Goal: Task Accomplishment & Management: Manage account settings

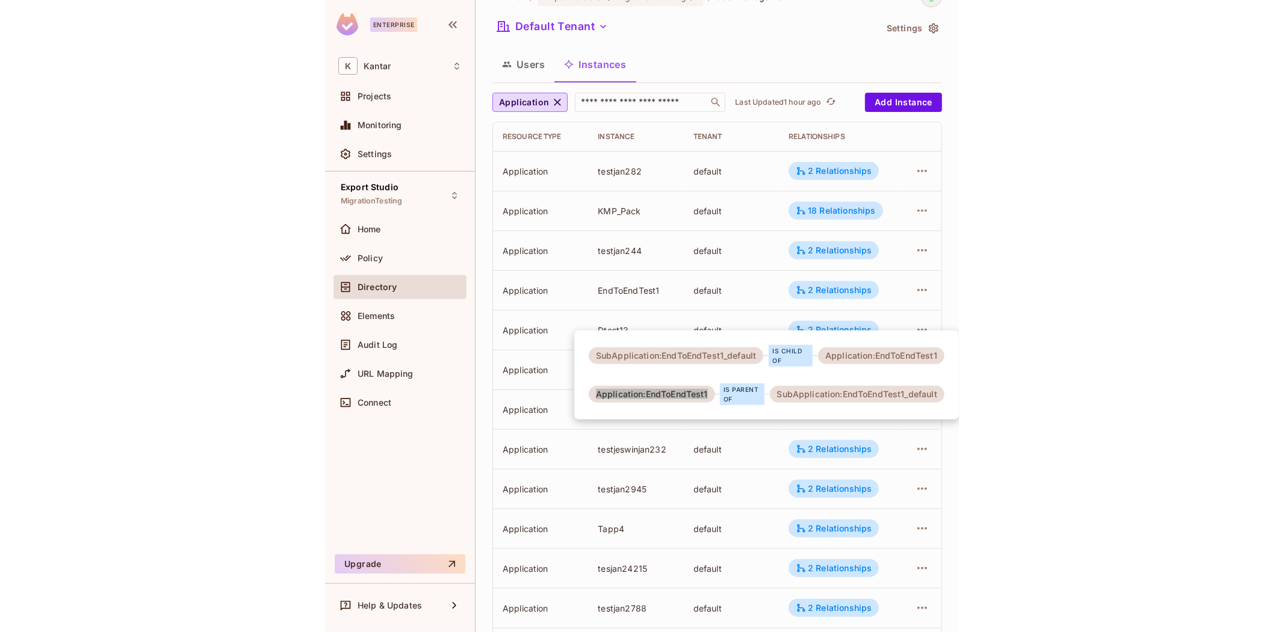
scroll to position [2, 0]
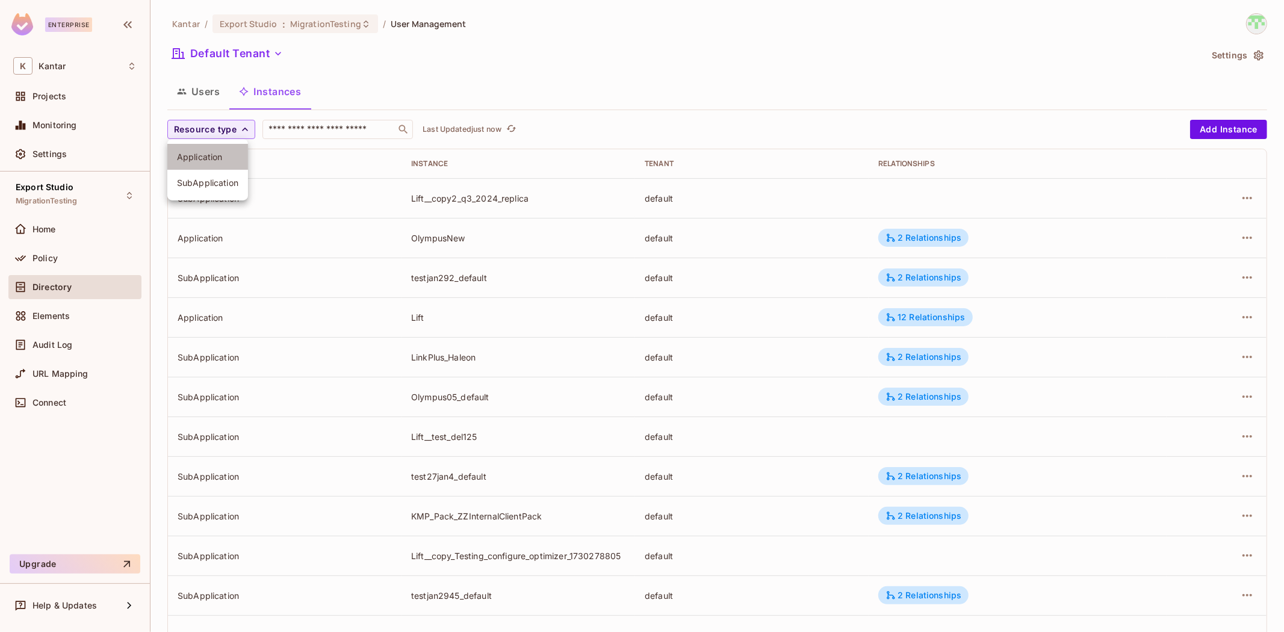
click at [231, 166] on li "Application" at bounding box center [207, 157] width 81 height 26
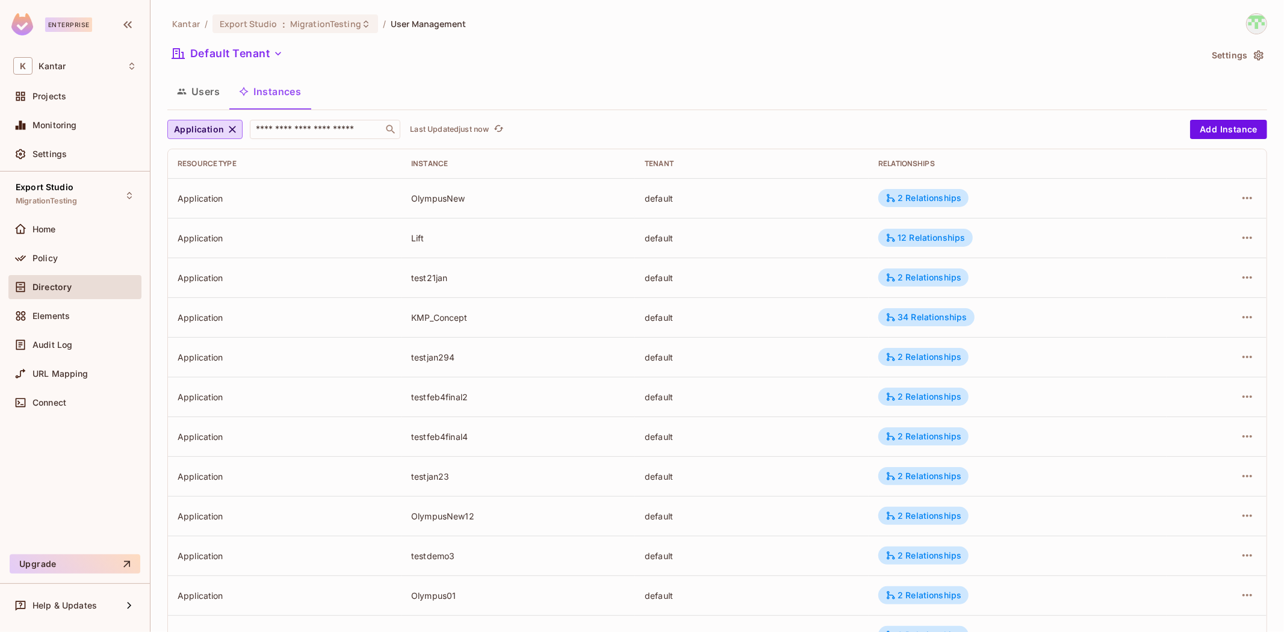
scroll to position [209, 0]
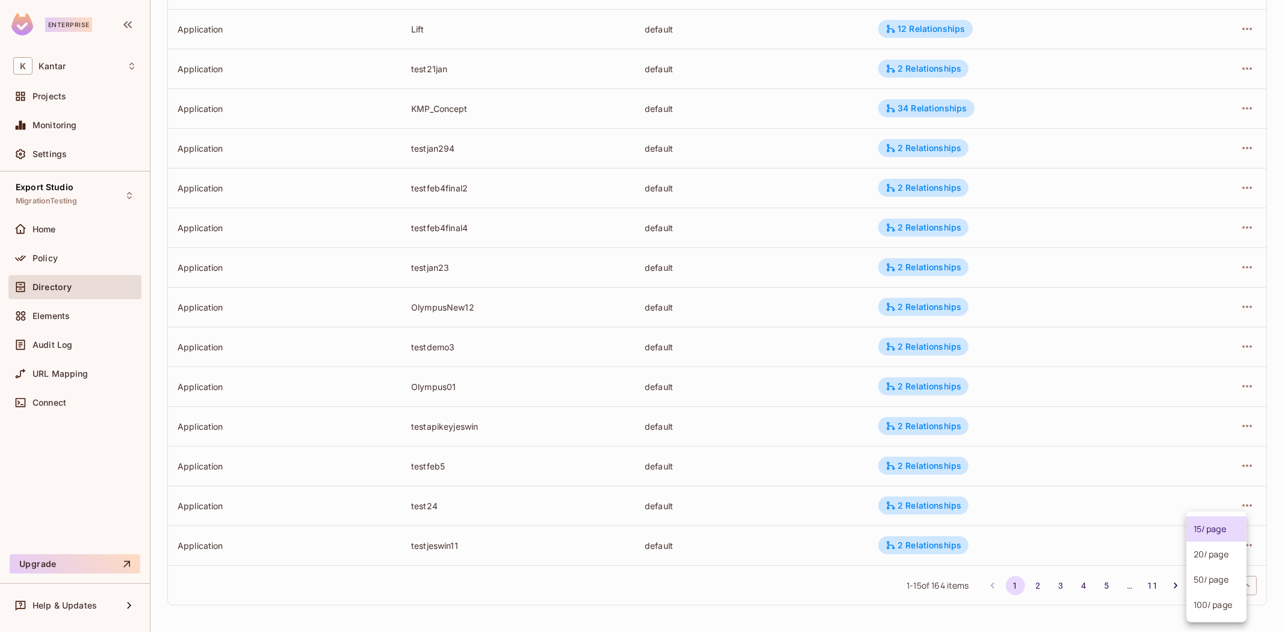
click at [1210, 587] on body "Enterprise K Kantar Projects Monitoring Settings Export Studio MigrationTesting…" at bounding box center [642, 316] width 1284 height 632
click at [1189, 605] on li "100 / page" at bounding box center [1216, 604] width 60 height 25
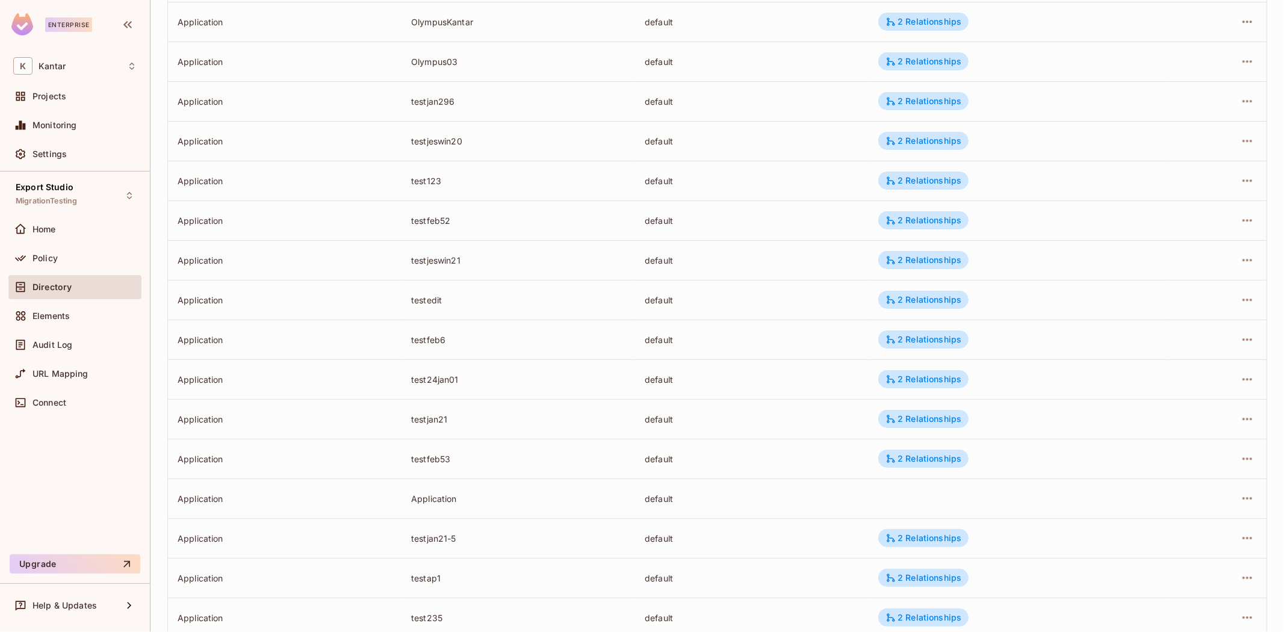
scroll to position [3585, 0]
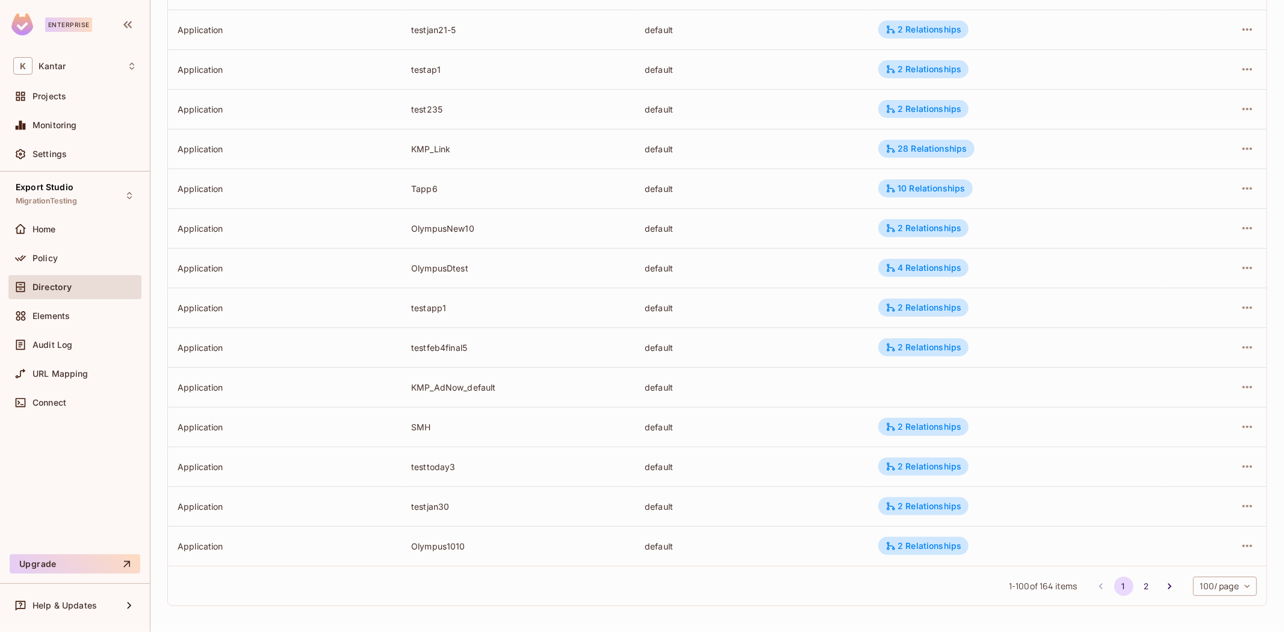
click at [1137, 581] on button "2" at bounding box center [1146, 586] width 19 height 19
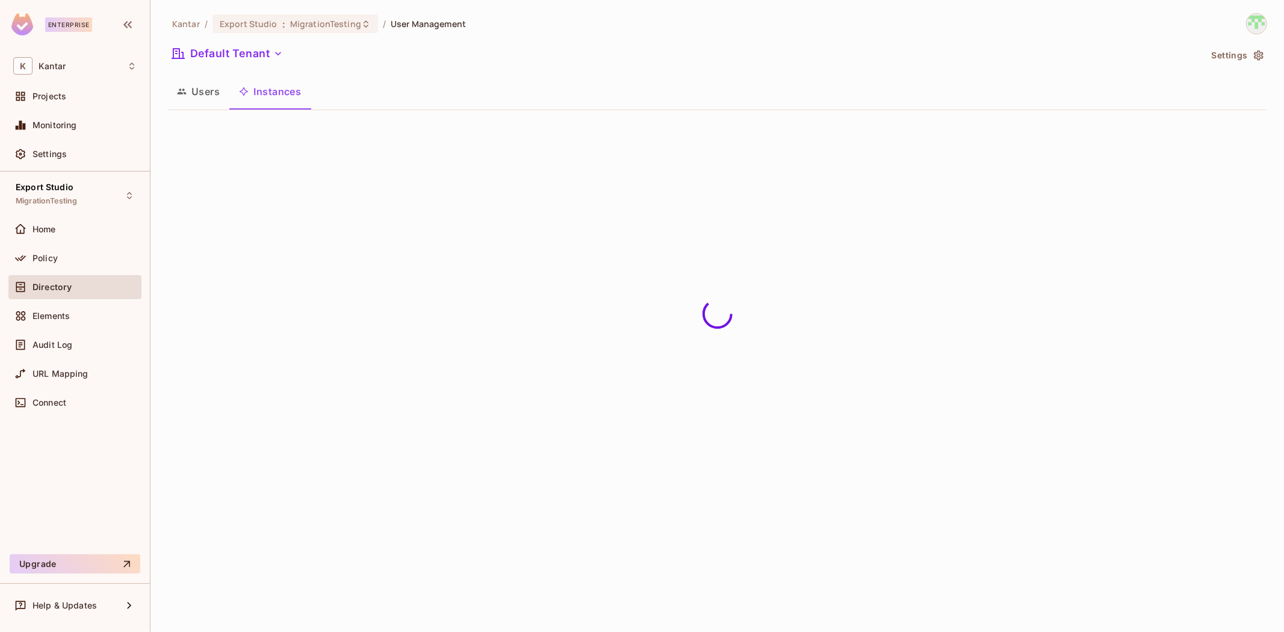
scroll to position [0, 0]
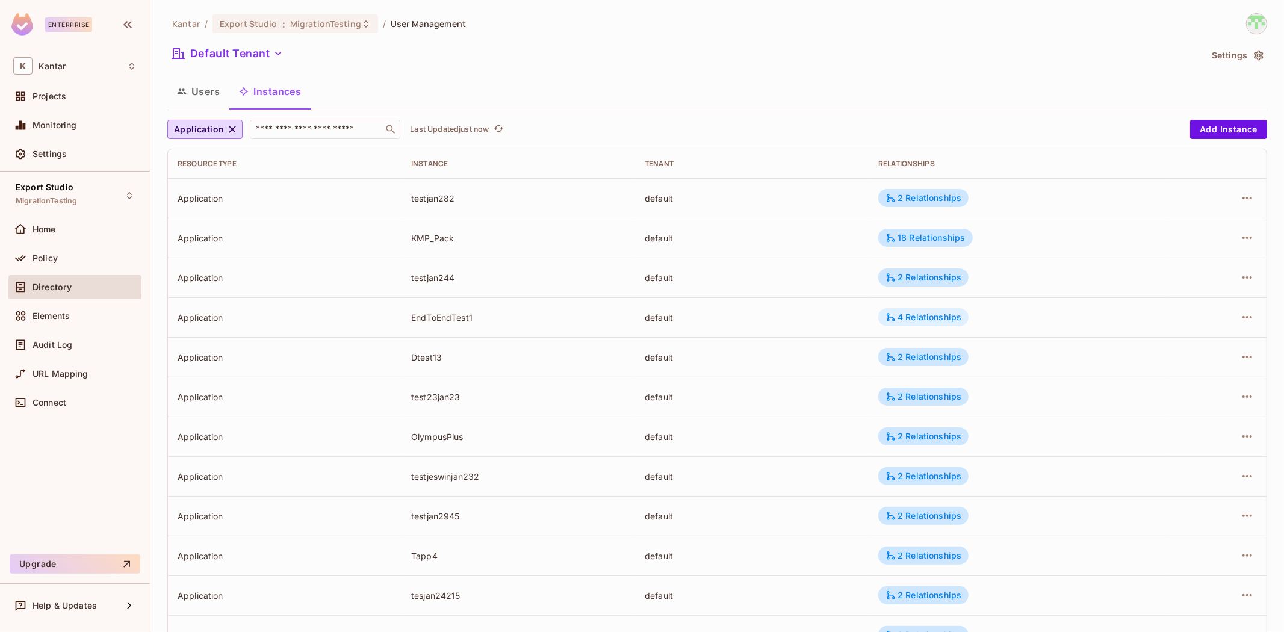
click at [890, 319] on icon at bounding box center [891, 317] width 8 height 8
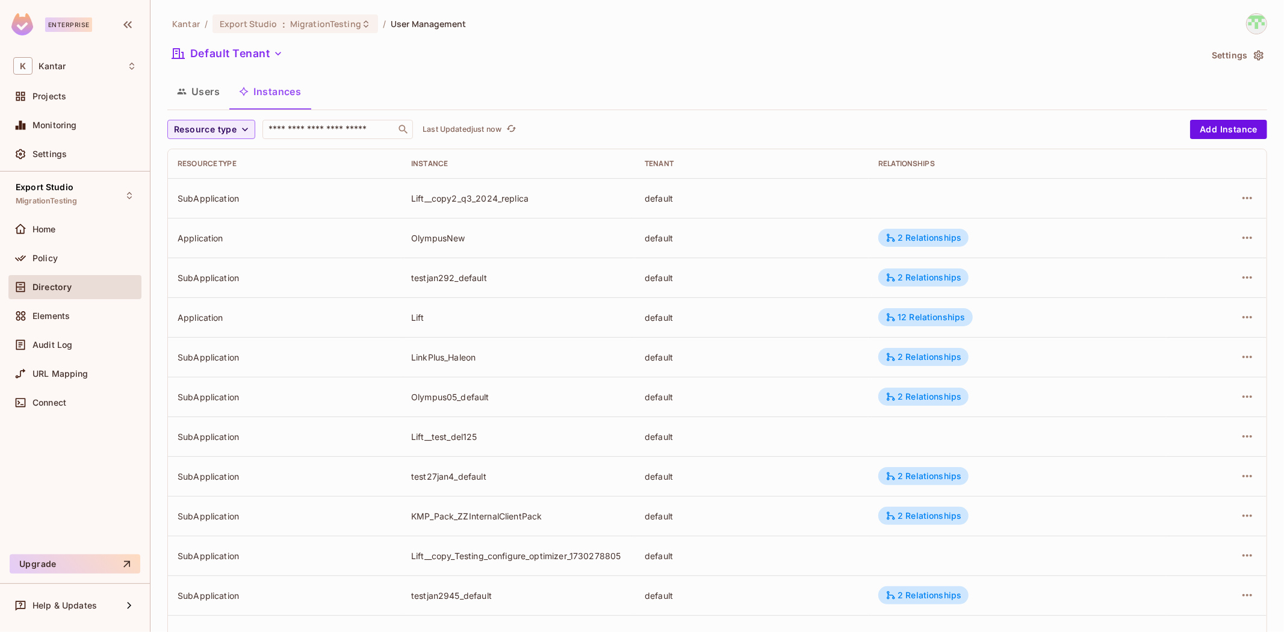
scroll to position [209, 0]
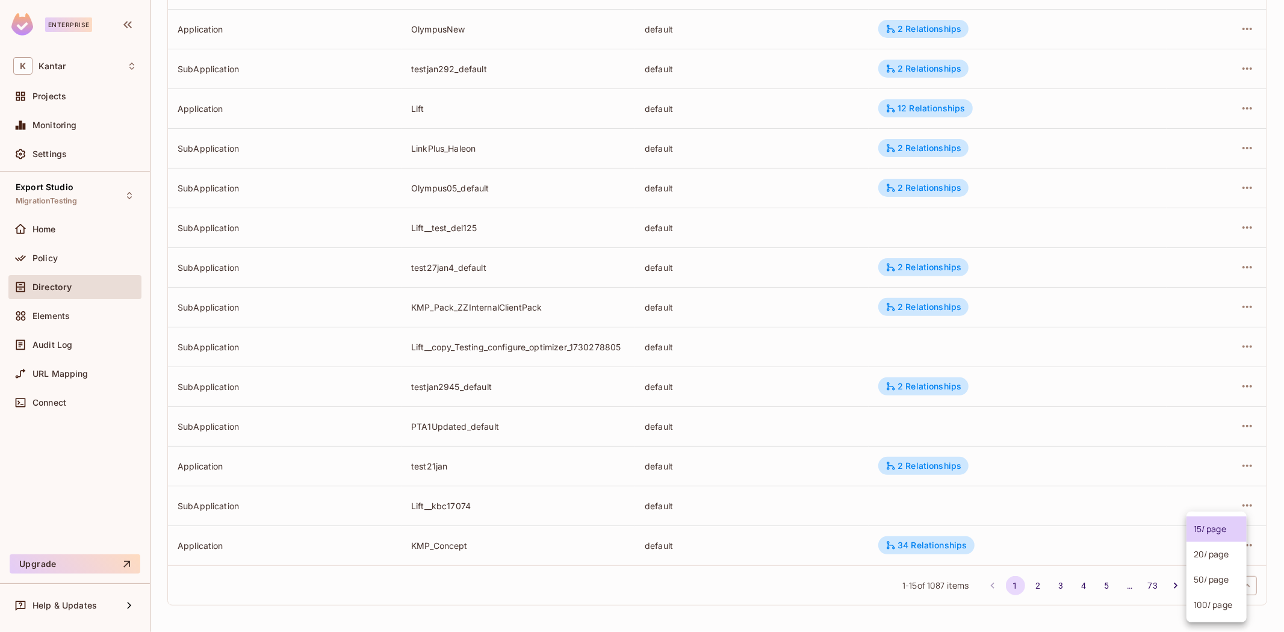
click at [1211, 590] on body "Enterprise K Kantar Projects Monitoring Settings Export Studio MigrationTesting…" at bounding box center [642, 316] width 1284 height 632
click at [1213, 610] on li "100 / page" at bounding box center [1216, 604] width 60 height 25
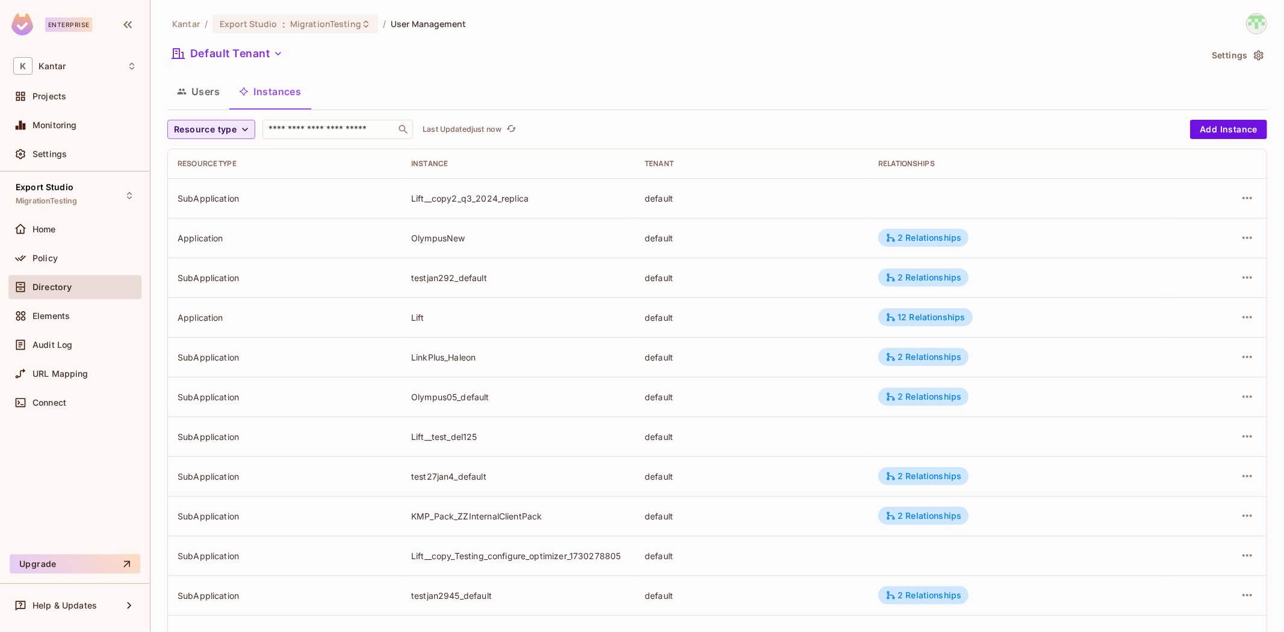
click at [217, 133] on span "Resource type" at bounding box center [205, 129] width 63 height 15
click at [227, 163] on li "Application" at bounding box center [207, 157] width 81 height 26
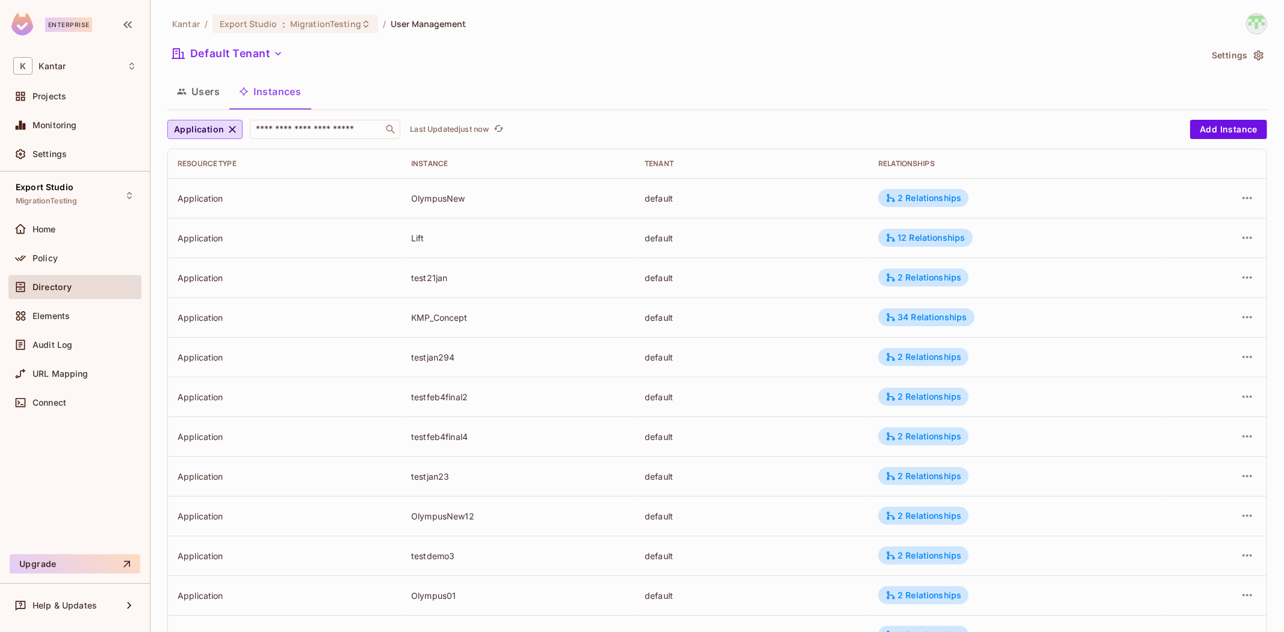
click at [707, 82] on div "Users Instances" at bounding box center [717, 91] width 1100 height 30
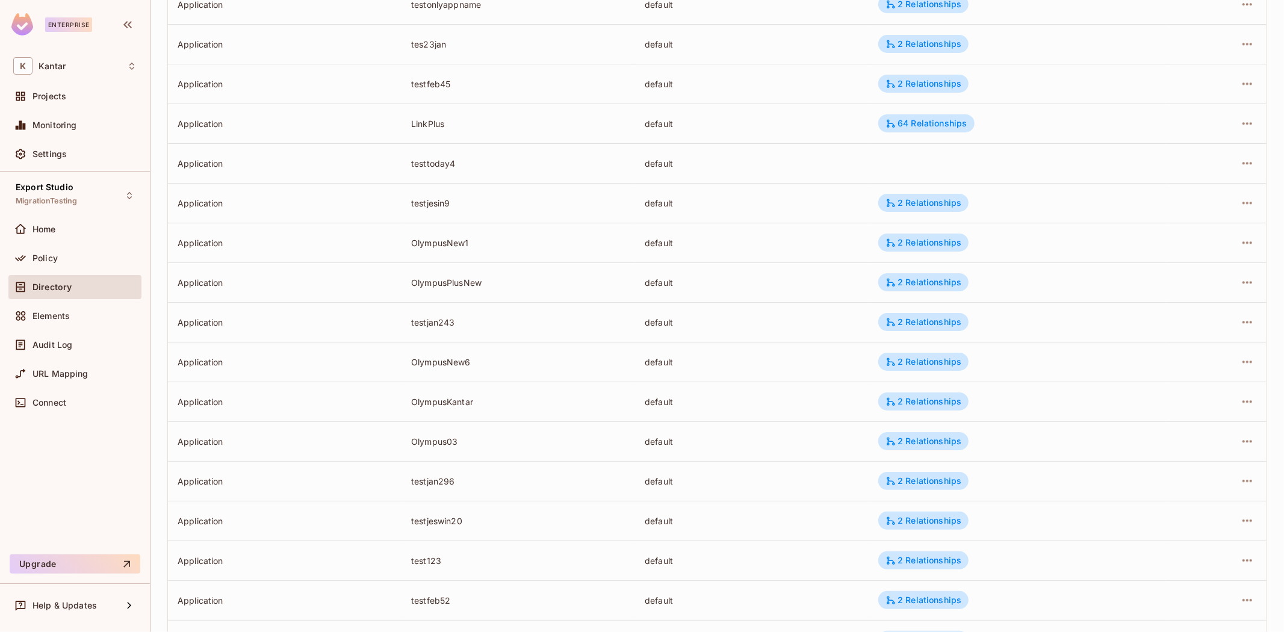
scroll to position [3585, 0]
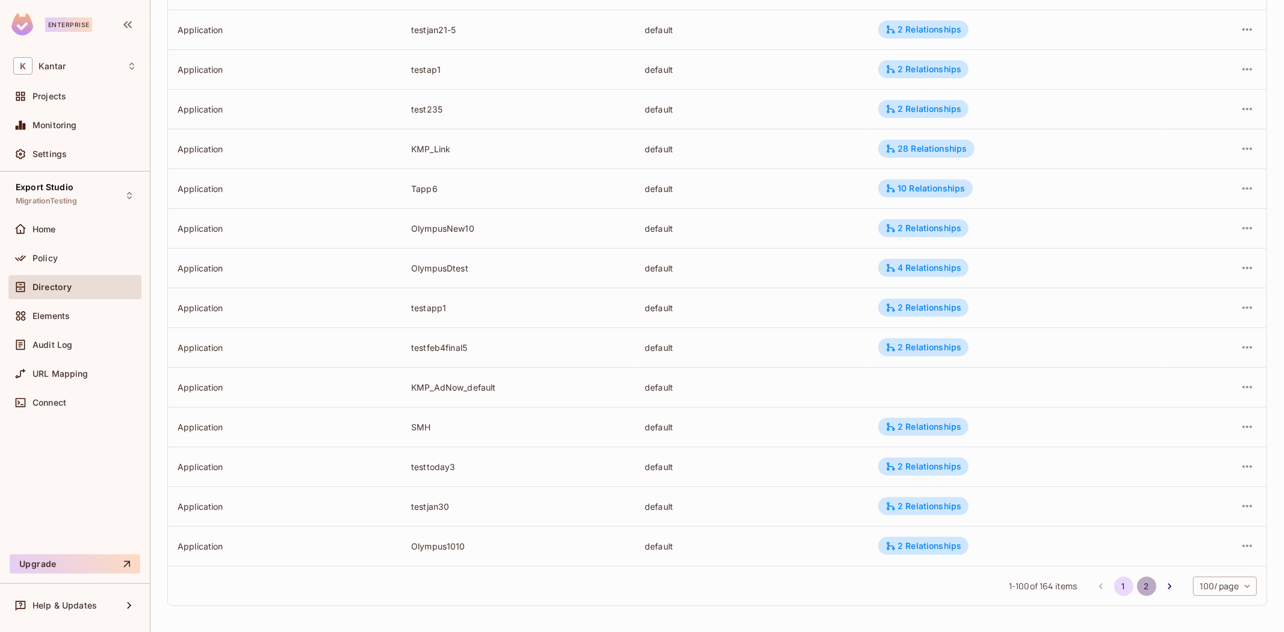
click at [1137, 585] on button "2" at bounding box center [1146, 586] width 19 height 19
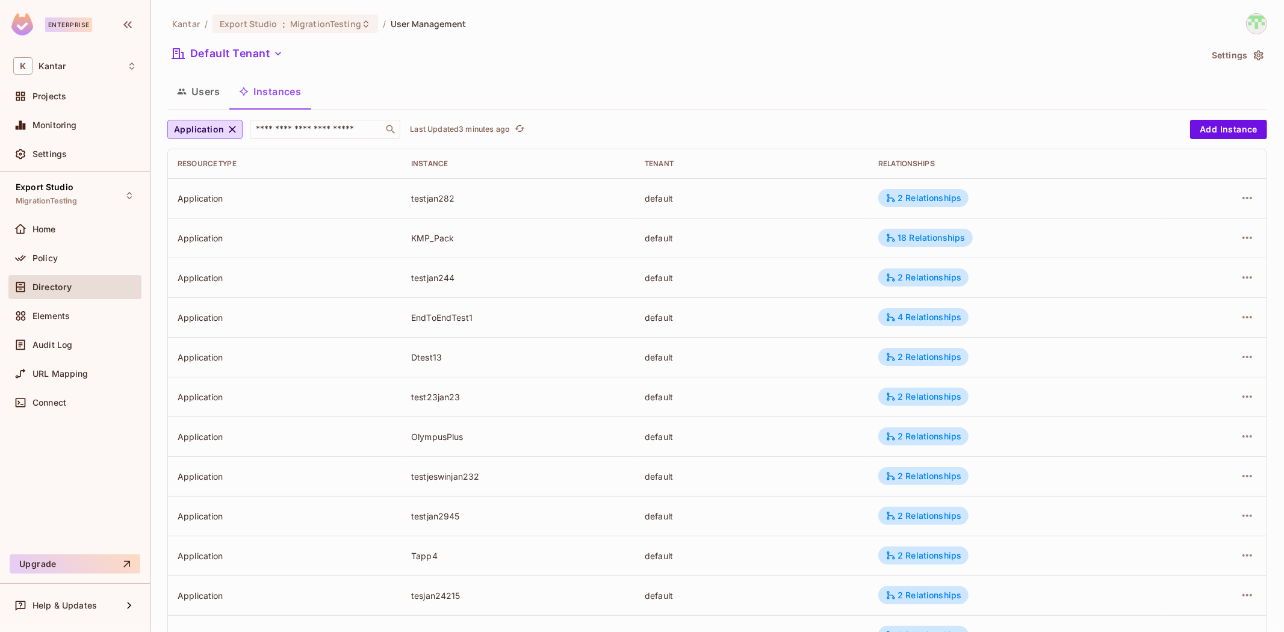
drag, startPoint x: 1033, startPoint y: 97, endPoint x: 816, endPoint y: 323, distance: 313.7
click at [816, 323] on div "default" at bounding box center [752, 317] width 214 height 11
click at [918, 320] on div "4 Relationships" at bounding box center [923, 317] width 76 height 11
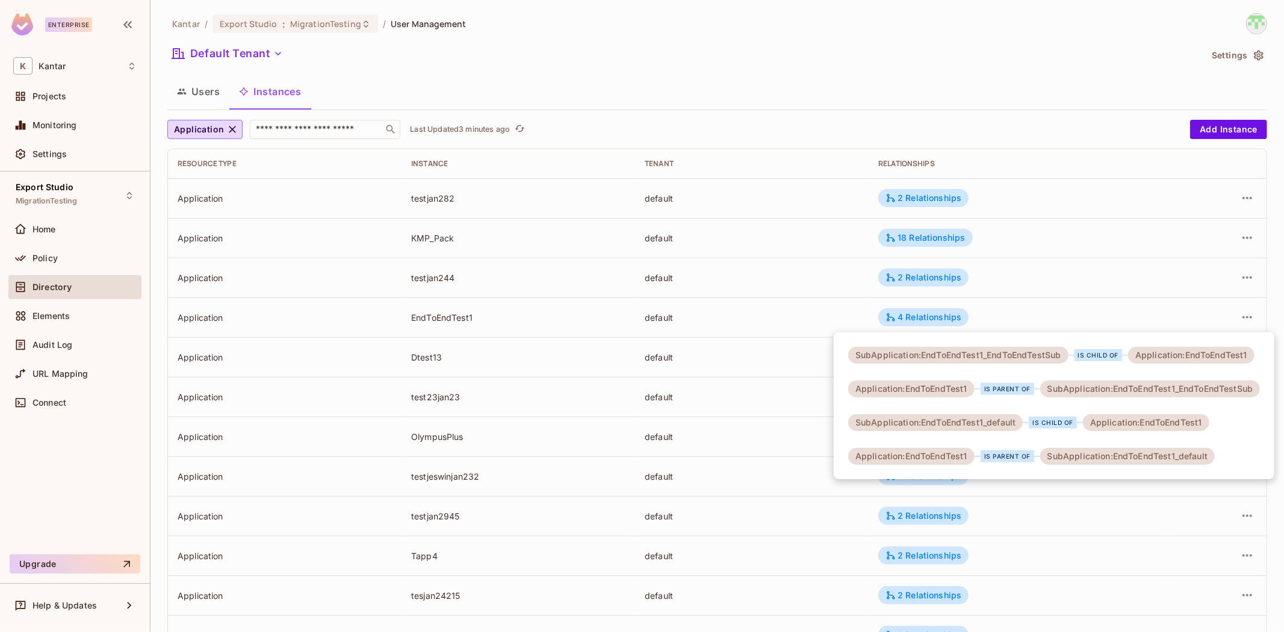
click at [775, 323] on div at bounding box center [642, 316] width 1284 height 632
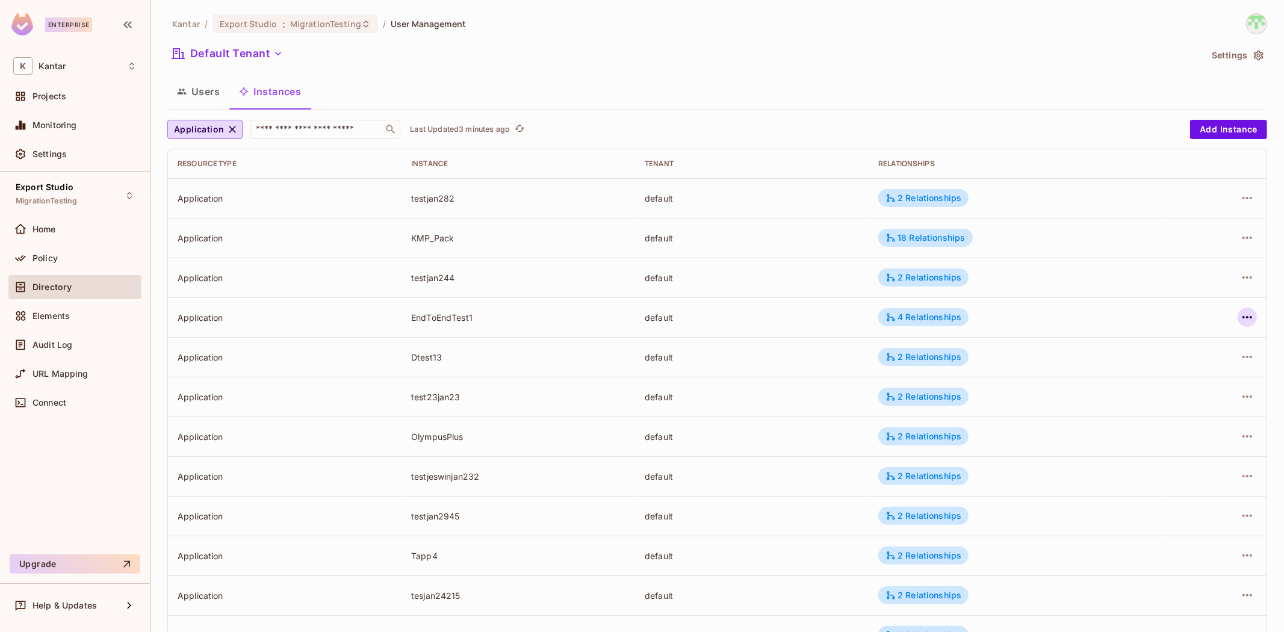
click at [1240, 321] on icon "button" at bounding box center [1247, 317] width 14 height 14
click at [1136, 370] on div "Edit Attributes" at bounding box center [1149, 371] width 60 height 12
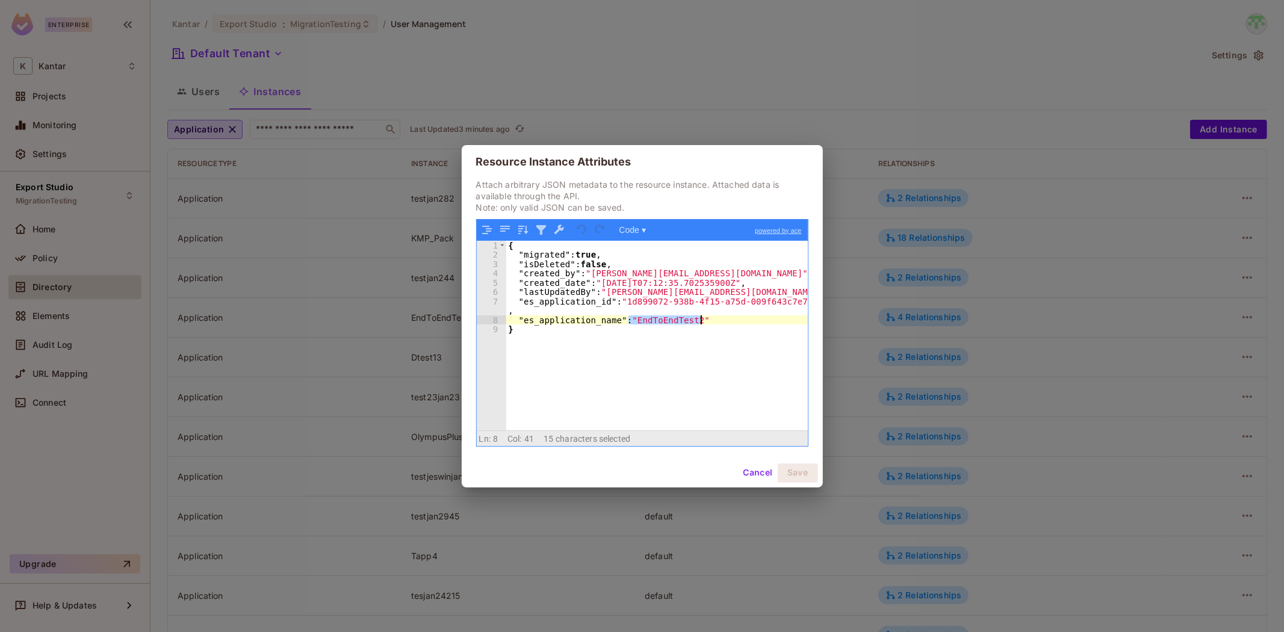
drag, startPoint x: 630, startPoint y: 321, endPoint x: 799, endPoint y: 317, distance: 168.6
click at [799, 317] on div "{ "migrated" : true , "isDeleted" : false , "created_by" : "devesh.kumar@kantar…" at bounding box center [657, 345] width 302 height 208
click at [751, 465] on button "Cancel" at bounding box center [757, 472] width 39 height 19
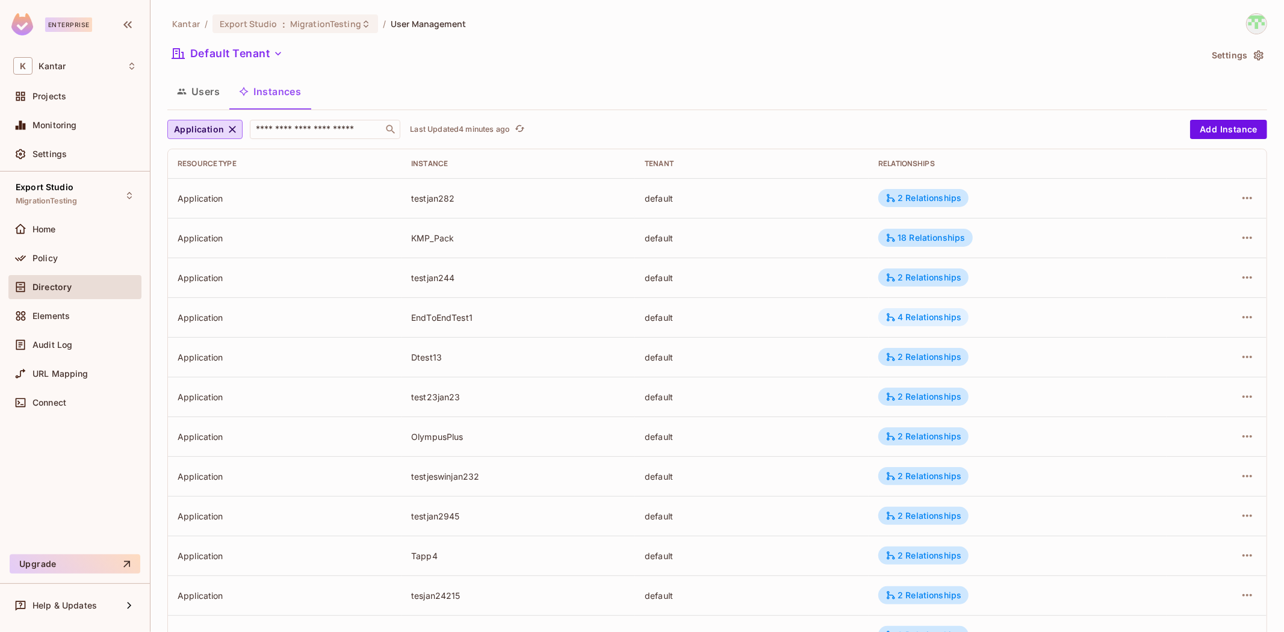
click at [946, 320] on div "4 Relationships" at bounding box center [923, 317] width 76 height 11
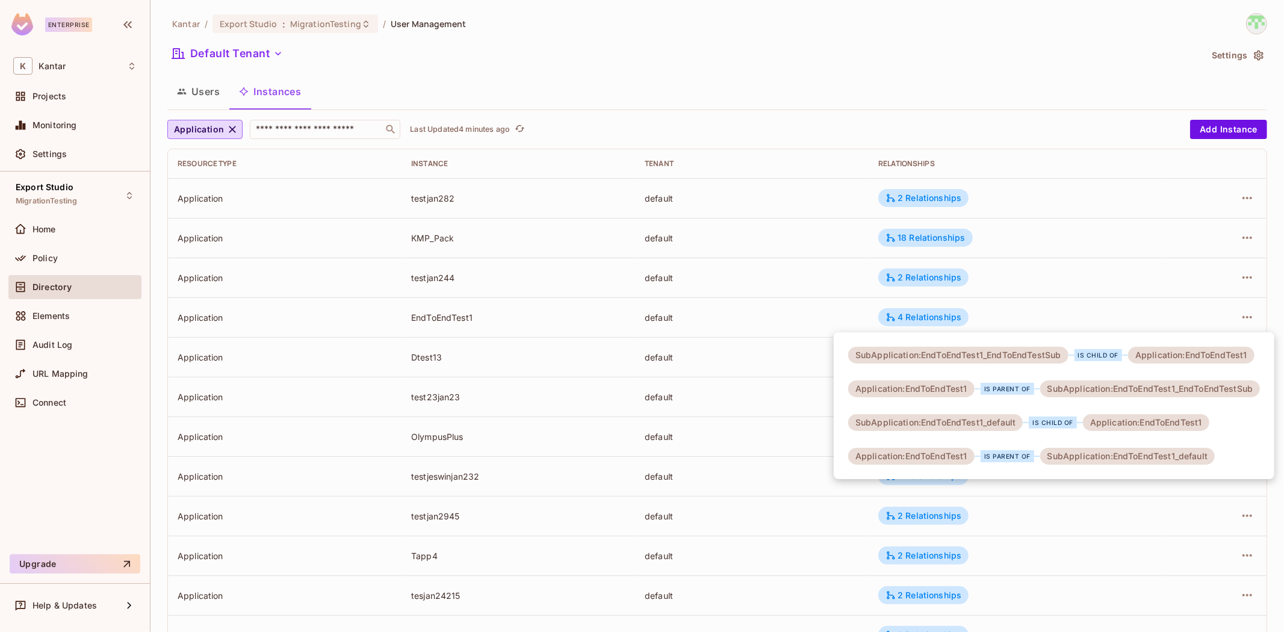
click at [977, 359] on div "SubApplication:EndToEndTest1_EndToEndTestSub" at bounding box center [958, 355] width 220 height 17
drag, startPoint x: 986, startPoint y: 353, endPoint x: 1061, endPoint y: 354, distance: 75.2
click at [1061, 354] on div "SubApplication:EndToEndTest1_EndToEndTestSub" at bounding box center [958, 355] width 220 height 17
copy div "EndToEndTestSub"
click at [232, 131] on div at bounding box center [642, 316] width 1284 height 632
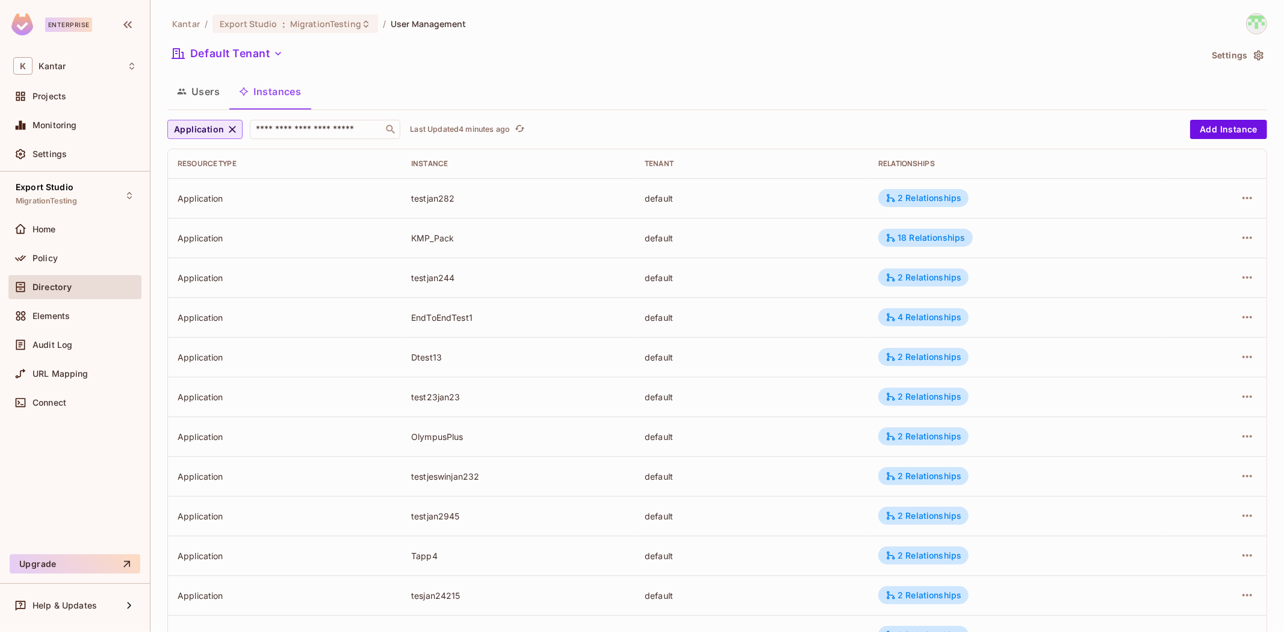
click at [227, 131] on icon "button" at bounding box center [232, 129] width 12 height 12
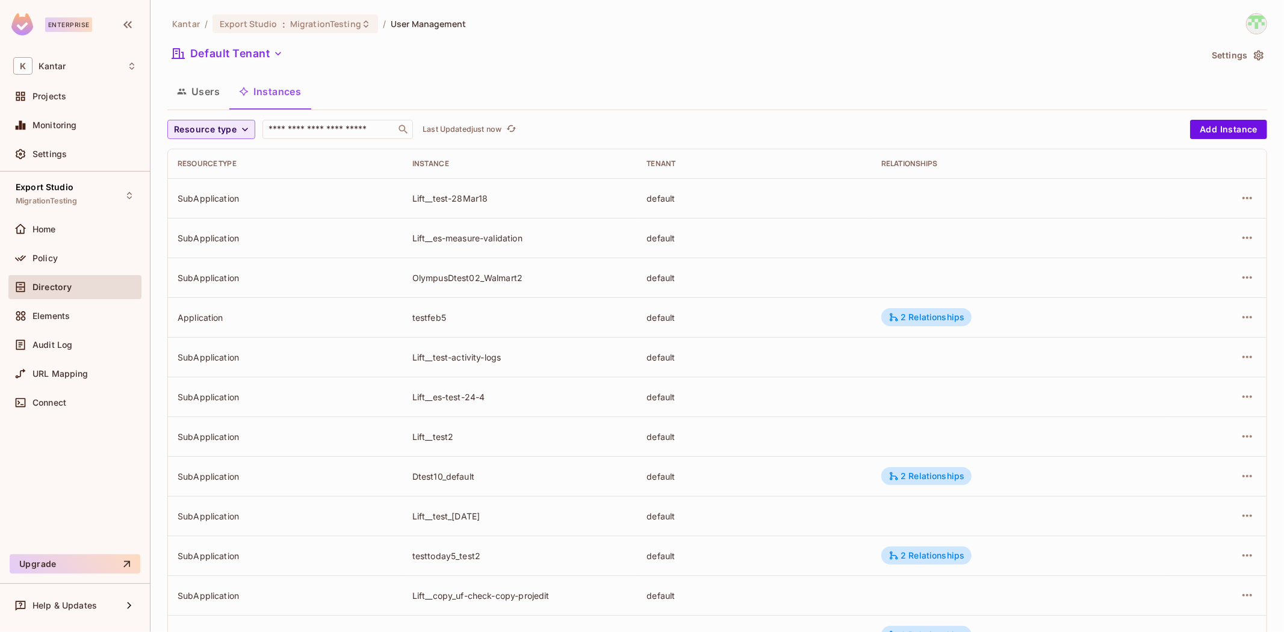
click at [226, 134] on span "Resource type" at bounding box center [205, 129] width 63 height 15
click at [238, 179] on li "SubApplication" at bounding box center [207, 183] width 81 height 26
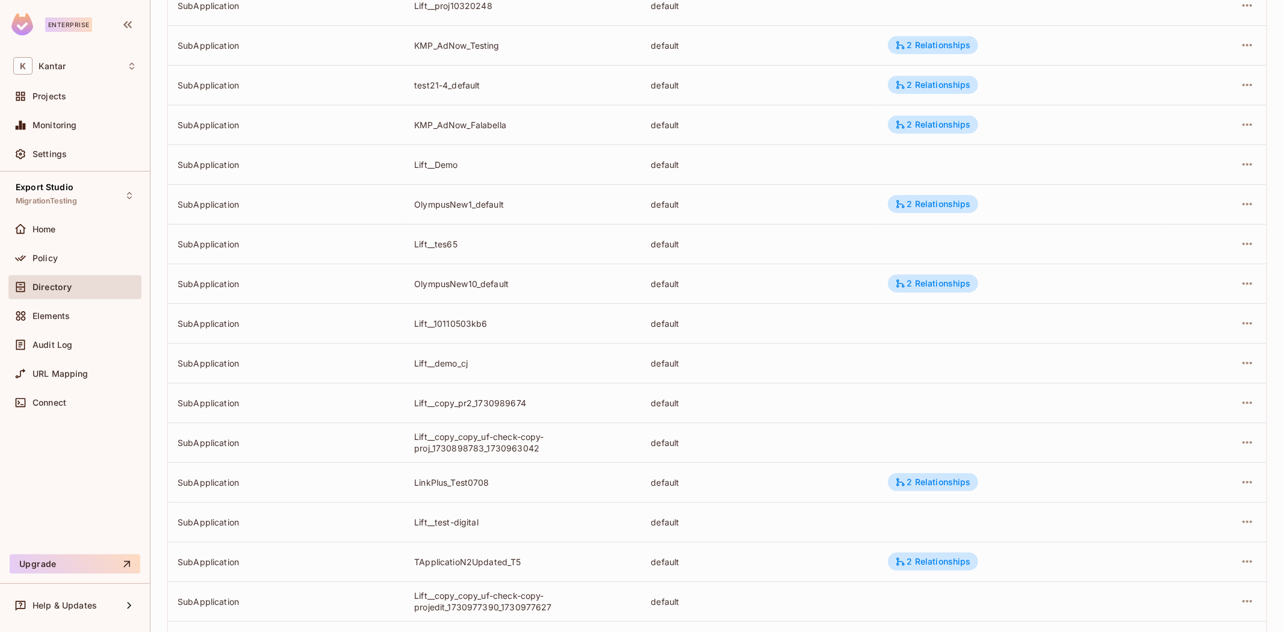
scroll to position [3585, 0]
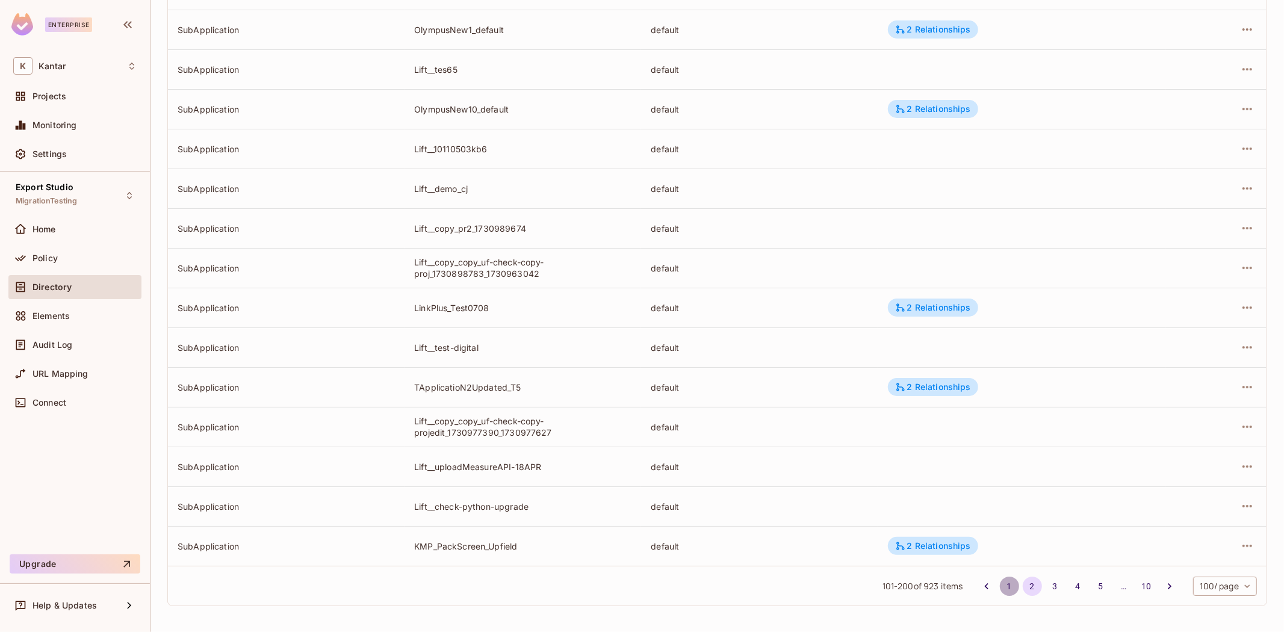
click at [1000, 589] on button "1" at bounding box center [1009, 586] width 19 height 19
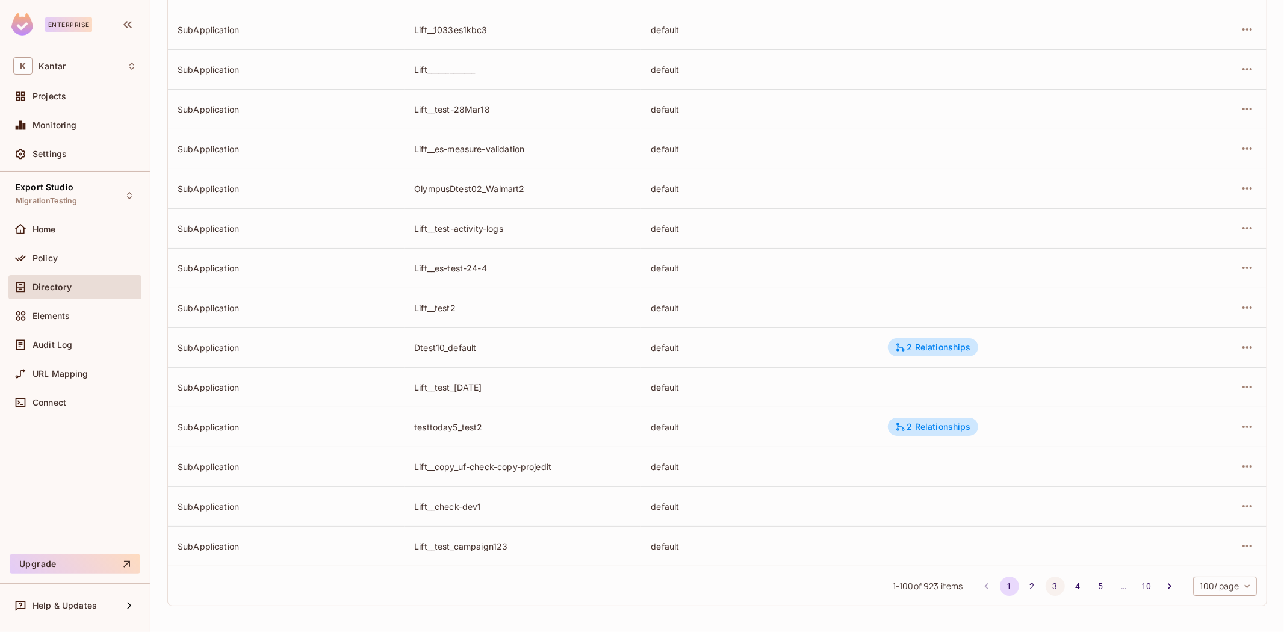
click at [1045, 578] on button "3" at bounding box center [1054, 586] width 19 height 19
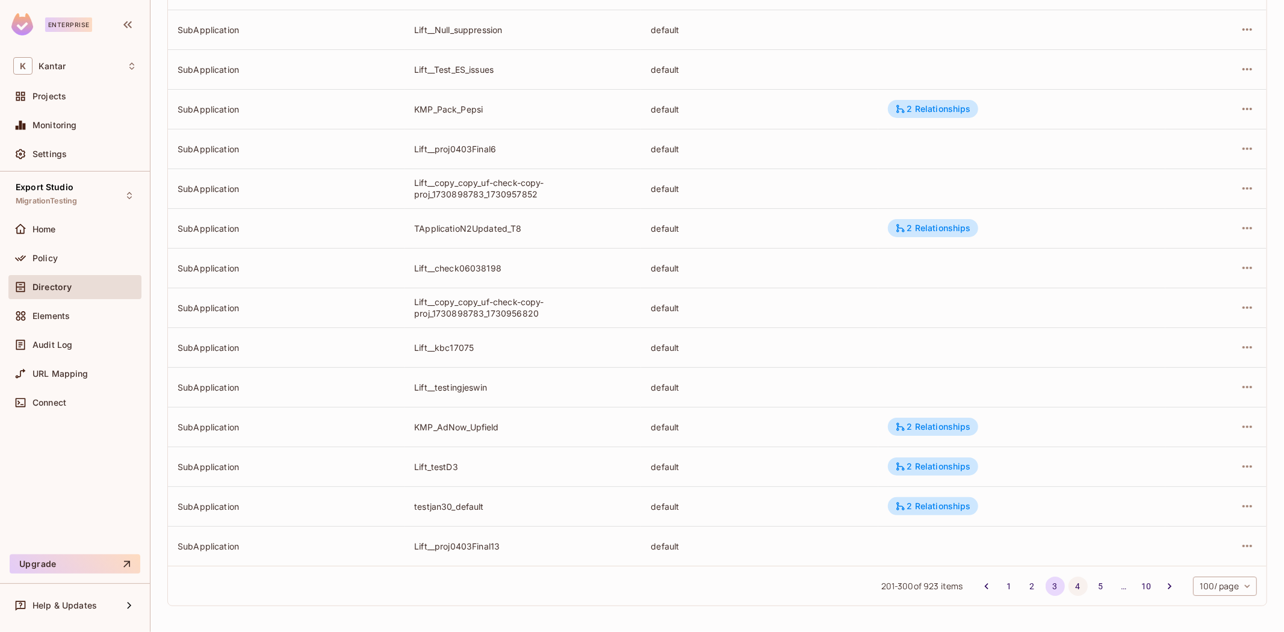
click at [1068, 586] on button "4" at bounding box center [1077, 586] width 19 height 19
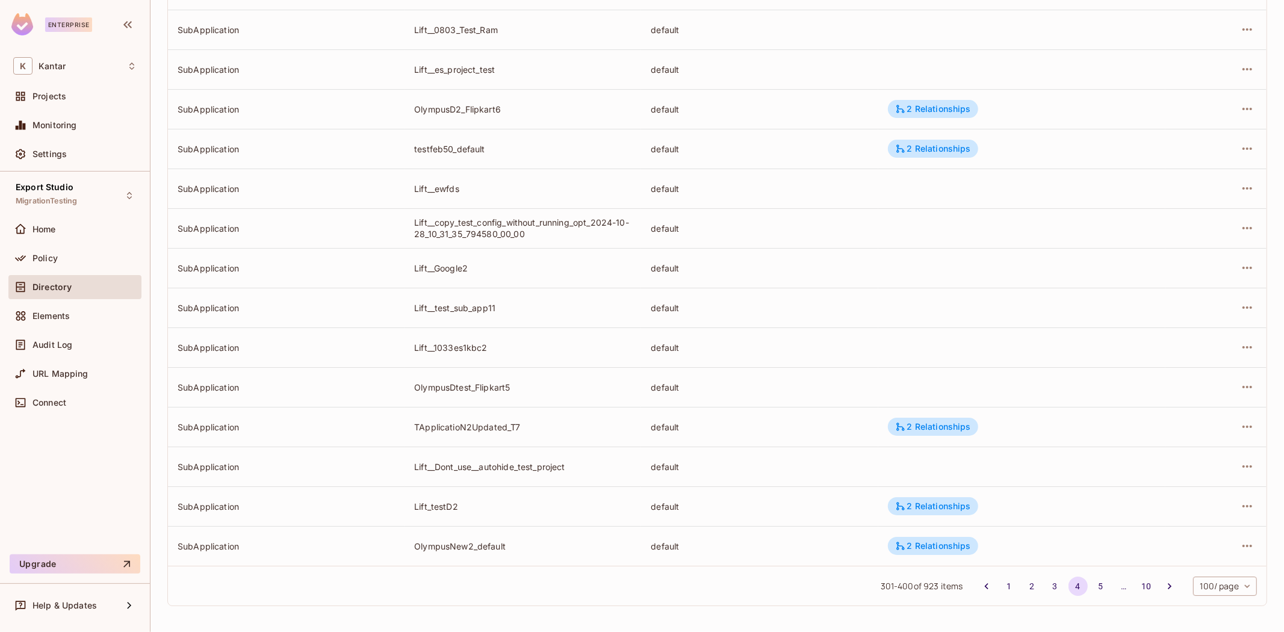
click at [1089, 579] on li "5" at bounding box center [1100, 586] width 23 height 19
click at [1091, 586] on button "5" at bounding box center [1100, 586] width 19 height 19
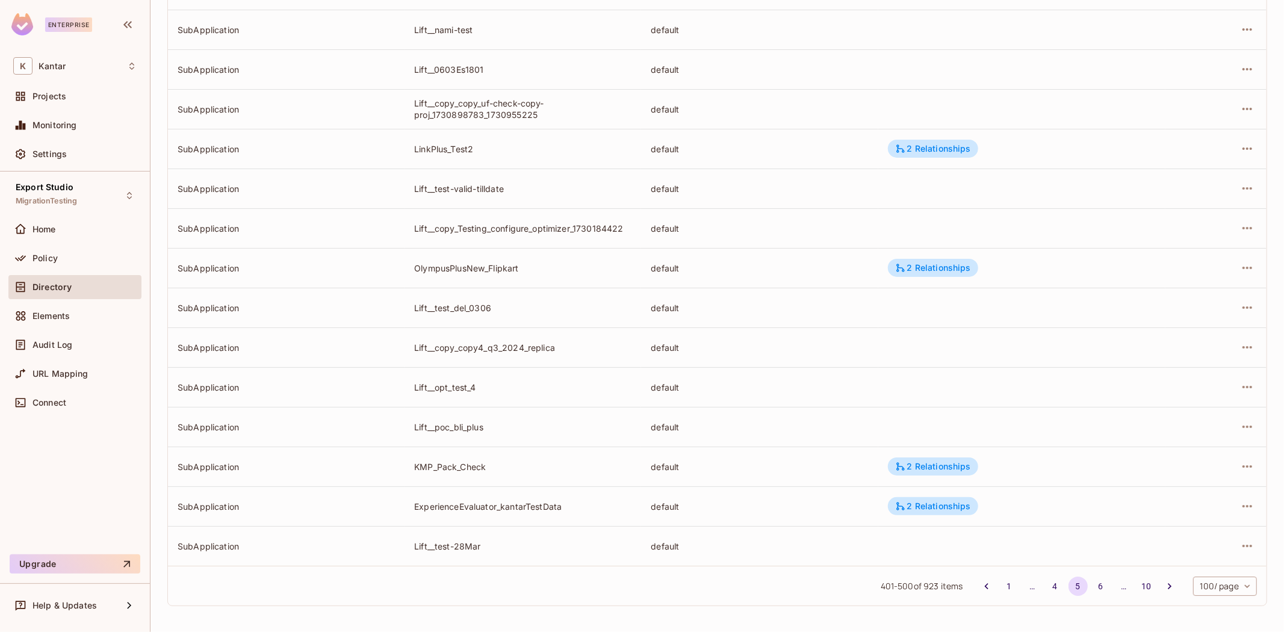
click at [1094, 588] on button "6" at bounding box center [1100, 586] width 19 height 19
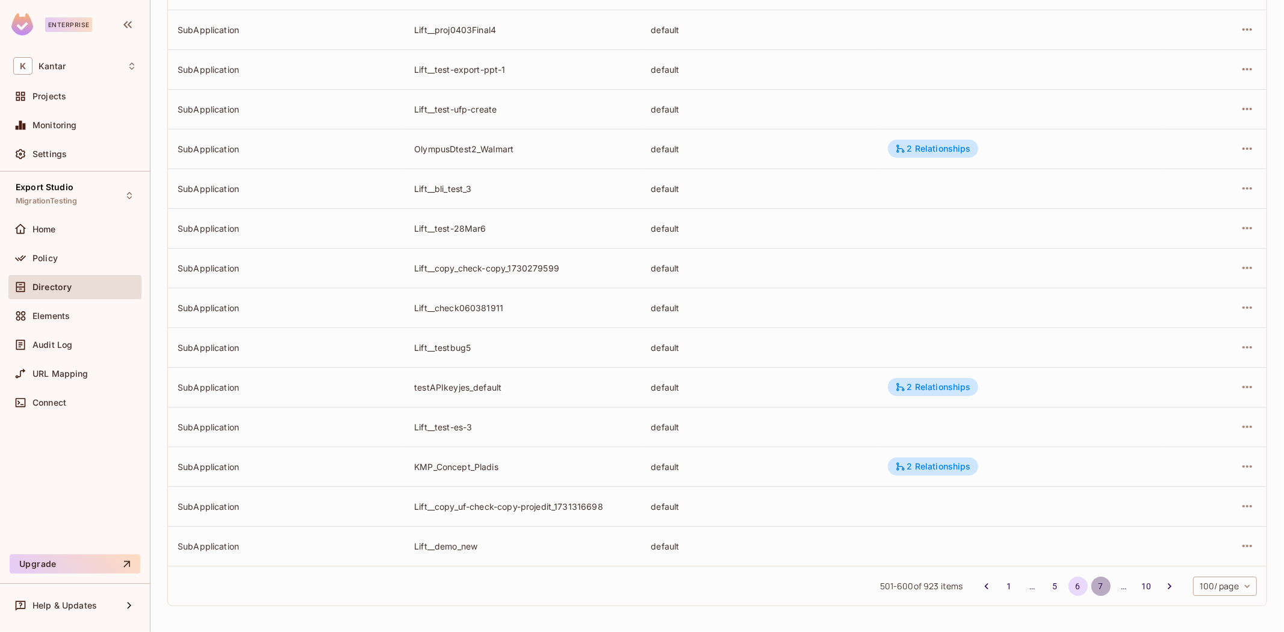
click at [1091, 586] on button "7" at bounding box center [1100, 586] width 19 height 19
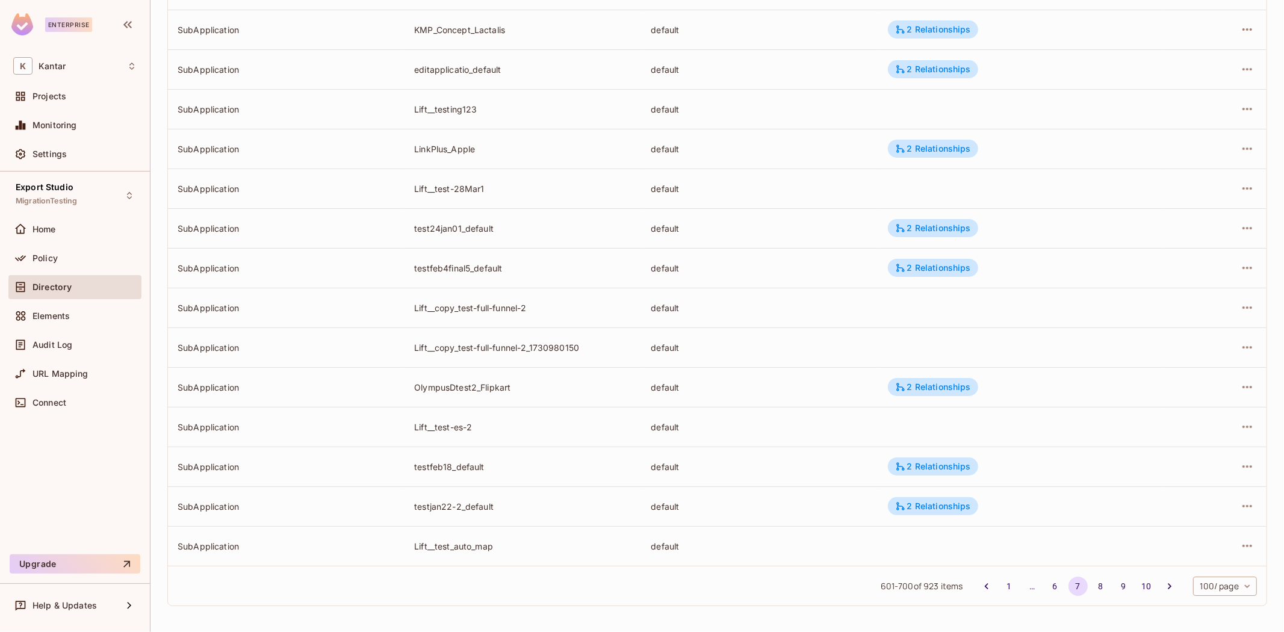
click at [1091, 627] on div "Kantar / Export Studio : MigrationTesting / User Management Default Tenant Sett…" at bounding box center [716, 316] width 1133 height 632
click at [1087, 621] on div "Kantar / Export Studio : MigrationTesting / User Management Default Tenant Sett…" at bounding box center [716, 316] width 1133 height 632
click at [1091, 586] on button "8" at bounding box center [1100, 586] width 19 height 19
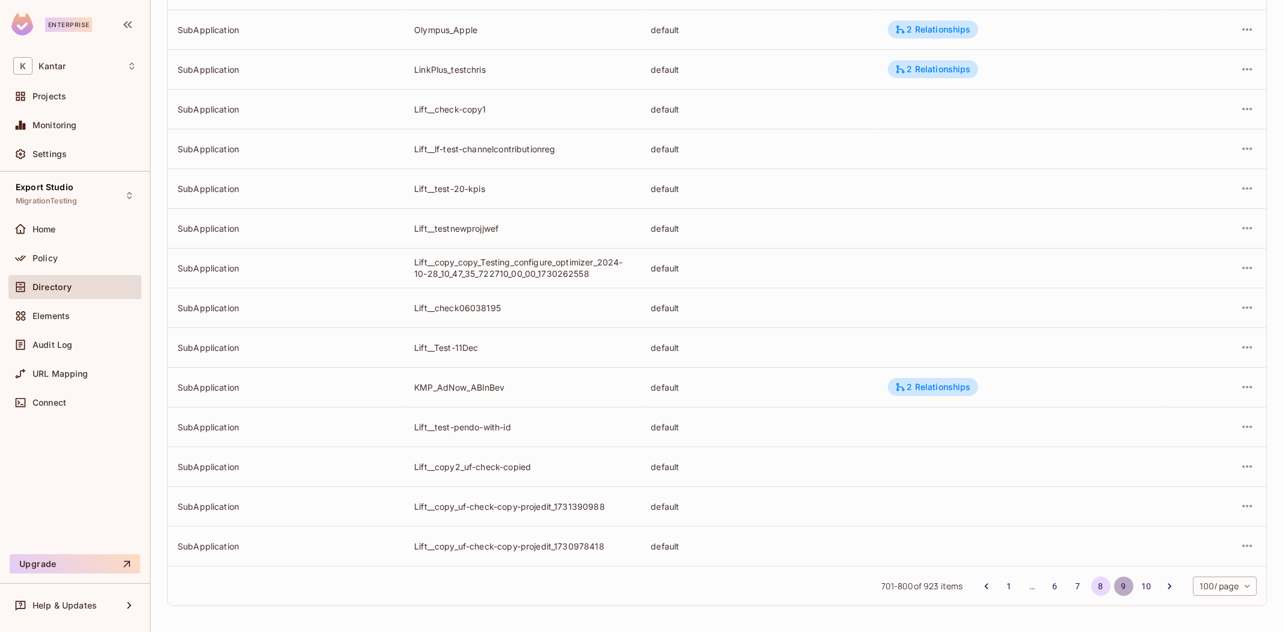
click at [1114, 587] on button "9" at bounding box center [1123, 586] width 19 height 19
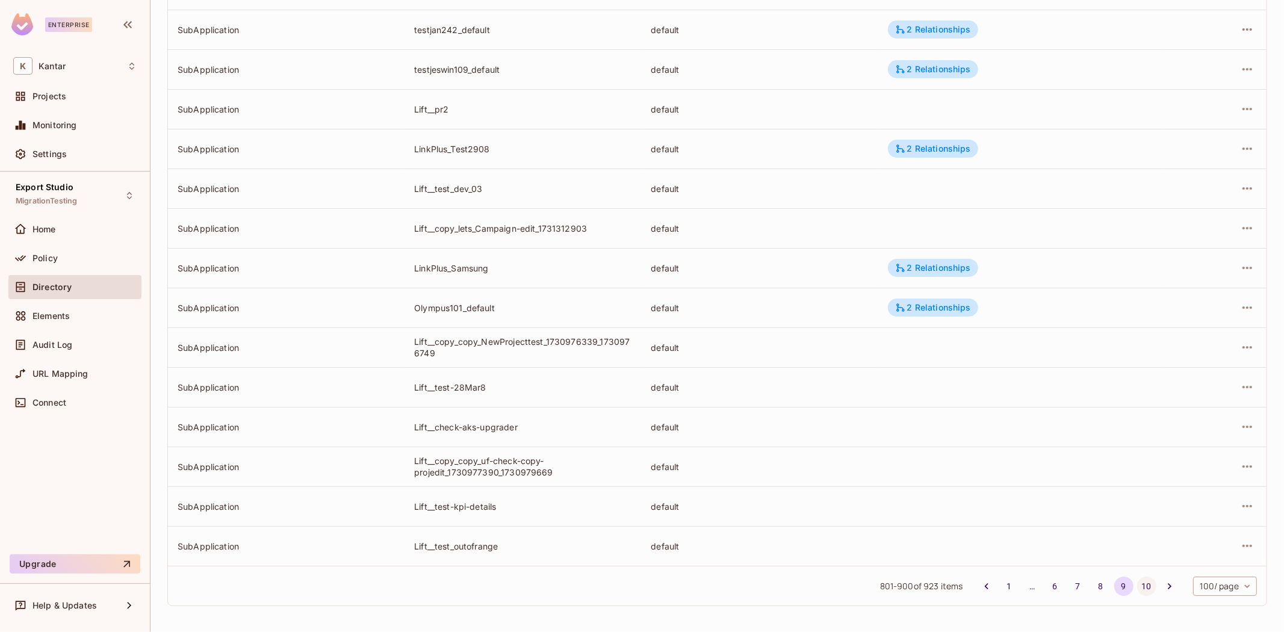
click at [1139, 583] on button "10" at bounding box center [1146, 586] width 19 height 19
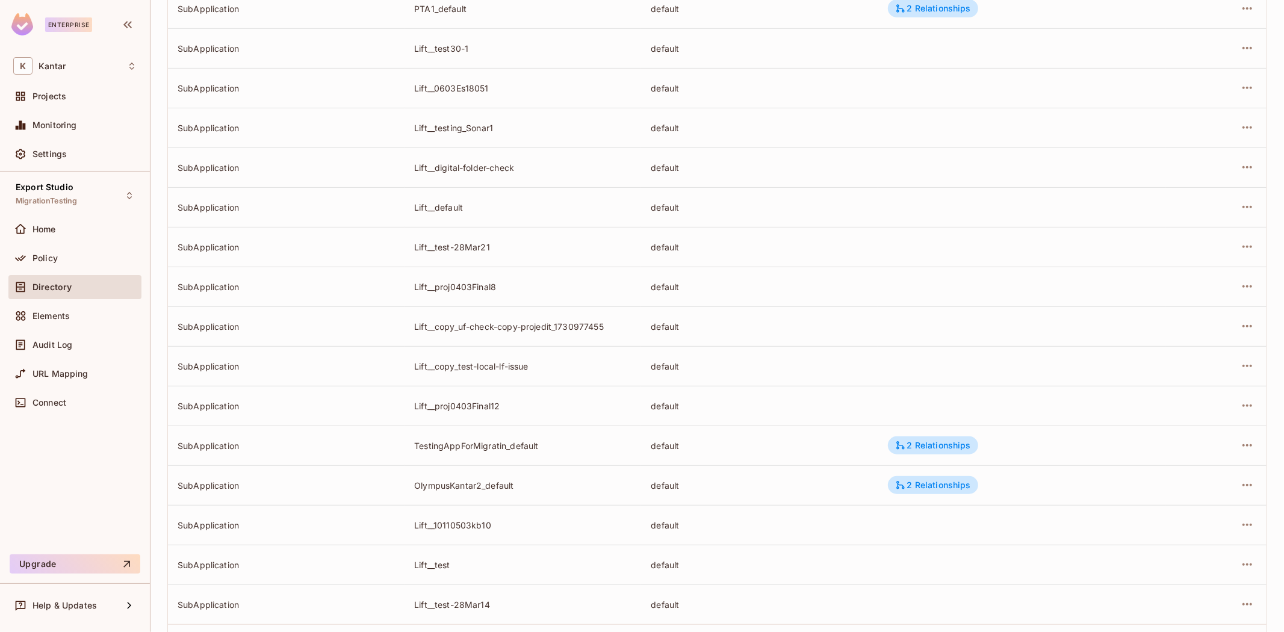
scroll to position [527, 0]
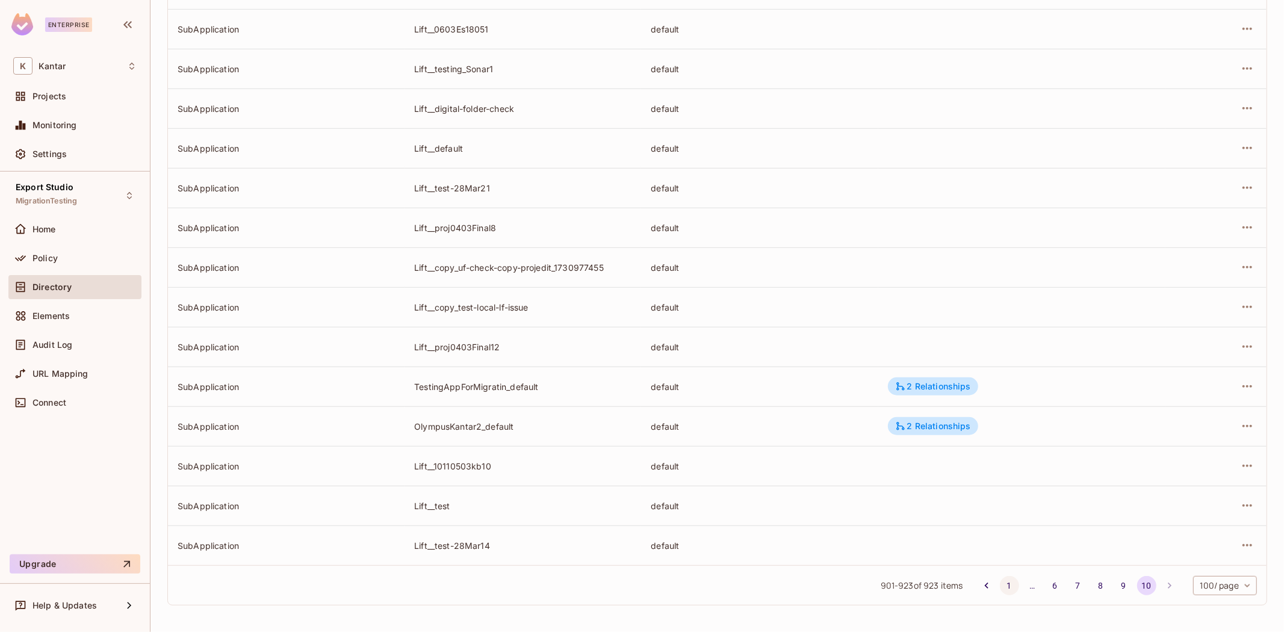
click at [1000, 586] on button "1" at bounding box center [1009, 585] width 19 height 19
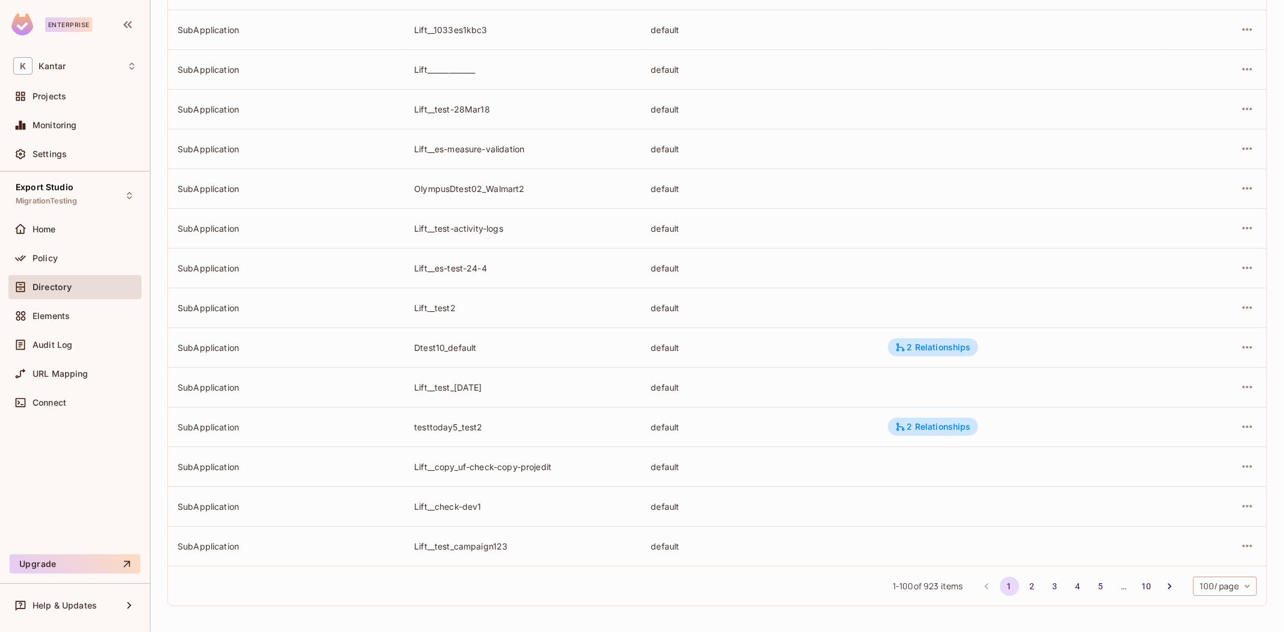
scroll to position [3585, 0]
click at [1024, 587] on button "2" at bounding box center [1032, 586] width 19 height 19
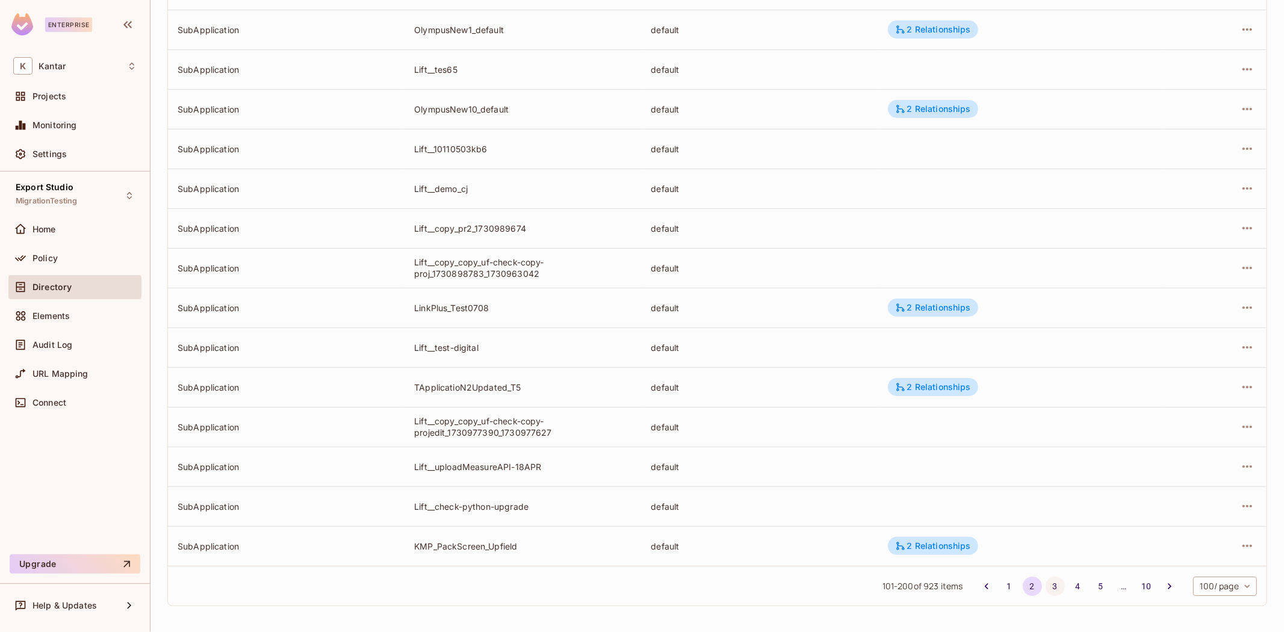
click at [1045, 585] on button "3" at bounding box center [1054, 586] width 19 height 19
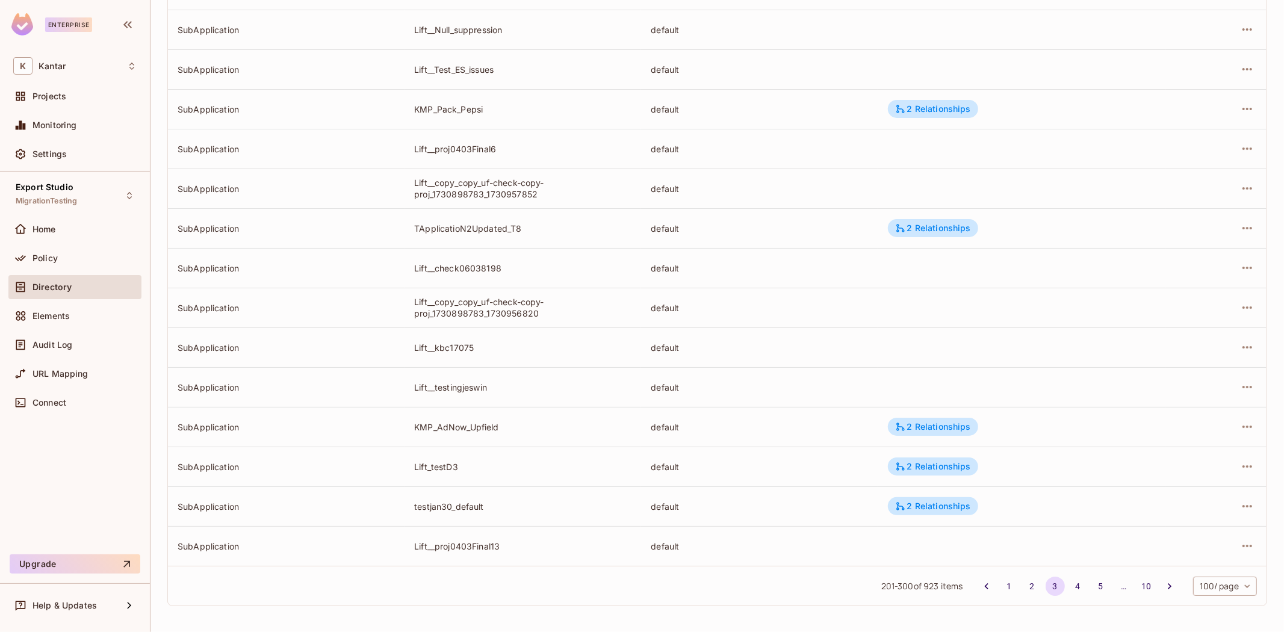
scroll to position [756, 0]
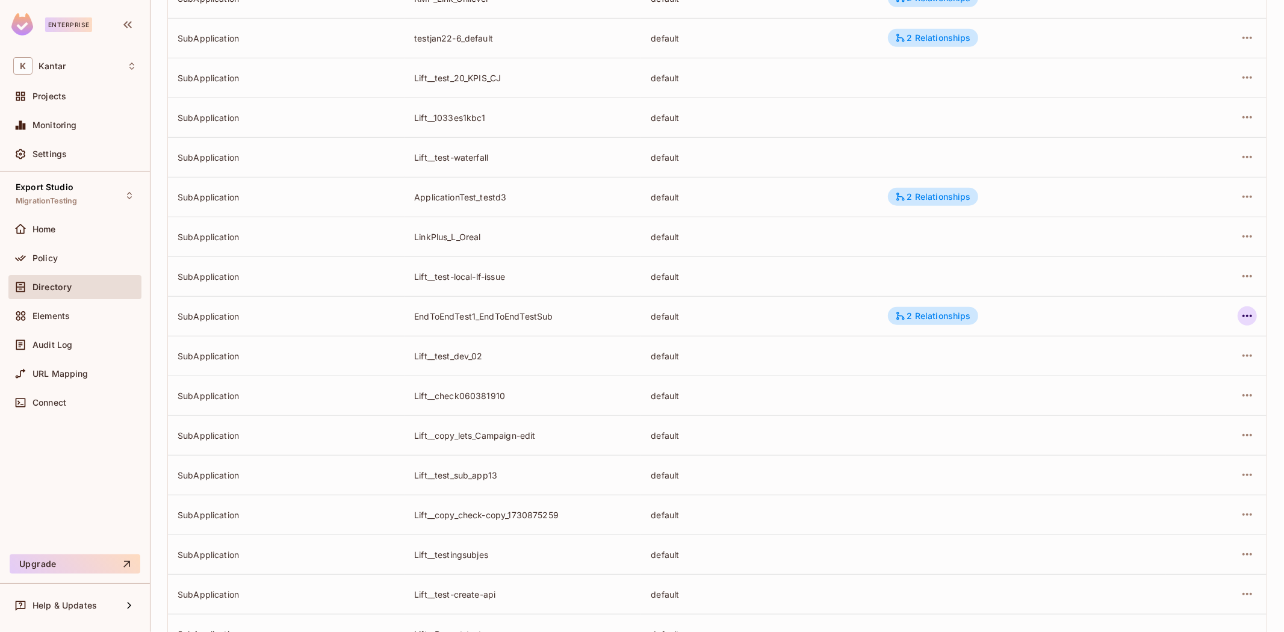
click at [1240, 312] on icon "button" at bounding box center [1247, 316] width 14 height 14
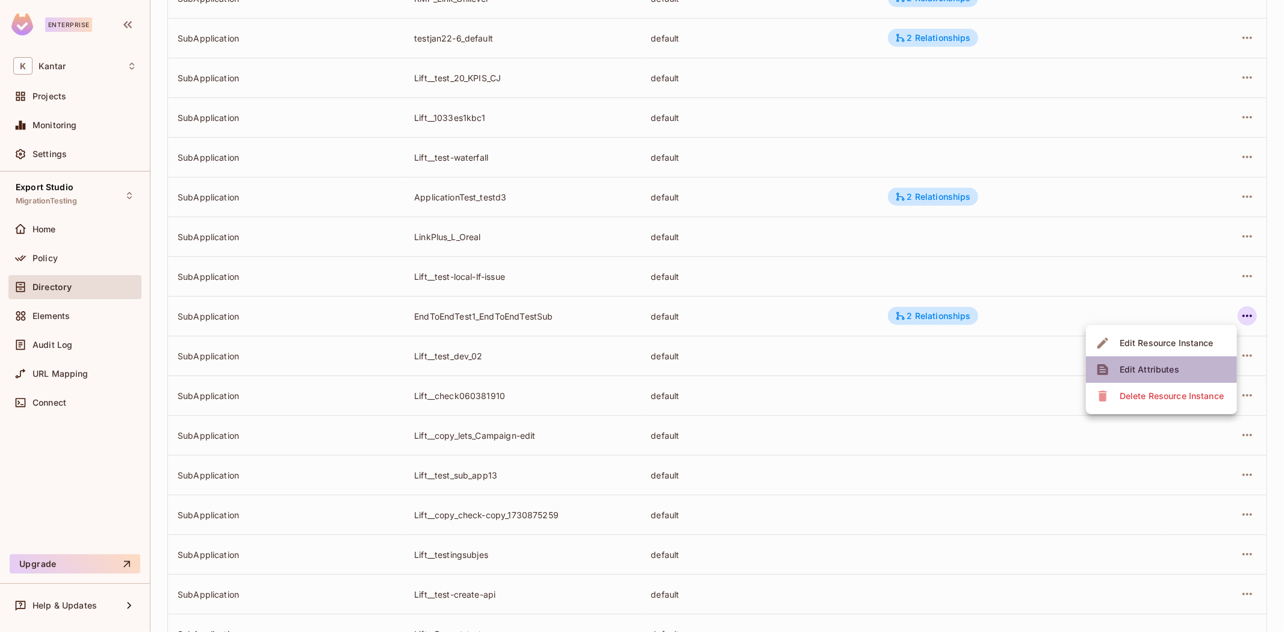
click at [1150, 367] on div "Edit Attributes" at bounding box center [1149, 370] width 60 height 12
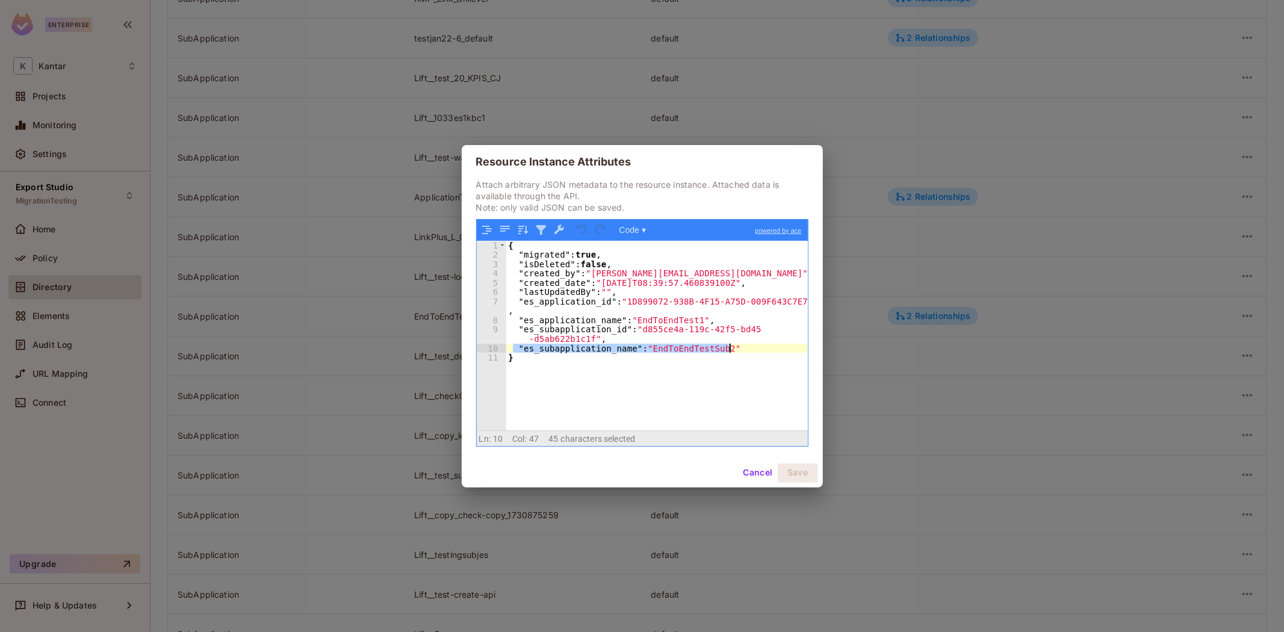
drag, startPoint x: 514, startPoint y: 347, endPoint x: 771, endPoint y: 346, distance: 257.0
click at [771, 346] on div "{ "migrated" : true , "isDeleted" : false , "created_by" : "devesh.kumar@kantar…" at bounding box center [657, 345] width 302 height 208
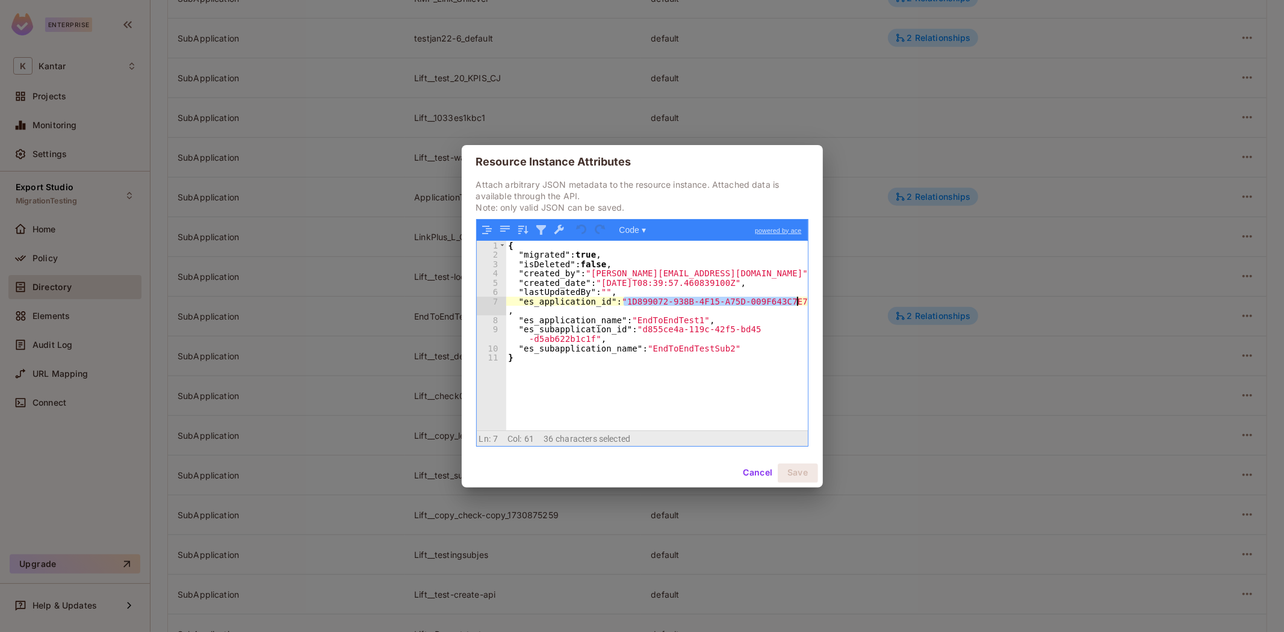
drag, startPoint x: 624, startPoint y: 302, endPoint x: 793, endPoint y: 302, distance: 168.5
click at [794, 303] on div "{ "migrated" : true , "isDeleted" : false , "created_by" : "devesh.kumar@kantar…" at bounding box center [657, 345] width 302 height 208
click at [673, 344] on div "{ "migrated" : true , "isDeleted" : false , "created_by" : "devesh.kumar@kantar…" at bounding box center [657, 345] width 302 height 208
click at [628, 302] on div "{ "migrated" : true , "isDeleted" : false , "created_by" : "devesh.kumar@kantar…" at bounding box center [657, 345] width 302 height 208
drag, startPoint x: 624, startPoint y: 302, endPoint x: 639, endPoint y: 305, distance: 15.3
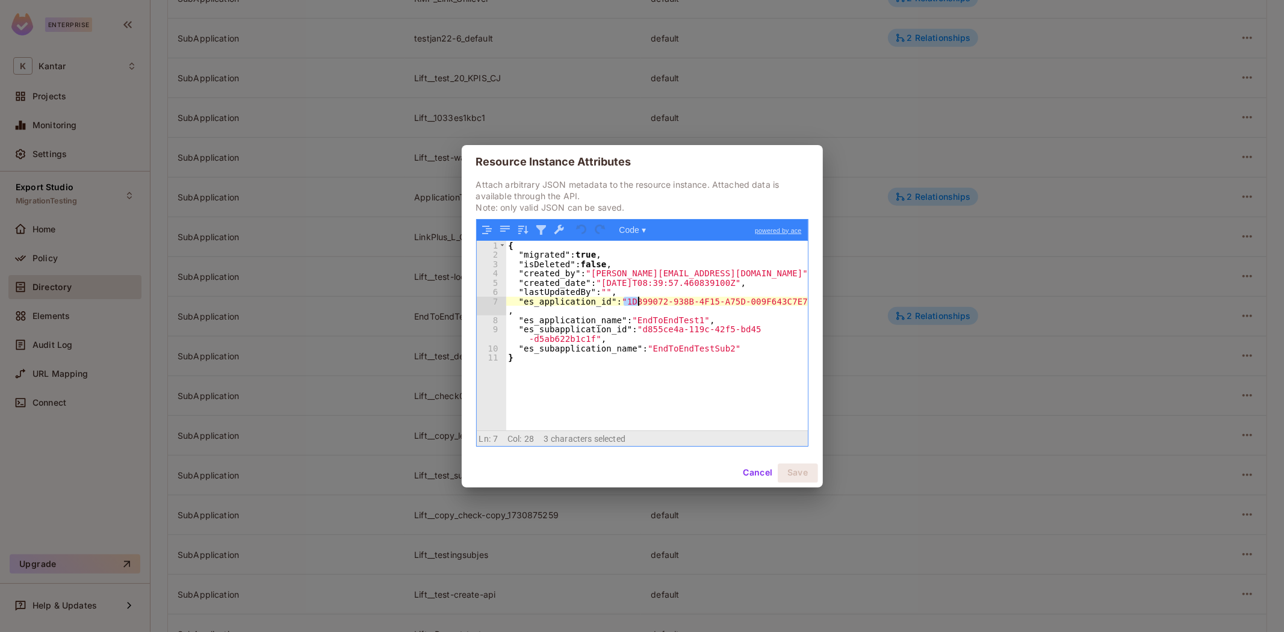
click at [639, 305] on div "{ "migrated" : true , "isDeleted" : false , "created_by" : "devesh.kumar@kantar…" at bounding box center [657, 345] width 302 height 208
click at [624, 309] on div "{ "migrated" : true , "isDeleted" : false , "created_by" : "devesh.kumar@kantar…" at bounding box center [657, 345] width 302 height 208
drag, startPoint x: 624, startPoint y: 306, endPoint x: 797, endPoint y: 302, distance: 174.0
click at [797, 302] on div "{ "migrated" : true , "isDeleted" : false , "created_by" : "devesh.kumar@kantar…" at bounding box center [657, 345] width 302 height 208
drag, startPoint x: 522, startPoint y: 323, endPoint x: 613, endPoint y: 320, distance: 90.3
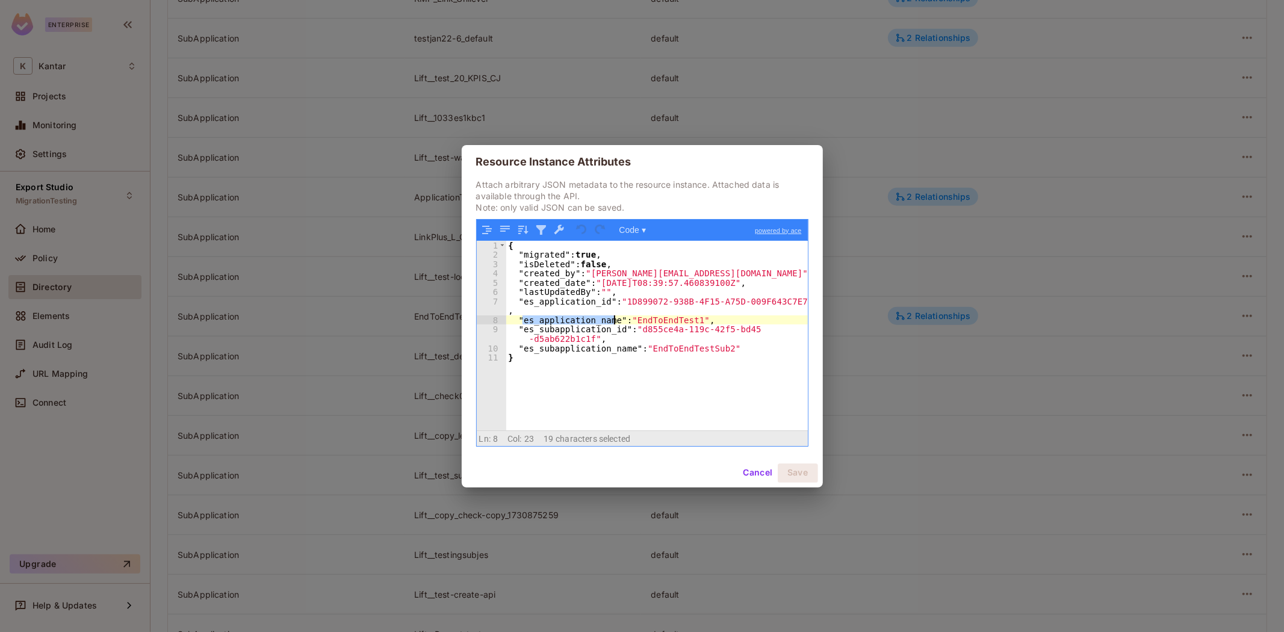
click at [613, 320] on div "{ "migrated" : true , "isDeleted" : false , "created_by" : "devesh.kumar@kantar…" at bounding box center [657, 345] width 302 height 208
click at [758, 471] on button "Cancel" at bounding box center [757, 472] width 39 height 19
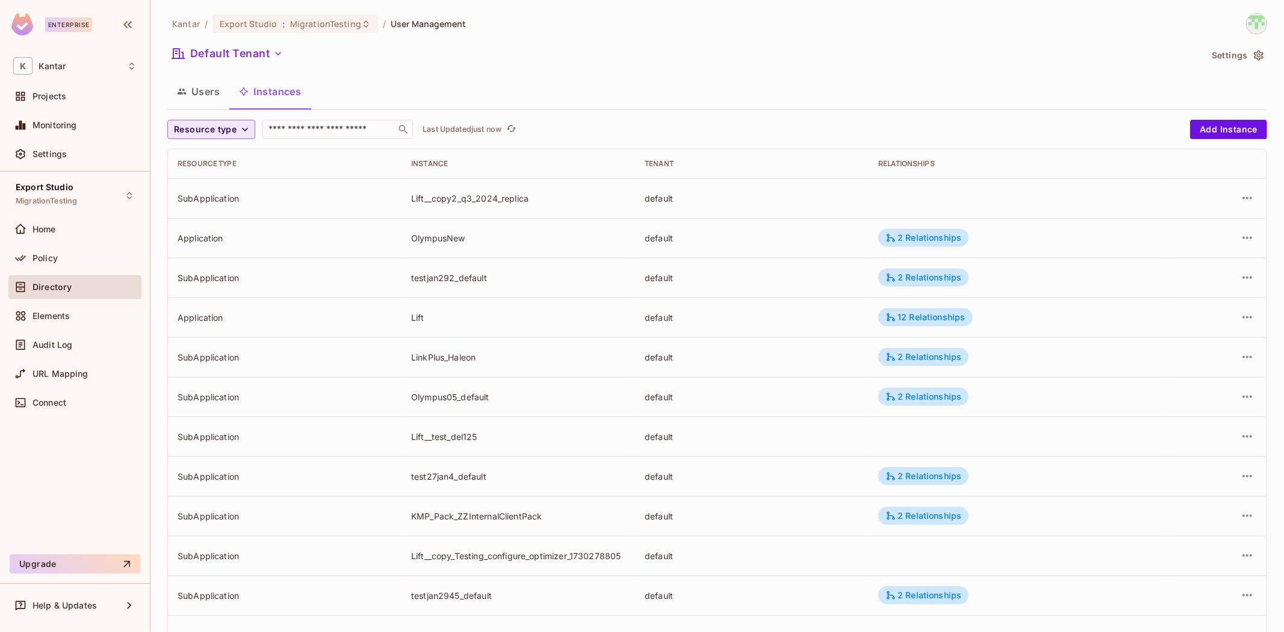
click at [241, 122] on button "Resource type" at bounding box center [211, 129] width 88 height 19
click at [217, 184] on span "SubApplication" at bounding box center [207, 182] width 61 height 11
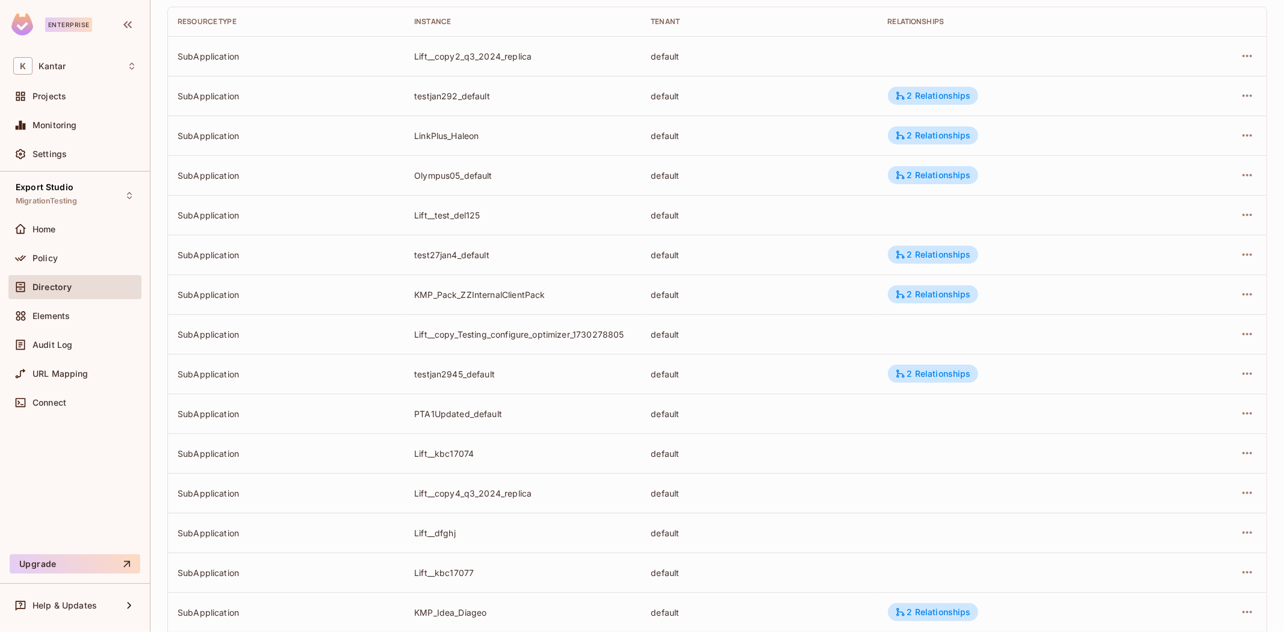
scroll to position [209, 0]
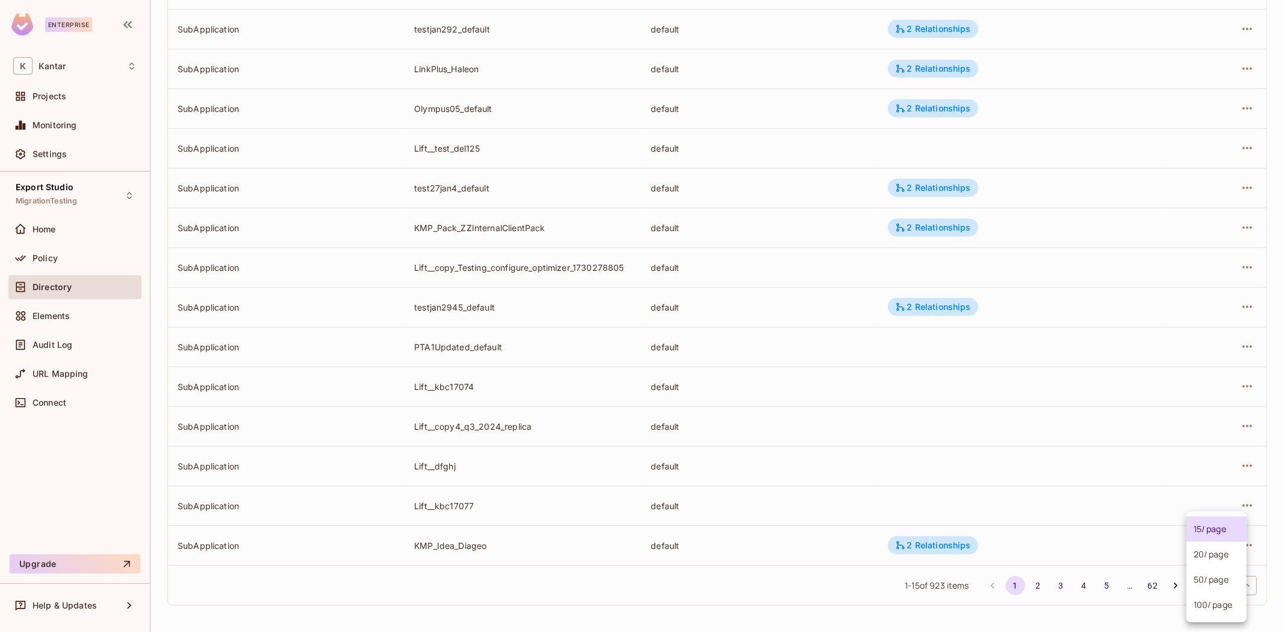
click at [1208, 584] on body "Enterprise K Kantar Projects Monitoring Settings Export Studio MigrationTesting…" at bounding box center [642, 316] width 1284 height 632
click at [1204, 604] on li "100 / page" at bounding box center [1216, 604] width 60 height 25
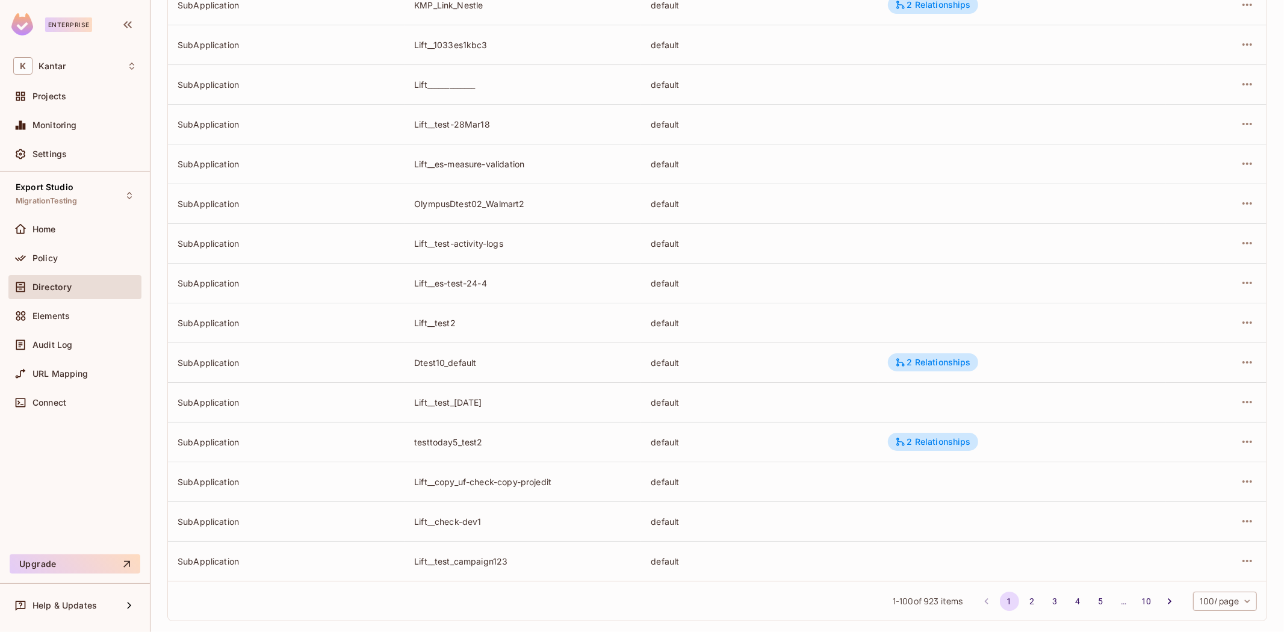
scroll to position [3585, 0]
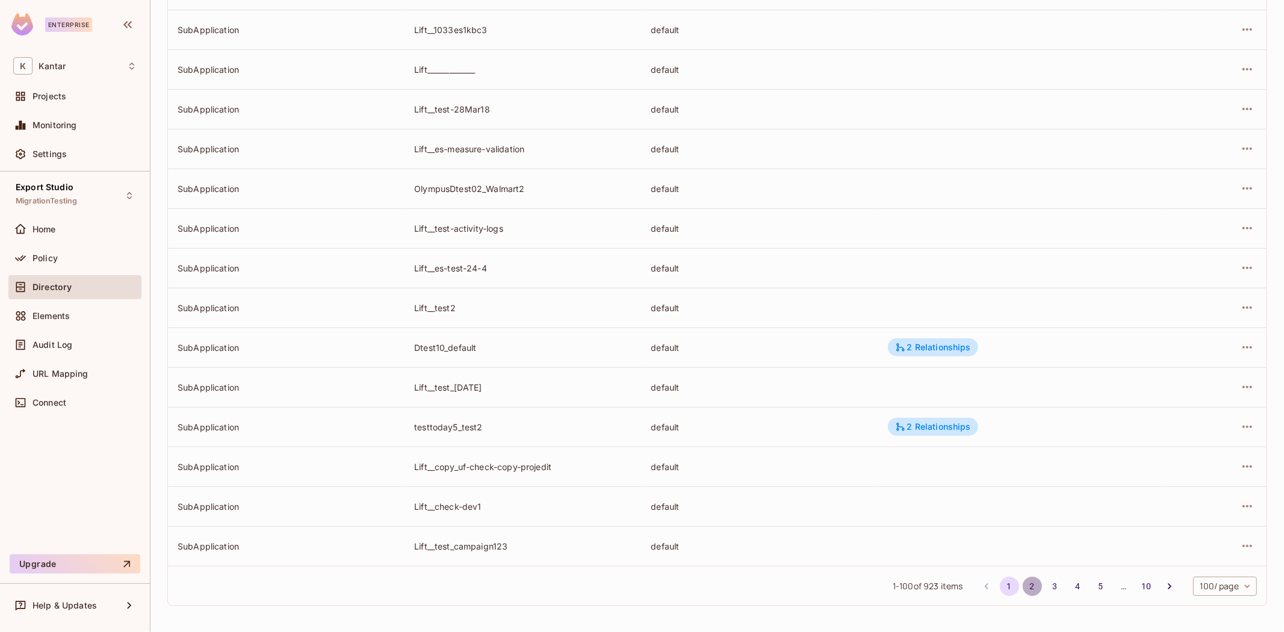
click at [1023, 583] on button "2" at bounding box center [1032, 586] width 19 height 19
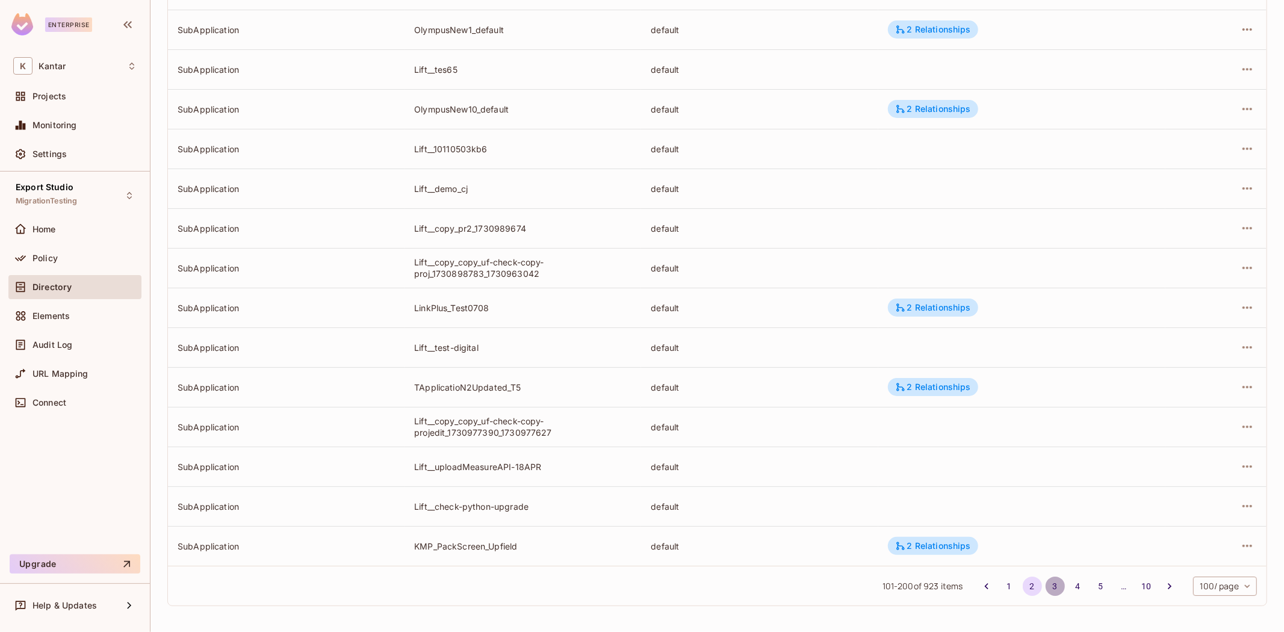
click at [1045, 589] on button "3" at bounding box center [1054, 586] width 19 height 19
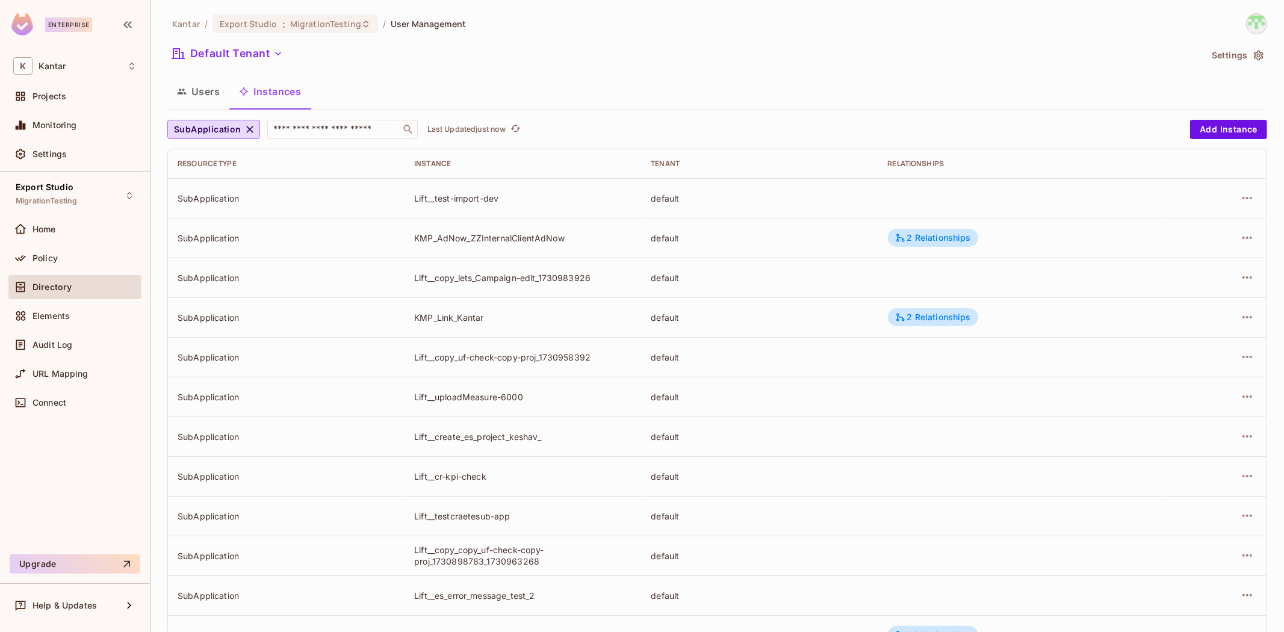
scroll to position [756, 0]
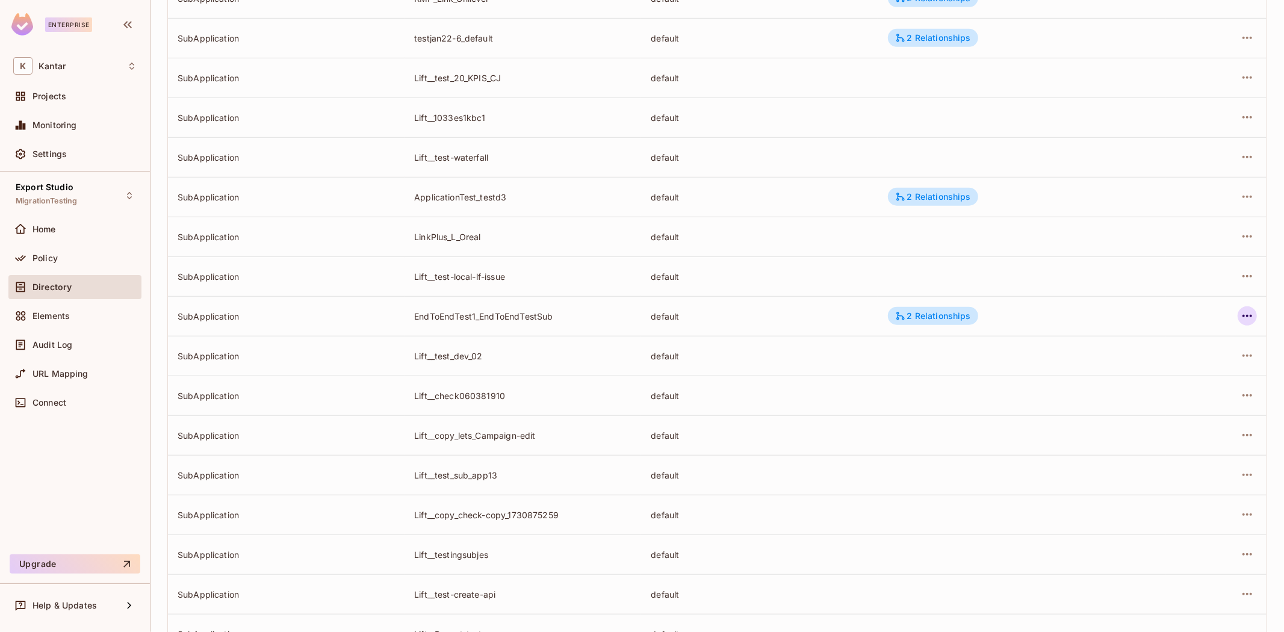
click at [1240, 313] on icon "button" at bounding box center [1247, 316] width 14 height 14
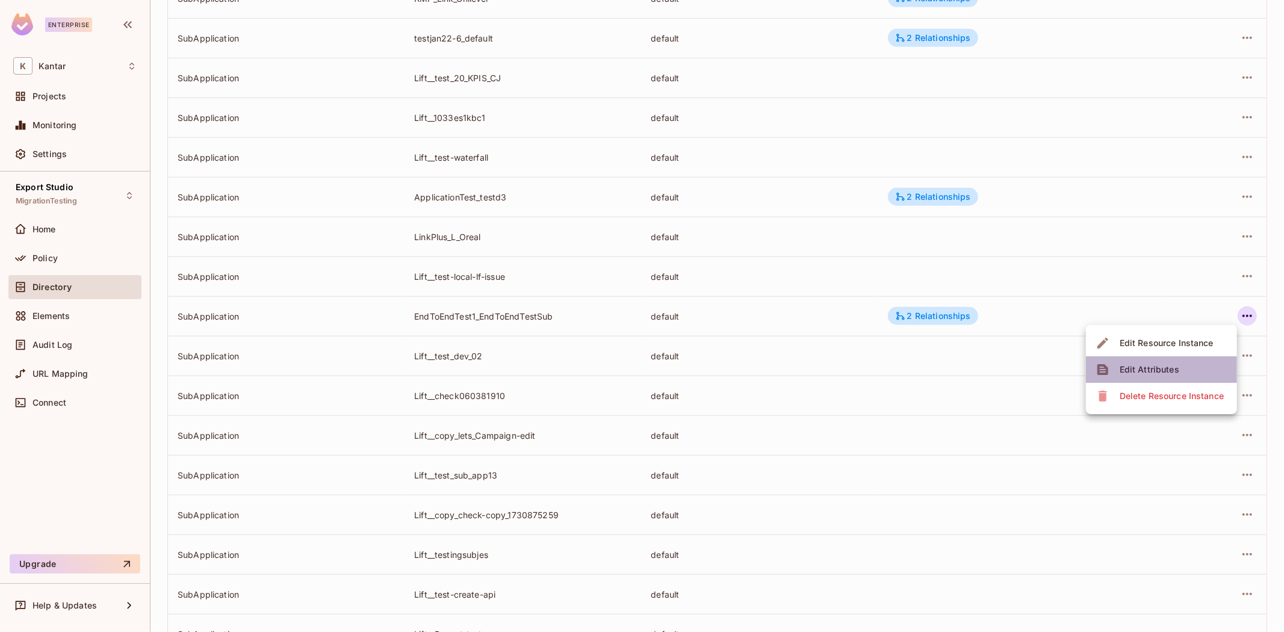
click at [1148, 369] on div "Edit Attributes" at bounding box center [1149, 370] width 60 height 12
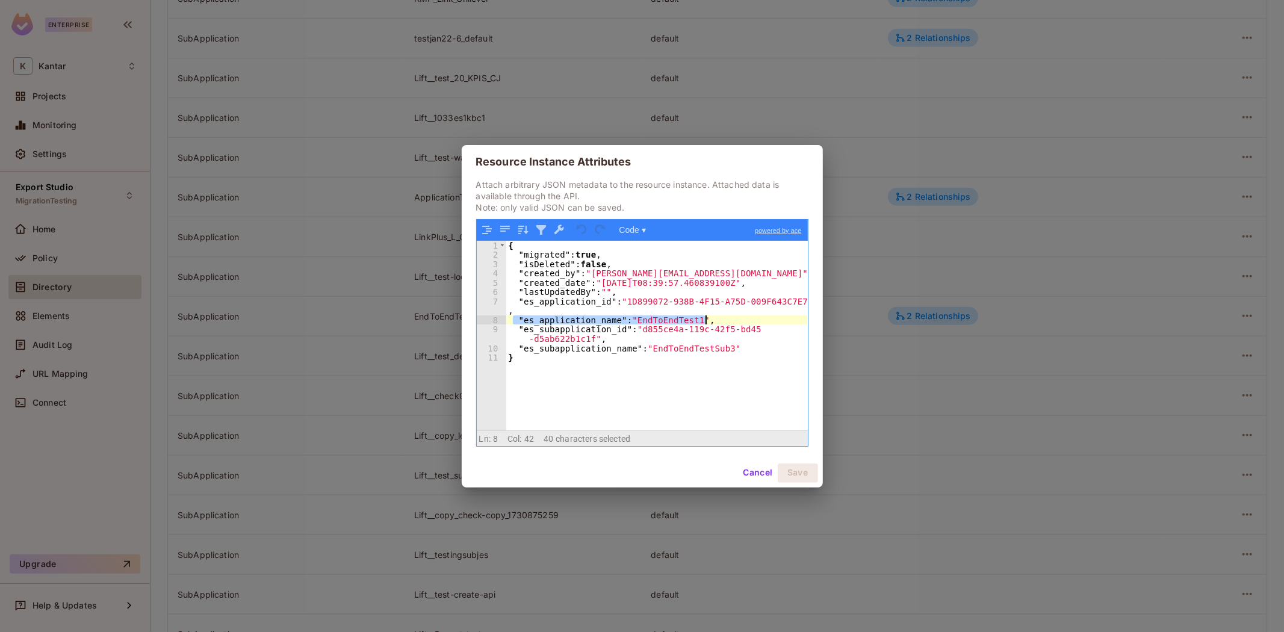
drag, startPoint x: 584, startPoint y: 322, endPoint x: 748, endPoint y: 315, distance: 163.8
click at [748, 315] on div "{ "migrated" : true , "isDeleted" : false , "created_by" : "devesh.kumar@kantar…" at bounding box center [657, 345] width 302 height 208
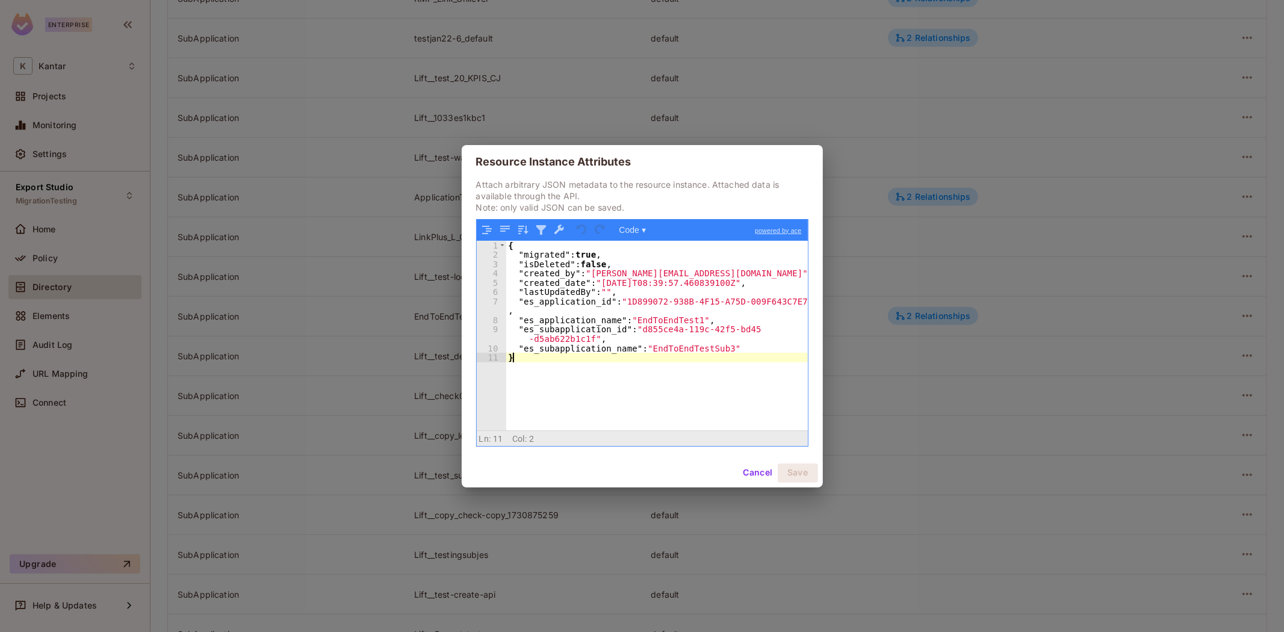
click at [684, 361] on div "{ "migrated" : true , "isDeleted" : false , "created_by" : "devesh.kumar@kantar…" at bounding box center [657, 345] width 302 height 208
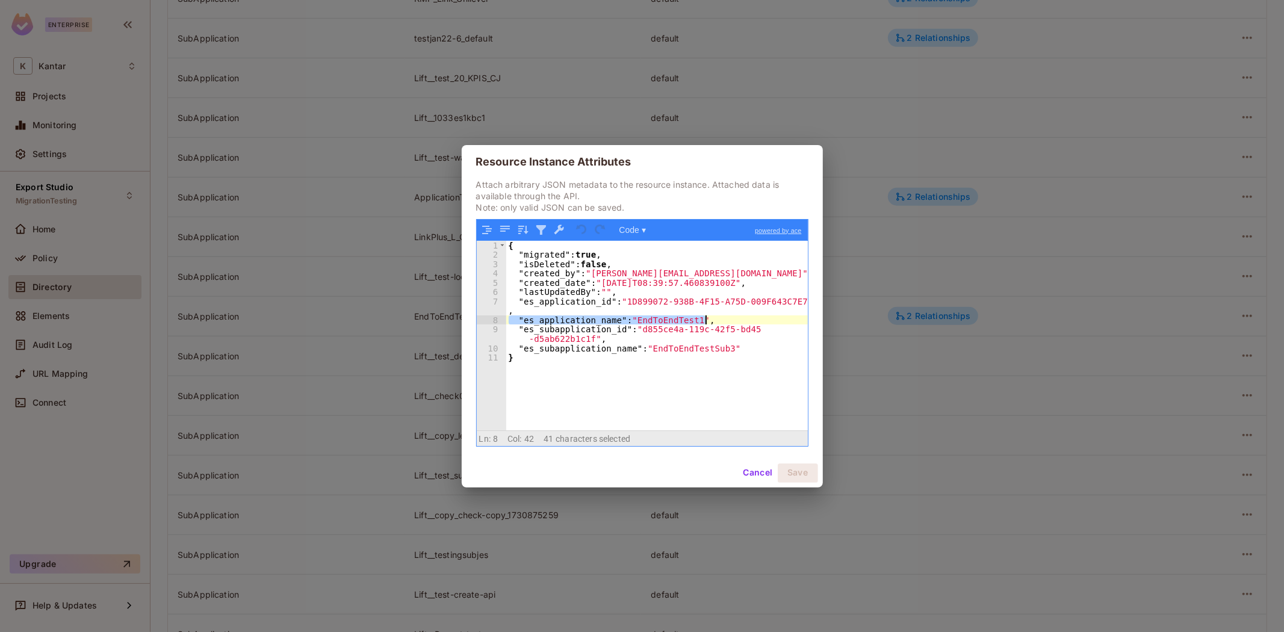
drag, startPoint x: 510, startPoint y: 318, endPoint x: 719, endPoint y: 321, distance: 208.9
click at [719, 321] on div "{ "migrated" : true , "isDeleted" : false , "created_by" : "devesh.kumar@kantar…" at bounding box center [657, 345] width 302 height 208
click at [719, 321] on div "{ "migrated" : true , "isDeleted" : false , "created_by" : "devesh.kumar@kantar…" at bounding box center [657, 336] width 302 height 190
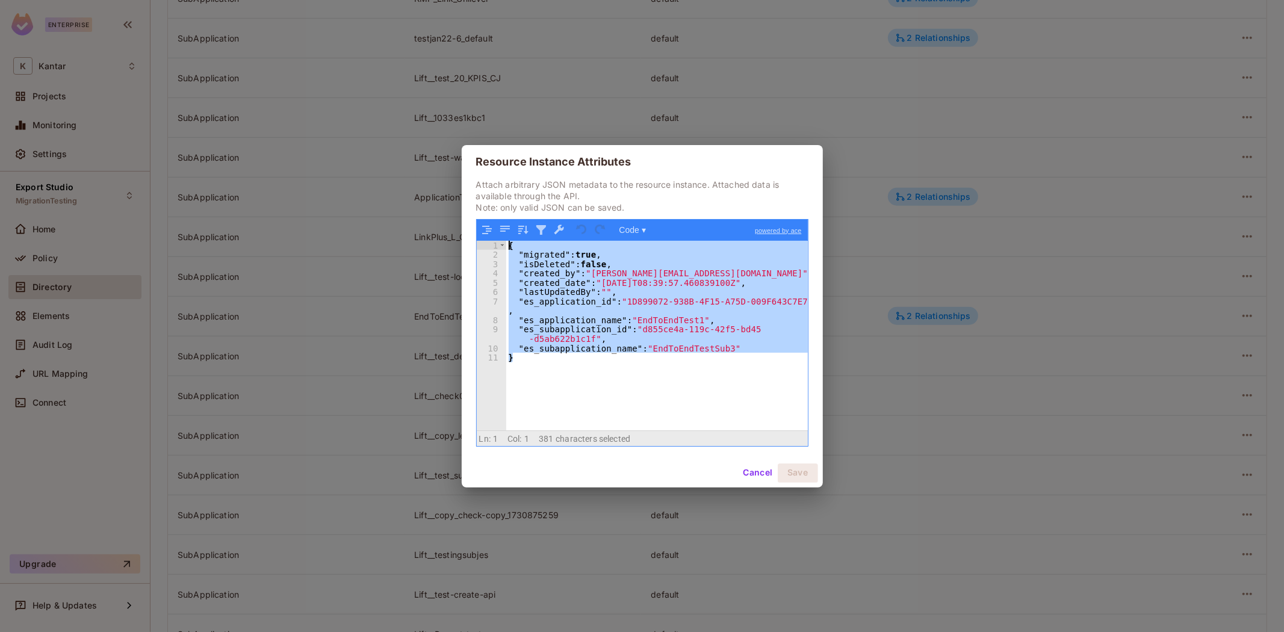
drag, startPoint x: 530, startPoint y: 370, endPoint x: 598, endPoint y: 293, distance: 102.8
click at [503, 249] on div "1 2 3 4 5 6 7 8 9 10 11 { "migrated" : true , "isDeleted" : false , "created_by…" at bounding box center [642, 336] width 331 height 190
click at [640, 368] on div "{ "migrated" : true , "isDeleted" : false , "created_by" : "devesh.kumar@kantar…" at bounding box center [657, 336] width 302 height 190
drag, startPoint x: 524, startPoint y: 363, endPoint x: 543, endPoint y: 278, distance: 87.2
click at [506, 248] on div "1 2 3 4 5 6 7 8 9 10 11 { "migrated" : true , "isDeleted" : false , "created_by…" at bounding box center [642, 336] width 331 height 190
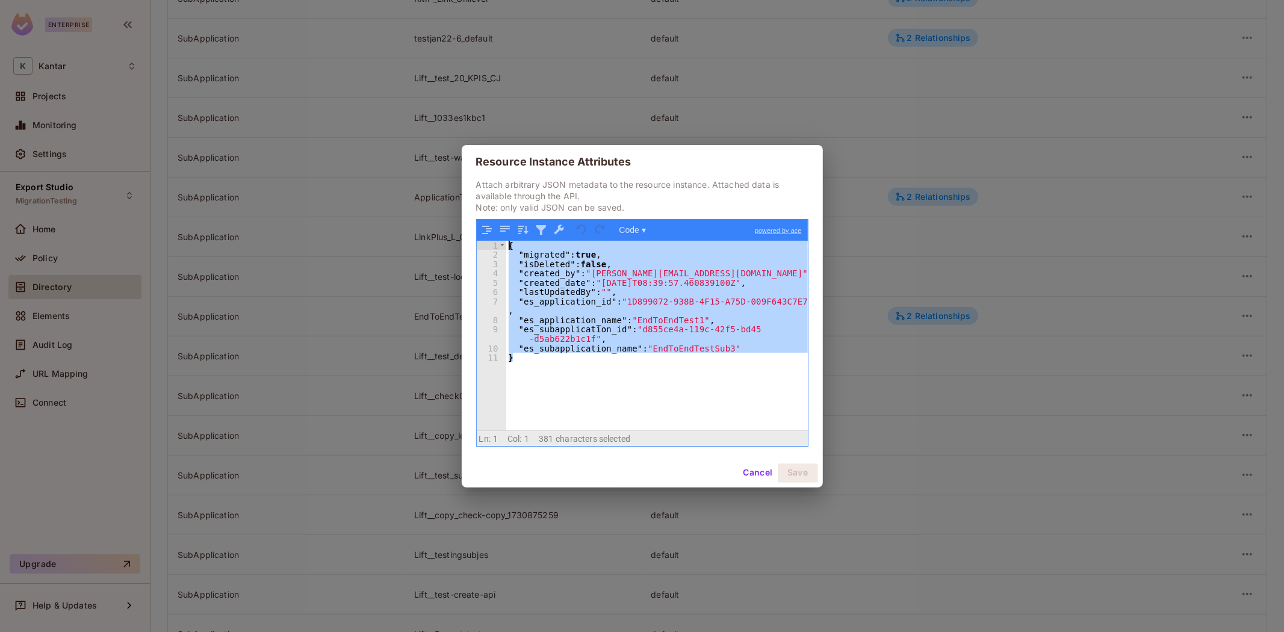
click at [563, 366] on div "{ "migrated" : true , "isDeleted" : false , "created_by" : "devesh.kumar@kantar…" at bounding box center [657, 336] width 302 height 190
drag, startPoint x: 522, startPoint y: 365, endPoint x: 495, endPoint y: 231, distance: 136.9
click at [495, 231] on div "1 2 3 4 5 6 7 8 9 10 11 { "migrated" : true , "isDeleted" : false , "created_by…" at bounding box center [642, 333] width 331 height 226
click at [554, 373] on div "{ "migrated" : true , "isDeleted" : false , "created_by" : "devesh.kumar@kantar…" at bounding box center [657, 336] width 302 height 190
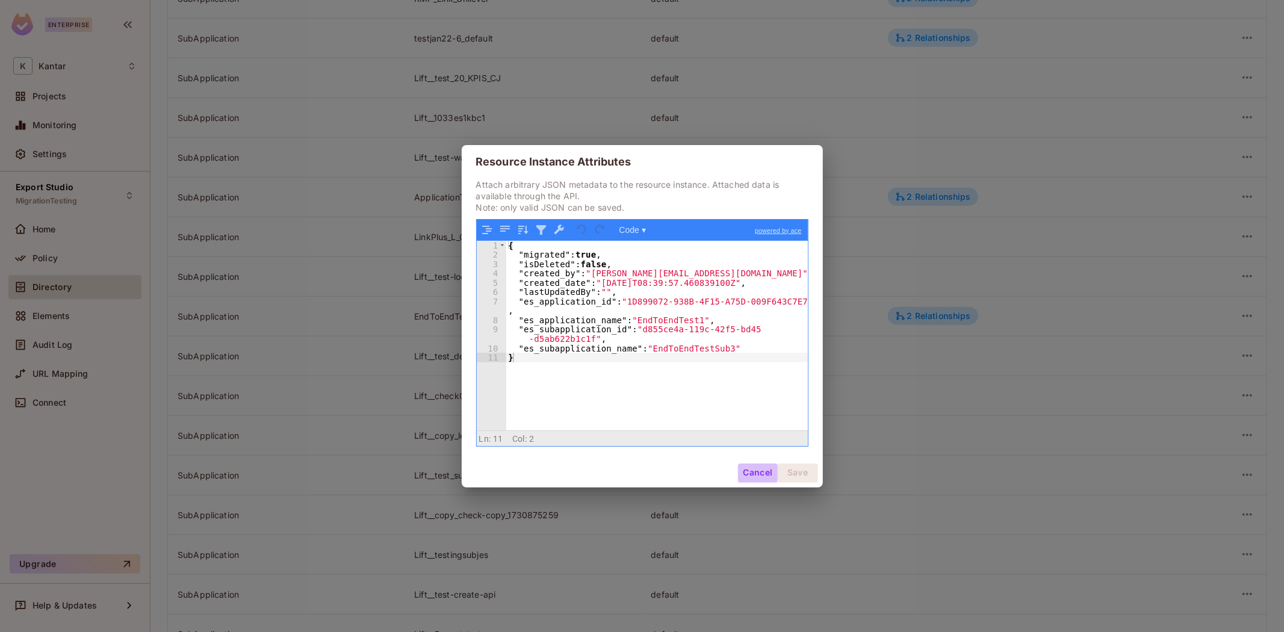
click at [748, 471] on button "Cancel" at bounding box center [757, 472] width 39 height 19
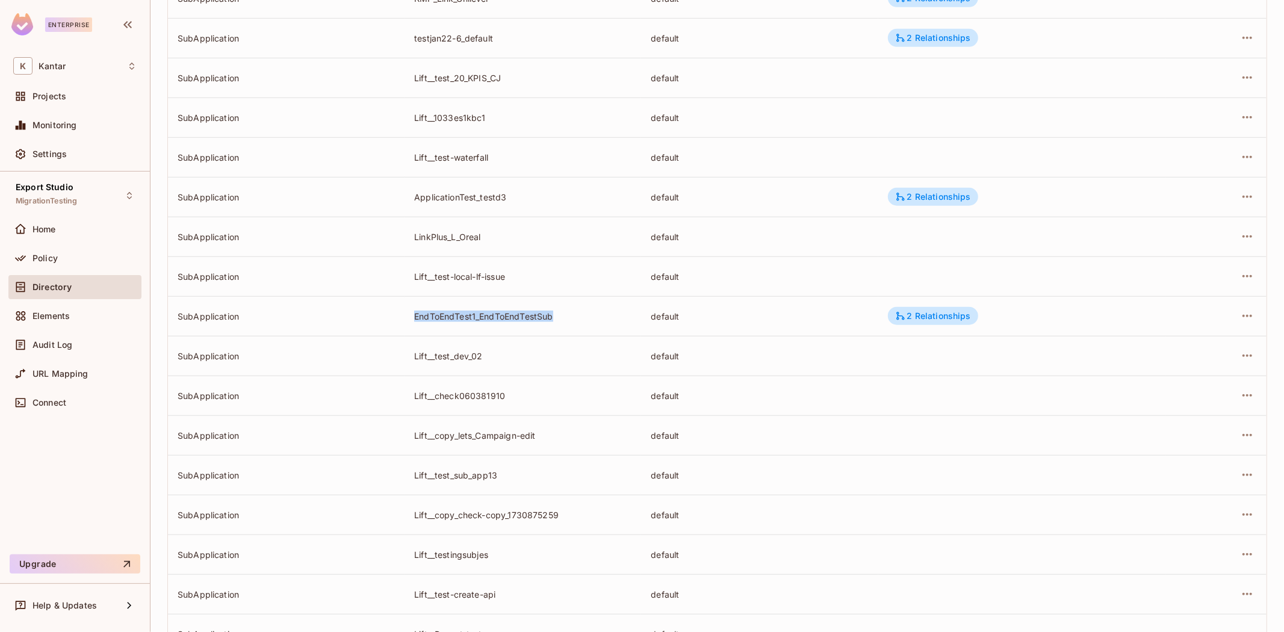
drag, startPoint x: 407, startPoint y: 311, endPoint x: 588, endPoint y: 315, distance: 180.6
click at [588, 315] on td "EndToEndTest1_EndToEndTestSub" at bounding box center [522, 316] width 237 height 40
click at [588, 315] on div "EndToEndTest1_EndToEndTestSub" at bounding box center [522, 316] width 217 height 11
drag, startPoint x: 416, startPoint y: 317, endPoint x: 574, endPoint y: 321, distance: 157.7
click at [574, 321] on td "EndToEndTest1_EndToEndTestSub" at bounding box center [522, 316] width 237 height 40
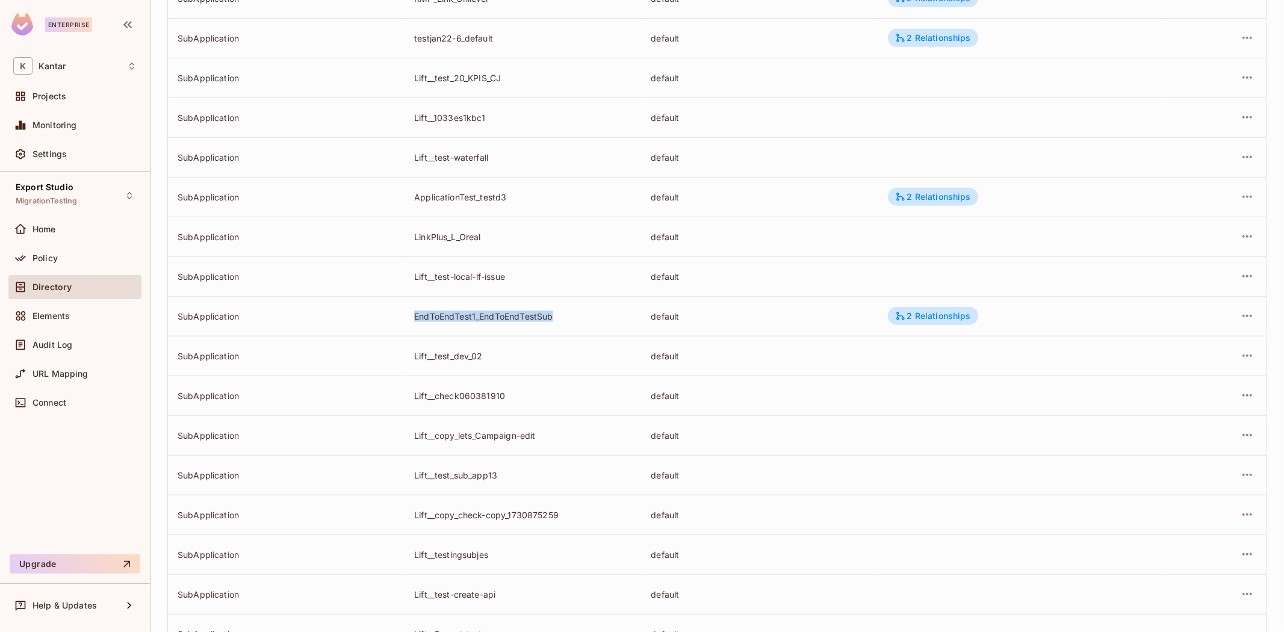
click at [574, 321] on div "EndToEndTest1_EndToEndTestSub" at bounding box center [522, 316] width 217 height 11
drag, startPoint x: 407, startPoint y: 314, endPoint x: 565, endPoint y: 320, distance: 157.2
click at [565, 320] on td "EndToEndTest1_EndToEndTestSub" at bounding box center [522, 316] width 237 height 40
click at [565, 320] on div "EndToEndTest1_EndToEndTestSub" at bounding box center [522, 316] width 217 height 11
drag, startPoint x: 410, startPoint y: 315, endPoint x: 557, endPoint y: 323, distance: 147.7
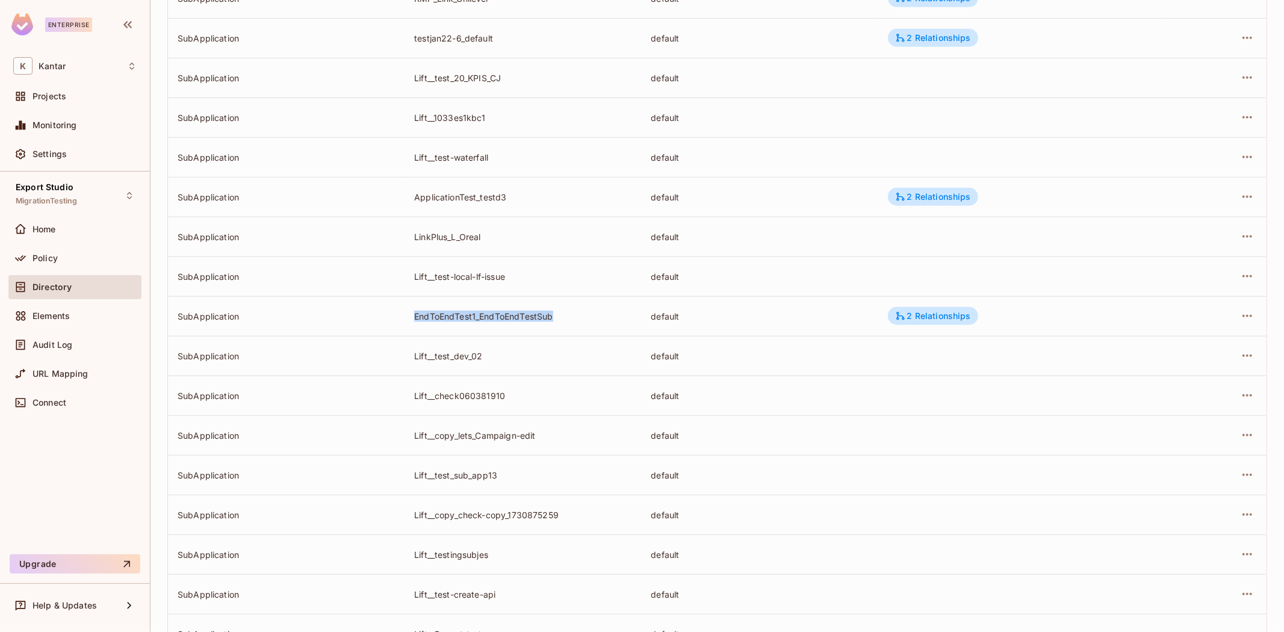
click at [557, 323] on td "EndToEndTest1_EndToEndTestSub" at bounding box center [522, 316] width 237 height 40
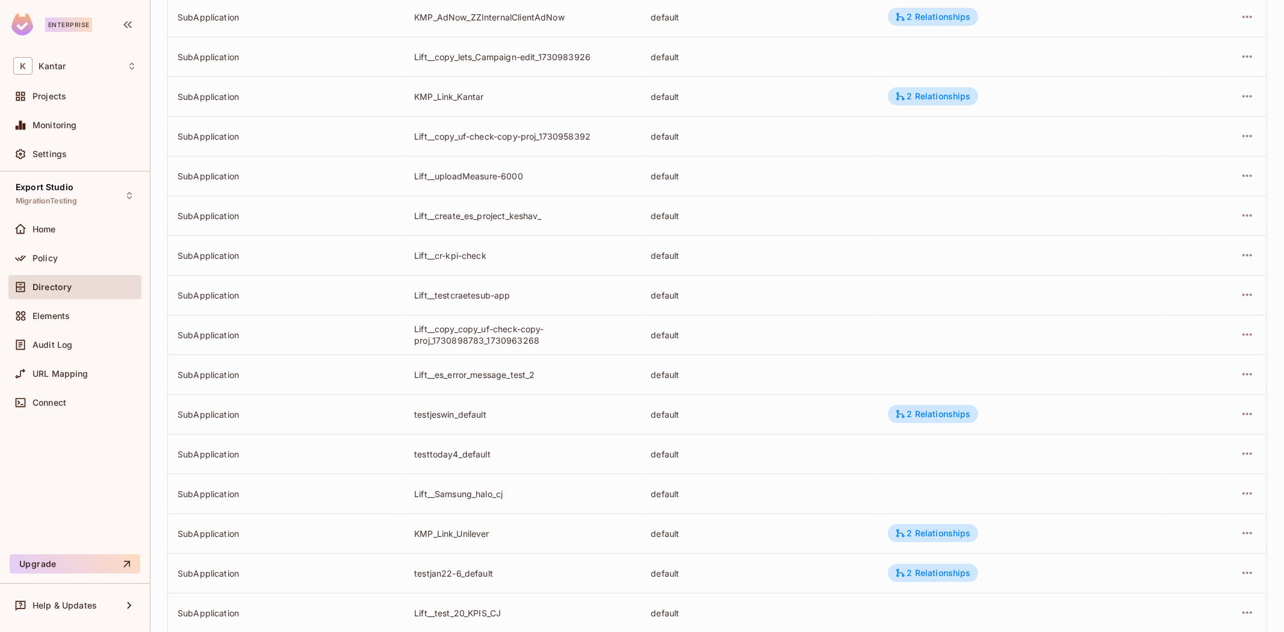
scroll to position [0, 0]
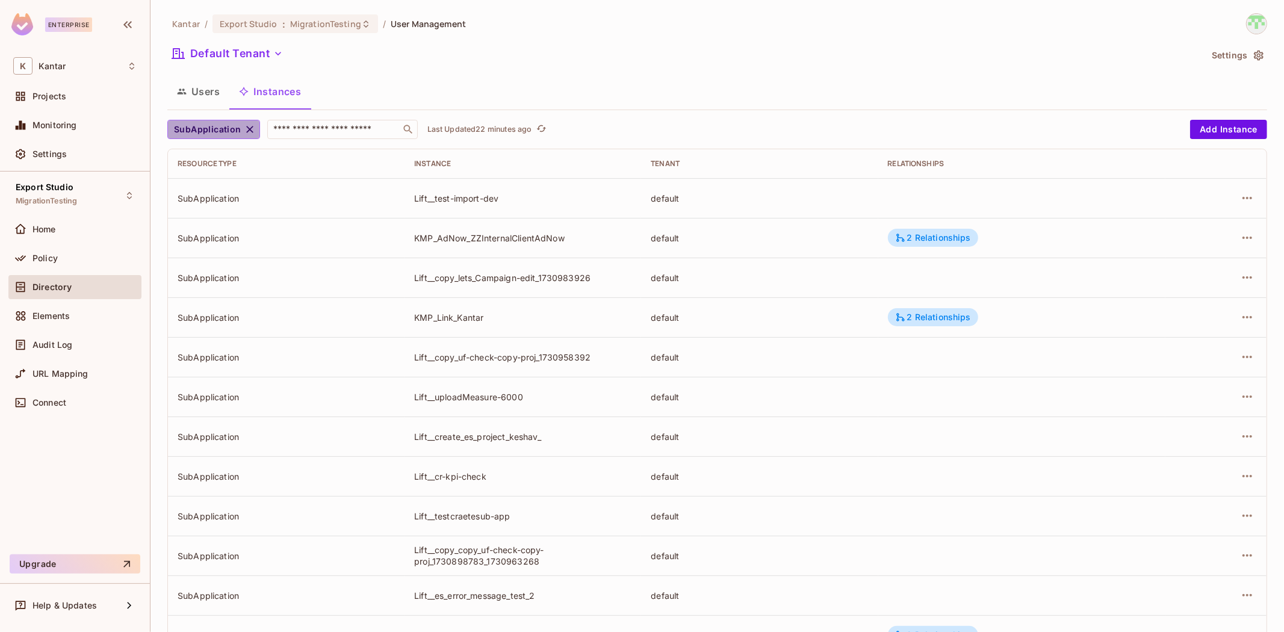
click at [246, 126] on icon "button" at bounding box center [250, 129] width 12 height 12
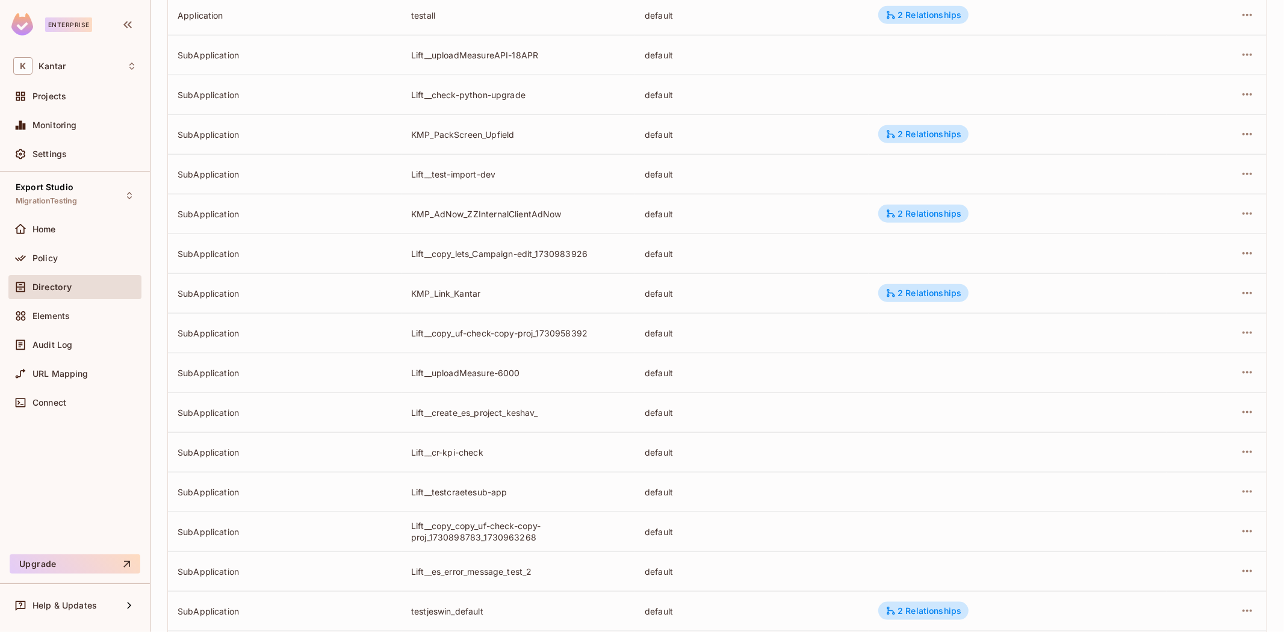
scroll to position [1070, 0]
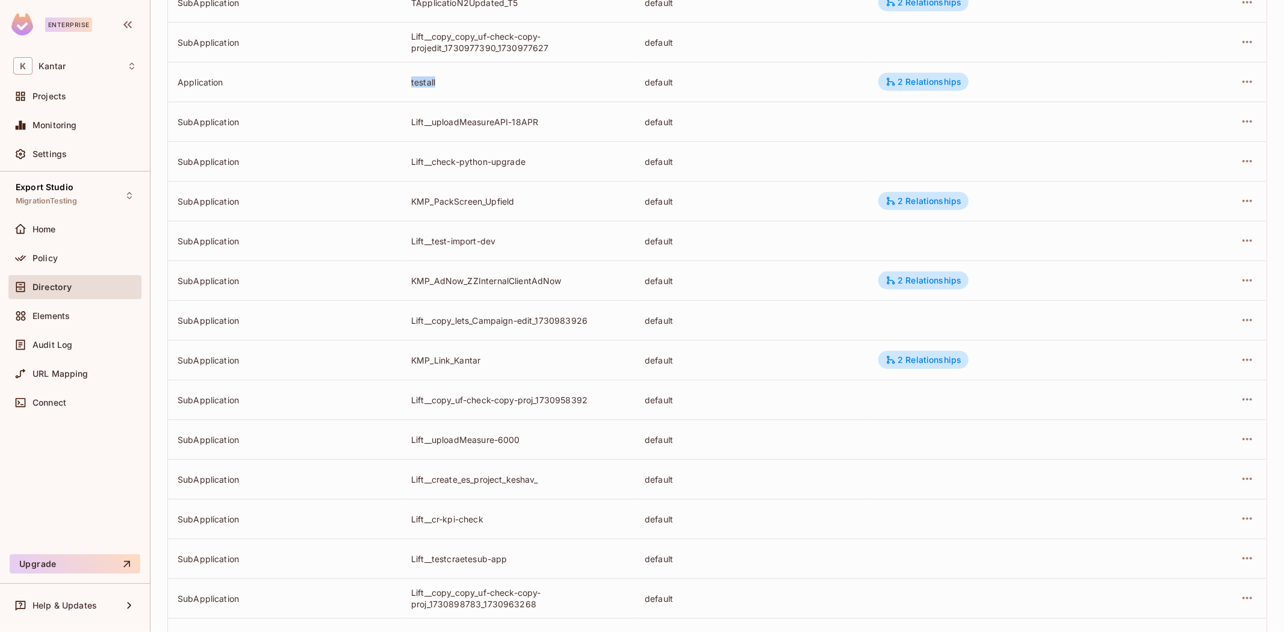
drag, startPoint x: 402, startPoint y: 80, endPoint x: 465, endPoint y: 82, distance: 63.2
click at [465, 82] on td "testall" at bounding box center [518, 82] width 234 height 40
copy div "testall"
click at [448, 93] on td "testall" at bounding box center [518, 82] width 234 height 40
drag, startPoint x: 407, startPoint y: 82, endPoint x: 445, endPoint y: 83, distance: 38.5
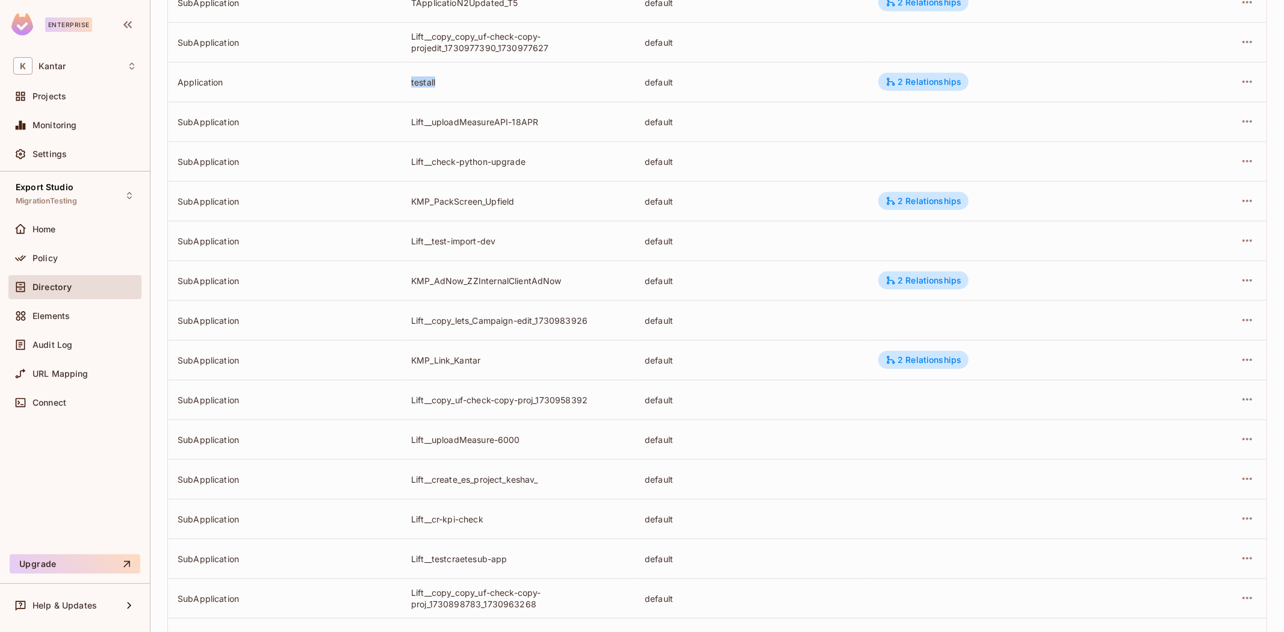
click at [445, 83] on td "testall" at bounding box center [518, 82] width 234 height 40
copy div "testall"
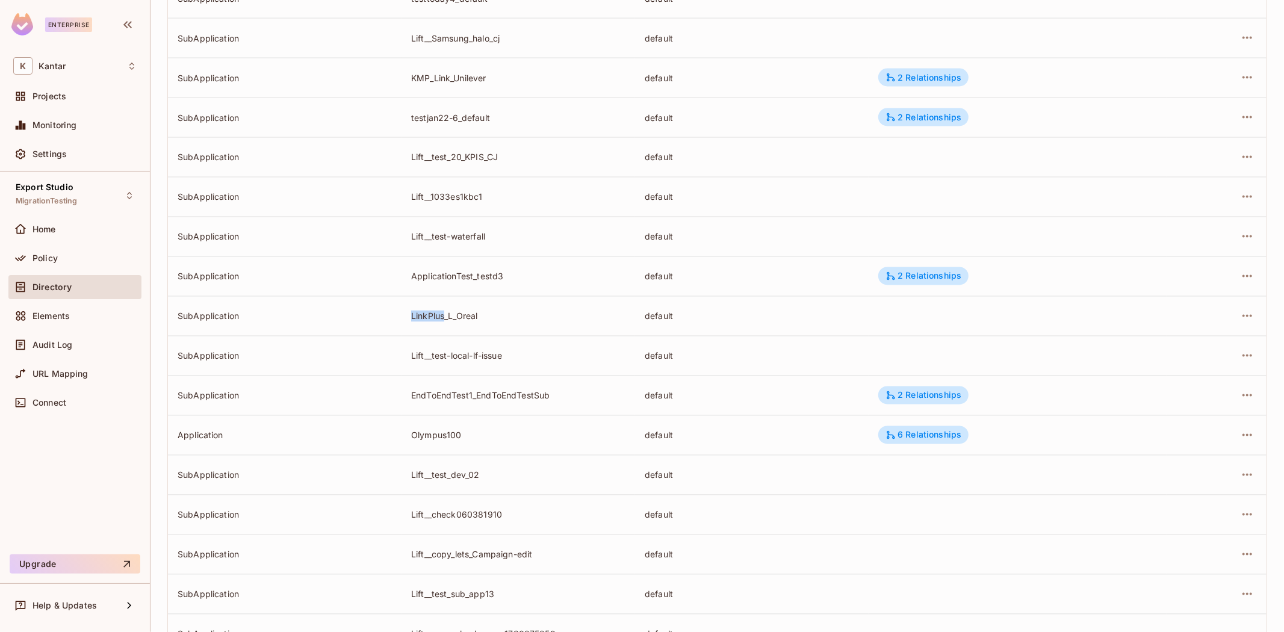
drag, startPoint x: 409, startPoint y: 317, endPoint x: 443, endPoint y: 318, distance: 33.7
click at [443, 318] on div "LinkPlus_L_Oreal" at bounding box center [518, 316] width 214 height 11
copy div "LinkPlus"
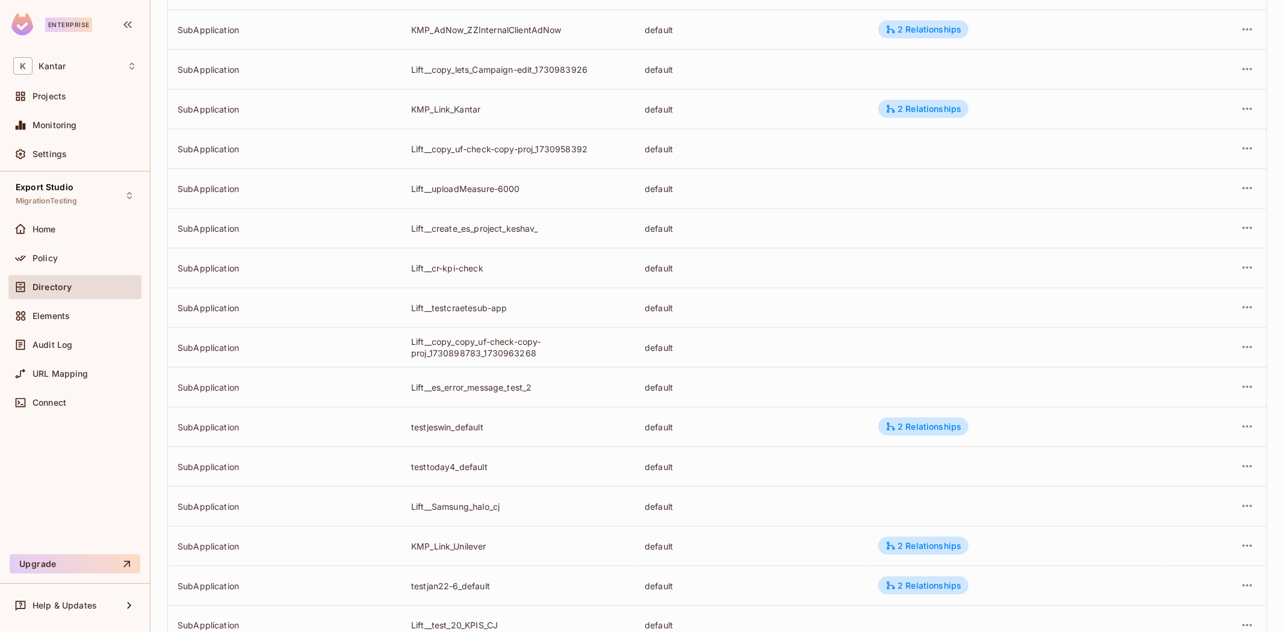
scroll to position [852, 0]
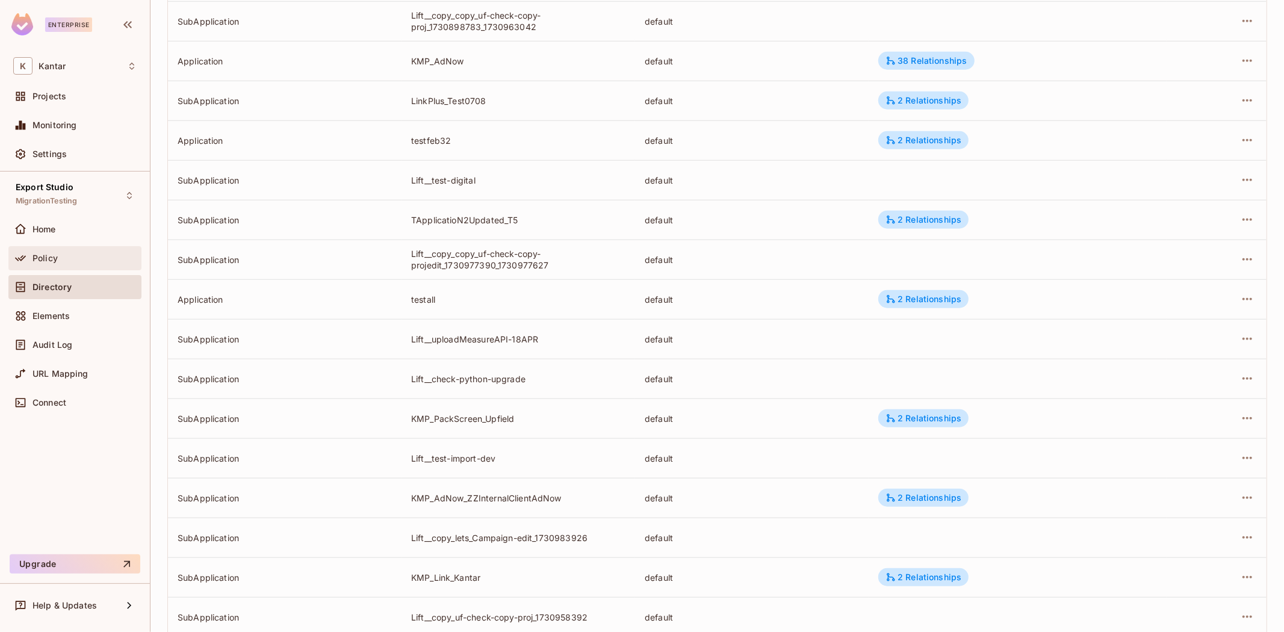
click at [33, 256] on span "Policy" at bounding box center [45, 258] width 25 height 10
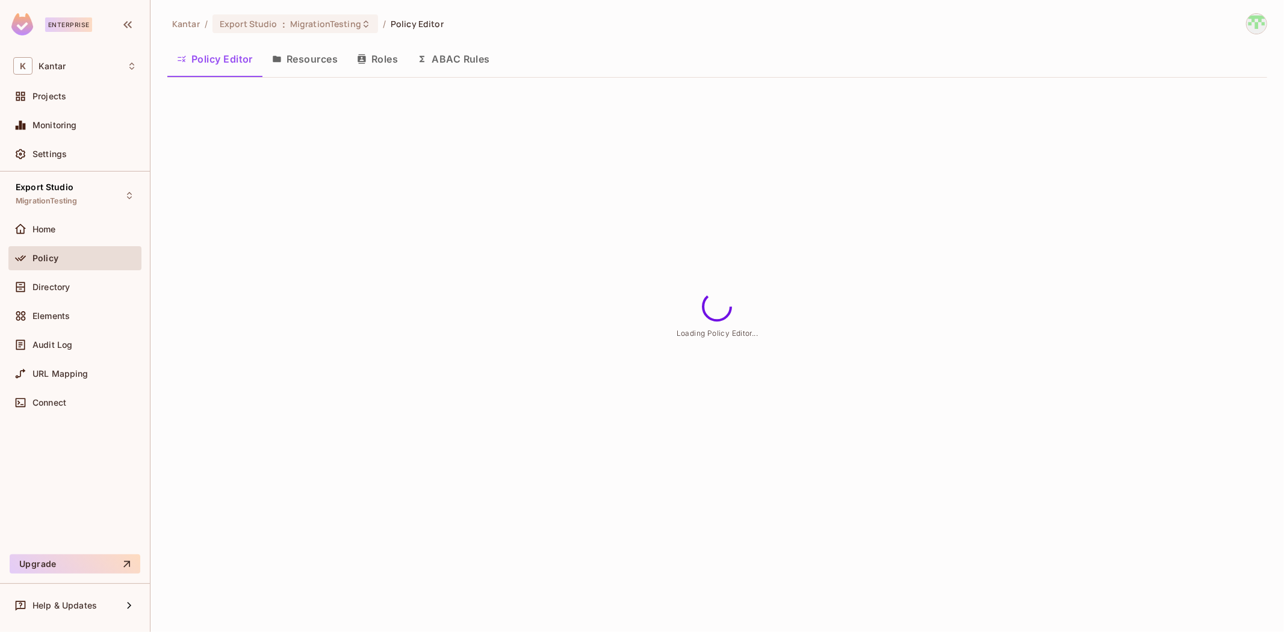
click at [305, 67] on button "Resources" at bounding box center [304, 59] width 85 height 30
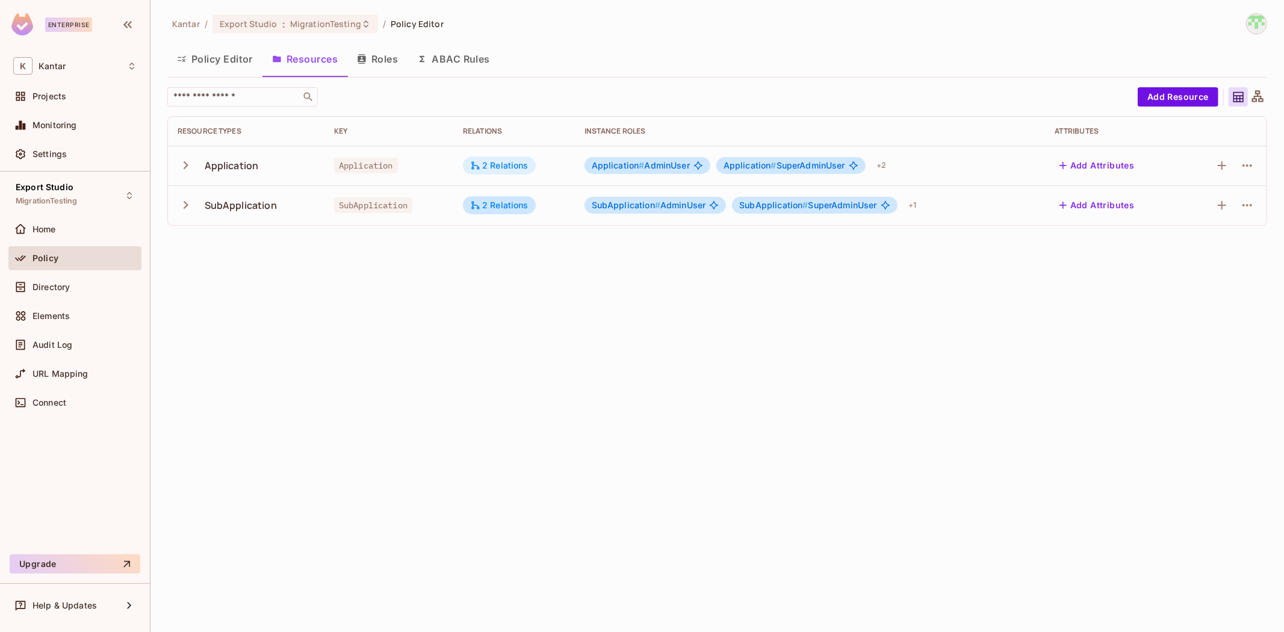
click at [494, 166] on div "2 Relations" at bounding box center [499, 165] width 58 height 11
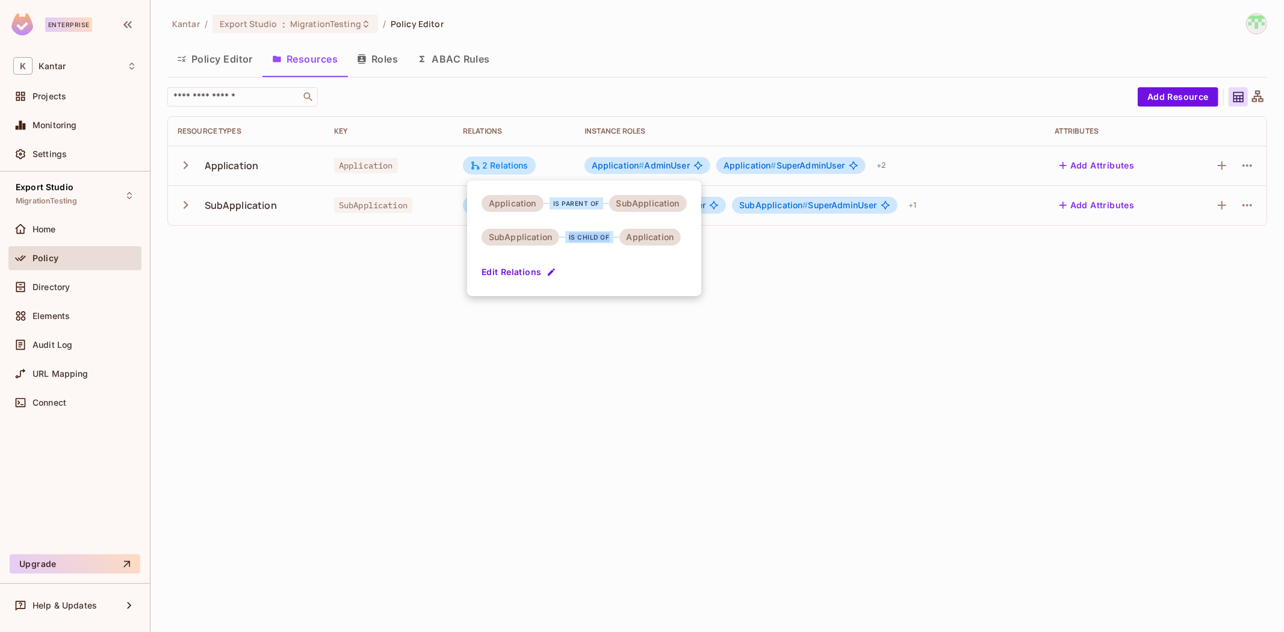
drag, startPoint x: 567, startPoint y: 235, endPoint x: 608, endPoint y: 237, distance: 41.5
click at [608, 237] on div "is child of" at bounding box center [589, 237] width 48 height 12
copy div "is child of"
drag, startPoint x: 550, startPoint y: 203, endPoint x: 608, endPoint y: 200, distance: 59.1
click at [608, 200] on div "Application is parent of SubApplication" at bounding box center [583, 203] width 205 height 17
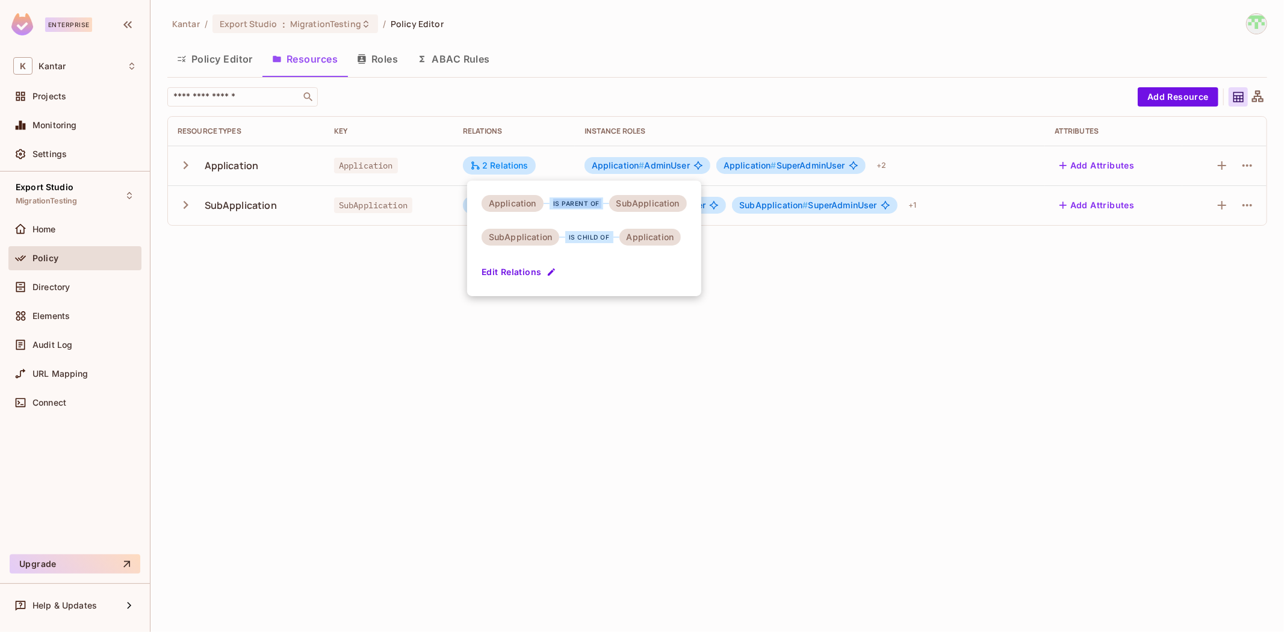
copy div "is parent of"
click at [641, 327] on div at bounding box center [642, 316] width 1284 height 632
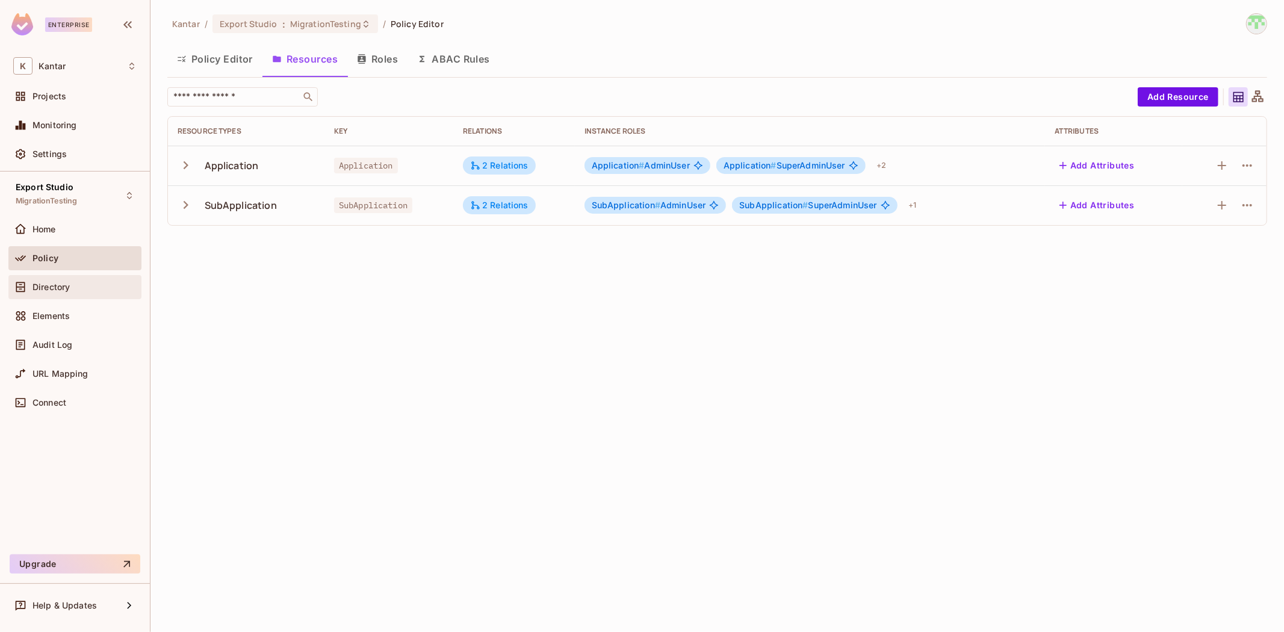
click at [69, 297] on div "Directory" at bounding box center [74, 287] width 133 height 24
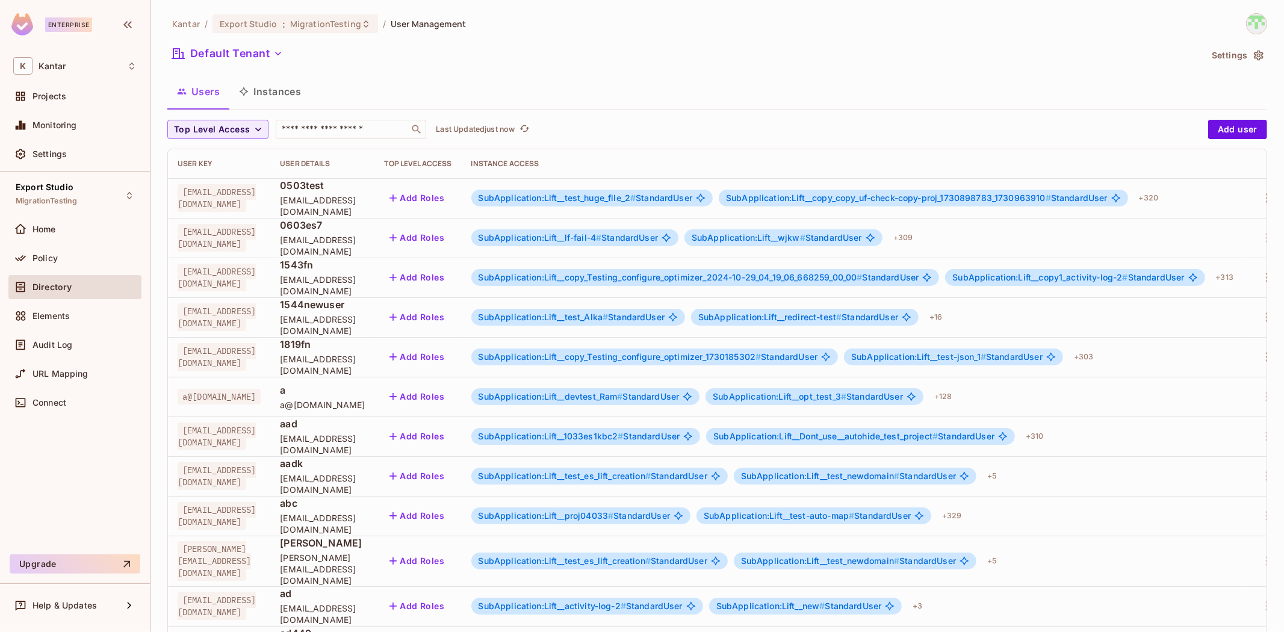
drag, startPoint x: 289, startPoint y: 94, endPoint x: 355, endPoint y: 94, distance: 65.6
click at [289, 94] on button "Instances" at bounding box center [269, 91] width 81 height 30
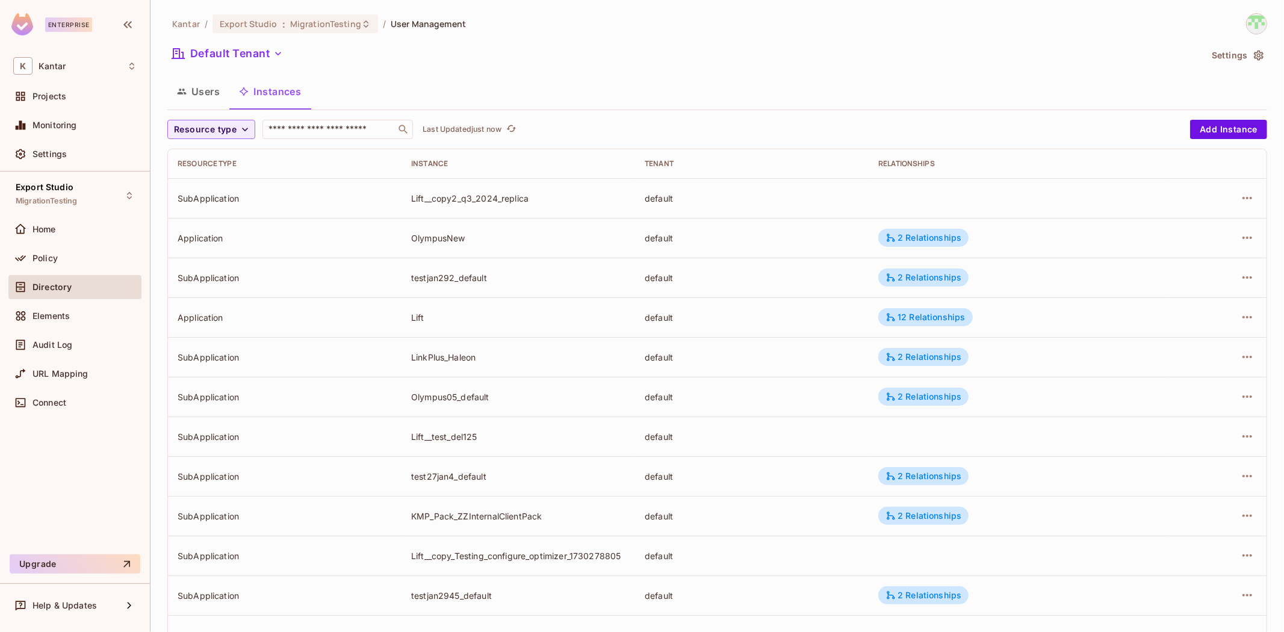
click at [433, 234] on div "OlympusNew" at bounding box center [518, 237] width 214 height 11
copy div "OlympusNew"
click at [522, 246] on td "OlympusNew" at bounding box center [518, 238] width 234 height 40
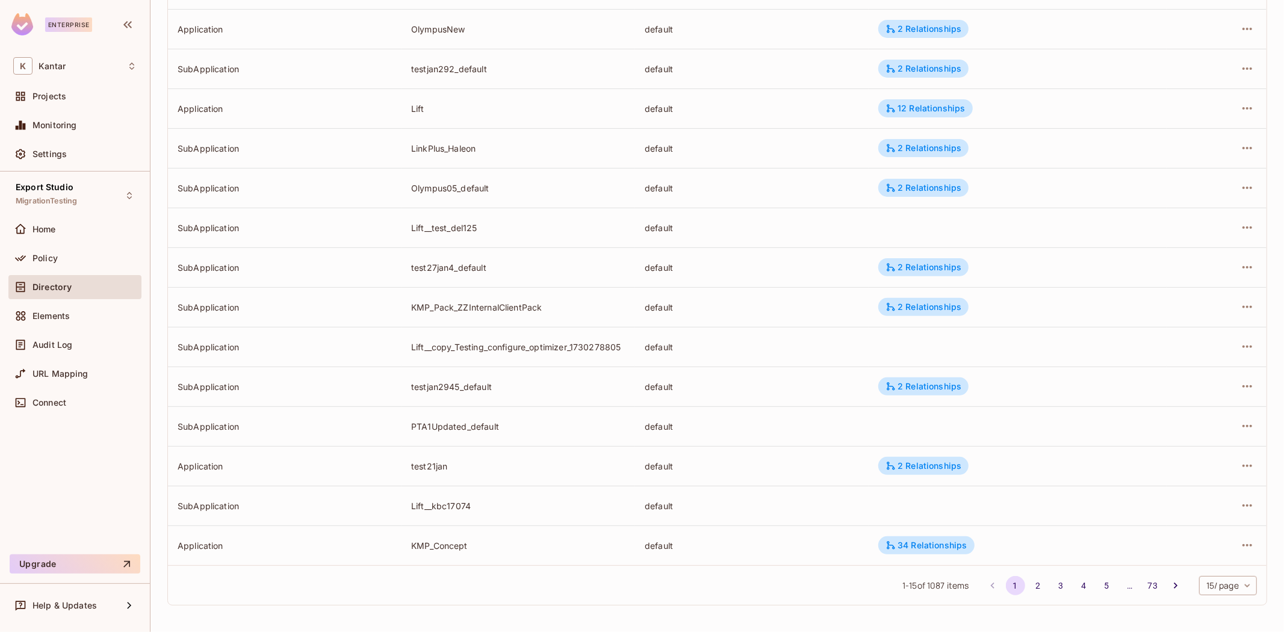
click at [1197, 579] on body "Enterprise K Kantar Projects Monitoring Settings Export Studio MigrationTesting…" at bounding box center [642, 316] width 1284 height 632
click at [1205, 599] on li "100 / page" at bounding box center [1216, 604] width 60 height 25
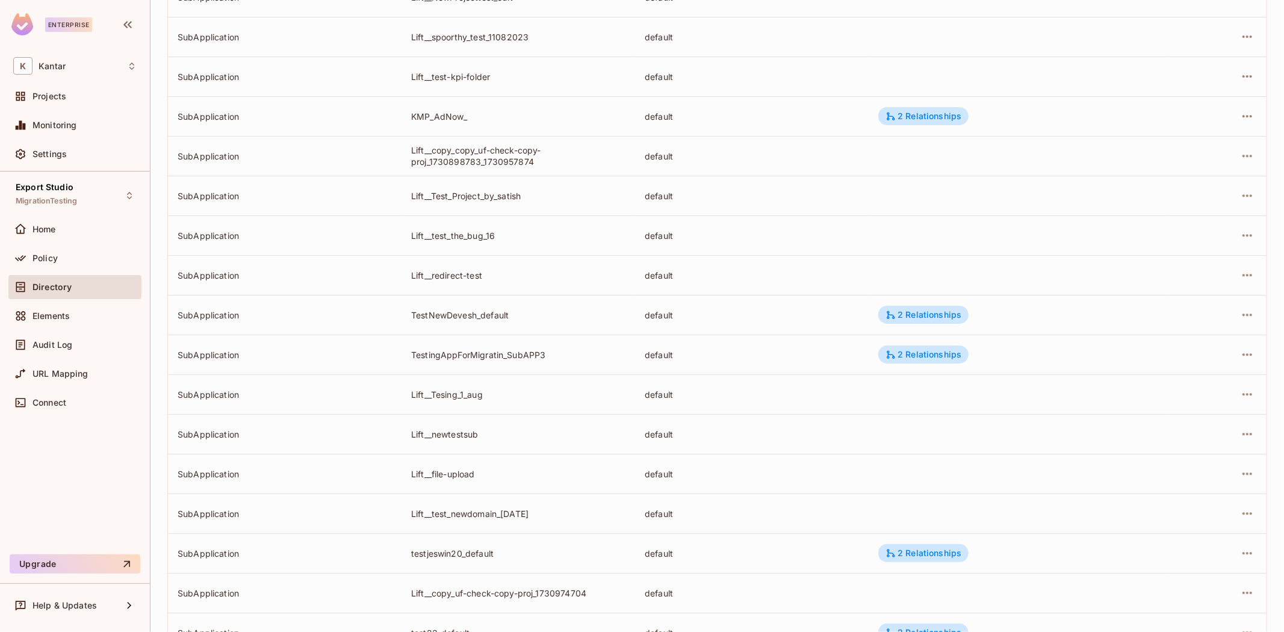
scroll to position [3585, 0]
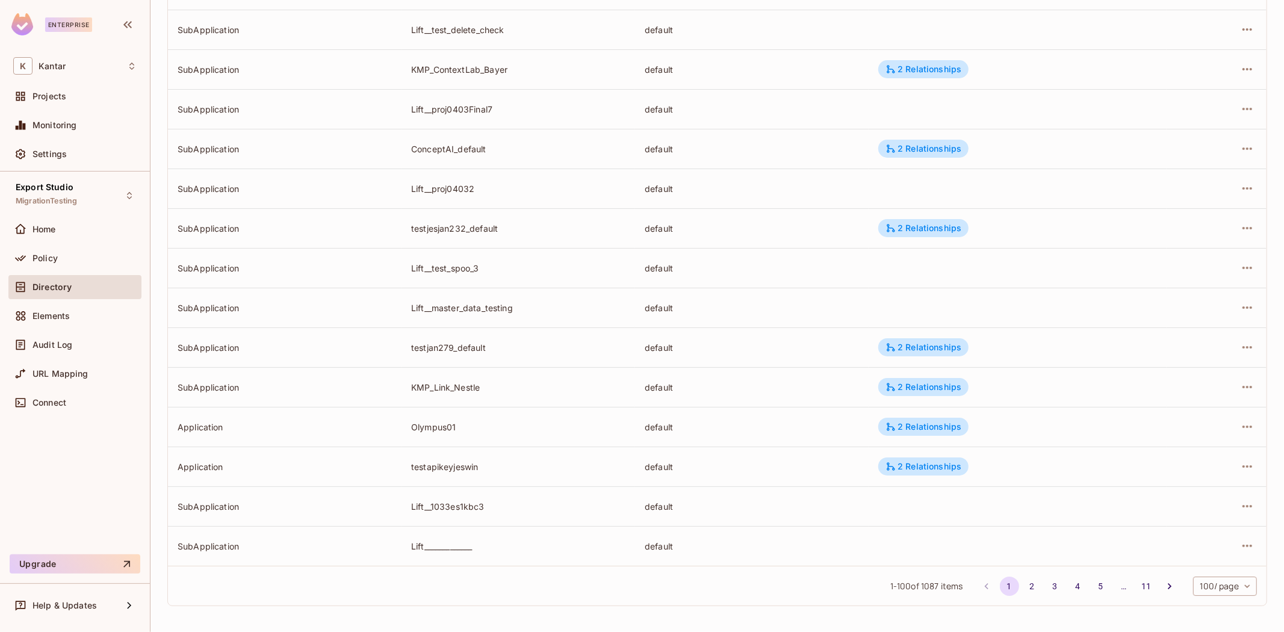
click at [1021, 624] on div "Kantar / Export Studio : MigrationTesting / User Management Default Tenant Sett…" at bounding box center [716, 316] width 1133 height 632
click at [1020, 625] on div "Kantar / Export Studio : MigrationTesting / User Management Default Tenant Sett…" at bounding box center [716, 316] width 1133 height 632
click at [1026, 586] on button "2" at bounding box center [1032, 586] width 19 height 19
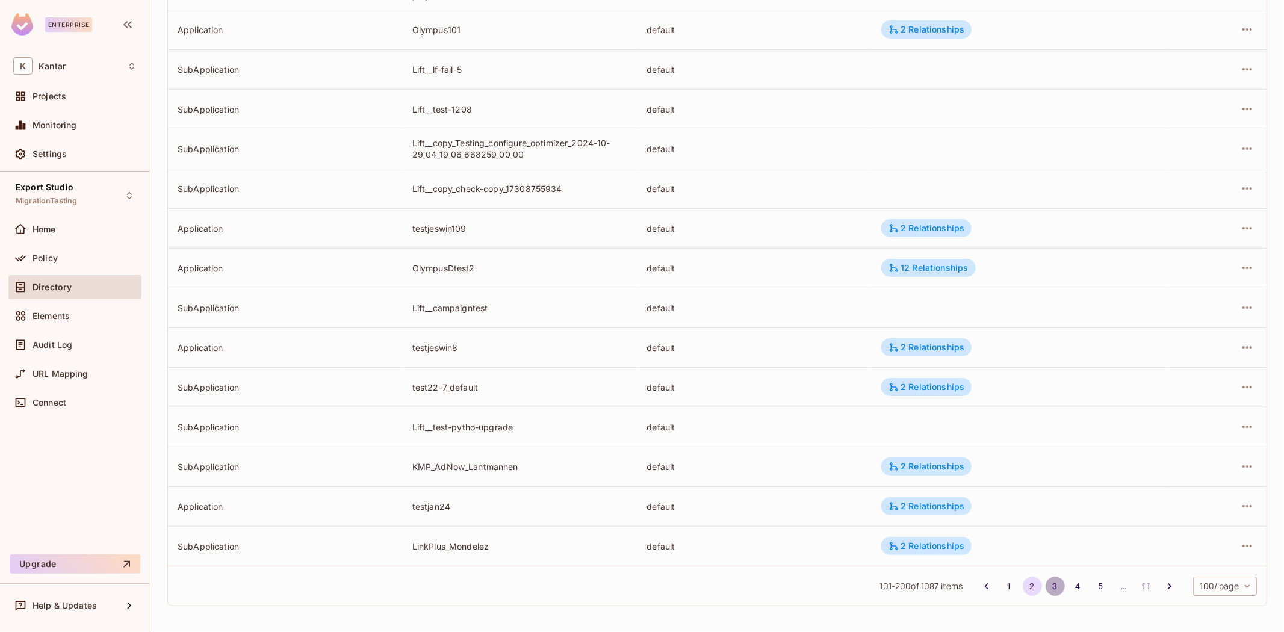
click at [1051, 581] on button "3" at bounding box center [1054, 586] width 19 height 19
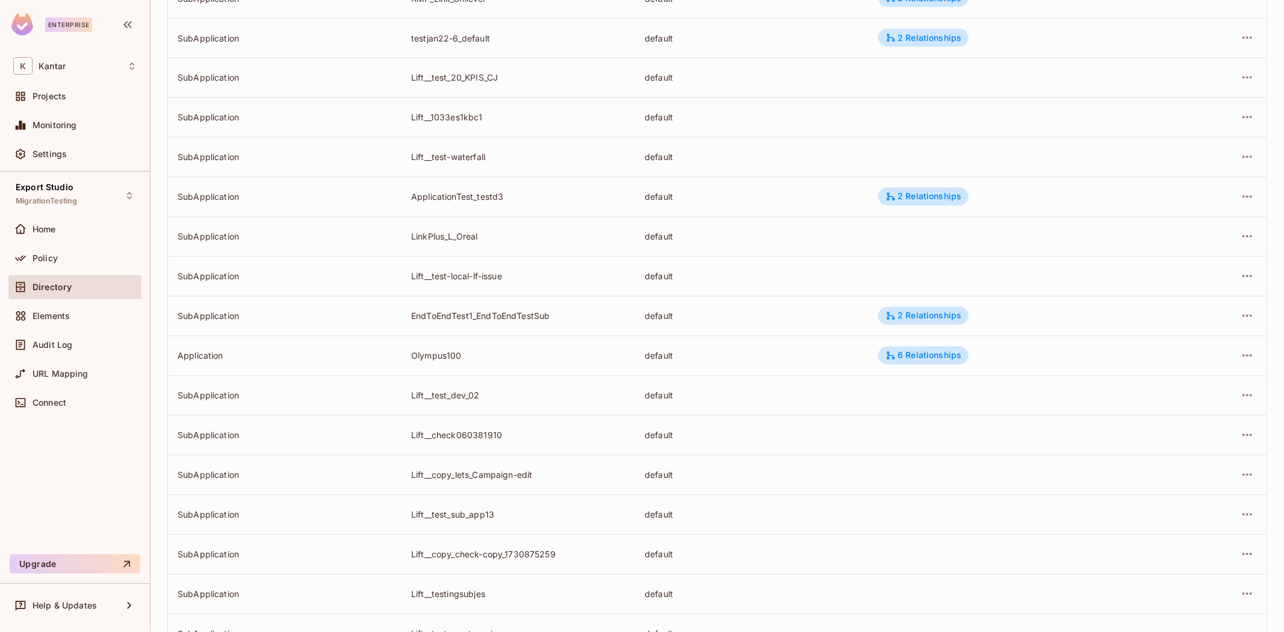
scroll to position [1935, 0]
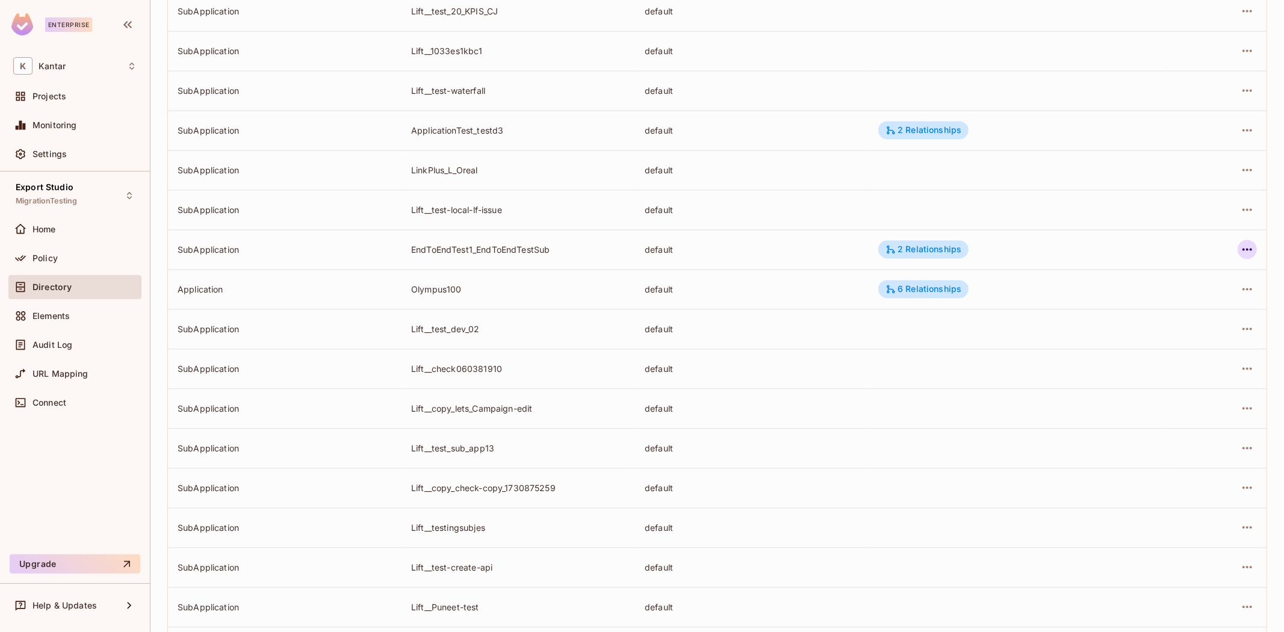
click at [1245, 246] on div at bounding box center [1216, 249] width 81 height 19
click at [1240, 245] on icon "button" at bounding box center [1247, 249] width 14 height 14
click at [1168, 303] on div "Edit Attributes" at bounding box center [1149, 303] width 60 height 12
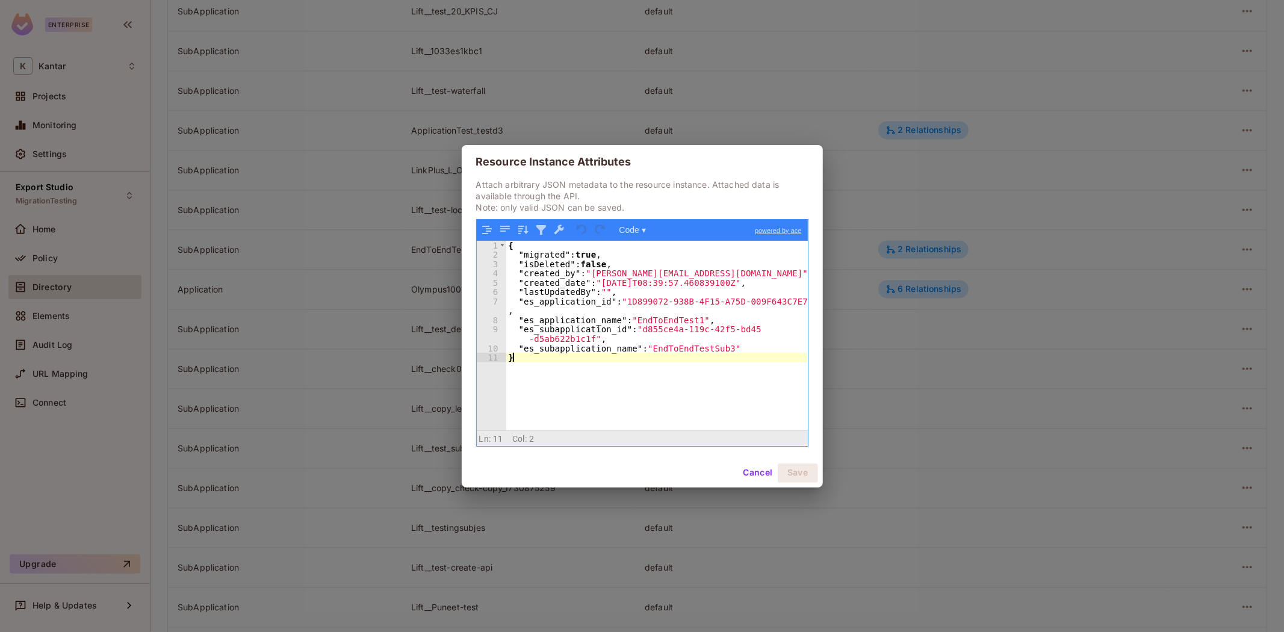
click at [676, 368] on div "{ "migrated" : true , "isDeleted" : false , "created_by" : "devesh.kumar@kantar…" at bounding box center [657, 345] width 302 height 208
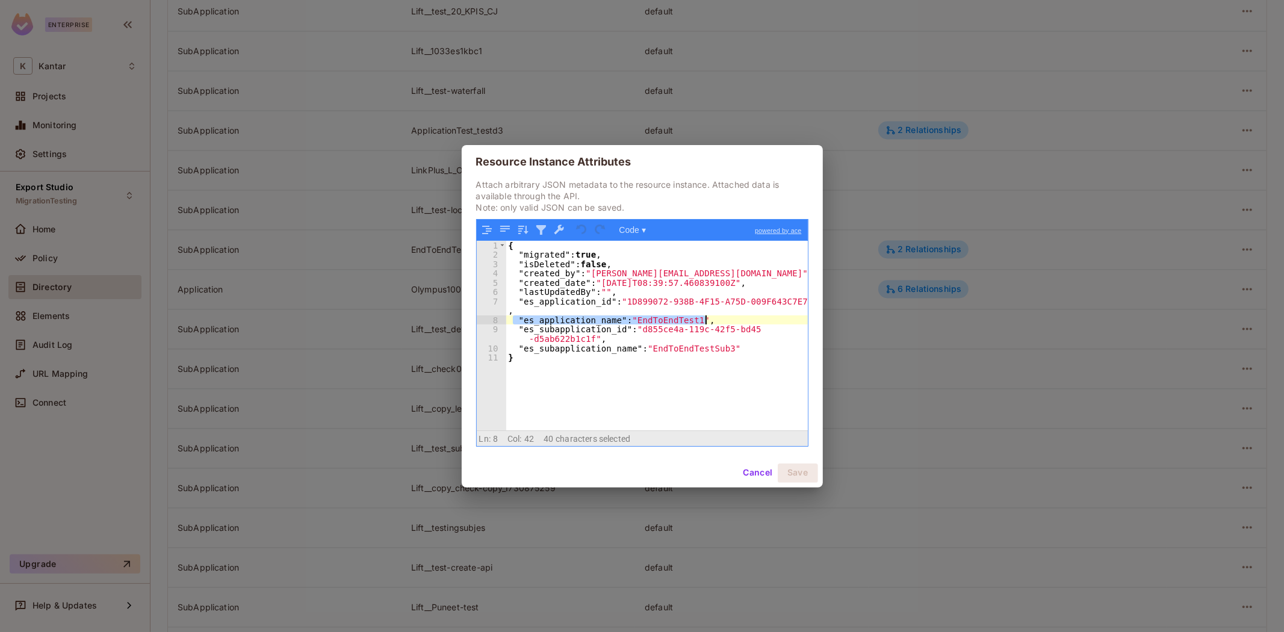
drag, startPoint x: 515, startPoint y: 317, endPoint x: 728, endPoint y: 319, distance: 213.1
click at [728, 319] on div "{ "migrated" : true , "isDeleted" : false , "created_by" : "devesh.kumar@kantar…" at bounding box center [657, 345] width 302 height 208
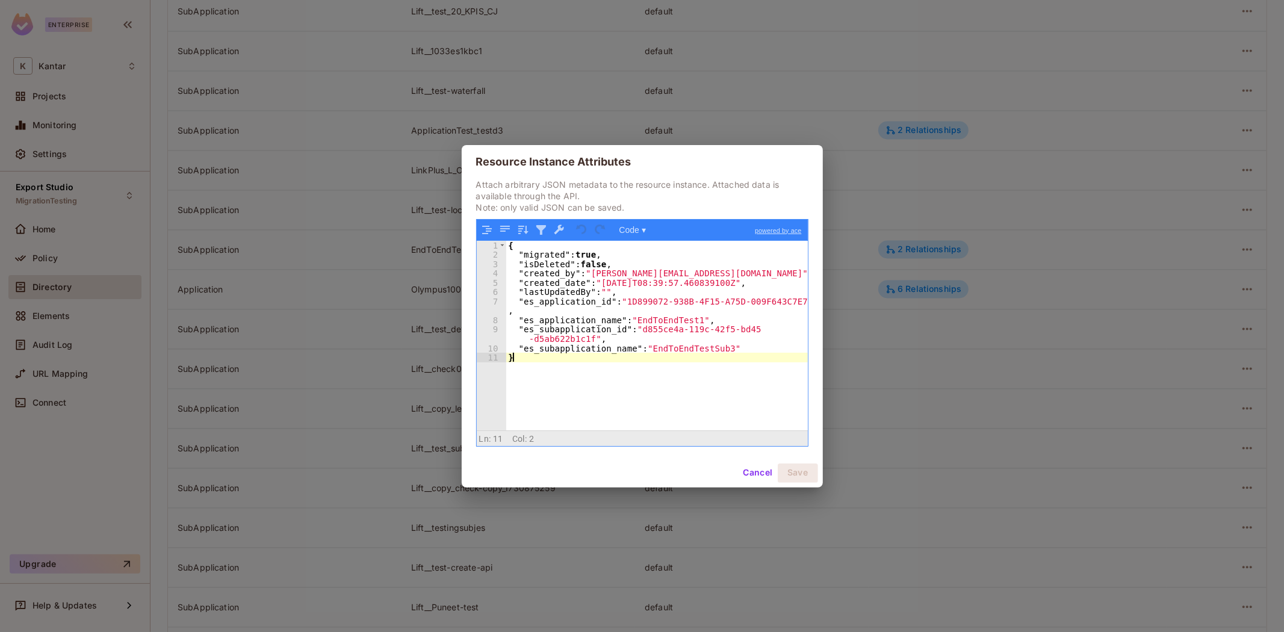
click at [640, 368] on div "{ "migrated" : true , "isDeleted" : false , "created_by" : "devesh.kumar@kantar…" at bounding box center [657, 345] width 302 height 208
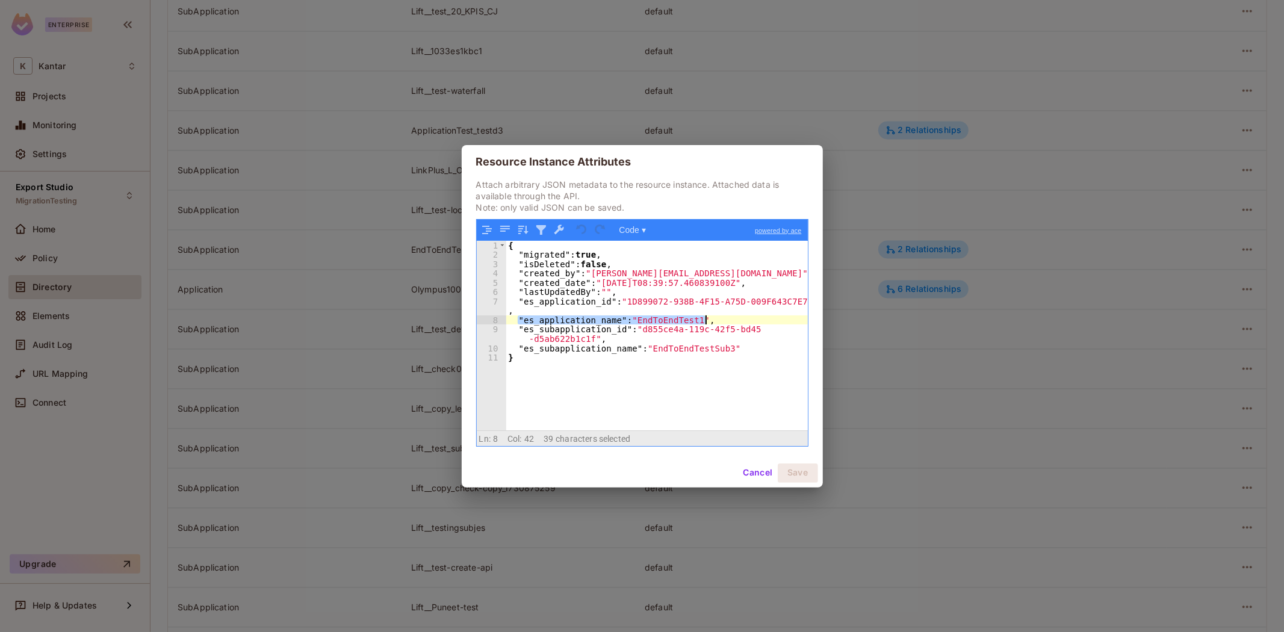
drag, startPoint x: 516, startPoint y: 318, endPoint x: 713, endPoint y: 319, distance: 196.8
click at [713, 319] on div "{ "migrated" : true , "isDeleted" : false , "created_by" : "devesh.kumar@kantar…" at bounding box center [657, 345] width 302 height 208
click at [711, 324] on div "{ "migrated" : true , "isDeleted" : false , "created_by" : "devesh.kumar@kantar…" at bounding box center [657, 336] width 302 height 190
click at [636, 382] on div "{ "migrated" : true , "isDeleted" : false , "created_by" : "devesh.kumar@kantar…" at bounding box center [657, 345] width 302 height 208
drag, startPoint x: 515, startPoint y: 321, endPoint x: 731, endPoint y: 321, distance: 216.1
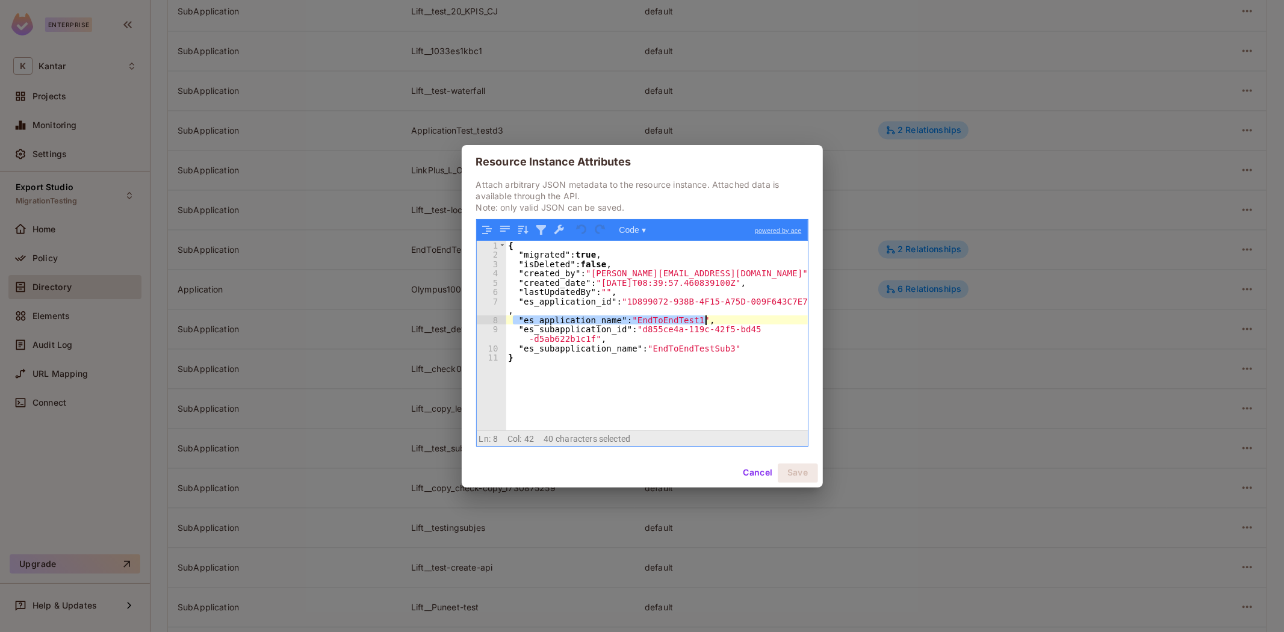
click at [731, 321] on div "{ "migrated" : true , "isDeleted" : false , "created_by" : "devesh.kumar@kantar…" at bounding box center [657, 345] width 302 height 208
click at [757, 468] on button "Cancel" at bounding box center [757, 472] width 39 height 19
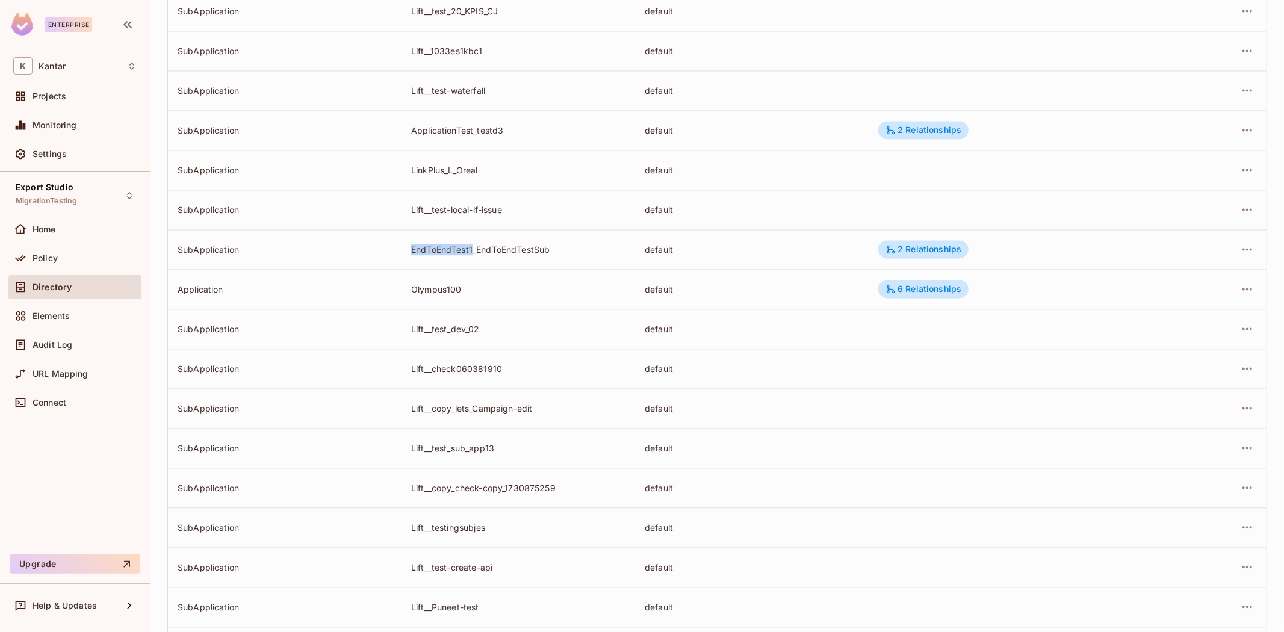
drag, startPoint x: 406, startPoint y: 249, endPoint x: 471, endPoint y: 249, distance: 65.6
click at [471, 249] on td "EndToEndTest1_EndToEndTestSub" at bounding box center [518, 249] width 234 height 40
click at [446, 260] on td "EndToEndTest1_EndToEndTestSub" at bounding box center [518, 249] width 234 height 40
drag, startPoint x: 406, startPoint y: 247, endPoint x: 475, endPoint y: 249, distance: 69.2
click at [475, 249] on td "EndToEndTest1_EndToEndTestSub" at bounding box center [518, 249] width 234 height 40
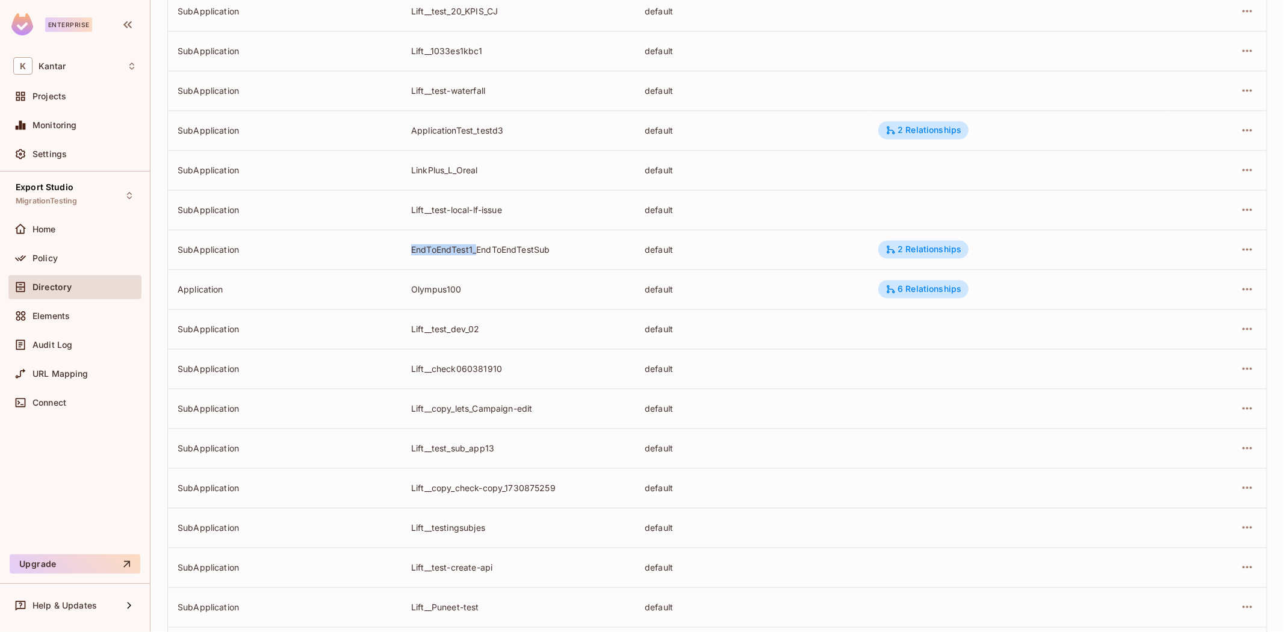
click at [459, 259] on td "EndToEndTest1_EndToEndTestSub" at bounding box center [518, 249] width 234 height 40
drag, startPoint x: 407, startPoint y: 249, endPoint x: 471, endPoint y: 251, distance: 63.8
click at [471, 251] on td "EndToEndTest1_EndToEndTestSub" at bounding box center [518, 249] width 234 height 40
click at [451, 255] on td "EndToEndTest1_EndToEndTestSub" at bounding box center [518, 249] width 234 height 40
drag, startPoint x: 409, startPoint y: 248, endPoint x: 471, endPoint y: 252, distance: 61.5
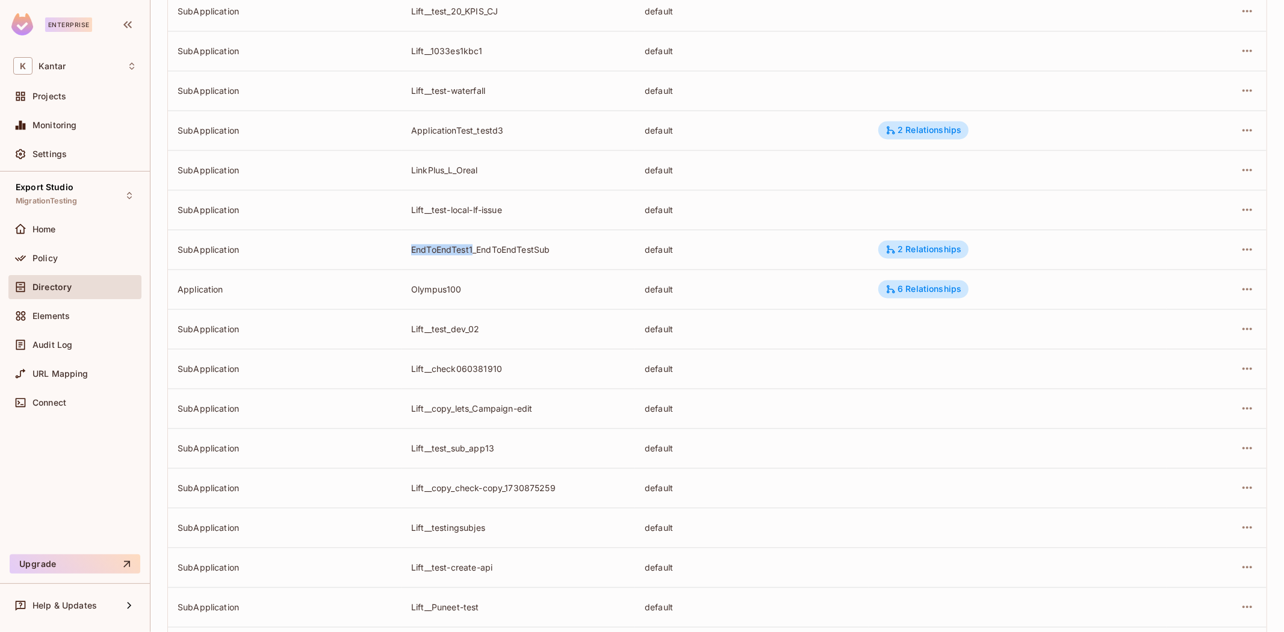
click at [471, 252] on div "EndToEndTest1_EndToEndTestSub" at bounding box center [518, 249] width 214 height 11
click at [453, 260] on td "EndToEndTest1_EndToEndTestSub" at bounding box center [518, 249] width 234 height 40
click at [473, 261] on td "EndToEndTest1_EndToEndTestSub" at bounding box center [518, 249] width 234 height 40
drag, startPoint x: 474, startPoint y: 251, endPoint x: 548, endPoint y: 250, distance: 74.6
click at [548, 250] on div "EndToEndTest1_EndToEndTestSub" at bounding box center [518, 249] width 214 height 11
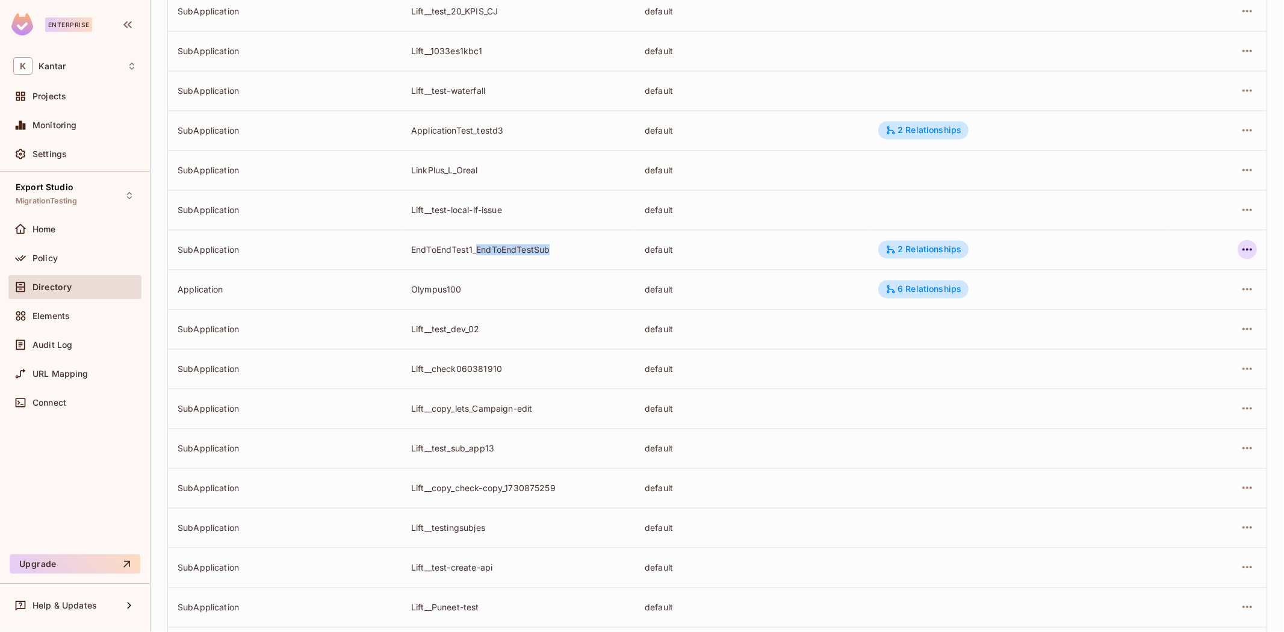
click at [1240, 243] on icon "button" at bounding box center [1247, 249] width 14 height 14
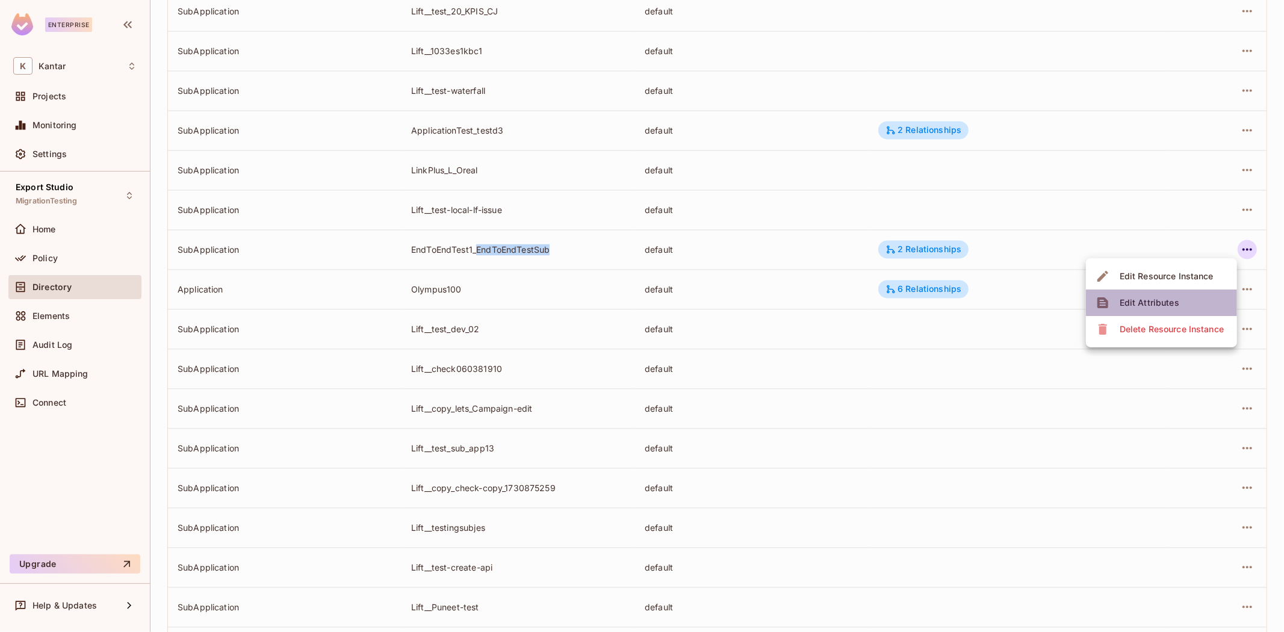
click at [1168, 297] on div "Edit Attributes" at bounding box center [1149, 303] width 60 height 12
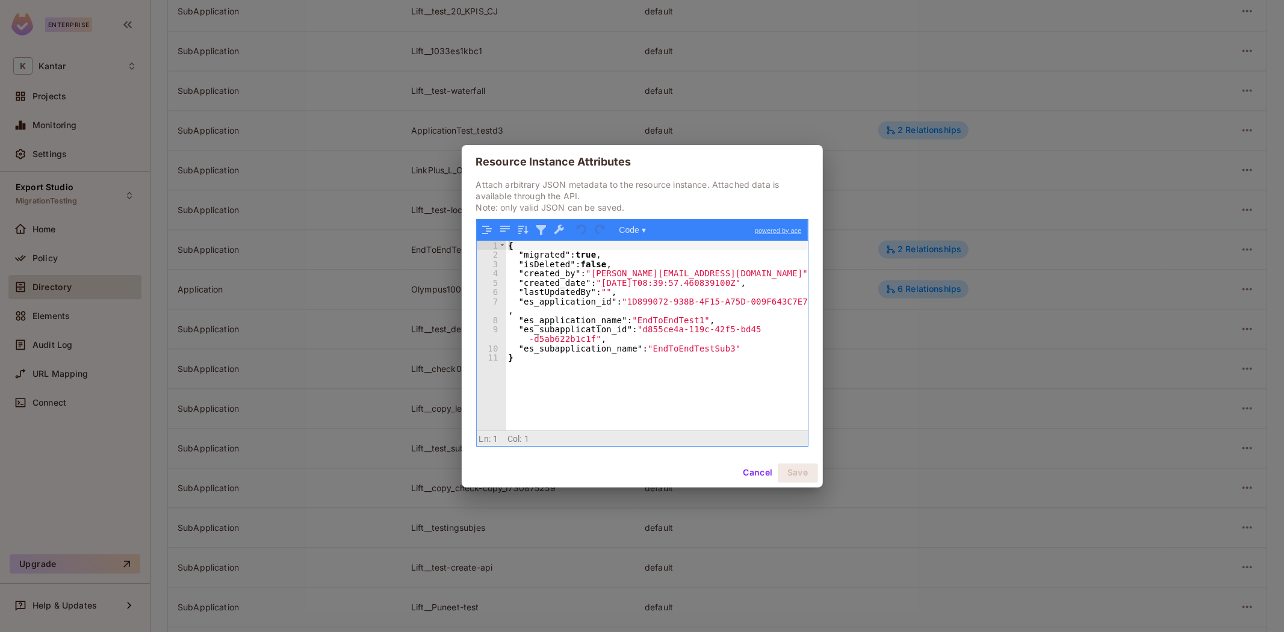
click at [755, 472] on button "Cancel" at bounding box center [757, 472] width 39 height 19
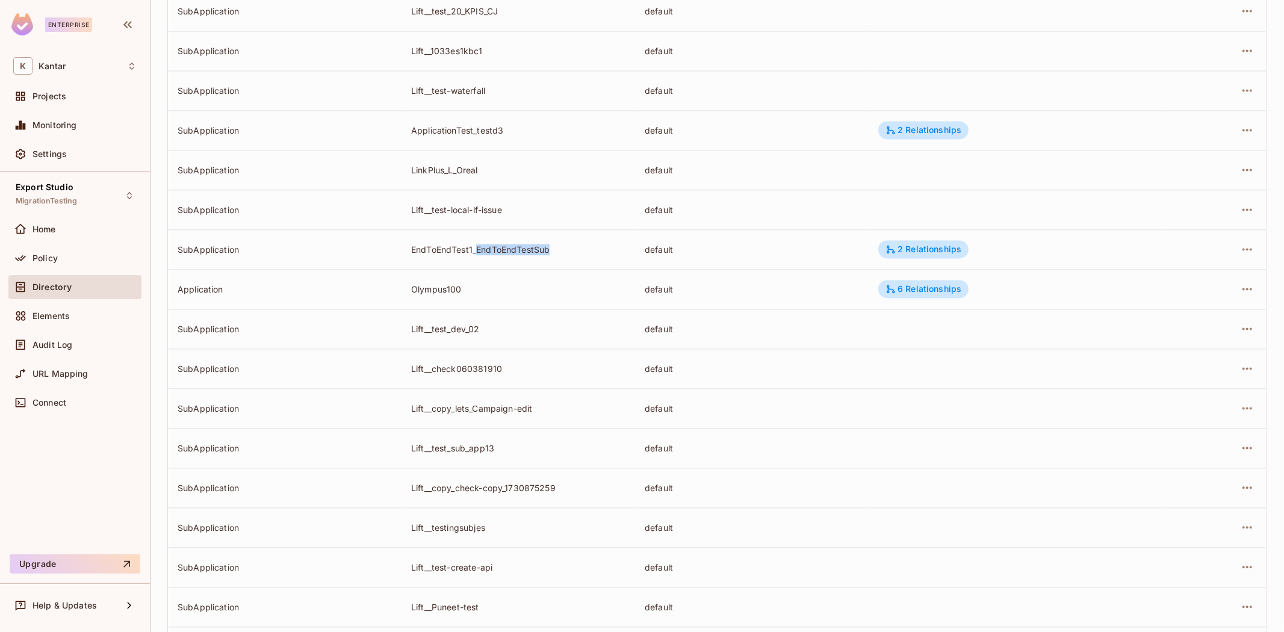
click at [580, 256] on td "EndToEndTest1_EndToEndTestSub" at bounding box center [518, 249] width 234 height 40
click at [1240, 249] on icon "button" at bounding box center [1247, 249] width 14 height 14
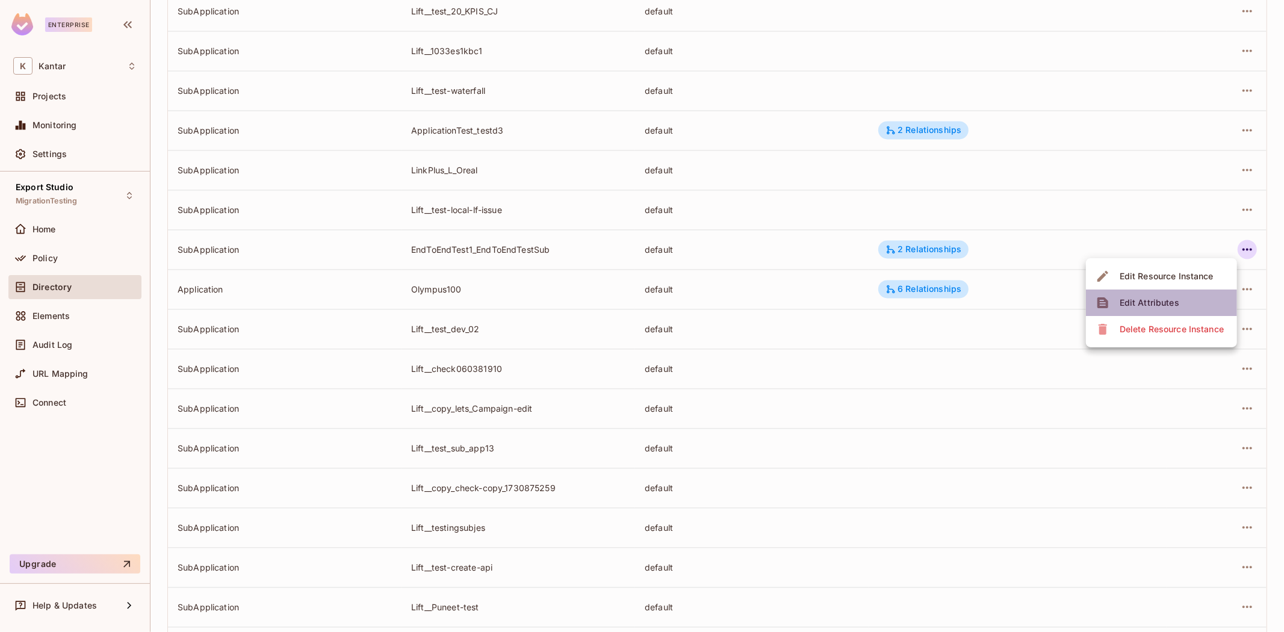
click at [1166, 300] on div "Edit Attributes" at bounding box center [1149, 303] width 60 height 12
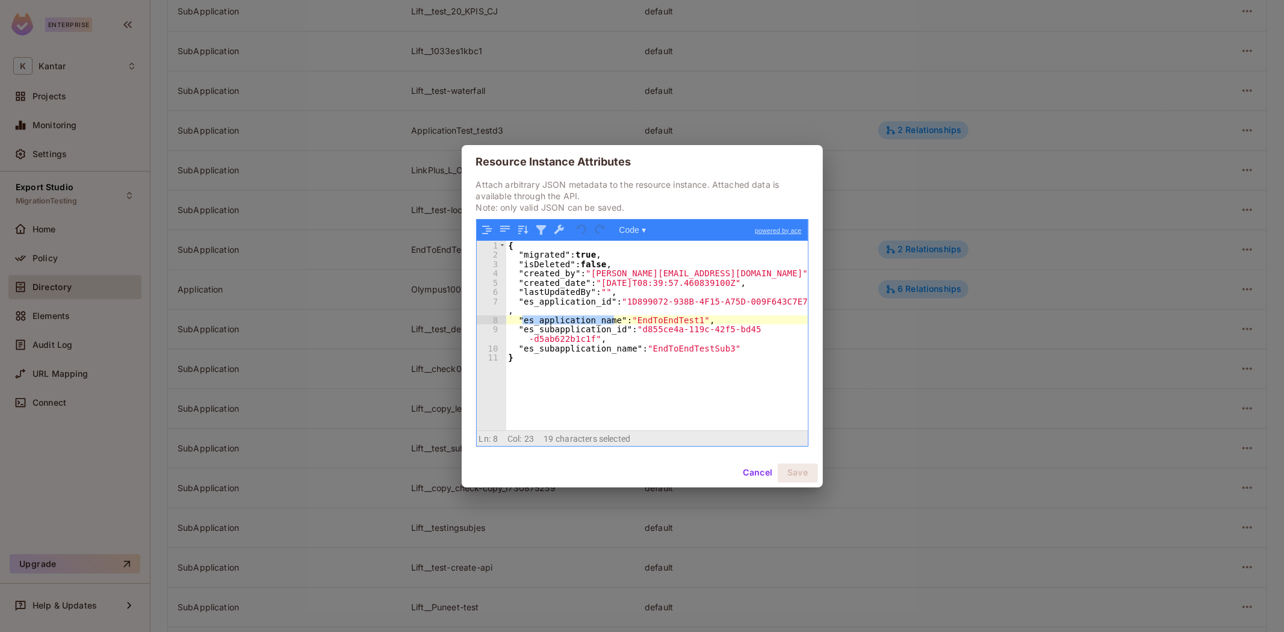
click at [653, 342] on div "{ "migrated" : true , "isDeleted" : false , "created_by" : "devesh.kumar@kantar…" at bounding box center [657, 345] width 302 height 208
drag, startPoint x: 519, startPoint y: 320, endPoint x: 554, endPoint y: 325, distance: 35.2
click at [554, 325] on div "{ "migrated" : true , "isDeleted" : false , "created_by" : "devesh.kumar@kantar…" at bounding box center [657, 345] width 302 height 208
click at [554, 325] on div "{ "migrated" : true , "isDeleted" : false , "created_by" : "devesh.kumar@kantar…" at bounding box center [657, 336] width 302 height 190
drag, startPoint x: 522, startPoint y: 320, endPoint x: 614, endPoint y: 321, distance: 91.5
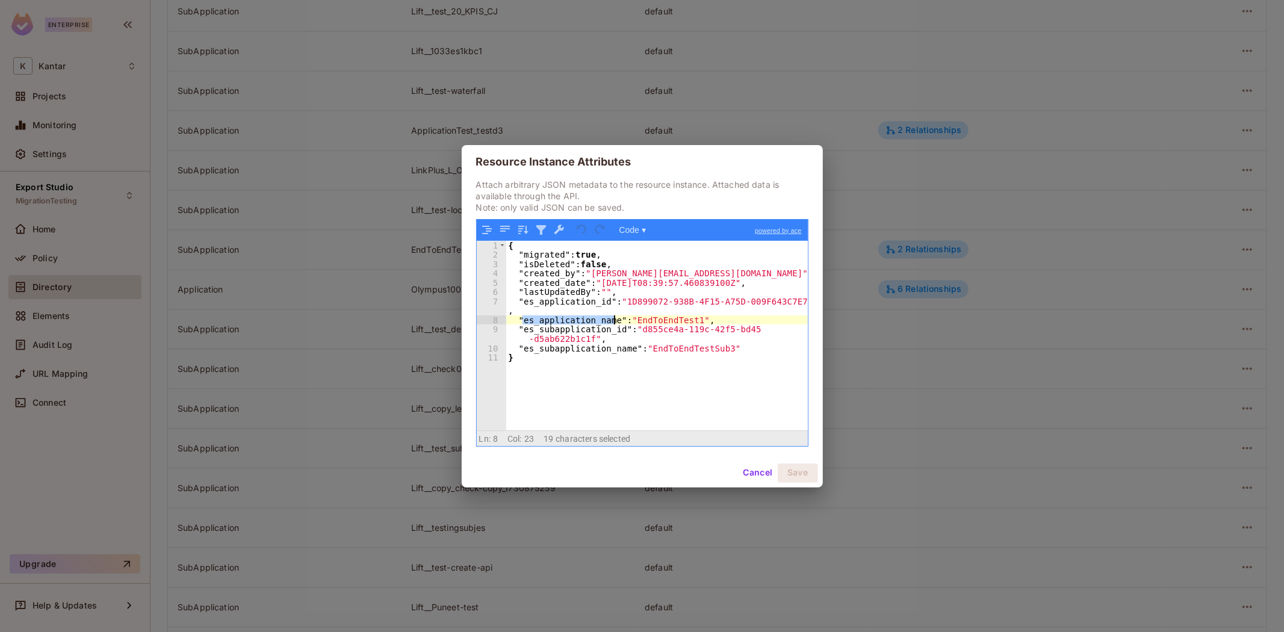
click at [614, 321] on div "{ "migrated" : true , "isDeleted" : false , "created_by" : "devesh.kumar@kantar…" at bounding box center [657, 345] width 302 height 208
drag, startPoint x: 516, startPoint y: 302, endPoint x: 804, endPoint y: 297, distance: 288.3
click at [804, 297] on div "{ "migrated" : true , "isDeleted" : false , "created_by" : "devesh.kumar@kantar…" at bounding box center [657, 345] width 302 height 208
click at [781, 326] on div "{ "migrated" : true , "isDeleted" : false , "created_by" : "devesh.kumar@kantar…" at bounding box center [657, 345] width 302 height 208
drag, startPoint x: 625, startPoint y: 303, endPoint x: 685, endPoint y: 302, distance: 60.2
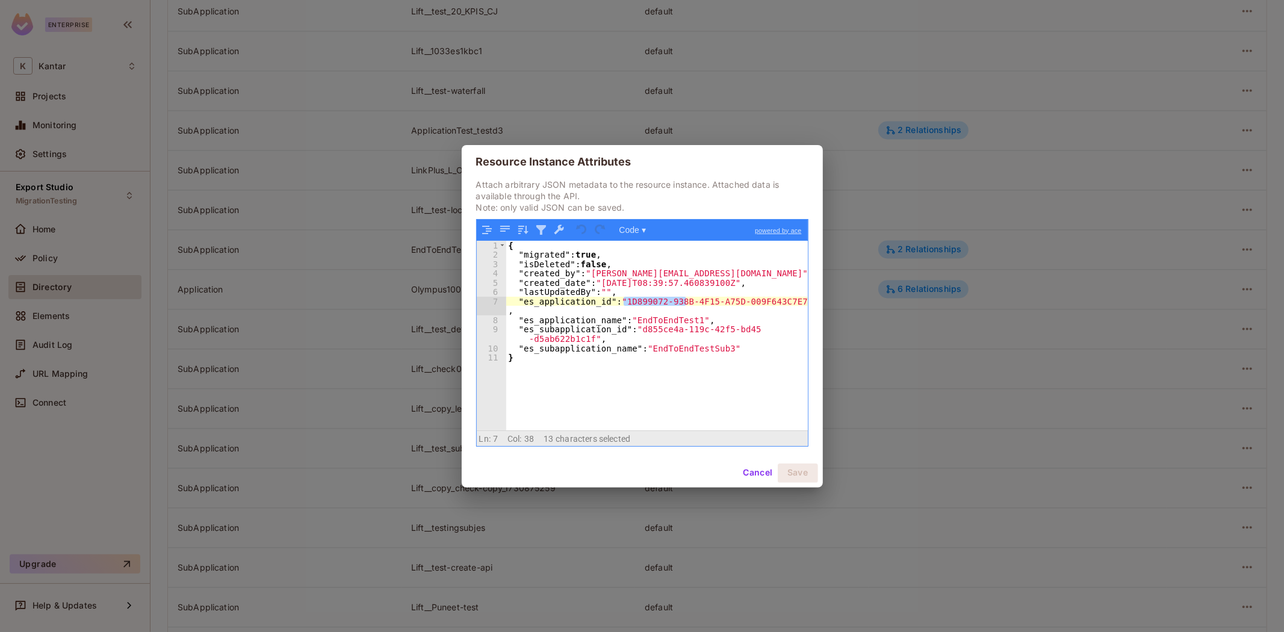
click at [685, 302] on div "{ "migrated" : true , "isDeleted" : false , "created_by" : "devesh.kumar@kantar…" at bounding box center [657, 345] width 302 height 208
click at [711, 311] on div "{ "migrated" : true , "isDeleted" : false , "created_by" : "devesh.kumar@kantar…" at bounding box center [657, 345] width 302 height 208
drag, startPoint x: 623, startPoint y: 302, endPoint x: 798, endPoint y: 305, distance: 175.2
click at [798, 305] on div "{ "migrated" : true , "isDeleted" : false , "created_by" : "devesh.kumar@kantar…" at bounding box center [657, 345] width 302 height 208
click at [745, 323] on div "{ "migrated" : true , "isDeleted" : false , "created_by" : "devesh.kumar@kantar…" at bounding box center [657, 345] width 302 height 208
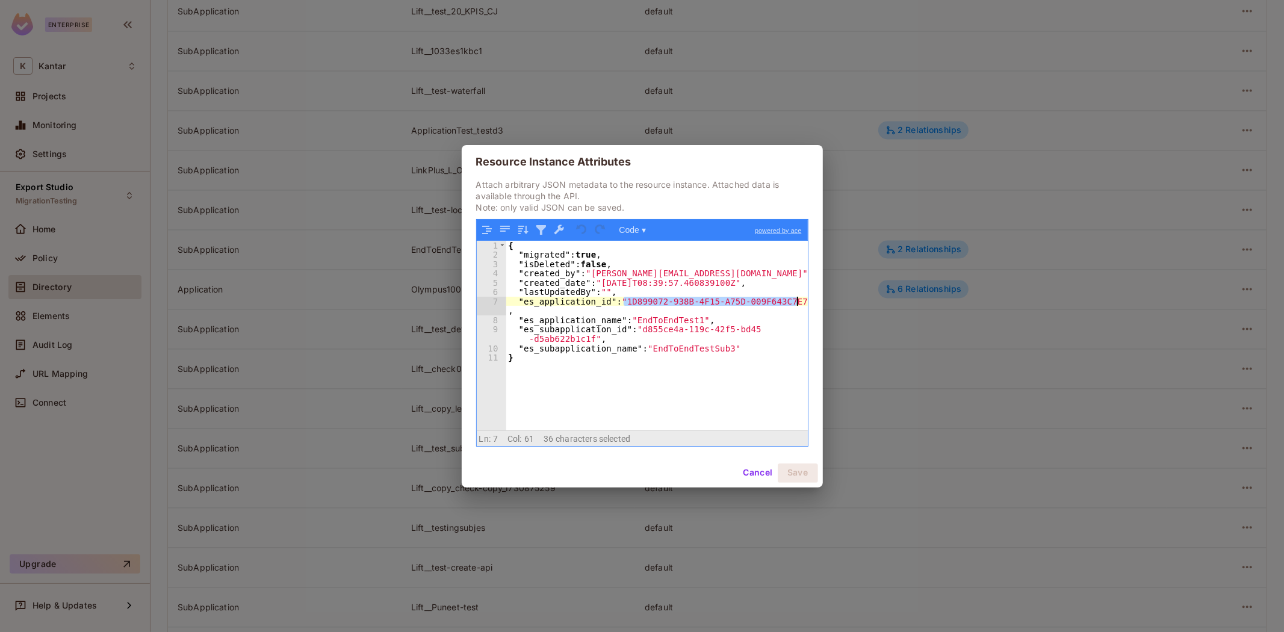
drag, startPoint x: 622, startPoint y: 301, endPoint x: 796, endPoint y: 302, distance: 173.9
click at [796, 302] on div "{ "migrated" : true , "isDeleted" : false , "created_by" : "devesh.kumar@kantar…" at bounding box center [657, 345] width 302 height 208
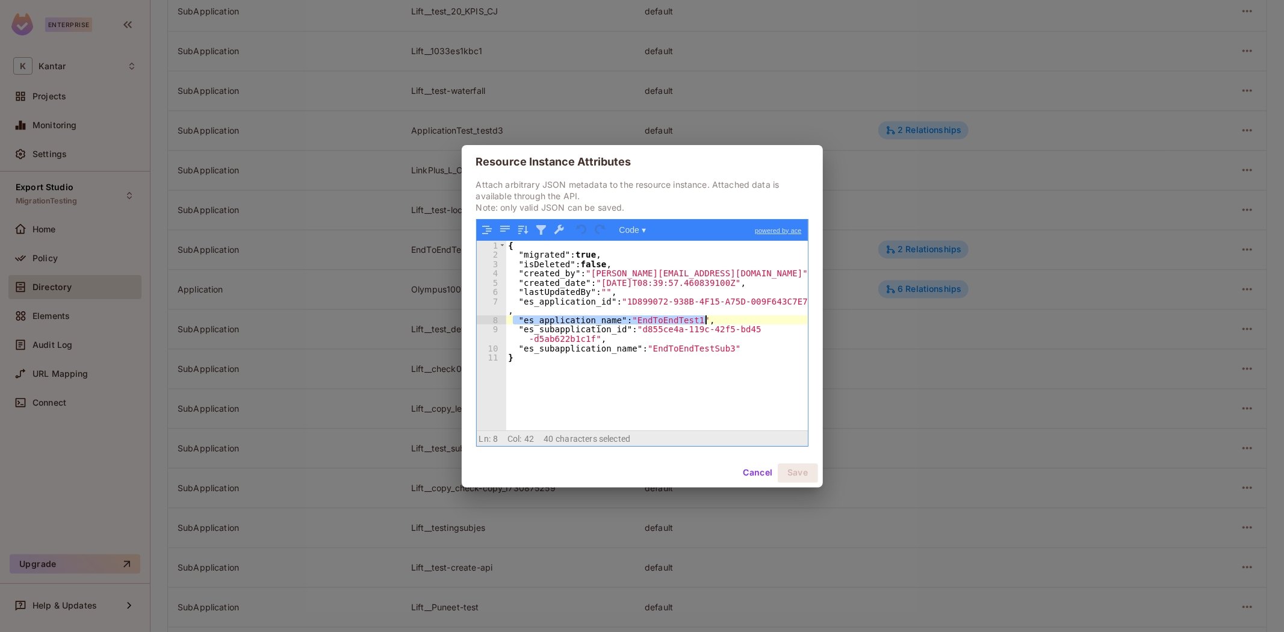
drag, startPoint x: 512, startPoint y: 317, endPoint x: 735, endPoint y: 321, distance: 223.3
click at [735, 321] on div "{ "migrated" : true , "isDeleted" : false , "created_by" : "devesh.kumar@kantar…" at bounding box center [657, 345] width 302 height 208
click at [732, 321] on div "{ "migrated" : true , "isDeleted" : false , "created_by" : "devesh.kumar@kantar…" at bounding box center [657, 336] width 302 height 190
click at [751, 471] on button "Cancel" at bounding box center [757, 472] width 39 height 19
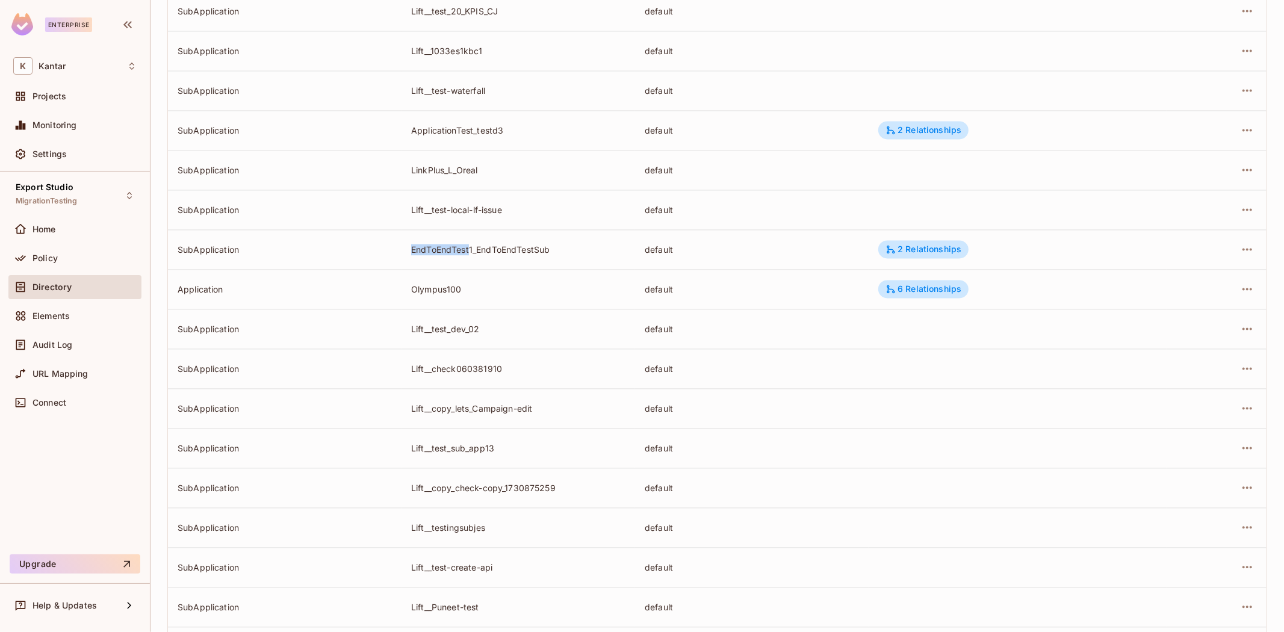
drag, startPoint x: 469, startPoint y: 248, endPoint x: 410, endPoint y: 250, distance: 59.0
click at [411, 250] on div "EndToEndTest1_EndToEndTestSub" at bounding box center [518, 249] width 214 height 11
click at [395, 250] on td "SubApplication" at bounding box center [285, 249] width 234 height 40
drag, startPoint x: 404, startPoint y: 249, endPoint x: 472, endPoint y: 251, distance: 68.1
click at [472, 251] on td "EndToEndTest1_EndToEndTestSub" at bounding box center [518, 249] width 234 height 40
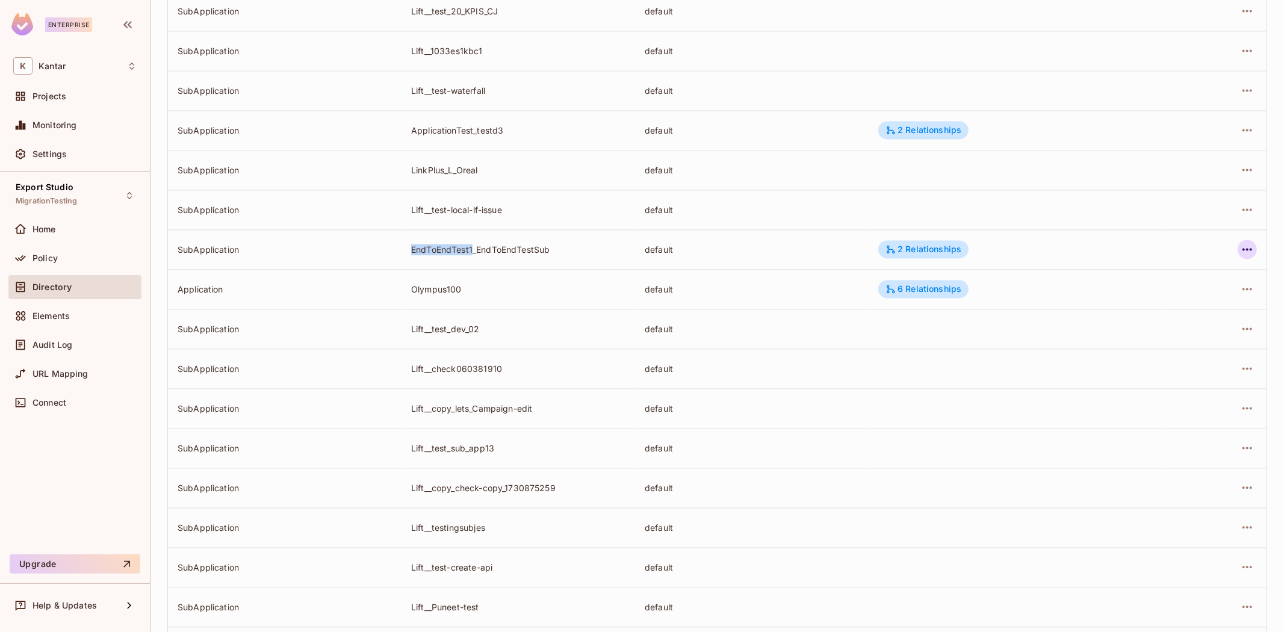
click at [1242, 249] on icon "button" at bounding box center [1247, 249] width 10 height 2
click at [579, 254] on div at bounding box center [642, 316] width 1284 height 632
drag, startPoint x: 405, startPoint y: 249, endPoint x: 472, endPoint y: 250, distance: 66.8
click at [472, 250] on td "EndToEndTest1_EndToEndTestSub" at bounding box center [518, 249] width 234 height 40
click at [1241, 253] on icon "button" at bounding box center [1247, 249] width 14 height 14
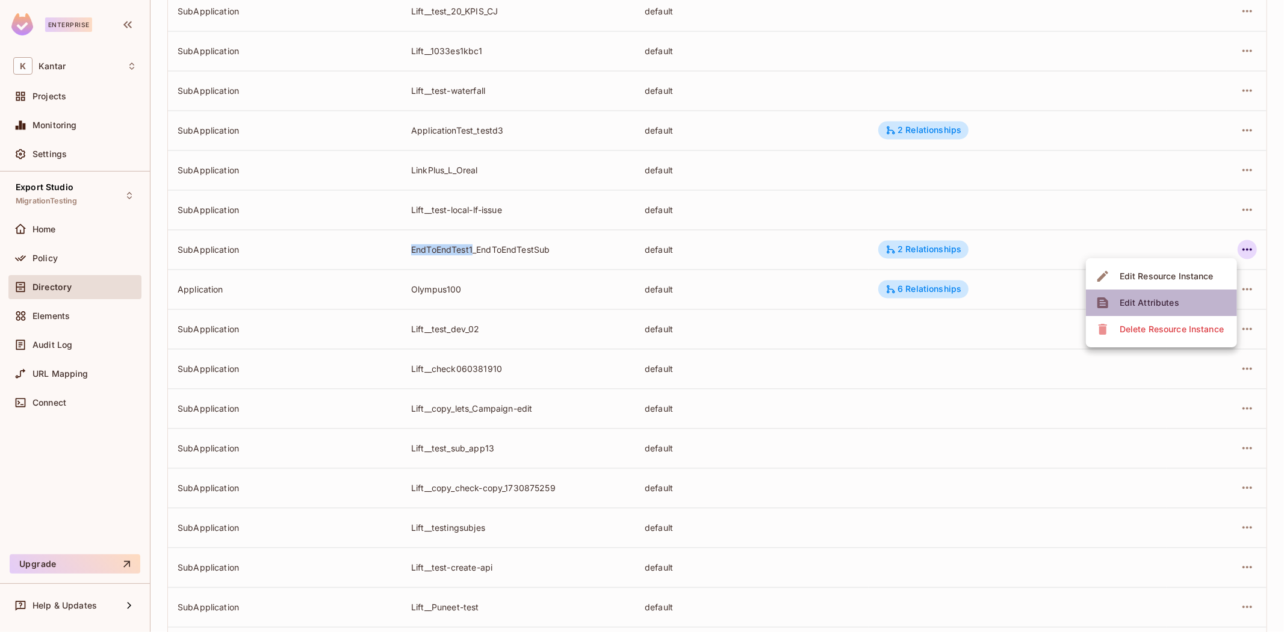
click at [1180, 299] on span "Edit Attributes" at bounding box center [1149, 302] width 67 height 19
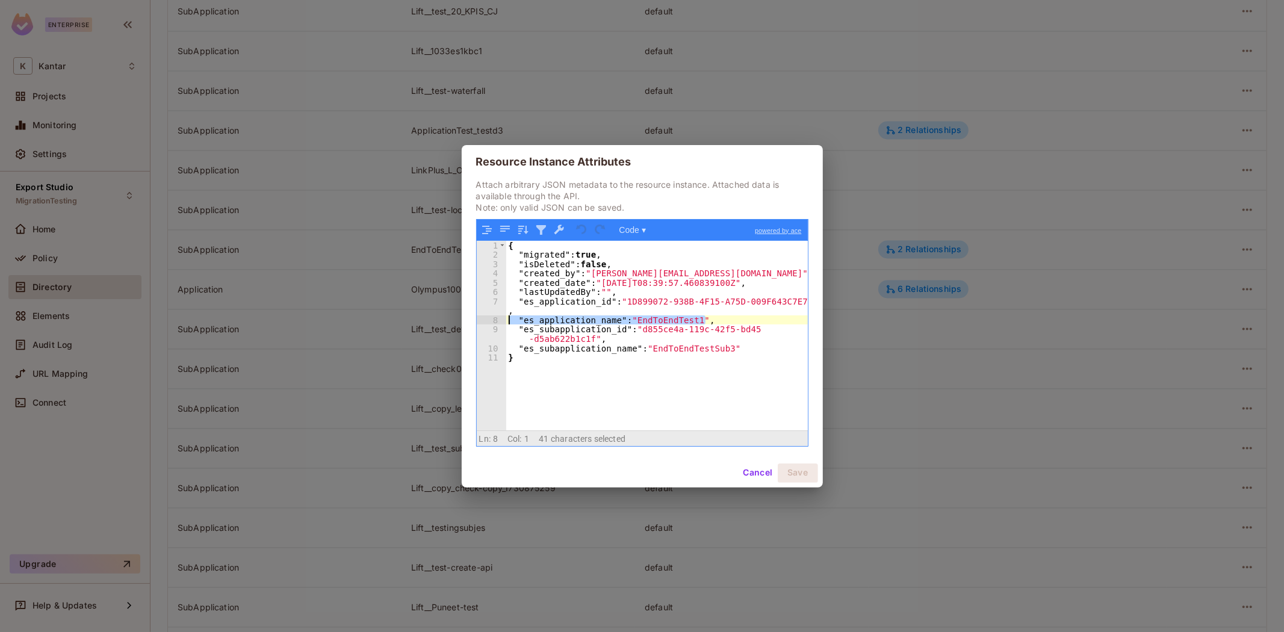
drag, startPoint x: 711, startPoint y: 317, endPoint x: 489, endPoint y: 317, distance: 221.5
click at [489, 317] on div "1 2 3 4 5 6 7 8 9 10 11 { "migrated" : true , "isDeleted" : false , "created_by…" at bounding box center [642, 336] width 331 height 190
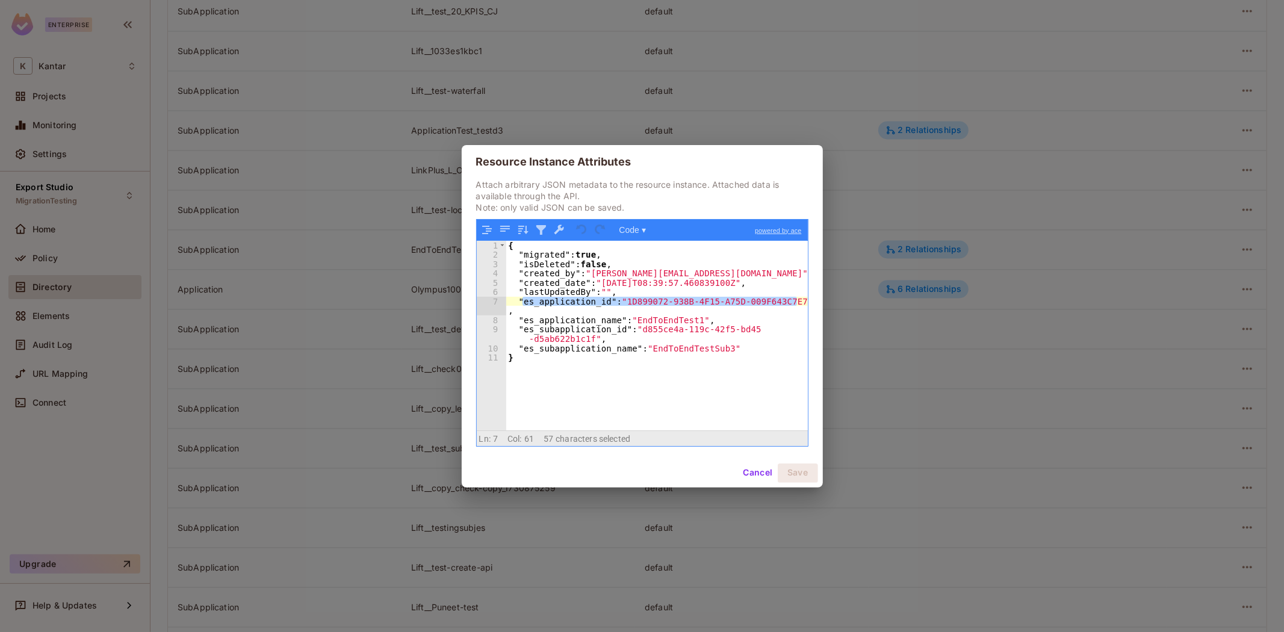
drag, startPoint x: 581, startPoint y: 299, endPoint x: 813, endPoint y: 302, distance: 231.1
click at [813, 302] on div "Attach arbitrary JSON metadata to the resource instance. Attached data is avail…" at bounding box center [642, 319] width 361 height 280
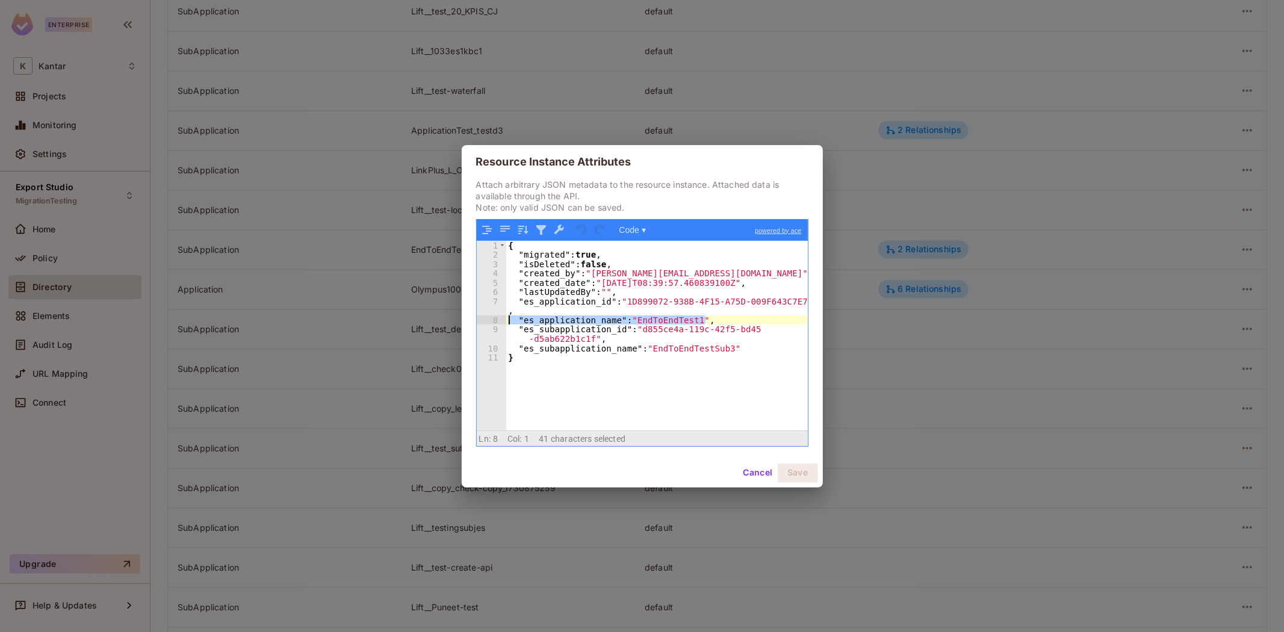
drag, startPoint x: 599, startPoint y: 325, endPoint x: 494, endPoint y: 321, distance: 104.8
click at [494, 321] on div "1 2 3 4 5 6 7 8 9 10 11 { "migrated" : true , "isDeleted" : false , "created_by…" at bounding box center [642, 336] width 331 height 190
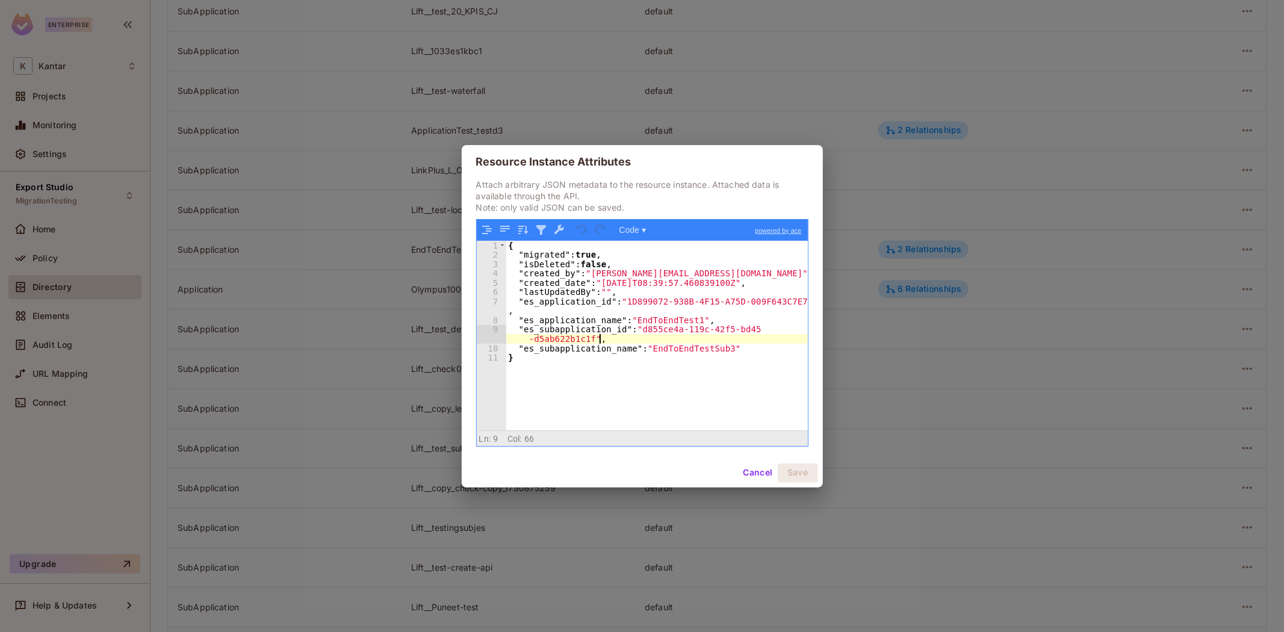
click at [631, 341] on div "{ "migrated" : true , "isDeleted" : false , "created_by" : "devesh.kumar@kantar…" at bounding box center [657, 345] width 302 height 208
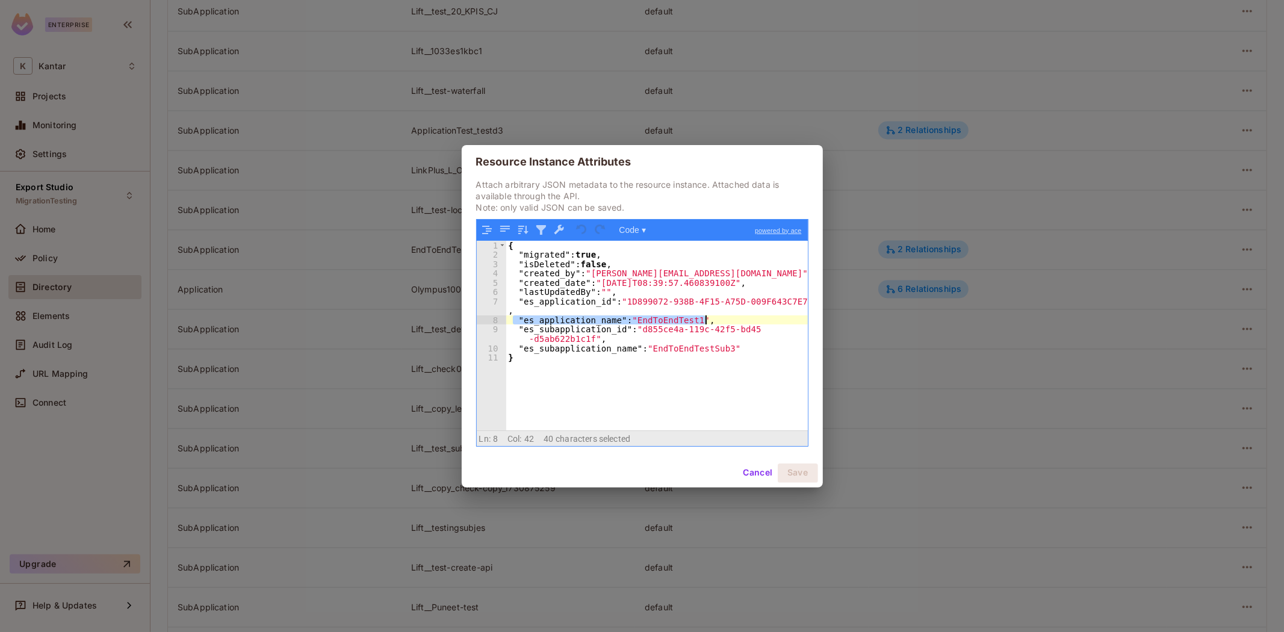
drag, startPoint x: 514, startPoint y: 317, endPoint x: 737, endPoint y: 324, distance: 223.4
click at [737, 324] on div "{ "migrated" : true , "isDeleted" : false , "created_by" : "devesh.kumar@kantar…" at bounding box center [657, 345] width 302 height 208
click at [725, 321] on div "{ "migrated" : true , "isDeleted" : false , "created_by" : "devesh.kumar@kantar…" at bounding box center [657, 336] width 302 height 190
drag, startPoint x: 516, startPoint y: 318, endPoint x: 719, endPoint y: 324, distance: 202.9
click at [719, 324] on div "{ "migrated" : true , "isDeleted" : false , "created_by" : "devesh.kumar@kantar…" at bounding box center [657, 345] width 302 height 208
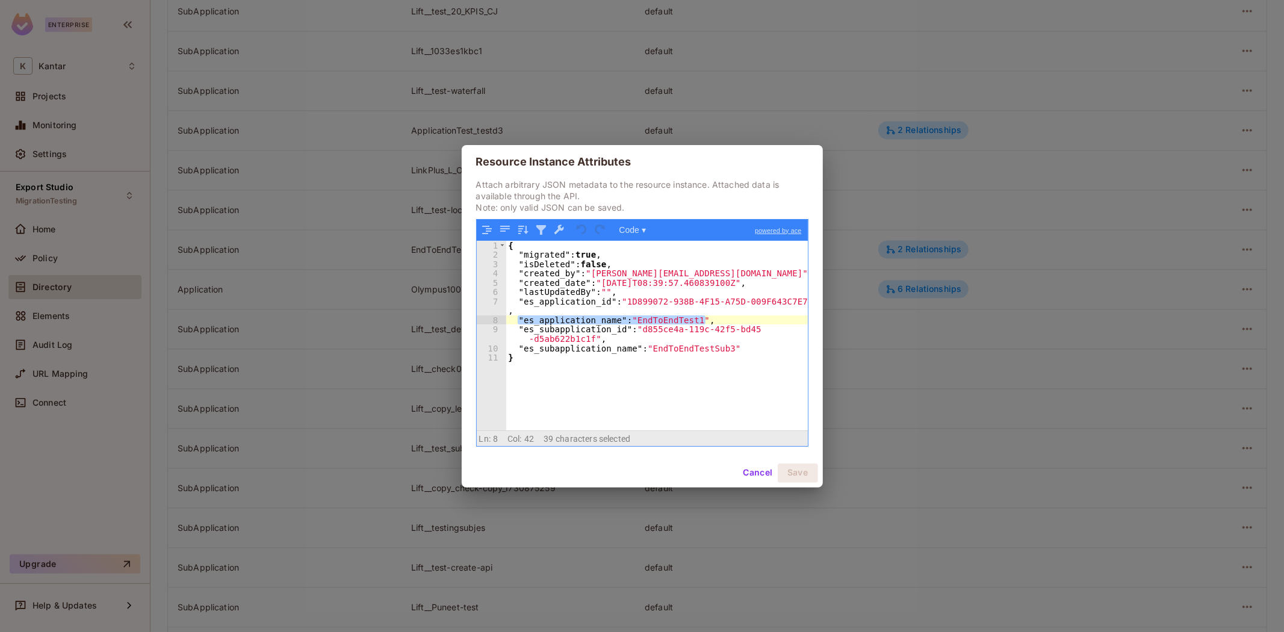
click at [727, 320] on div "{ "migrated" : true , "isDeleted" : false , "created_by" : "devesh.kumar@kantar…" at bounding box center [657, 336] width 302 height 190
drag, startPoint x: 516, startPoint y: 321, endPoint x: 705, endPoint y: 321, distance: 189.0
click at [705, 321] on div "{ "migrated" : true , "isDeleted" : false , "created_by" : "devesh.kumar@kantar…" at bounding box center [657, 345] width 302 height 208
click at [705, 321] on div "{ "migrated" : true , "isDeleted" : false , "created_by" : "devesh.kumar@kantar…" at bounding box center [657, 336] width 302 height 190
drag, startPoint x: 508, startPoint y: 320, endPoint x: 729, endPoint y: 323, distance: 220.9
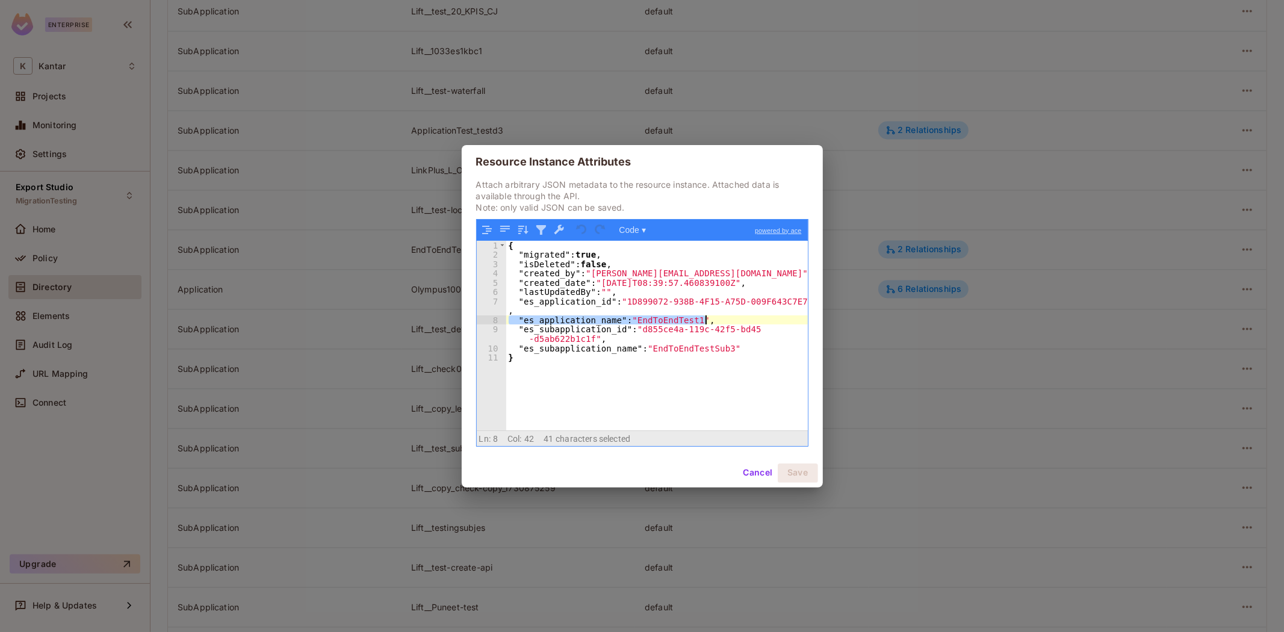
click at [729, 323] on div "{ "migrated" : true , "isDeleted" : false , "created_by" : "devesh.kumar@kantar…" at bounding box center [657, 345] width 302 height 208
click at [729, 323] on div "{ "migrated" : true , "isDeleted" : false , "created_by" : "devesh.kumar@kantar…" at bounding box center [657, 336] width 302 height 190
drag, startPoint x: 521, startPoint y: 321, endPoint x: 589, endPoint y: 322, distance: 68.0
click at [589, 322] on div "{ "migrated" : true , "isDeleted" : false , "created_by" : "devesh.kumar@kantar…" at bounding box center [657, 345] width 302 height 208
click at [755, 474] on button "Cancel" at bounding box center [757, 472] width 39 height 19
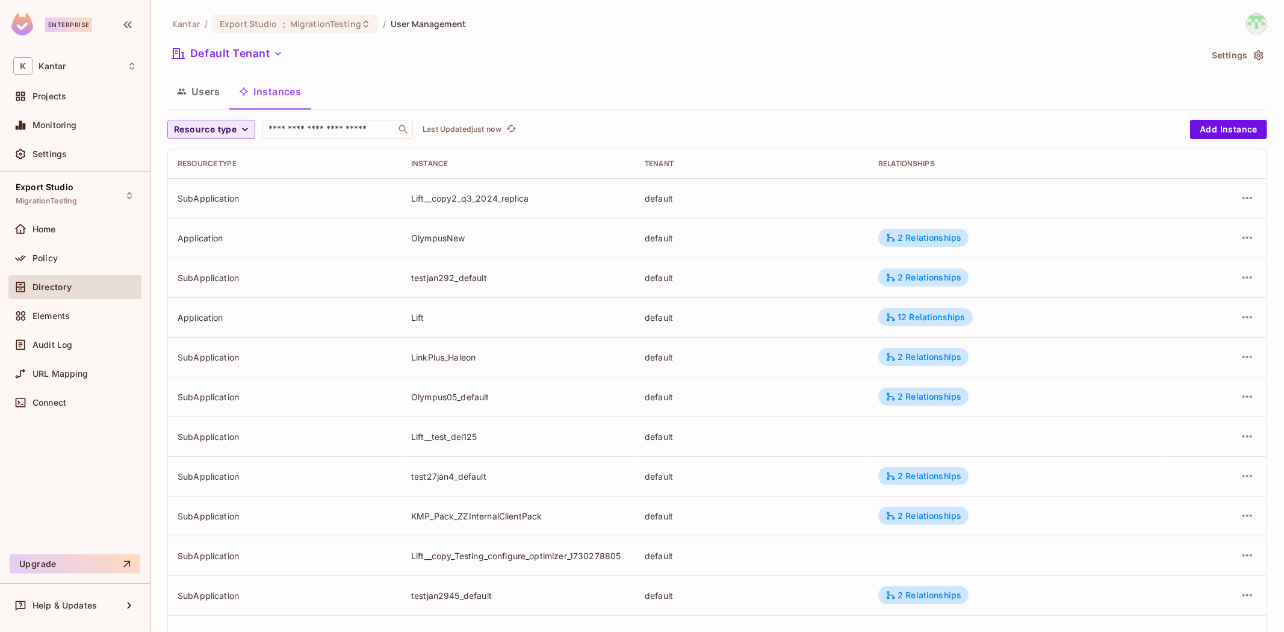
click at [241, 136] on button "Resource type" at bounding box center [211, 129] width 88 height 19
drag, startPoint x: 228, startPoint y: 175, endPoint x: 258, endPoint y: 175, distance: 30.1
click at [241, 175] on li "SubApplication" at bounding box center [207, 183] width 81 height 26
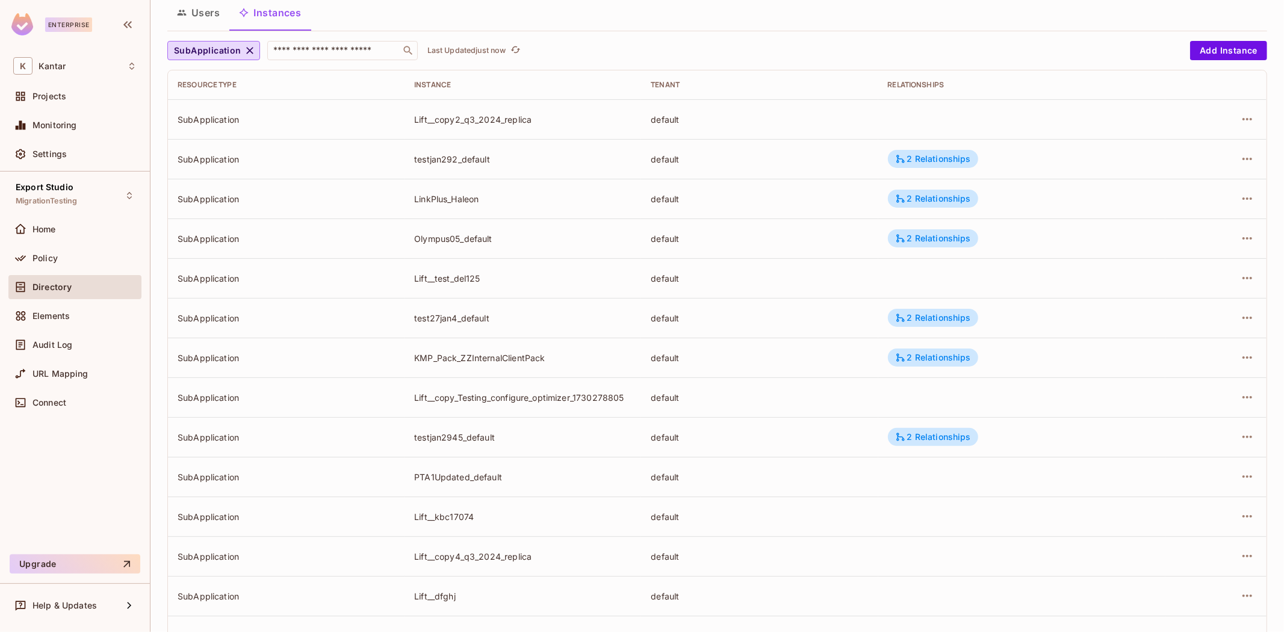
scroll to position [209, 0]
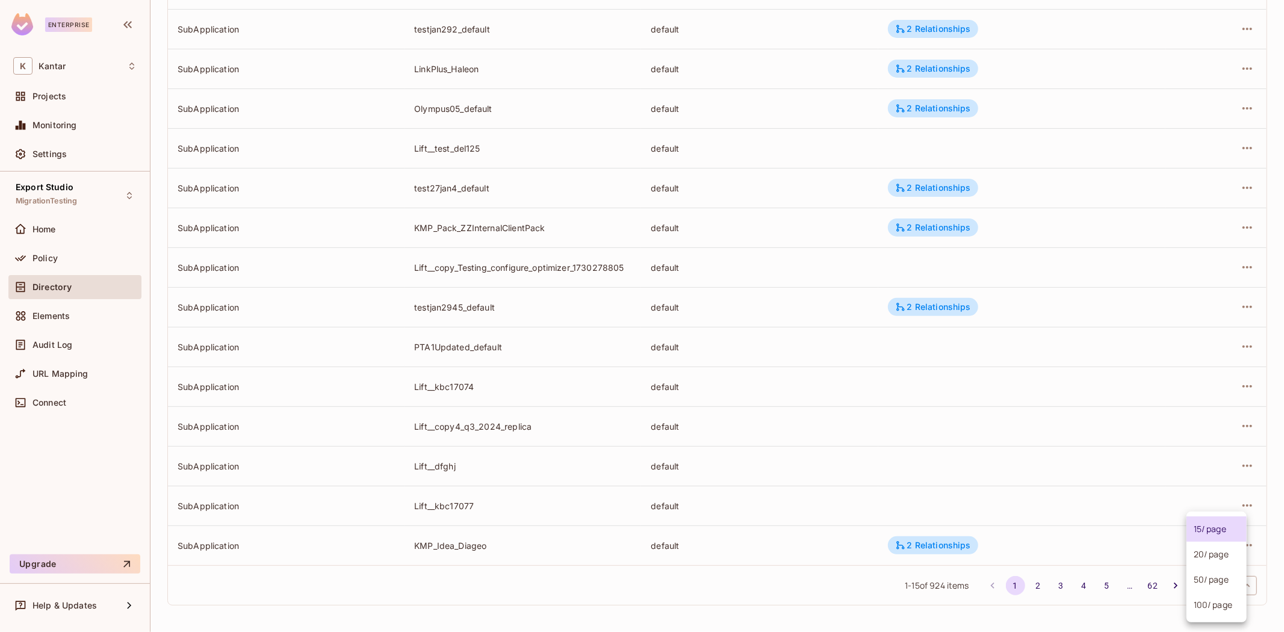
drag, startPoint x: 1219, startPoint y: 581, endPoint x: 1216, endPoint y: 607, distance: 26.1
click at [1221, 580] on body "Enterprise K Kantar Projects Monitoring Settings Export Studio MigrationTesting…" at bounding box center [642, 316] width 1284 height 632
drag, startPoint x: 1214, startPoint y: 615, endPoint x: 1139, endPoint y: 603, distance: 75.6
click at [1213, 615] on li "100 / page" at bounding box center [1216, 604] width 60 height 25
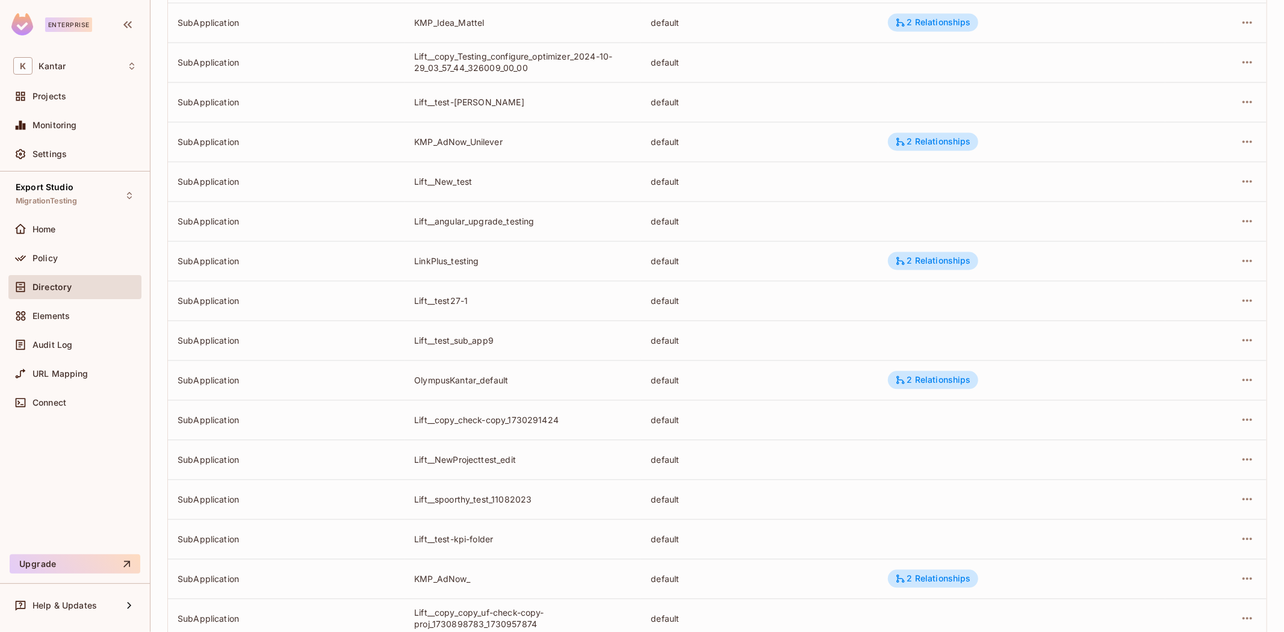
scroll to position [3585, 0]
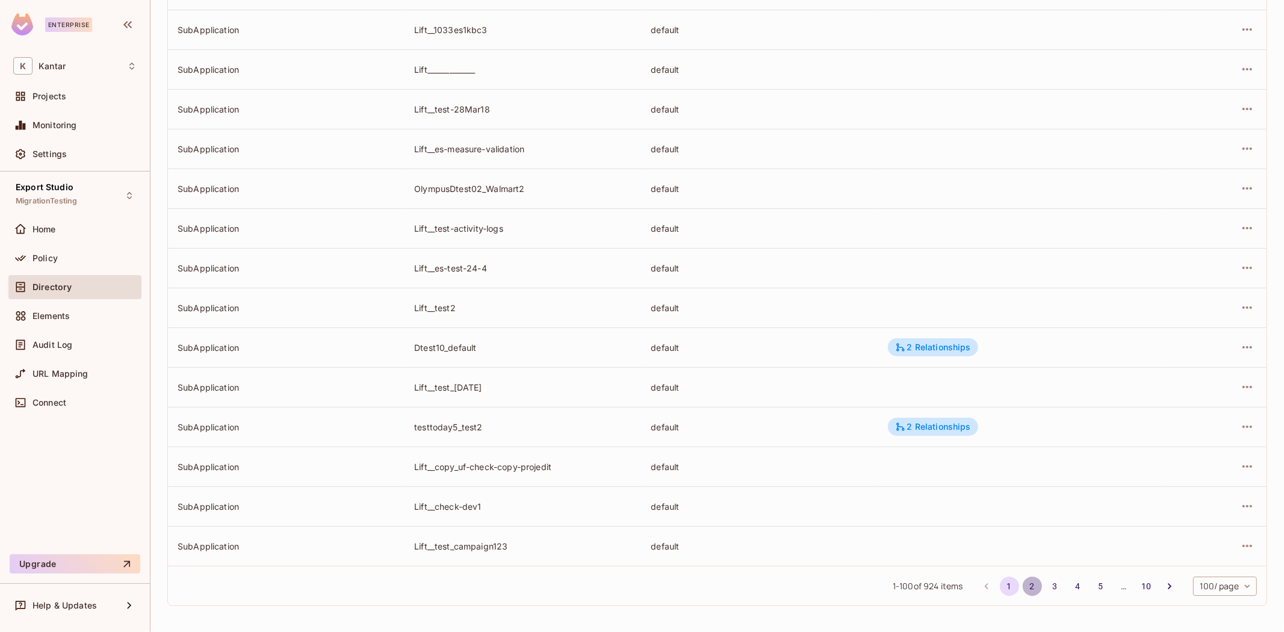
drag, startPoint x: 1023, startPoint y: 591, endPoint x: 1032, endPoint y: 584, distance: 10.7
click at [1023, 593] on button "2" at bounding box center [1032, 586] width 19 height 19
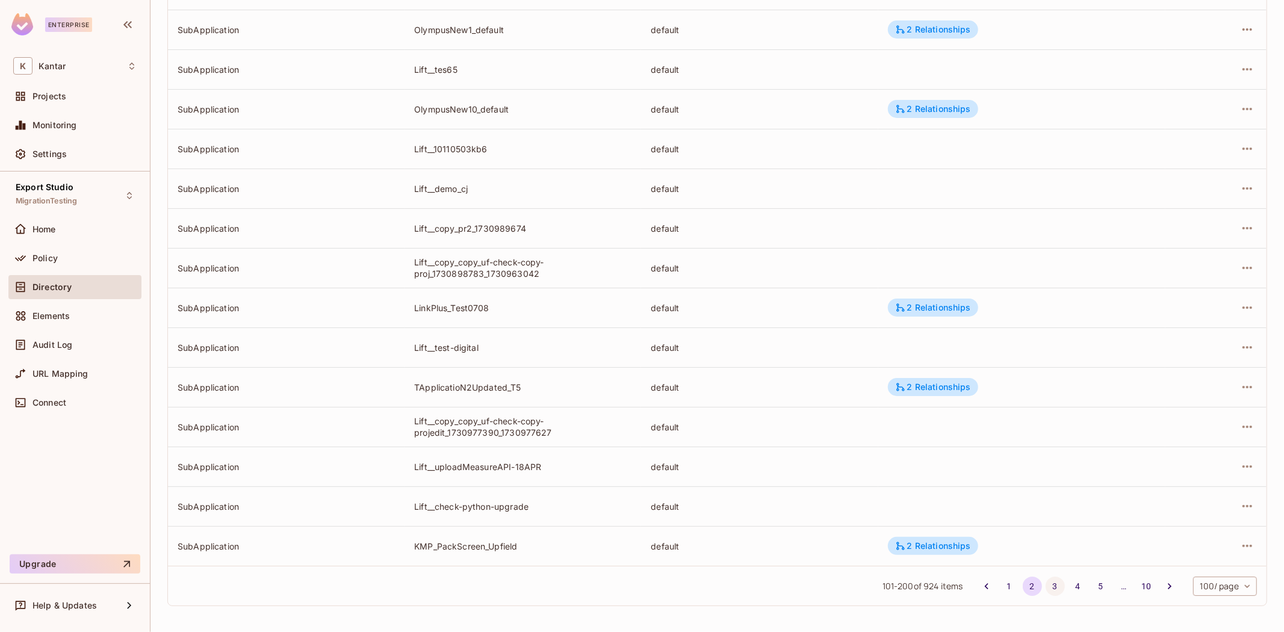
click at [1051, 583] on button "3" at bounding box center [1054, 586] width 19 height 19
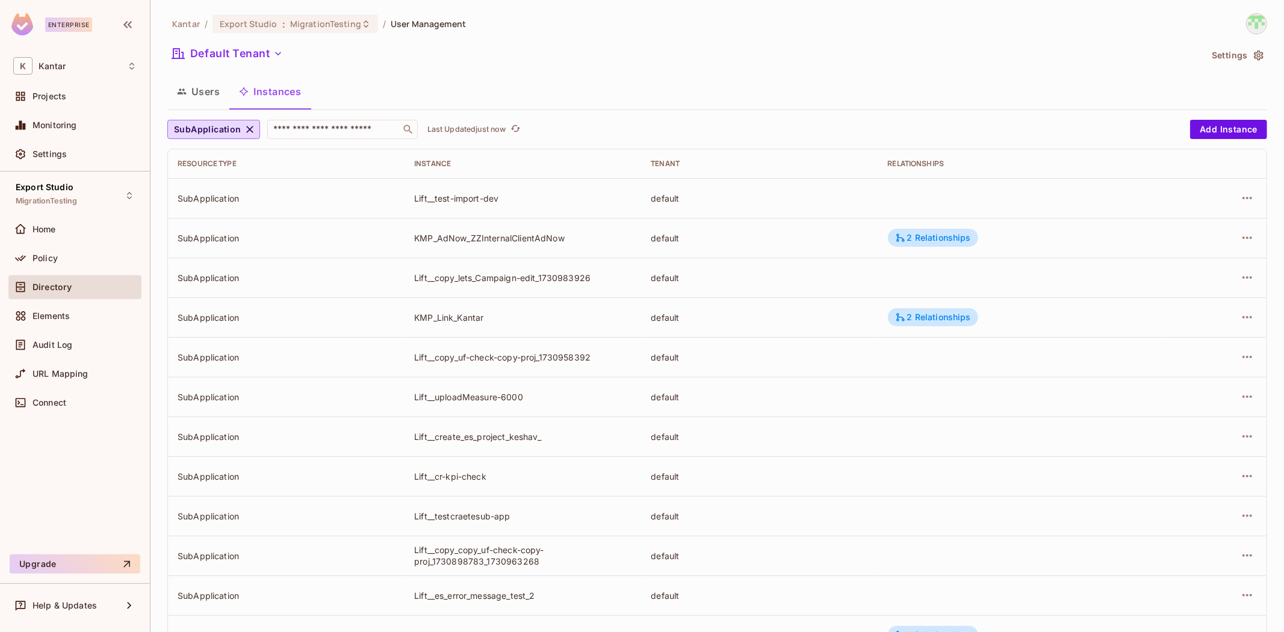
scroll to position [756, 0]
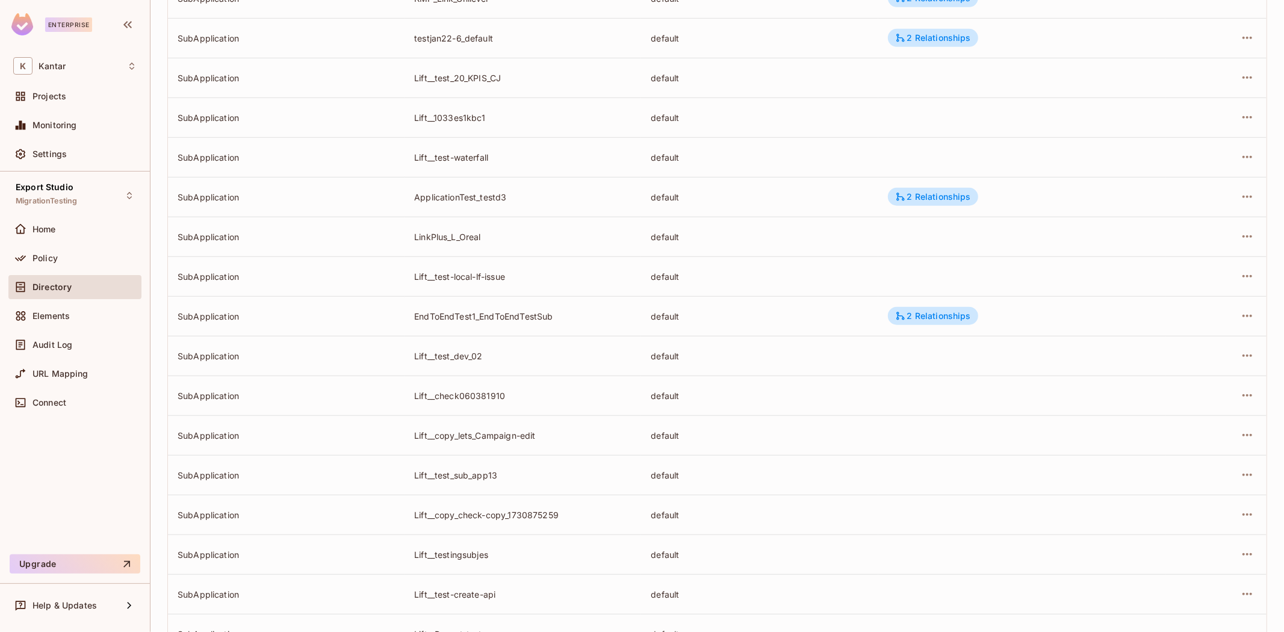
click at [1246, 309] on td at bounding box center [1215, 316] width 101 height 40
click at [1240, 321] on icon "button" at bounding box center [1247, 316] width 14 height 14
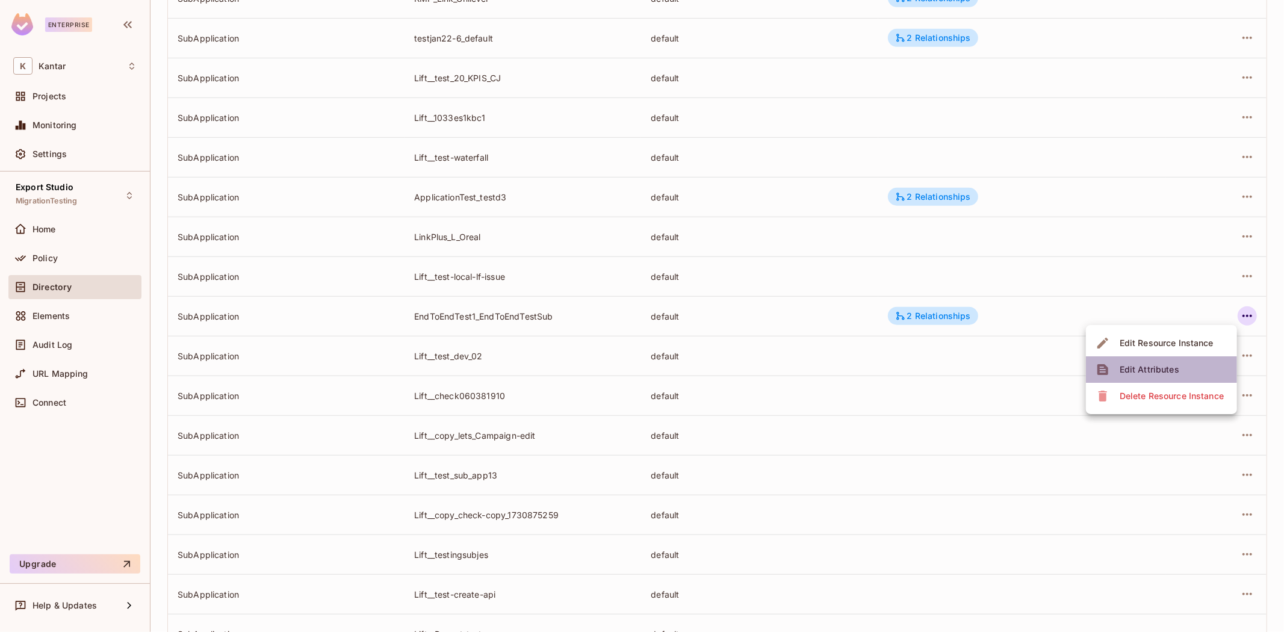
click at [1169, 370] on div "Edit Attributes" at bounding box center [1149, 370] width 60 height 12
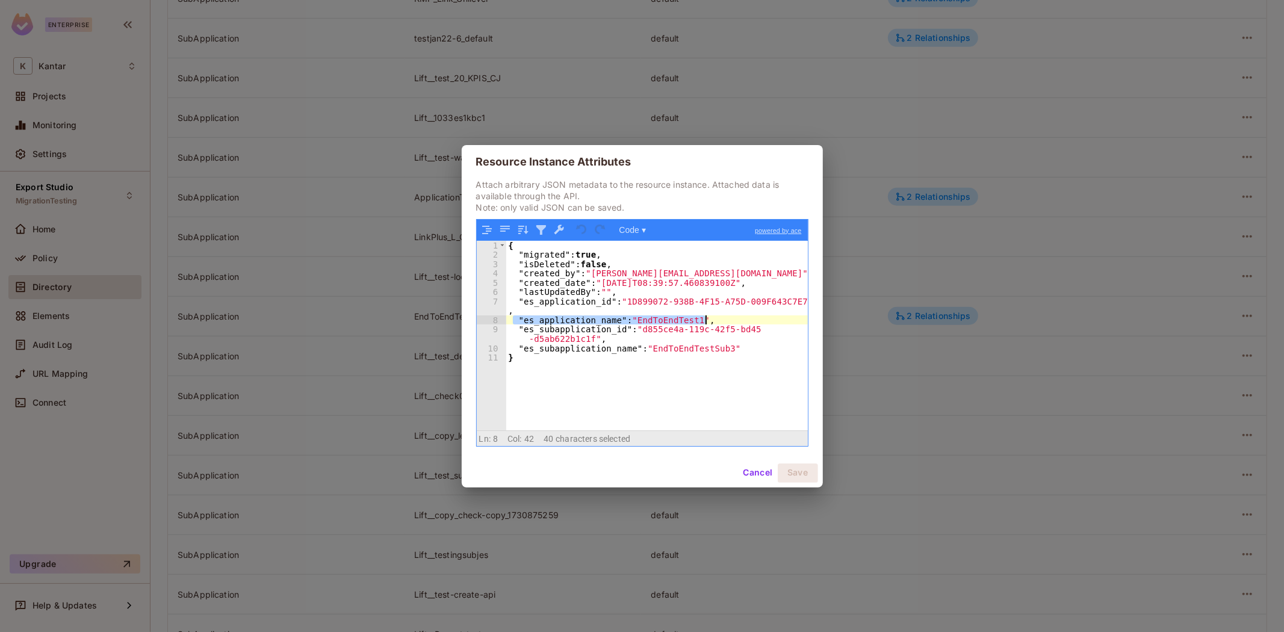
drag, startPoint x: 515, startPoint y: 320, endPoint x: 739, endPoint y: 319, distance: 223.9
click at [739, 319] on div "{ "migrated" : true , "isDeleted" : false , "created_by" : "devesh.kumar@kantar…" at bounding box center [657, 345] width 302 height 208
drag, startPoint x: 758, startPoint y: 478, endPoint x: 759, endPoint y: 454, distance: 23.5
click at [758, 466] on button "Cancel" at bounding box center [757, 472] width 39 height 19
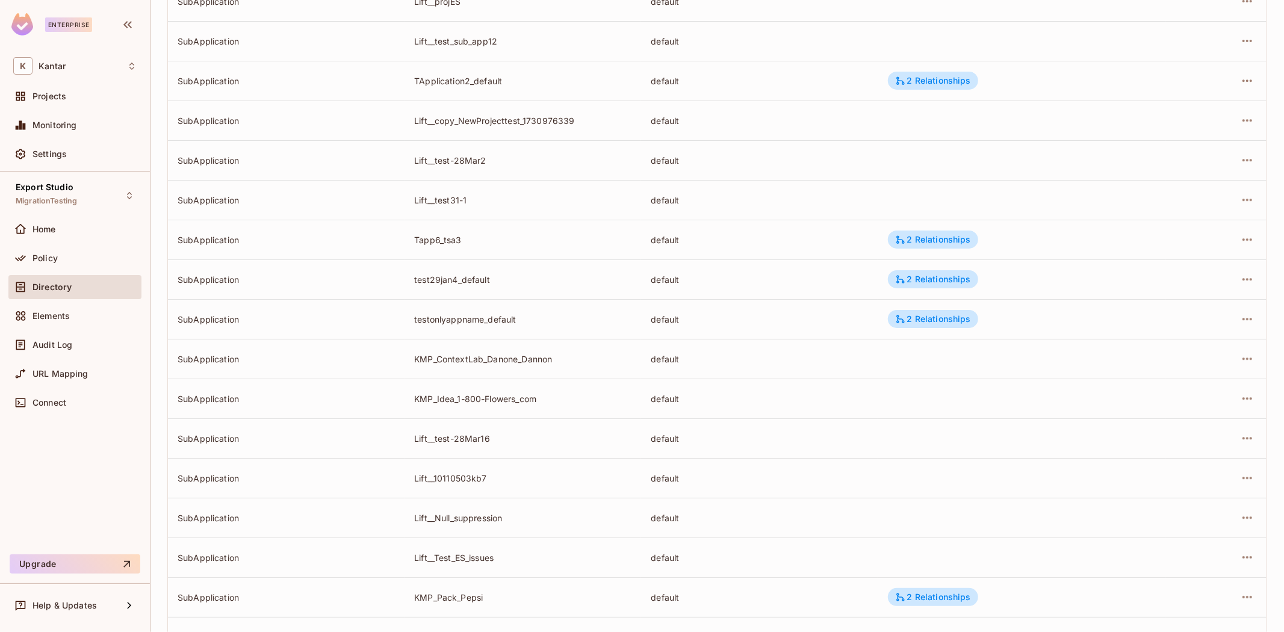
scroll to position [3585, 0]
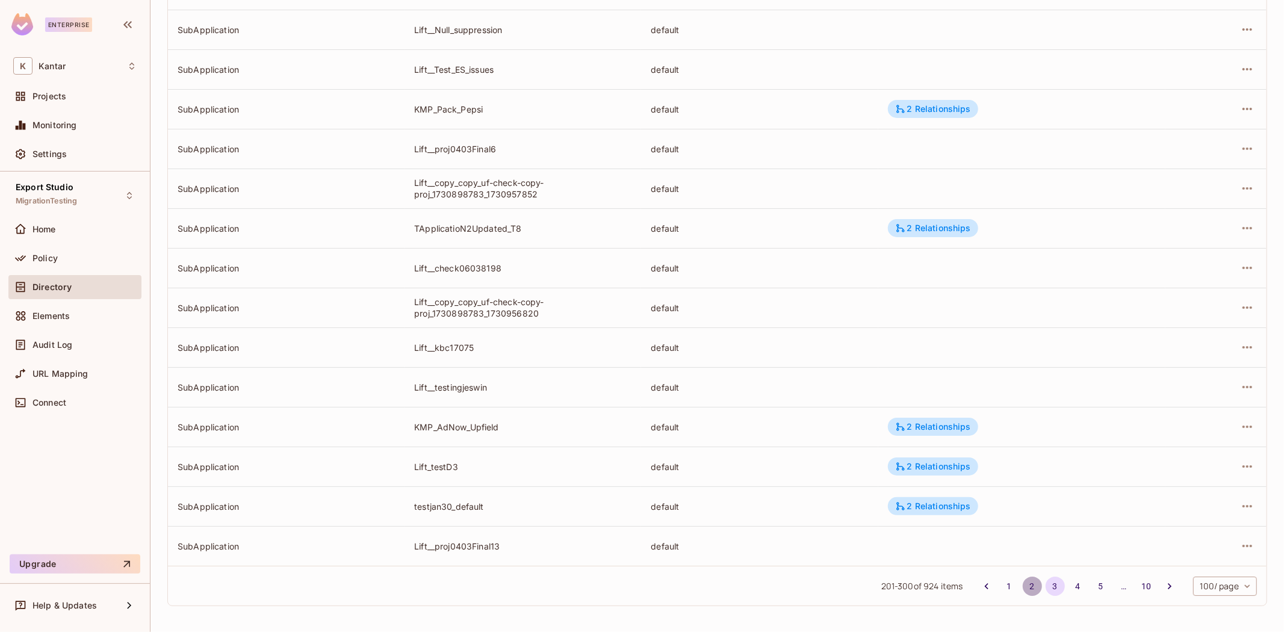
click at [1023, 586] on button "2" at bounding box center [1032, 586] width 19 height 19
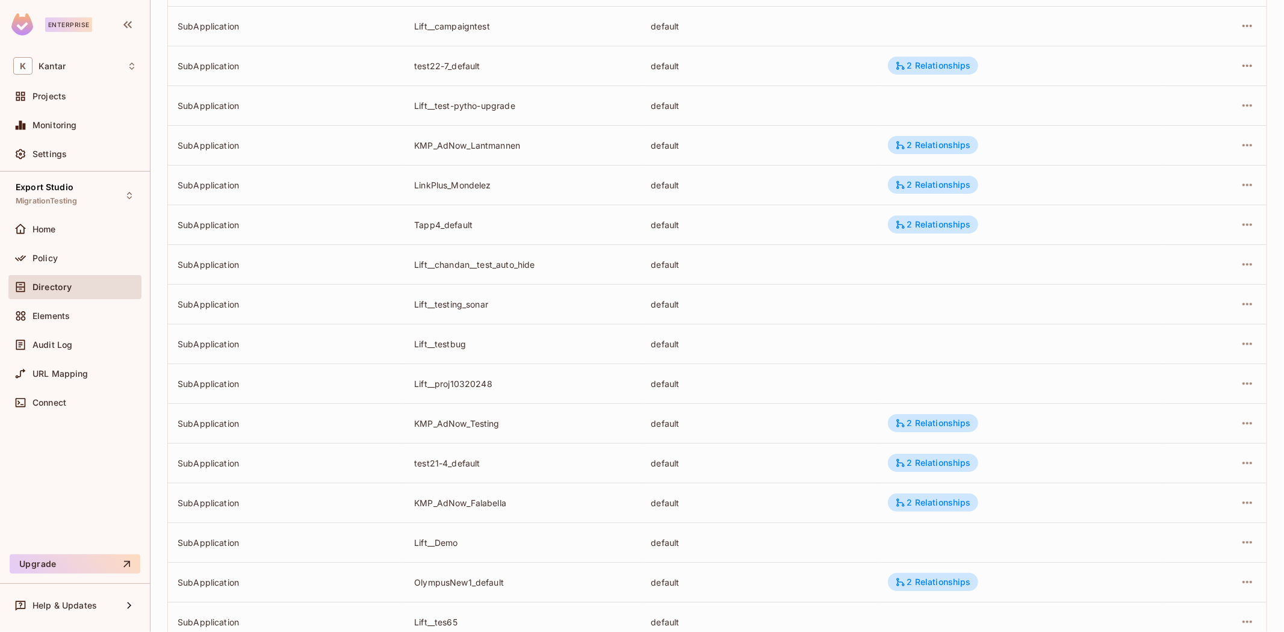
scroll to position [1008, 0]
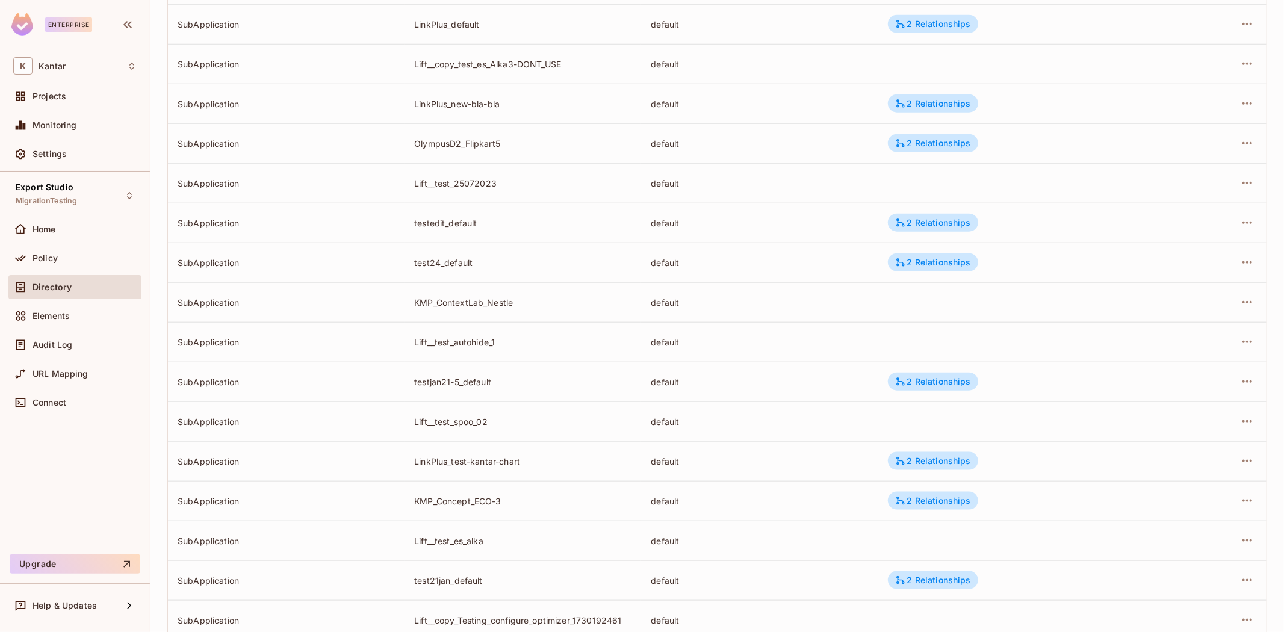
drag, startPoint x: 1273, startPoint y: 161, endPoint x: 1283, endPoint y: 76, distance: 85.5
click at [1283, 57] on div "Kantar / Export Studio : MigrationTesting / User Management Default Tenant Sett…" at bounding box center [716, 316] width 1133 height 632
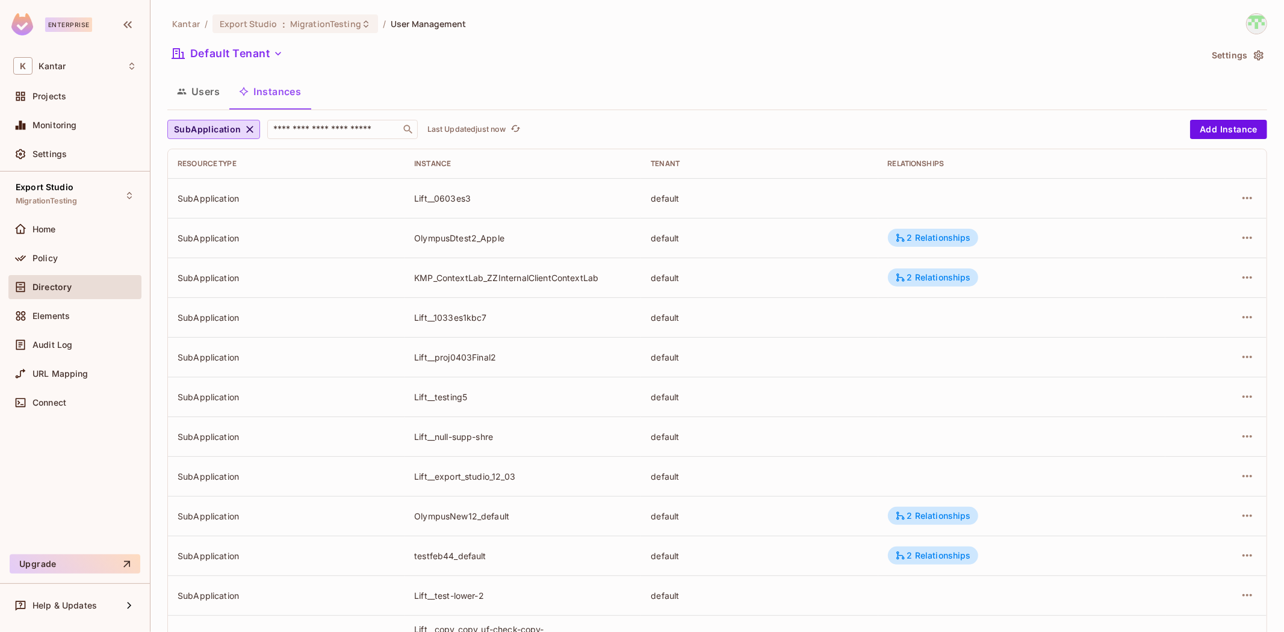
scroll to position [3585, 0]
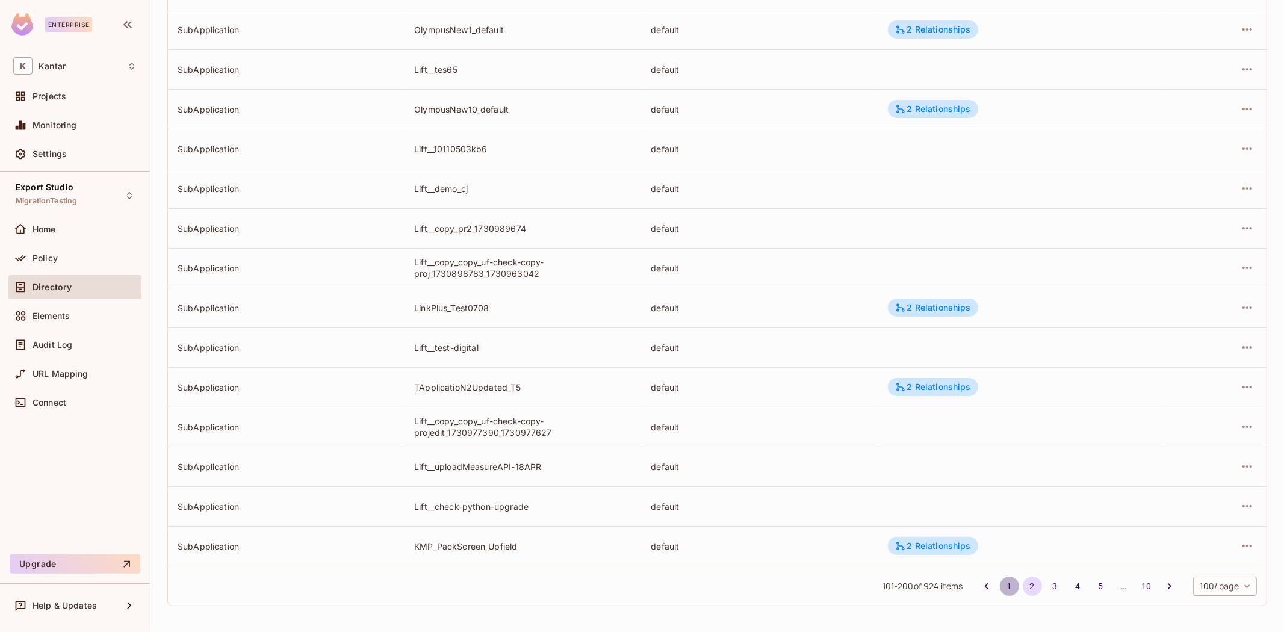
drag, startPoint x: 992, startPoint y: 586, endPoint x: 977, endPoint y: 589, distance: 15.3
click at [1000, 584] on button "1" at bounding box center [1009, 586] width 19 height 19
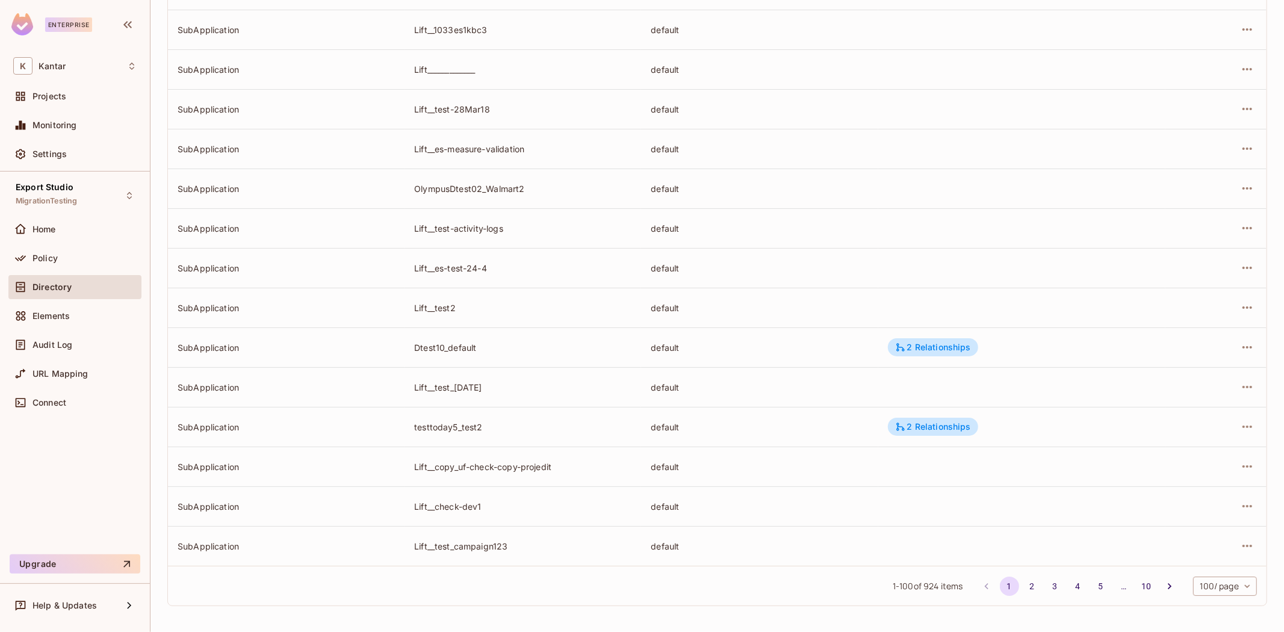
click at [1072, 589] on button "4" at bounding box center [1077, 586] width 19 height 19
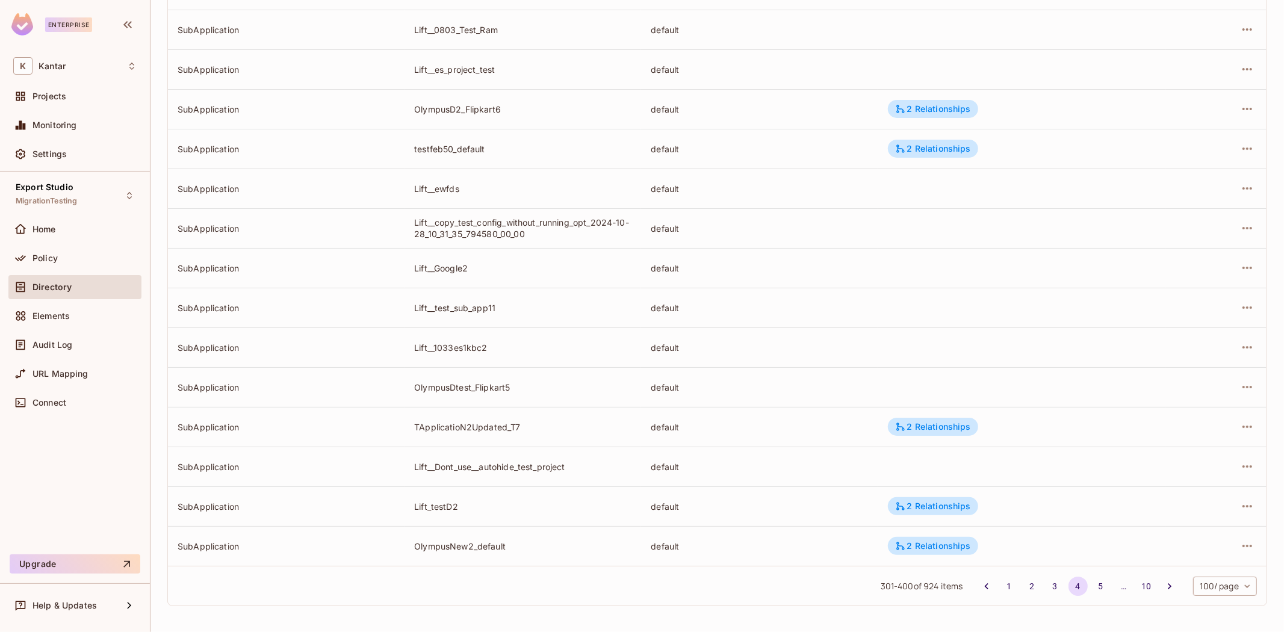
drag, startPoint x: 1084, startPoint y: 592, endPoint x: 1082, endPoint y: 581, distance: 10.5
click at [1091, 591] on button "5" at bounding box center [1100, 586] width 19 height 19
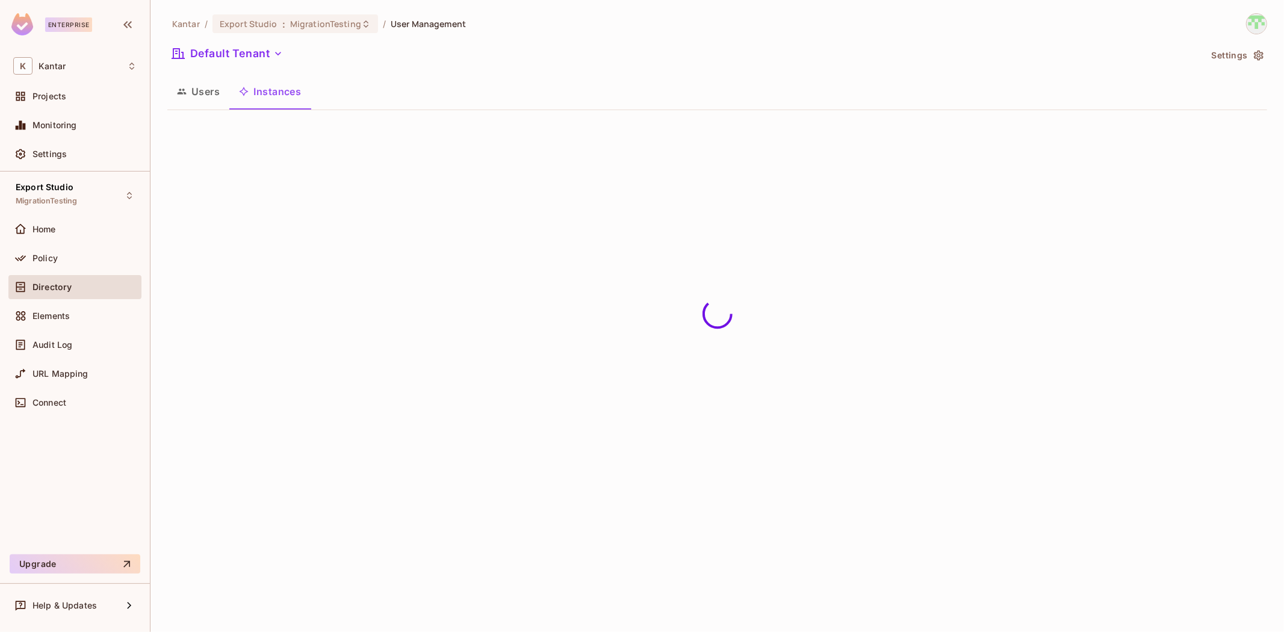
scroll to position [0, 0]
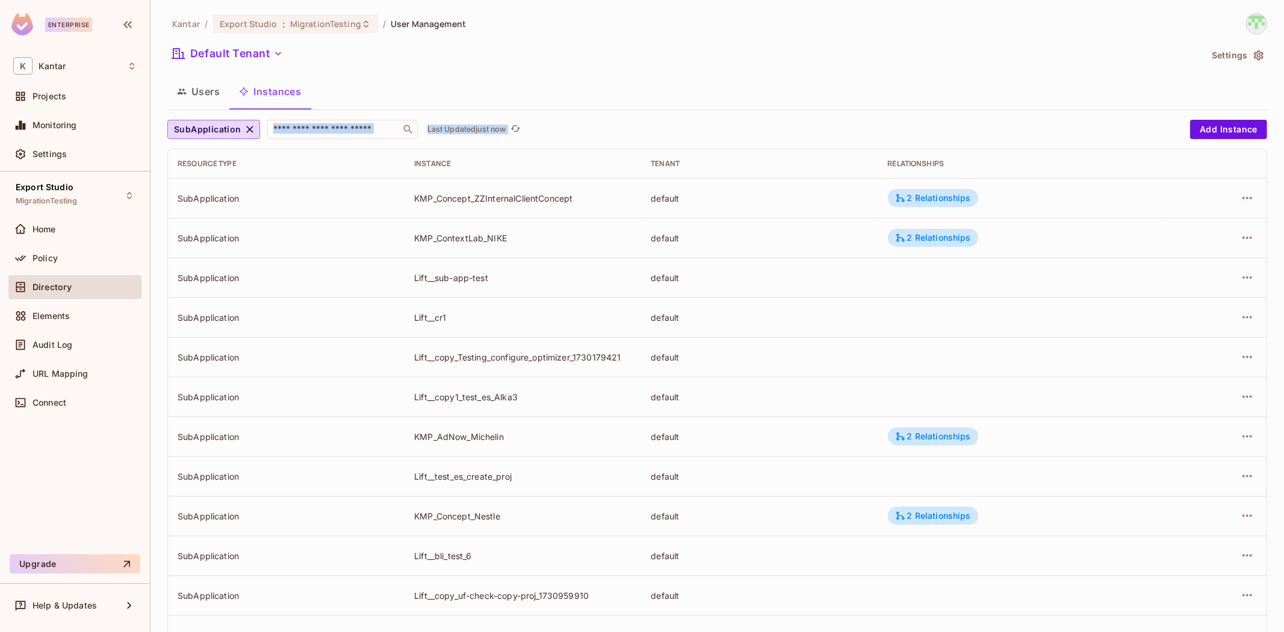
drag, startPoint x: 1277, startPoint y: 64, endPoint x: 1243, endPoint y: 497, distance: 434.7
click at [1283, 577] on div "Kantar / Export Studio : MigrationTesting / User Management Default Tenant Sett…" at bounding box center [716, 316] width 1133 height 632
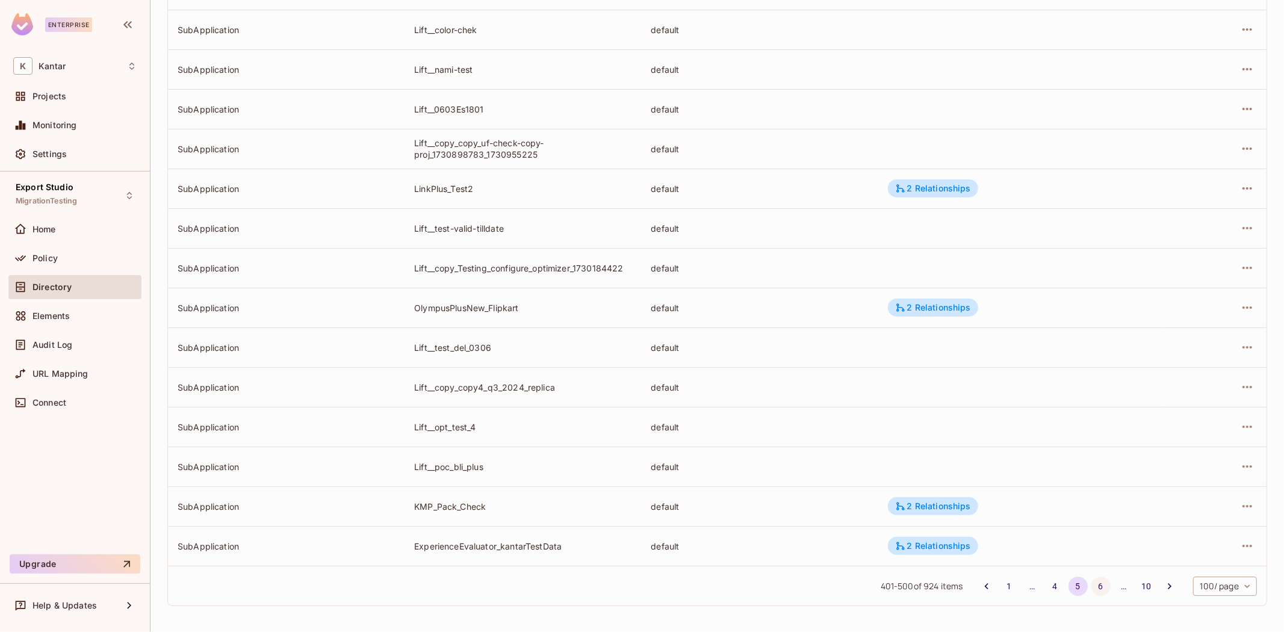
click at [1091, 582] on button "6" at bounding box center [1100, 586] width 19 height 19
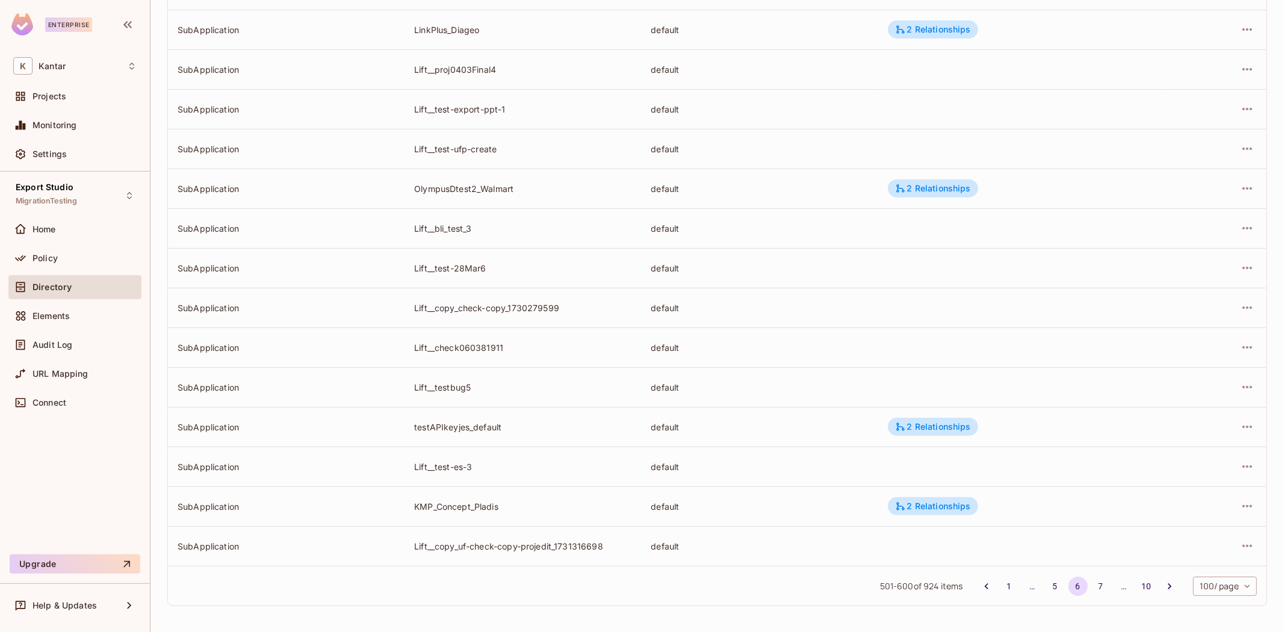
drag, startPoint x: 1088, startPoint y: 584, endPoint x: 1074, endPoint y: 568, distance: 21.8
click at [1091, 584] on button "7" at bounding box center [1100, 586] width 19 height 19
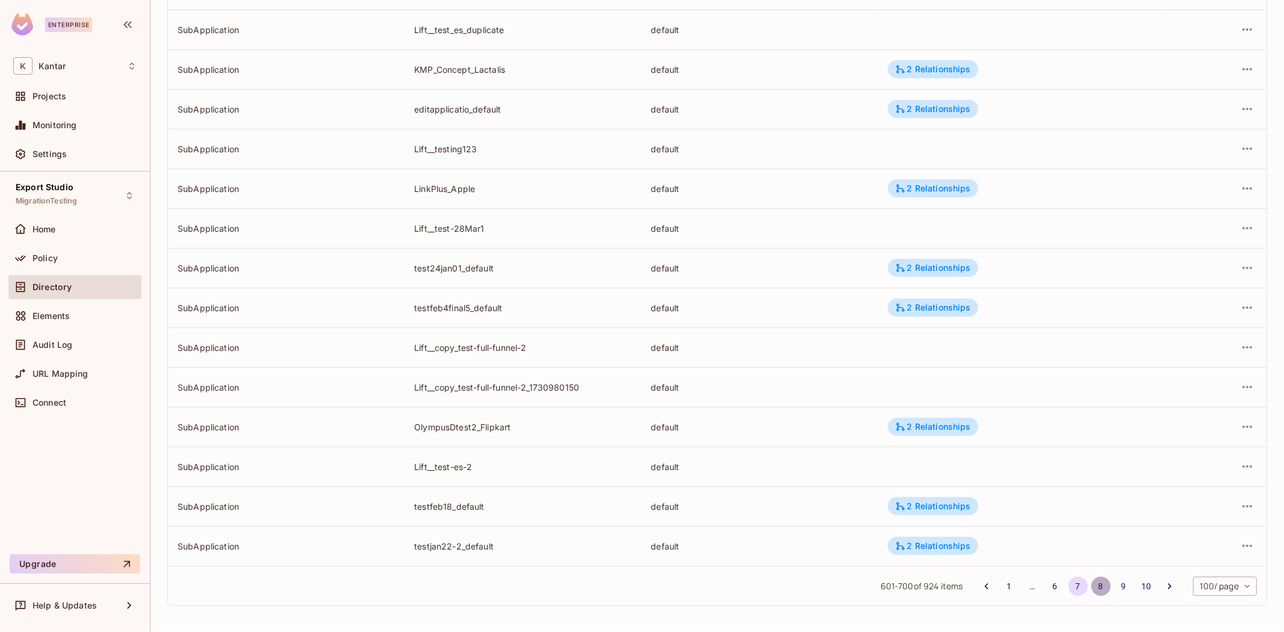
click at [1092, 587] on button "8" at bounding box center [1100, 586] width 19 height 19
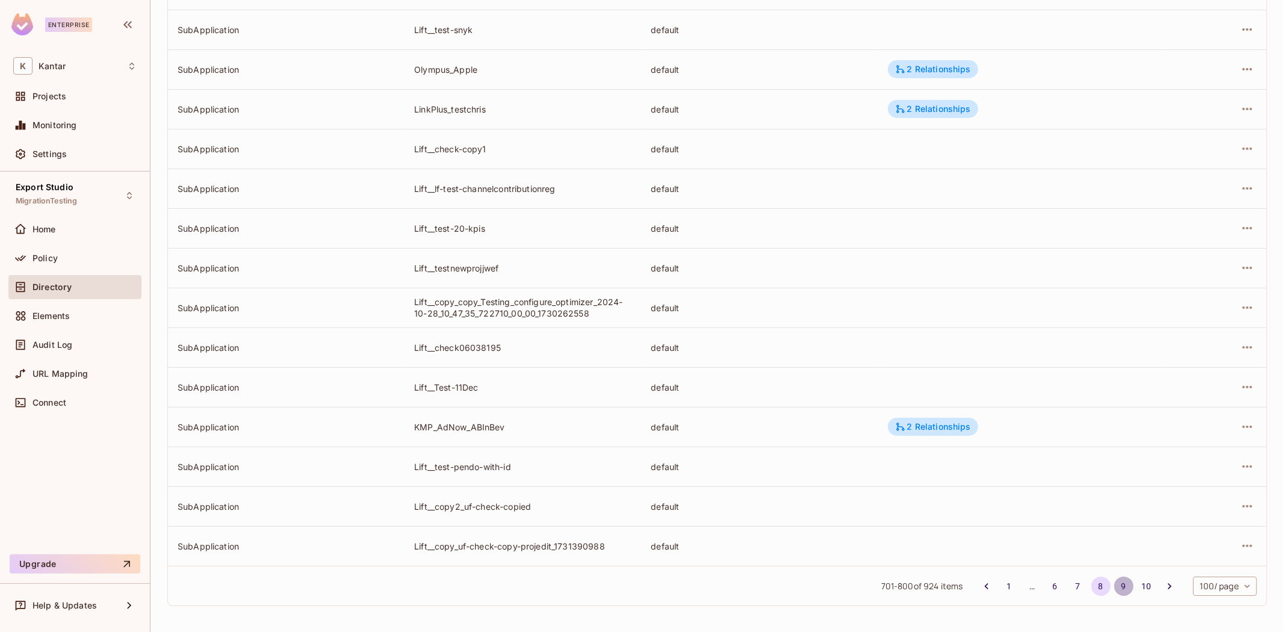
click at [1114, 583] on button "9" at bounding box center [1123, 586] width 19 height 19
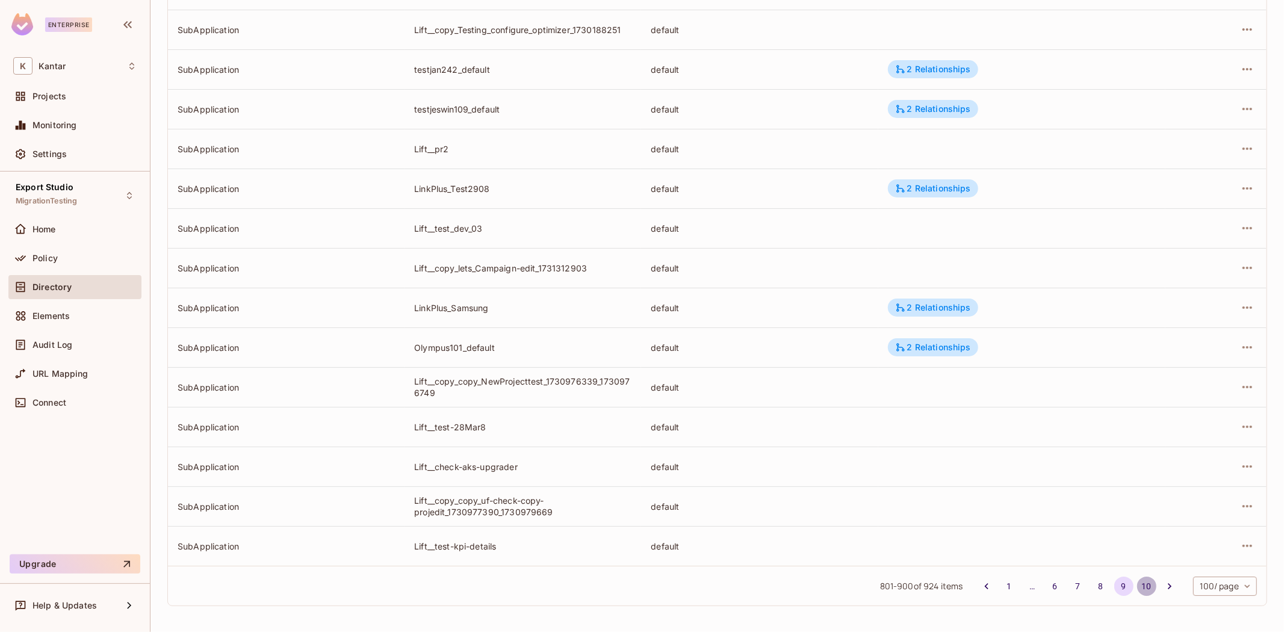
drag, startPoint x: 1141, startPoint y: 581, endPoint x: 1138, endPoint y: 551, distance: 29.6
click at [1142, 581] on button "10" at bounding box center [1146, 586] width 19 height 19
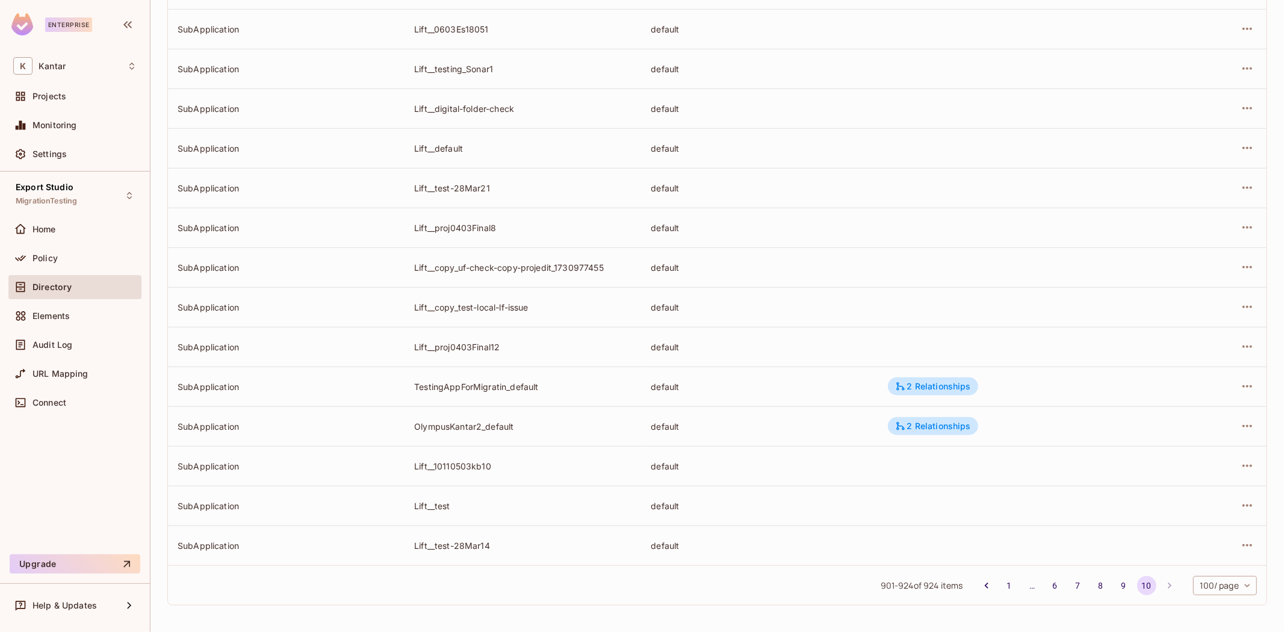
scroll to position [0, 0]
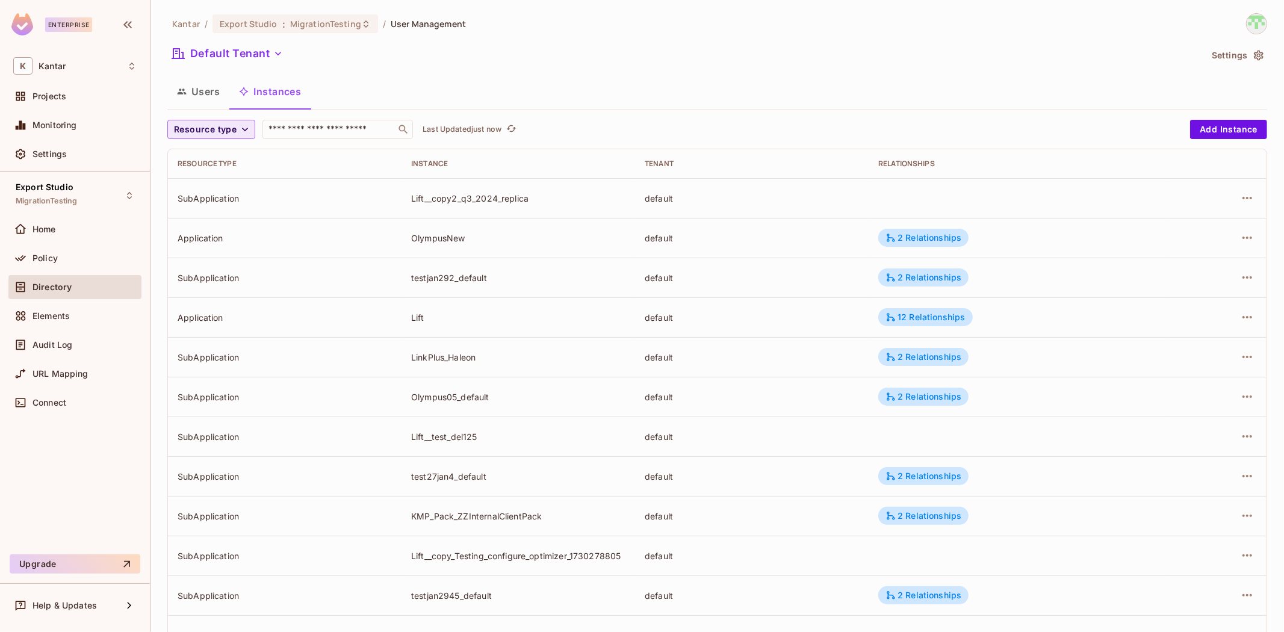
click at [229, 133] on span "Resource type" at bounding box center [205, 129] width 63 height 15
click at [228, 184] on span "SubApplication" at bounding box center [207, 182] width 61 height 11
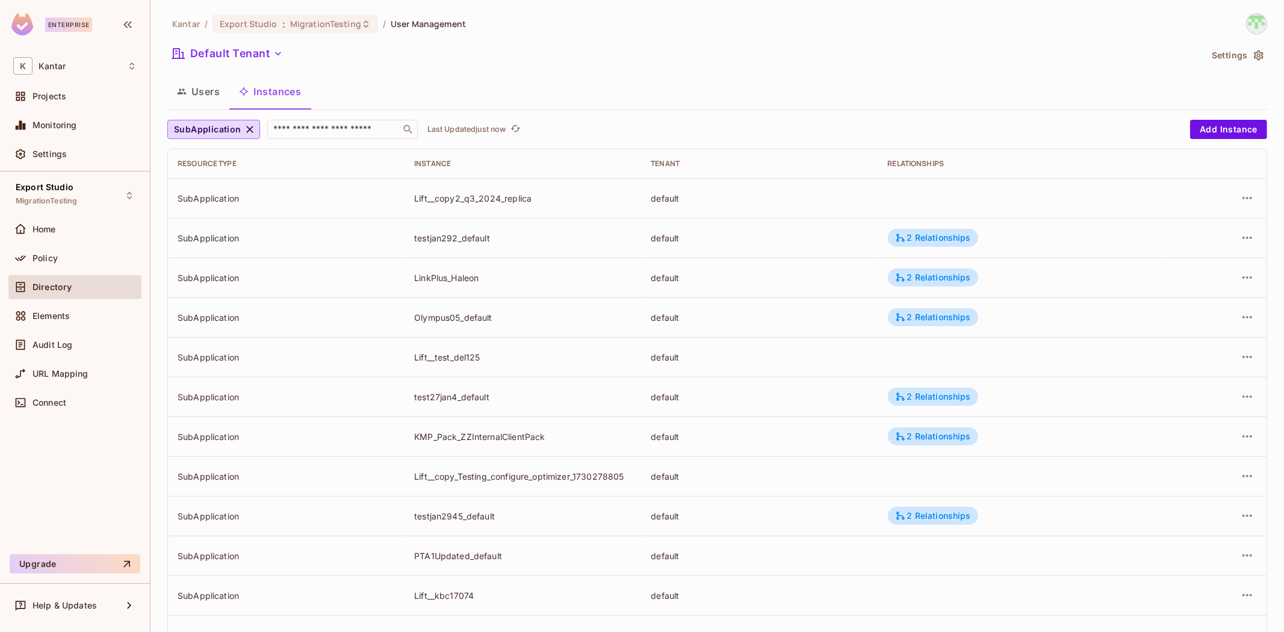
scroll to position [209, 0]
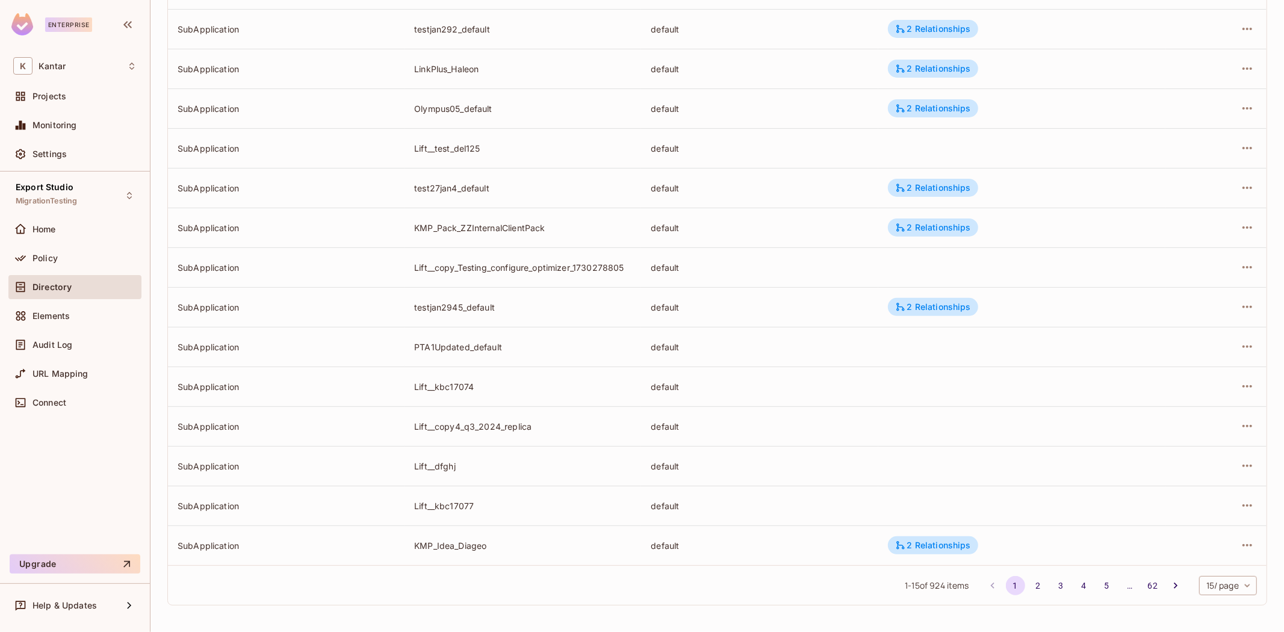
drag, startPoint x: 1244, startPoint y: 552, endPoint x: 1236, endPoint y: 566, distance: 16.4
click at [1245, 562] on td at bounding box center [1215, 545] width 101 height 40
click at [1228, 587] on body "Enterprise K Kantar Projects Monitoring Settings Export Studio MigrationTesting…" at bounding box center [642, 316] width 1284 height 632
click at [1213, 608] on li "100 / page" at bounding box center [1216, 604] width 60 height 25
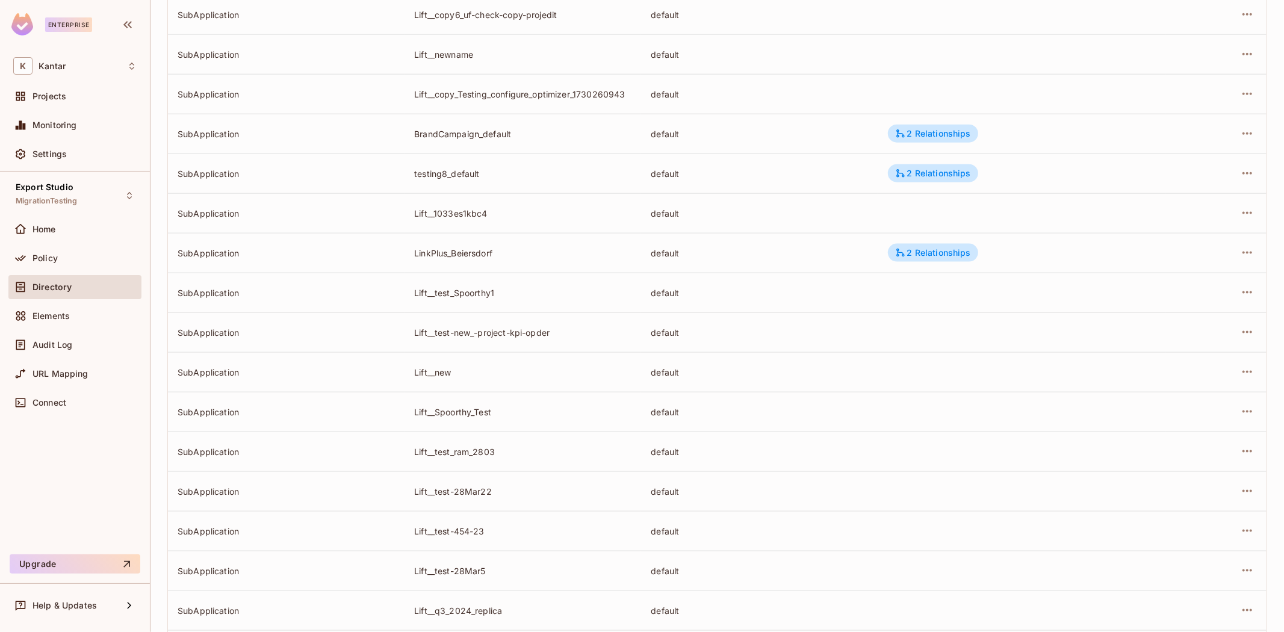
scroll to position [3585, 0]
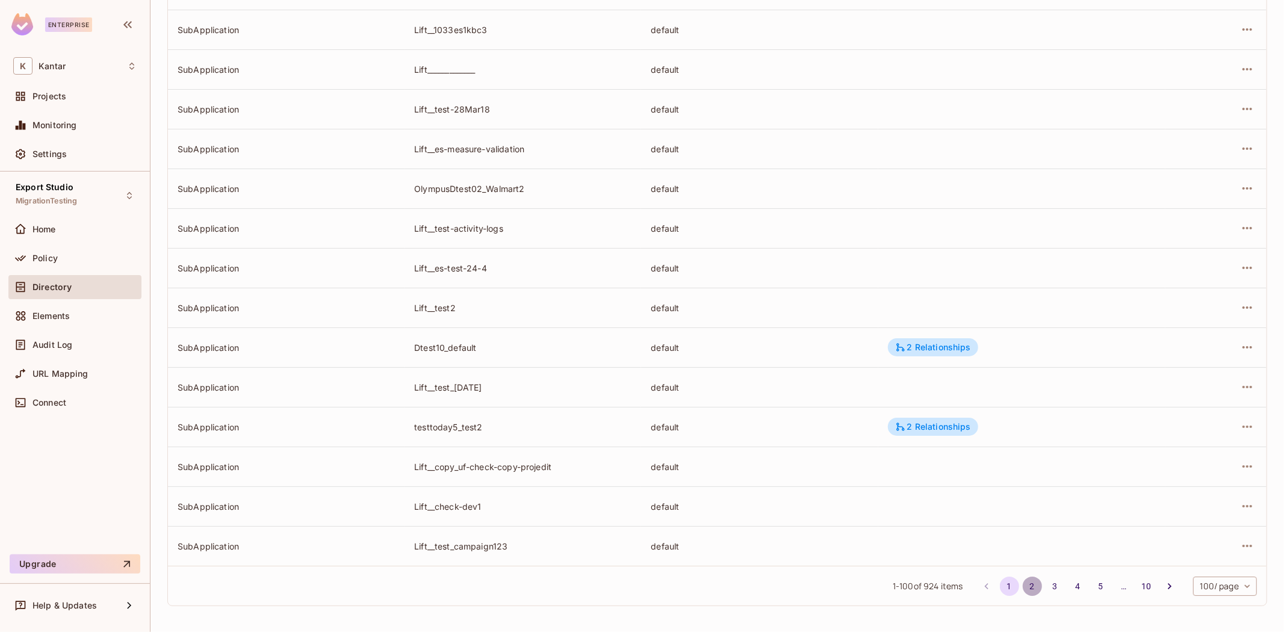
click at [1023, 590] on button "2" at bounding box center [1032, 586] width 19 height 19
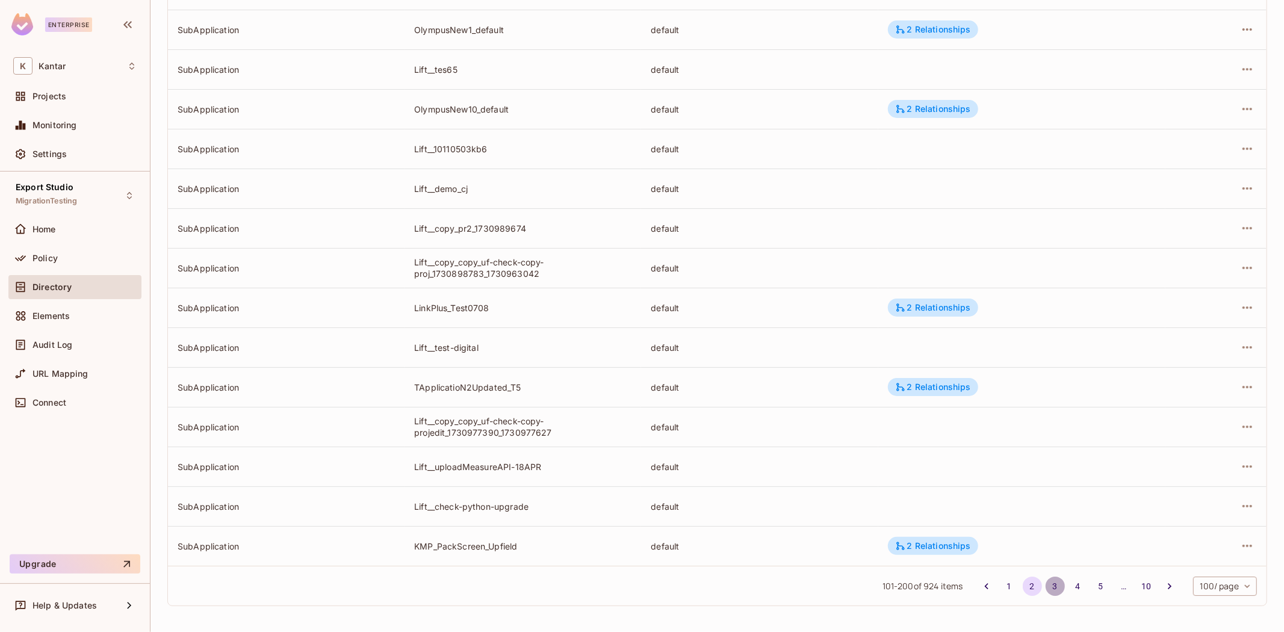
drag, startPoint x: 1045, startPoint y: 592, endPoint x: 1039, endPoint y: 426, distance: 166.2
click at [1045, 591] on button "3" at bounding box center [1054, 586] width 19 height 19
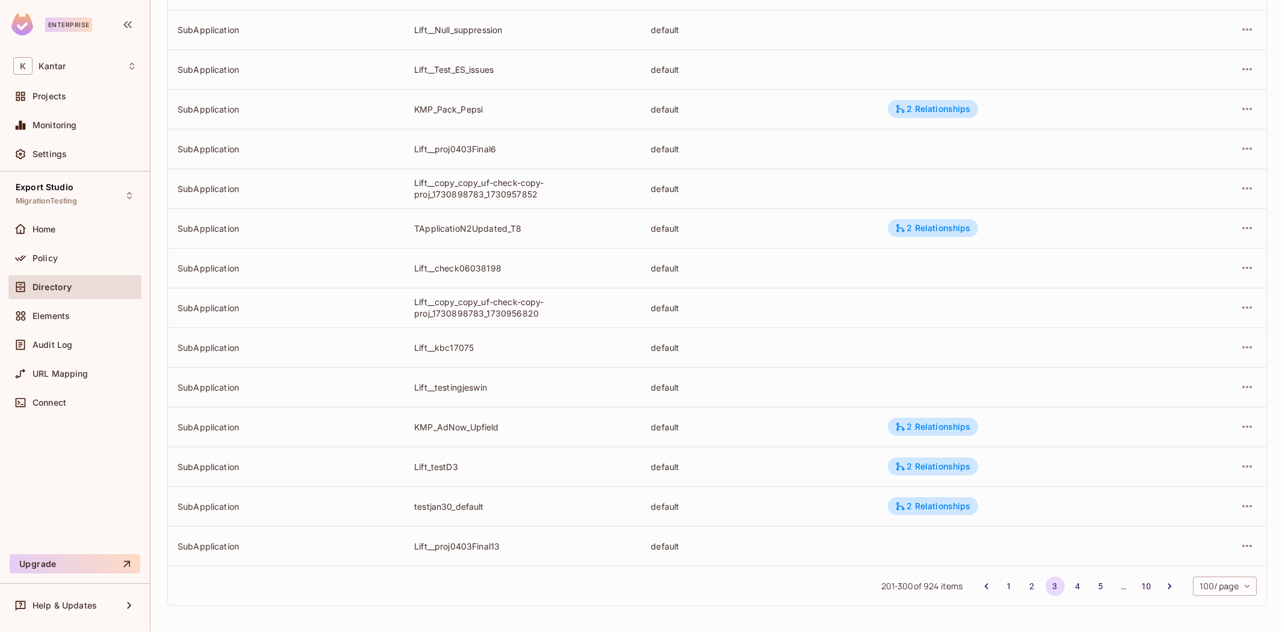
drag, startPoint x: 1069, startPoint y: 587, endPoint x: 1090, endPoint y: 554, distance: 39.7
click at [1068, 590] on button "4" at bounding box center [1077, 586] width 19 height 19
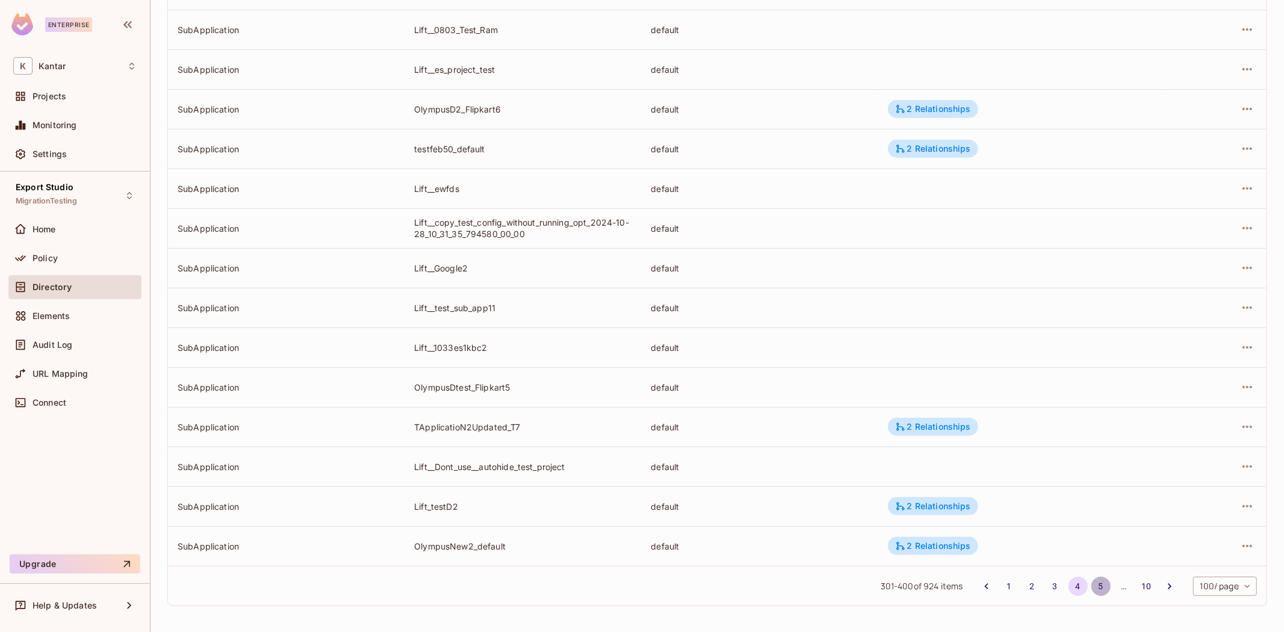
click at [1091, 582] on button "5" at bounding box center [1100, 586] width 19 height 19
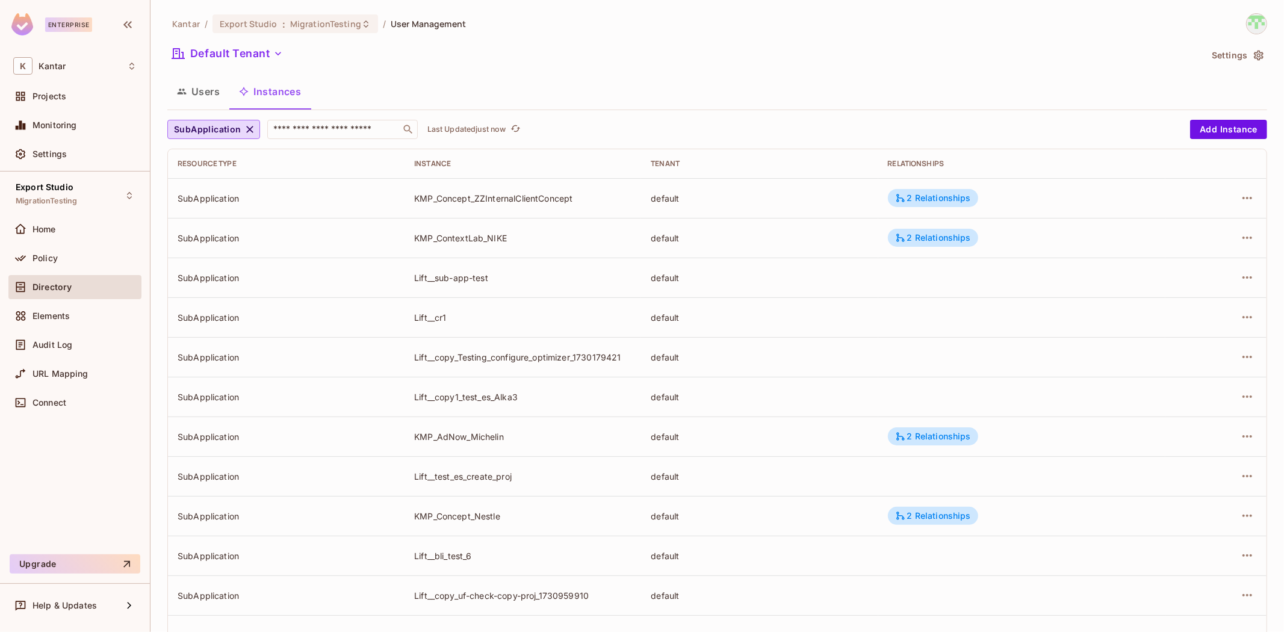
scroll to position [438, 0]
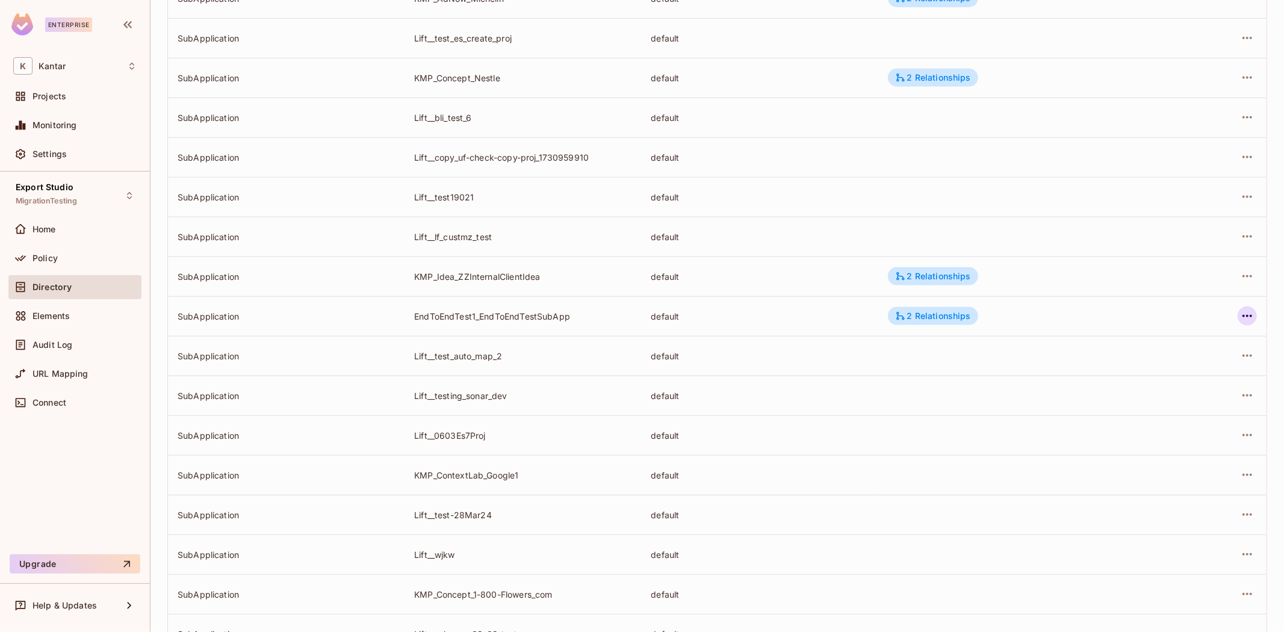
click at [1242, 313] on icon "button" at bounding box center [1247, 316] width 14 height 14
click at [1160, 365] on div "Edit Attributes" at bounding box center [1149, 370] width 60 height 12
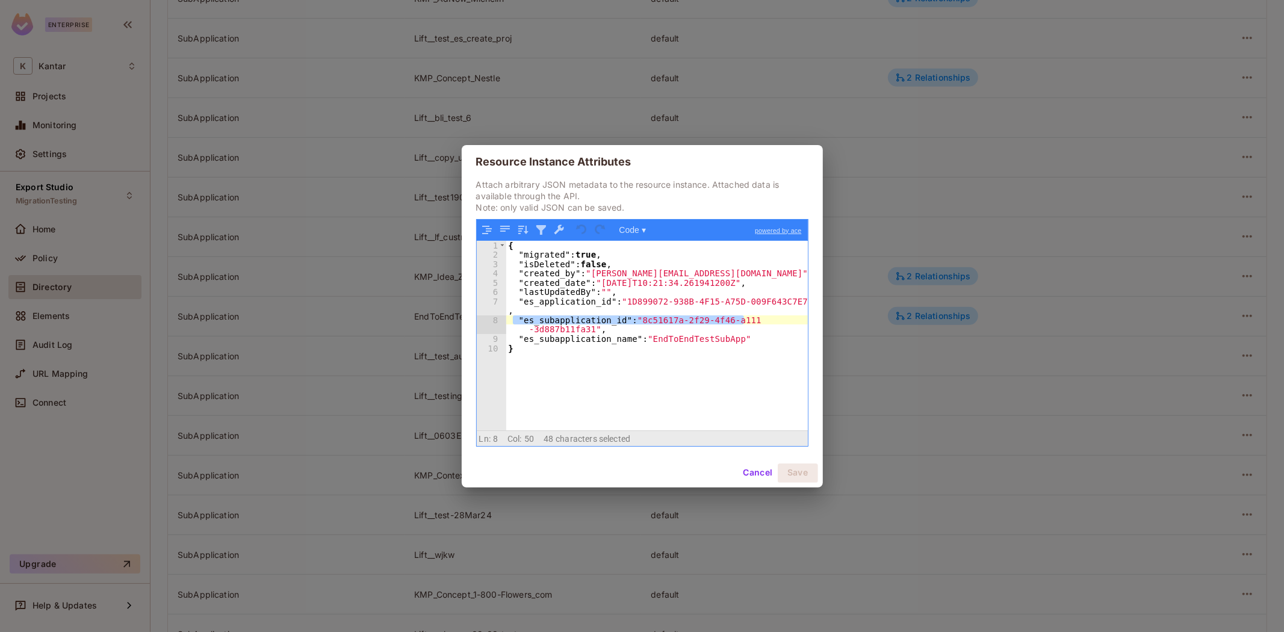
drag, startPoint x: 565, startPoint y: 334, endPoint x: 779, endPoint y: 320, distance: 215.4
click at [779, 320] on div "{ "migrated" : true , "isDeleted" : false , "created_by" : "[PERSON_NAME][EMAIL…" at bounding box center [657, 345] width 302 height 208
click at [785, 333] on div "{ "migrated" : true , "isDeleted" : false , "created_by" : "[PERSON_NAME][EMAIL…" at bounding box center [657, 345] width 302 height 208
drag, startPoint x: 515, startPoint y: 319, endPoint x: 634, endPoint y: 333, distance: 120.0
click at [634, 333] on div "{ "migrated" : true , "isDeleted" : false , "created_by" : "[PERSON_NAME][EMAIL…" at bounding box center [657, 345] width 302 height 208
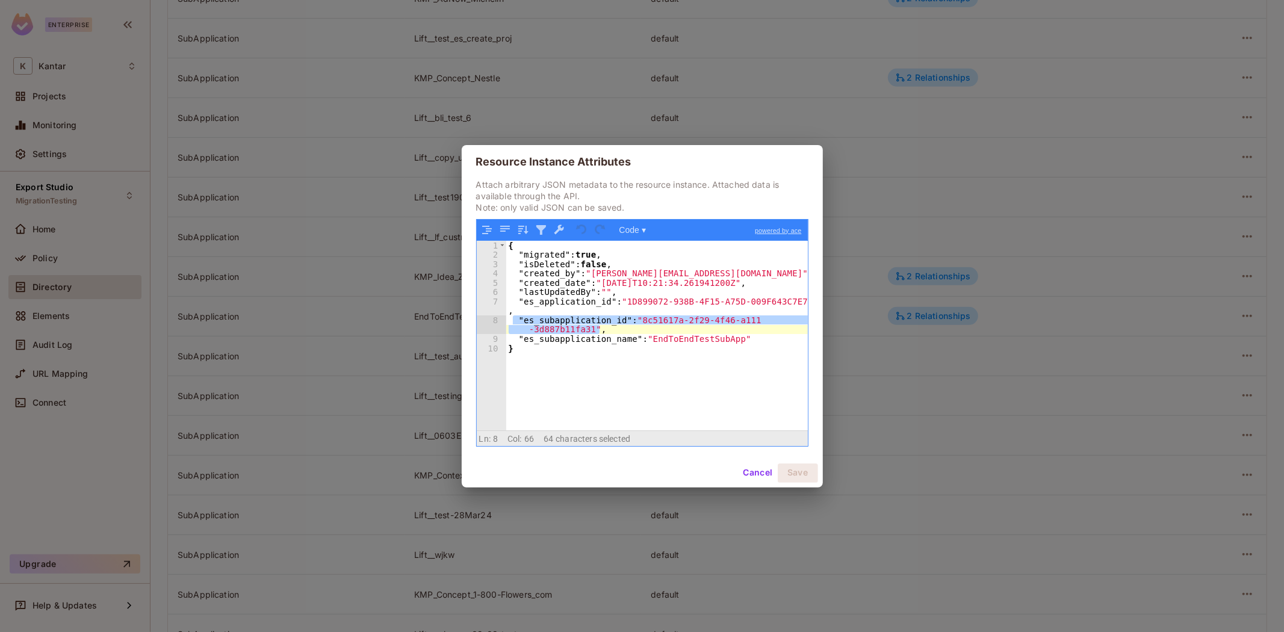
click at [645, 376] on div "{ "migrated" : true , "isDeleted" : false , "created_by" : "[PERSON_NAME][EMAIL…" at bounding box center [657, 345] width 302 height 208
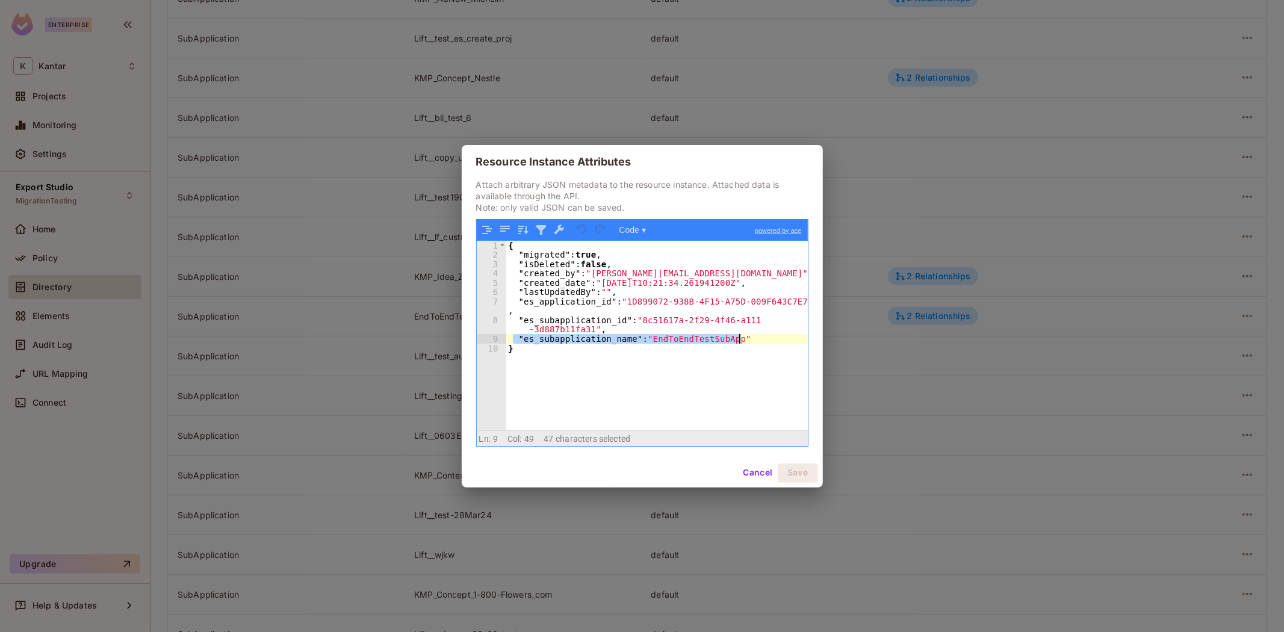
drag, startPoint x: 512, startPoint y: 337, endPoint x: 757, endPoint y: 341, distance: 244.4
click at [757, 341] on div "{ "migrated" : true , "isDeleted" : false , "created_by" : "[PERSON_NAME][EMAIL…" at bounding box center [657, 345] width 302 height 208
click at [757, 341] on div "{ "migrated" : true , "isDeleted" : false , "created_by" : "[PERSON_NAME][EMAIL…" at bounding box center [657, 336] width 302 height 190
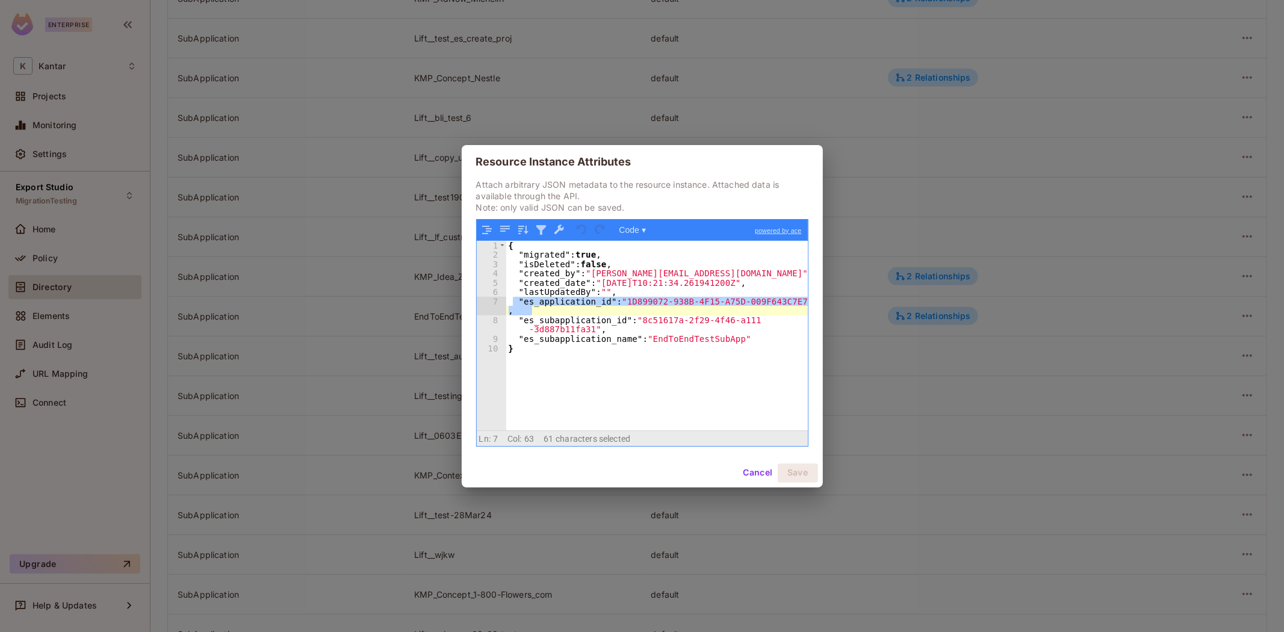
drag, startPoint x: 513, startPoint y: 302, endPoint x: 650, endPoint y: 314, distance: 137.8
click at [650, 314] on div "{ "migrated" : true , "isDeleted" : false , "created_by" : "[PERSON_NAME][EMAIL…" at bounding box center [657, 345] width 302 height 208
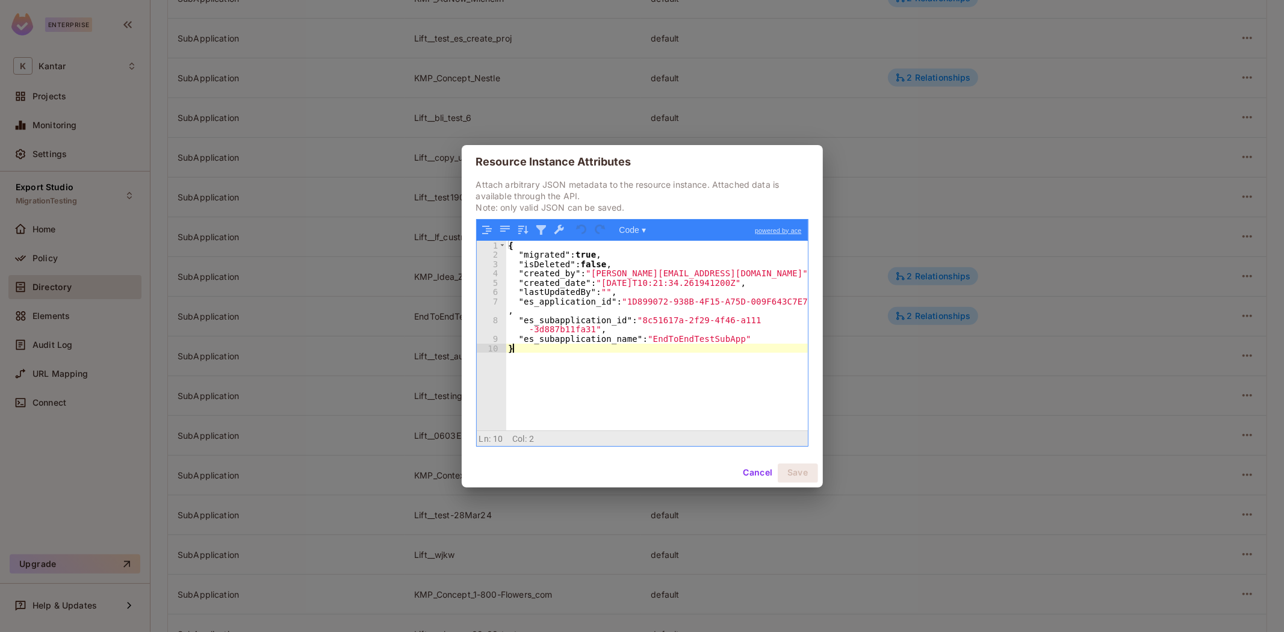
click at [745, 352] on div "{ "migrated" : true , "isDeleted" : false , "created_by" : "[PERSON_NAME][EMAIL…" at bounding box center [657, 345] width 302 height 208
click at [749, 474] on button "Cancel" at bounding box center [757, 472] width 39 height 19
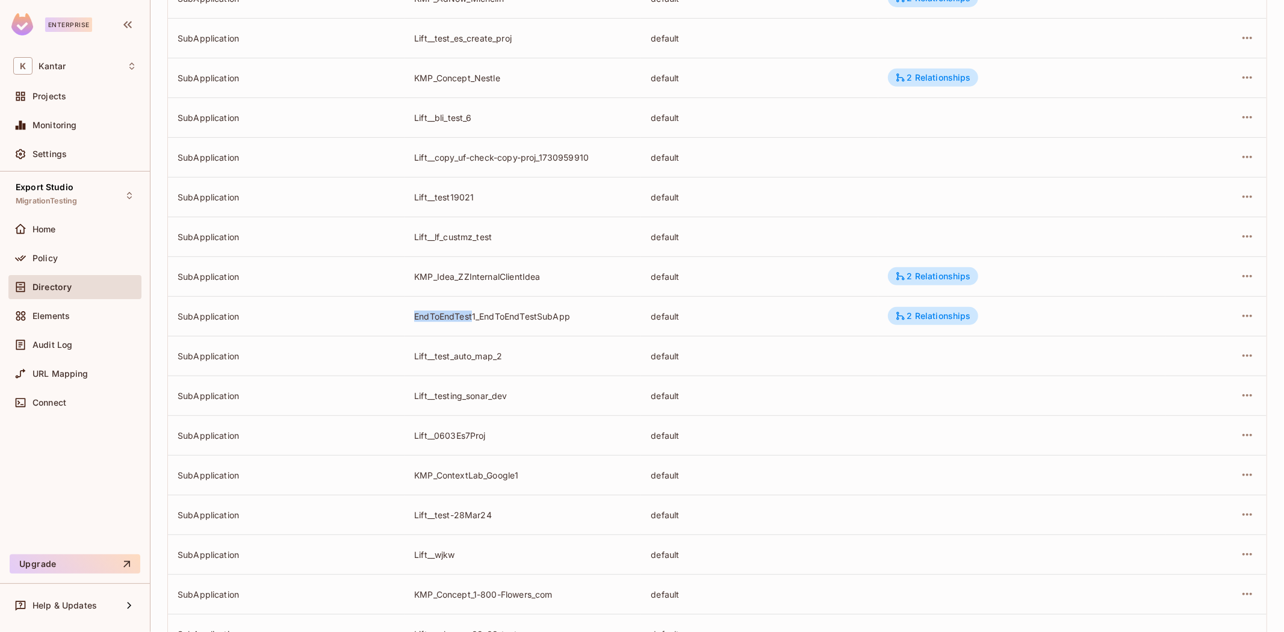
drag, startPoint x: 404, startPoint y: 311, endPoint x: 475, endPoint y: 318, distance: 71.3
click at [471, 320] on td "EndToEndTest1_EndToEndTestSubApp" at bounding box center [522, 316] width 237 height 40
click at [491, 321] on div "EndToEndTest1_EndToEndTestSubApp" at bounding box center [522, 316] width 217 height 11
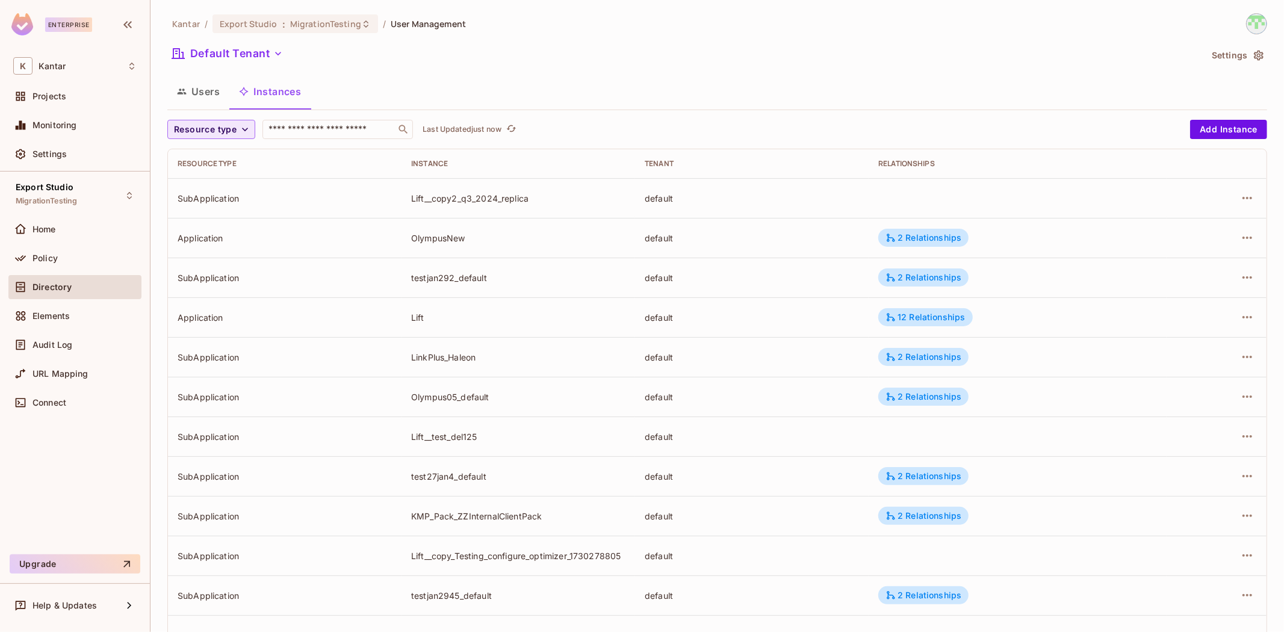
click at [181, 128] on span "Resource type" at bounding box center [205, 129] width 63 height 15
click at [208, 184] on span "SubApplication" at bounding box center [207, 182] width 61 height 11
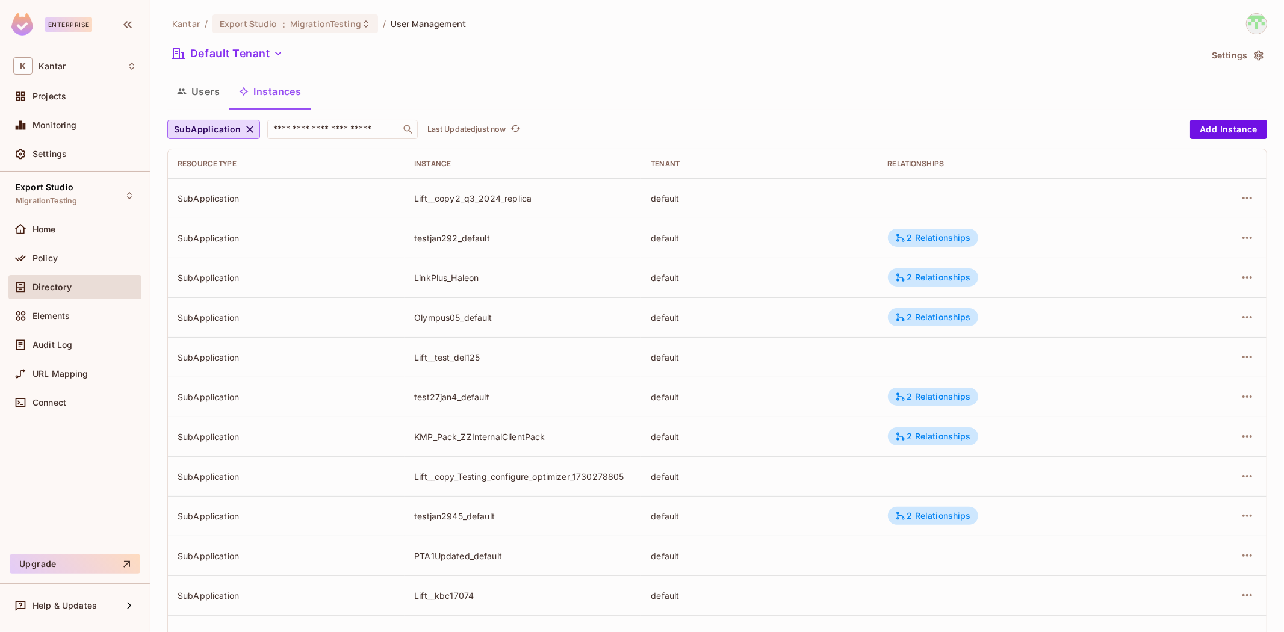
scroll to position [209, 0]
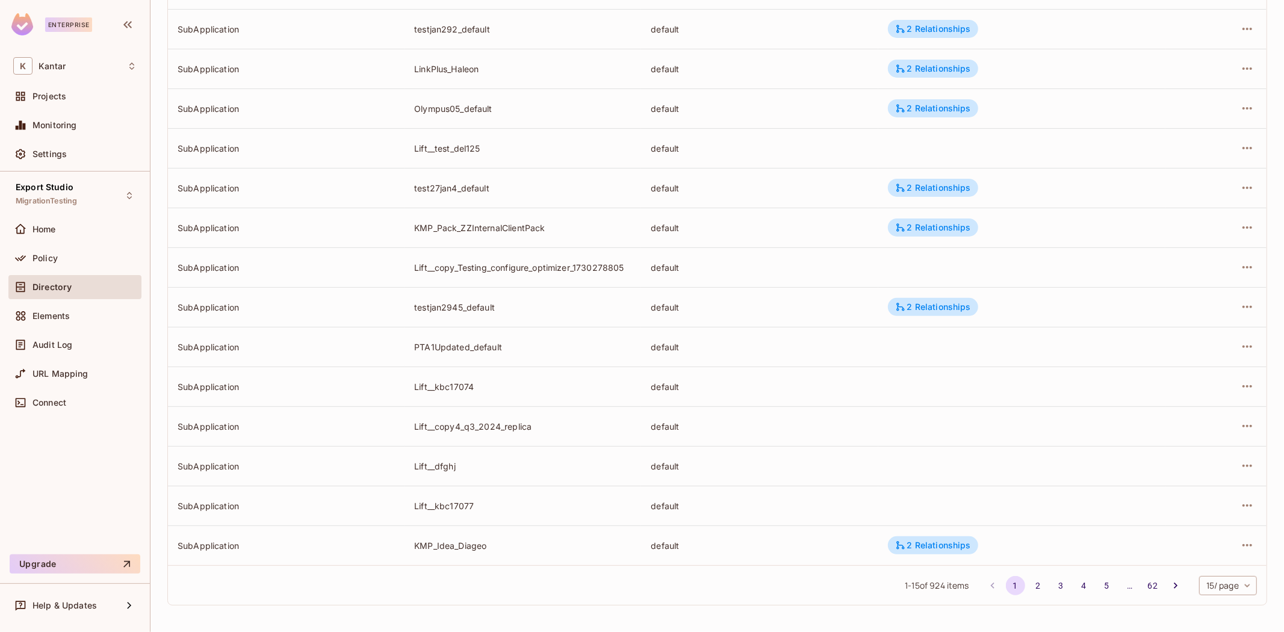
click at [1219, 591] on body "Enterprise K Kantar Projects Monitoring Settings Export Studio MigrationTesting…" at bounding box center [642, 316] width 1284 height 632
drag, startPoint x: 1210, startPoint y: 612, endPoint x: 1198, endPoint y: 601, distance: 16.6
click at [1210, 613] on li "100 / page" at bounding box center [1216, 604] width 60 height 25
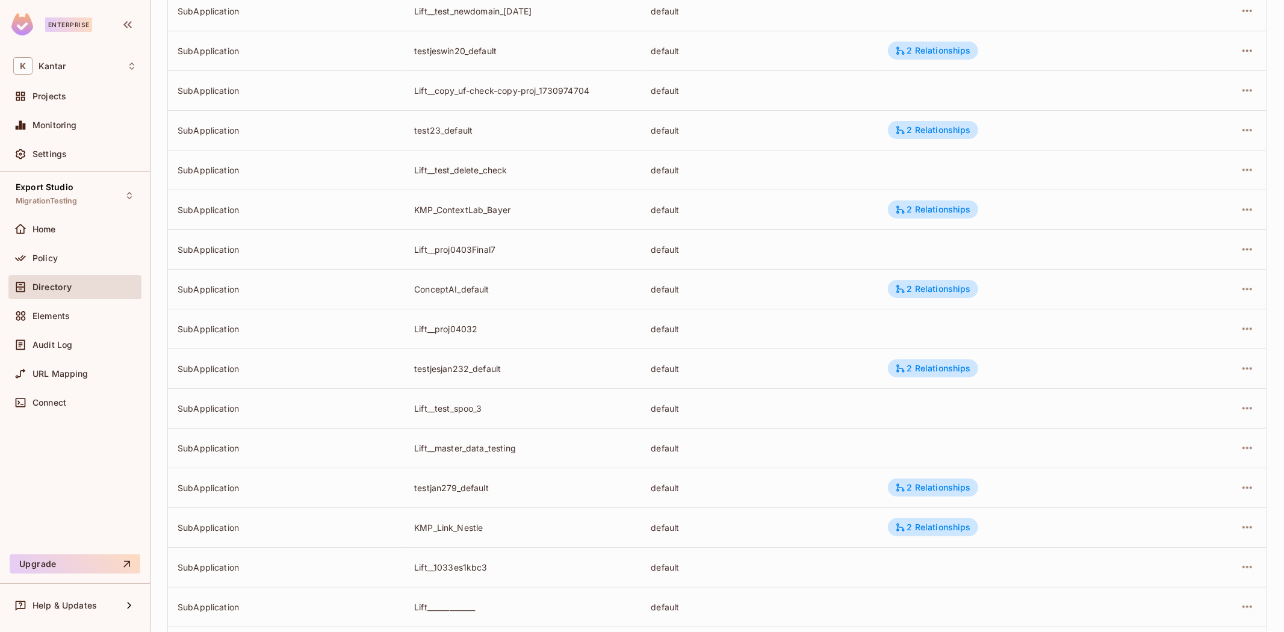
scroll to position [3585, 0]
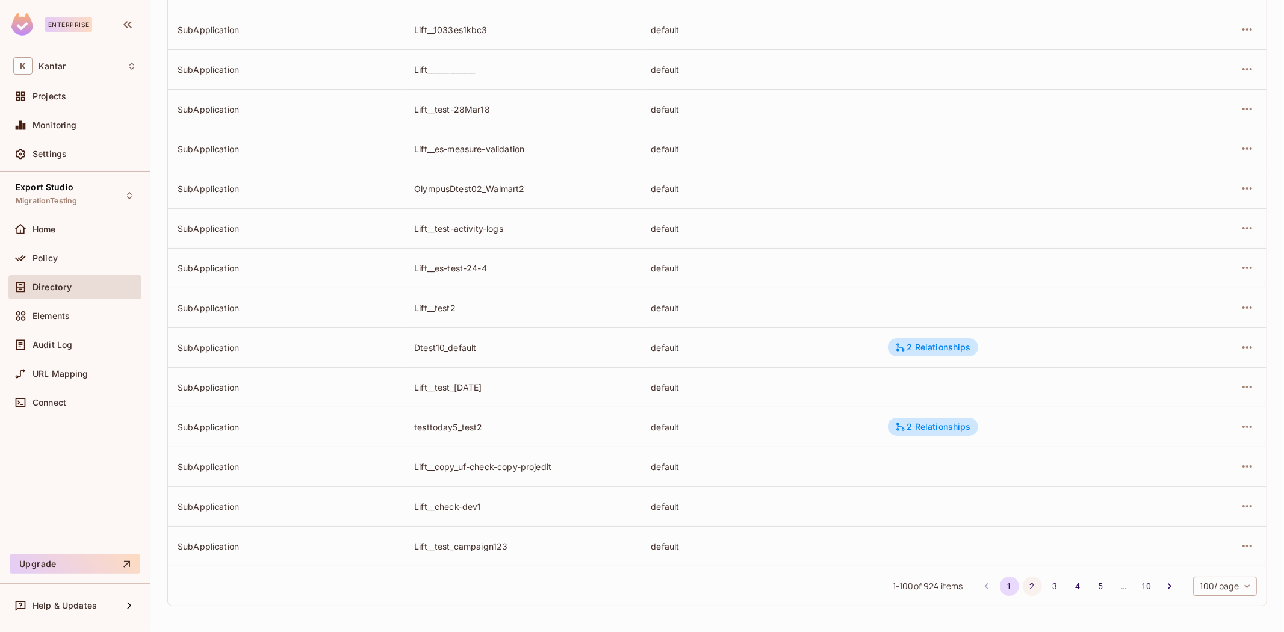
click at [1023, 587] on button "2" at bounding box center [1032, 586] width 19 height 19
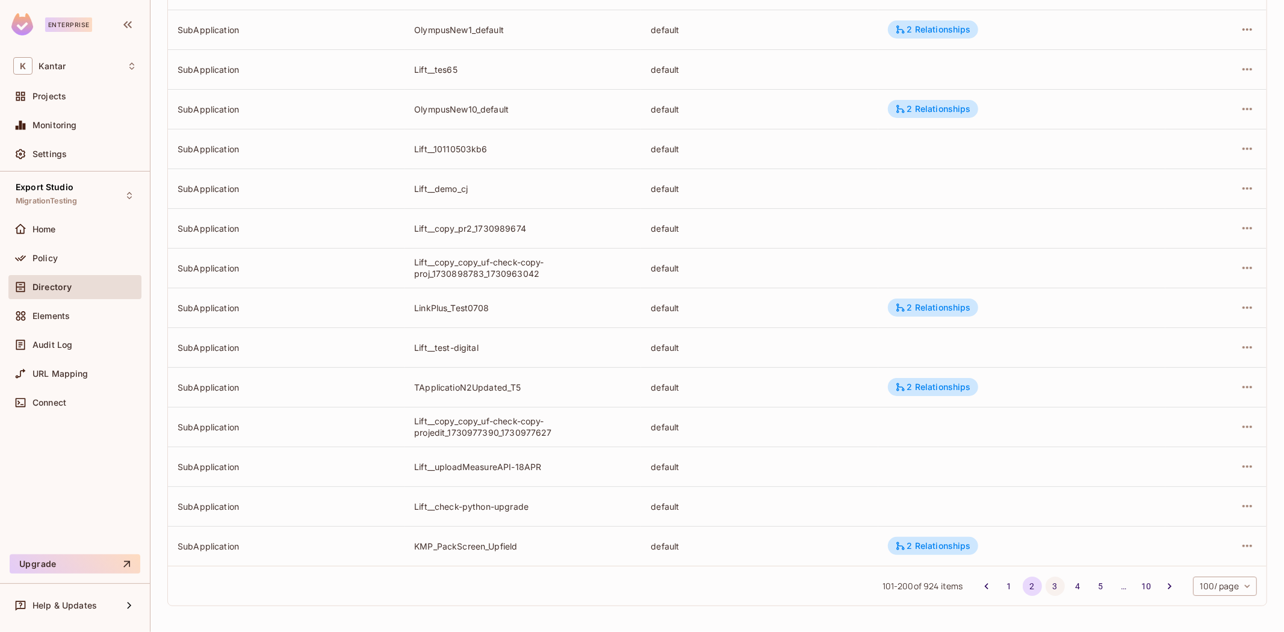
click at [1045, 590] on button "3" at bounding box center [1054, 586] width 19 height 19
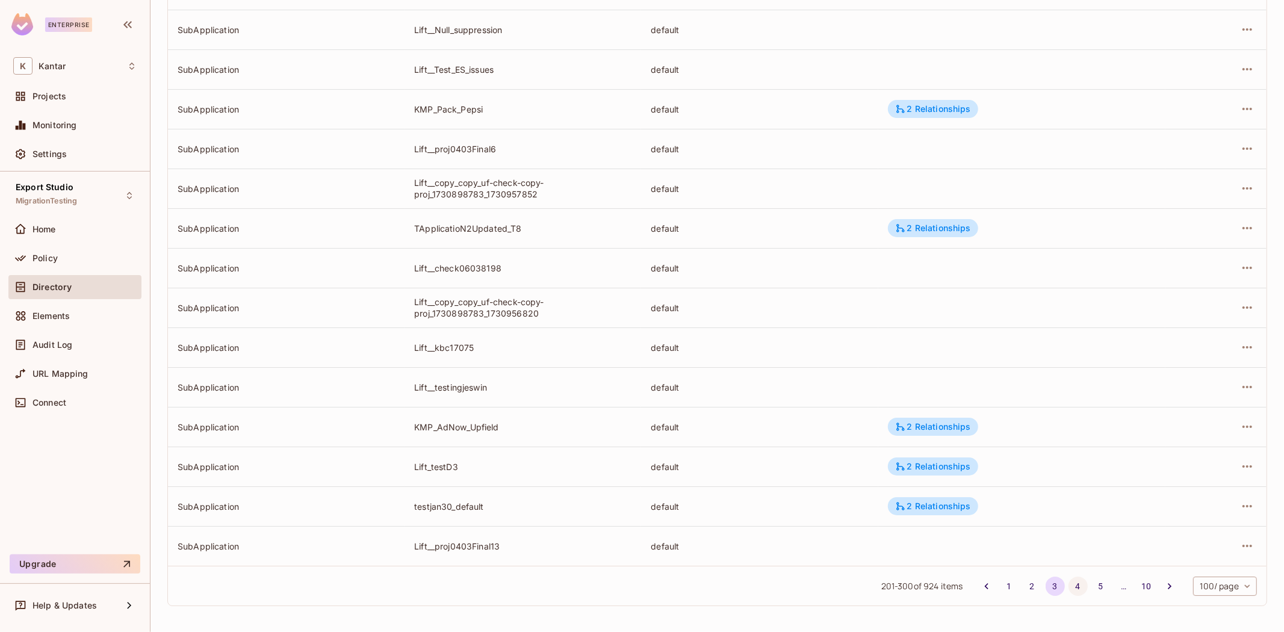
click at [1068, 585] on button "4" at bounding box center [1077, 586] width 19 height 19
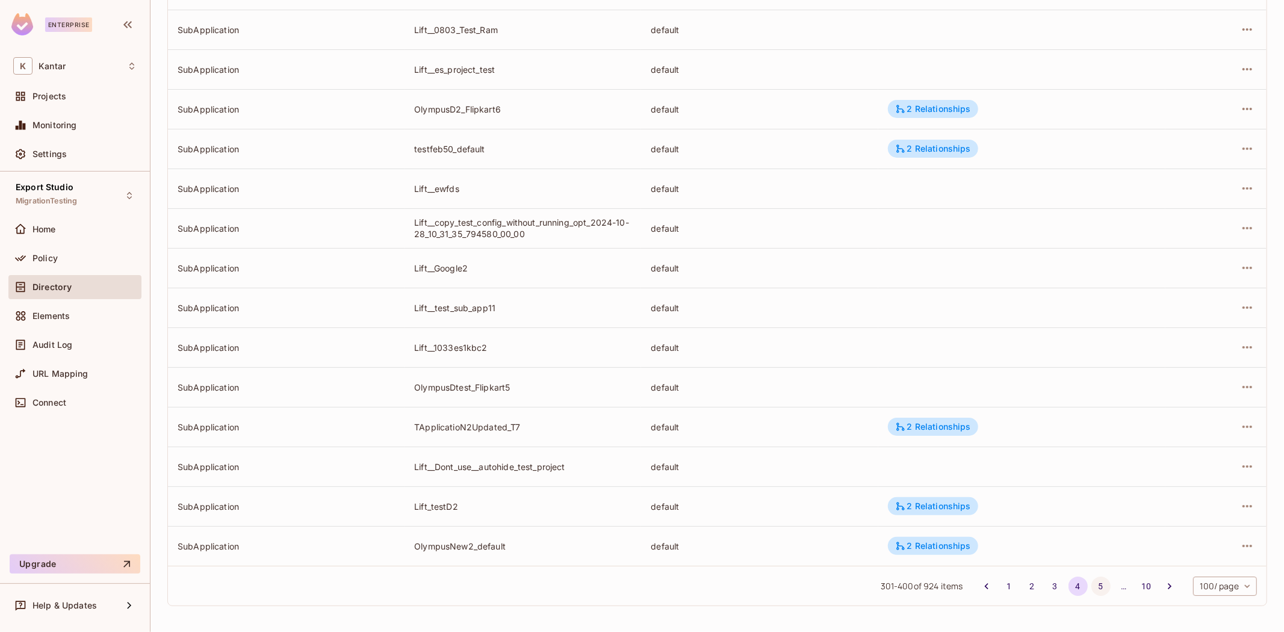
click at [1091, 587] on button "5" at bounding box center [1100, 586] width 19 height 19
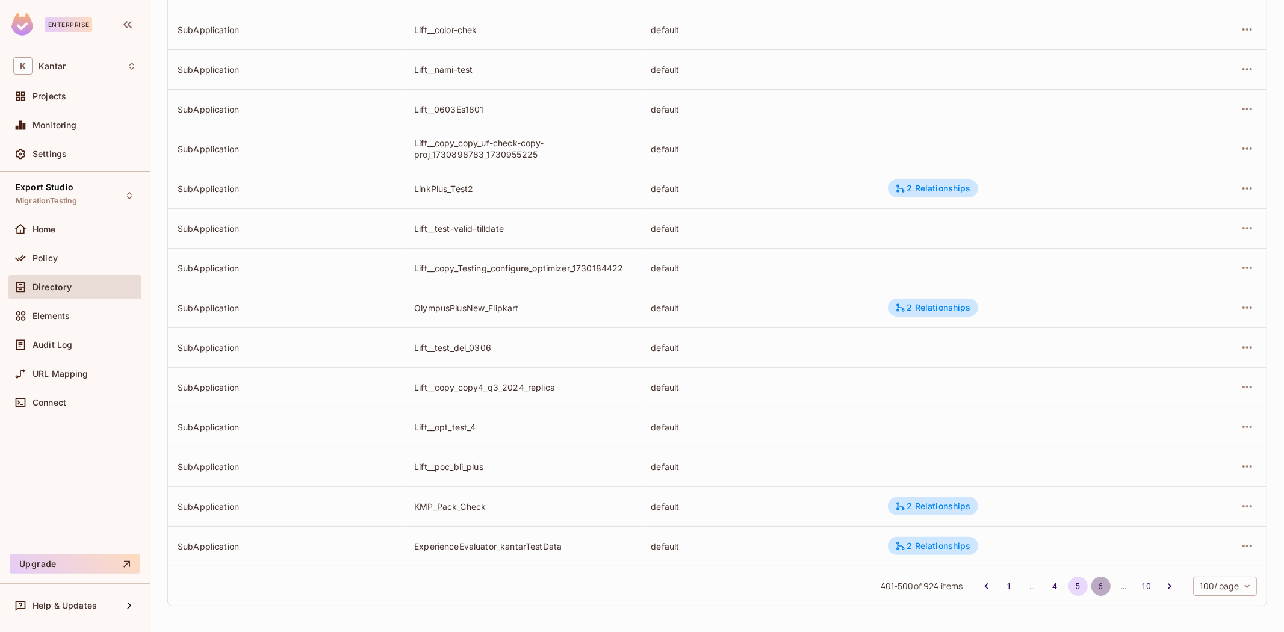
click at [1092, 586] on button "6" at bounding box center [1100, 586] width 19 height 19
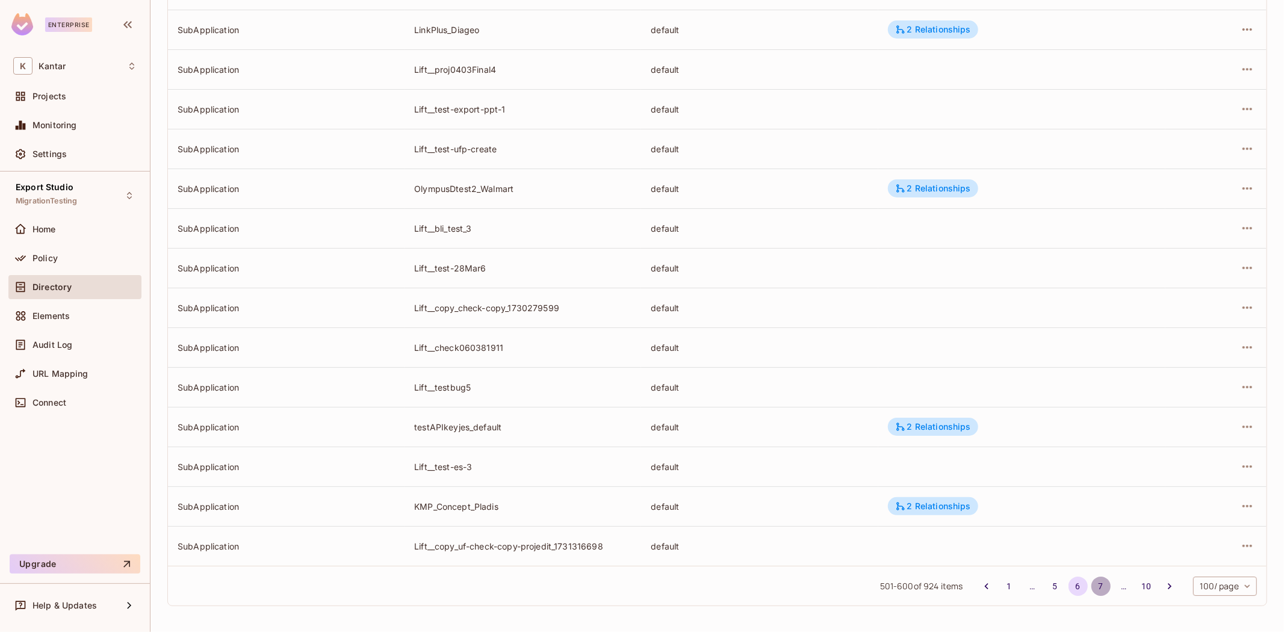
click at [1091, 593] on button "7" at bounding box center [1100, 586] width 19 height 19
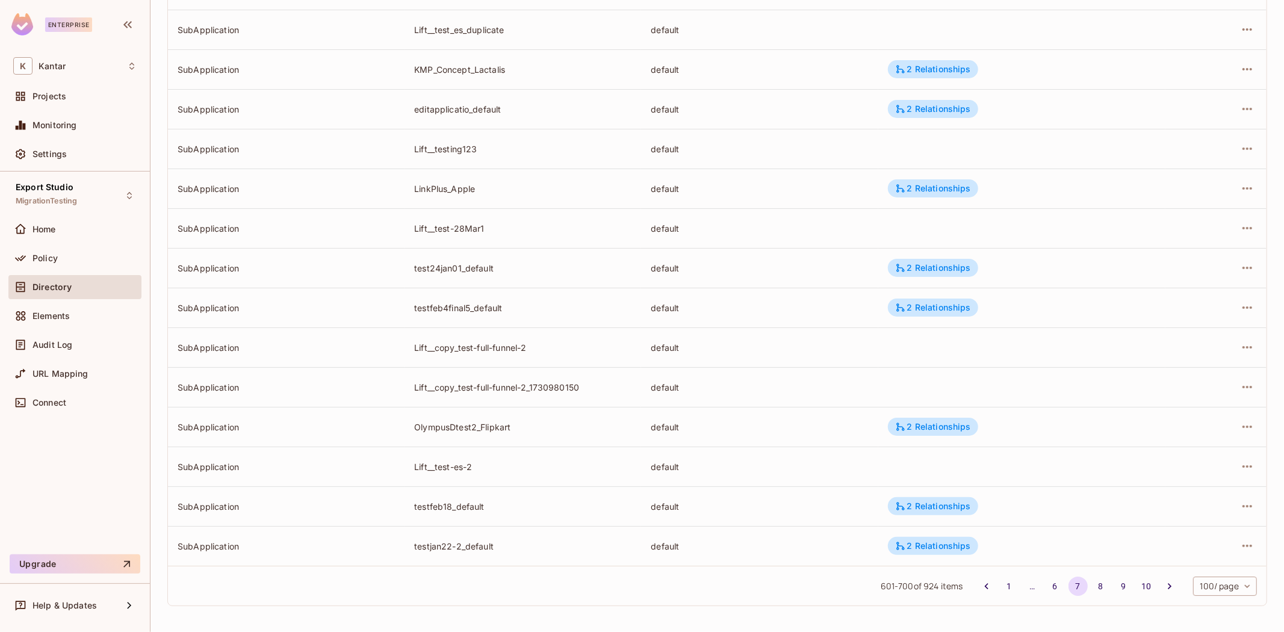
drag, startPoint x: 995, startPoint y: 585, endPoint x: 1009, endPoint y: 400, distance: 185.9
click at [1000, 583] on button "1" at bounding box center [1009, 586] width 19 height 19
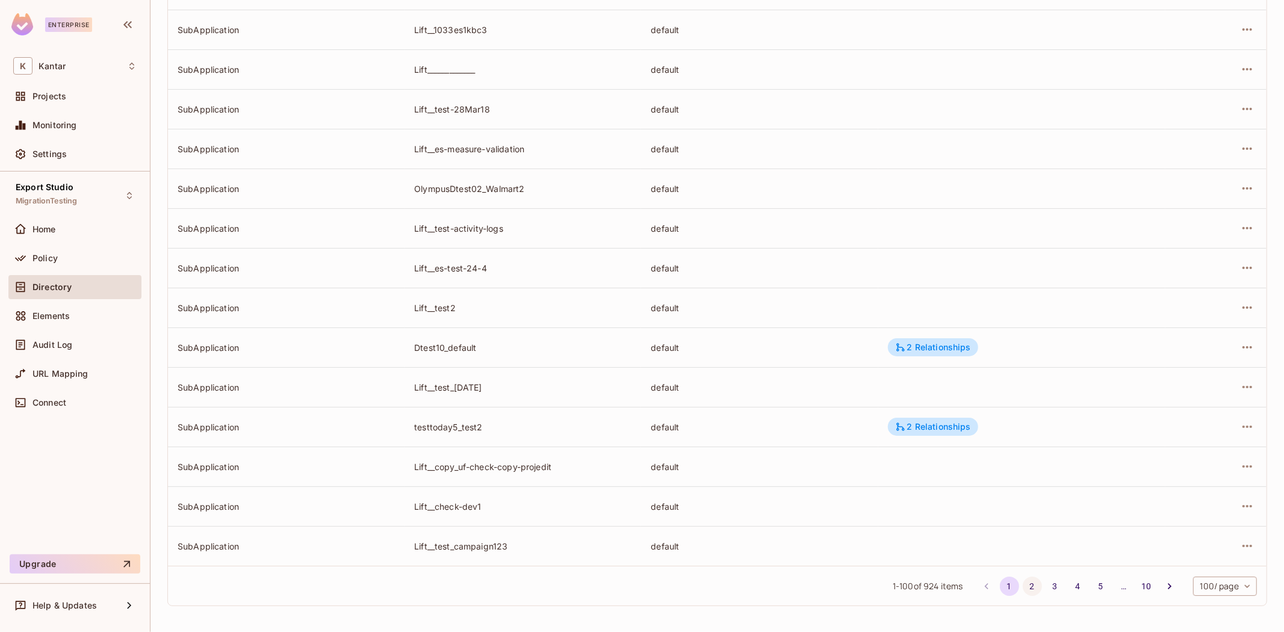
drag, startPoint x: 1070, startPoint y: 46, endPoint x: 1023, endPoint y: 587, distance: 542.5
click at [1023, 592] on button "2" at bounding box center [1032, 586] width 19 height 19
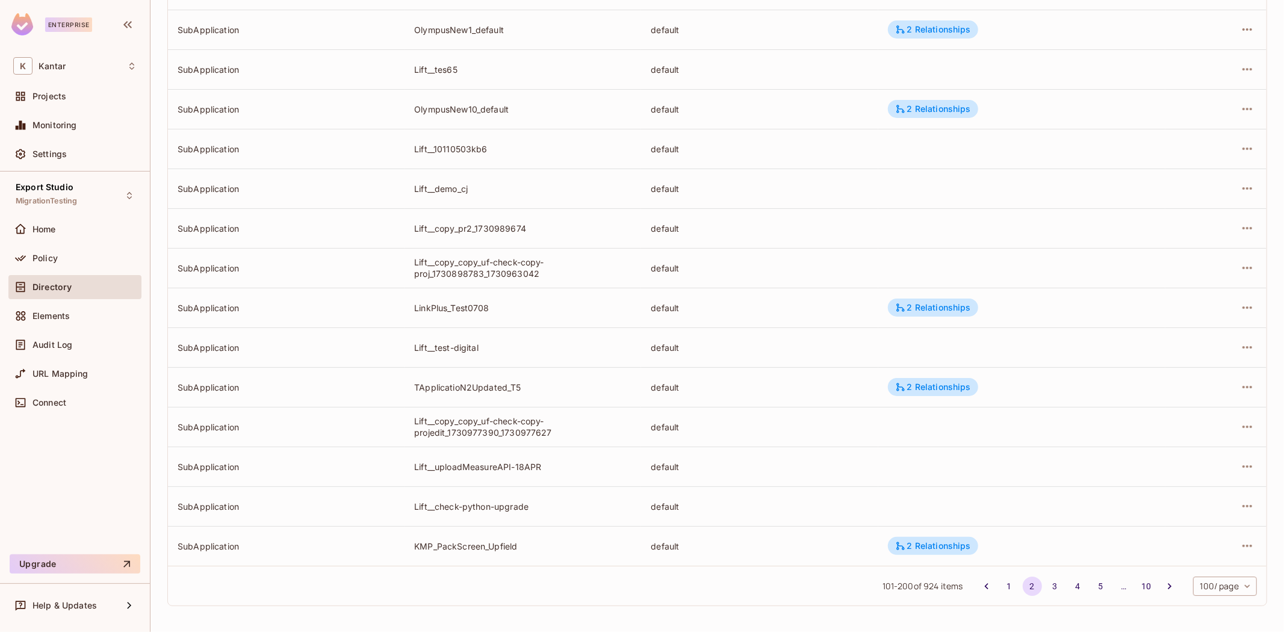
click at [1023, 587] on button "2" at bounding box center [1032, 586] width 19 height 19
drag, startPoint x: 1048, startPoint y: 586, endPoint x: 1041, endPoint y: 595, distance: 10.7
click at [1047, 587] on button "3" at bounding box center [1054, 586] width 19 height 19
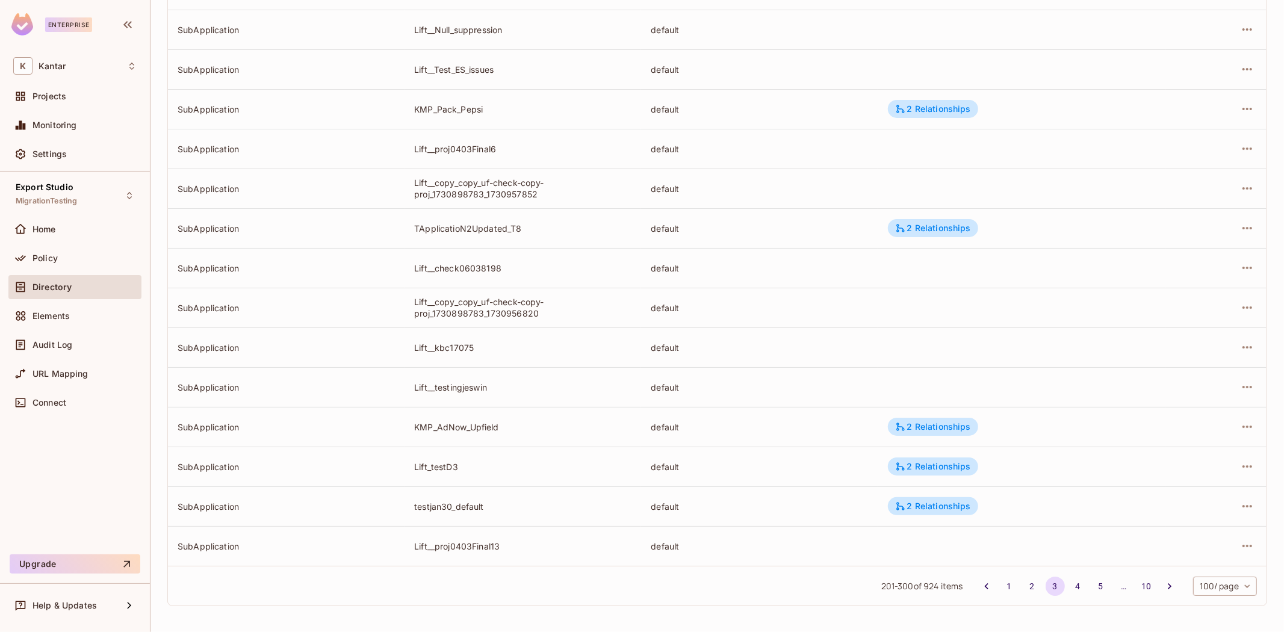
click at [1066, 570] on div "201 - 300 of 924 items 1 2 3 4 5 … 10 100 / page *** ​" at bounding box center [717, 586] width 1098 height 40
click at [1070, 581] on button "4" at bounding box center [1077, 586] width 19 height 19
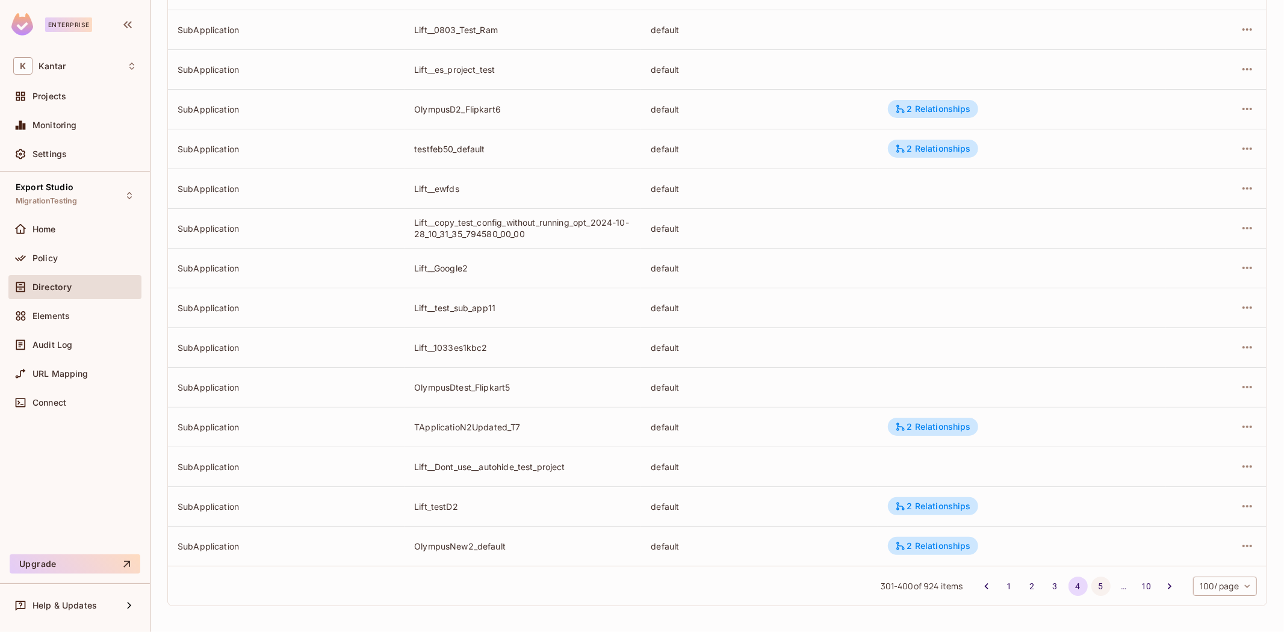
click at [1091, 580] on button "5" at bounding box center [1100, 586] width 19 height 19
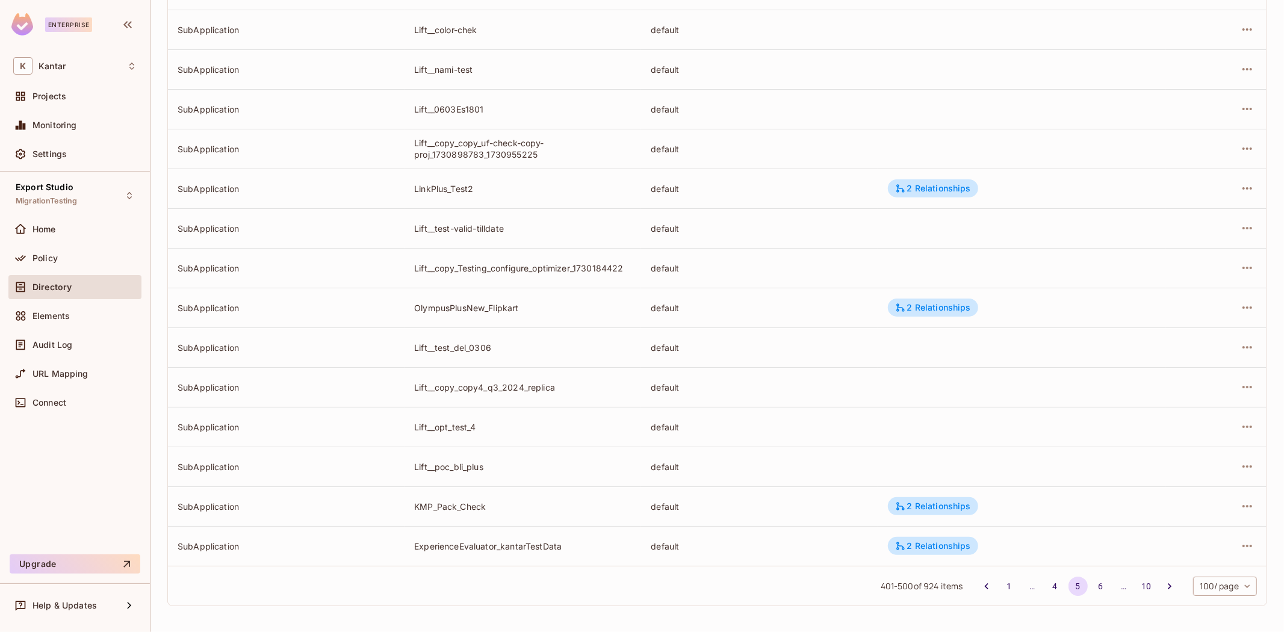
scroll to position [438, 0]
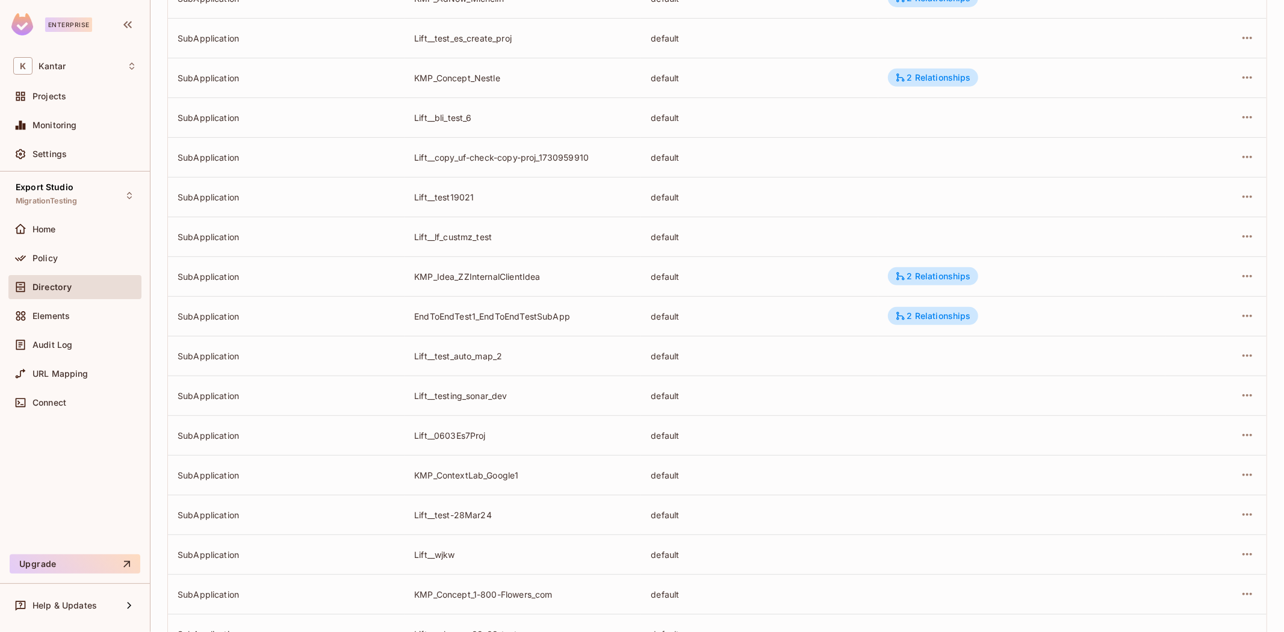
click at [1225, 312] on div at bounding box center [1216, 315] width 82 height 19
click at [1240, 311] on icon "button" at bounding box center [1247, 316] width 14 height 14
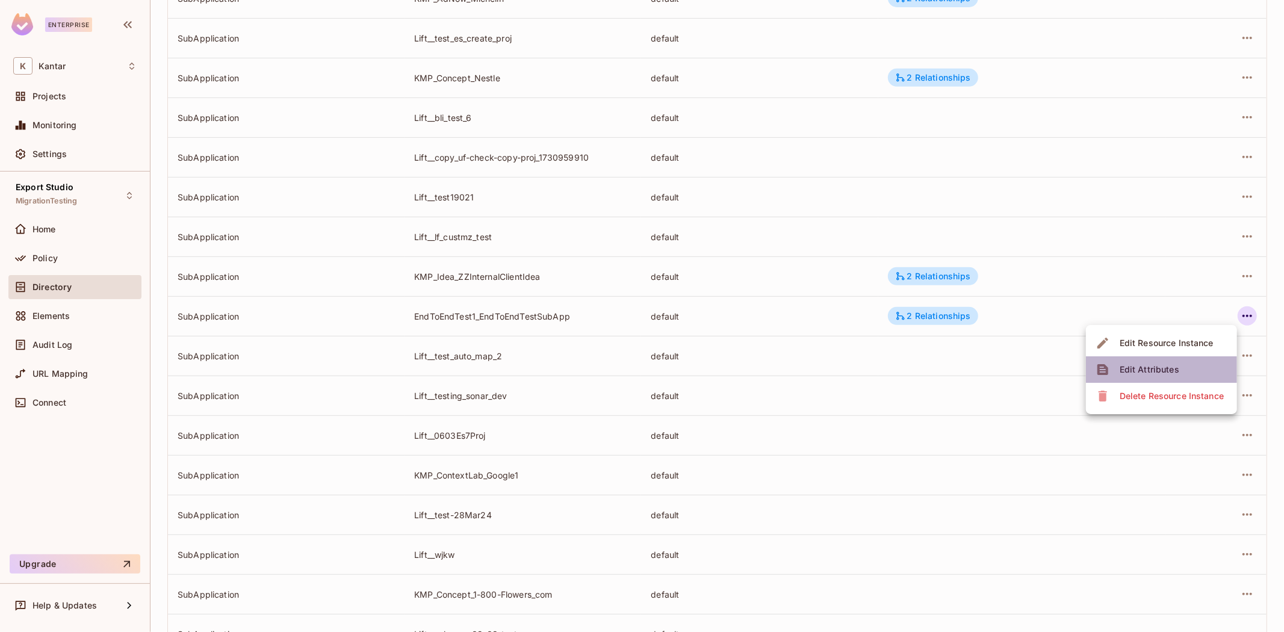
click at [1166, 364] on div "Edit Attributes" at bounding box center [1149, 370] width 60 height 12
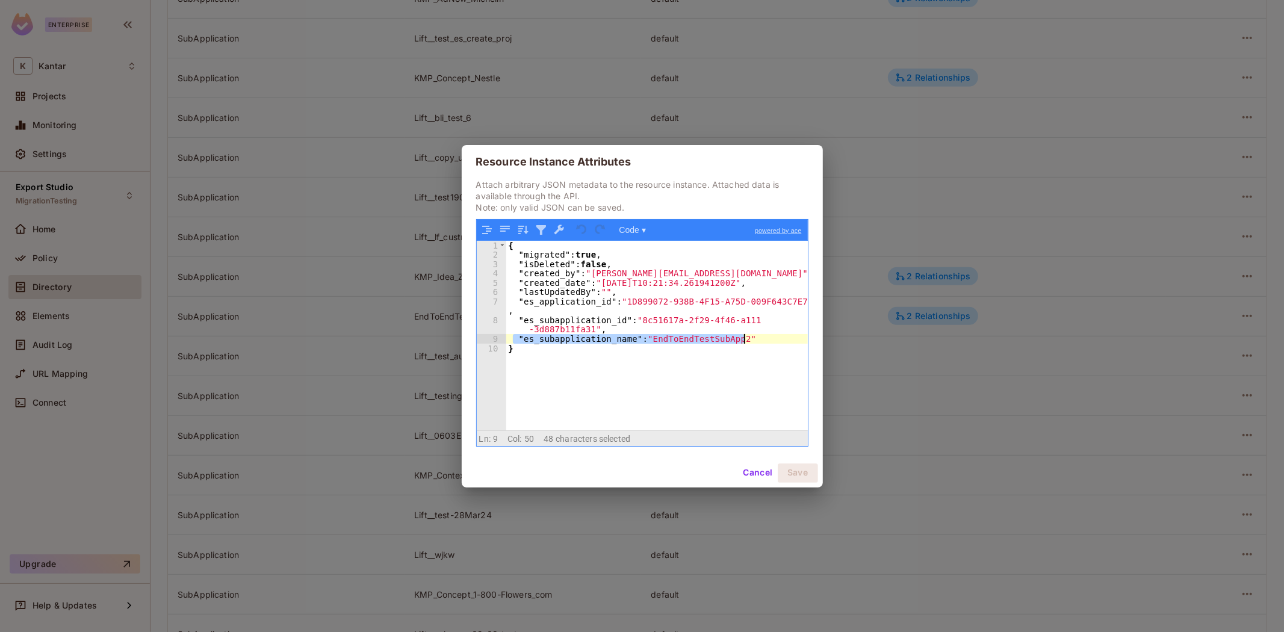
drag, startPoint x: 515, startPoint y: 335, endPoint x: 778, endPoint y: 335, distance: 263.6
click at [778, 335] on div "{ "migrated" : true , "isDeleted" : false , "created_by" : "[PERSON_NAME][EMAIL…" at bounding box center [657, 345] width 302 height 208
click at [752, 466] on button "Cancel" at bounding box center [757, 472] width 39 height 19
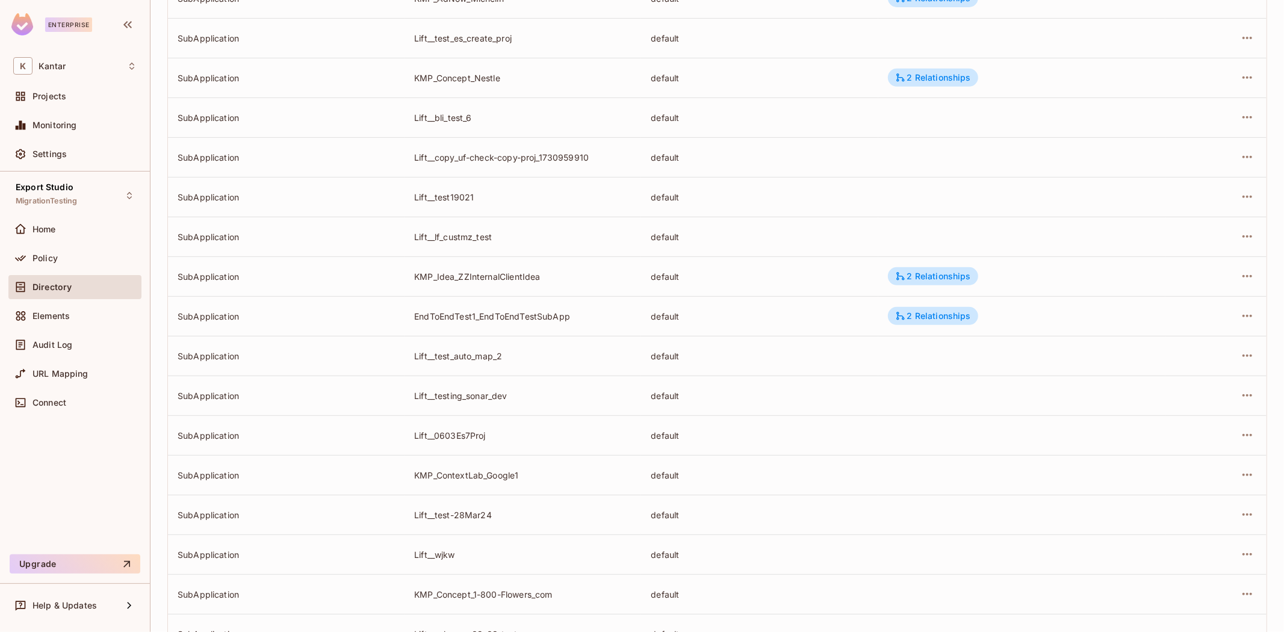
scroll to position [0, 0]
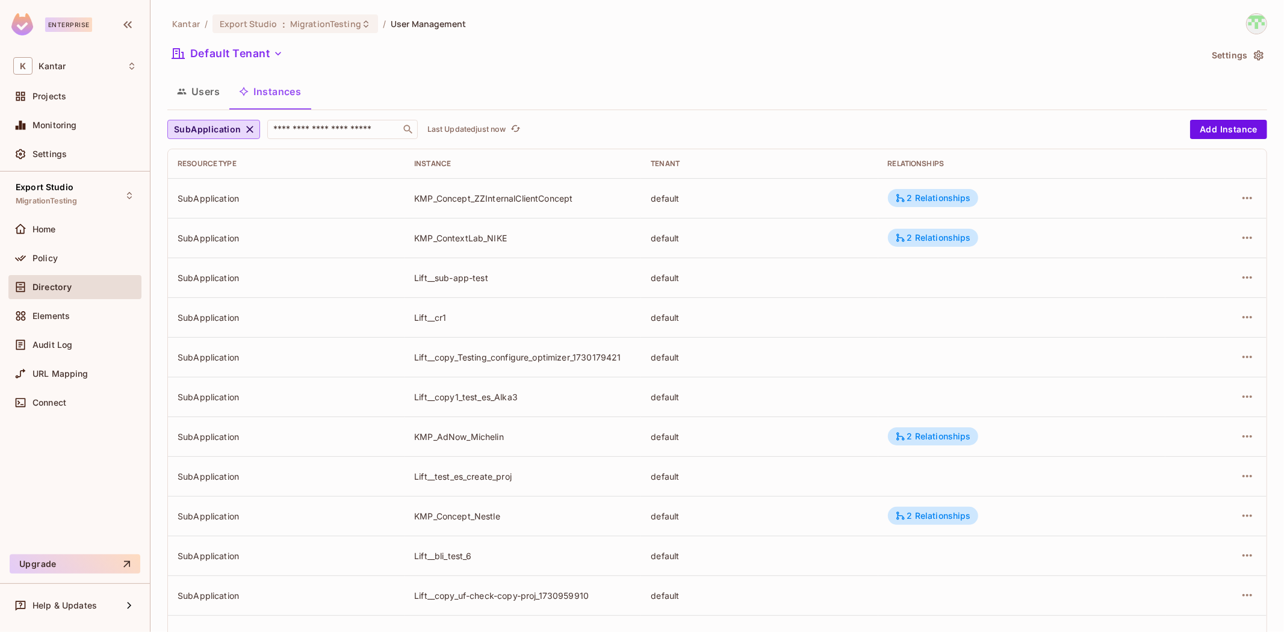
click at [189, 96] on button "Users" at bounding box center [198, 91] width 62 height 30
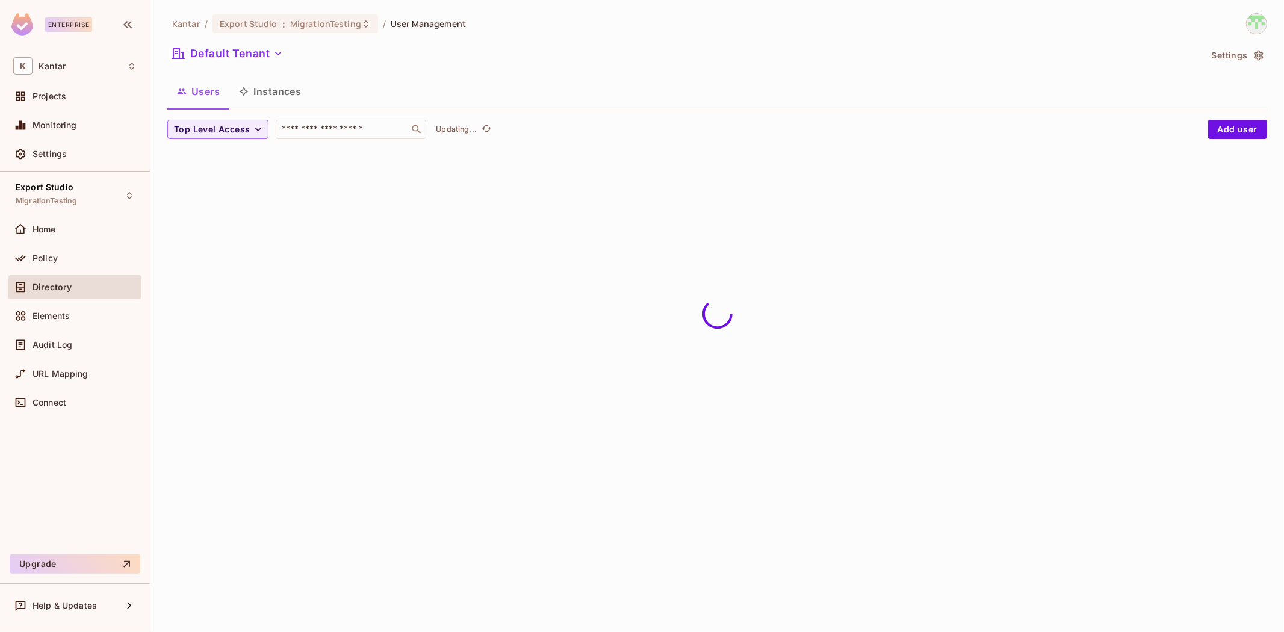
click at [273, 100] on button "Instances" at bounding box center [269, 91] width 81 height 30
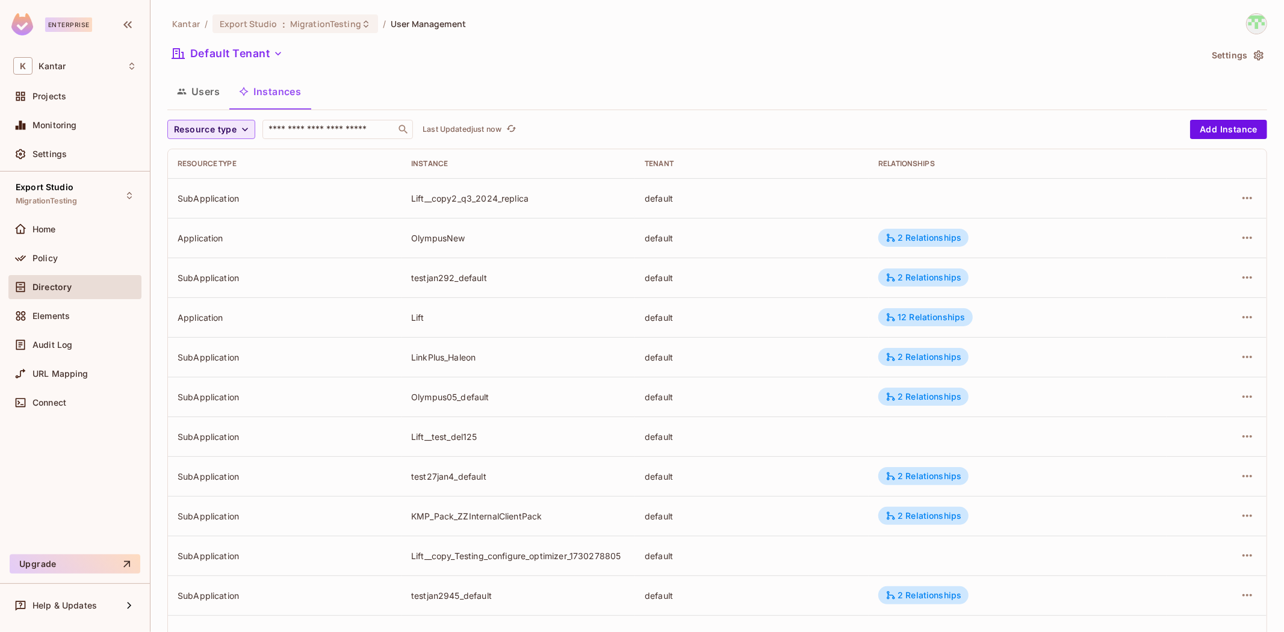
click at [239, 129] on icon "button" at bounding box center [245, 129] width 12 height 12
click at [214, 196] on ul "Application SubApplication" at bounding box center [207, 169] width 81 height 61
drag, startPoint x: 237, startPoint y: 183, endPoint x: 308, endPoint y: 199, distance: 72.9
click at [237, 185] on span "SubApplication" at bounding box center [207, 182] width 61 height 11
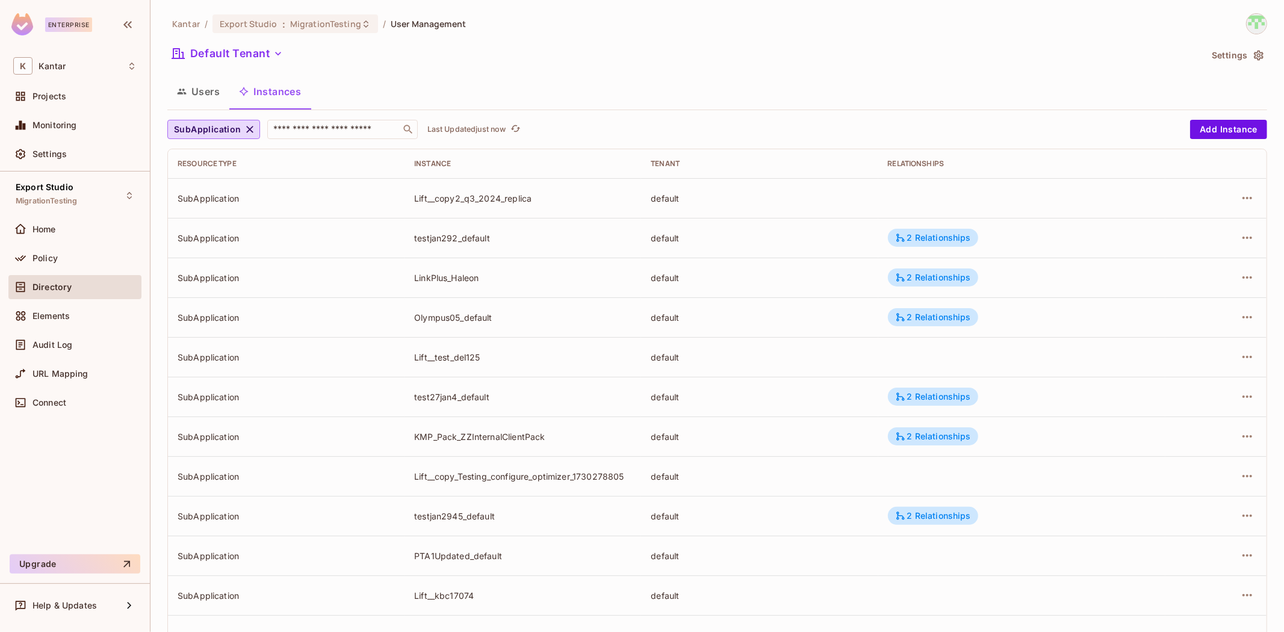
scroll to position [209, 0]
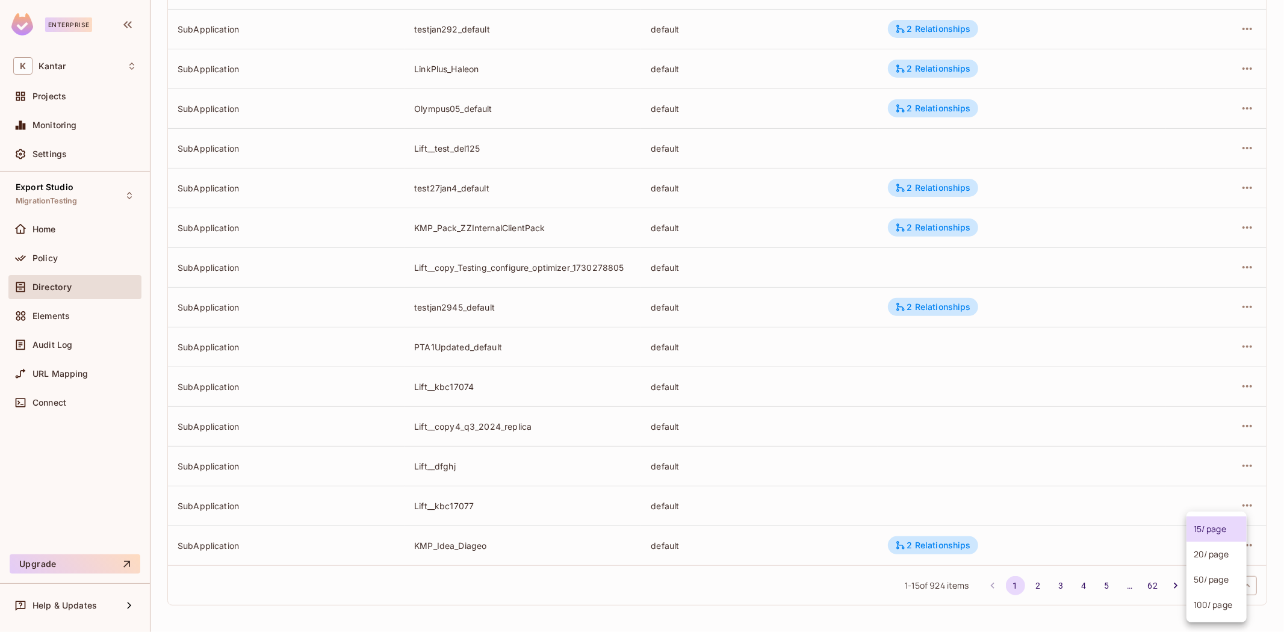
drag, startPoint x: 1222, startPoint y: 575, endPoint x: 1210, endPoint y: 596, distance: 24.6
click at [1222, 576] on body "Enterprise K Kantar Projects Monitoring Settings Export Studio MigrationTesting…" at bounding box center [642, 316] width 1284 height 632
drag, startPoint x: 1210, startPoint y: 596, endPoint x: 1196, endPoint y: 599, distance: 14.1
click at [1206, 599] on li "100 / page" at bounding box center [1216, 604] width 60 height 25
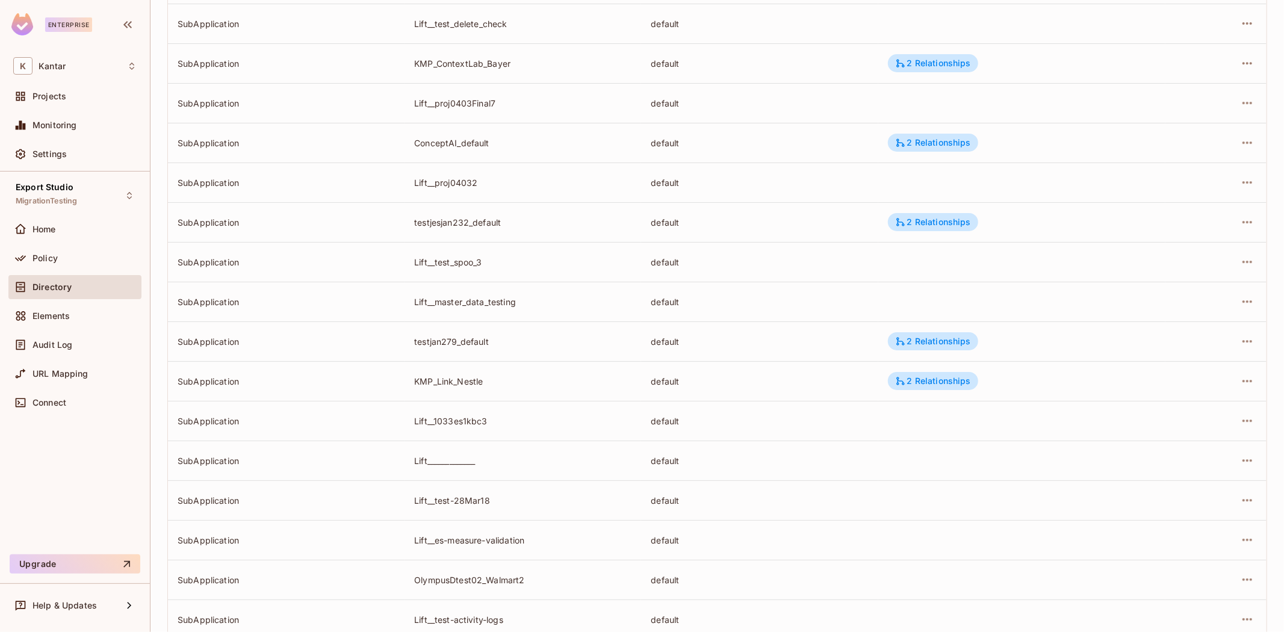
scroll to position [3585, 0]
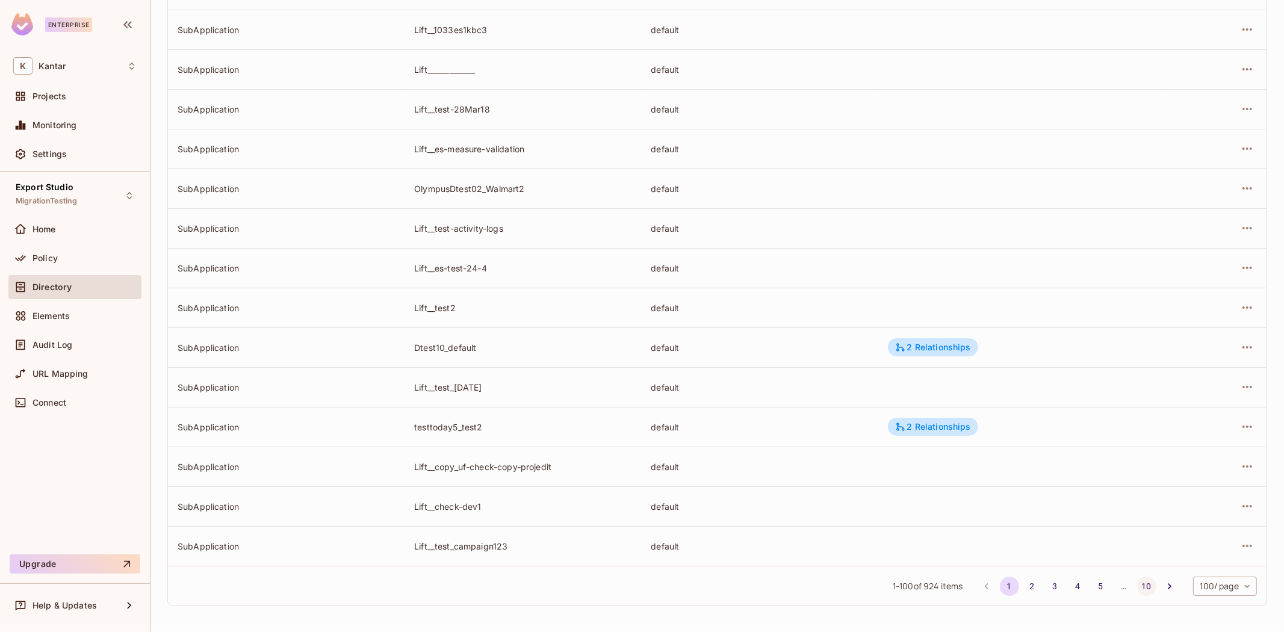
click at [1138, 587] on button "10" at bounding box center [1146, 586] width 19 height 19
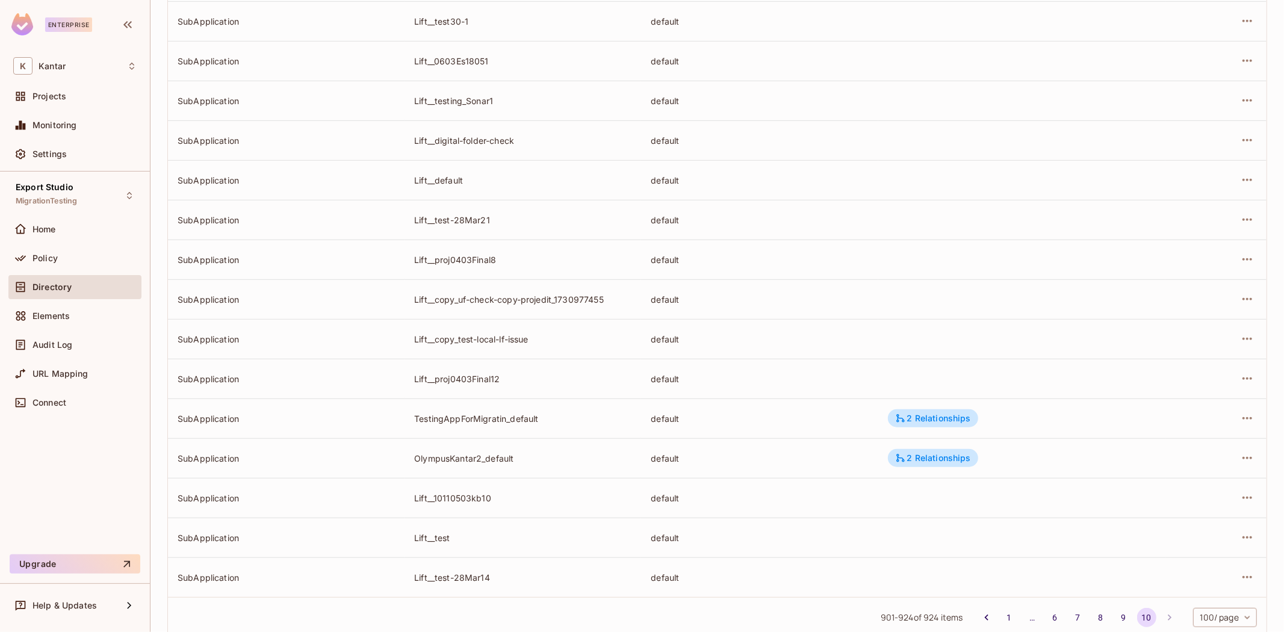
scroll to position [566, 0]
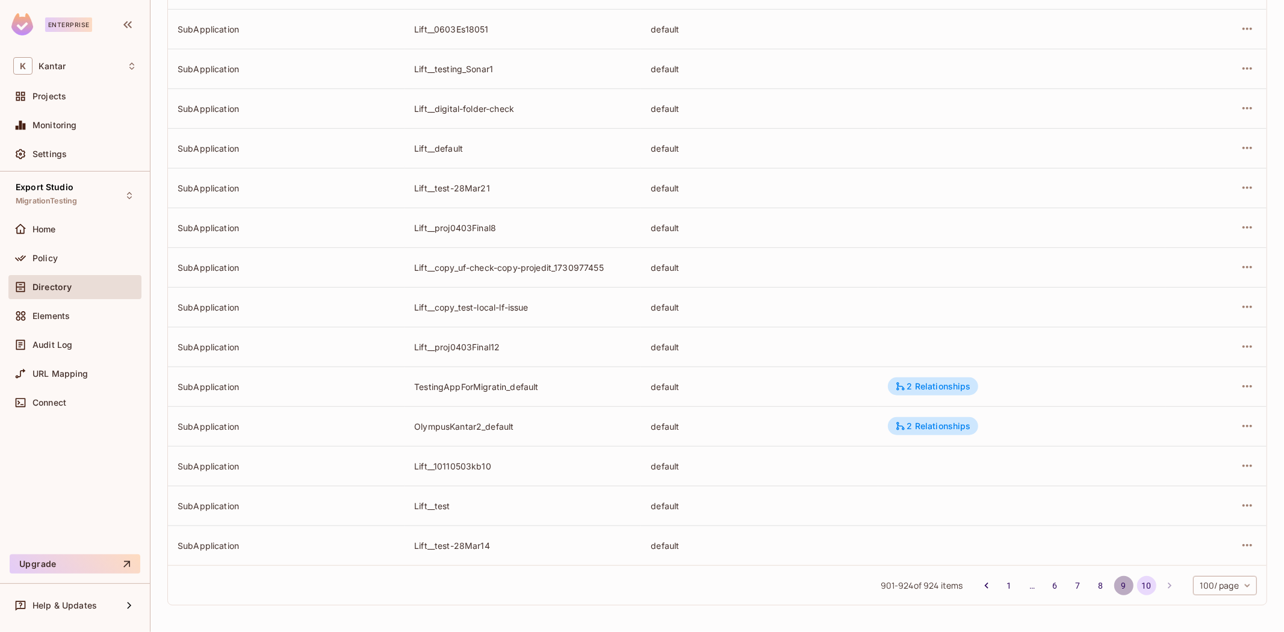
click at [1114, 589] on button "9" at bounding box center [1123, 585] width 19 height 19
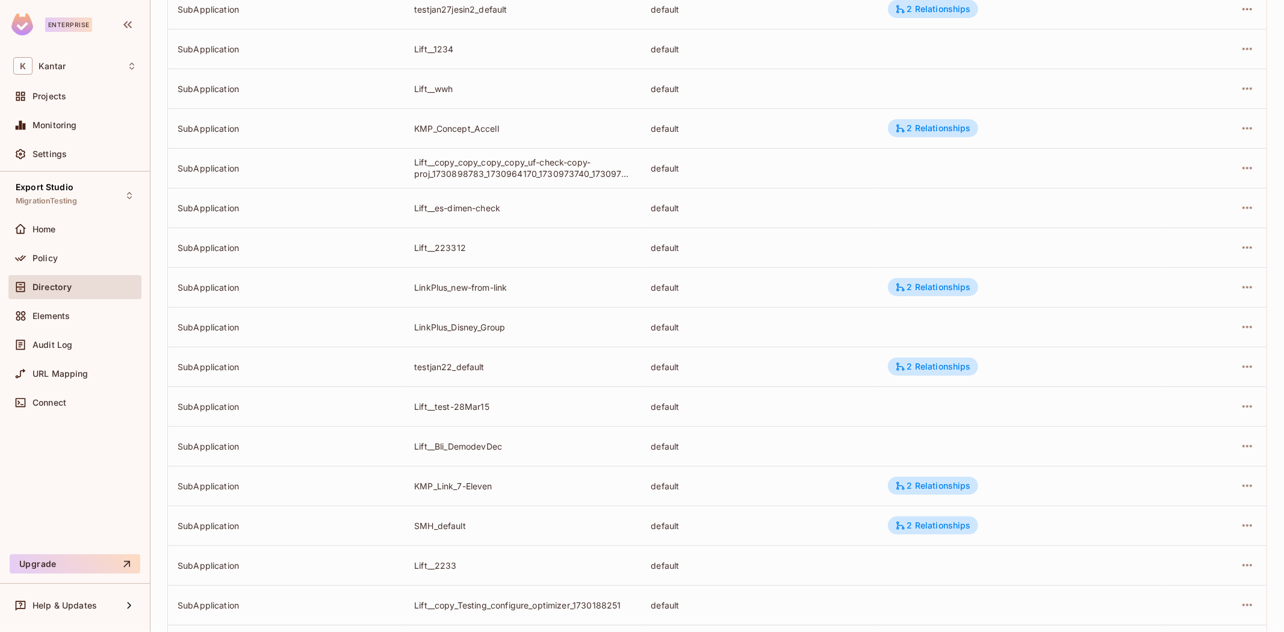
scroll to position [3585, 0]
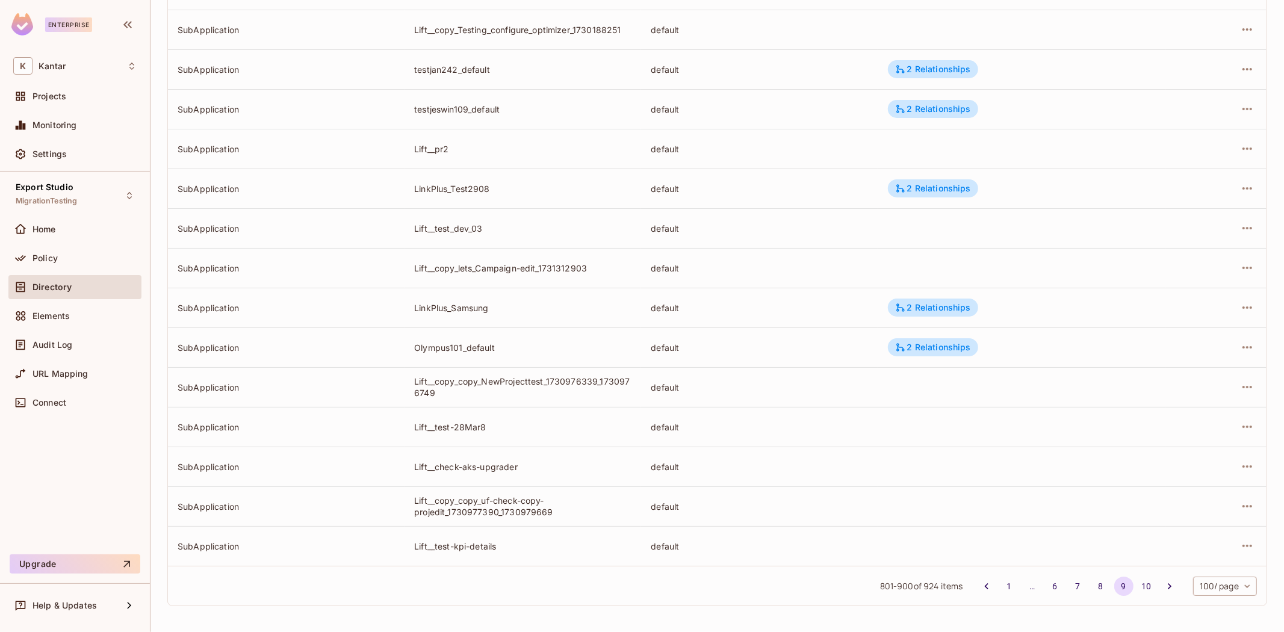
click at [1094, 582] on button "8" at bounding box center [1100, 586] width 19 height 19
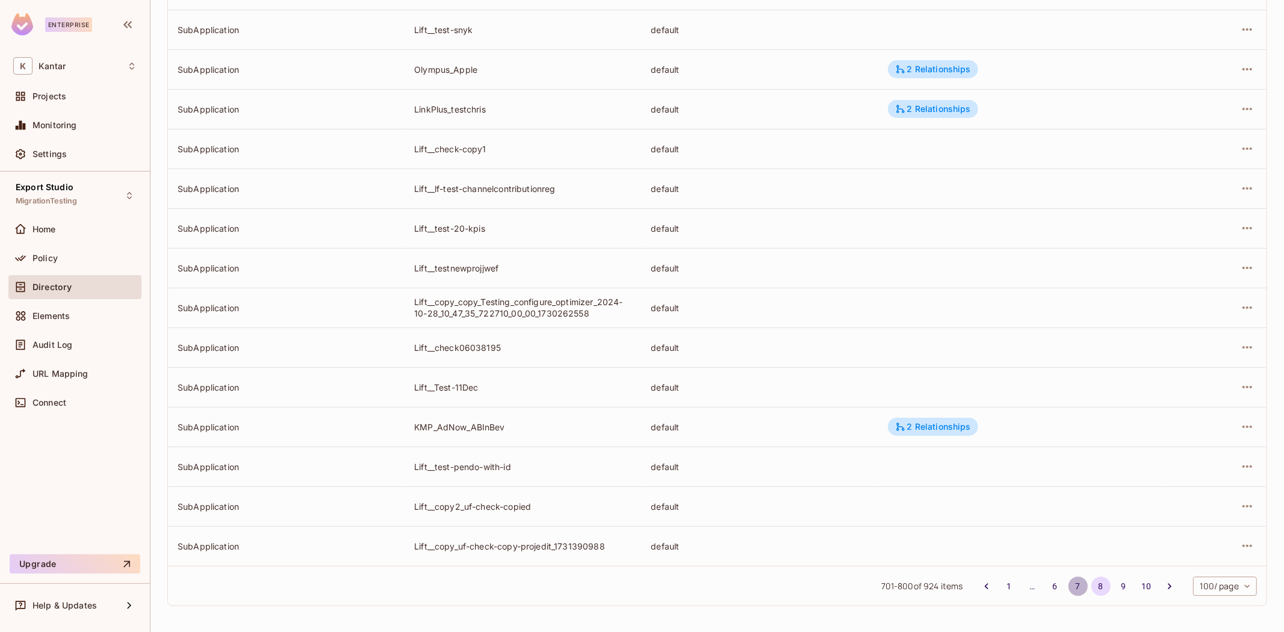
drag, startPoint x: 1063, startPoint y: 590, endPoint x: 1055, endPoint y: 551, distance: 40.6
click at [1068, 586] on button "7" at bounding box center [1077, 586] width 19 height 19
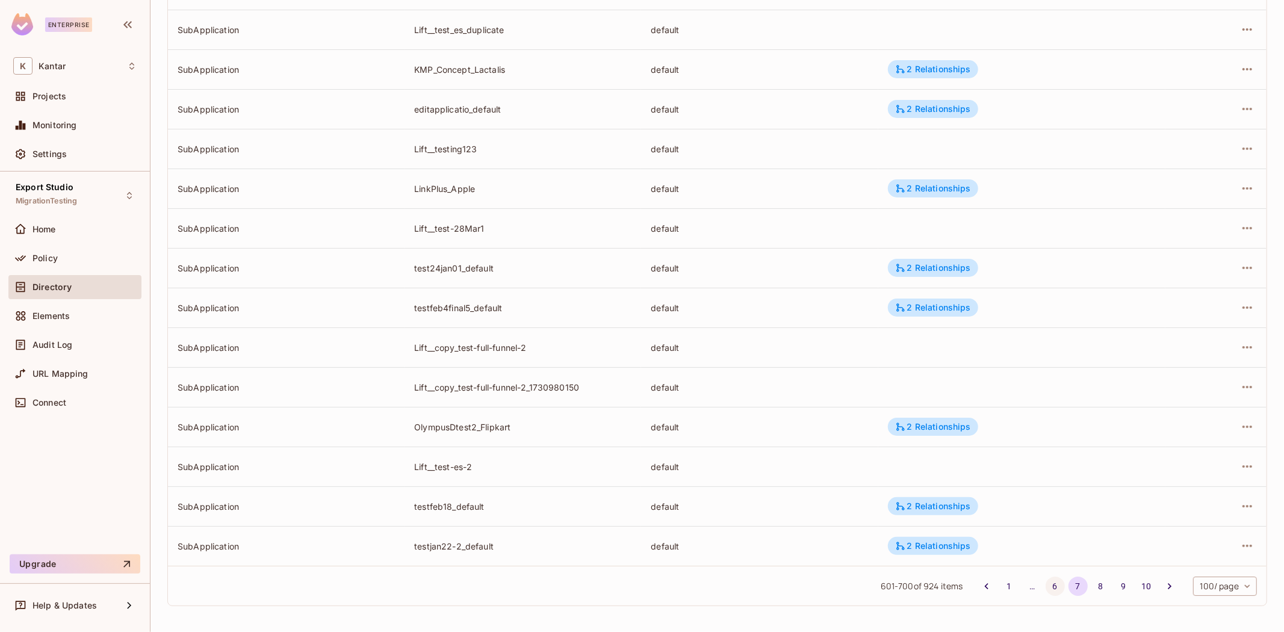
click at [1045, 584] on button "6" at bounding box center [1054, 586] width 19 height 19
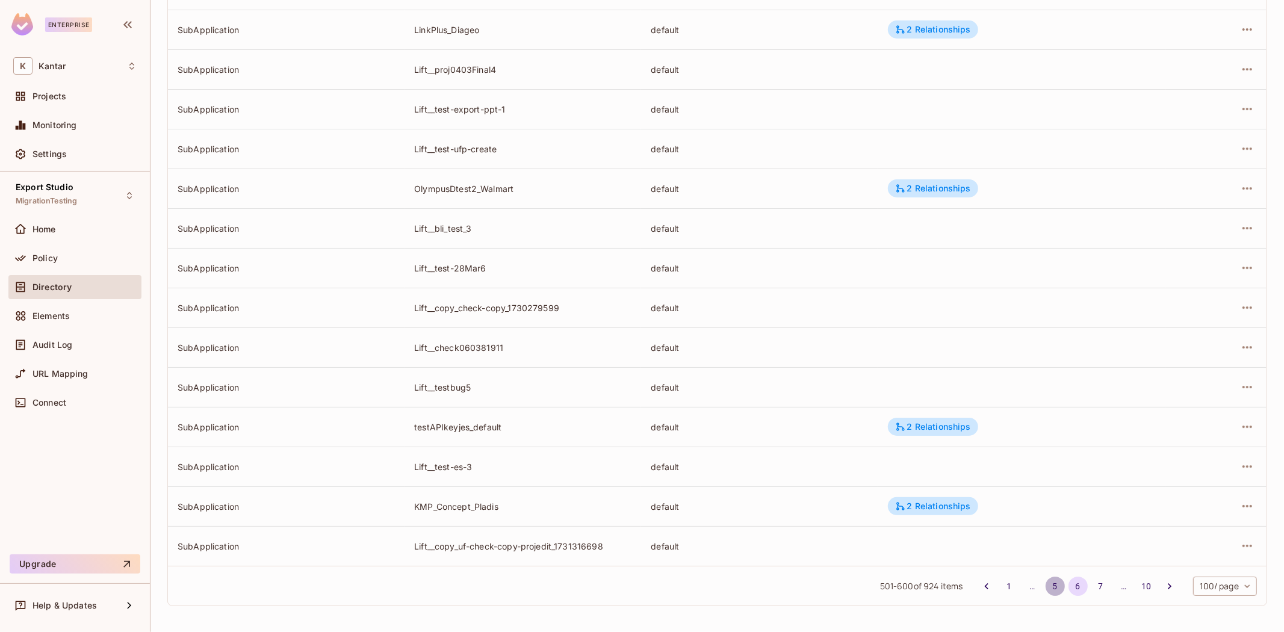
drag, startPoint x: 1046, startPoint y: 587, endPoint x: 1044, endPoint y: 486, distance: 100.5
click at [1045, 589] on button "5" at bounding box center [1054, 586] width 19 height 19
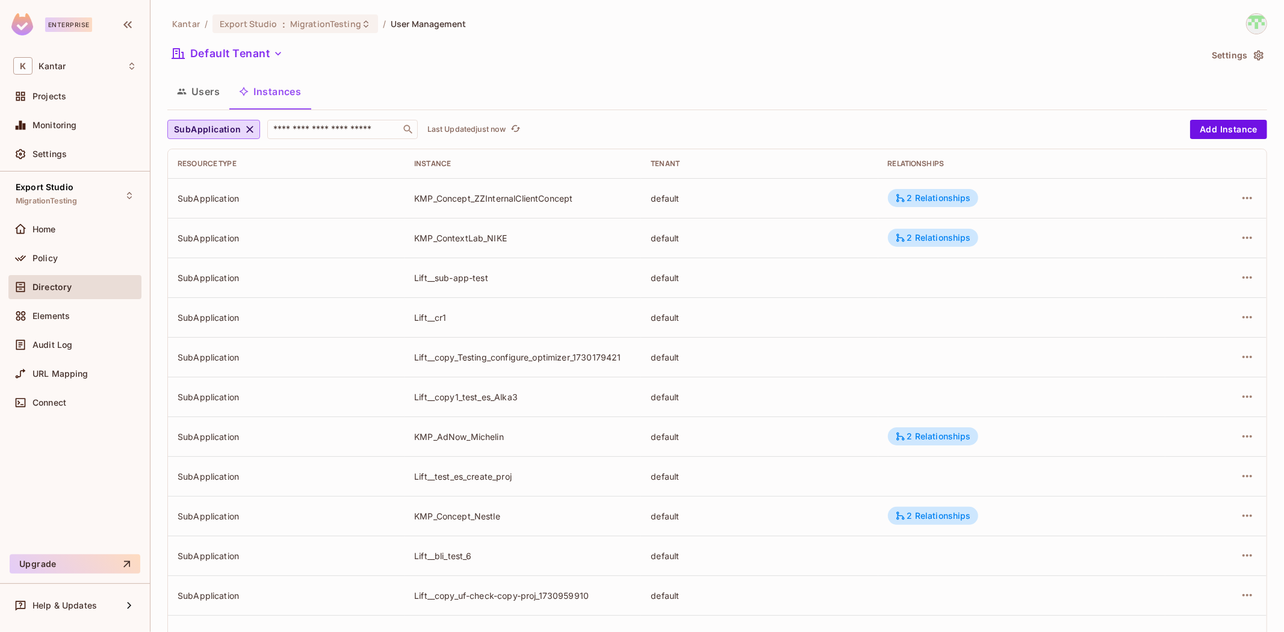
scroll to position [438, 0]
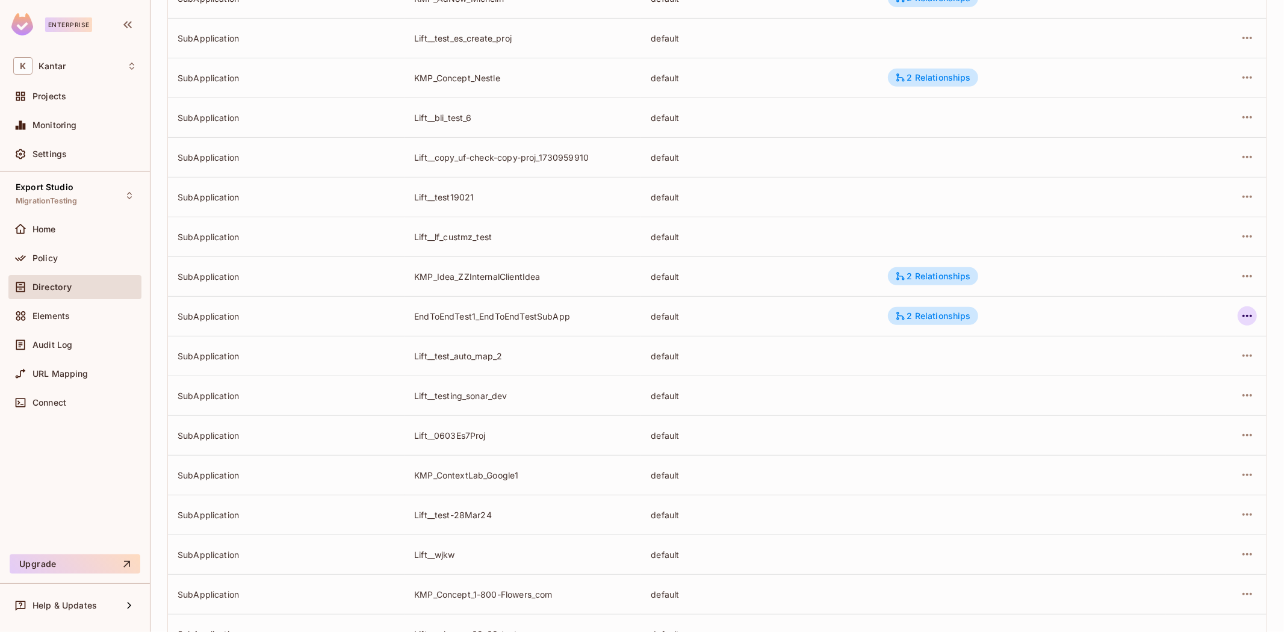
click at [1242, 316] on icon "button" at bounding box center [1247, 316] width 10 height 2
click at [1166, 370] on div "Edit Attributes" at bounding box center [1149, 370] width 60 height 12
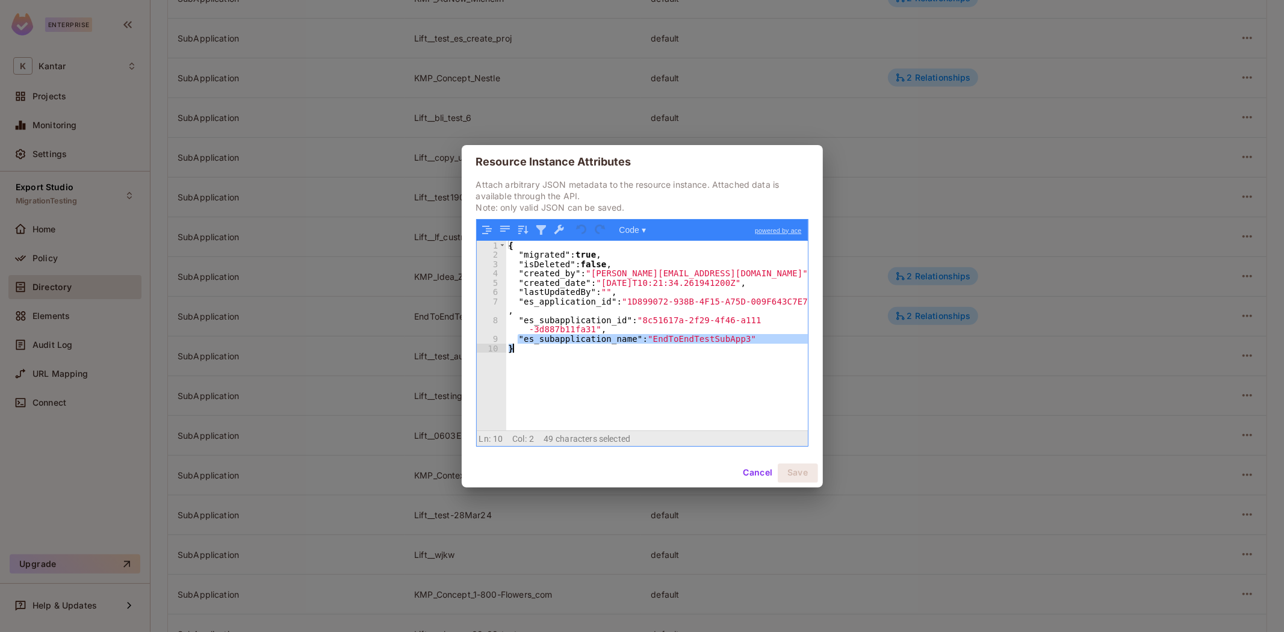
click at [763, 344] on div "1 2 3 4 5 6 7 8 9 10 { "migrated" : true , "isDeleted" : false , "created_by" :…" at bounding box center [642, 336] width 331 height 190
drag, startPoint x: 759, startPoint y: 344, endPoint x: 743, endPoint y: 468, distance: 125.0
click at [743, 468] on button "Cancel" at bounding box center [757, 472] width 39 height 19
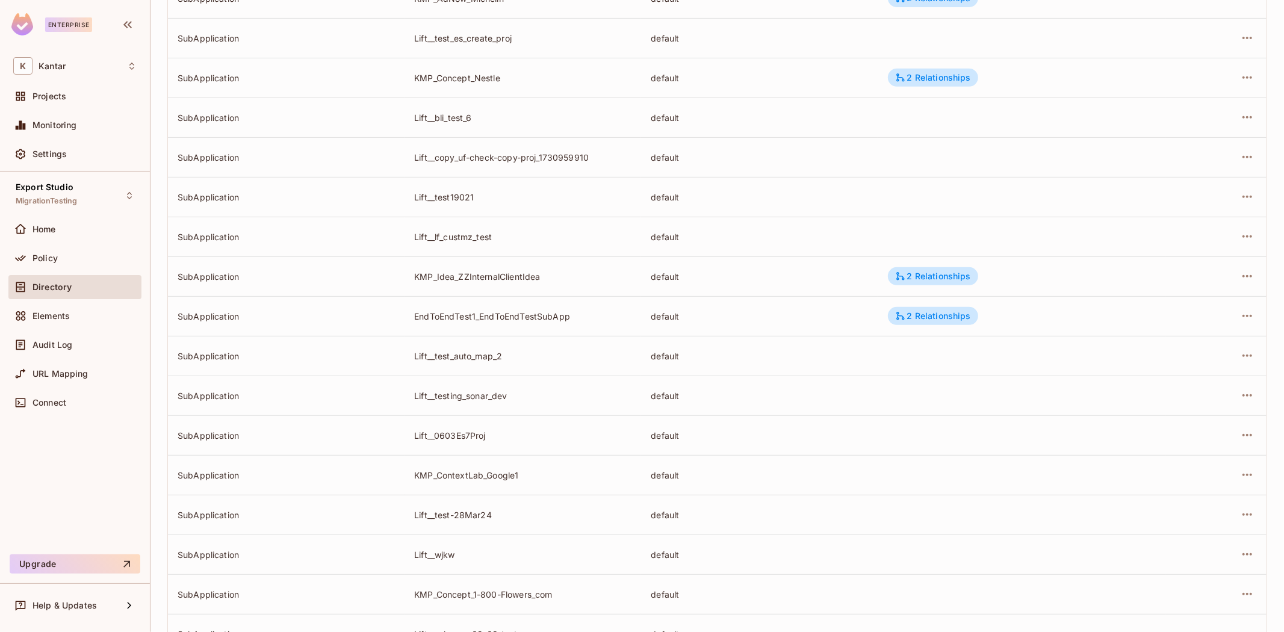
drag, startPoint x: 638, startPoint y: 321, endPoint x: 501, endPoint y: 309, distance: 137.2
click at [636, 321] on tr "SubApplication EndToEndTest1_EndToEndTestSubApp default 2 Relationships" at bounding box center [717, 316] width 1098 height 40
drag, startPoint x: 407, startPoint y: 323, endPoint x: 474, endPoint y: 312, distance: 67.8
click at [474, 314] on td "EndToEndTest1_EndToEndTestSubApp" at bounding box center [522, 316] width 237 height 40
copy div "EndToEndTest1"
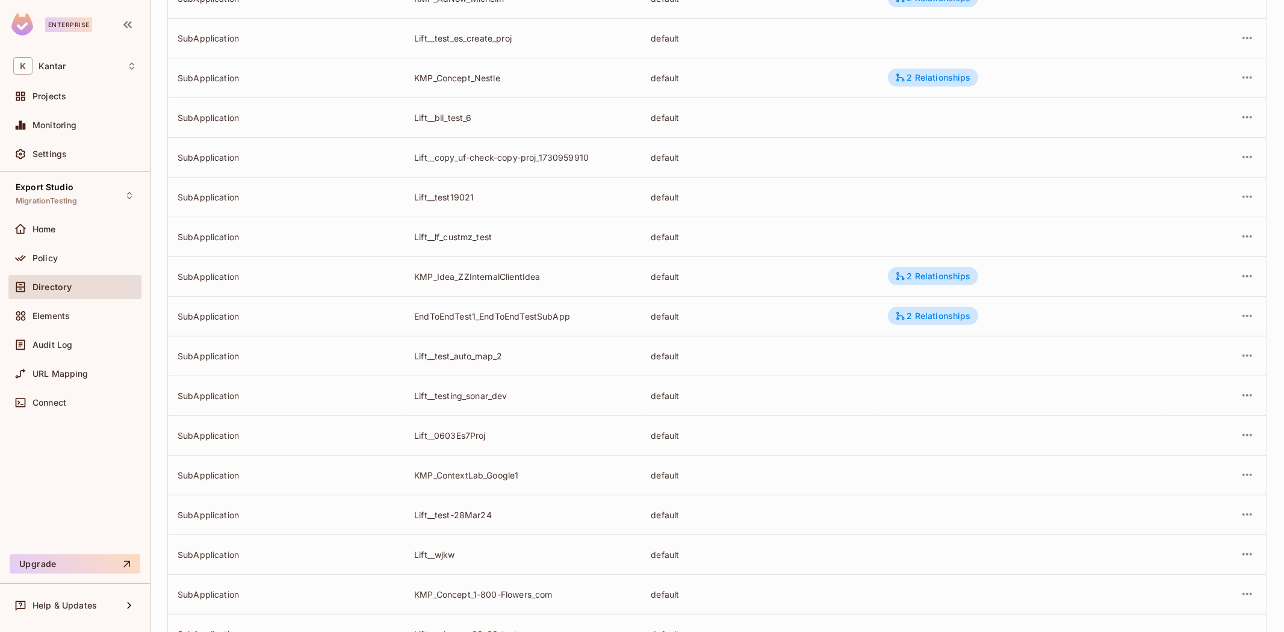
scroll to position [0, 0]
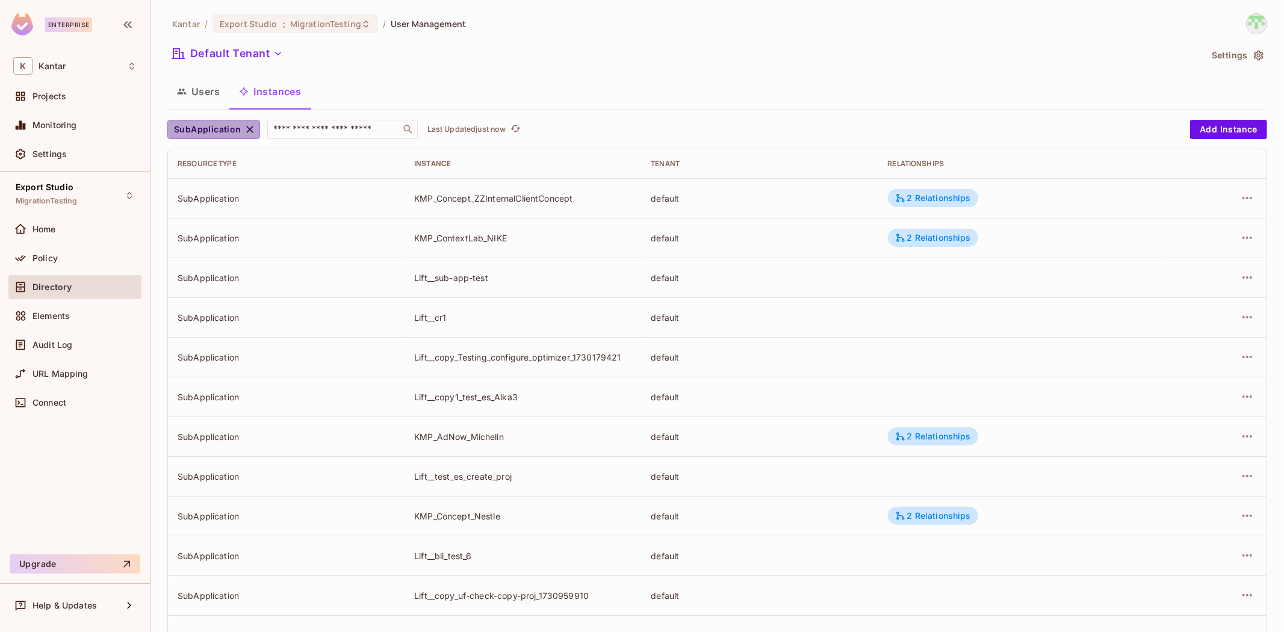
click at [246, 129] on icon "button" at bounding box center [250, 129] width 12 height 12
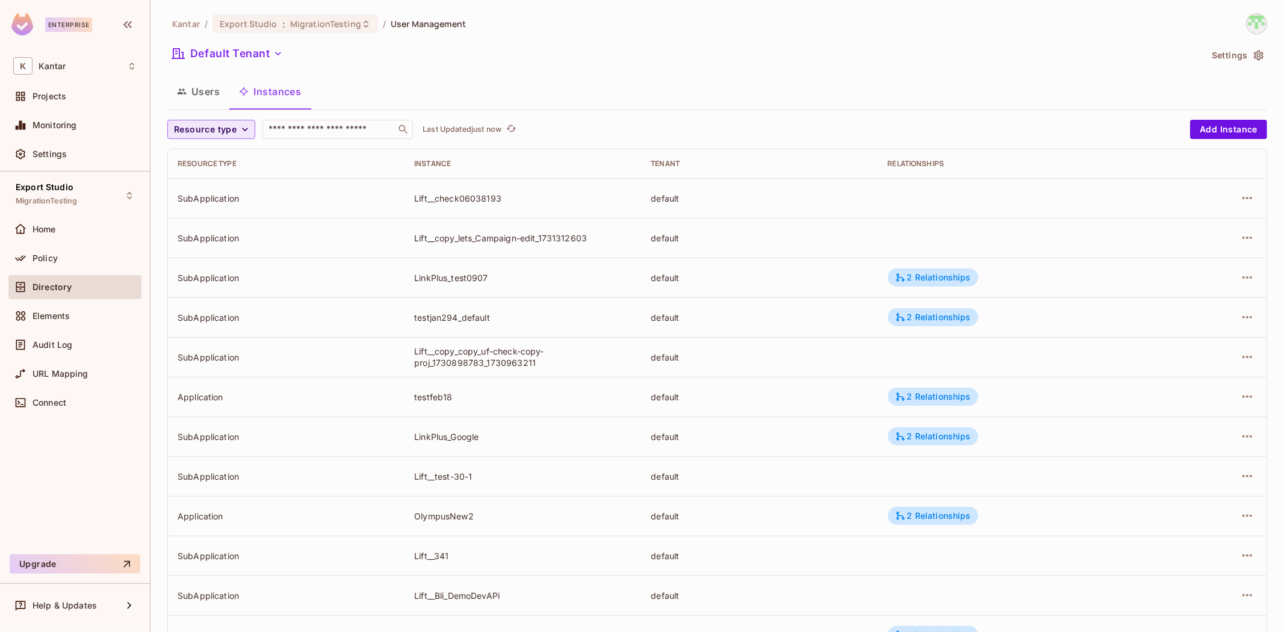
click at [211, 136] on button "Resource type" at bounding box center [211, 129] width 88 height 19
click at [205, 140] on ul "Application SubApplication" at bounding box center [207, 169] width 81 height 61
drag, startPoint x: 208, startPoint y: 158, endPoint x: 751, endPoint y: 116, distance: 544.5
click at [213, 157] on span "Application" at bounding box center [207, 156] width 61 height 11
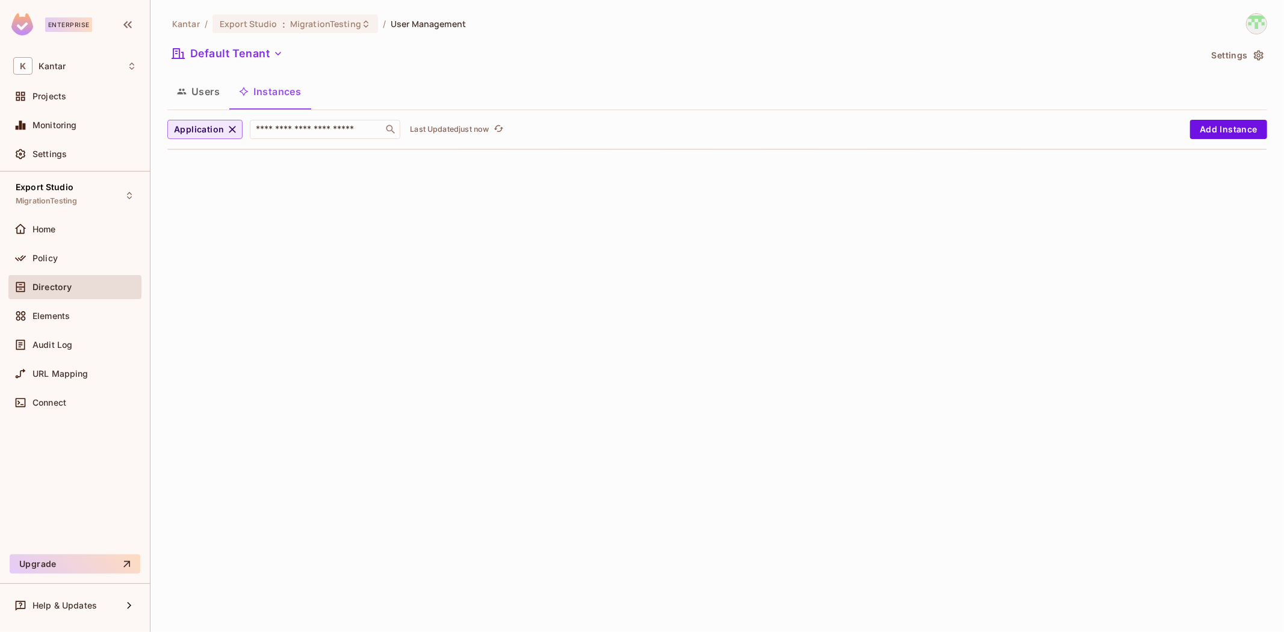
click at [221, 130] on span "Application" at bounding box center [199, 129] width 50 height 15
click at [229, 128] on div at bounding box center [642, 316] width 1284 height 632
click at [230, 129] on icon "button" at bounding box center [232, 129] width 12 height 12
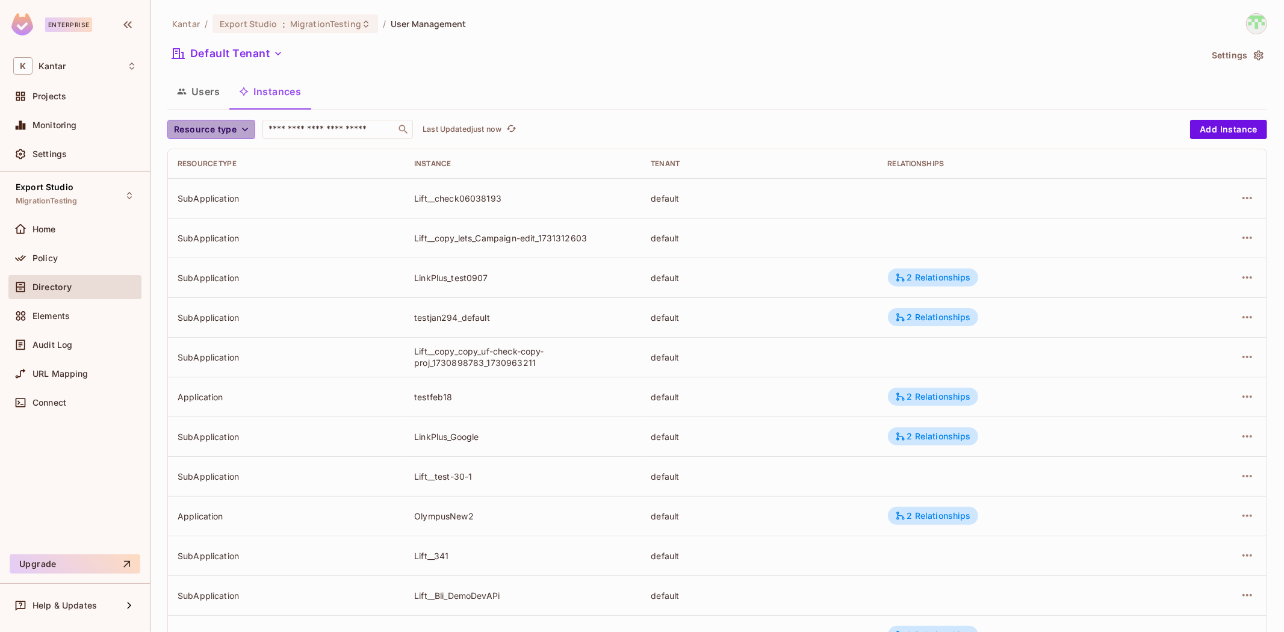
click at [231, 130] on span "Resource type" at bounding box center [205, 129] width 63 height 15
drag, startPoint x: 220, startPoint y: 154, endPoint x: 227, endPoint y: 156, distance: 7.0
click at [227, 156] on span "Application" at bounding box center [207, 156] width 61 height 11
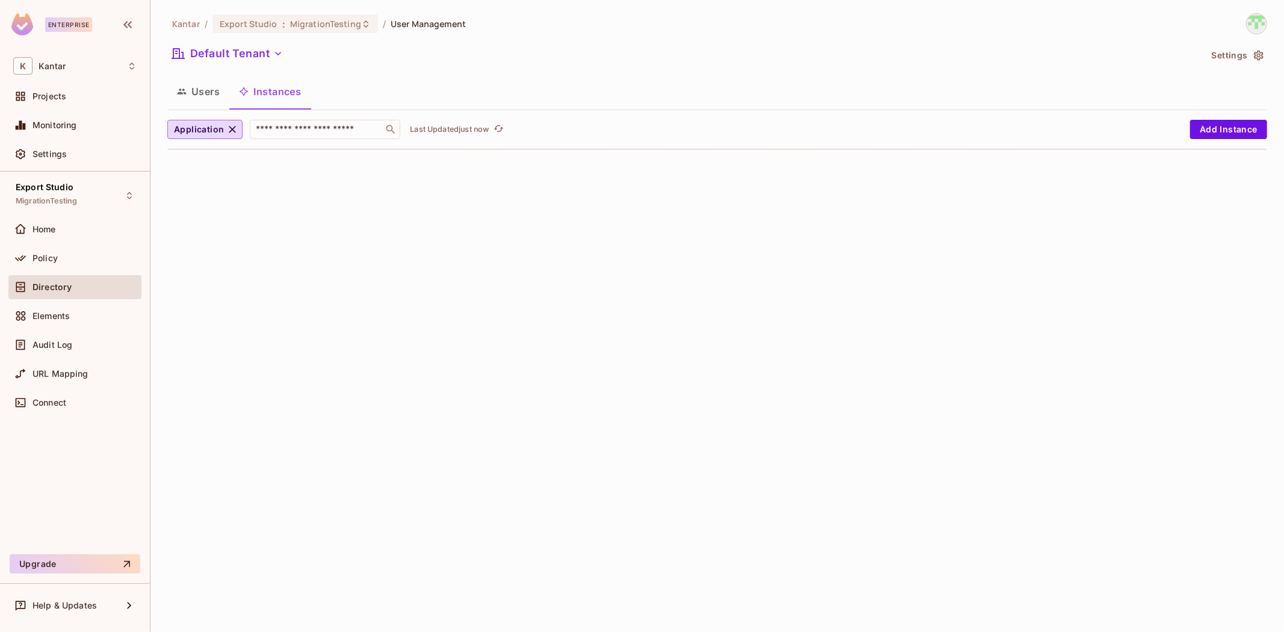
drag, startPoint x: 175, startPoint y: 99, endPoint x: 237, endPoint y: 99, distance: 61.4
click at [184, 98] on button "Users" at bounding box center [198, 91] width 62 height 30
drag, startPoint x: 273, startPoint y: 96, endPoint x: 250, endPoint y: 107, distance: 24.5
click at [271, 98] on button "Instances" at bounding box center [269, 91] width 81 height 30
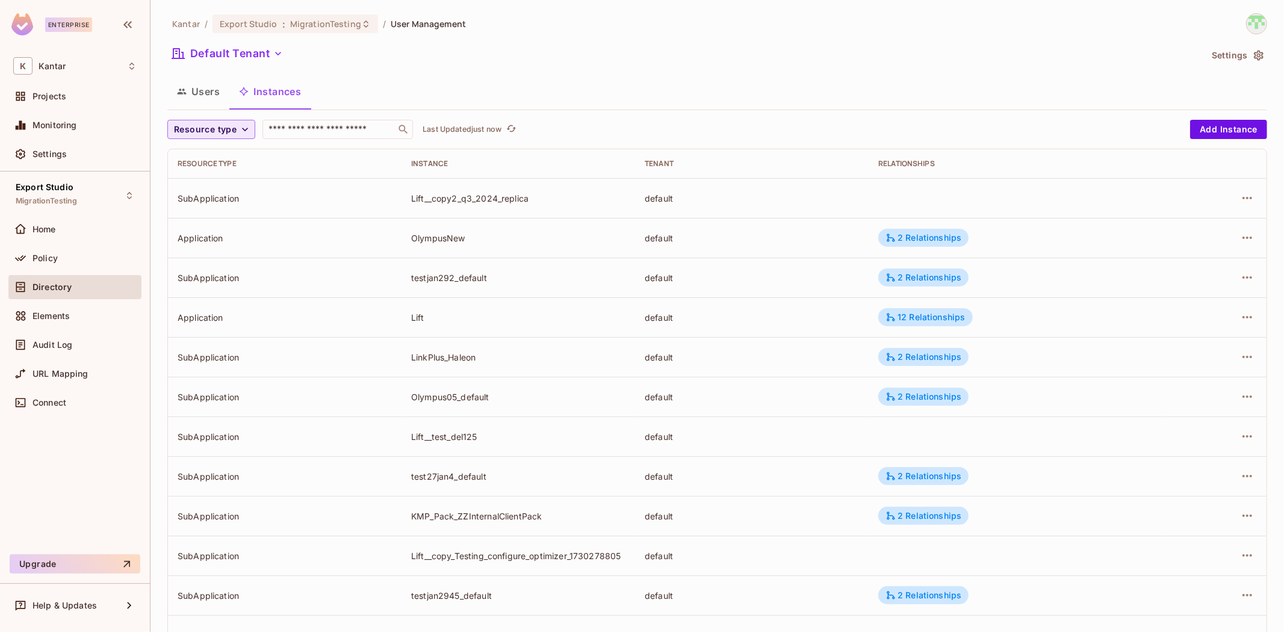
click at [244, 127] on icon "button" at bounding box center [245, 129] width 12 height 12
click at [214, 160] on span "Application" at bounding box center [207, 156] width 61 height 11
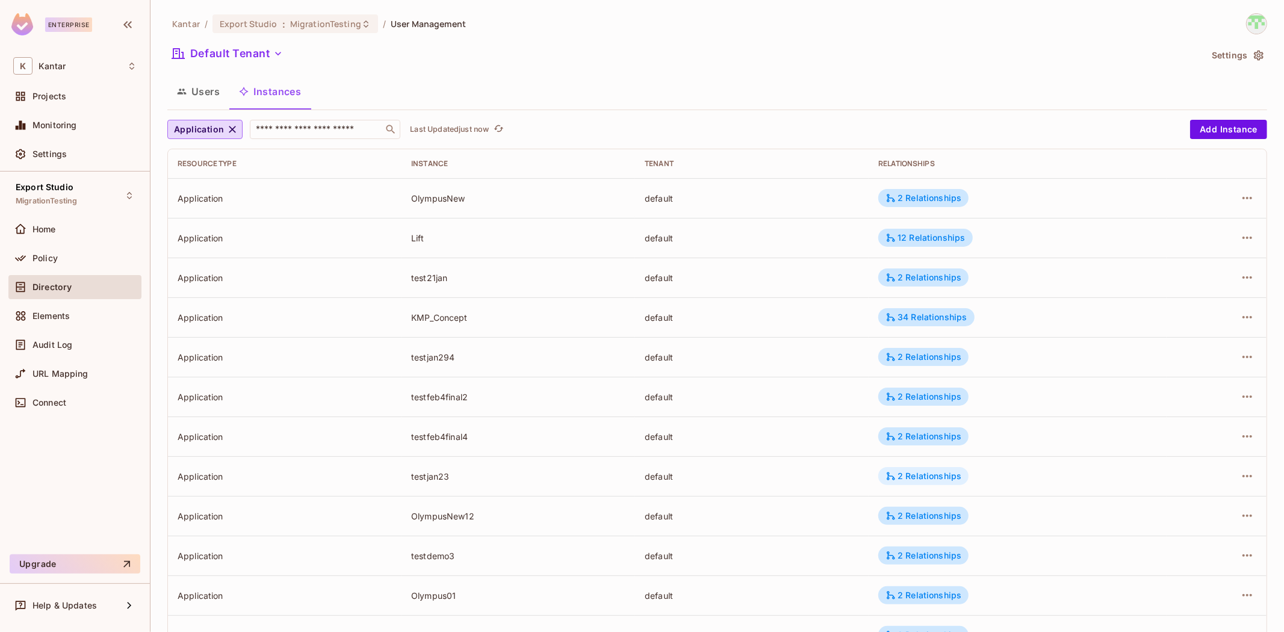
scroll to position [209, 0]
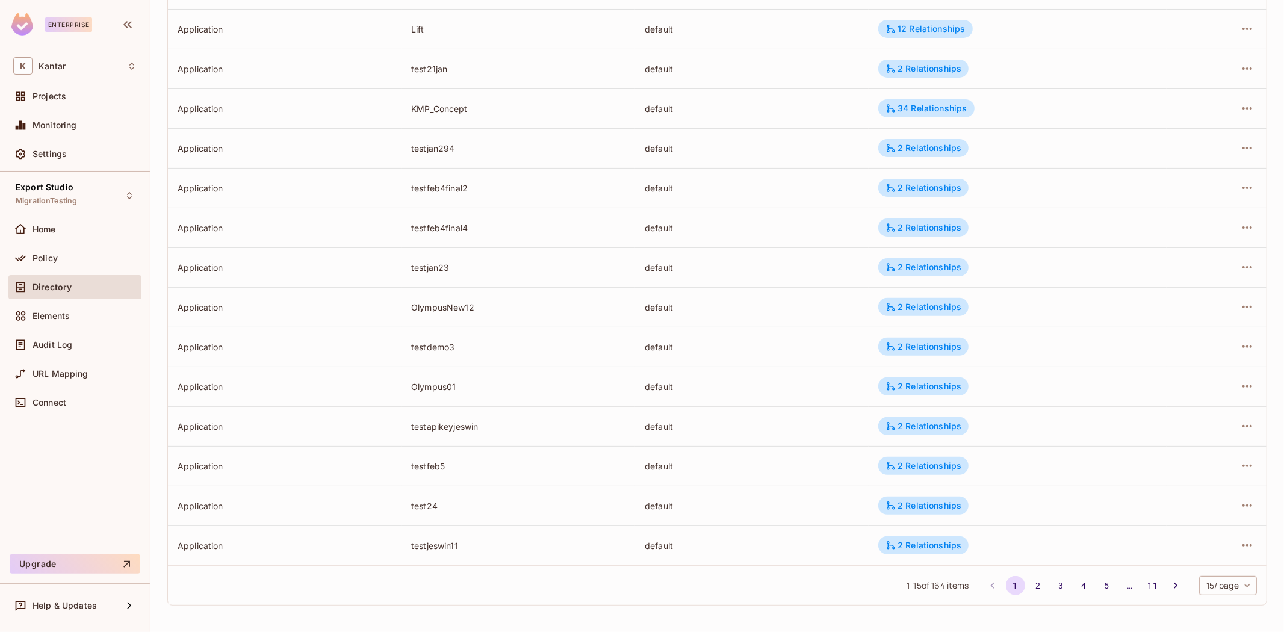
click at [1206, 579] on body "Enterprise K Kantar Projects Monitoring Settings Export Studio MigrationTesting…" at bounding box center [642, 316] width 1284 height 632
click at [1201, 604] on li "100 / page" at bounding box center [1216, 604] width 60 height 25
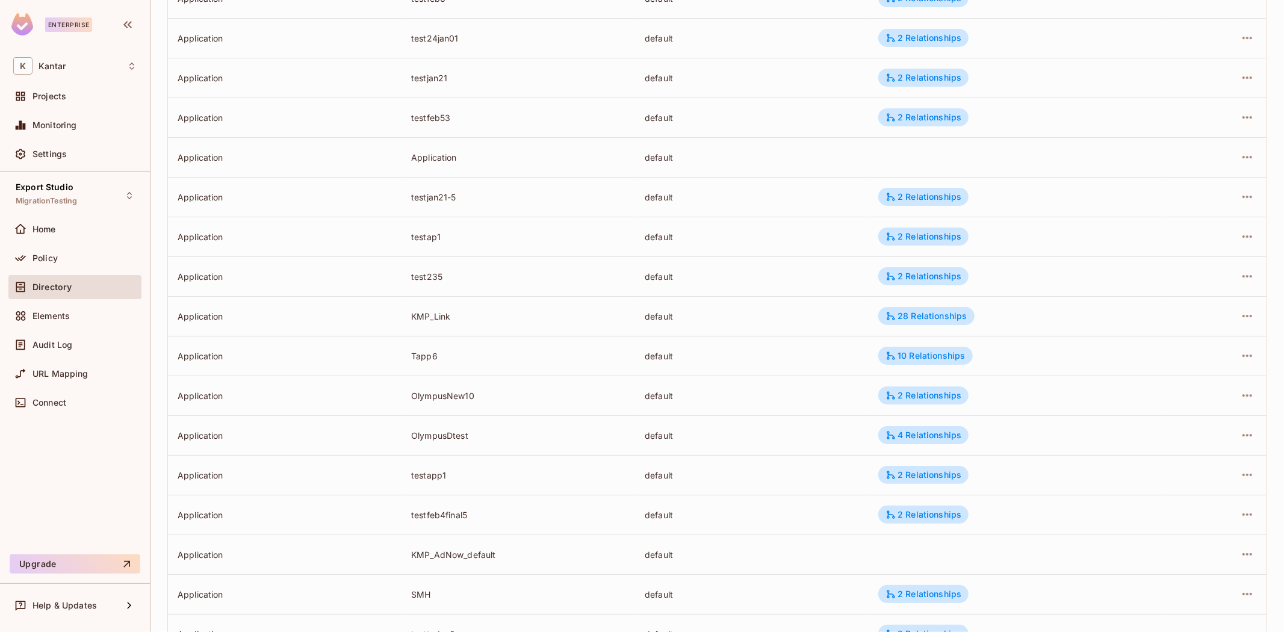
scroll to position [3585, 0]
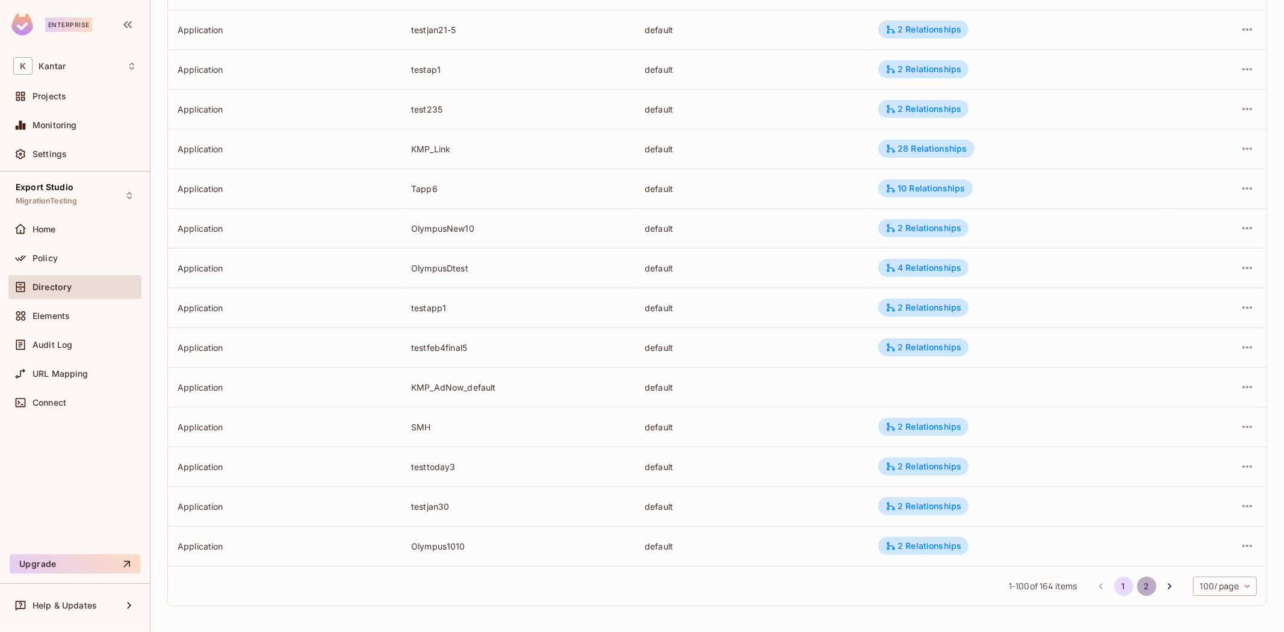
click at [1137, 585] on button "2" at bounding box center [1146, 586] width 19 height 19
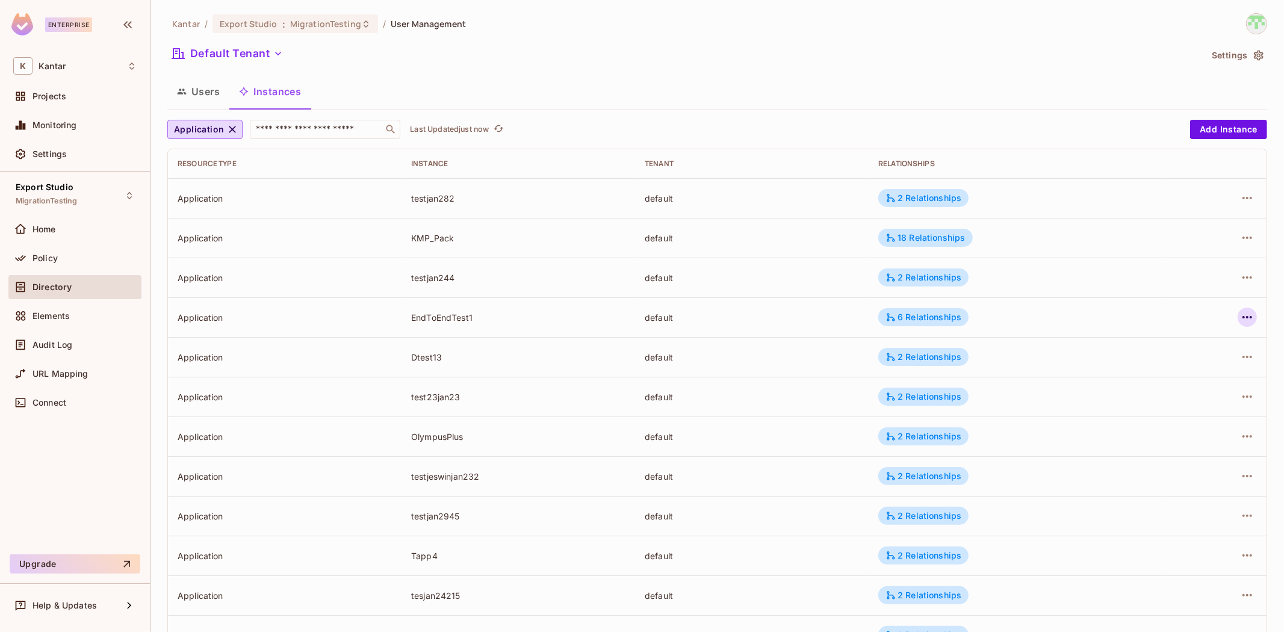
click at [1240, 316] on icon "button" at bounding box center [1247, 317] width 14 height 14
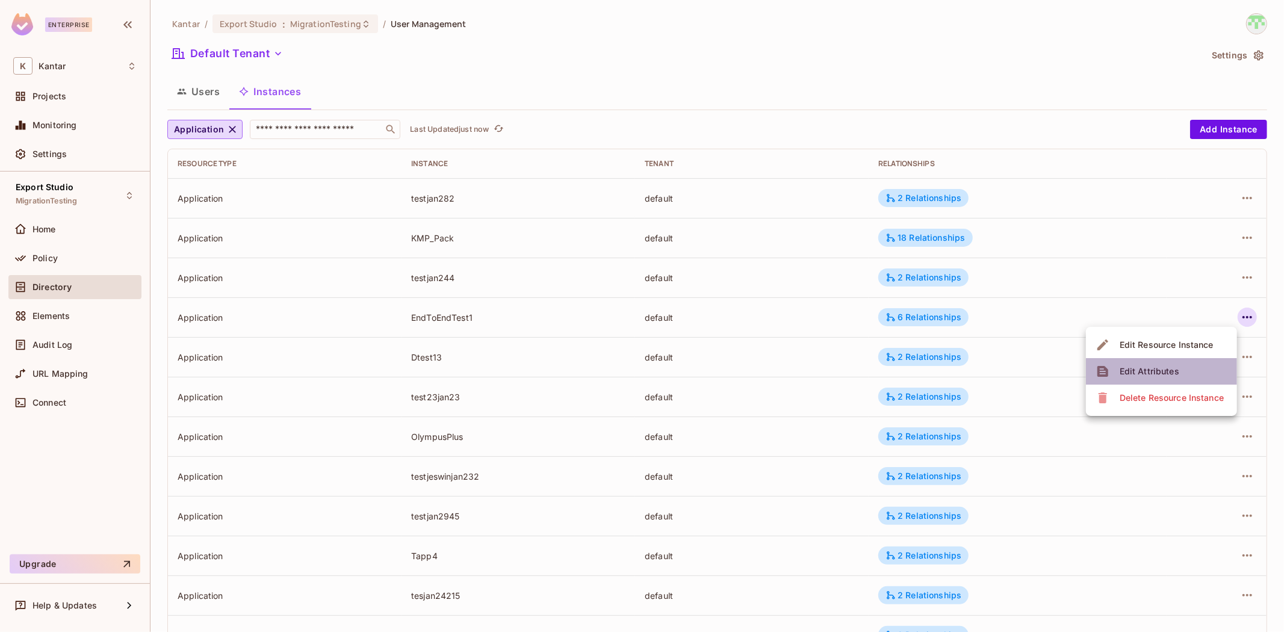
click at [1145, 372] on div "Edit Attributes" at bounding box center [1149, 371] width 60 height 12
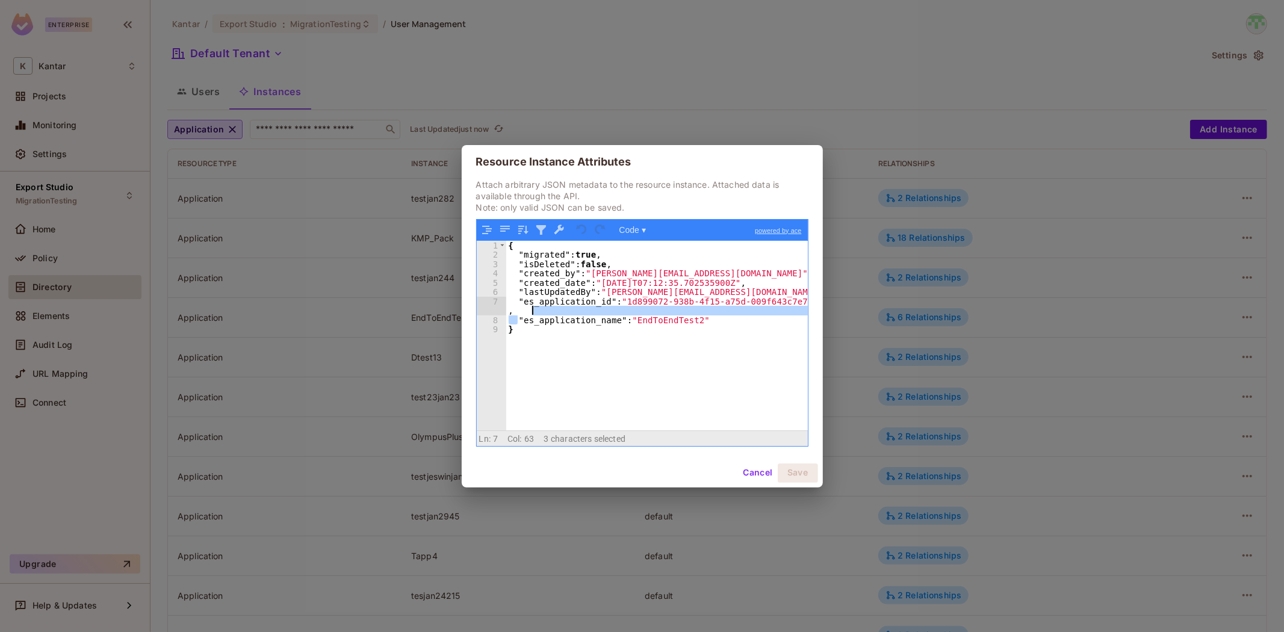
drag, startPoint x: 525, startPoint y: 321, endPoint x: 731, endPoint y: 312, distance: 205.4
click at [731, 312] on div "{ "migrated" : true , "isDeleted" : false , "created_by" : "devesh.kumar@kantar…" at bounding box center [657, 345] width 302 height 208
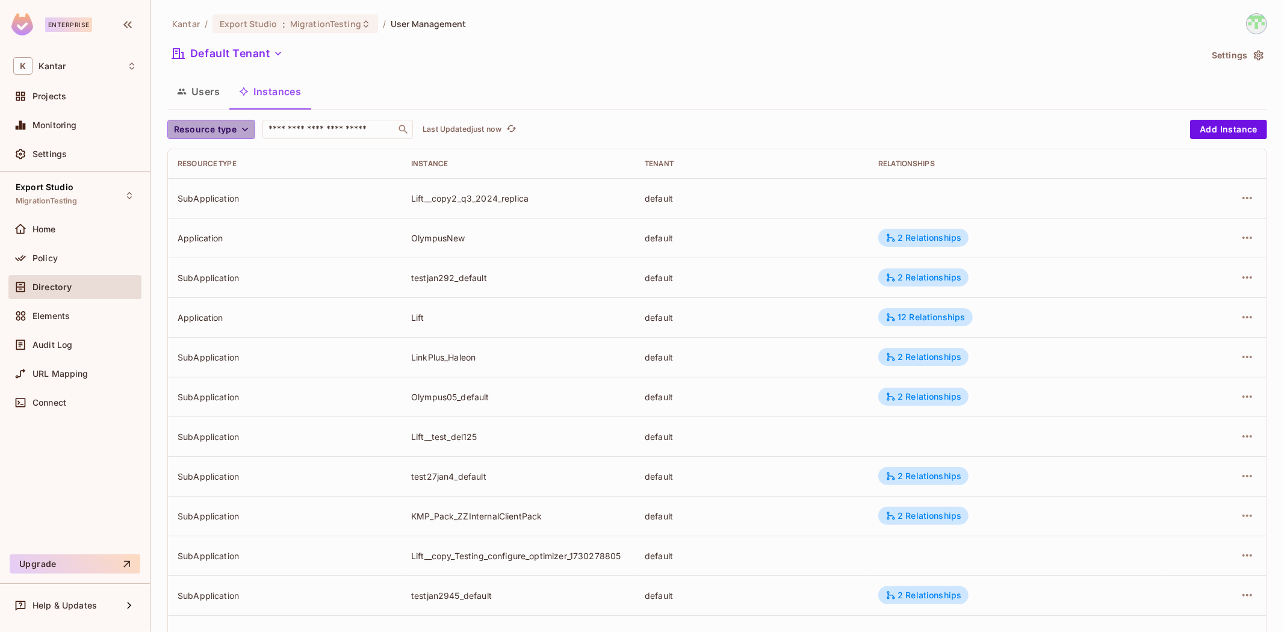
click at [213, 126] on span "Resource type" at bounding box center [205, 129] width 63 height 15
click at [221, 158] on span "Application" at bounding box center [207, 156] width 61 height 11
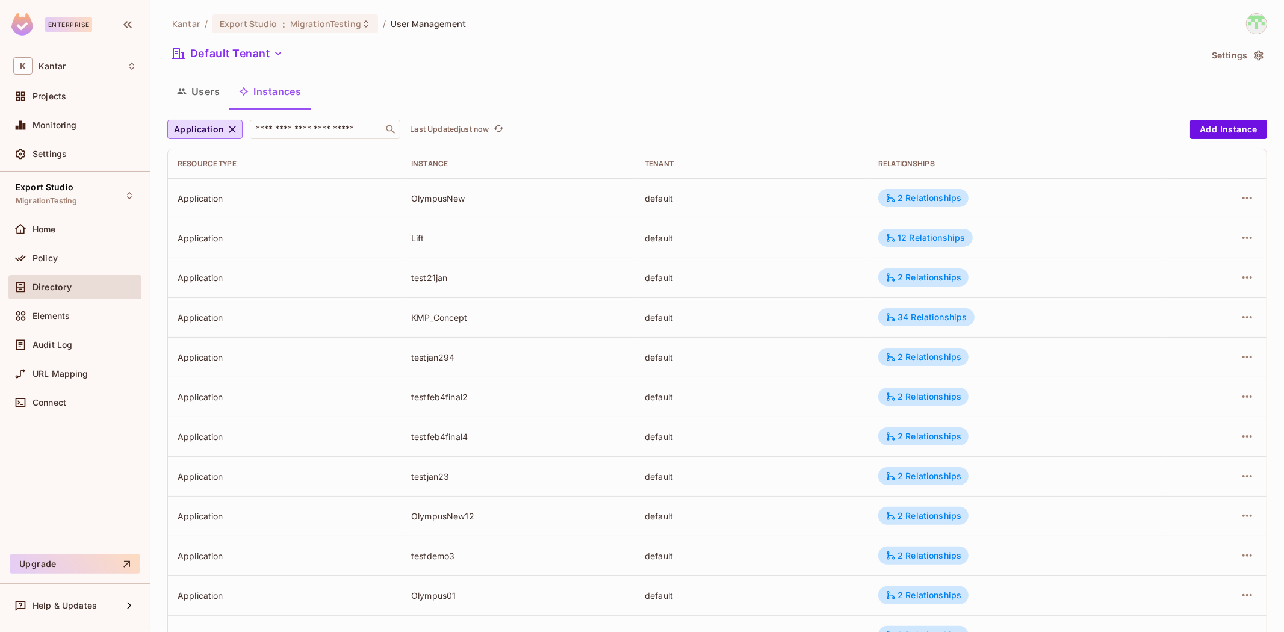
scroll to position [209, 0]
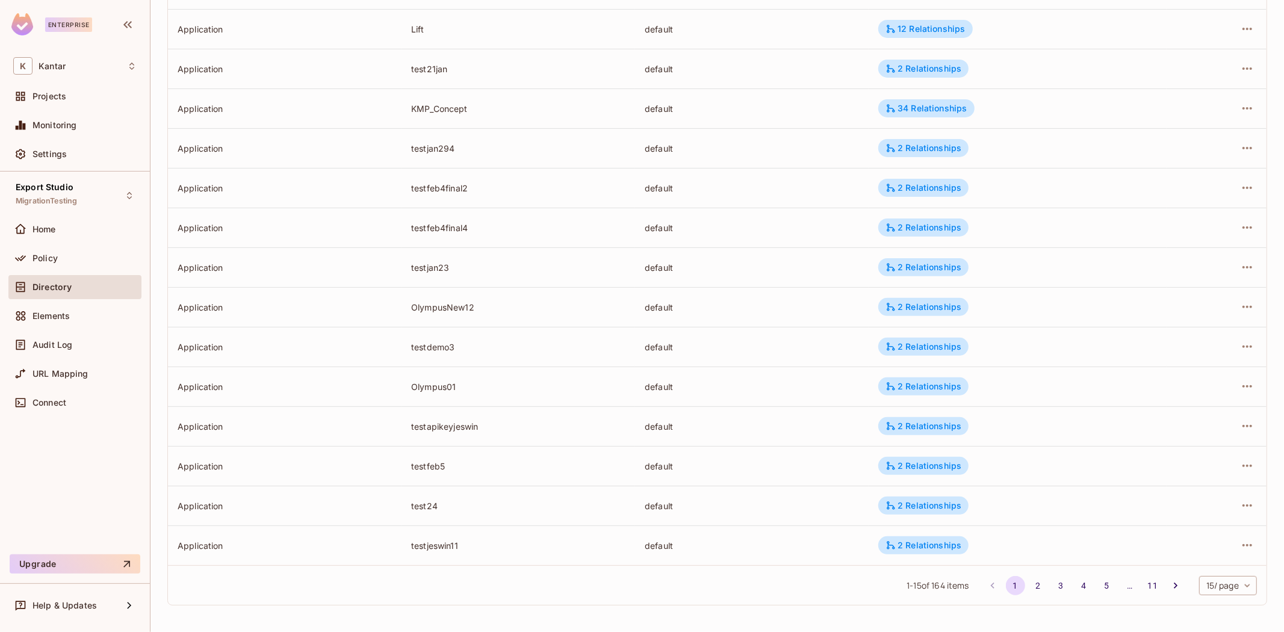
click at [1222, 584] on body "Enterprise K Kantar Projects Monitoring Settings Export Studio MigrationTesting…" at bounding box center [642, 316] width 1284 height 632
click at [1217, 600] on li "100 / page" at bounding box center [1216, 604] width 60 height 25
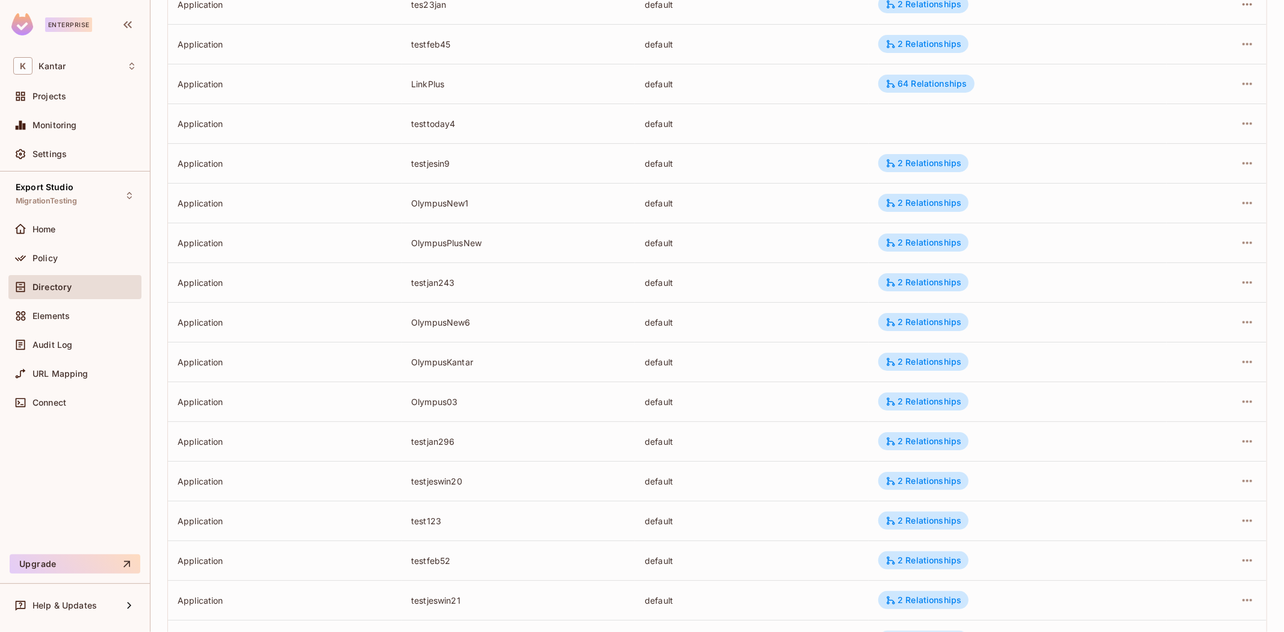
scroll to position [3585, 0]
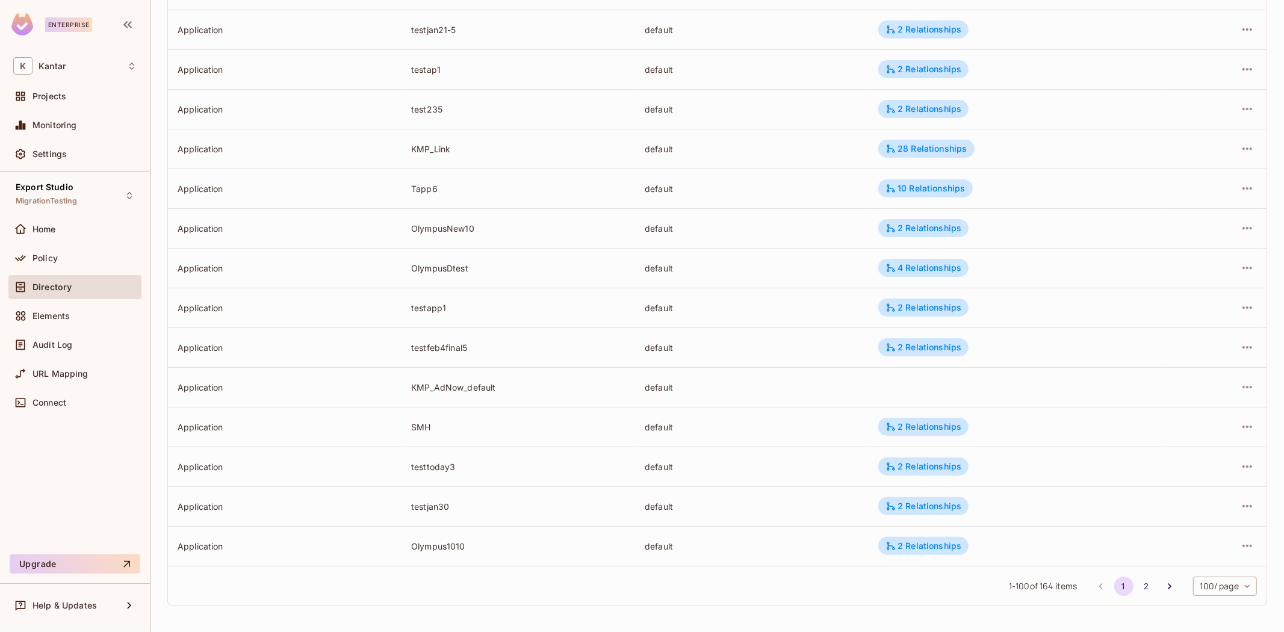
click at [1138, 593] on button "2" at bounding box center [1146, 586] width 19 height 19
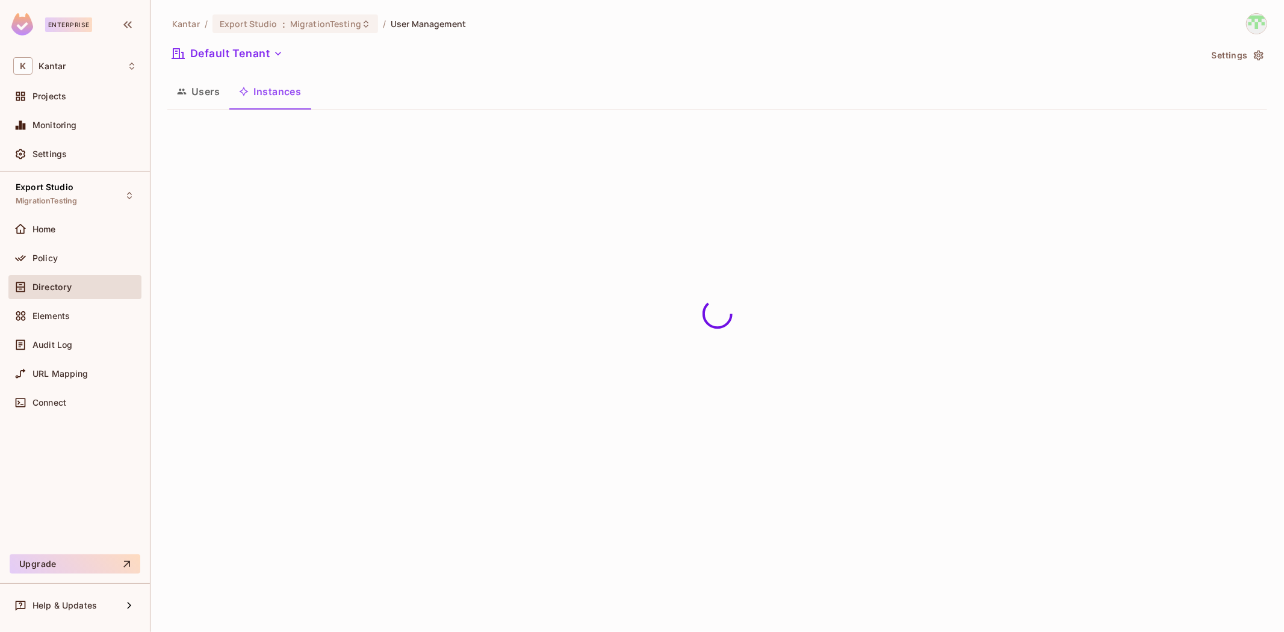
scroll to position [0, 0]
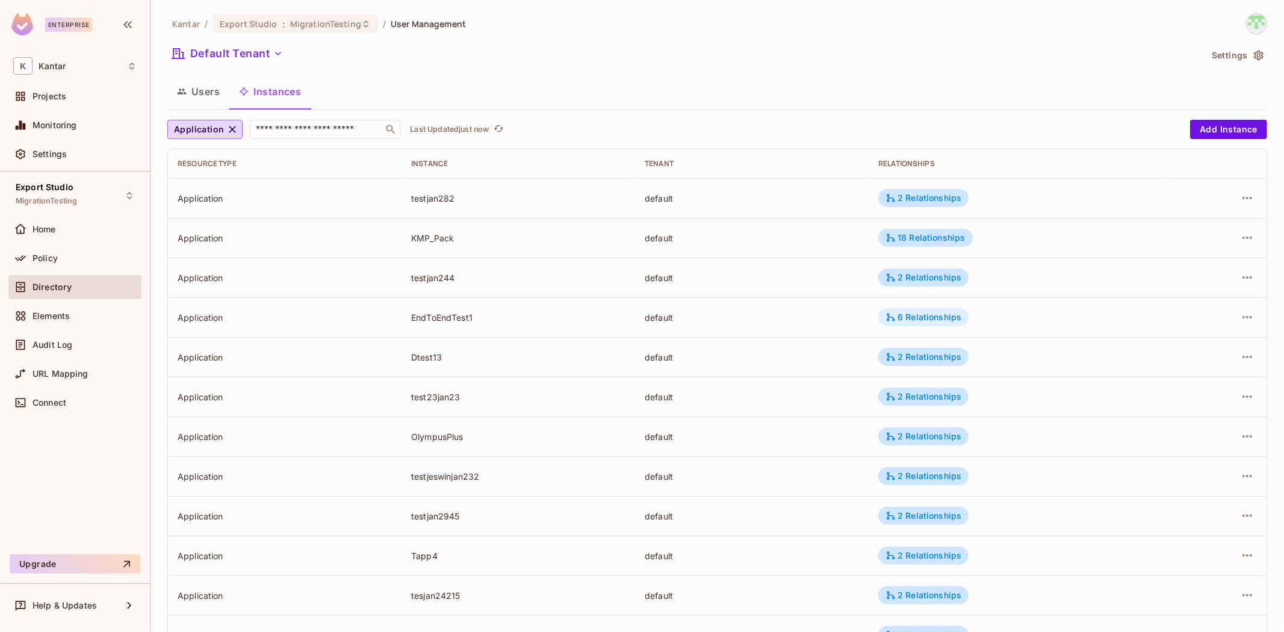
click at [916, 320] on div "6 Relationships" at bounding box center [923, 317] width 76 height 11
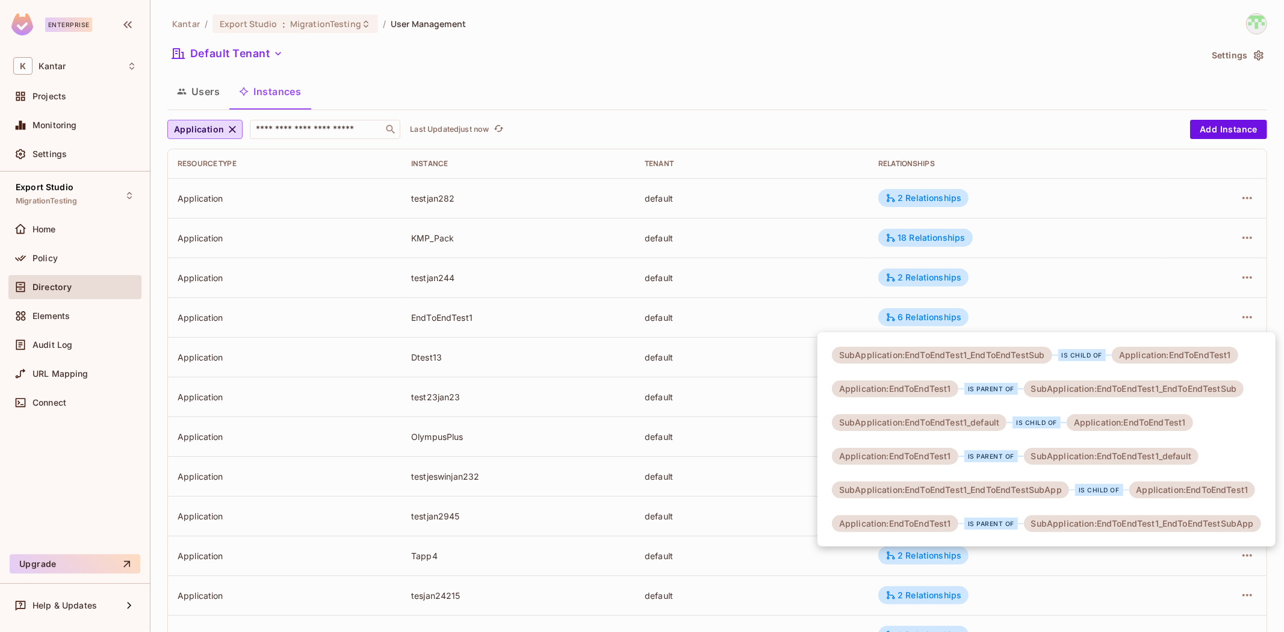
click at [561, 324] on div at bounding box center [642, 316] width 1284 height 632
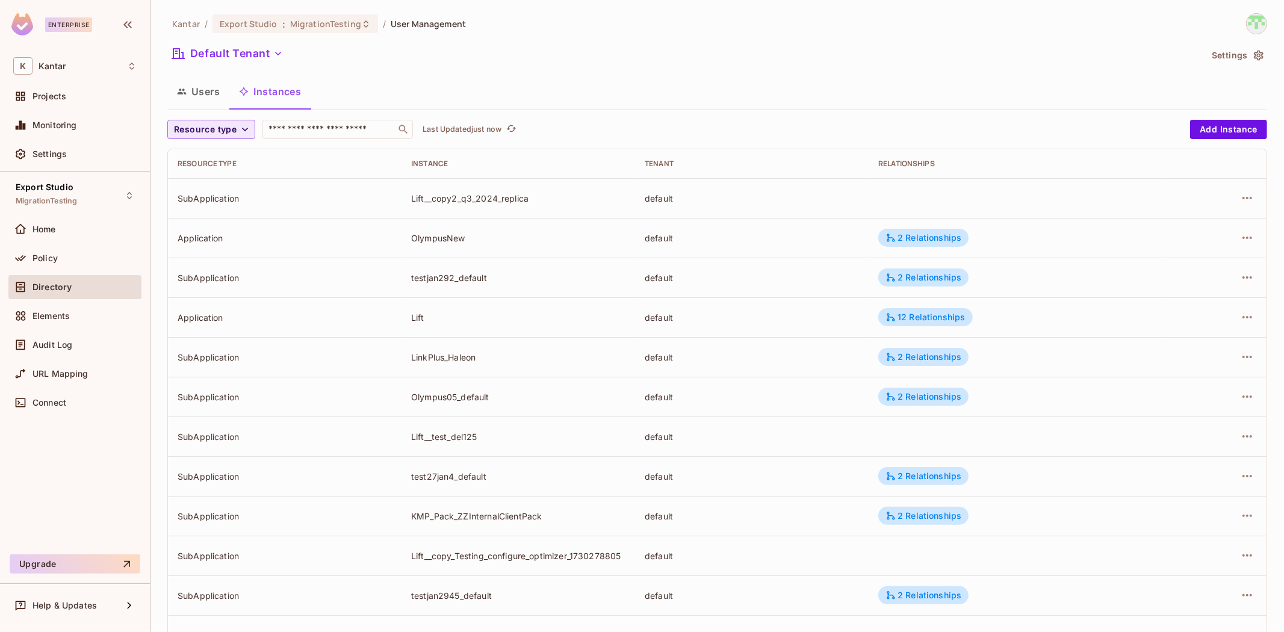
click at [224, 123] on span "Resource type" at bounding box center [205, 129] width 63 height 15
drag, startPoint x: 211, startPoint y: 159, endPoint x: 368, endPoint y: 213, distance: 166.7
click at [221, 161] on span "Application" at bounding box center [207, 156] width 61 height 11
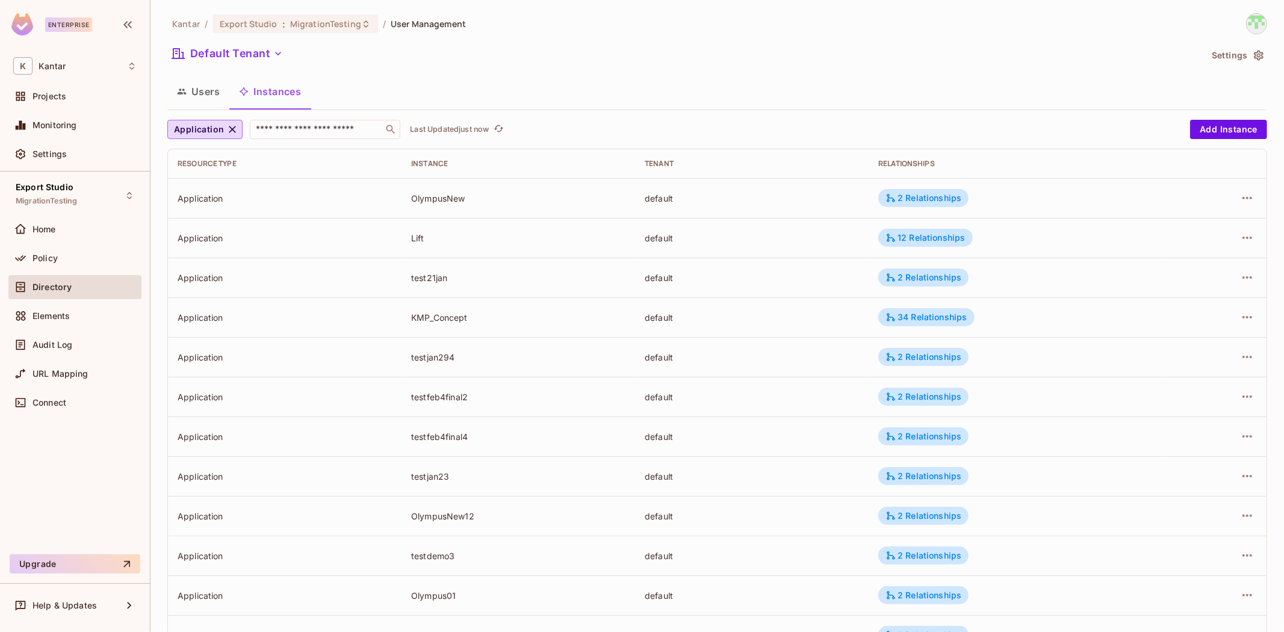
scroll to position [209, 0]
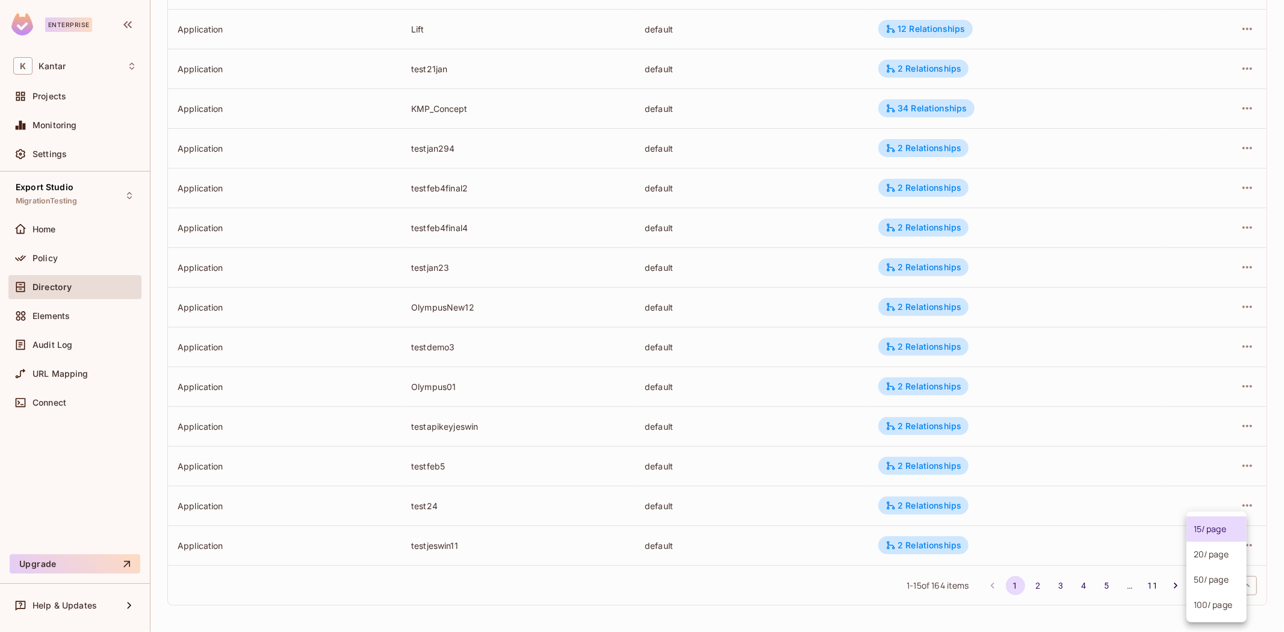
click at [1211, 581] on body "Enterprise K Kantar Projects Monitoring Settings Export Studio MigrationTesting…" at bounding box center [642, 316] width 1284 height 632
drag, startPoint x: 1209, startPoint y: 602, endPoint x: 707, endPoint y: 536, distance: 505.6
click at [1207, 602] on li "100 / page" at bounding box center [1216, 604] width 60 height 25
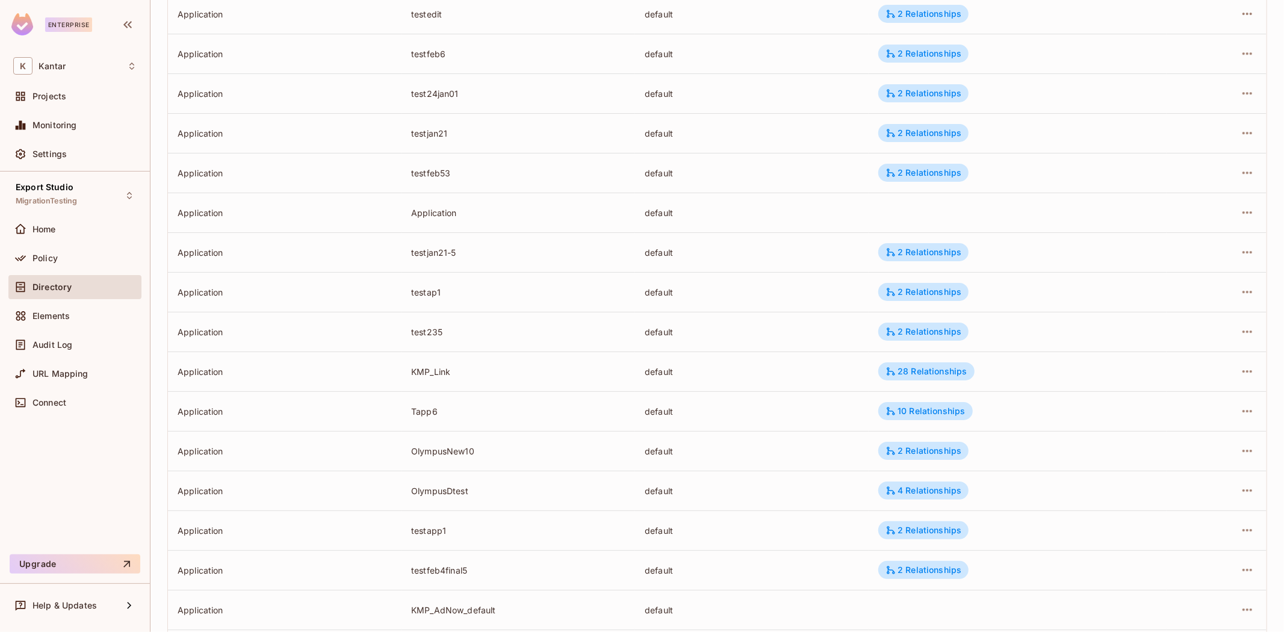
scroll to position [3585, 0]
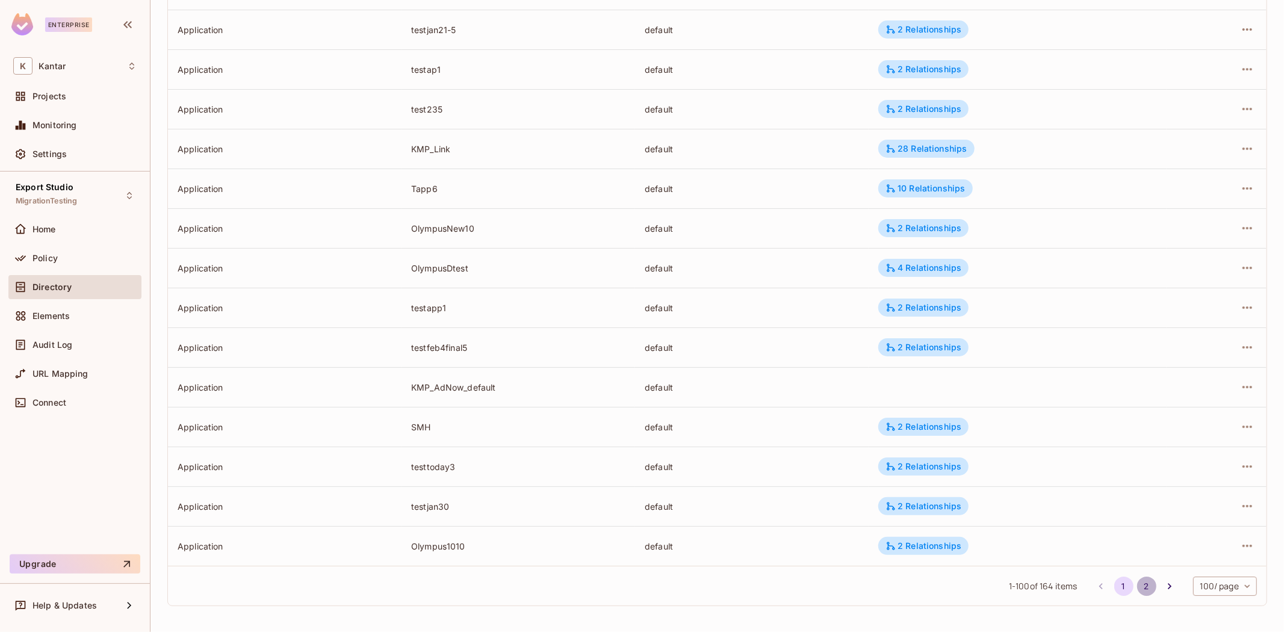
drag, startPoint x: 1132, startPoint y: 589, endPoint x: 1144, endPoint y: 315, distance: 273.5
click at [1137, 587] on button "2" at bounding box center [1146, 586] width 19 height 19
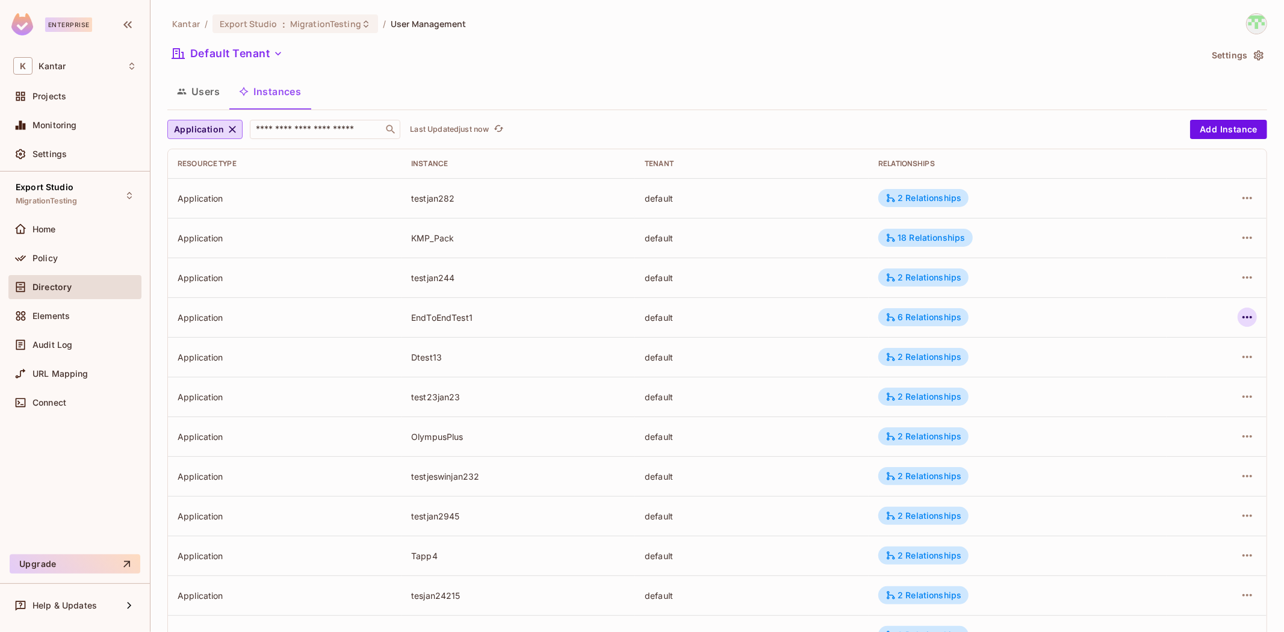
click at [1240, 320] on icon "button" at bounding box center [1247, 317] width 14 height 14
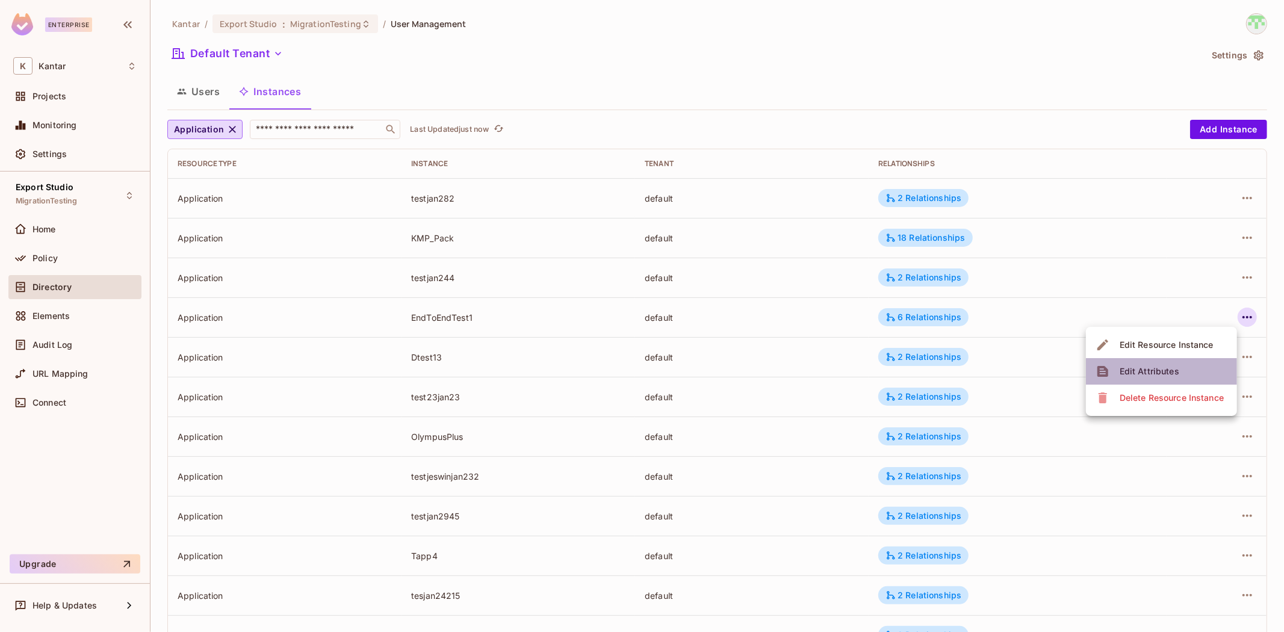
click at [1175, 361] on li "Edit Attributes" at bounding box center [1161, 371] width 151 height 26
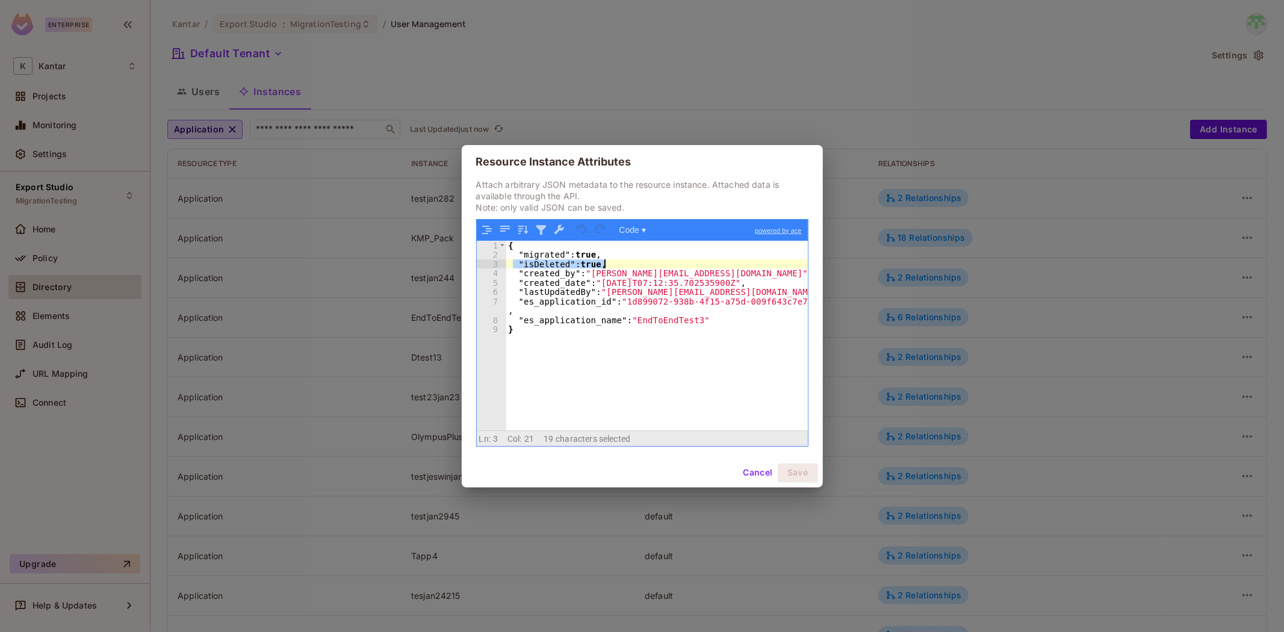
drag, startPoint x: 515, startPoint y: 265, endPoint x: 646, endPoint y: 292, distance: 134.4
click at [636, 267] on div "{ "migrated" : true , "isDeleted" : true , "created_by" : "devesh.kumar@kantar.…" at bounding box center [657, 345] width 302 height 208
click at [665, 371] on div "{ "migrated" : true , "isDeleted" : true , "created_by" : "devesh.kumar@kantar.…" at bounding box center [657, 345] width 302 height 208
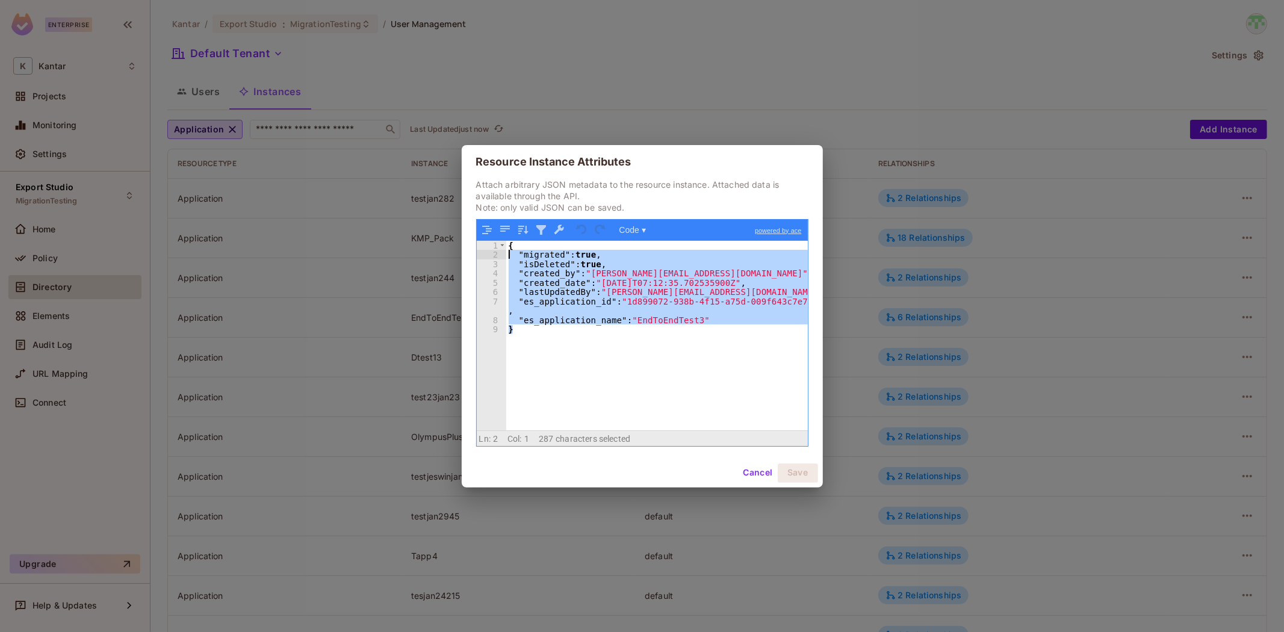
drag, startPoint x: 546, startPoint y: 321, endPoint x: 495, endPoint y: 253, distance: 85.2
click at [495, 249] on div "1 2 3 4 5 6 7 8 9 { "migrated" : true , "isDeleted" : true , "created_by" : "de…" at bounding box center [642, 336] width 331 height 190
drag, startPoint x: 672, startPoint y: 412, endPoint x: 699, endPoint y: 424, distance: 29.9
click at [672, 412] on div "{ "migrated" : true , "isDeleted" : true , "created_by" : "devesh.kumar@kantar.…" at bounding box center [657, 336] width 302 height 190
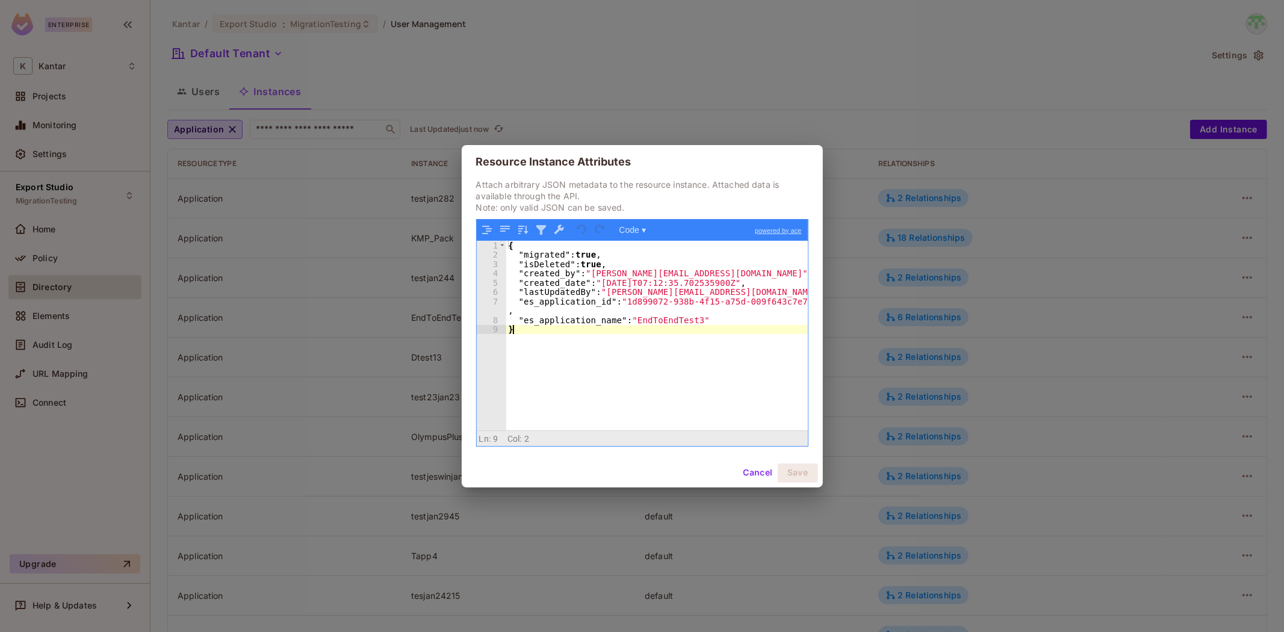
click at [752, 468] on button "Cancel" at bounding box center [757, 472] width 39 height 19
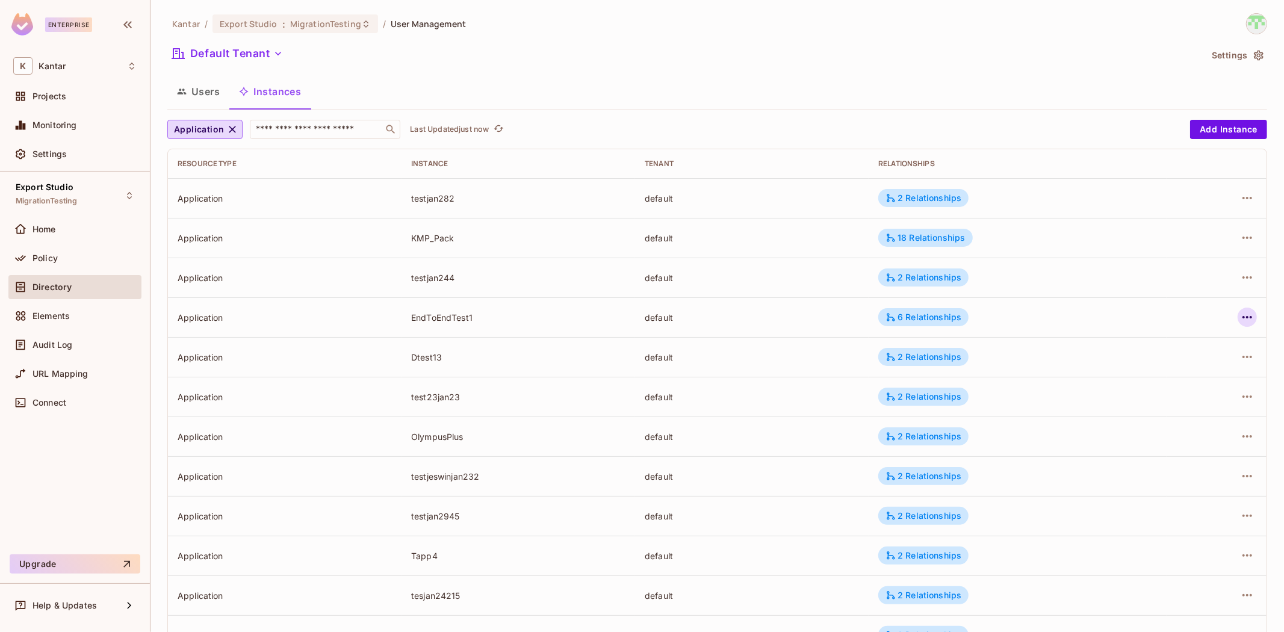
click at [1242, 317] on icon "button" at bounding box center [1247, 317] width 10 height 2
click at [1169, 374] on div "Edit Attributes" at bounding box center [1149, 371] width 60 height 12
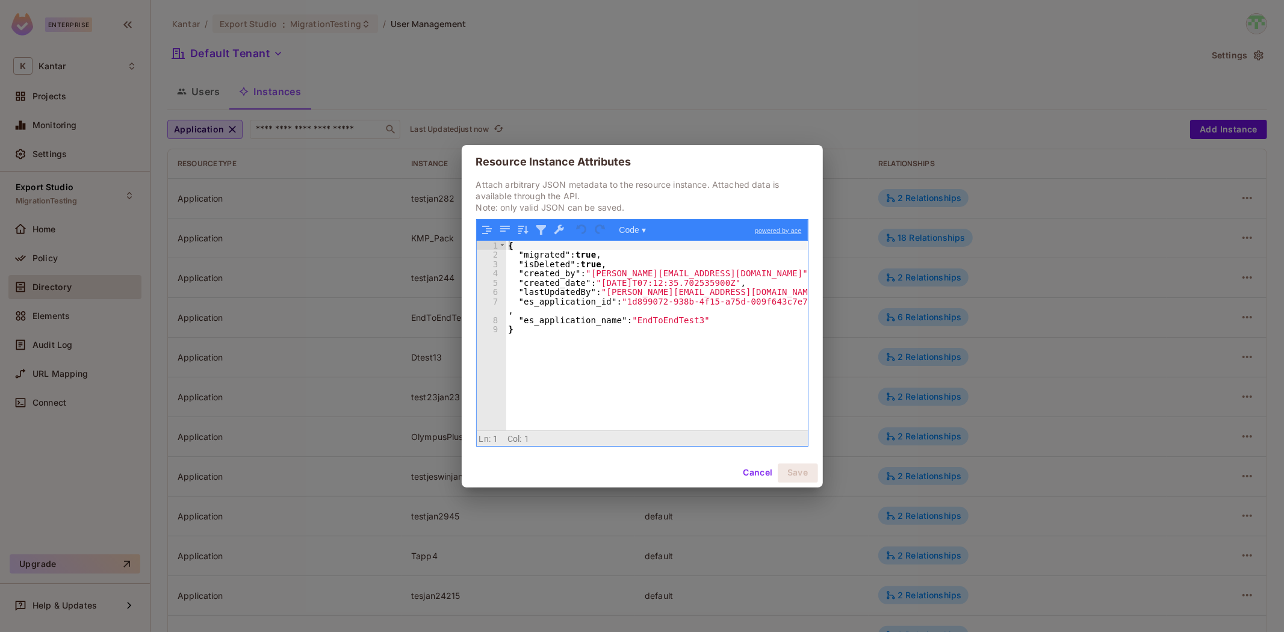
click at [590, 265] on div "{ "migrated" : true , "isDeleted" : true , "created_by" : "devesh.kumar@kantar.…" at bounding box center [657, 345] width 302 height 208
click at [767, 477] on button "Cancel" at bounding box center [757, 472] width 39 height 19
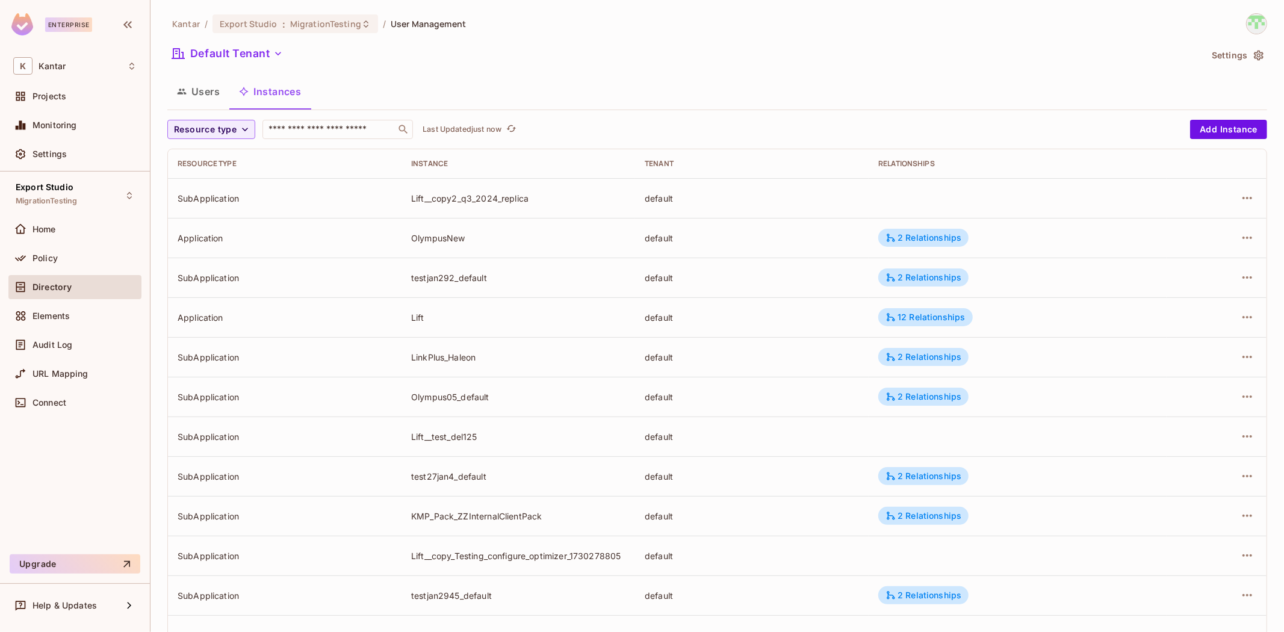
click at [743, 57] on div "Default Tenant" at bounding box center [683, 55] width 1033 height 23
click at [214, 127] on span "Resource type" at bounding box center [205, 129] width 63 height 15
drag, startPoint x: 221, startPoint y: 157, endPoint x: 610, endPoint y: 104, distance: 393.0
click at [247, 158] on li "Application" at bounding box center [207, 157] width 81 height 26
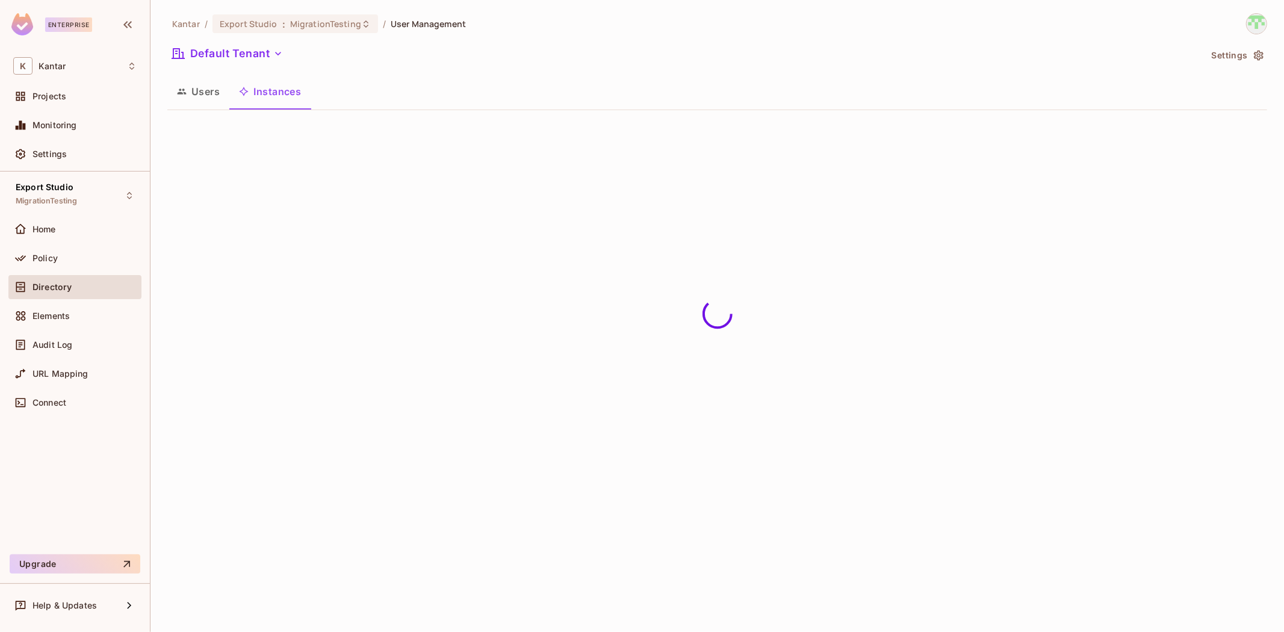
click at [670, 82] on div "Users Instances" at bounding box center [717, 91] width 1100 height 30
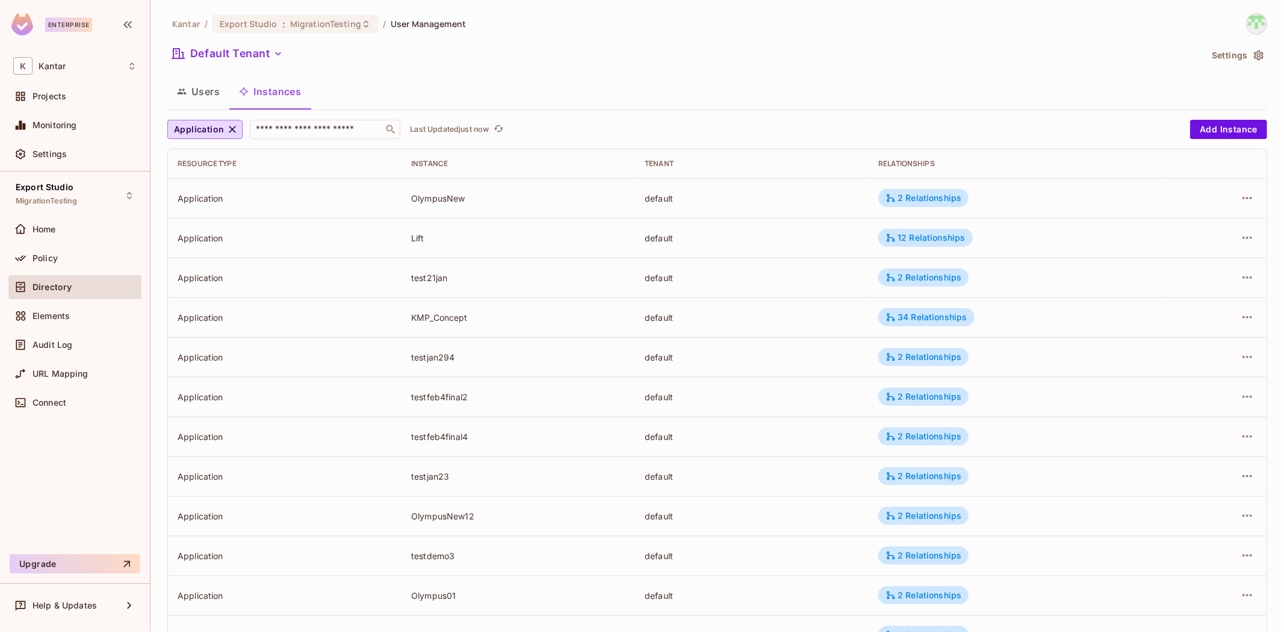
scroll to position [209, 0]
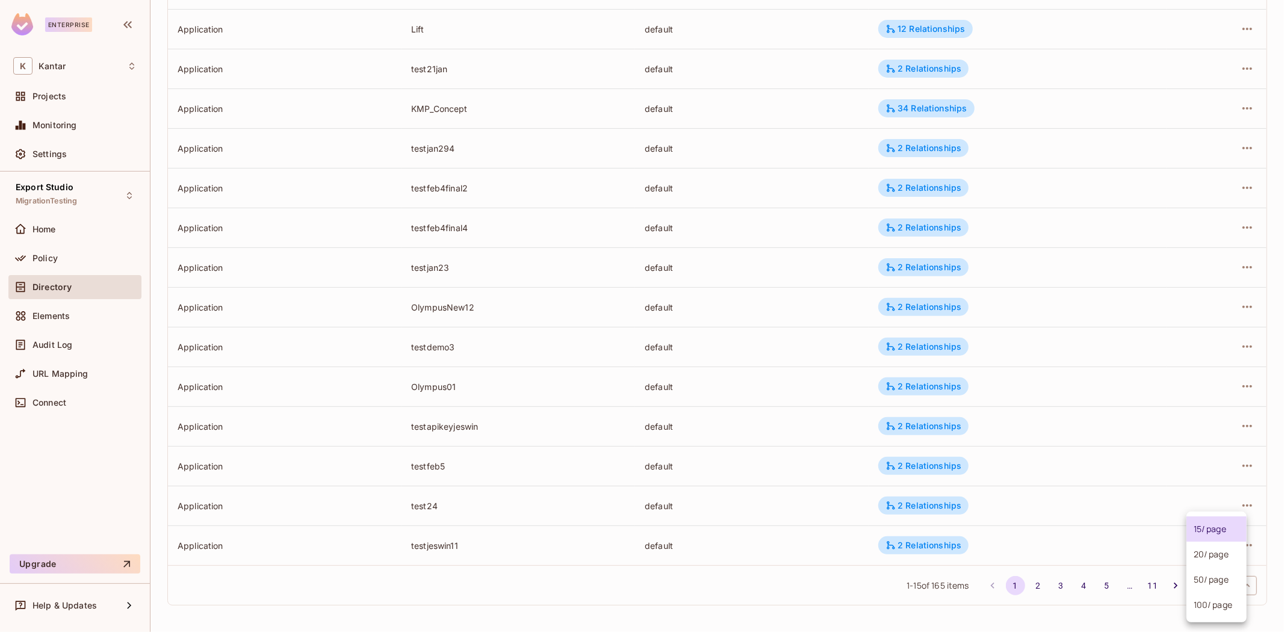
click at [1209, 586] on body "Enterprise K Kantar Projects Monitoring Settings Export Studio MigrationTesting…" at bounding box center [642, 316] width 1284 height 632
click at [1203, 599] on li "100 / page" at bounding box center [1216, 604] width 60 height 25
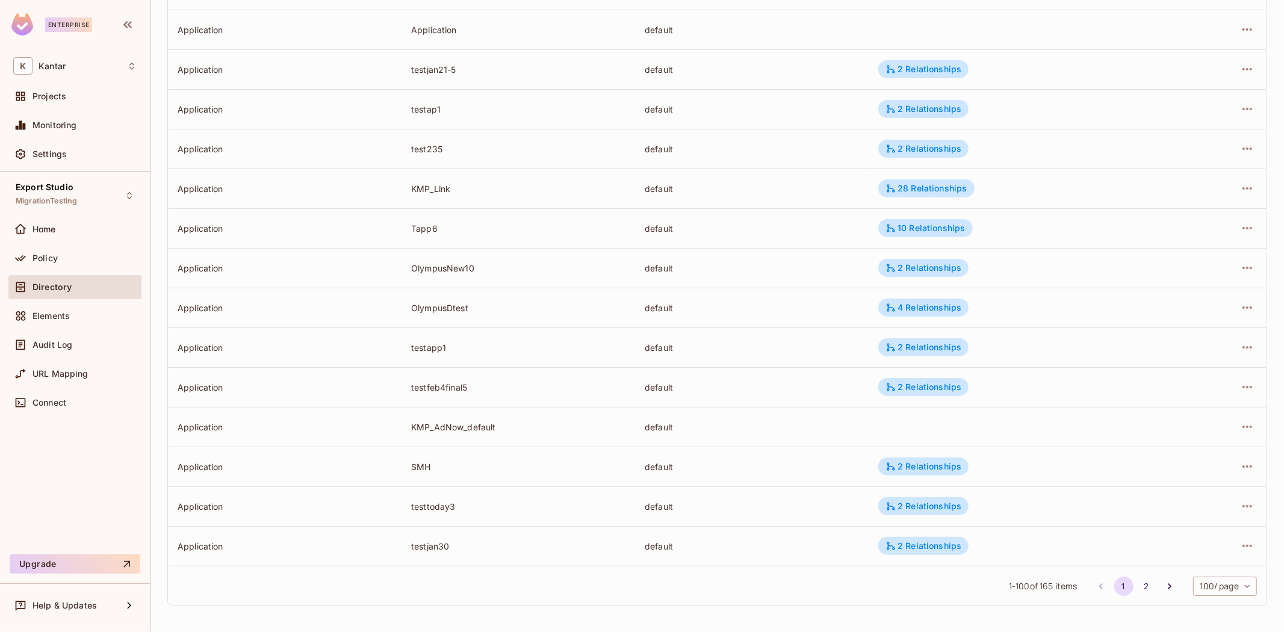
scroll to position [1074, 0]
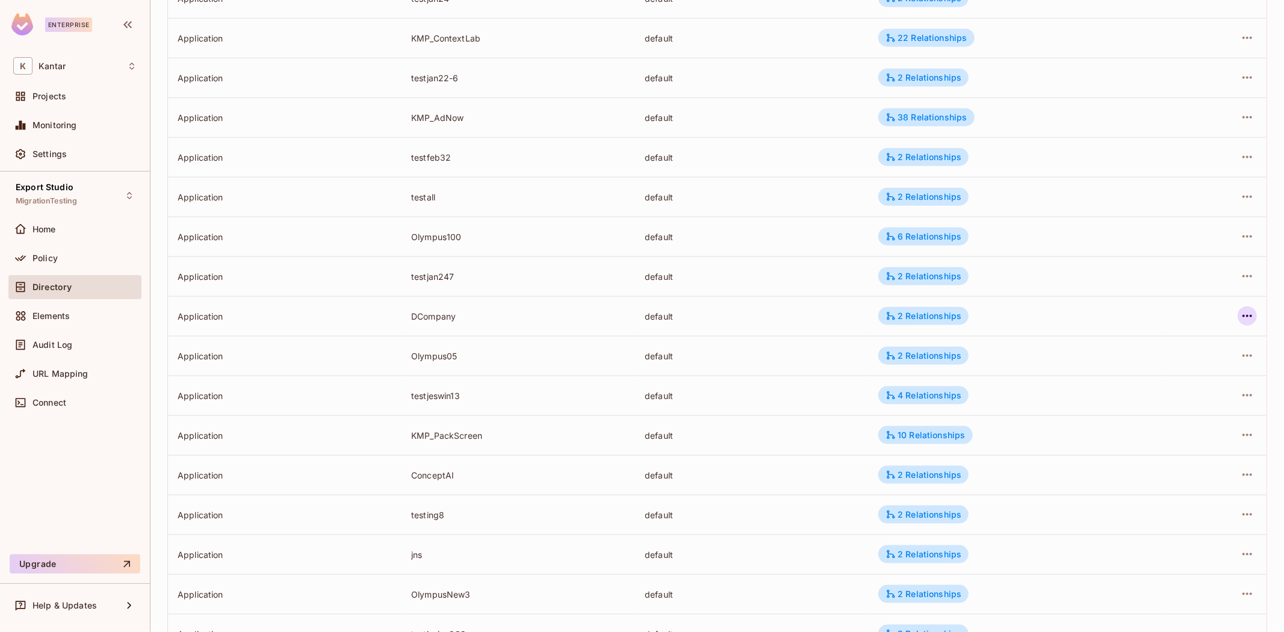
click at [1240, 314] on icon "button" at bounding box center [1247, 316] width 14 height 14
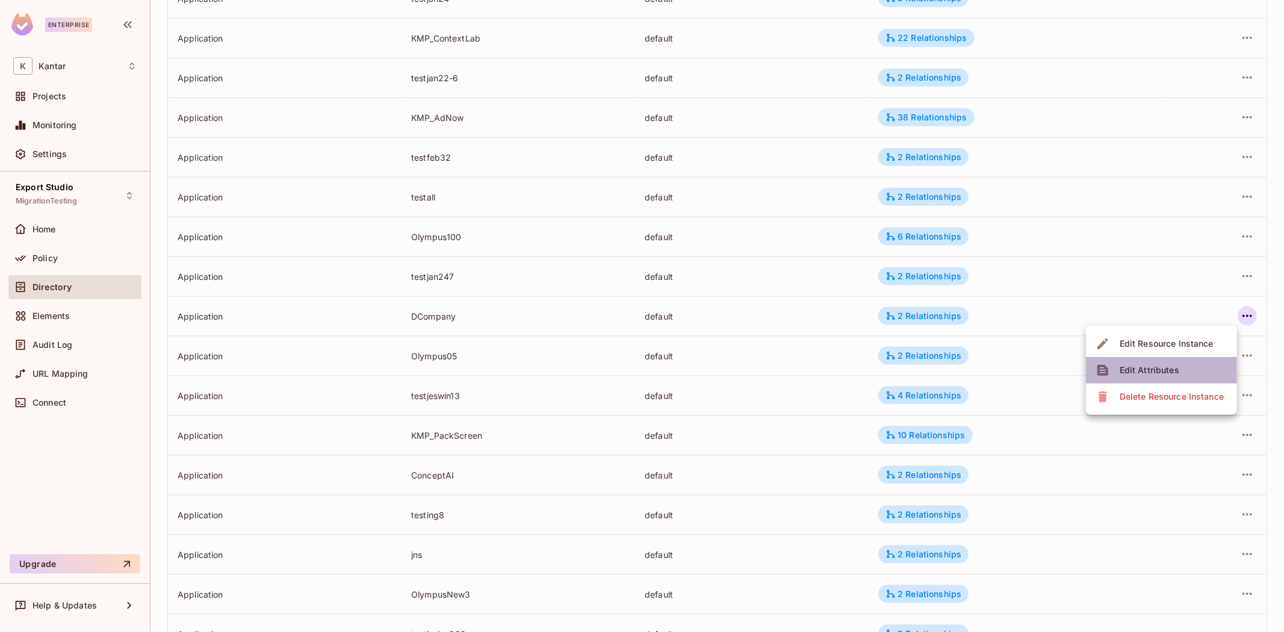
click at [1145, 372] on div "Edit Attributes" at bounding box center [1149, 370] width 60 height 12
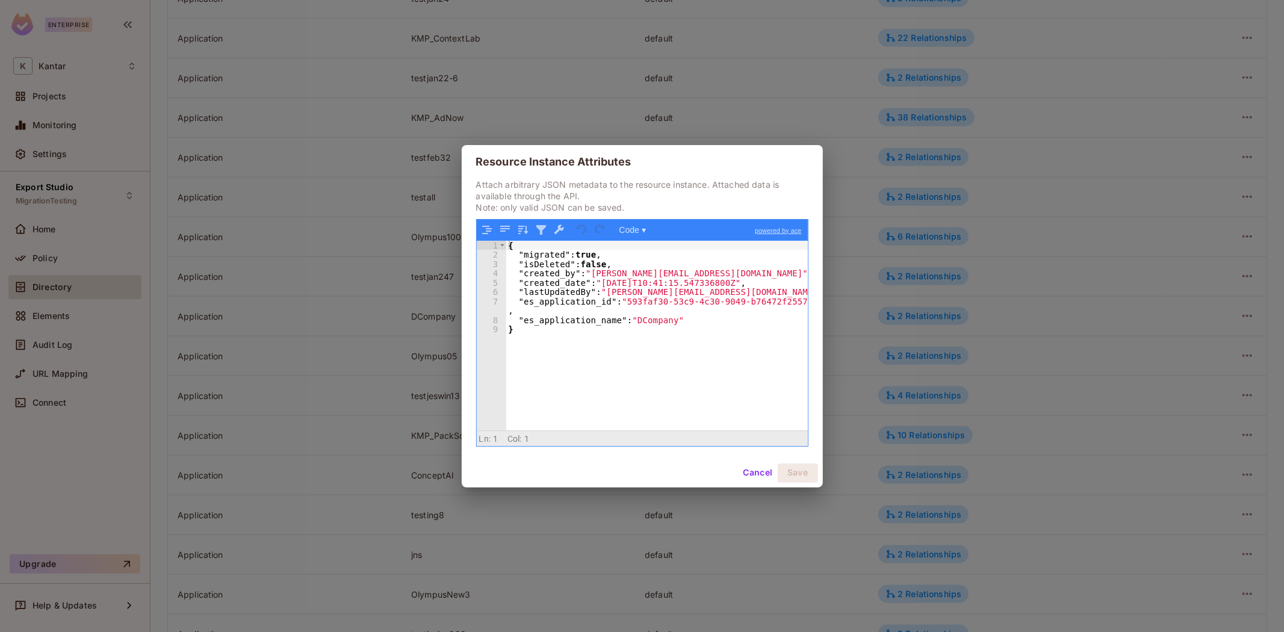
click at [735, 463] on div "Cancel Save" at bounding box center [642, 473] width 361 height 29
click at [766, 473] on button "Cancel" at bounding box center [757, 472] width 39 height 19
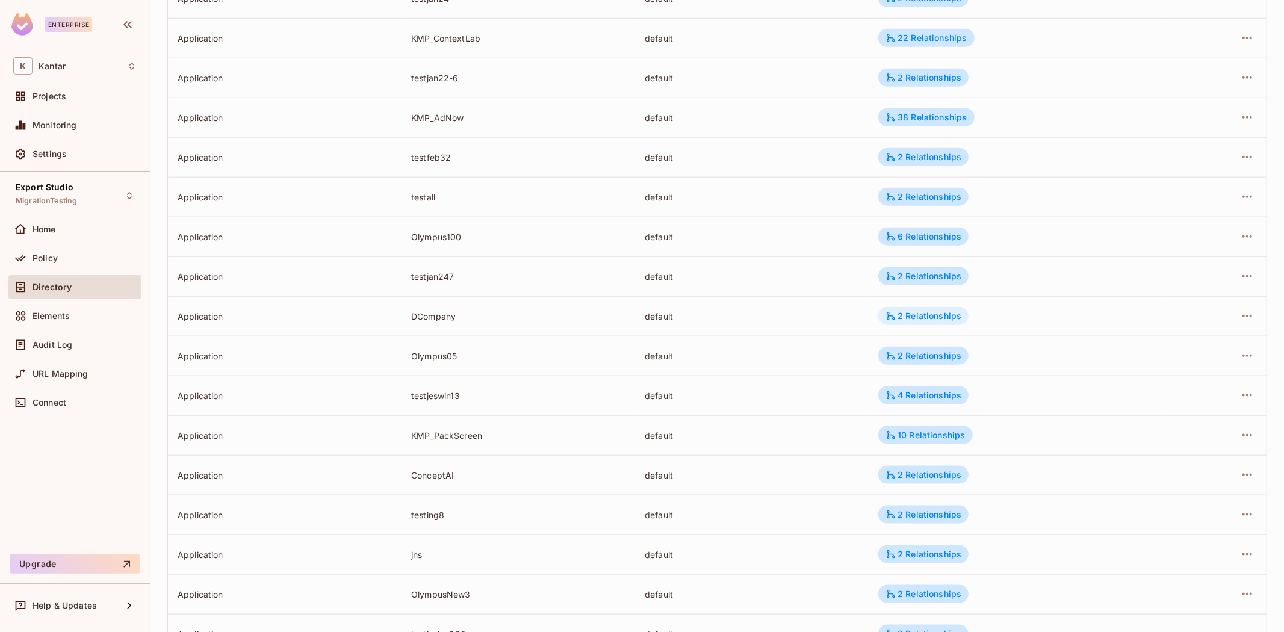
click at [920, 307] on div "2 Relationships" at bounding box center [923, 316] width 90 height 18
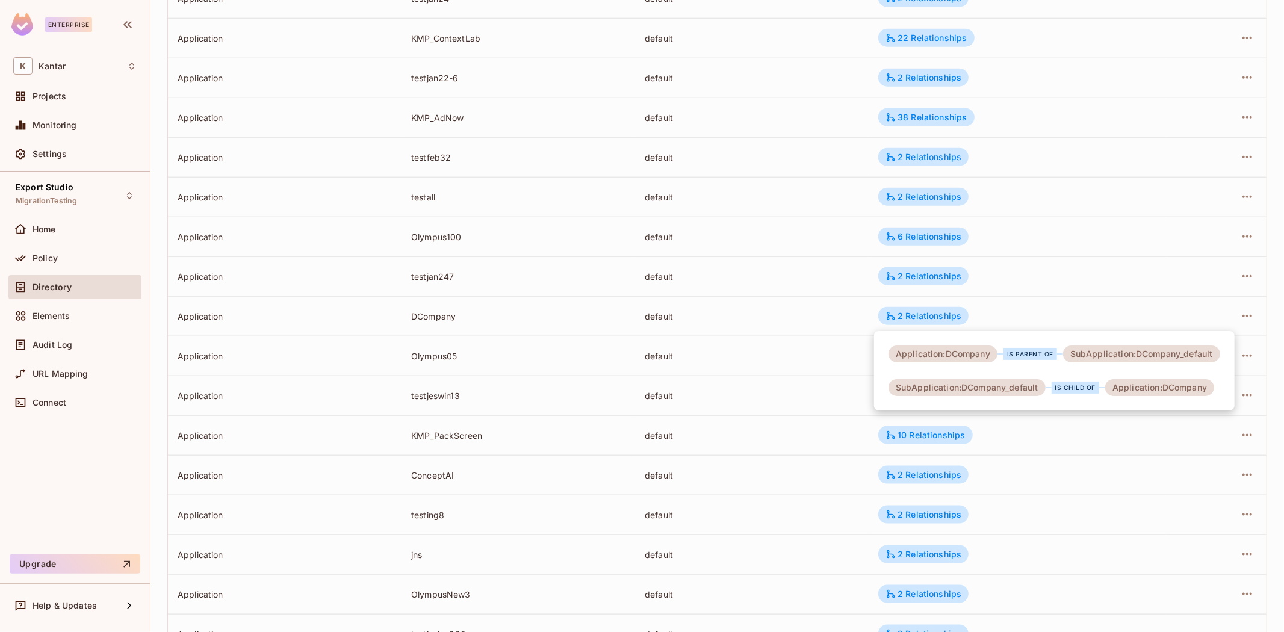
click at [767, 323] on div at bounding box center [642, 316] width 1284 height 632
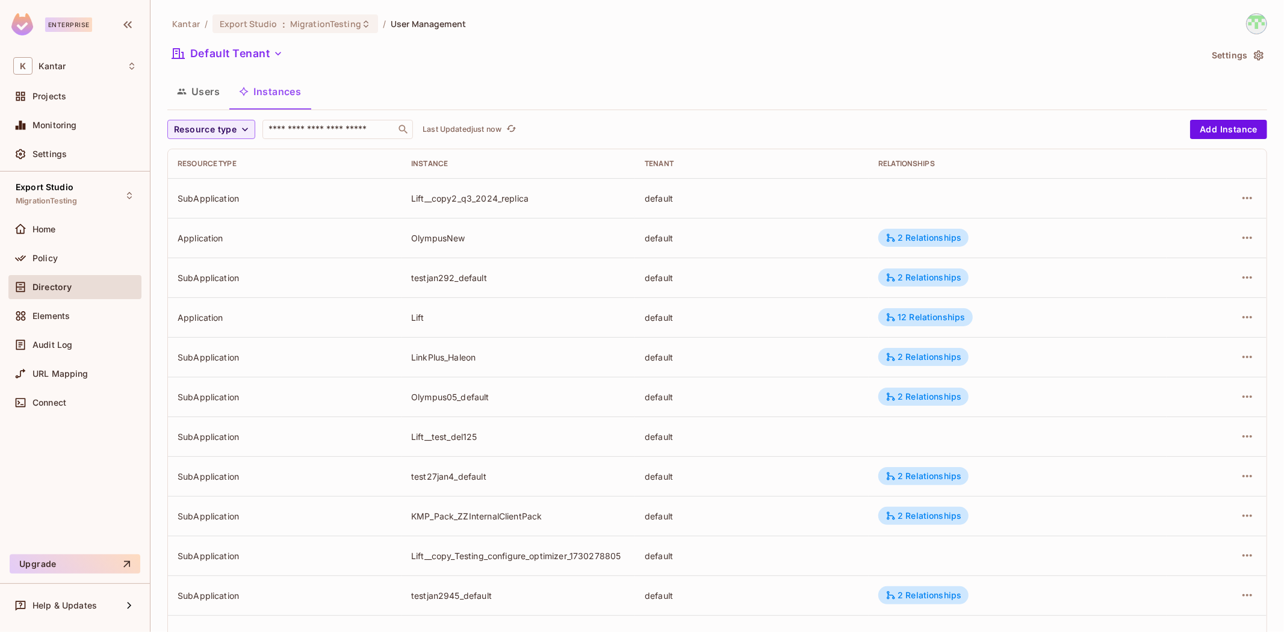
click at [763, 111] on div "Kantar / Export Studio : MigrationTesting / User Management Default Tenant Sett…" at bounding box center [717, 418] width 1100 height 811
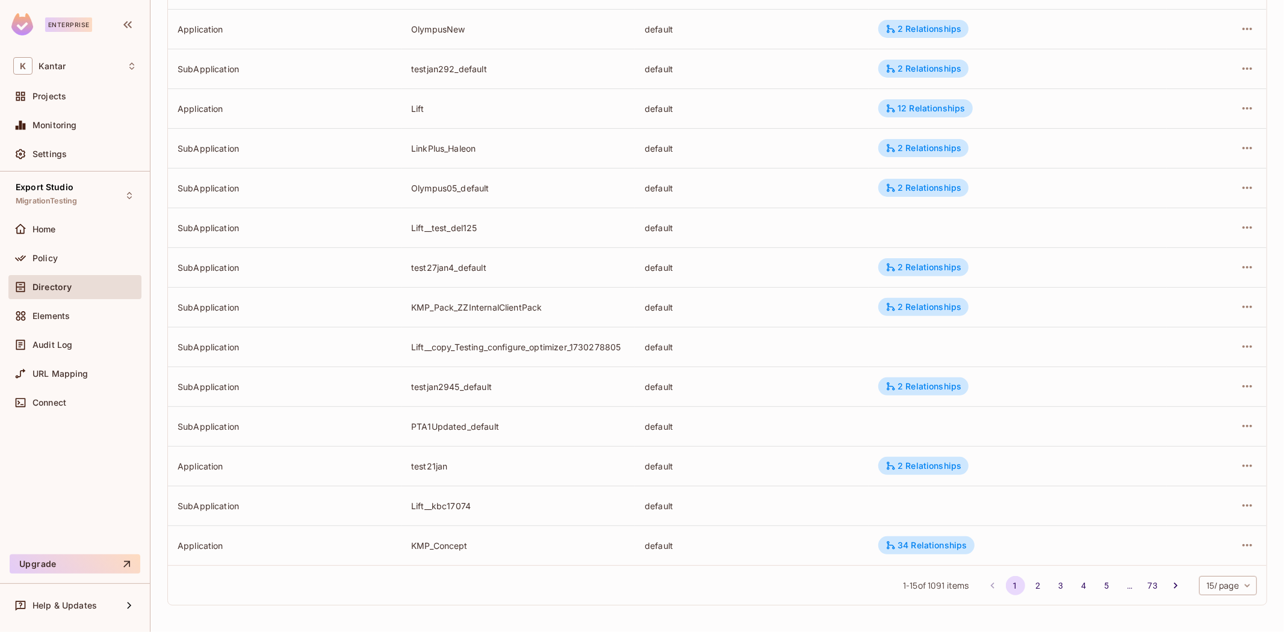
click at [1216, 584] on body "Enterprise K Kantar Projects Monitoring Settings Export Studio MigrationTesting…" at bounding box center [642, 316] width 1284 height 632
click at [1199, 597] on li "100 / page" at bounding box center [1216, 604] width 60 height 25
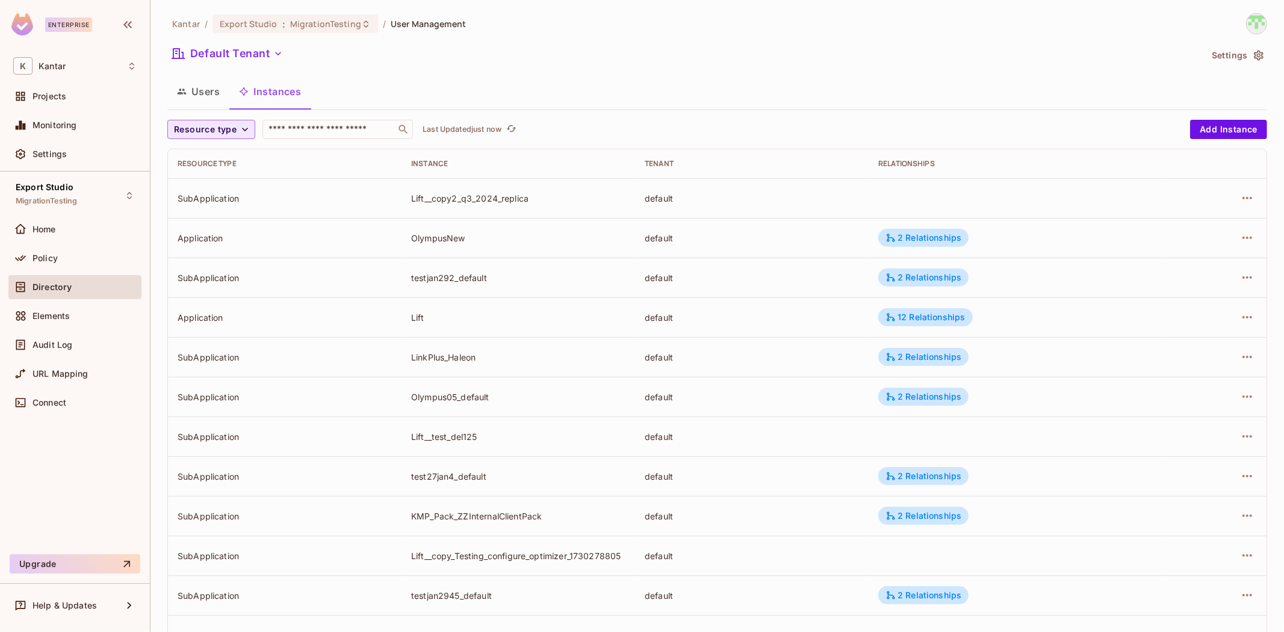
click at [230, 126] on span "Resource type" at bounding box center [205, 129] width 63 height 15
click at [211, 155] on span "Application" at bounding box center [207, 156] width 61 height 11
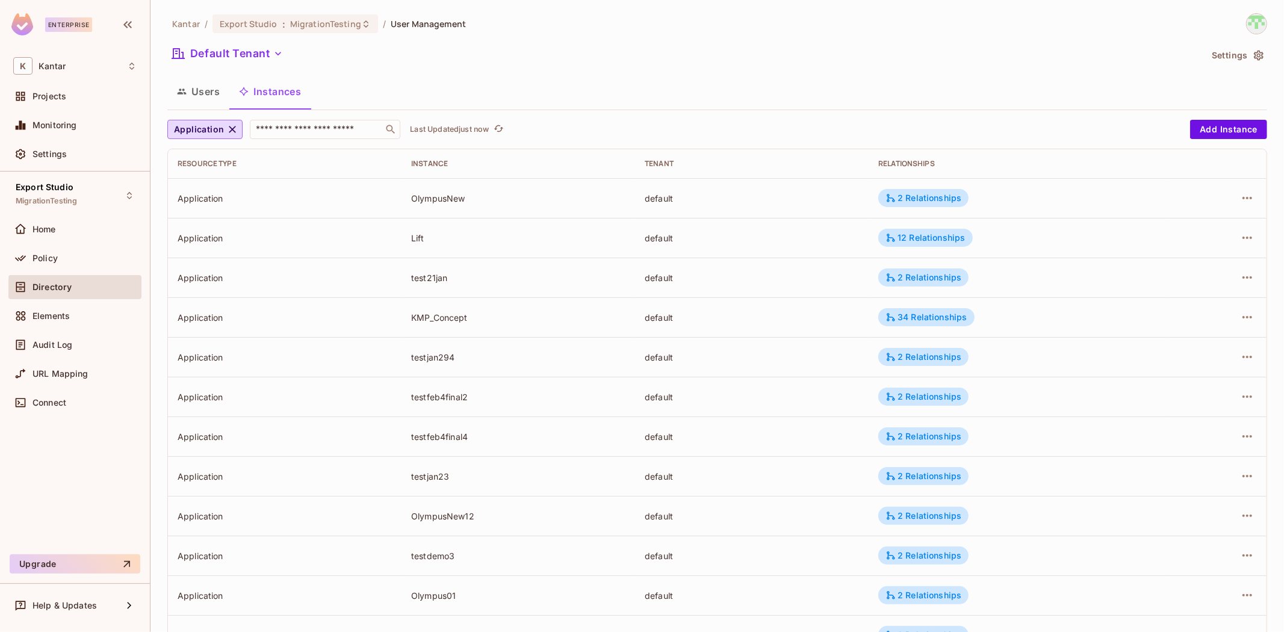
scroll to position [1074, 0]
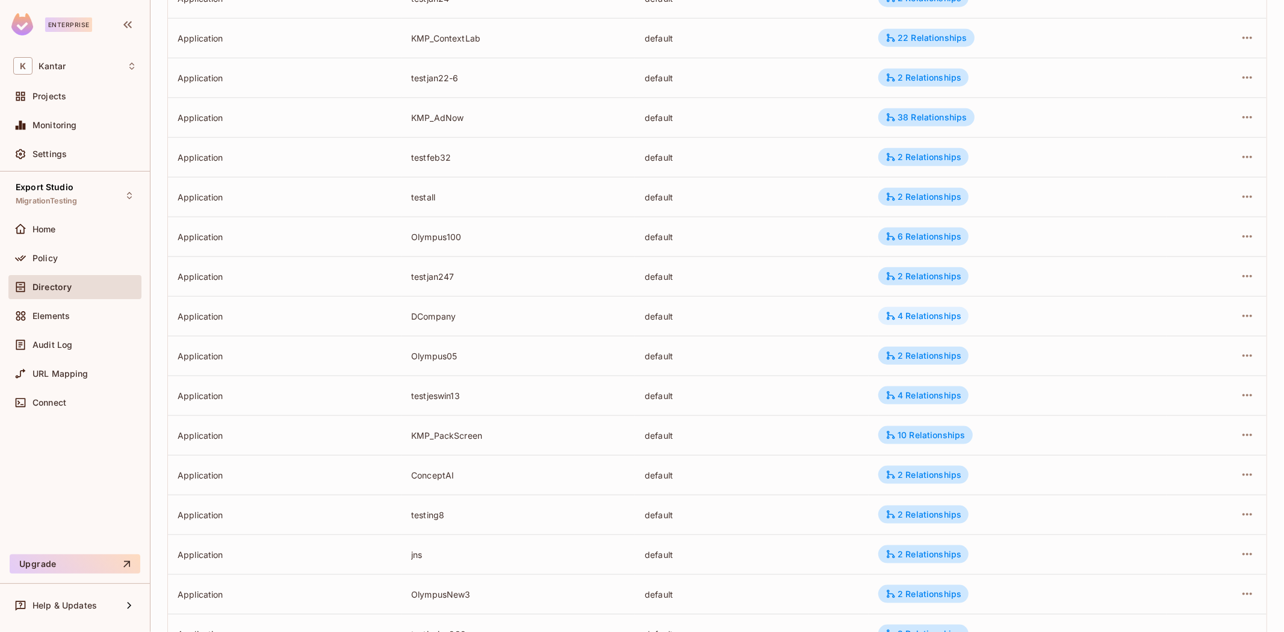
click at [902, 317] on div "4 Relationships" at bounding box center [923, 316] width 76 height 11
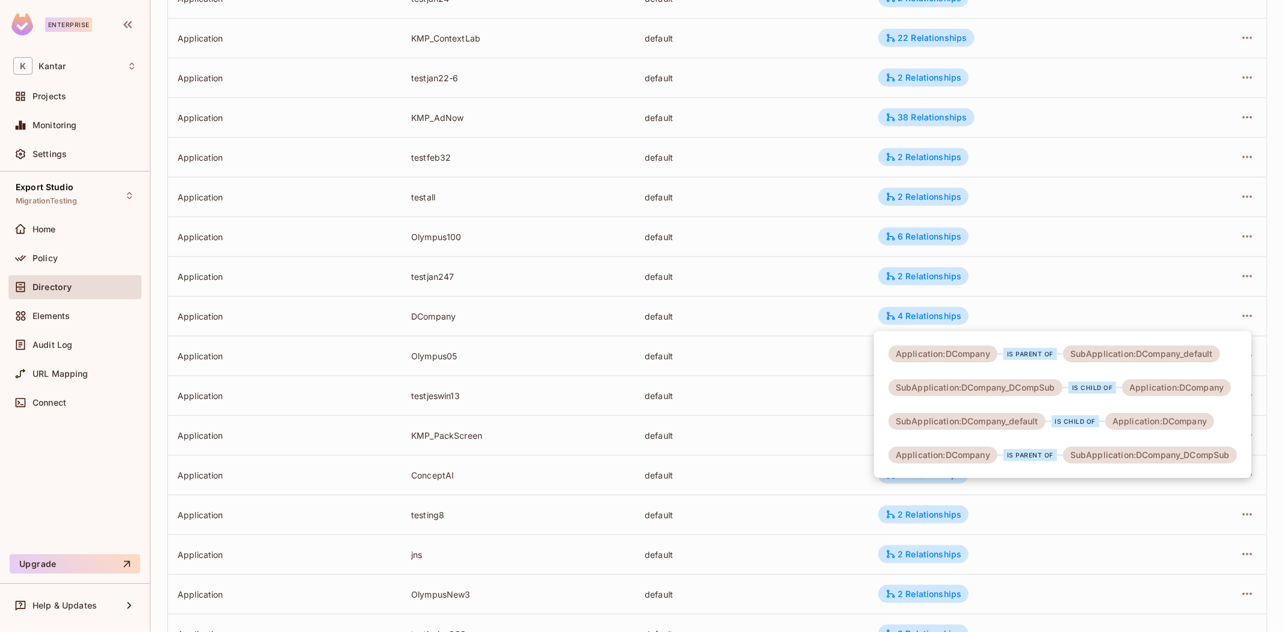
click at [803, 328] on div at bounding box center [642, 316] width 1284 height 632
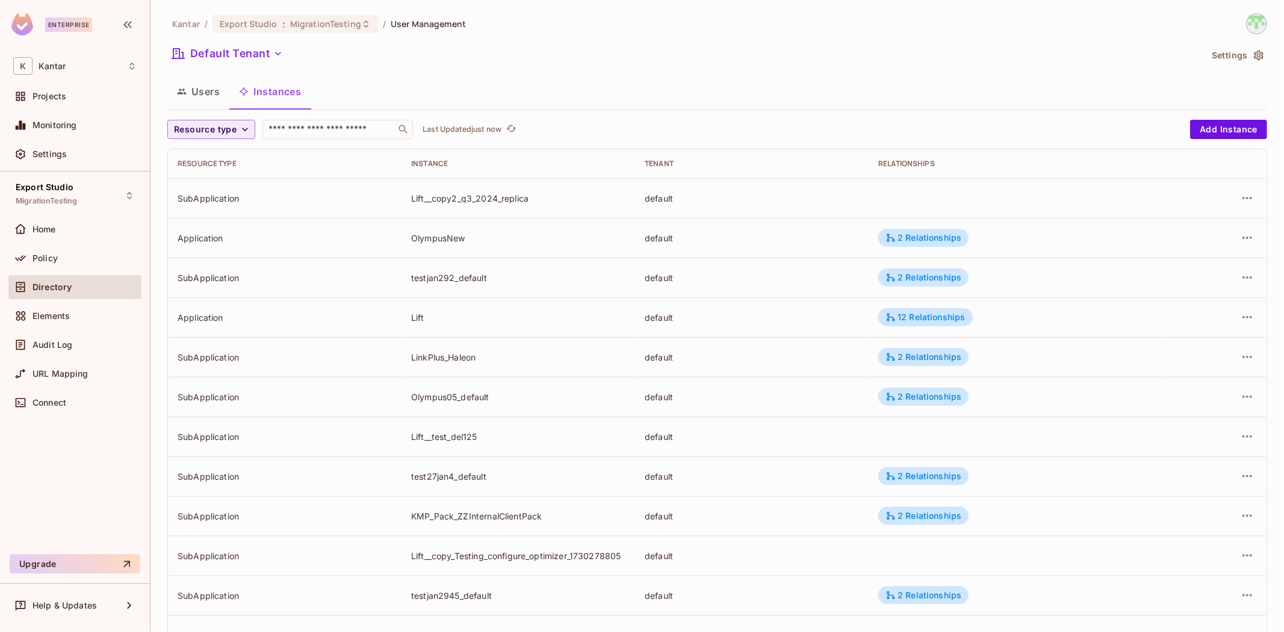
click at [845, 64] on div "Default Tenant" at bounding box center [683, 55] width 1033 height 23
click at [245, 135] on icon "button" at bounding box center [245, 129] width 12 height 12
click at [217, 169] on li "Application" at bounding box center [207, 157] width 81 height 26
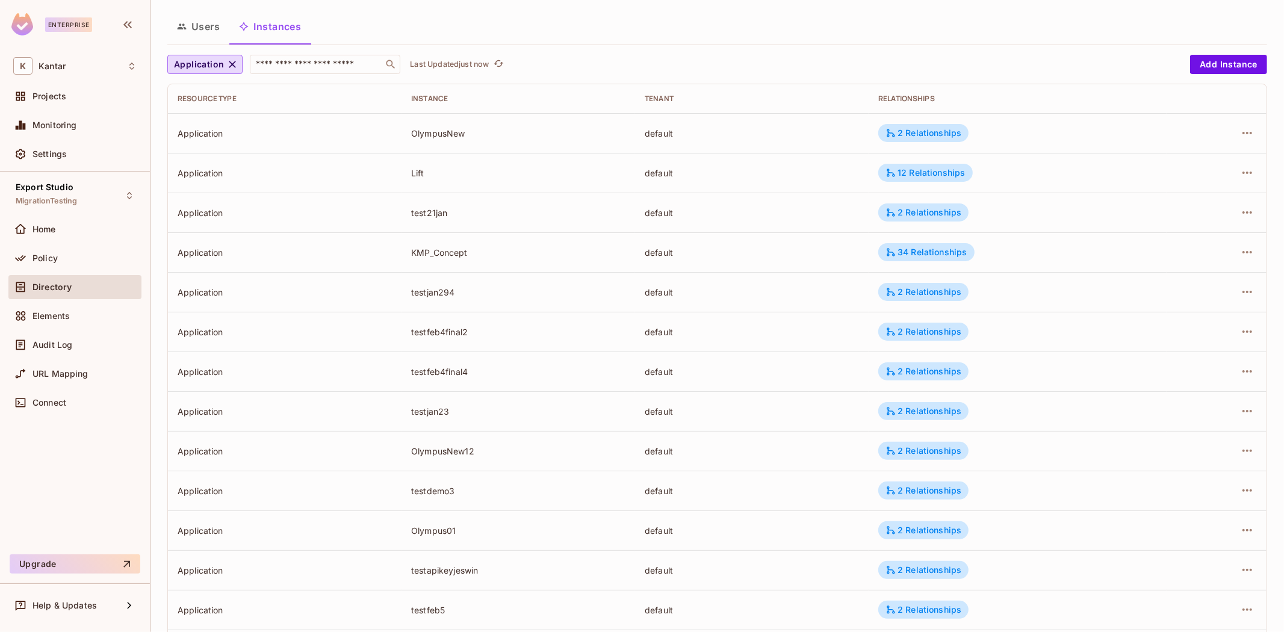
scroll to position [209, 0]
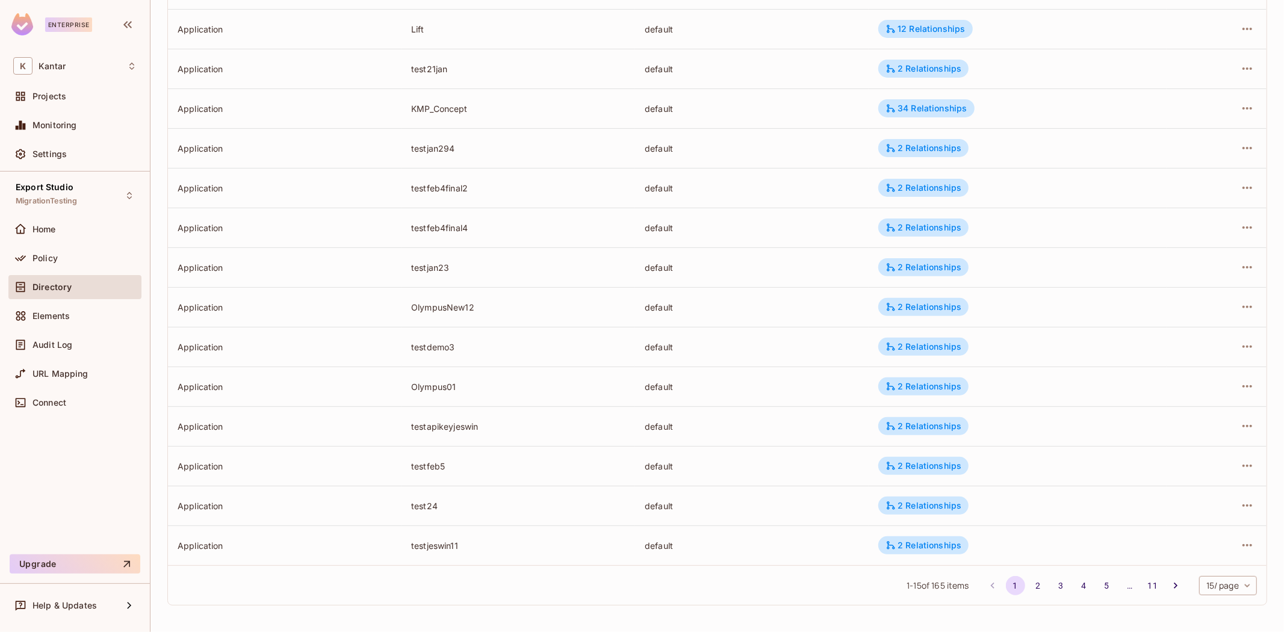
click at [1217, 584] on body "Enterprise K Kantar Projects Monitoring Settings Export Studio MigrationTesting…" at bounding box center [642, 316] width 1284 height 632
click at [1216, 608] on li "100 / page" at bounding box center [1216, 604] width 60 height 25
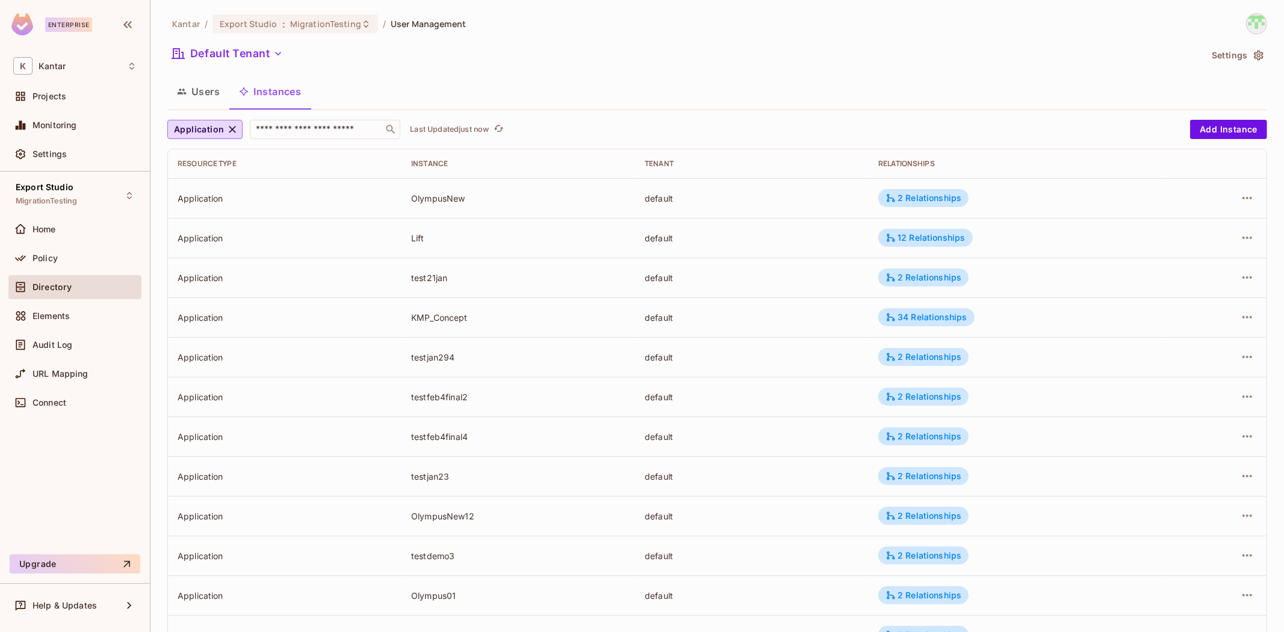
scroll to position [1074, 0]
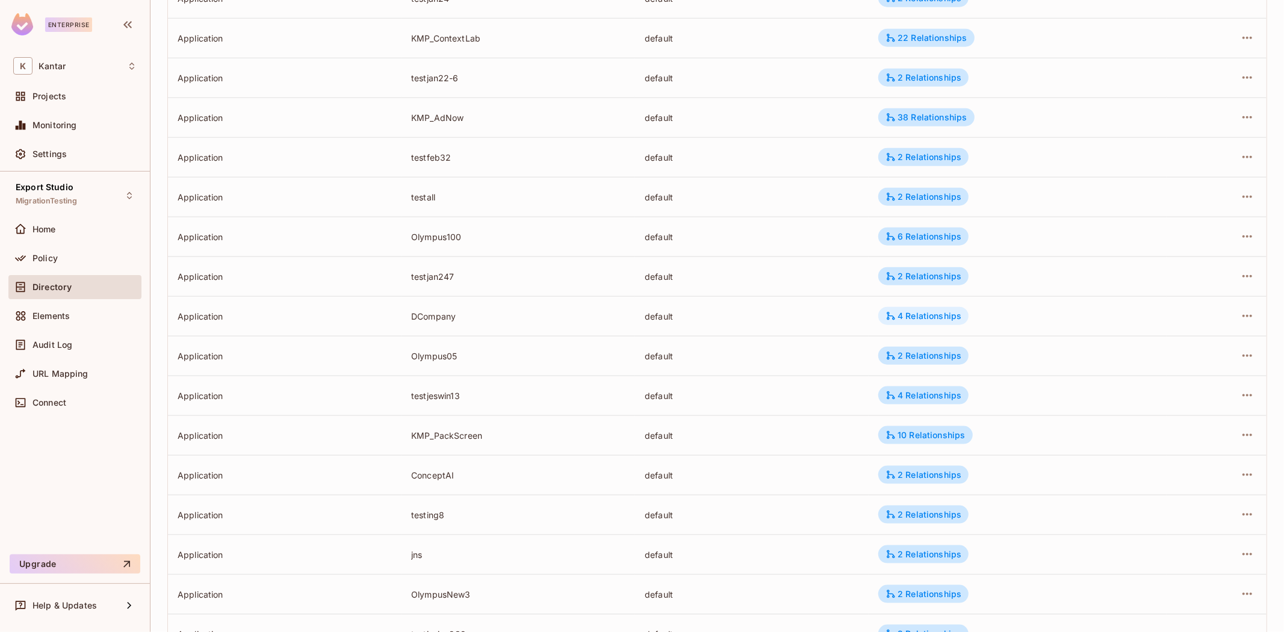
click at [911, 311] on div "4 Relationships" at bounding box center [923, 316] width 76 height 11
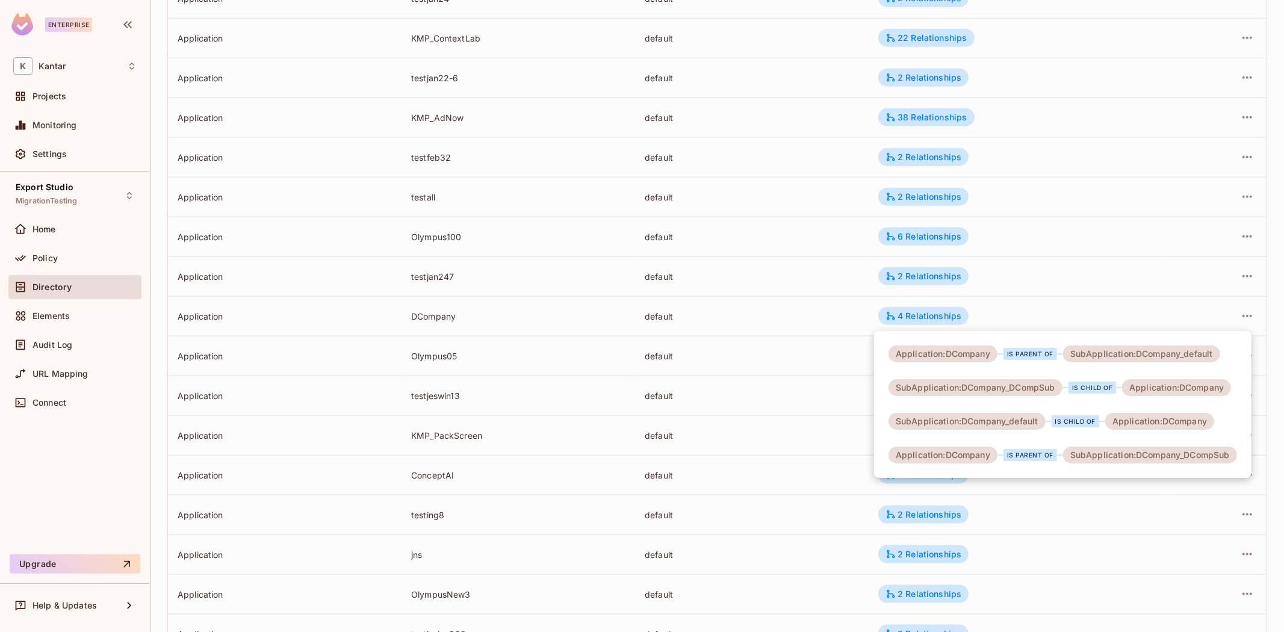
click at [719, 314] on div at bounding box center [642, 316] width 1284 height 632
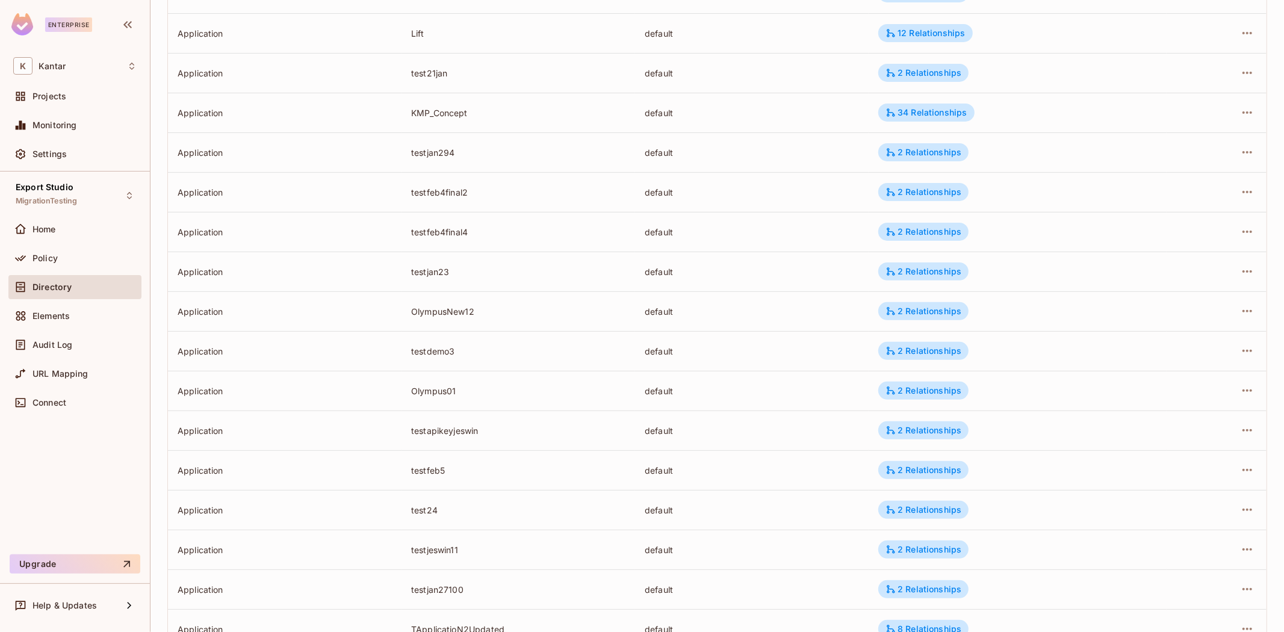
scroll to position [0, 0]
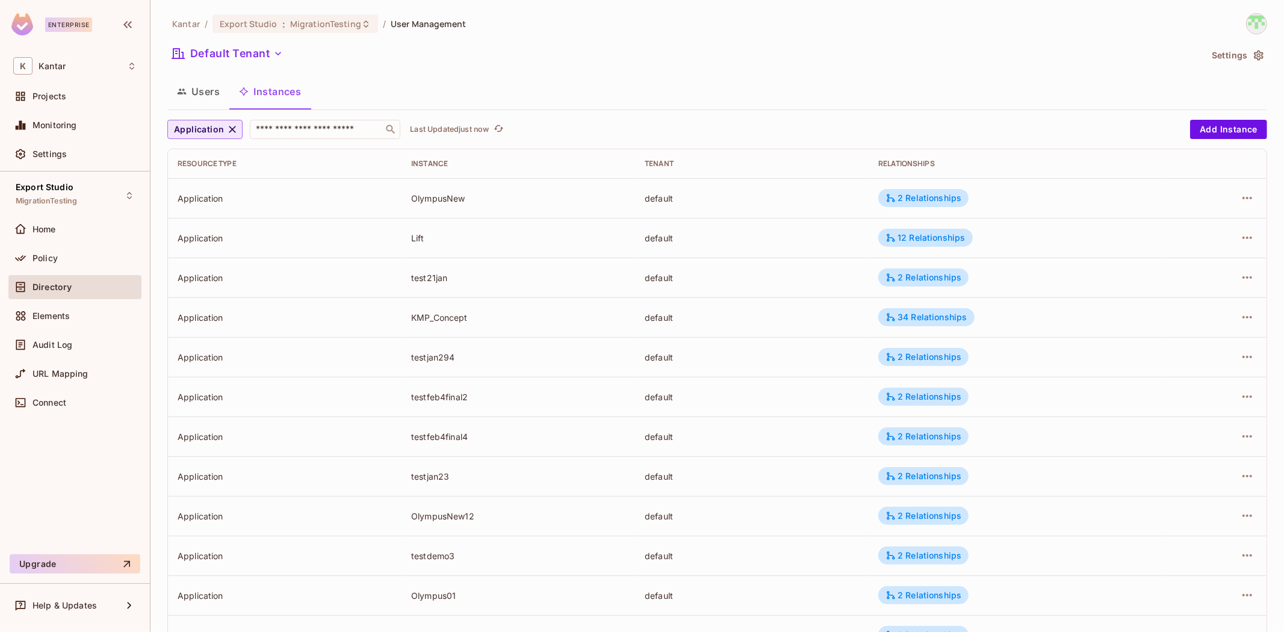
drag, startPoint x: 242, startPoint y: 131, endPoint x: 235, endPoint y: 134, distance: 7.0
click at [241, 131] on div "Application ​ Last Updated just now" at bounding box center [675, 129] width 1017 height 19
click at [235, 134] on icon "button" at bounding box center [232, 129] width 12 height 12
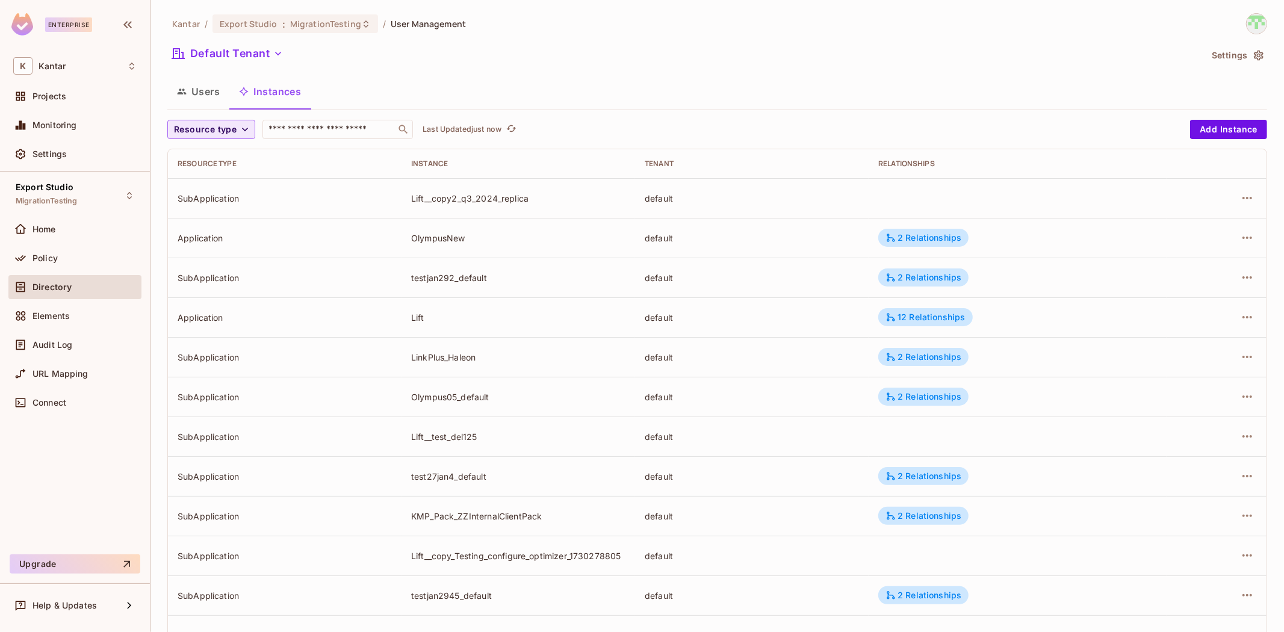
click at [224, 131] on span "Resource type" at bounding box center [205, 129] width 63 height 15
click at [215, 179] on span "SubApplication" at bounding box center [207, 182] width 61 height 11
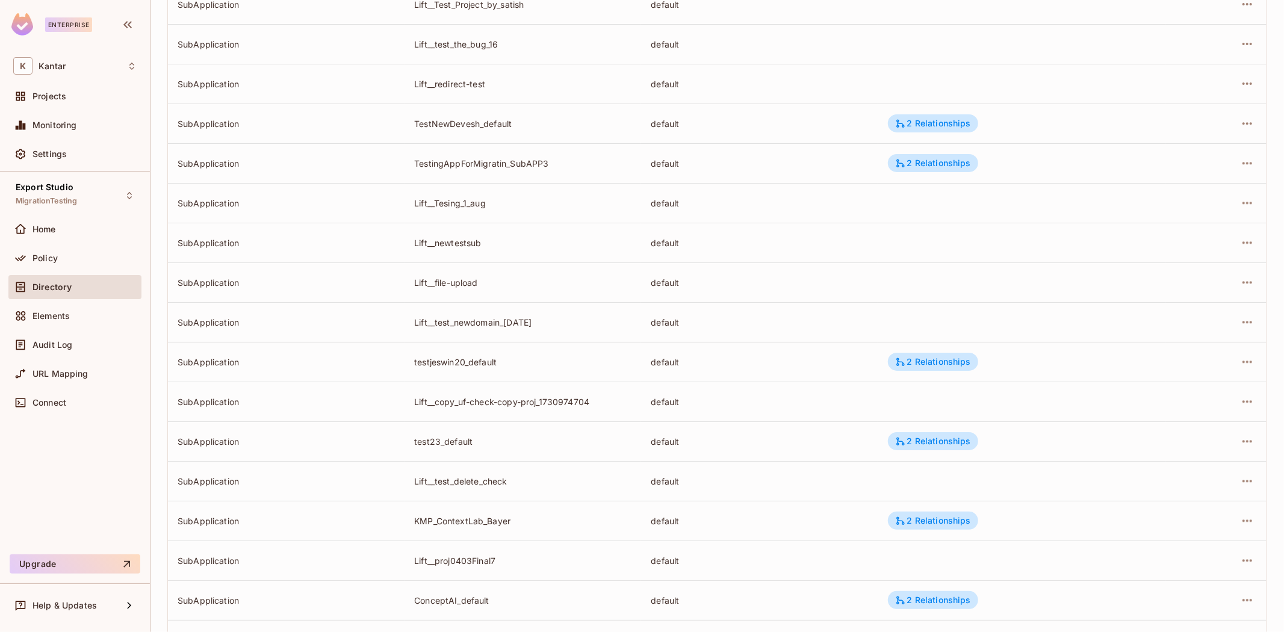
scroll to position [3585, 0]
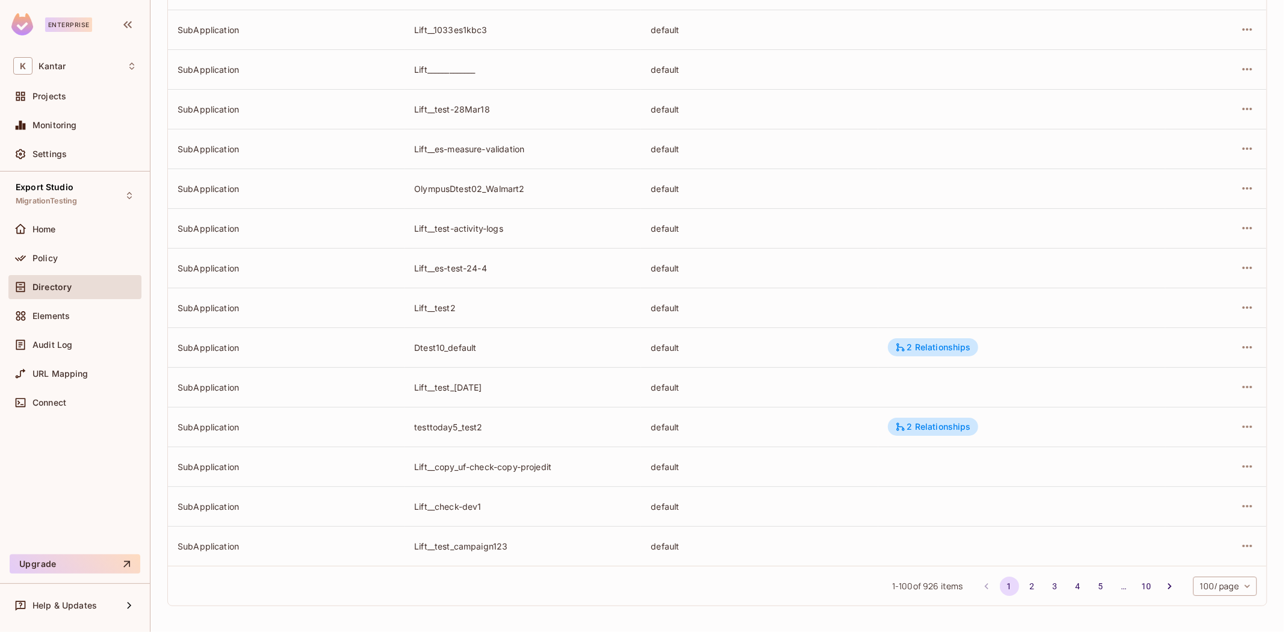
drag, startPoint x: 1147, startPoint y: 584, endPoint x: 1139, endPoint y: 587, distance: 8.4
click at [1160, 585] on button "Go to next page" at bounding box center [1169, 586] width 19 height 19
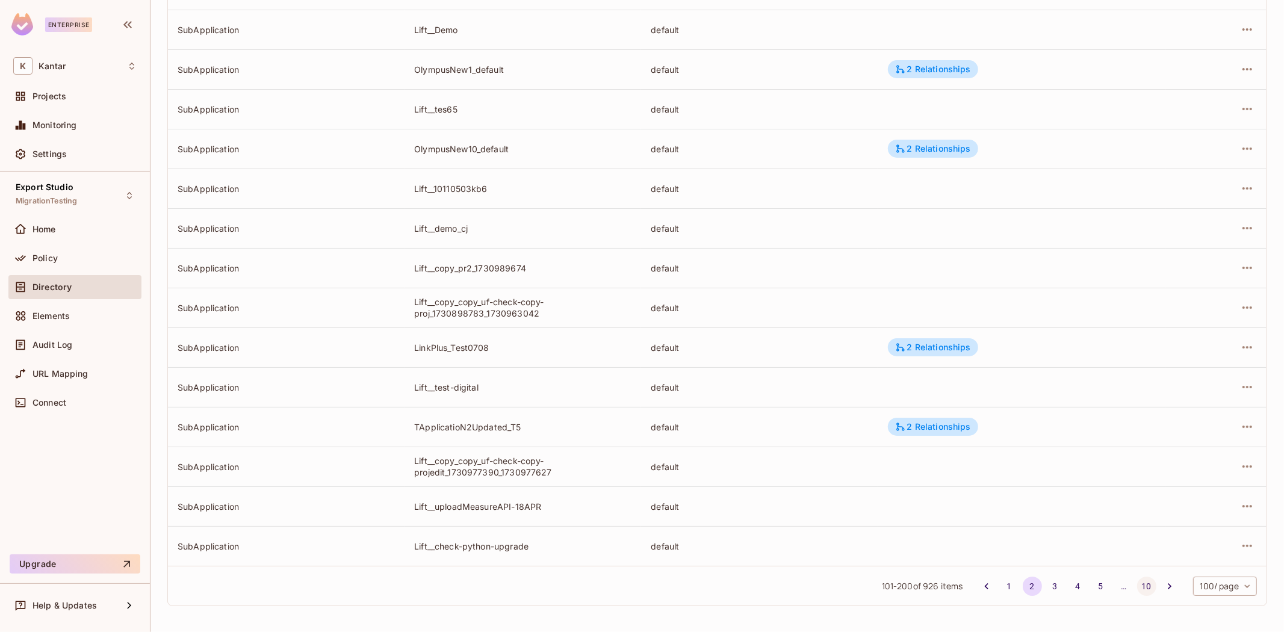
click at [1137, 584] on button "10" at bounding box center [1146, 586] width 19 height 19
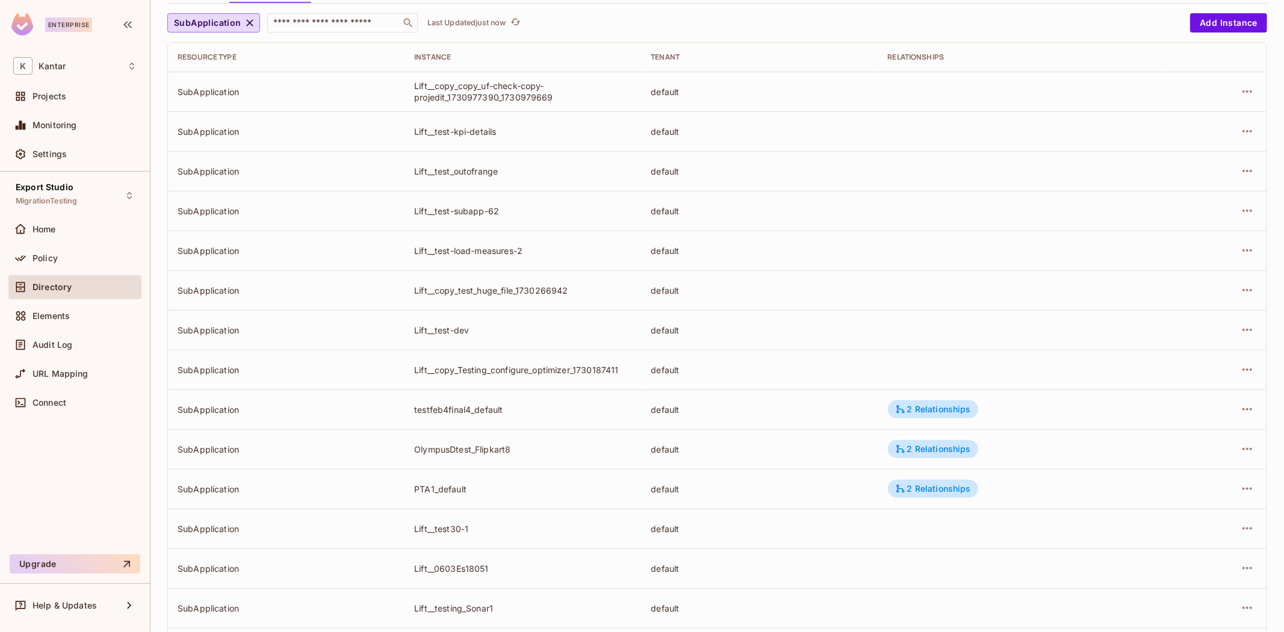
scroll to position [646, 0]
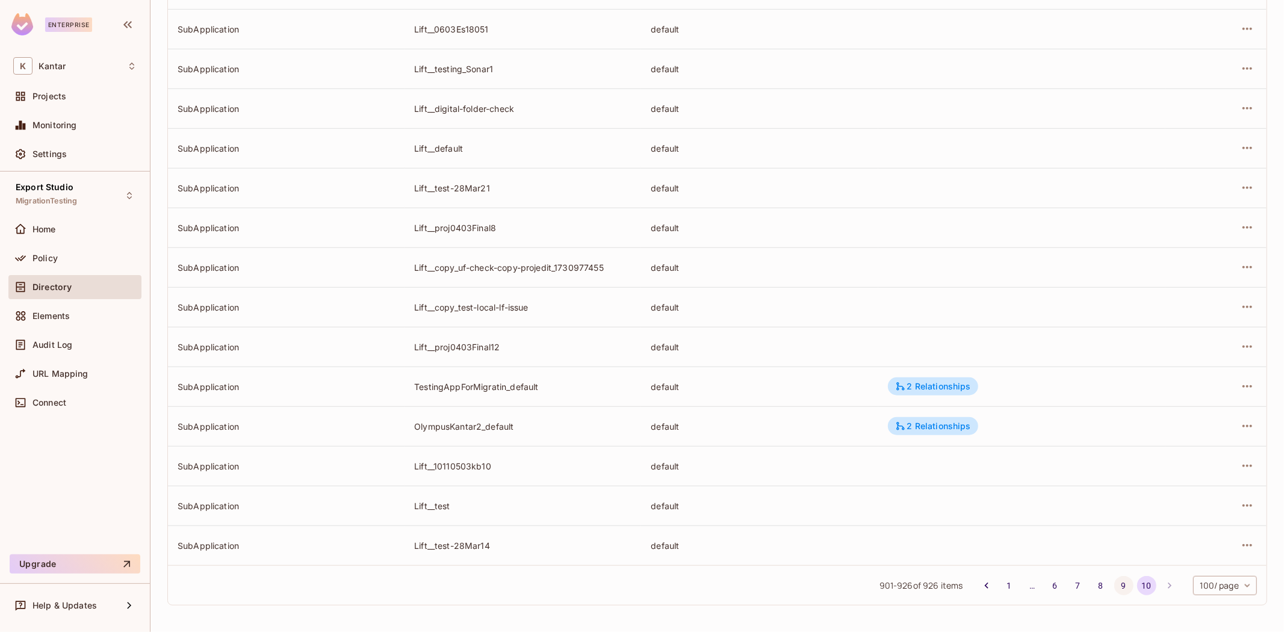
click at [1114, 581] on button "9" at bounding box center [1123, 585] width 19 height 19
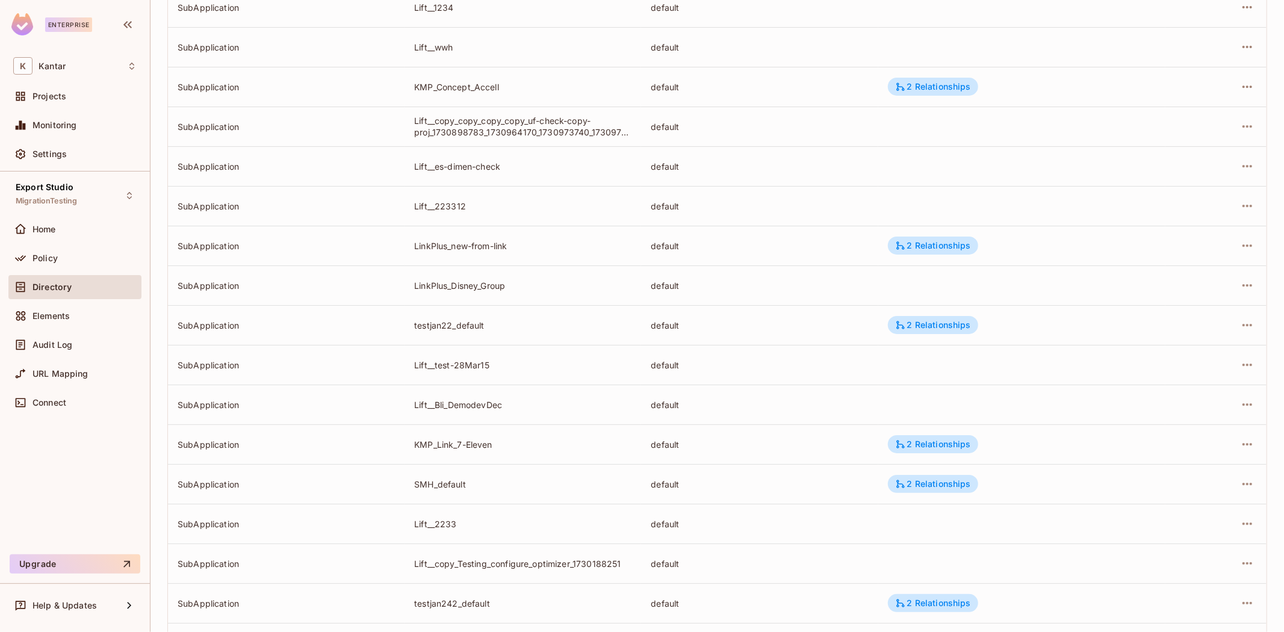
scroll to position [3585, 0]
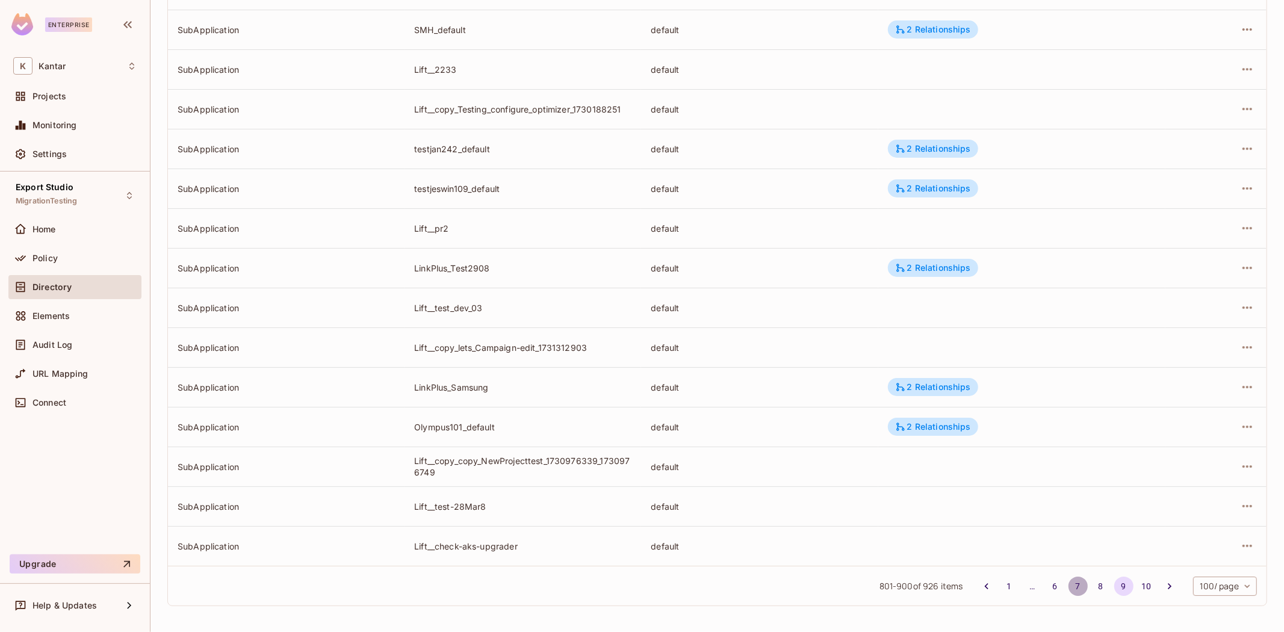
click at [1073, 581] on button "7" at bounding box center [1077, 586] width 19 height 19
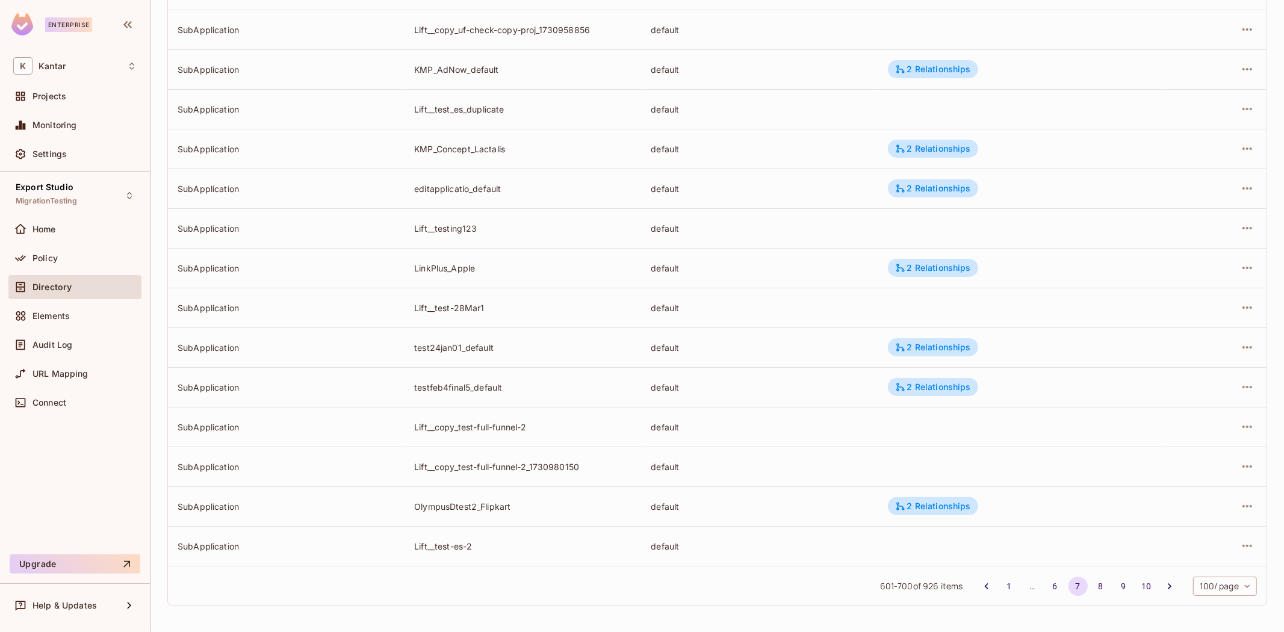
click at [1089, 590] on li "8" at bounding box center [1100, 586] width 23 height 19
click at [1091, 580] on button "8" at bounding box center [1100, 586] width 19 height 19
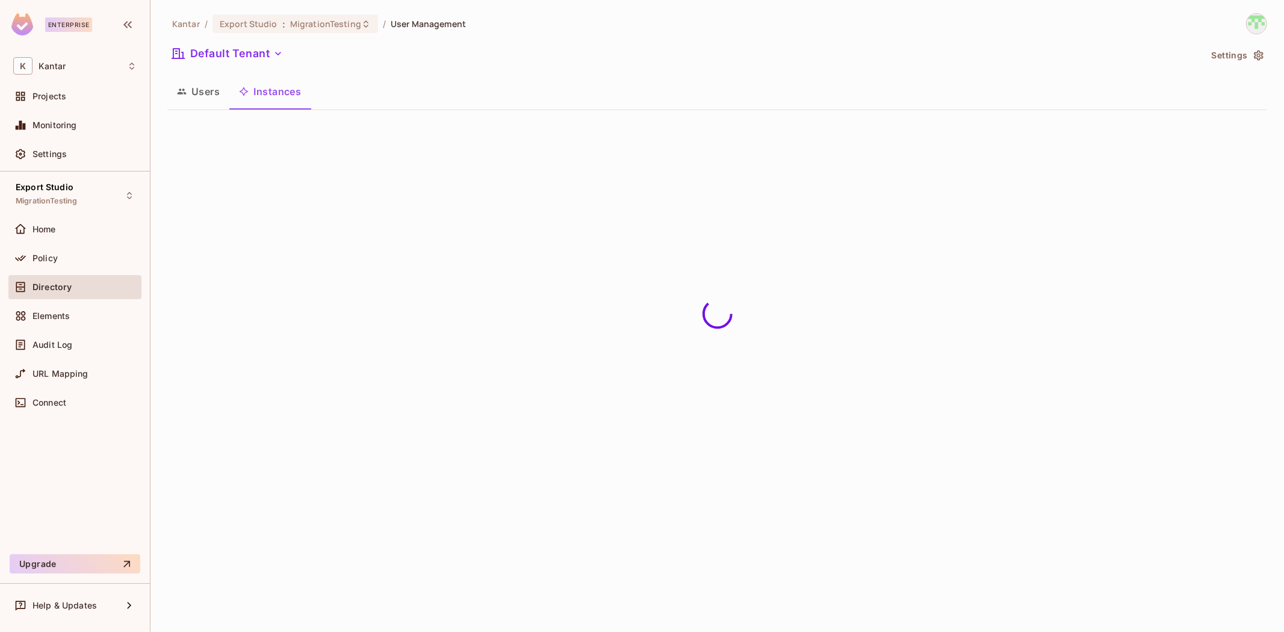
scroll to position [0, 0]
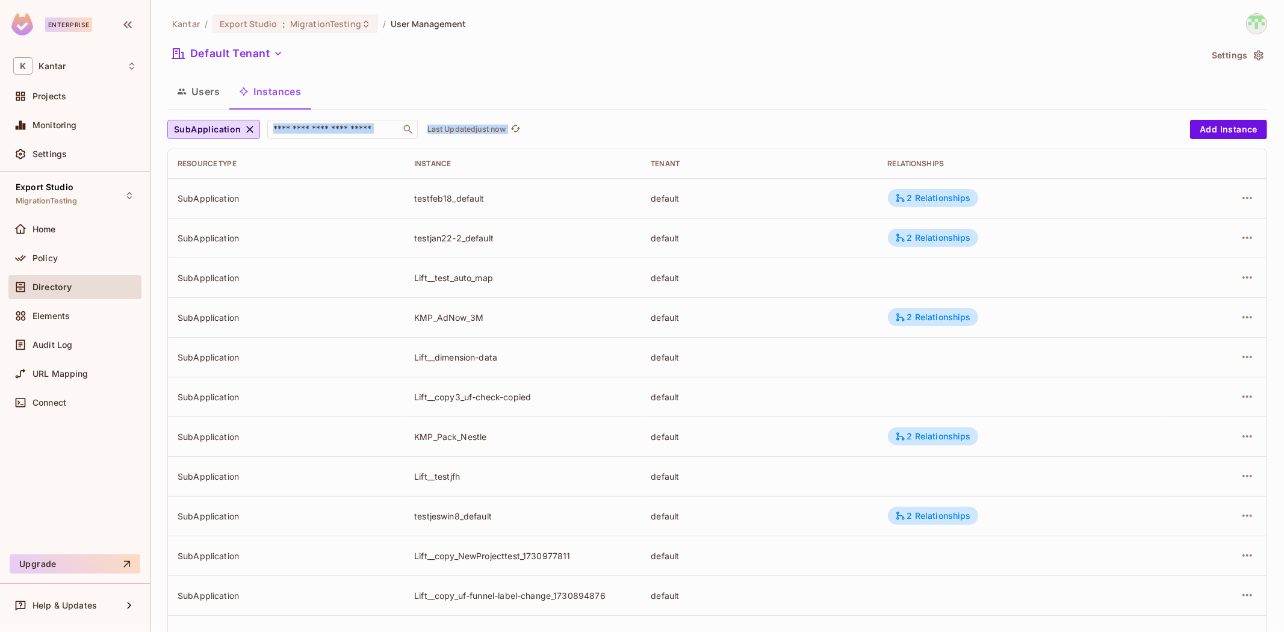
drag, startPoint x: 1264, startPoint y: 31, endPoint x: 1283, endPoint y: 137, distance: 107.7
click at [1283, 146] on div "Kantar / Export Studio : MigrationTesting / User Management Default Tenant Sett…" at bounding box center [716, 316] width 1133 height 632
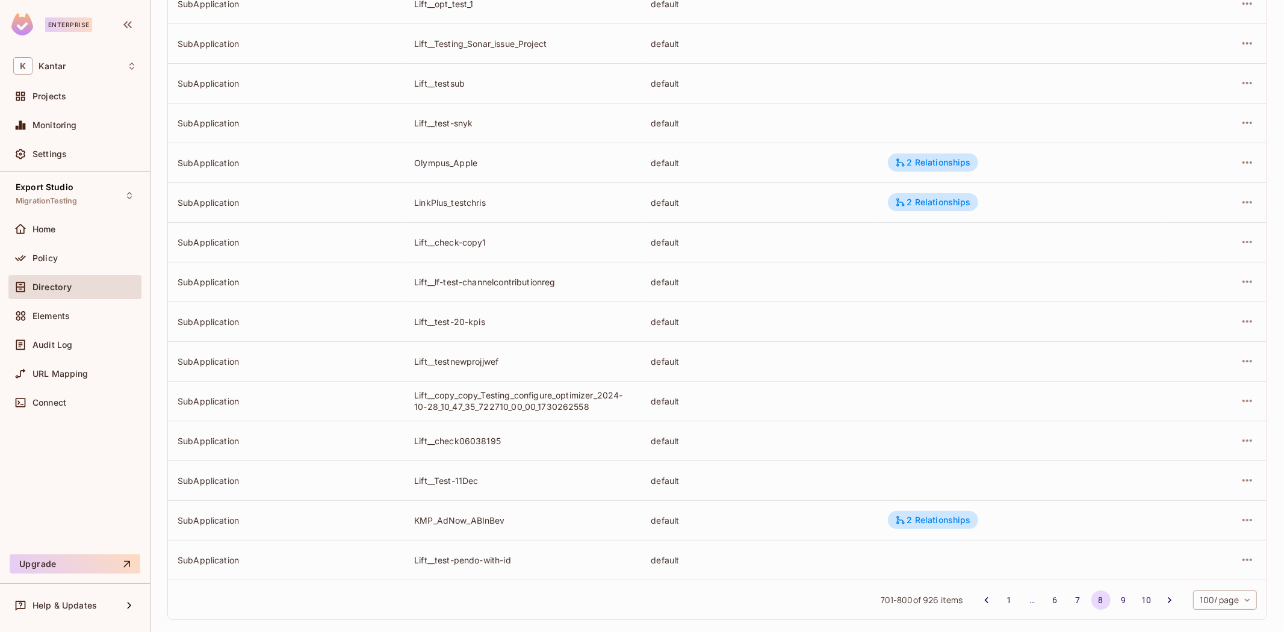
scroll to position [3576, 0]
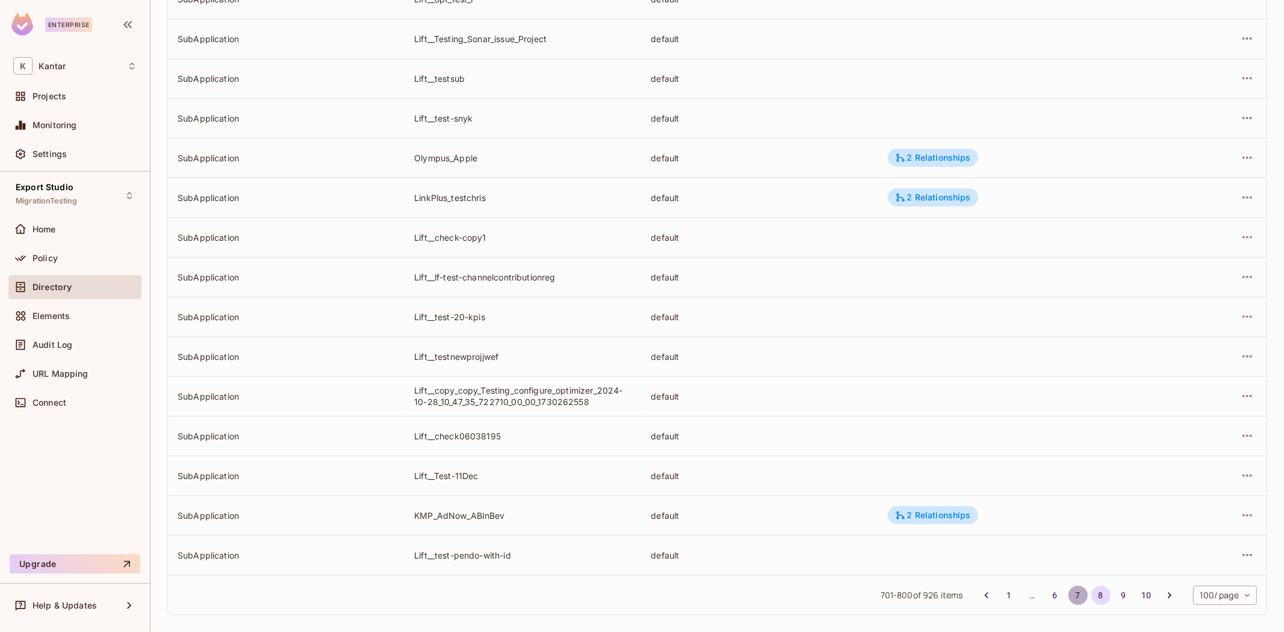
click at [1070, 599] on button "7" at bounding box center [1077, 595] width 19 height 19
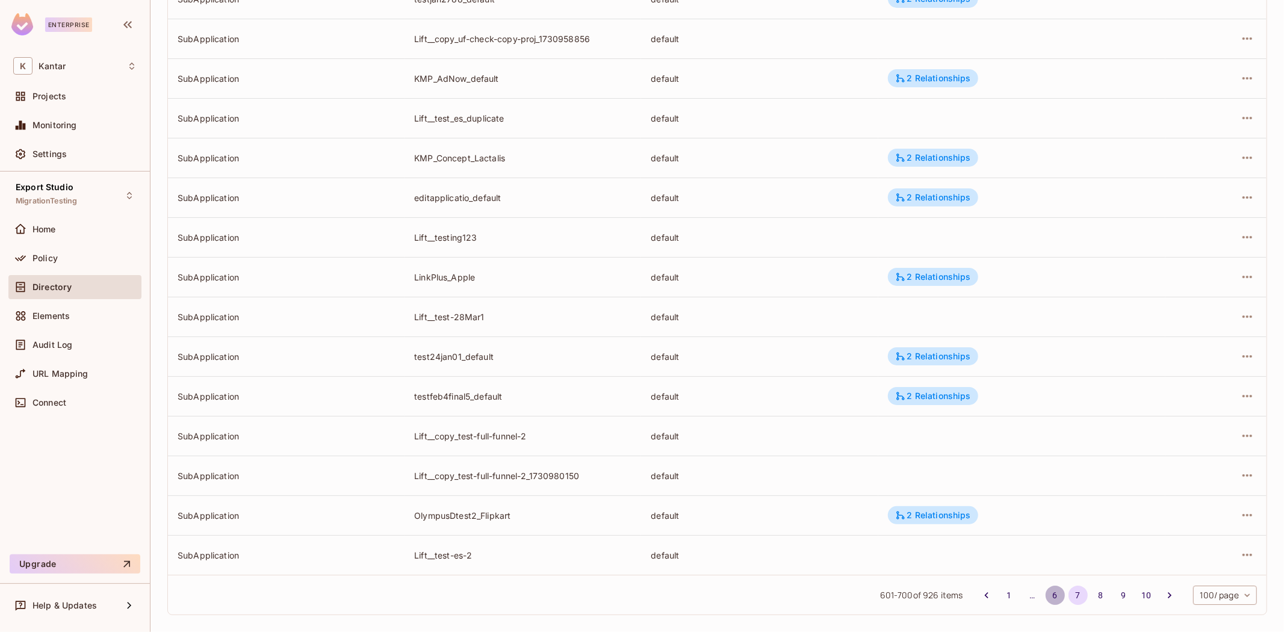
drag, startPoint x: 1044, startPoint y: 603, endPoint x: 1025, endPoint y: 257, distance: 346.6
click at [1045, 602] on button "6" at bounding box center [1054, 595] width 19 height 19
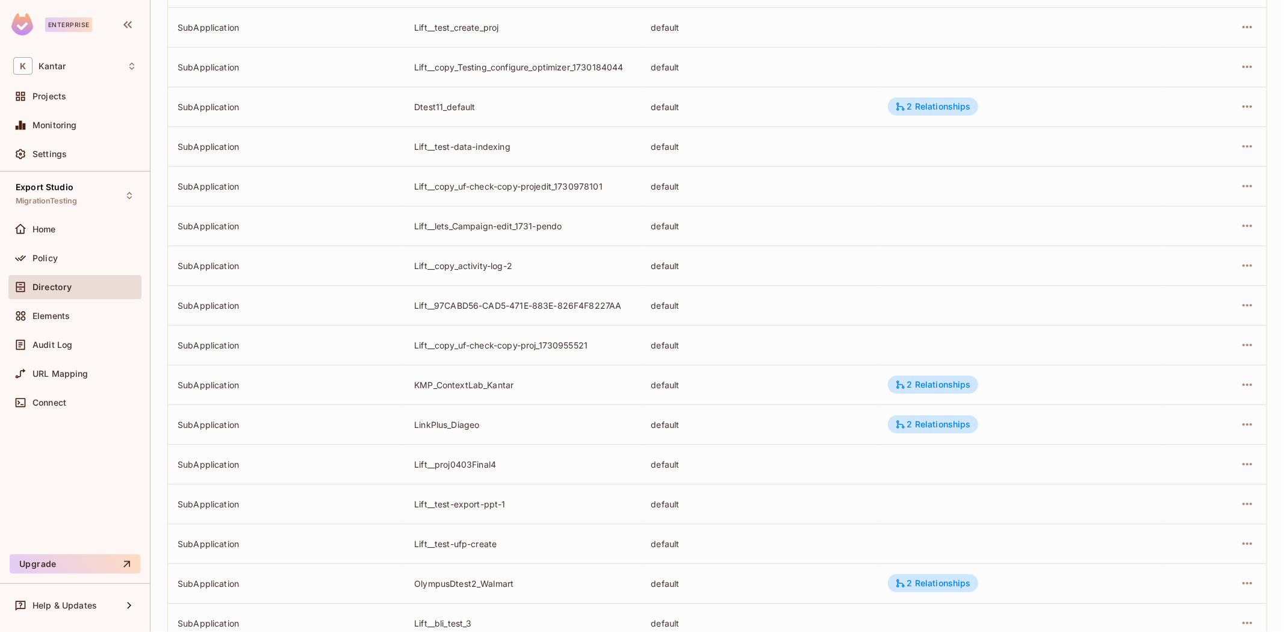
scroll to position [3585, 0]
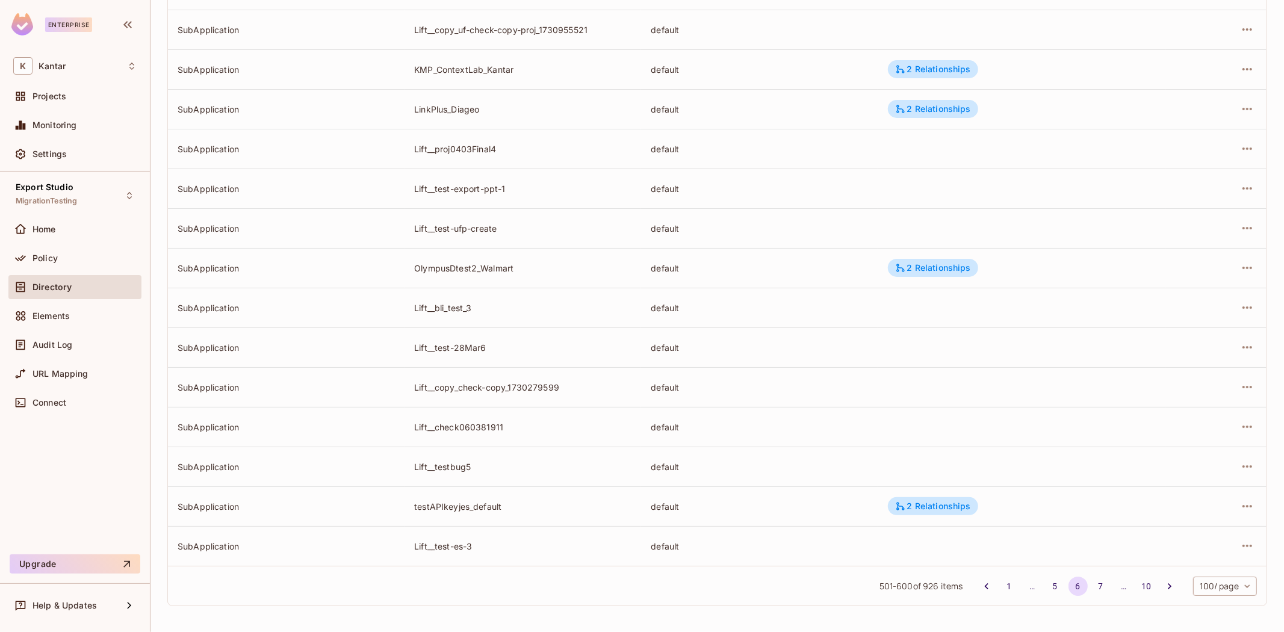
click at [1044, 593] on li "5" at bounding box center [1055, 586] width 23 height 19
click at [1048, 581] on button "5" at bounding box center [1054, 586] width 19 height 19
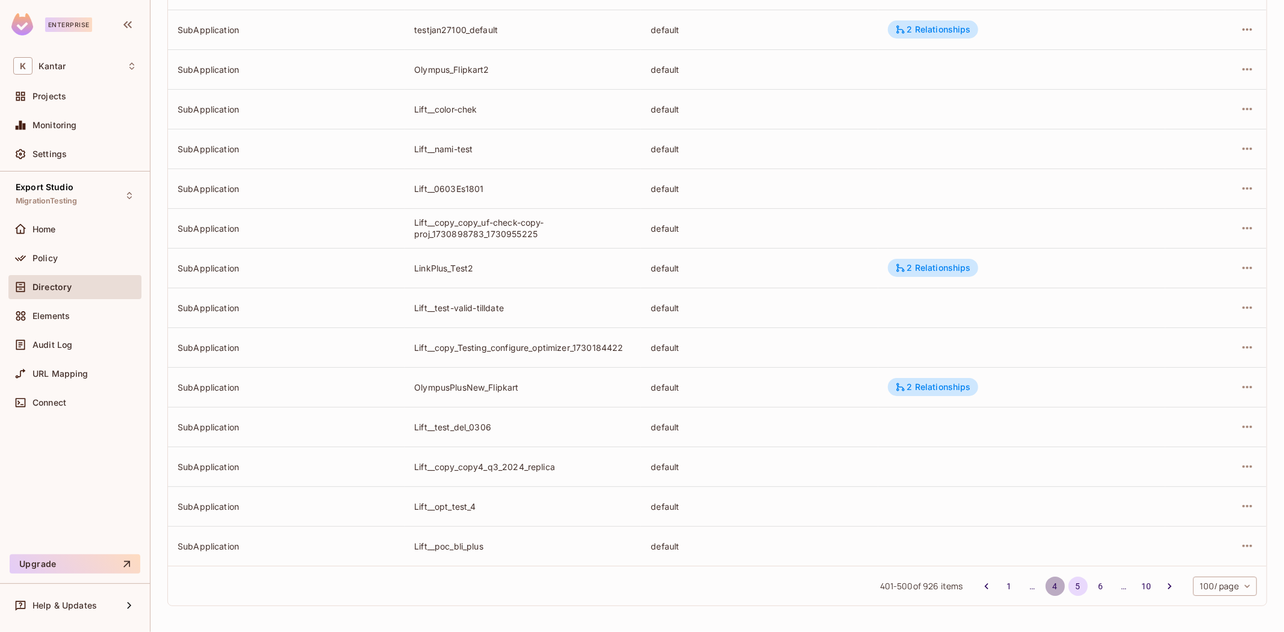
click at [1045, 586] on button "4" at bounding box center [1054, 586] width 19 height 19
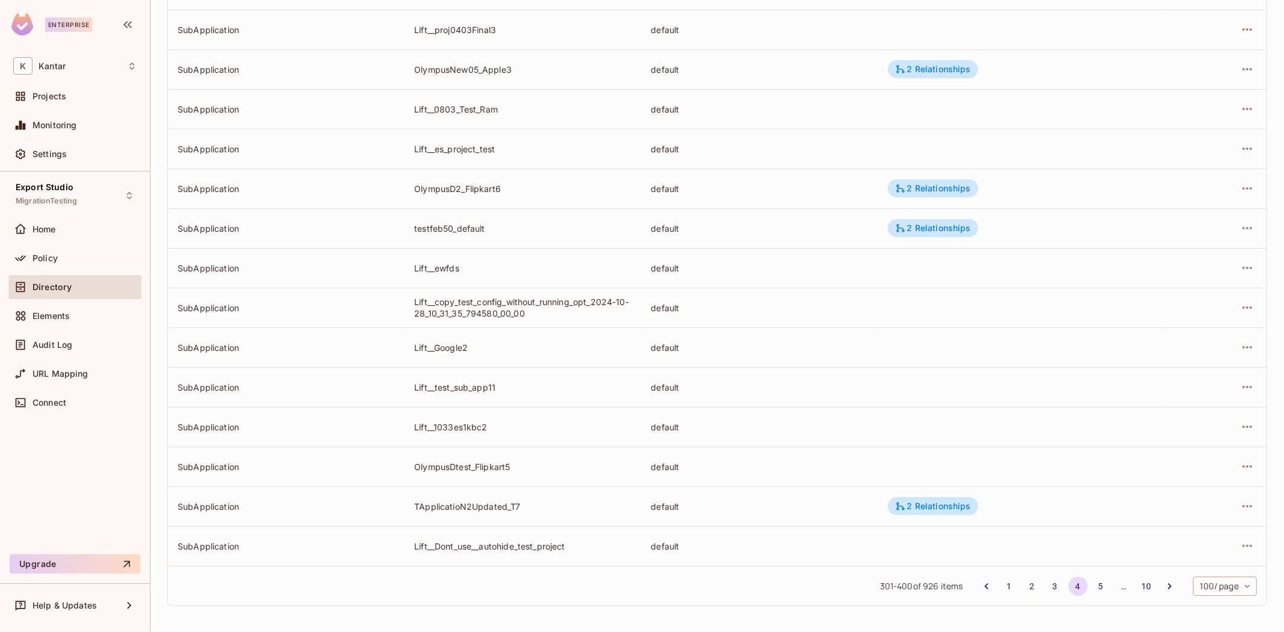
drag, startPoint x: 1045, startPoint y: 587, endPoint x: 1036, endPoint y: 580, distance: 12.0
click at [1045, 587] on button "3" at bounding box center [1054, 586] width 19 height 19
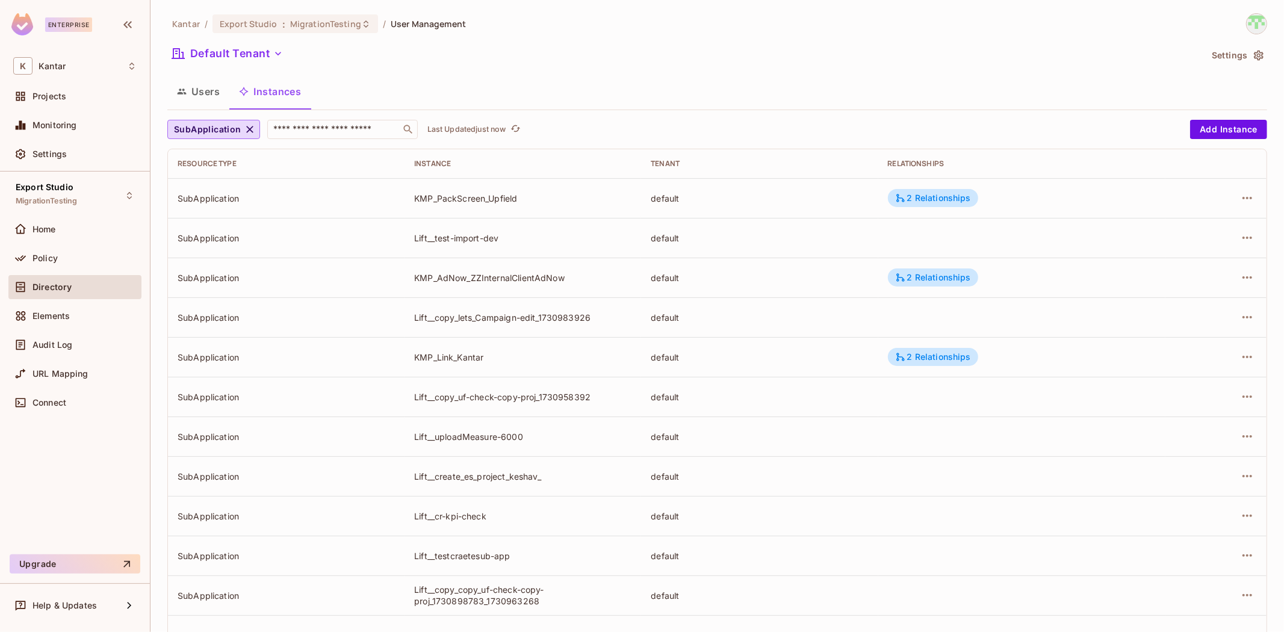
scroll to position [1392, 0]
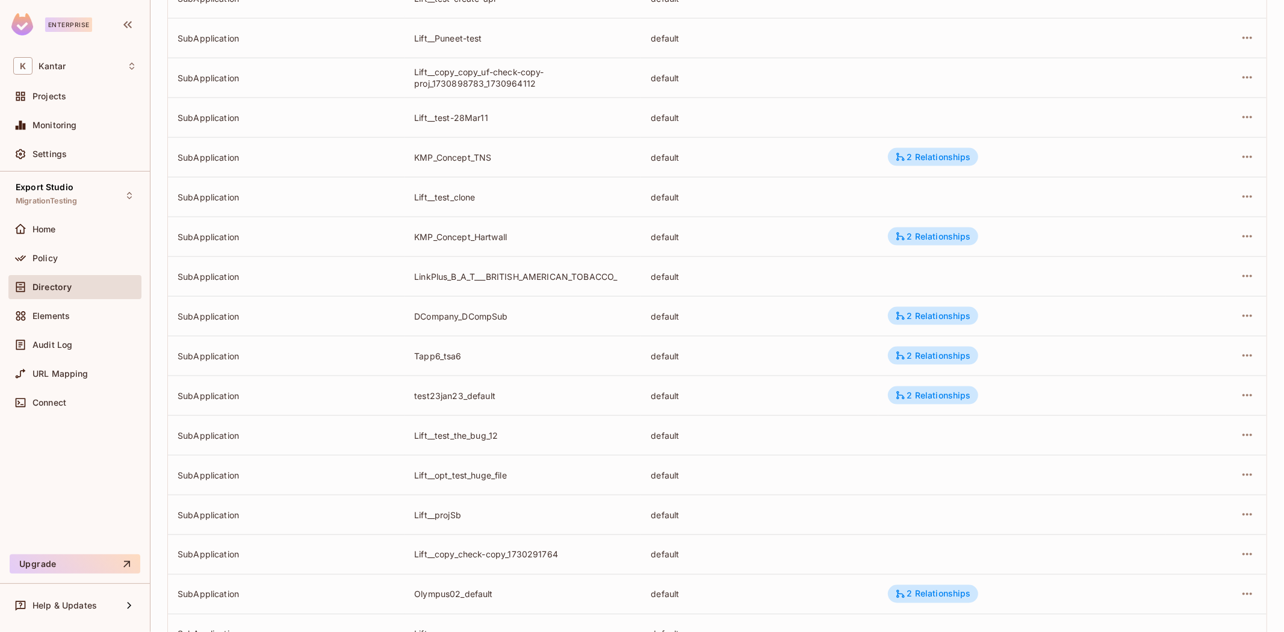
click at [1248, 313] on td at bounding box center [1215, 316] width 101 height 40
drag, startPoint x: 1243, startPoint y: 311, endPoint x: 1235, endPoint y: 322, distance: 13.4
click at [1246, 311] on div at bounding box center [1216, 315] width 82 height 19
click at [1231, 306] on div at bounding box center [1216, 315] width 82 height 19
click at [1240, 312] on icon "button" at bounding box center [1247, 316] width 14 height 14
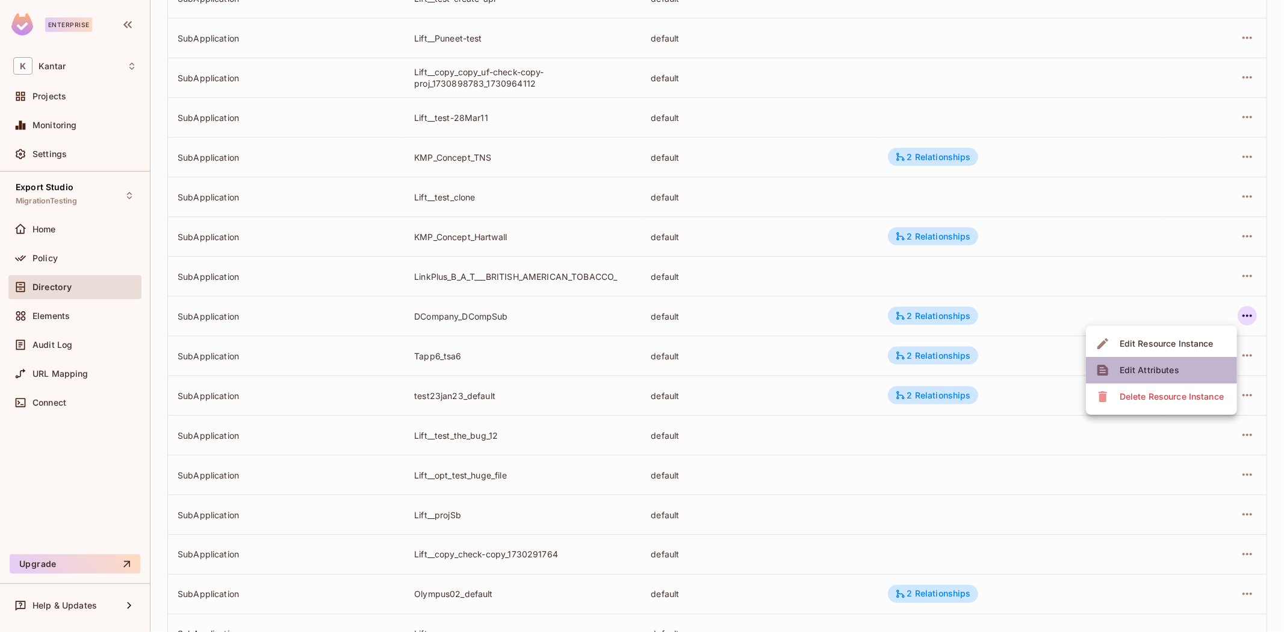
click at [1192, 375] on li "Edit Attributes" at bounding box center [1161, 370] width 151 height 26
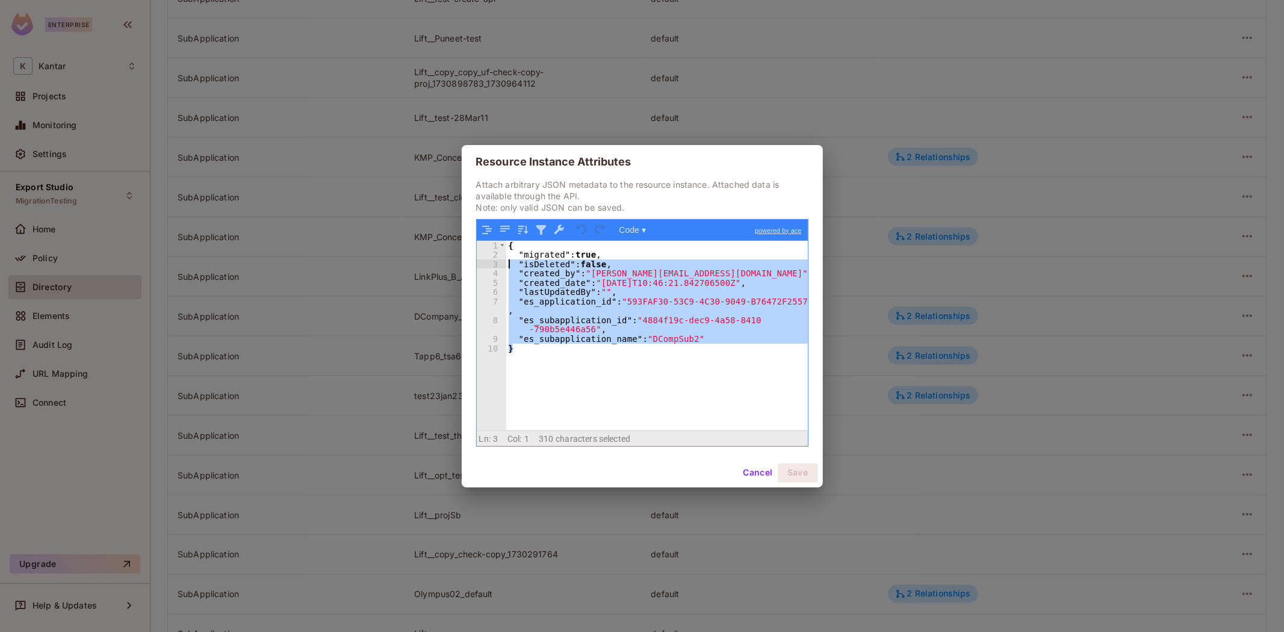
drag, startPoint x: 785, startPoint y: 344, endPoint x: 569, endPoint y: 321, distance: 216.6
click at [500, 261] on div "1 2 3 4 5 6 7 8 9 10 { "migrated" : true , "isDeleted" : false , "created_by" :…" at bounding box center [642, 336] width 331 height 190
click at [611, 356] on div "{ "migrated" : true , "isDeleted" : false , "created_by" : "devesh.kumar@kantar…" at bounding box center [657, 336] width 302 height 190
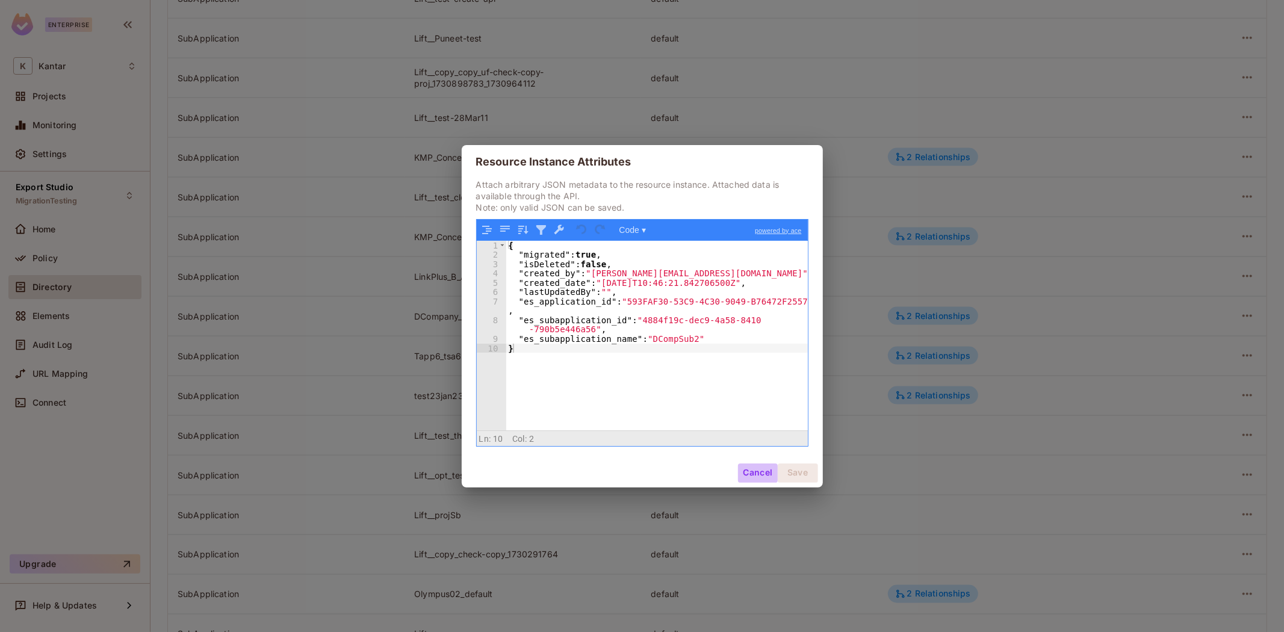
click at [750, 469] on button "Cancel" at bounding box center [757, 472] width 39 height 19
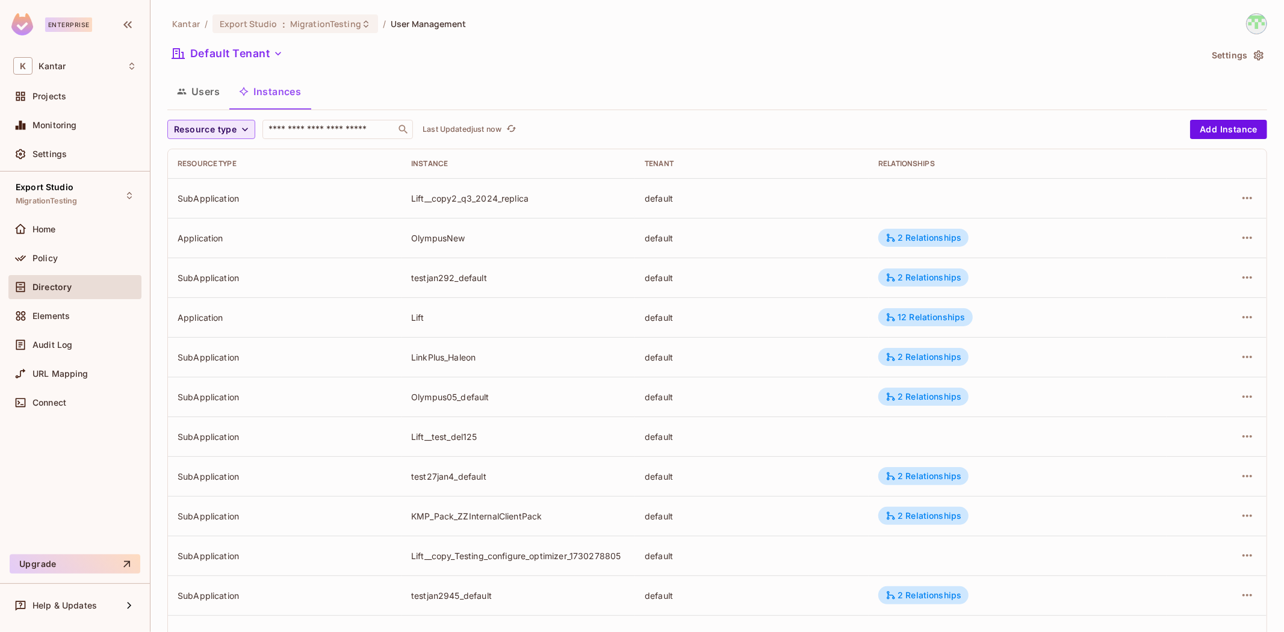
click at [217, 130] on span "Resource type" at bounding box center [205, 129] width 63 height 15
click at [211, 178] on span "SubApplication" at bounding box center [207, 182] width 61 height 11
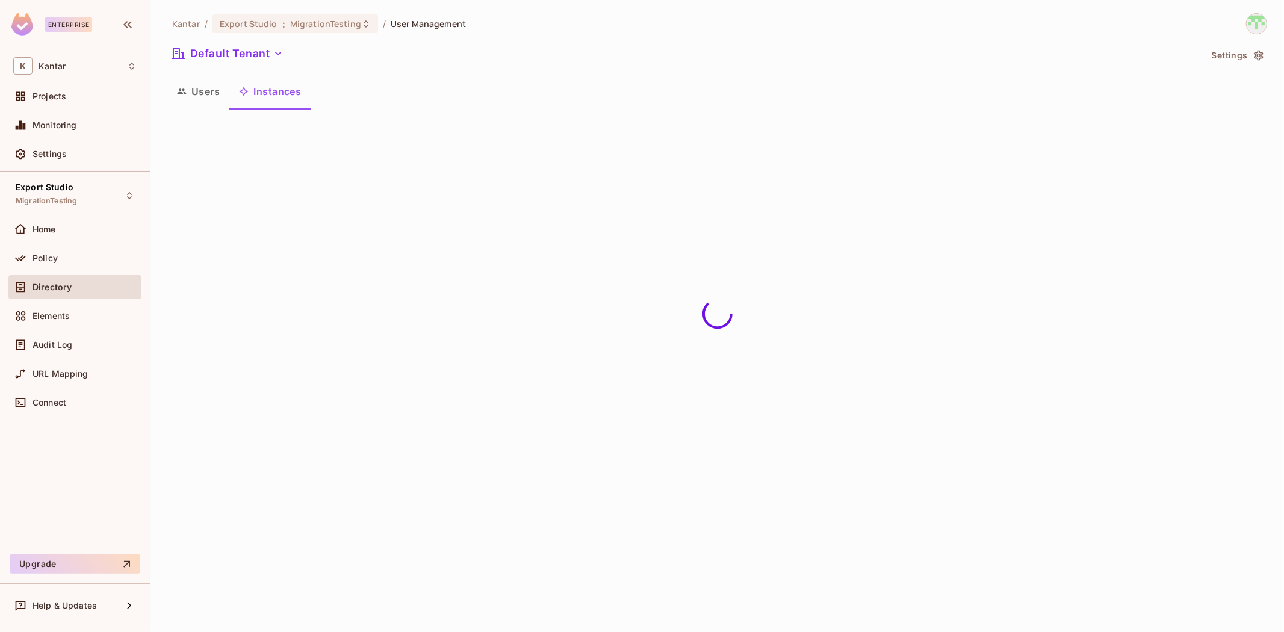
click at [670, 89] on div "Users Instances" at bounding box center [717, 91] width 1100 height 30
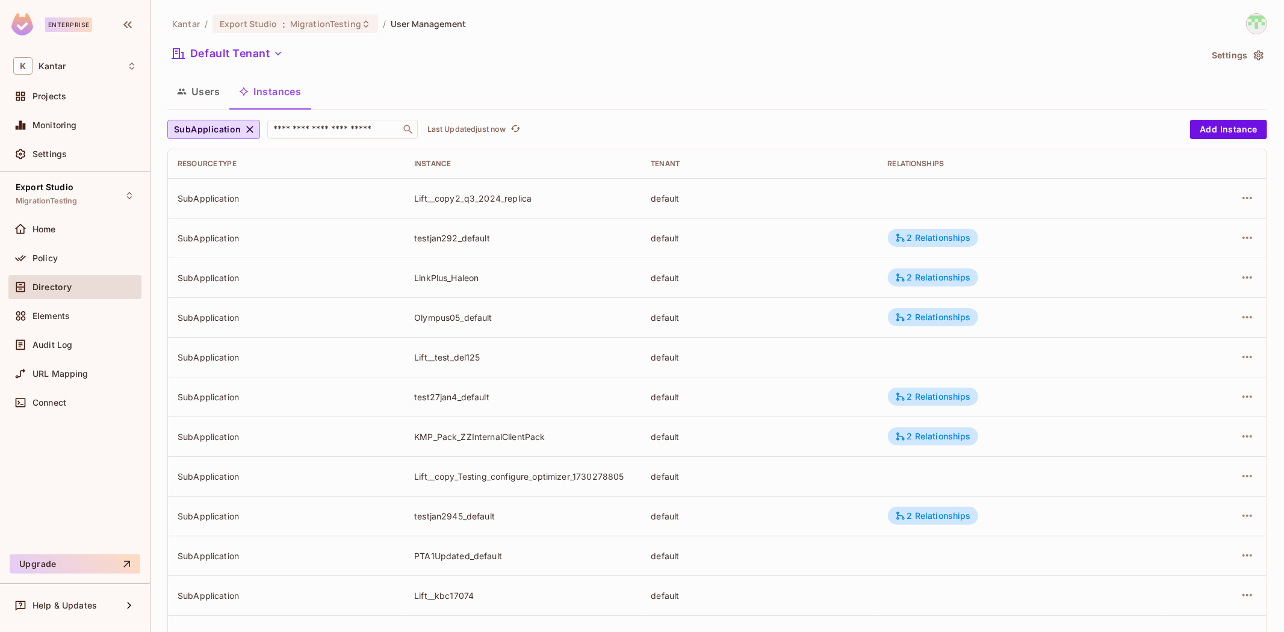
scroll to position [209, 0]
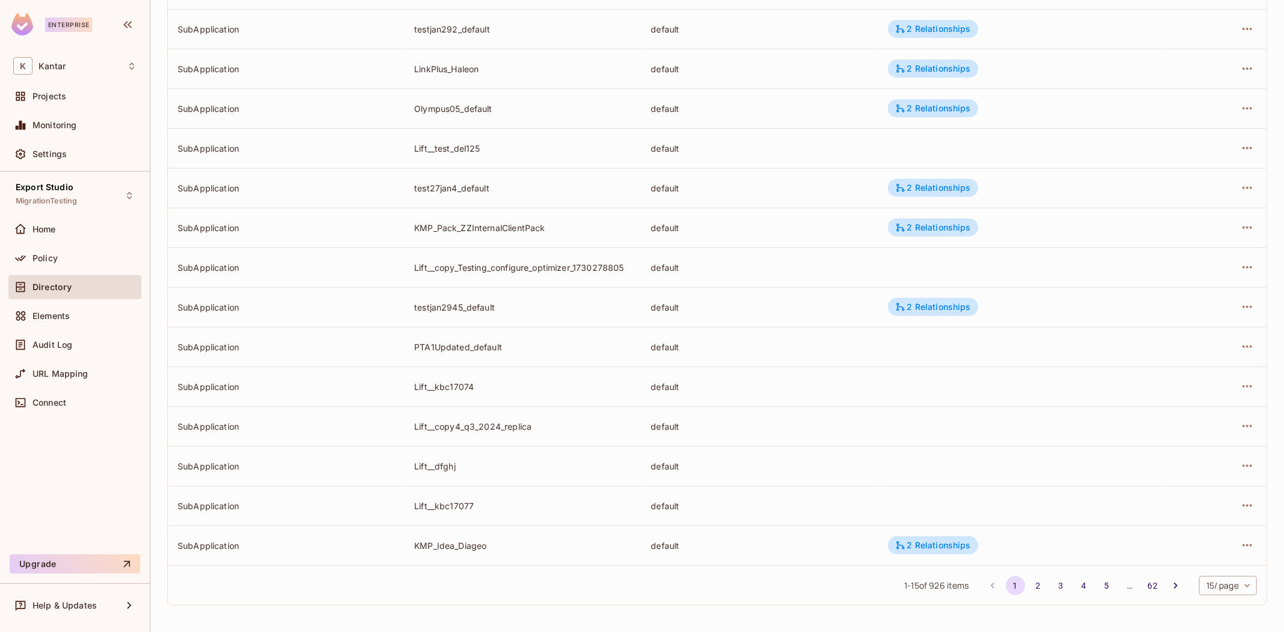
click at [1055, 583] on button "3" at bounding box center [1060, 585] width 19 height 19
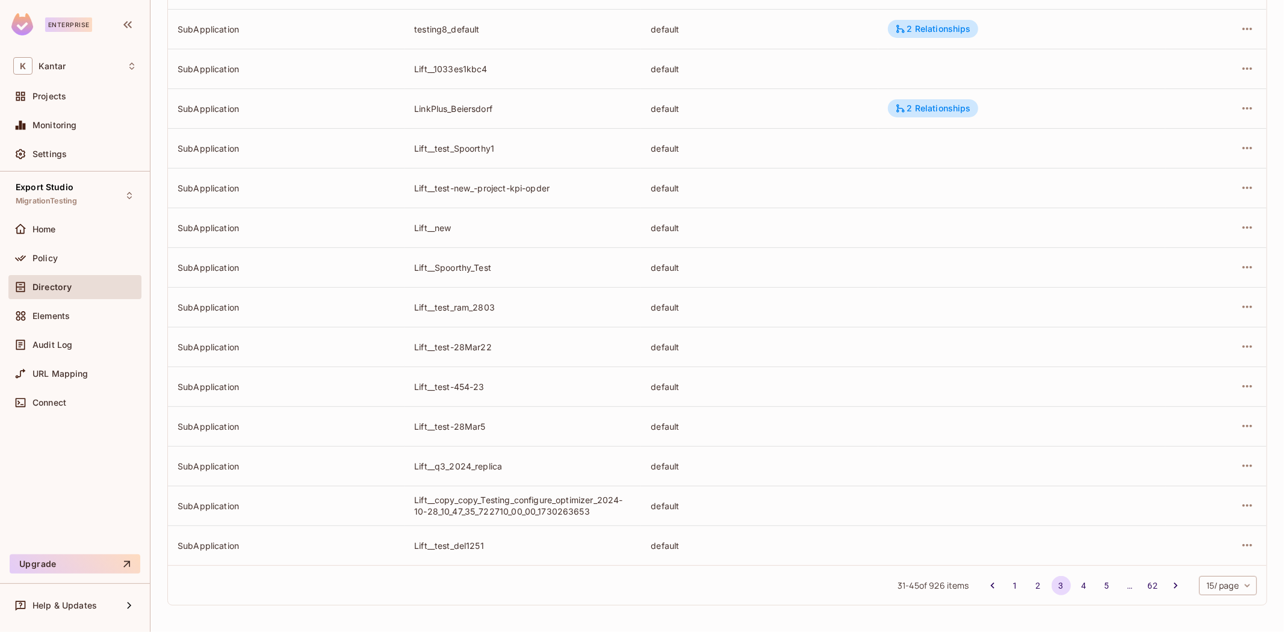
click at [1222, 591] on body "Enterprise K Kantar Projects Monitoring Settings Export Studio MigrationTesting…" at bounding box center [642, 316] width 1284 height 632
click at [1211, 598] on li "100 / page" at bounding box center [1216, 604] width 60 height 25
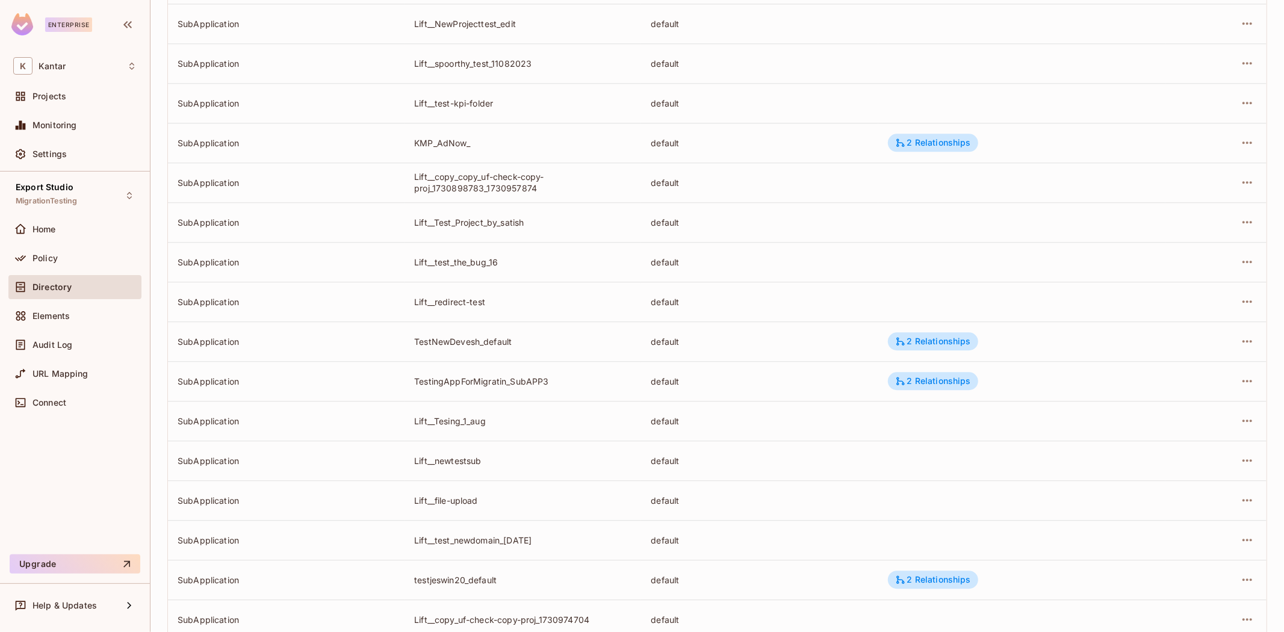
scroll to position [3585, 0]
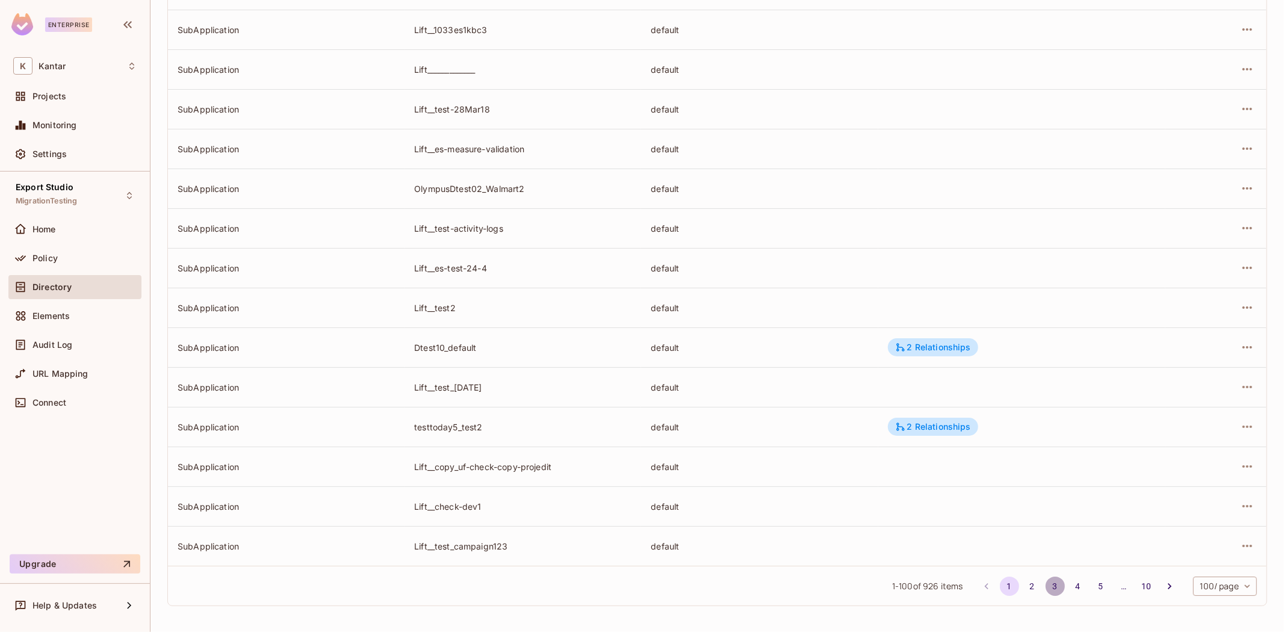
click at [1045, 592] on button "3" at bounding box center [1054, 586] width 19 height 19
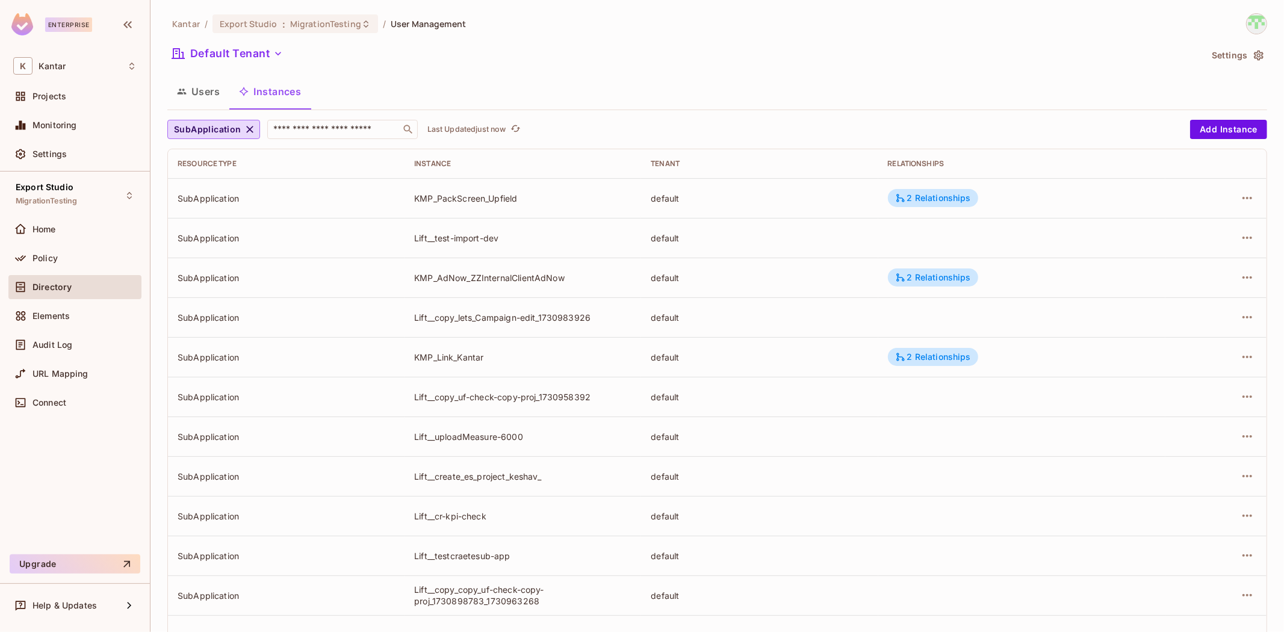
scroll to position [1392, 0]
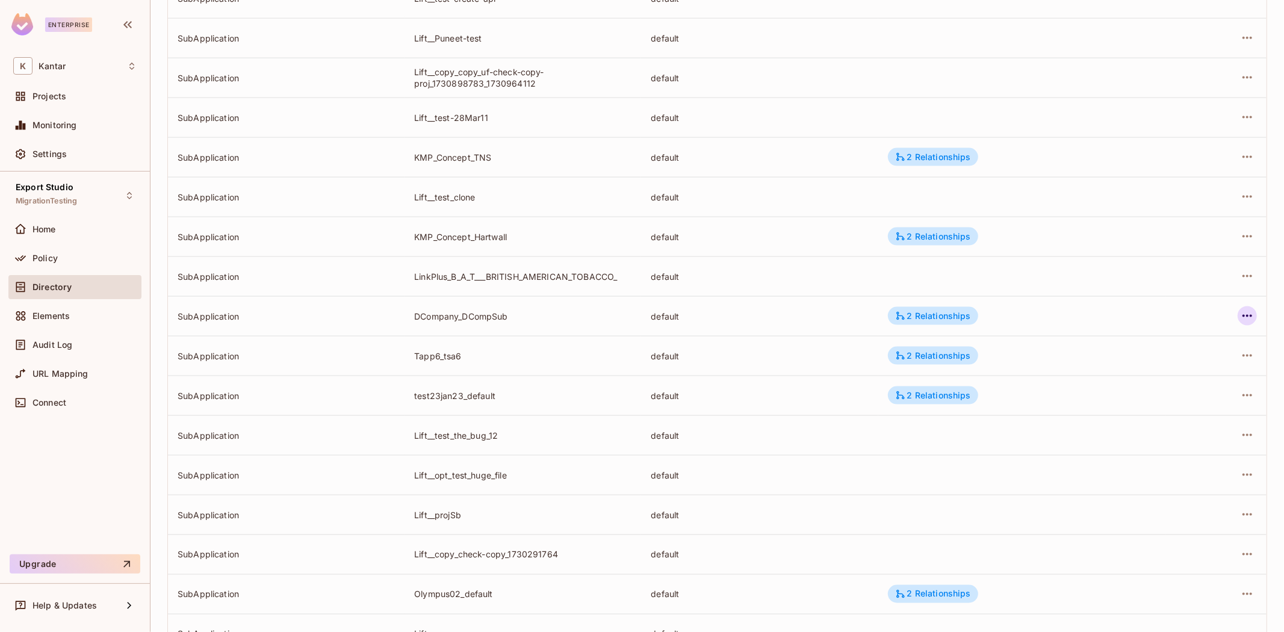
click at [1240, 321] on icon "button" at bounding box center [1247, 316] width 14 height 14
click at [1166, 382] on li "Edit Attributes" at bounding box center [1161, 370] width 151 height 26
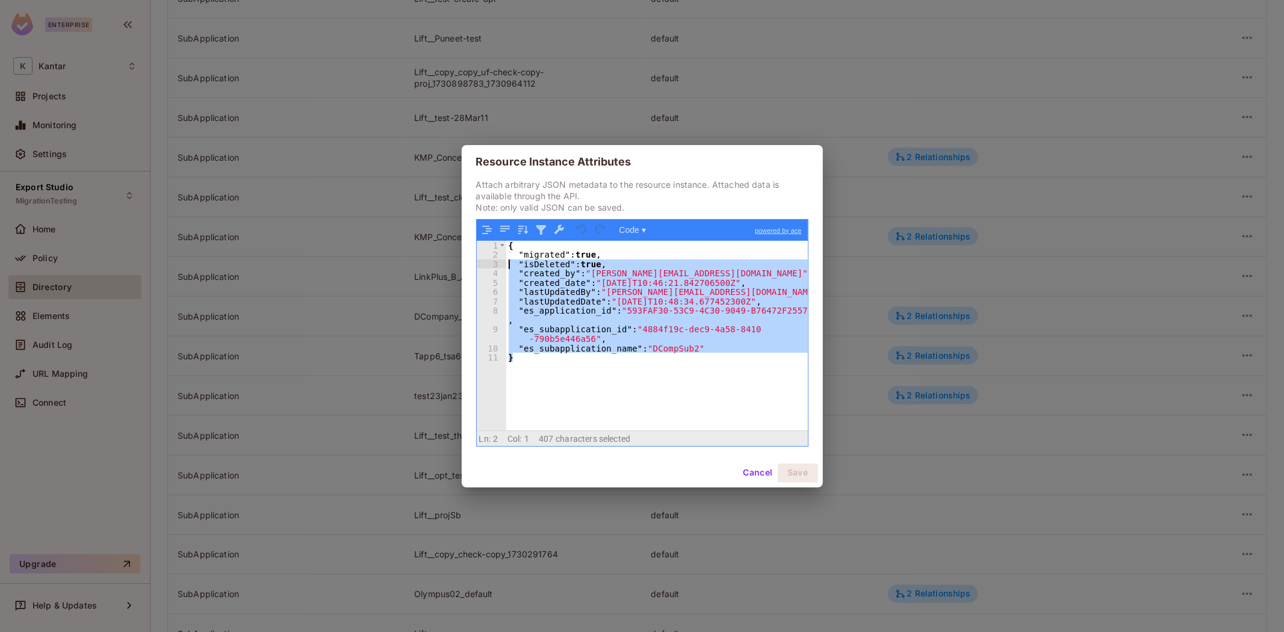
drag, startPoint x: 609, startPoint y: 396, endPoint x: 501, endPoint y: 256, distance: 177.2
click at [496, 252] on div "1 2 3 4 5 6 7 8 9 10 11 { "migrated" : true , "isDeleted" : true , "created_by"…" at bounding box center [642, 336] width 331 height 190
drag, startPoint x: 762, startPoint y: 467, endPoint x: 280, endPoint y: 398, distance: 486.4
click at [760, 467] on button "Cancel" at bounding box center [757, 472] width 39 height 19
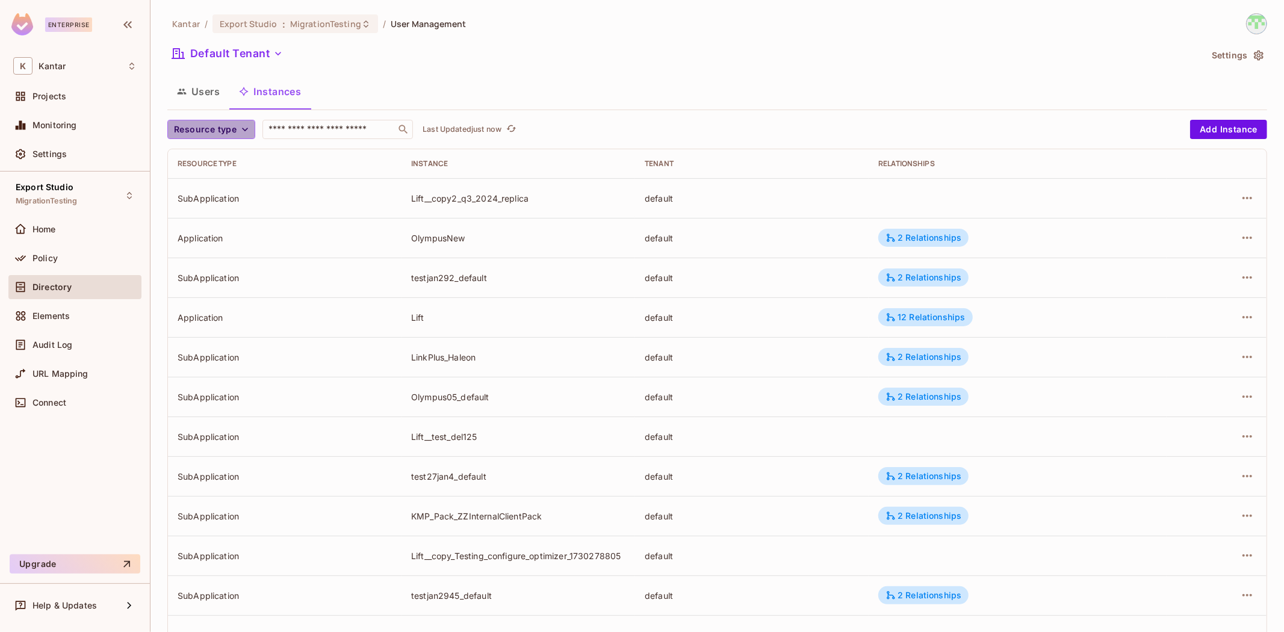
click at [234, 123] on span "Resource type" at bounding box center [205, 129] width 63 height 15
drag, startPoint x: 214, startPoint y: 181, endPoint x: 223, endPoint y: 179, distance: 9.3
click at [219, 181] on span "SubApplication" at bounding box center [207, 182] width 61 height 11
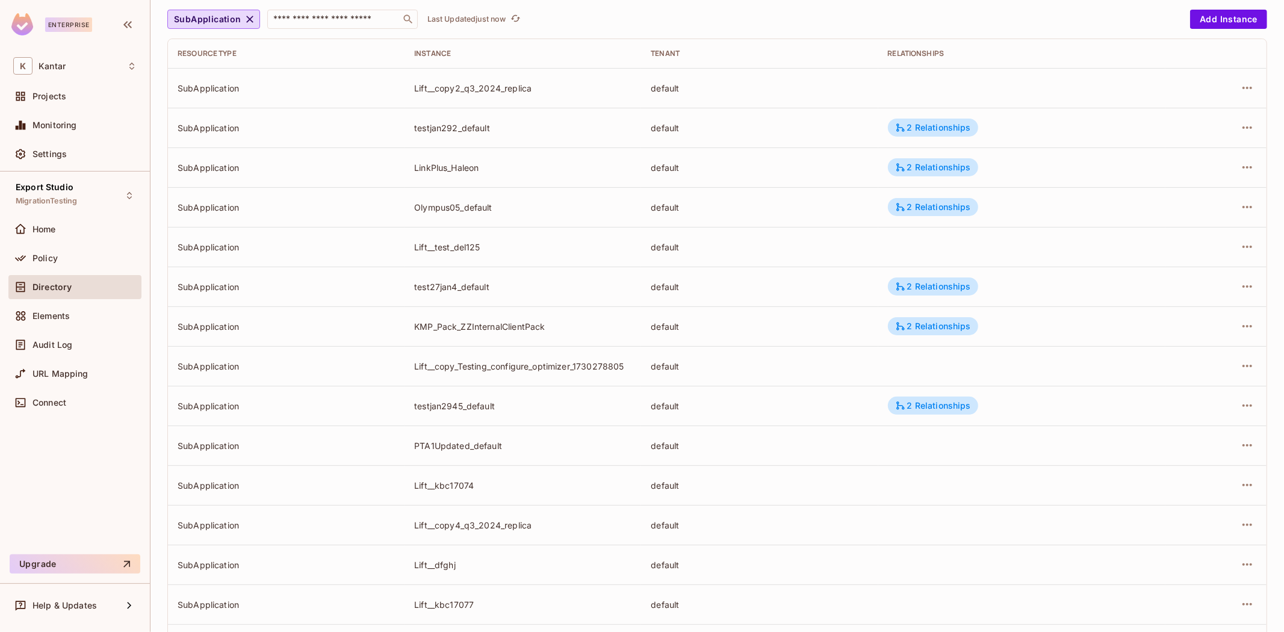
scroll to position [209, 0]
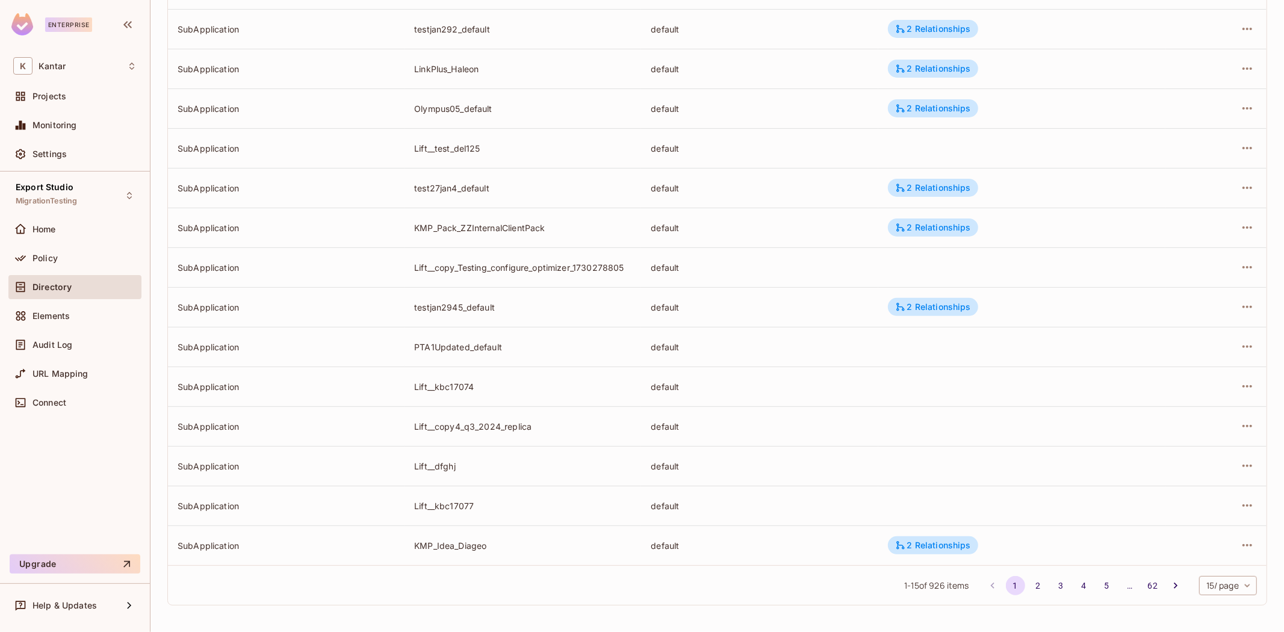
click at [1216, 578] on body "Enterprise K Kantar Projects Monitoring Settings Export Studio MigrationTesting…" at bounding box center [642, 316] width 1284 height 632
drag, startPoint x: 1213, startPoint y: 604, endPoint x: 1162, endPoint y: 514, distance: 103.5
click at [1210, 599] on li "100 / page" at bounding box center [1216, 604] width 60 height 25
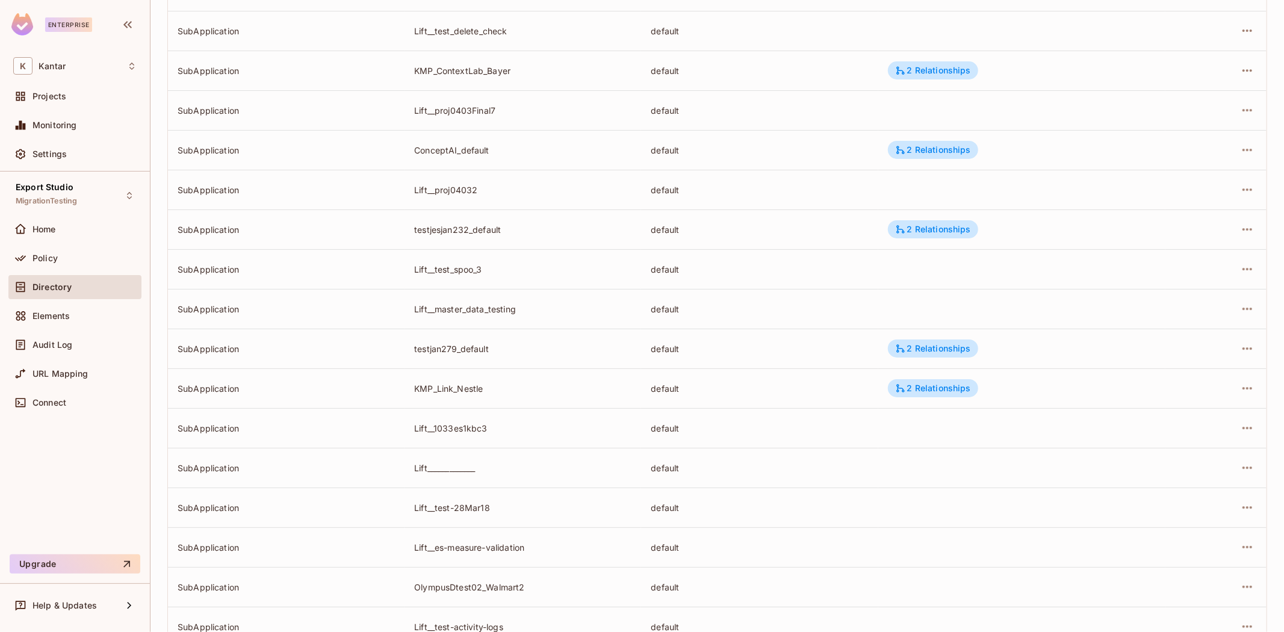
scroll to position [3585, 0]
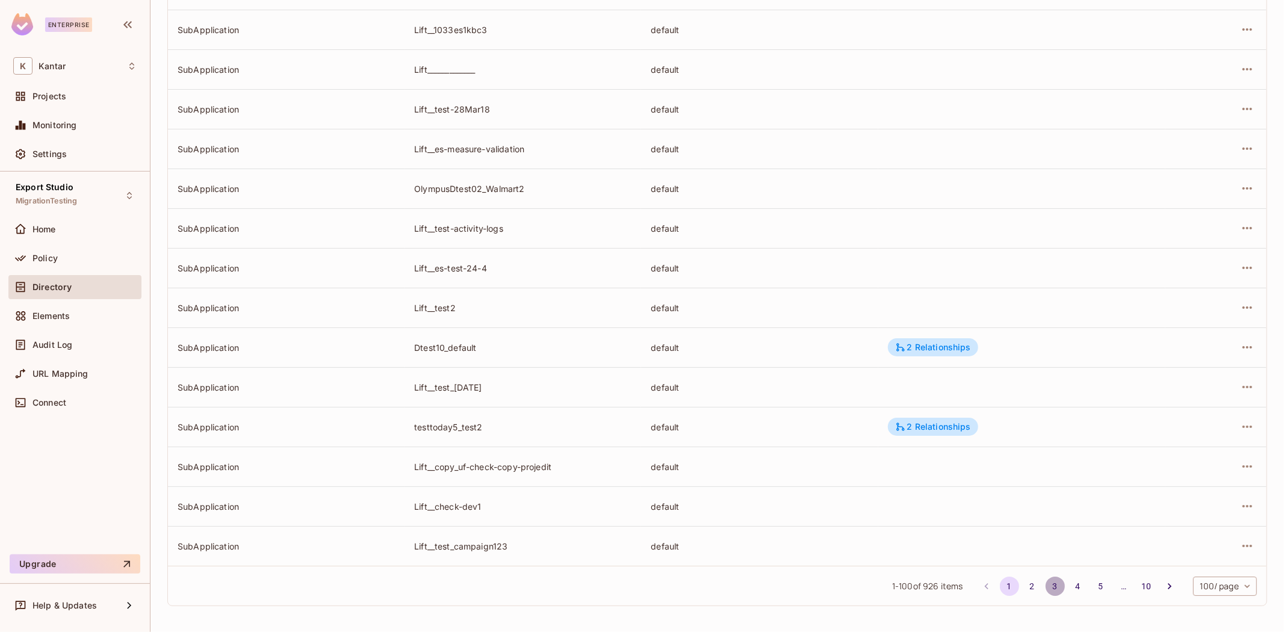
click at [1045, 588] on button "3" at bounding box center [1054, 586] width 19 height 19
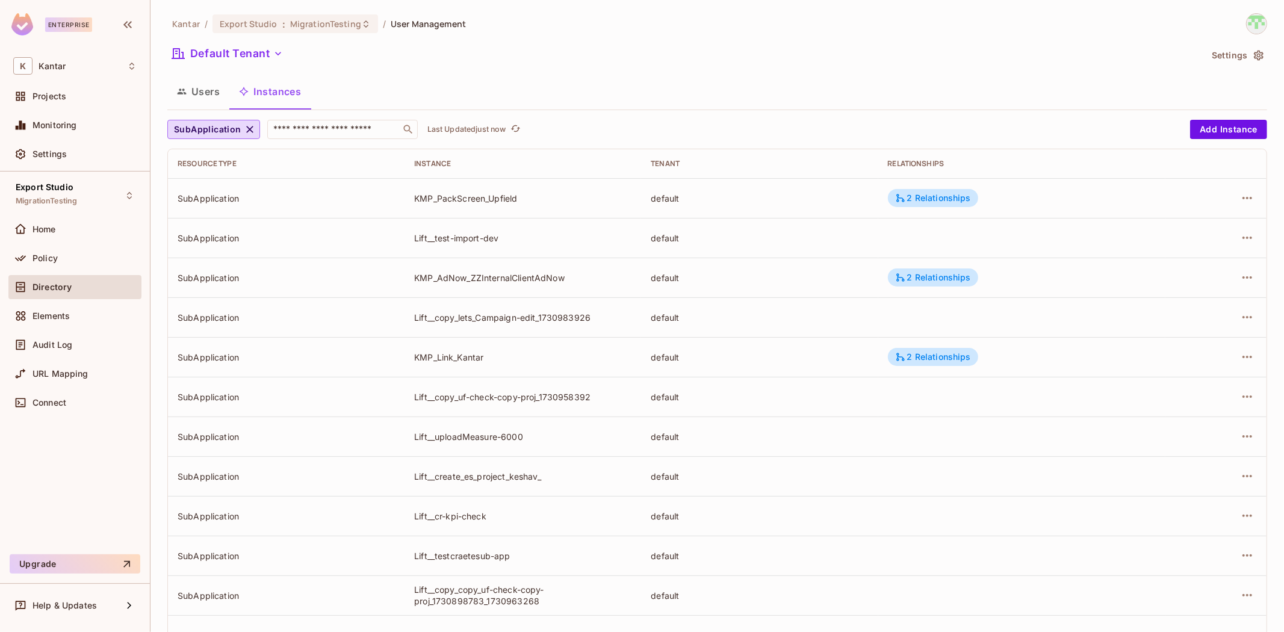
scroll to position [1392, 0]
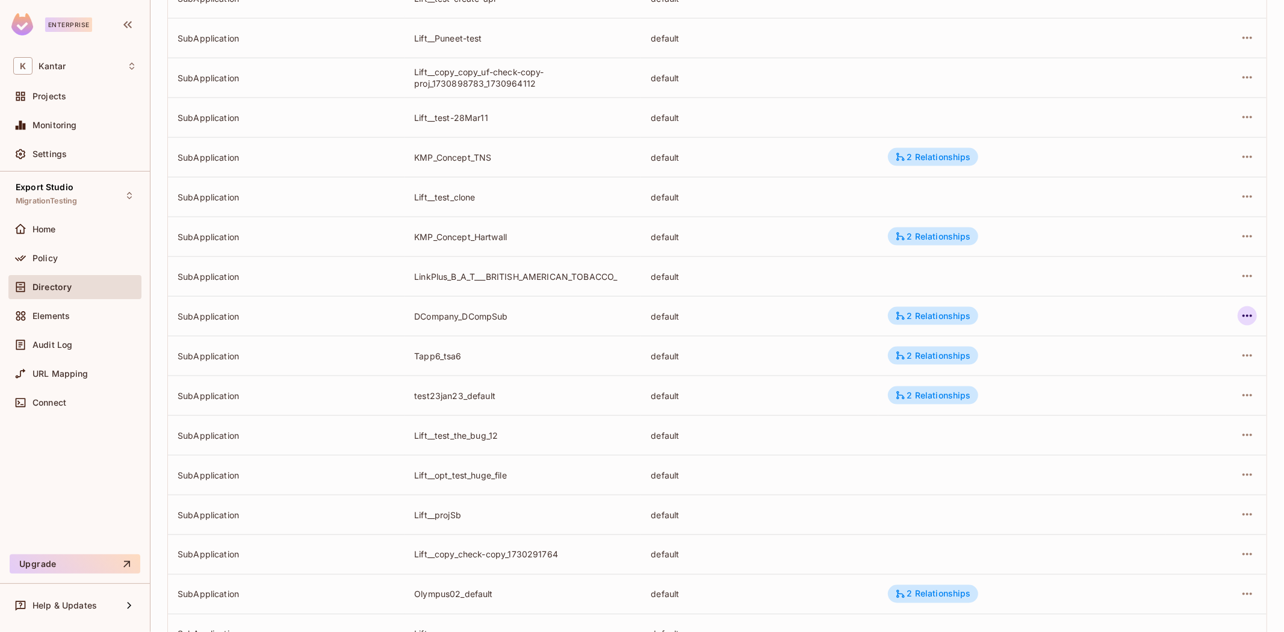
click at [1240, 320] on icon "button" at bounding box center [1247, 316] width 14 height 14
click at [1128, 371] on div "Edit Attributes" at bounding box center [1149, 370] width 60 height 12
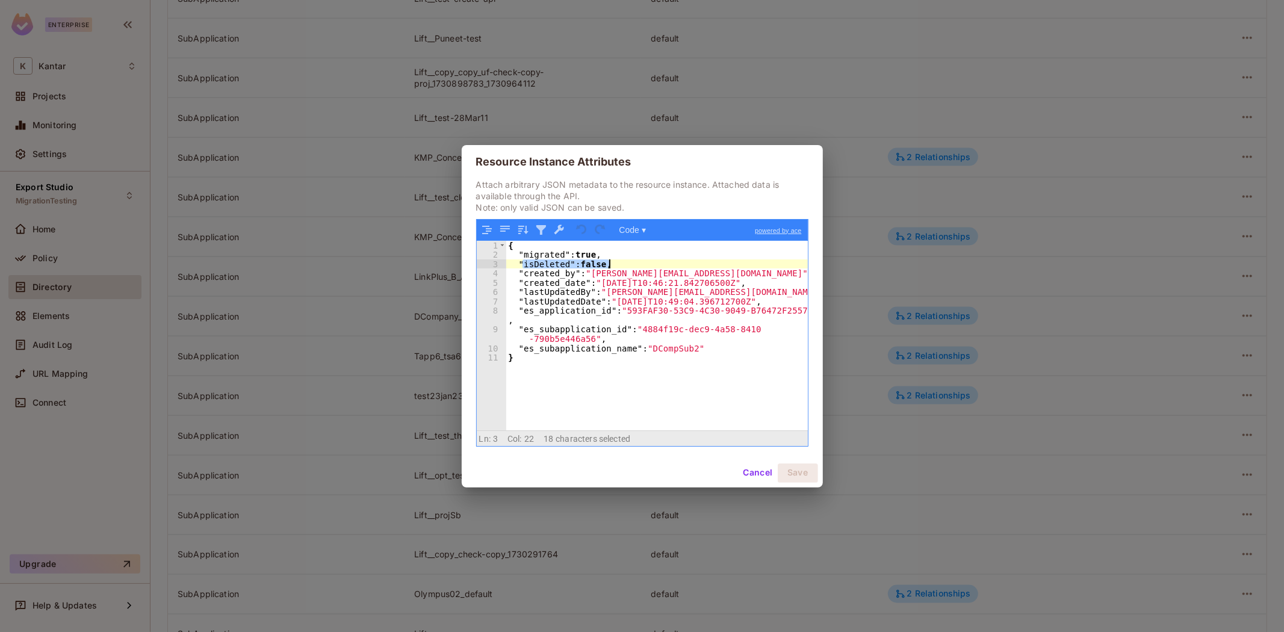
drag, startPoint x: 534, startPoint y: 267, endPoint x: 701, endPoint y: 326, distance: 176.8
click at [682, 267] on div "{ "migrated" : true , "isDeleted" : false , "created_by" : "devesh.kumar@kantar…" at bounding box center [657, 345] width 302 height 208
drag, startPoint x: 759, startPoint y: 473, endPoint x: 5, endPoint y: 406, distance: 757.1
click at [740, 468] on button "Cancel" at bounding box center [757, 472] width 39 height 19
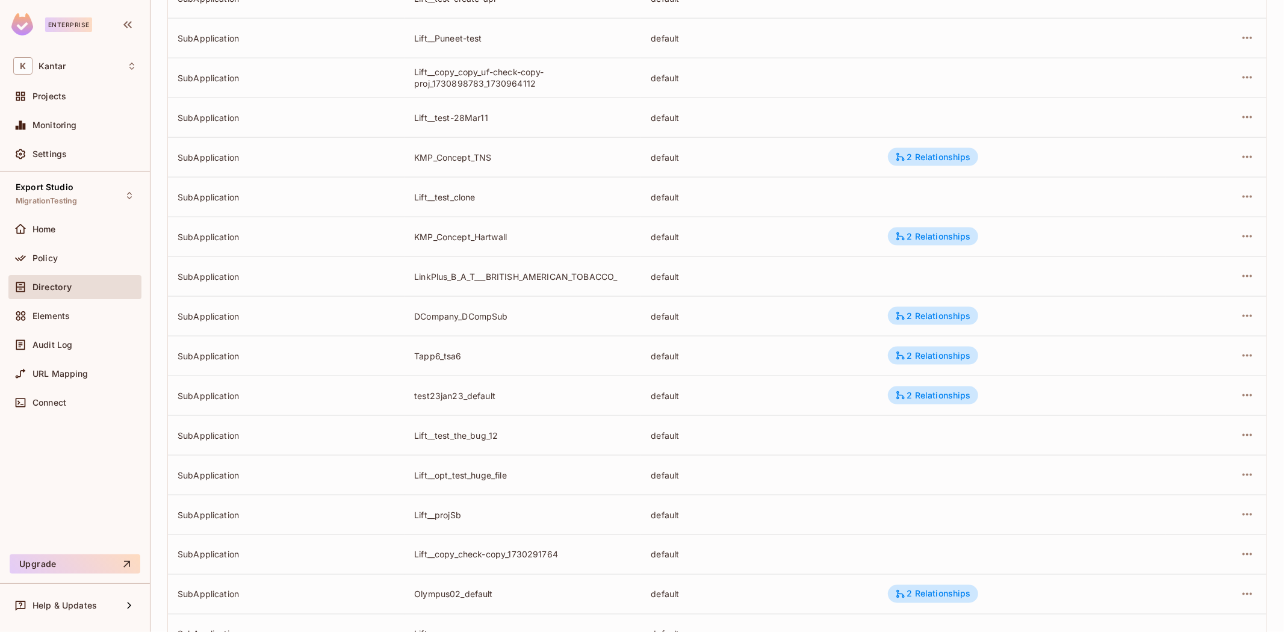
click at [448, 311] on div "DCompany_DCompSub" at bounding box center [522, 316] width 217 height 11
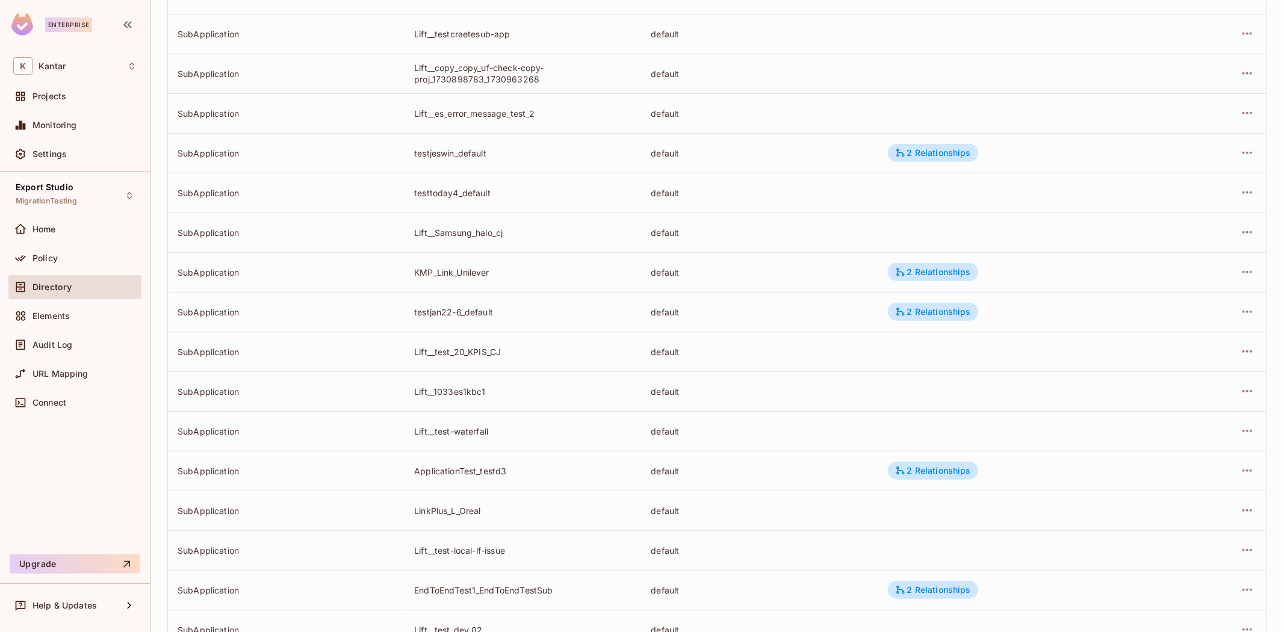
scroll to position [0, 0]
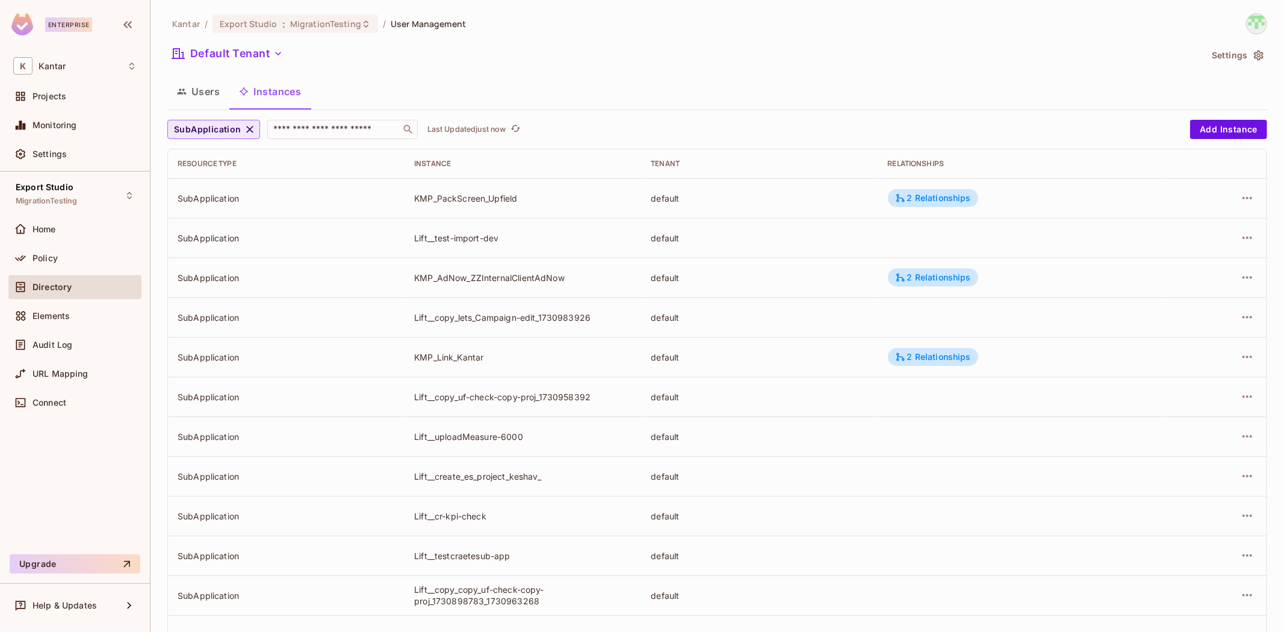
click at [253, 126] on div "SubApplication ​ Last Updated just now" at bounding box center [675, 129] width 1017 height 19
drag, startPoint x: 247, startPoint y: 127, endPoint x: 229, endPoint y: 153, distance: 32.4
click at [247, 131] on icon "button" at bounding box center [250, 129] width 12 height 12
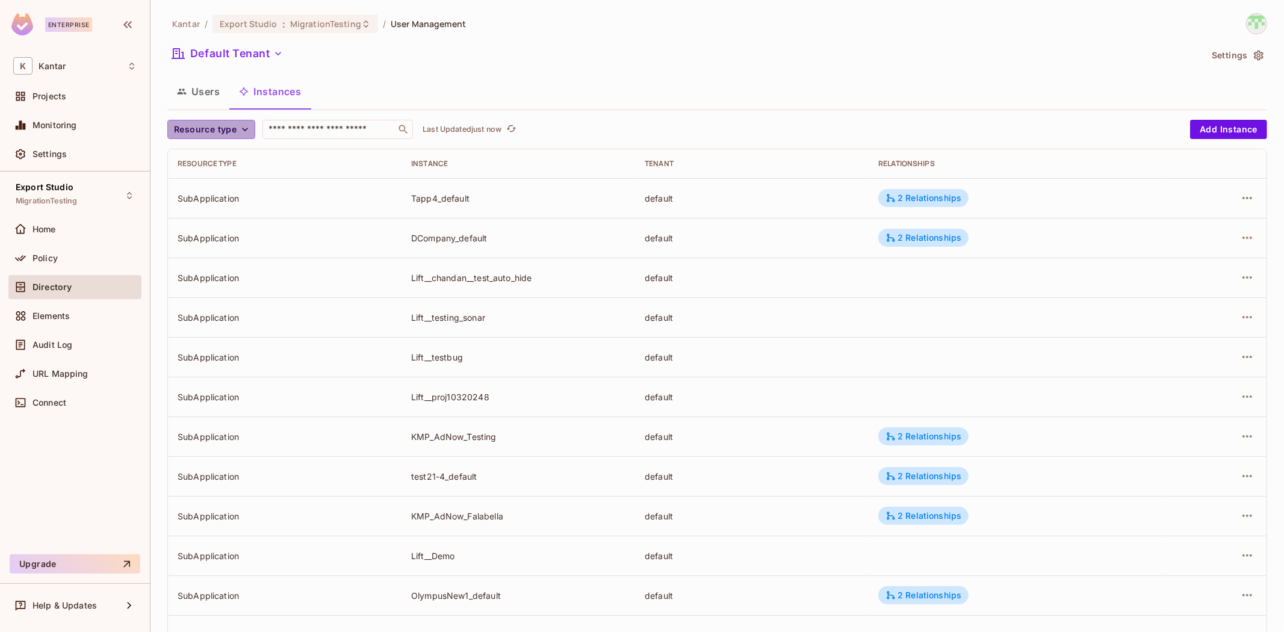
click at [224, 128] on span "Resource type" at bounding box center [205, 129] width 63 height 15
drag, startPoint x: 213, startPoint y: 182, endPoint x: 349, endPoint y: 175, distance: 136.2
click at [212, 182] on span "SubApplication" at bounding box center [207, 182] width 61 height 11
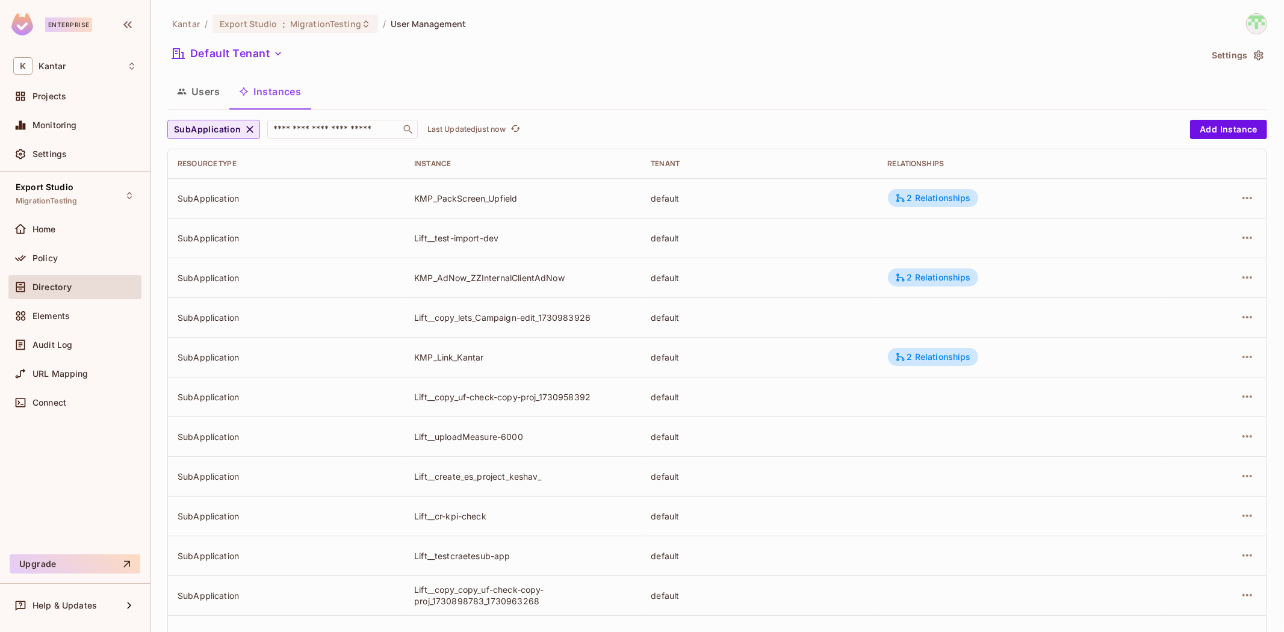
click at [241, 129] on button "SubApplication" at bounding box center [213, 129] width 93 height 19
click at [232, 157] on span "Application" at bounding box center [218, 156] width 83 height 11
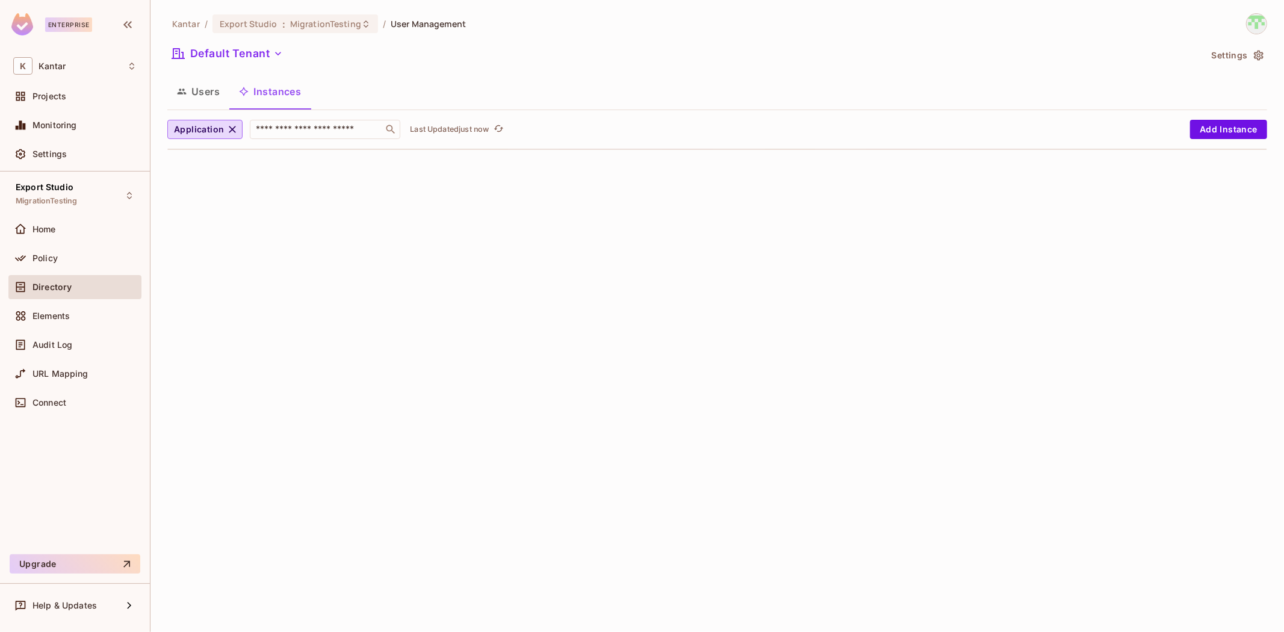
click at [273, 94] on button "Instances" at bounding box center [269, 91] width 81 height 30
drag, startPoint x: 200, startPoint y: 98, endPoint x: 281, endPoint y: 94, distance: 81.3
click at [226, 99] on button "Users" at bounding box center [198, 91] width 62 height 30
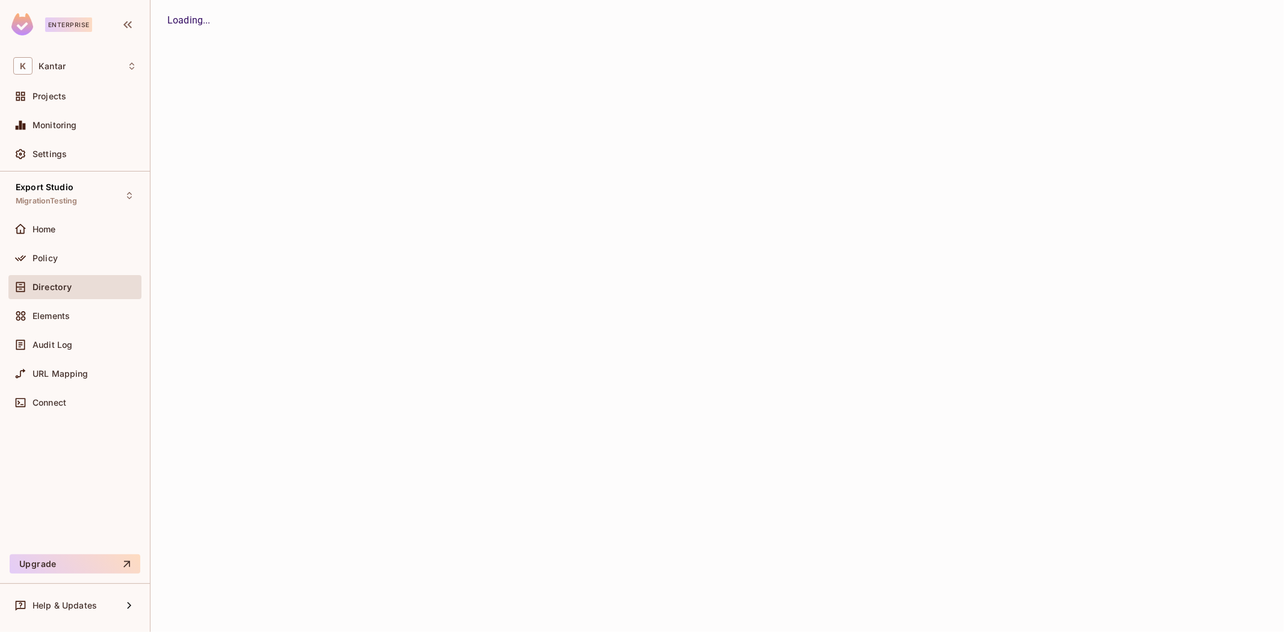
click at [0, 0] on button "Instances" at bounding box center [0, 0] width 0 height 0
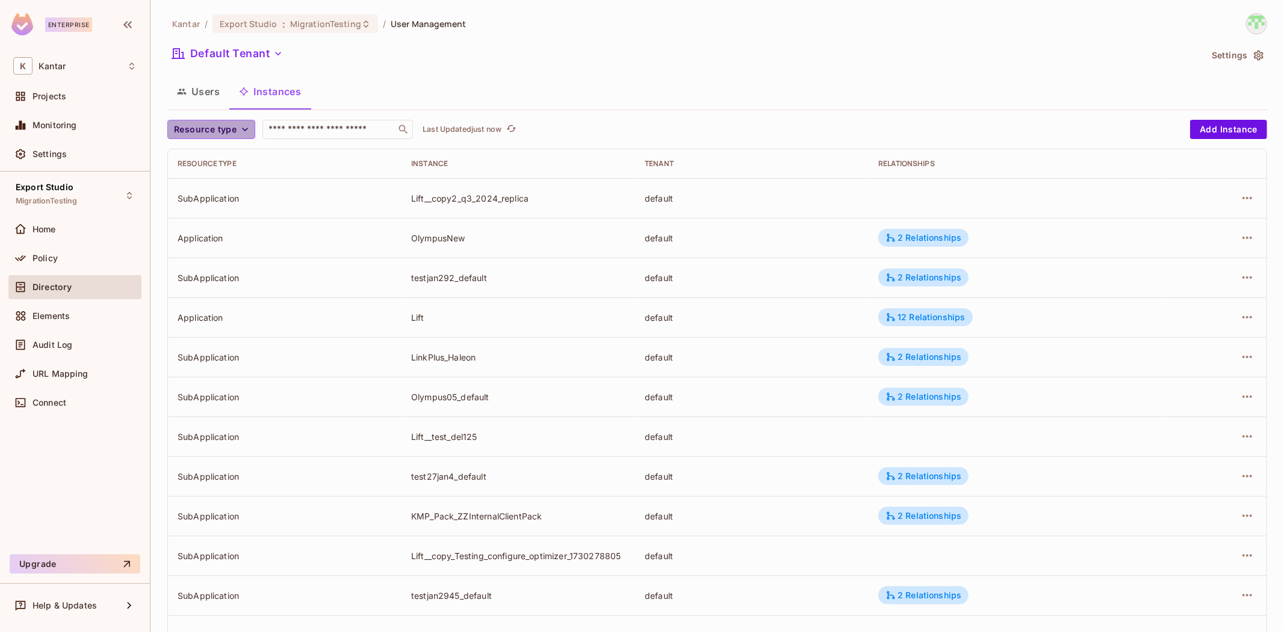
click at [221, 128] on span "Resource type" at bounding box center [205, 129] width 63 height 15
drag, startPoint x: 220, startPoint y: 152, endPoint x: 526, endPoint y: 111, distance: 308.5
click at [227, 153] on span "Application" at bounding box center [207, 156] width 61 height 11
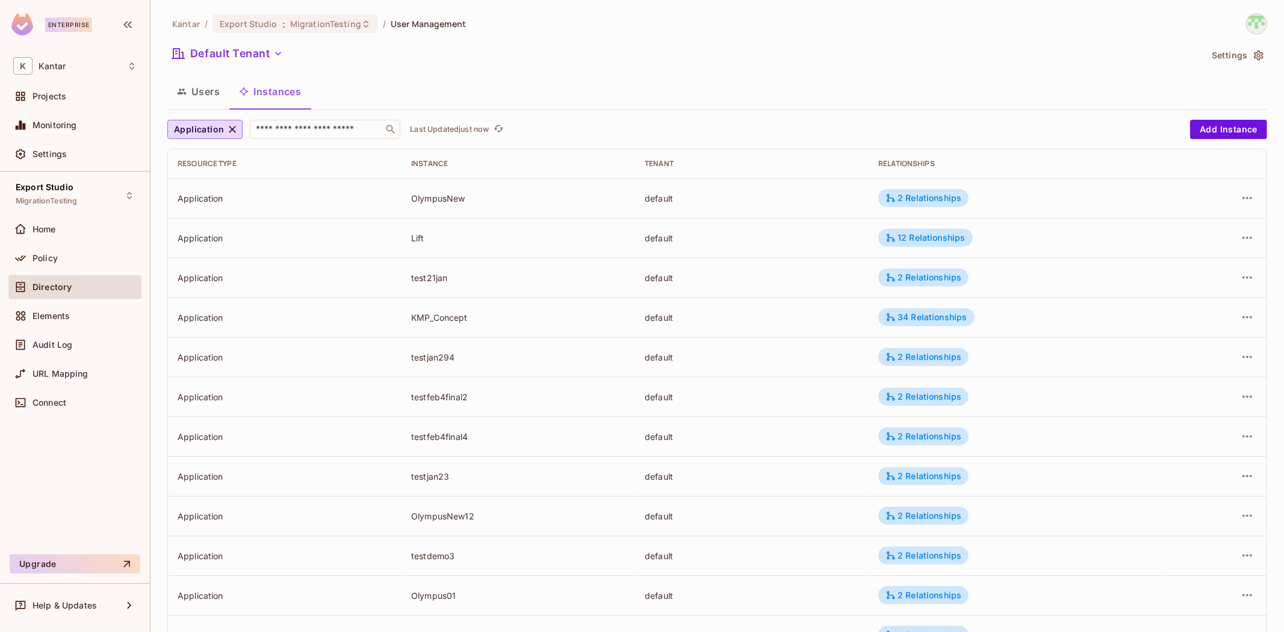
scroll to position [209, 0]
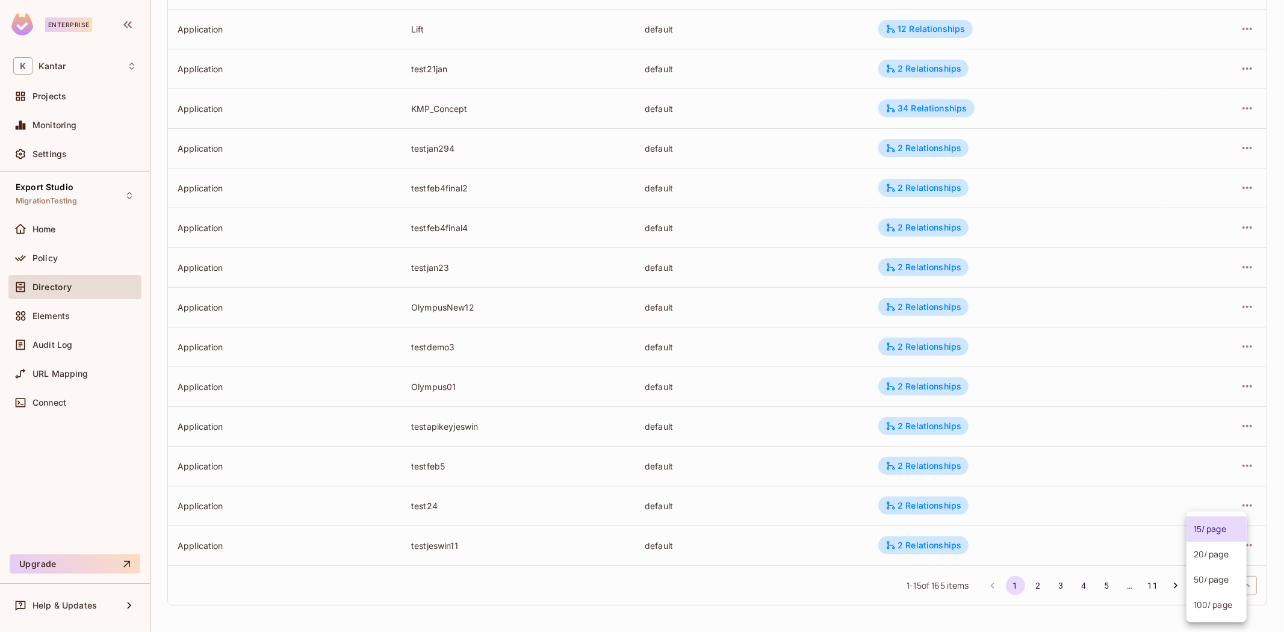
click at [1223, 581] on body "Enterprise K Kantar Projects Monitoring Settings Export Studio MigrationTesting…" at bounding box center [642, 316] width 1284 height 632
drag, startPoint x: 1218, startPoint y: 599, endPoint x: 1203, endPoint y: 599, distance: 15.6
click at [1218, 599] on li "100 / page" at bounding box center [1216, 604] width 60 height 25
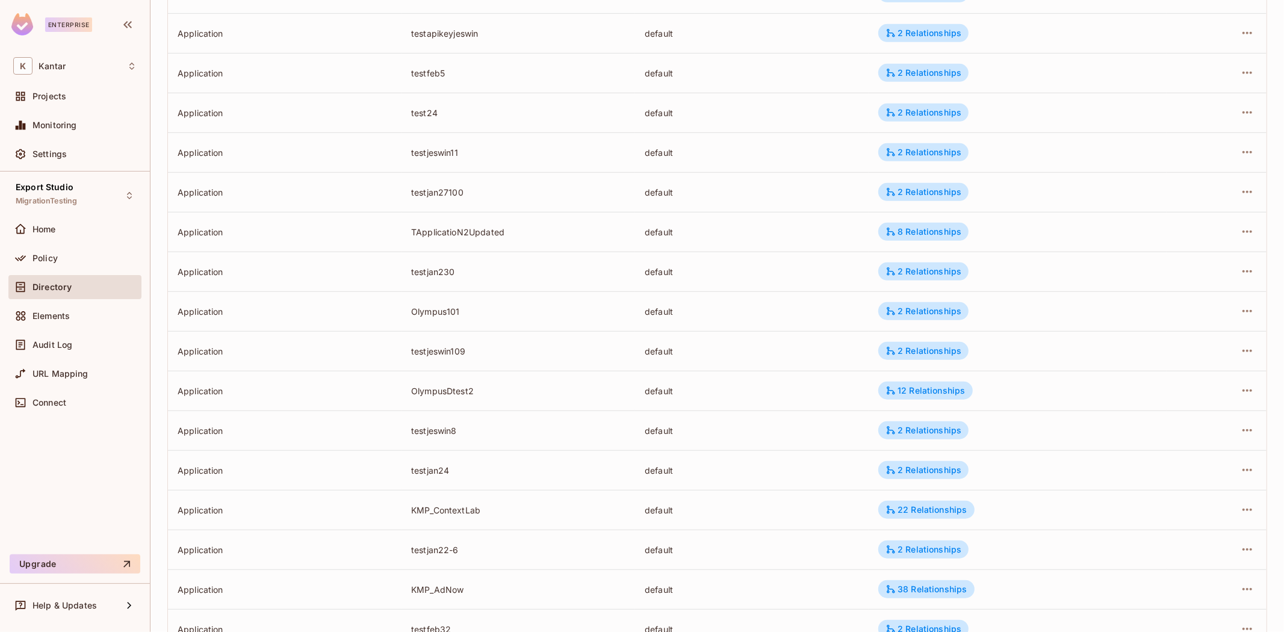
scroll to position [1074, 0]
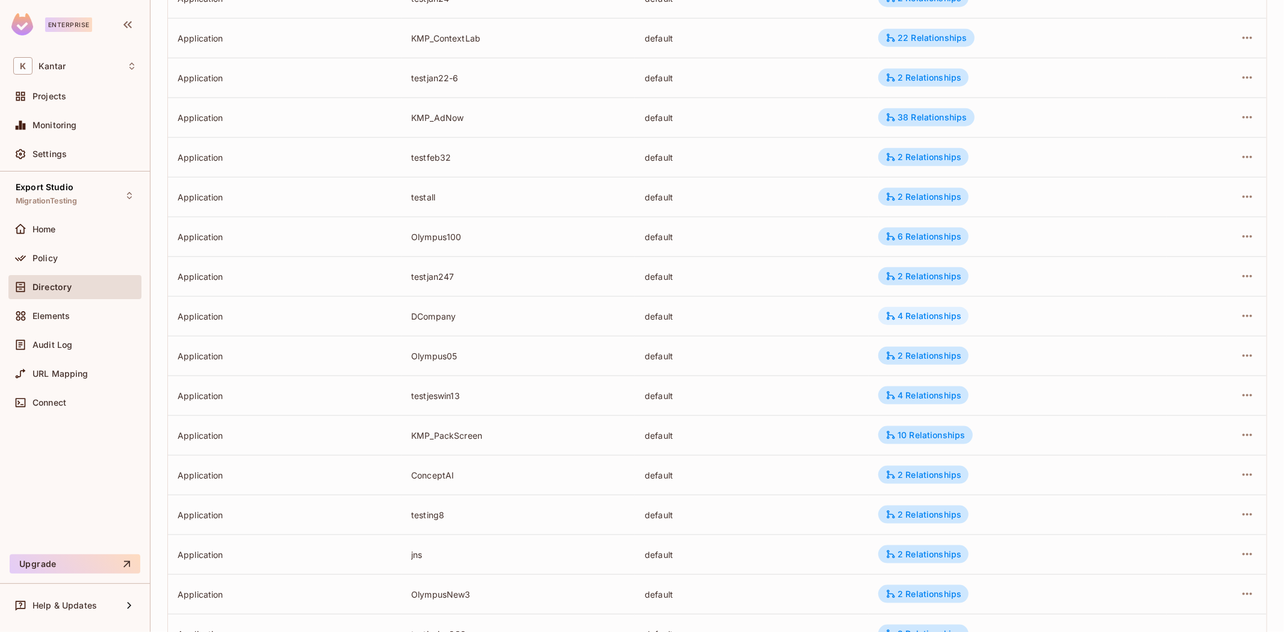
click at [896, 319] on div "4 Relationships" at bounding box center [923, 316] width 76 height 11
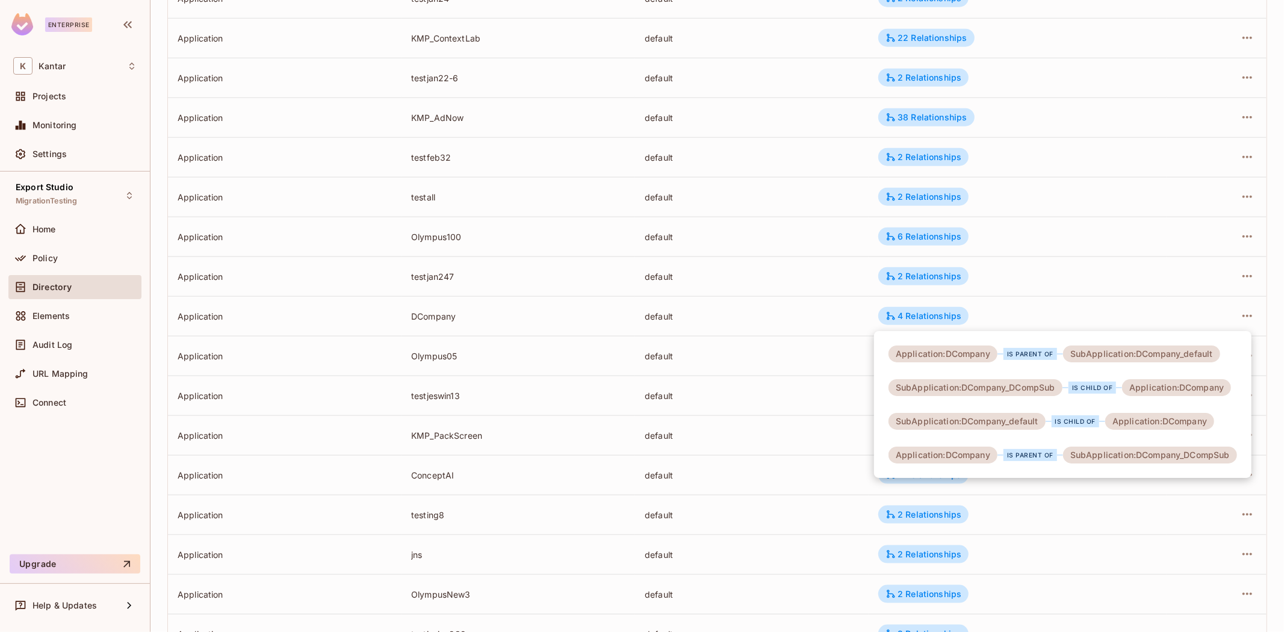
drag, startPoint x: 1281, startPoint y: 225, endPoint x: 1283, endPoint y: -28, distance: 252.8
click at [1283, 0] on html "Enterprise K Kantar Projects Monitoring Settings Export Studio MigrationTesting…" at bounding box center [642, 316] width 1284 height 632
drag, startPoint x: 1283, startPoint y: 193, endPoint x: 1243, endPoint y: 82, distance: 117.3
click at [1268, 85] on div at bounding box center [642, 316] width 1284 height 632
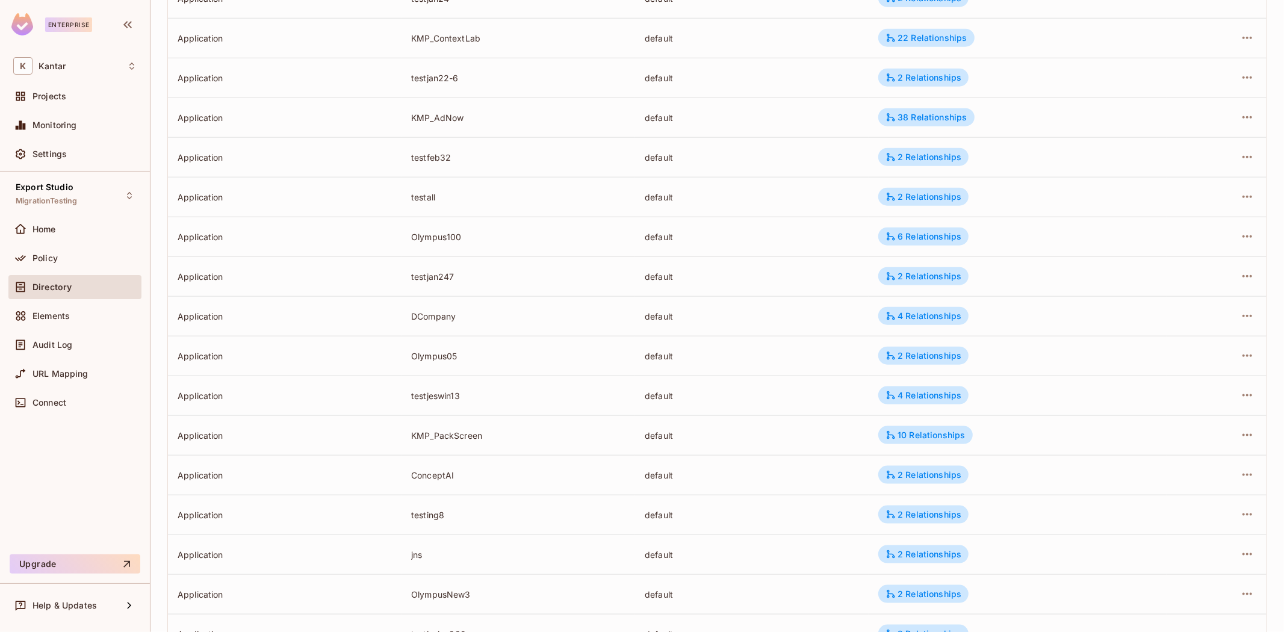
click at [1171, 18] on td at bounding box center [1216, 38] width 100 height 40
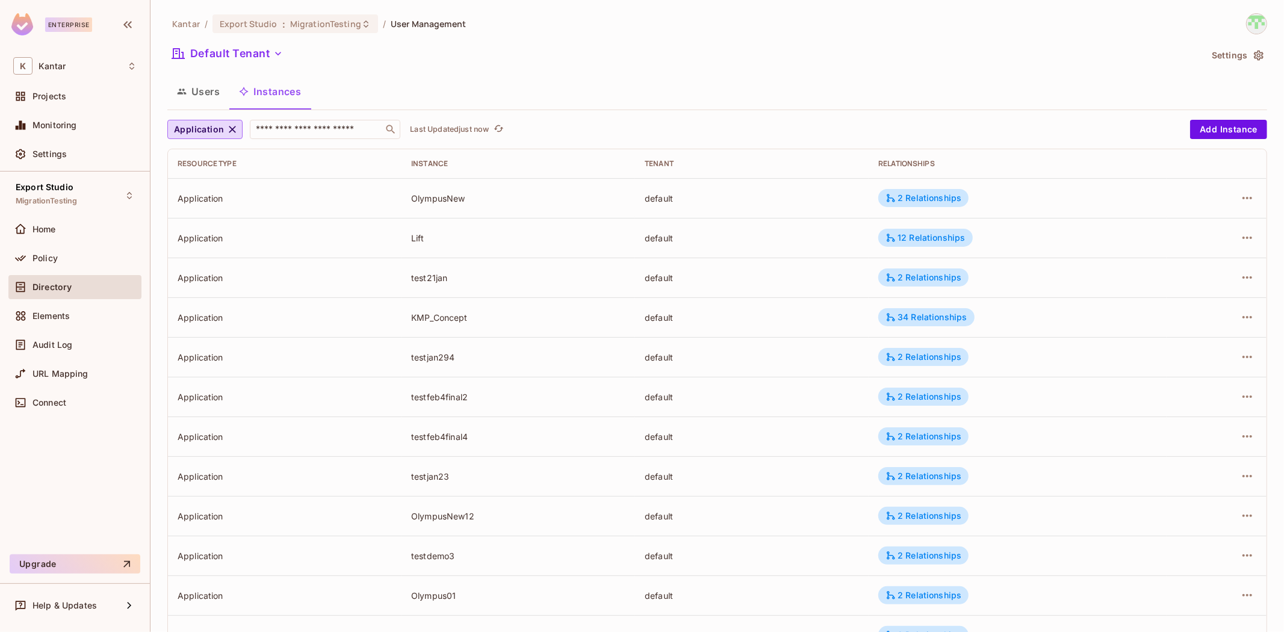
drag, startPoint x: 207, startPoint y: 99, endPoint x: 261, endPoint y: 98, distance: 54.2
click at [208, 99] on button "Users" at bounding box center [198, 91] width 62 height 30
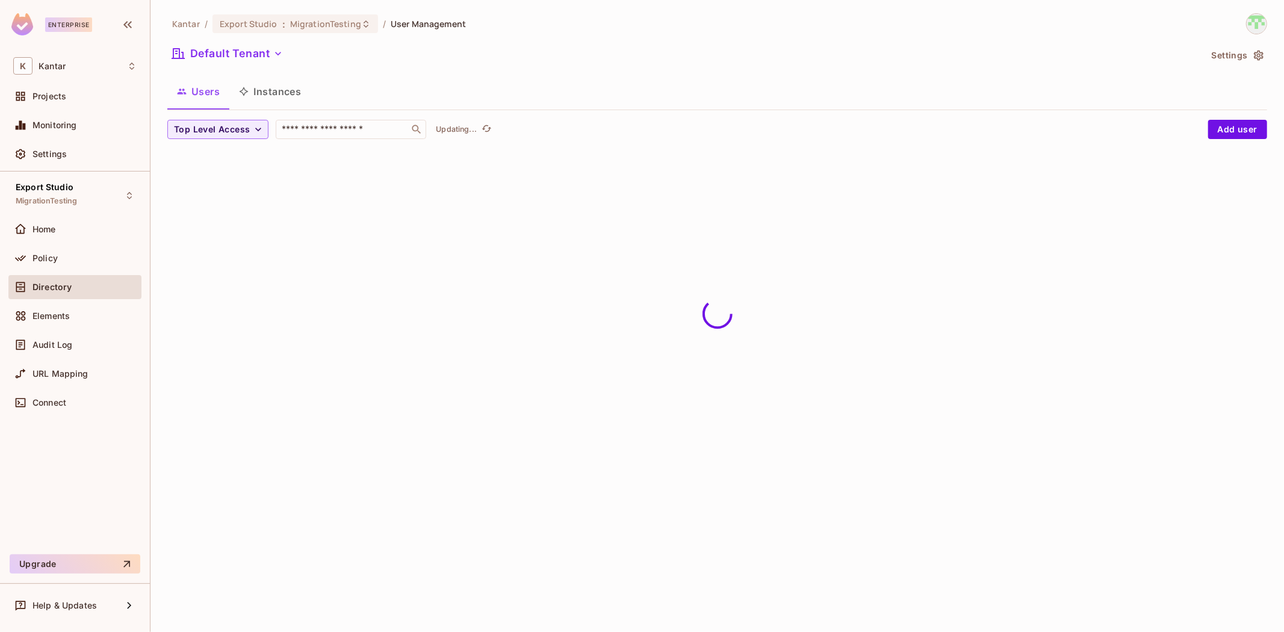
click at [271, 98] on button "Instances" at bounding box center [269, 91] width 81 height 30
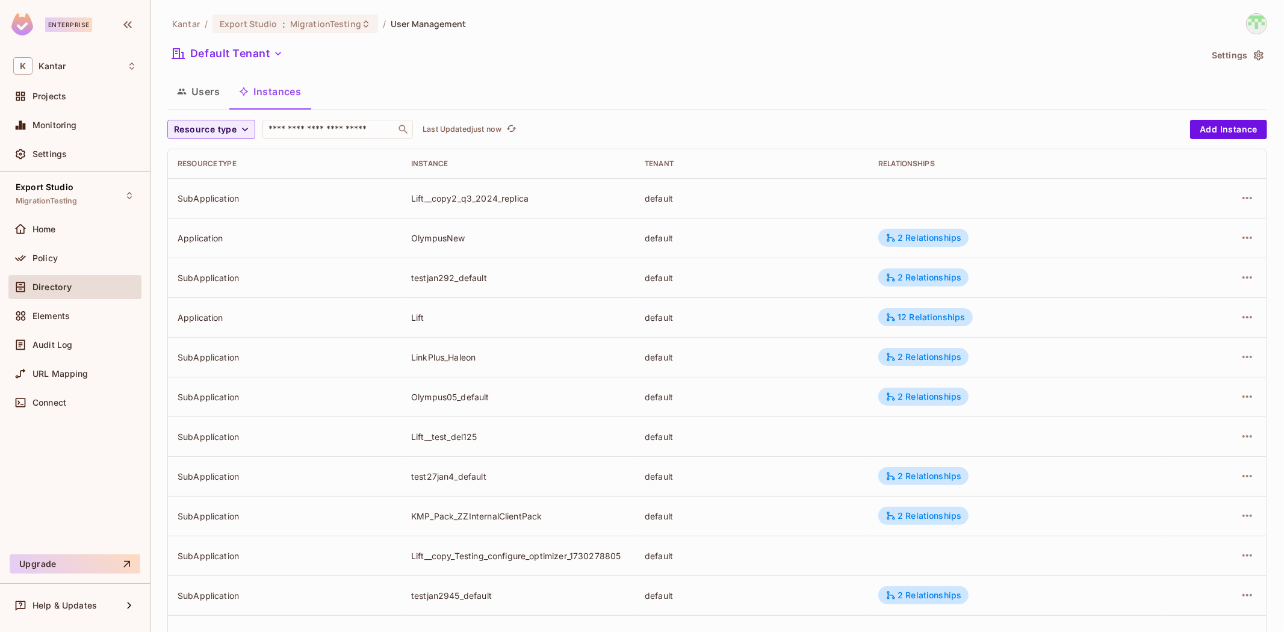
drag, startPoint x: 202, startPoint y: 141, endPoint x: 206, endPoint y: 135, distance: 7.0
click at [203, 141] on div "Resource type ​ Last Updated just now Add Instance Resource type Instance Tenan…" at bounding box center [717, 467] width 1100 height 695
click at [207, 134] on span "Resource type" at bounding box center [205, 129] width 63 height 15
drag, startPoint x: 217, startPoint y: 155, endPoint x: 263, endPoint y: 146, distance: 47.3
click at [218, 158] on span "Application" at bounding box center [207, 156] width 61 height 11
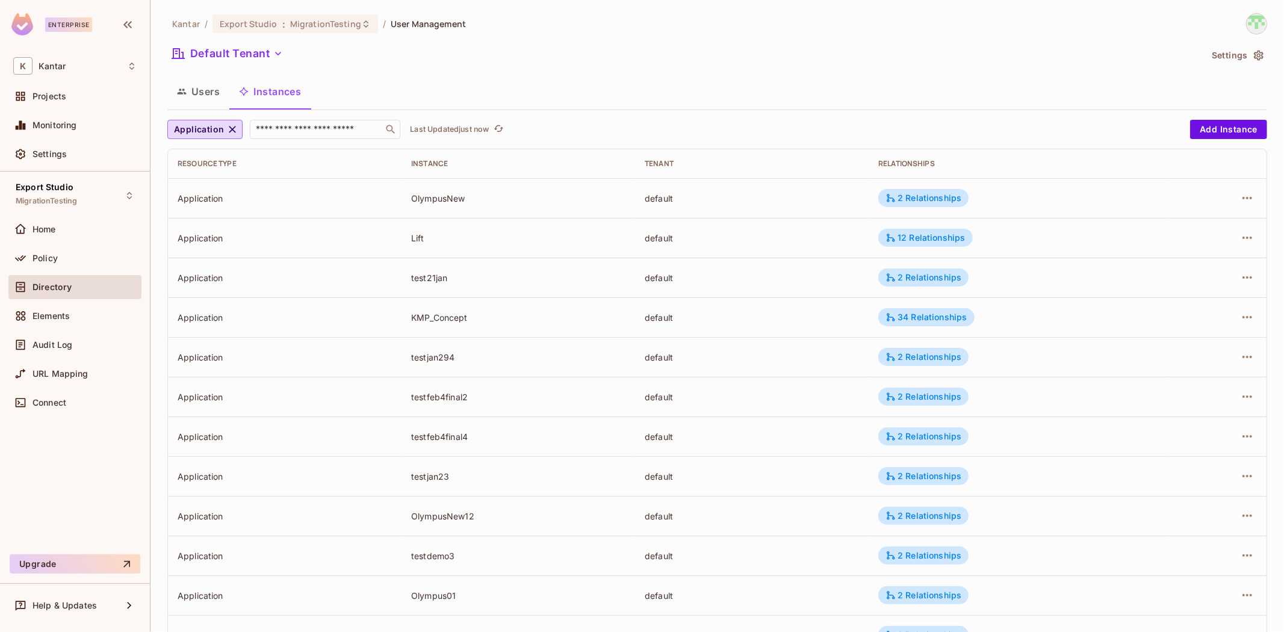
scroll to position [209, 0]
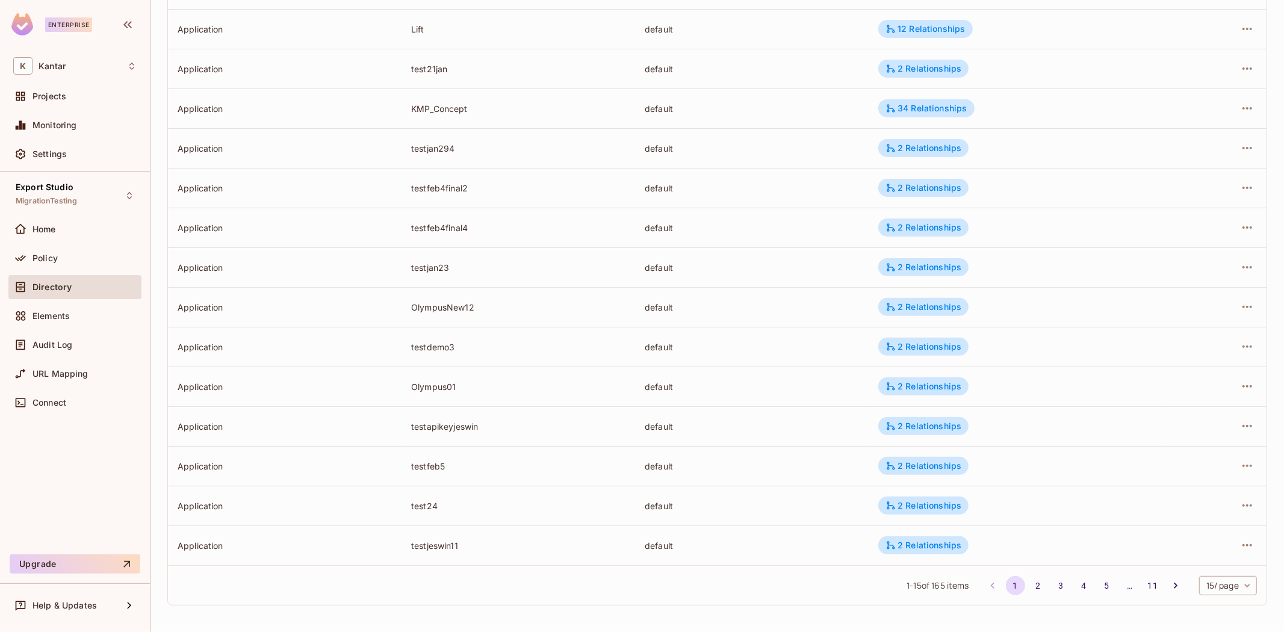
click at [1206, 584] on body "Enterprise K Kantar Projects Monitoring Settings Export Studio MigrationTesting…" at bounding box center [642, 316] width 1284 height 632
drag, startPoint x: 1204, startPoint y: 608, endPoint x: 1062, endPoint y: 479, distance: 191.7
click at [1202, 608] on li "100 / page" at bounding box center [1216, 604] width 60 height 25
type input "***"
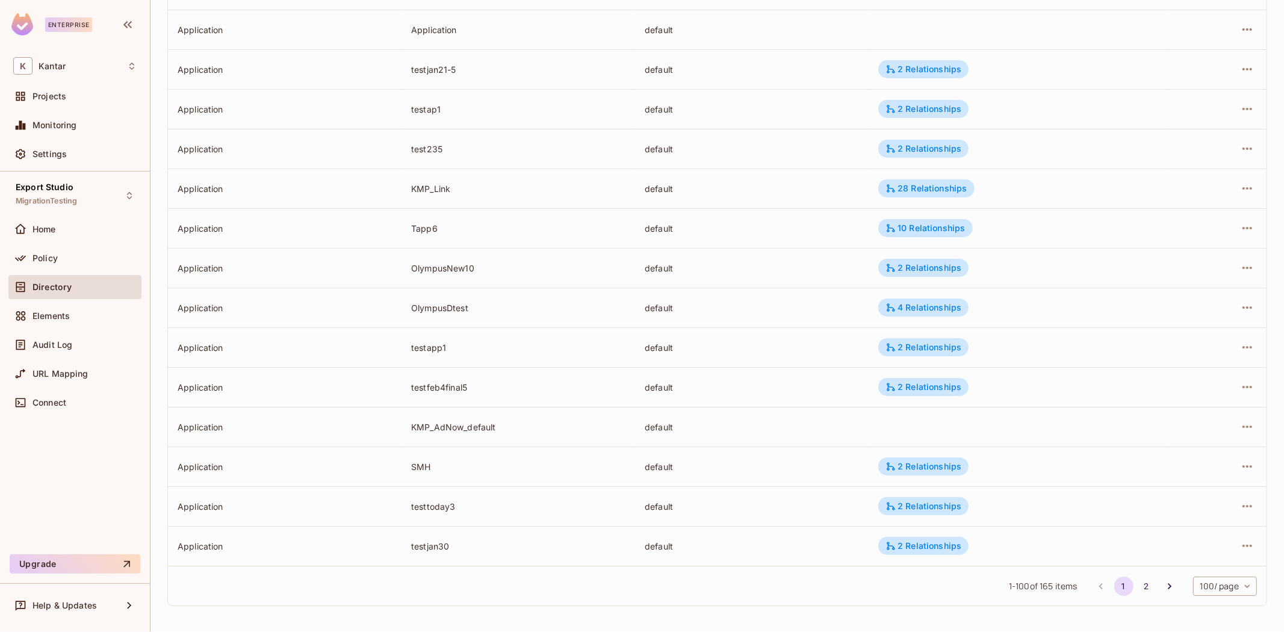
scroll to position [1074, 0]
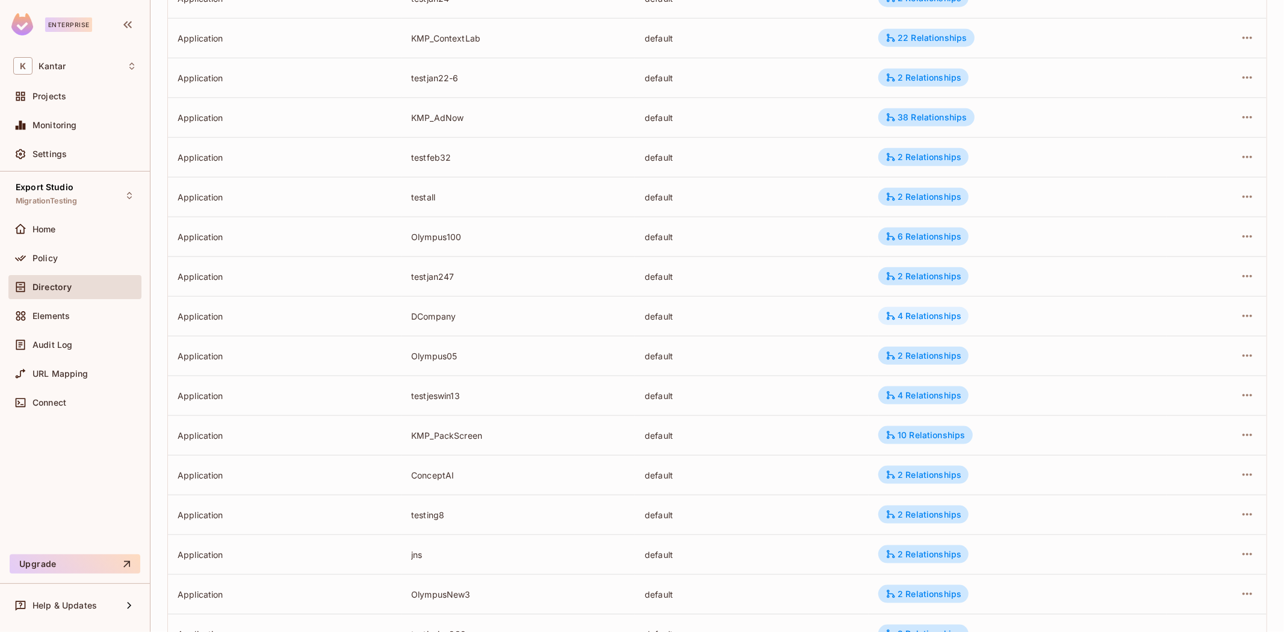
click at [931, 308] on td "4 Relationships" at bounding box center [1017, 316] width 298 height 40
click at [929, 311] on div "4 Relationships" at bounding box center [923, 316] width 76 height 11
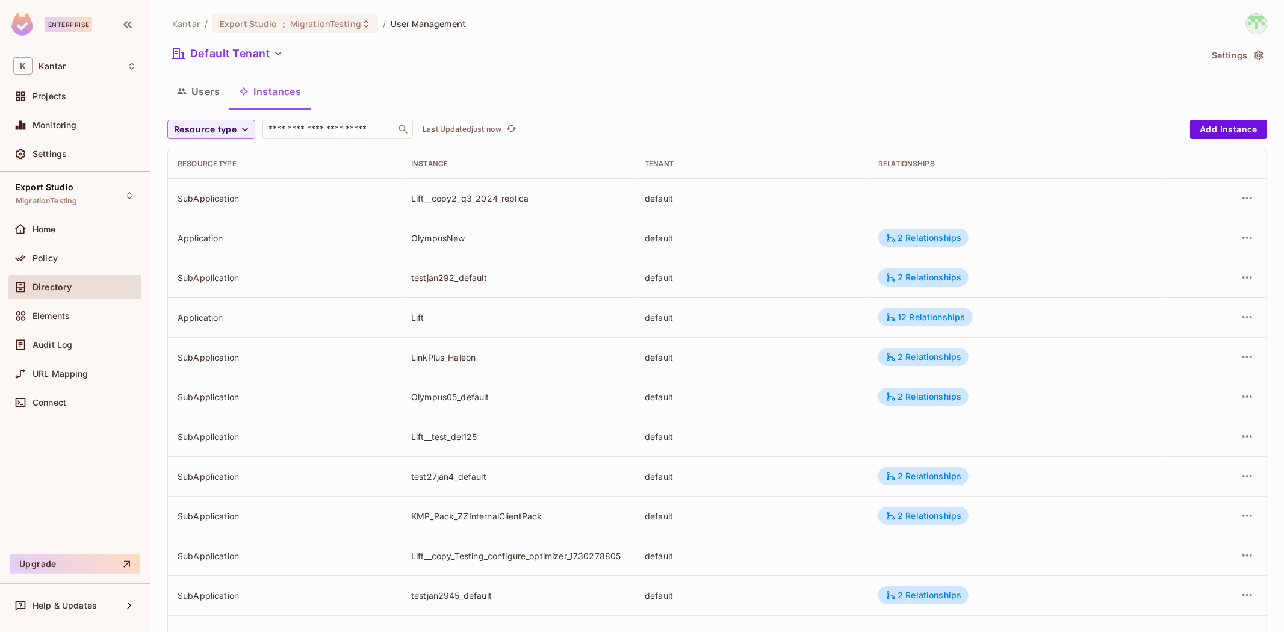
click at [959, 51] on div "Default Tenant" at bounding box center [683, 55] width 1033 height 23
click at [220, 115] on div "Kantar / Export Studio : MigrationTesting / User Management Default Tenant Sett…" at bounding box center [717, 418] width 1100 height 811
click at [223, 129] on span "Resource type" at bounding box center [205, 129] width 63 height 15
click at [215, 152] on span "Application" at bounding box center [207, 156] width 61 height 11
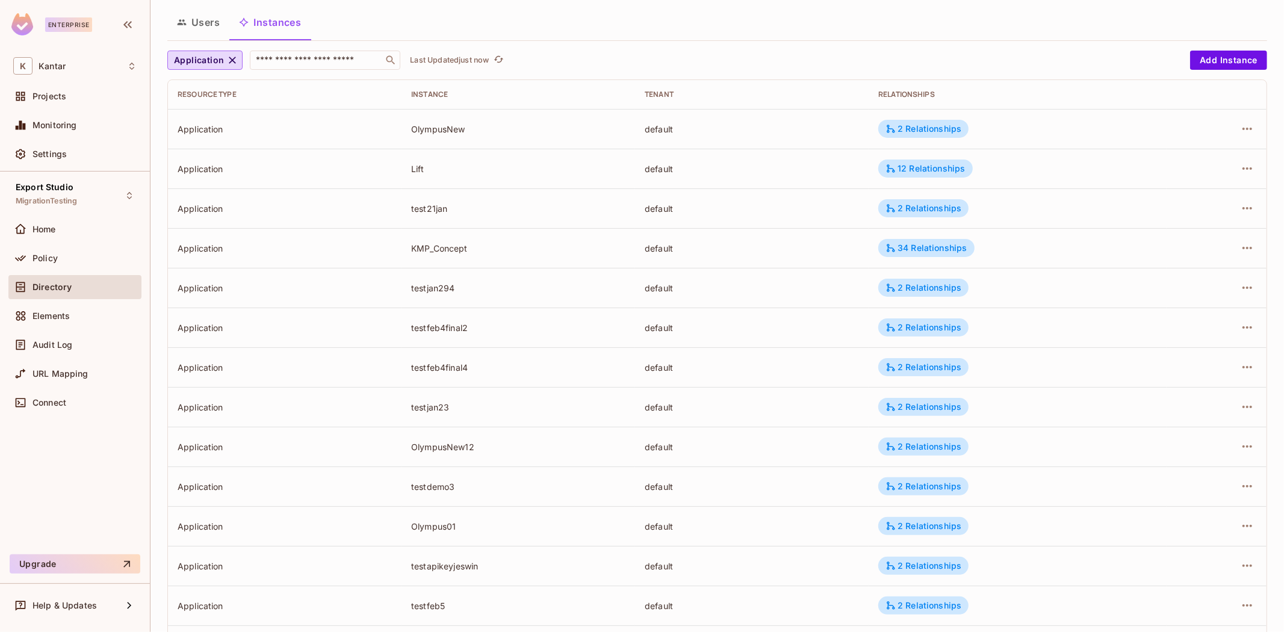
scroll to position [209, 0]
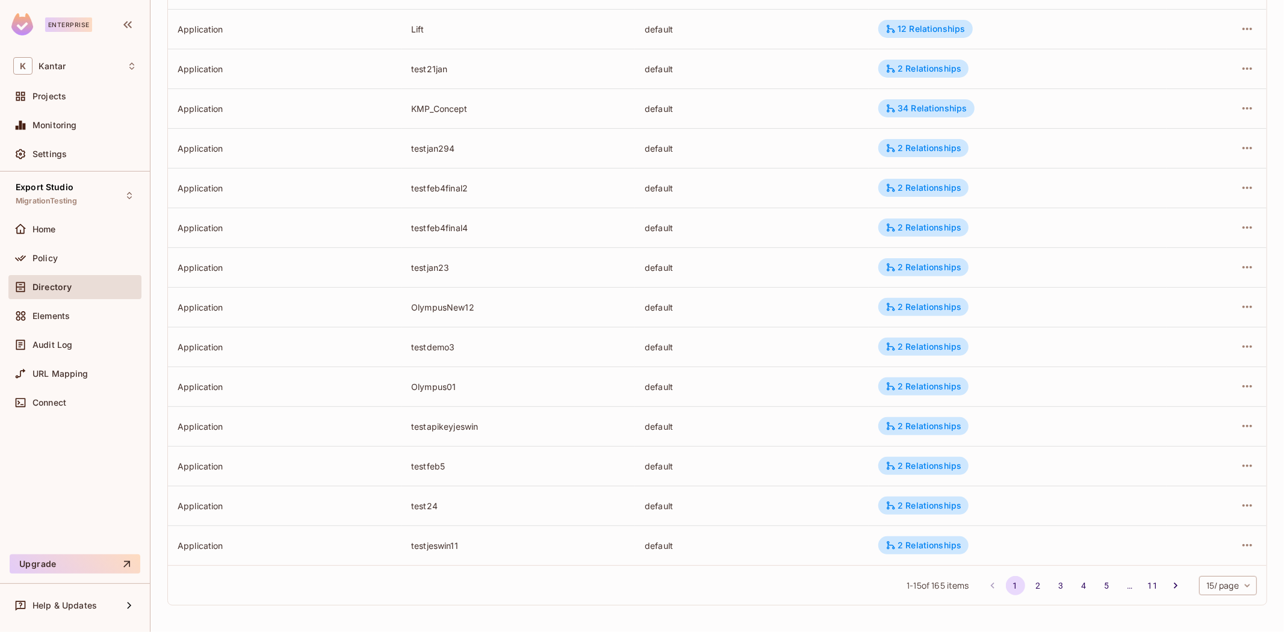
click at [1224, 583] on body "Enterprise K Kantar Projects Monitoring Settings Export Studio MigrationTesting…" at bounding box center [642, 316] width 1284 height 632
click at [1210, 598] on li "100 / page" at bounding box center [1216, 604] width 60 height 25
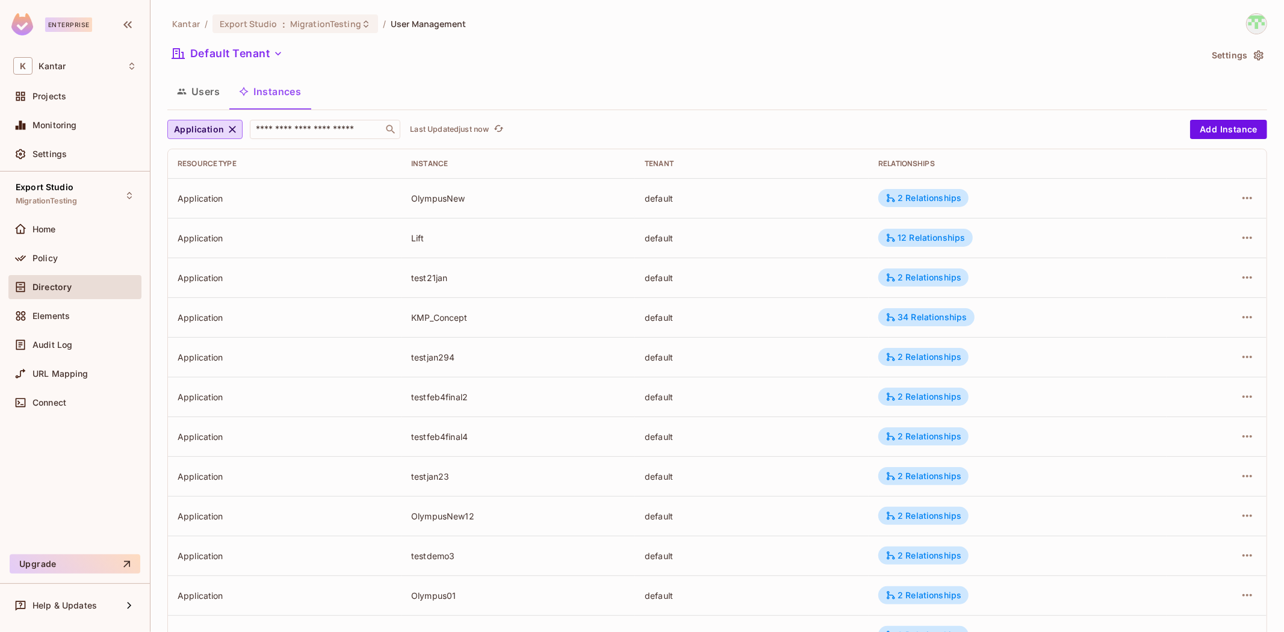
scroll to position [1074, 0]
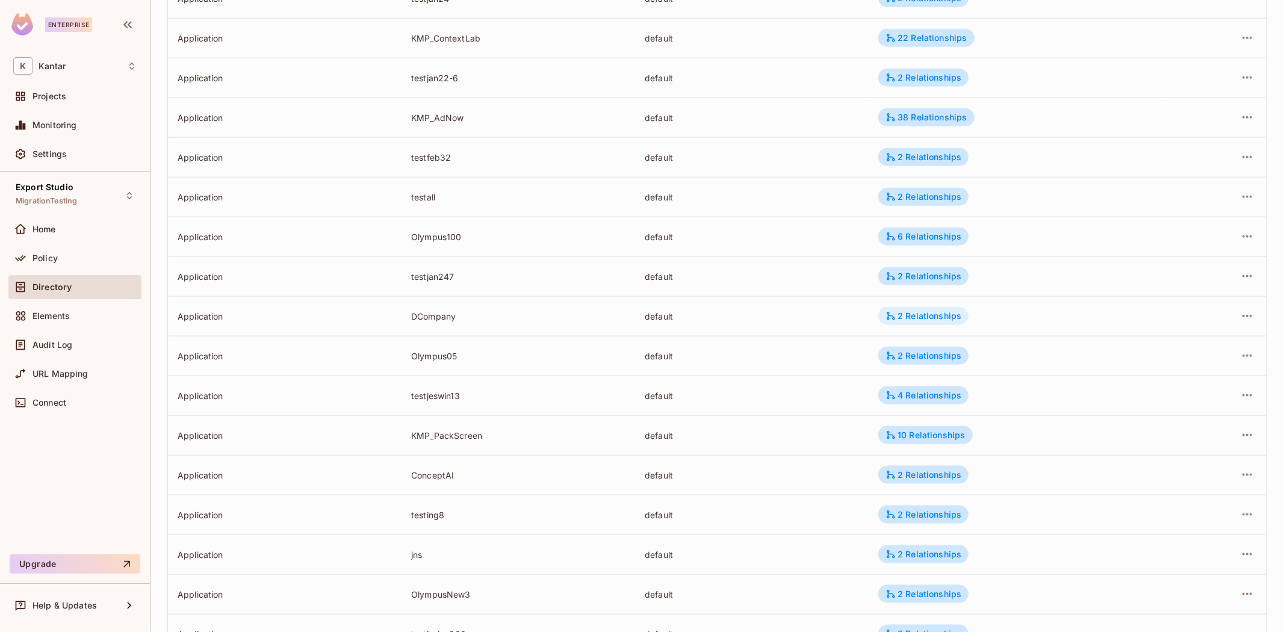
click at [923, 314] on div "2 Relationships" at bounding box center [923, 316] width 76 height 11
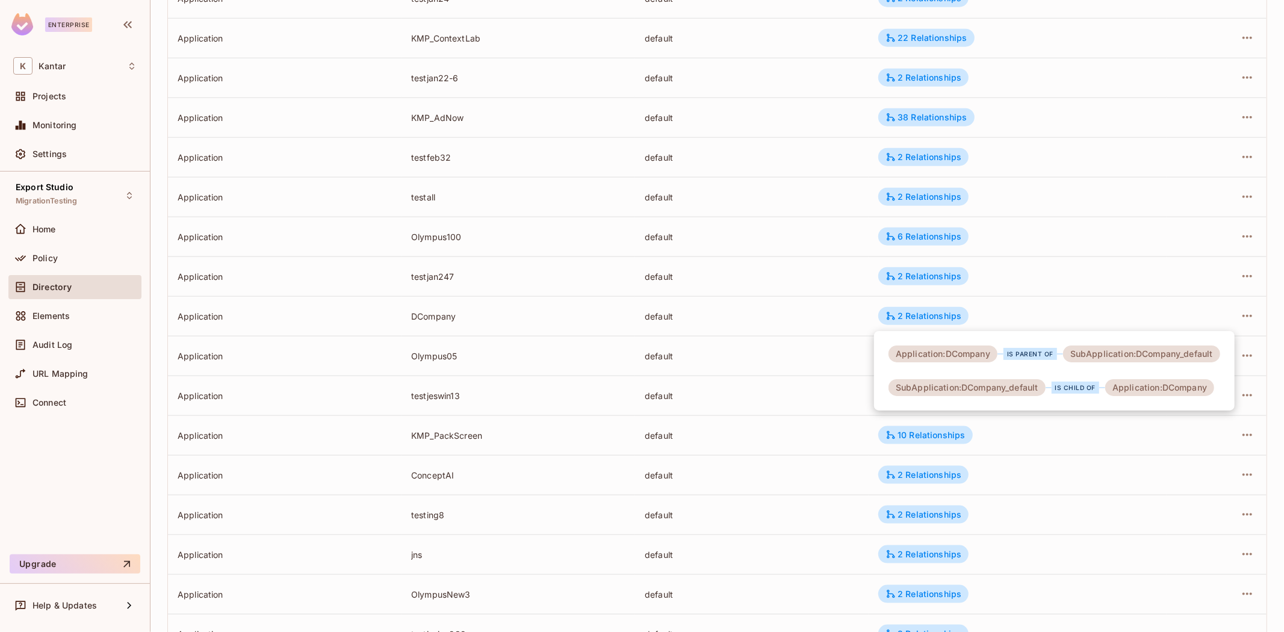
drag, startPoint x: 662, startPoint y: 308, endPoint x: 654, endPoint y: 310, distance: 8.6
click at [662, 309] on div at bounding box center [642, 316] width 1284 height 632
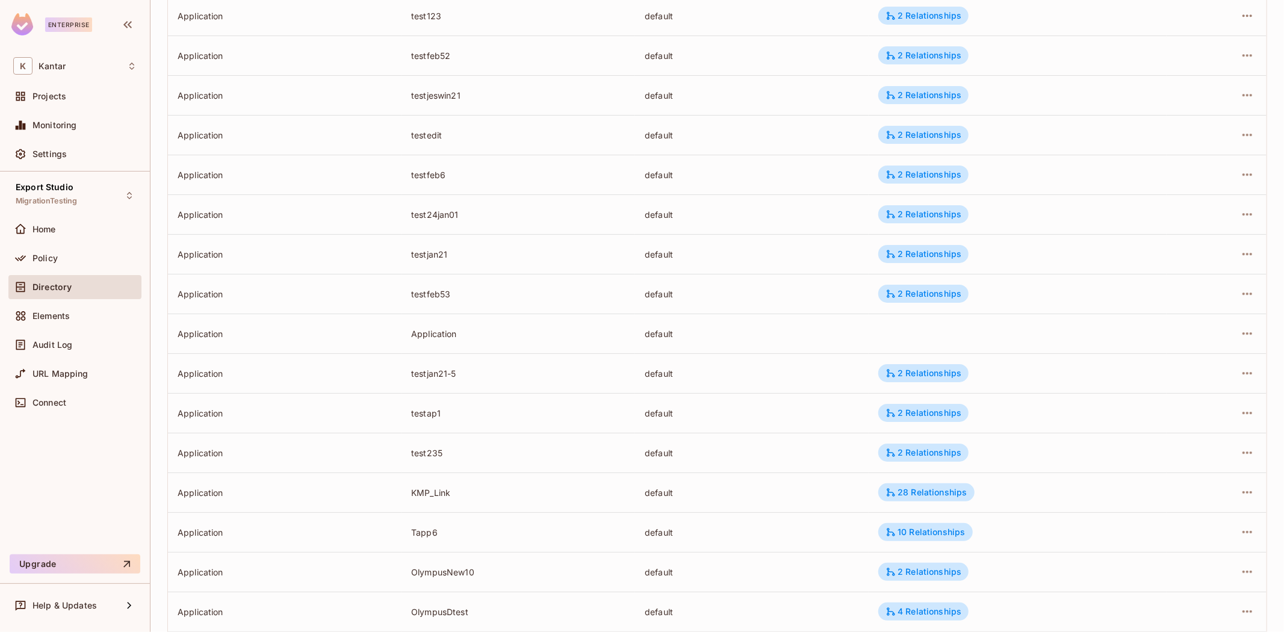
scroll to position [3585, 0]
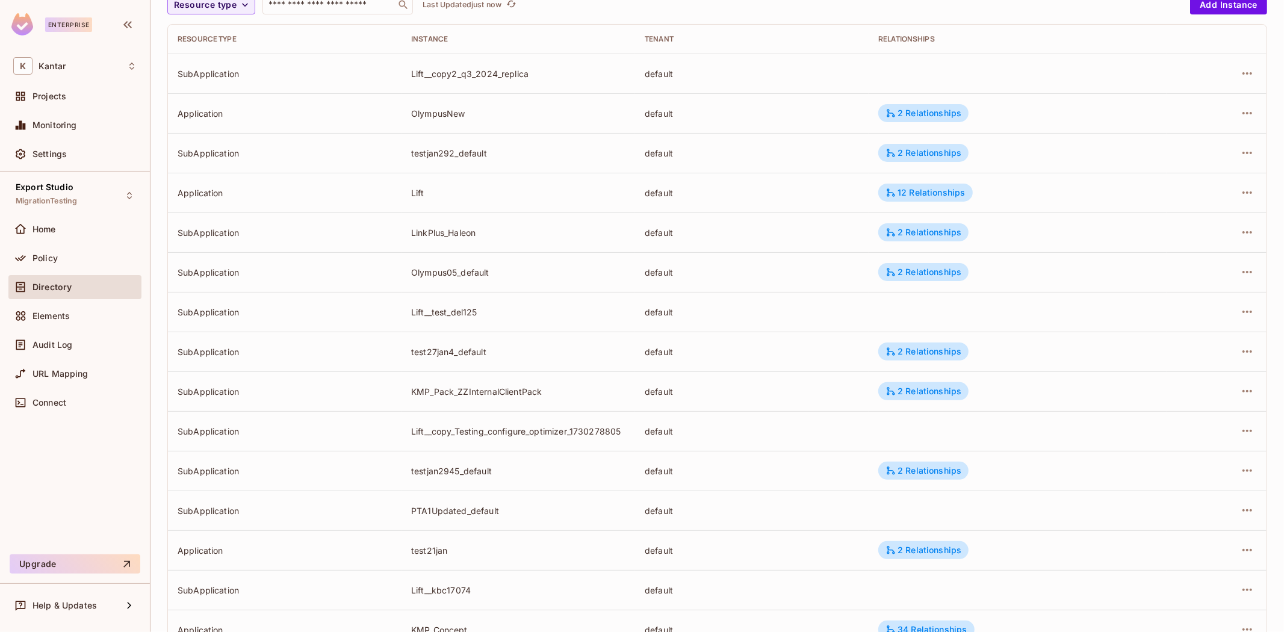
scroll to position [209, 0]
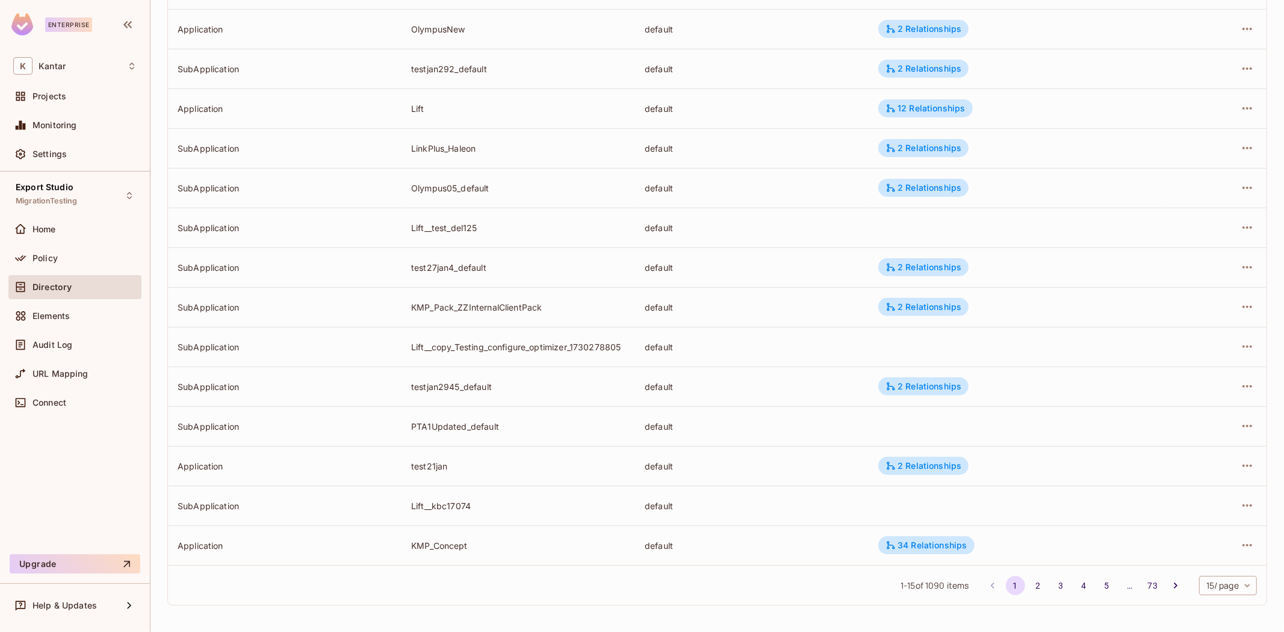
click at [1216, 584] on body "Enterprise K Kantar Projects Monitoring Settings Export Studio MigrationTesting…" at bounding box center [642, 316] width 1284 height 632
click at [1200, 596] on li "100 / page" at bounding box center [1216, 604] width 60 height 25
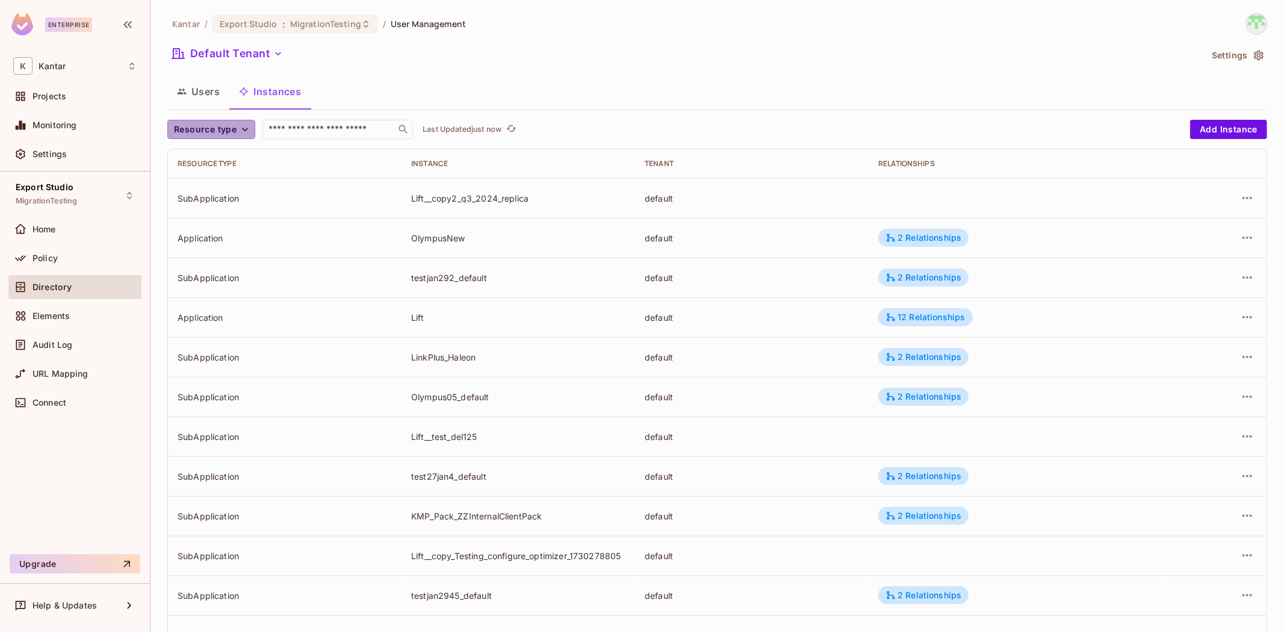
click at [228, 130] on span "Resource type" at bounding box center [205, 129] width 63 height 15
click at [229, 163] on li "Application" at bounding box center [207, 157] width 81 height 26
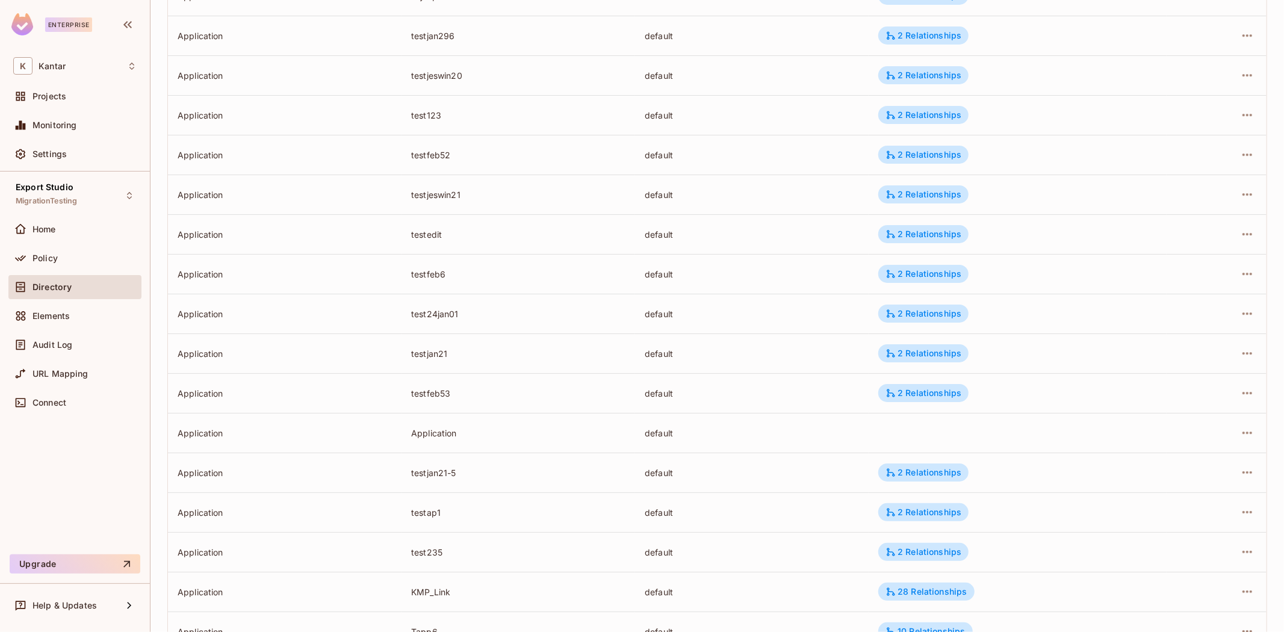
scroll to position [3585, 0]
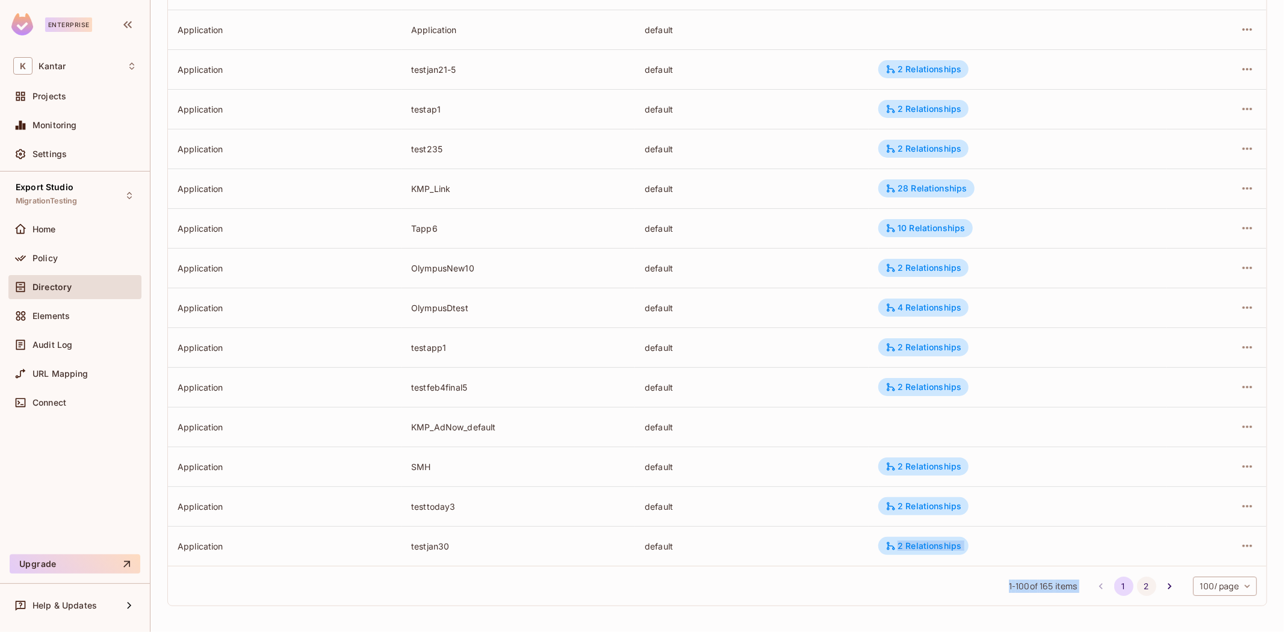
drag, startPoint x: 1148, startPoint y: 566, endPoint x: 1141, endPoint y: 578, distance: 13.9
click at [1137, 583] on button "2" at bounding box center [1146, 586] width 19 height 19
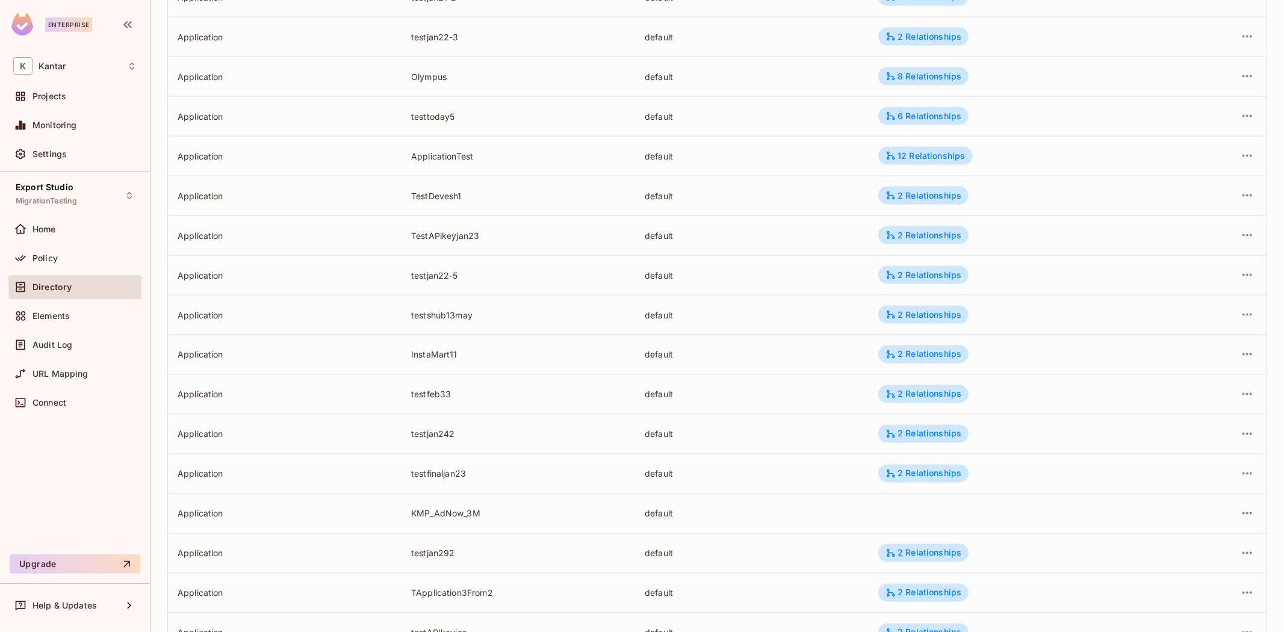
scroll to position [2194, 0]
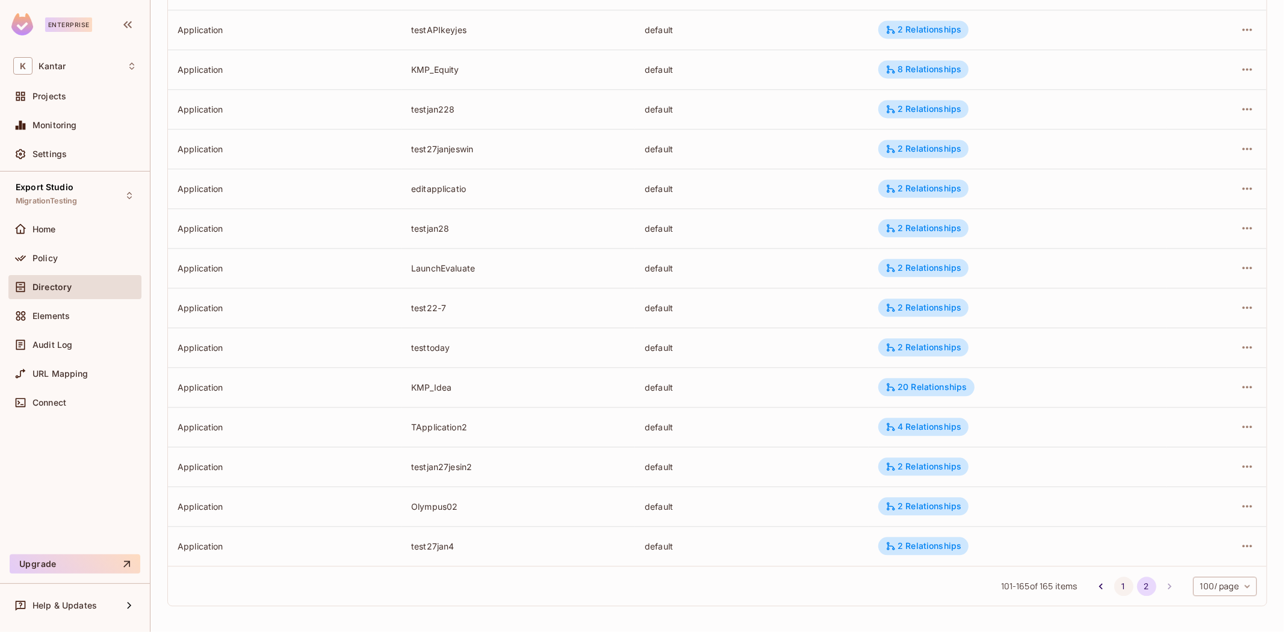
click at [1114, 580] on button "1" at bounding box center [1123, 586] width 19 height 19
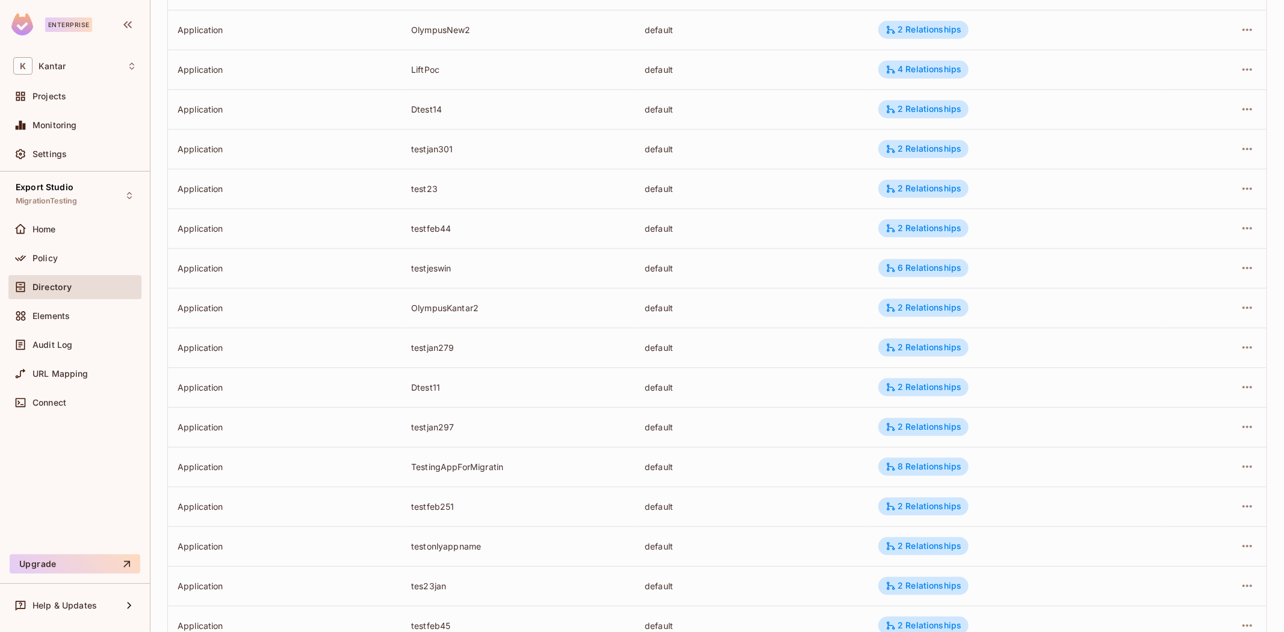
scroll to position [1074, 0]
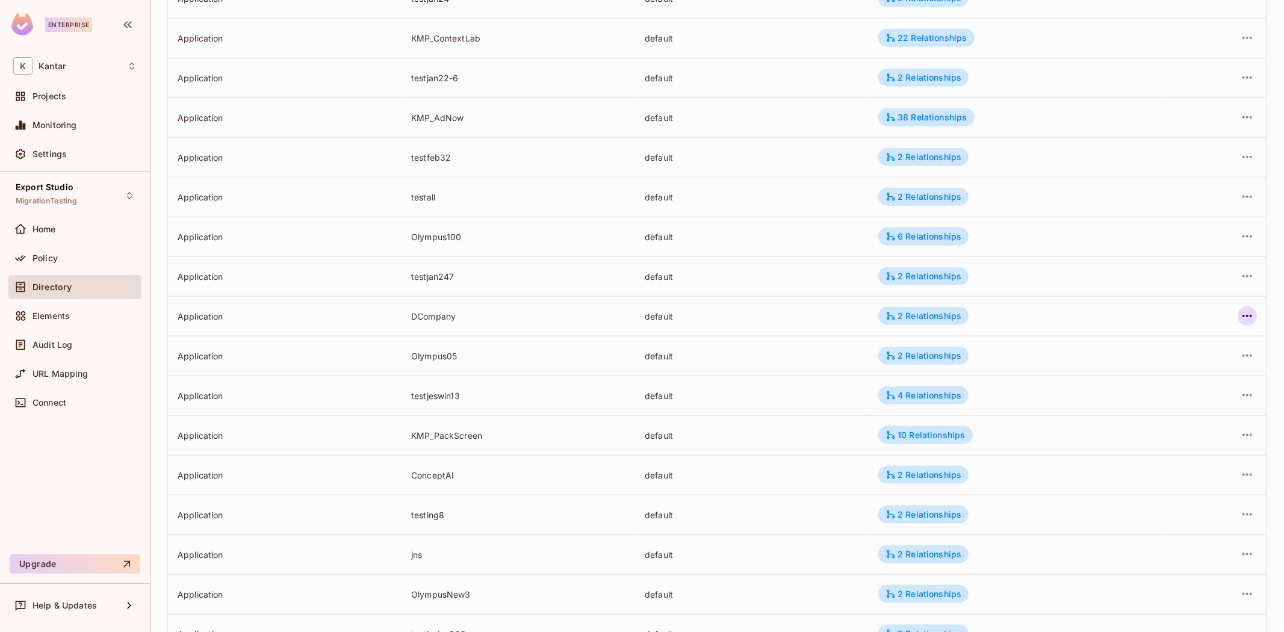
click at [1242, 315] on icon "button" at bounding box center [1247, 316] width 10 height 2
click at [1183, 371] on li "Edit Attributes" at bounding box center [1161, 370] width 151 height 26
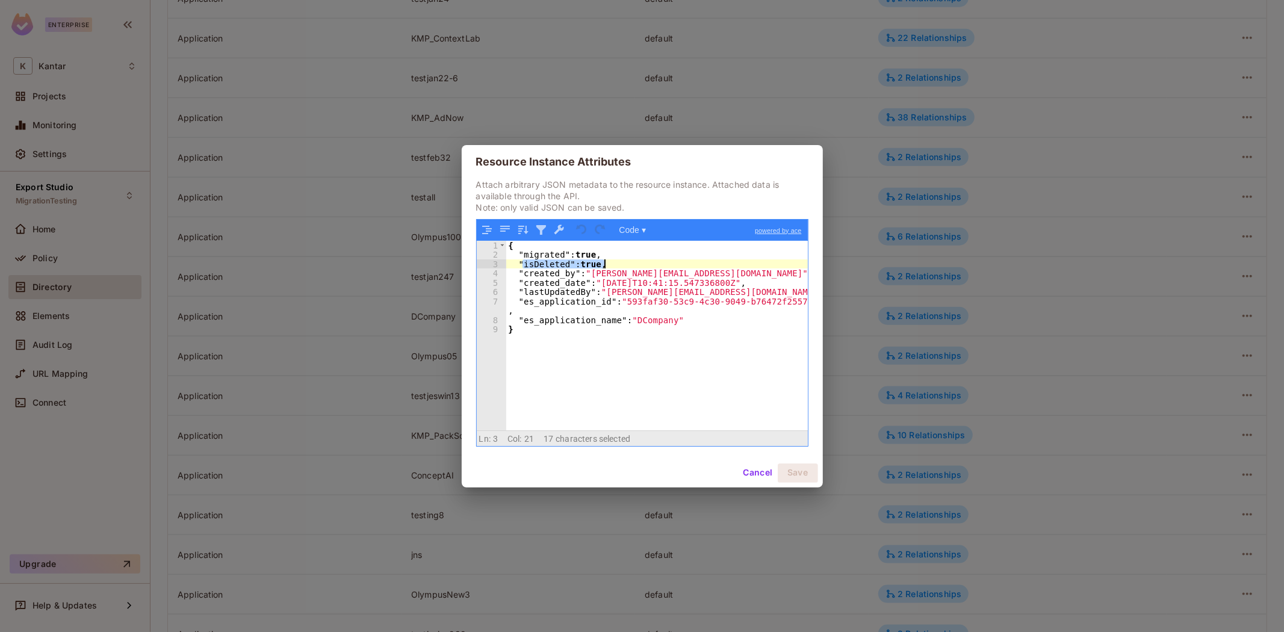
drag, startPoint x: 521, startPoint y: 265, endPoint x: 636, endPoint y: 348, distance: 141.5
click at [624, 265] on div "{ "migrated" : true , "isDeleted" : true , "created_by" : "[PERSON_NAME][EMAIL_…" at bounding box center [657, 345] width 302 height 208
click at [639, 361] on div "{ "migrated" : true , "isDeleted" : true , "created_by" : "[PERSON_NAME][EMAIL_…" at bounding box center [657, 345] width 302 height 208
drag, startPoint x: 752, startPoint y: 472, endPoint x: 672, endPoint y: 460, distance: 81.5
click at [752, 471] on button "Cancel" at bounding box center [757, 472] width 39 height 19
